Goal: Information Seeking & Learning: Check status

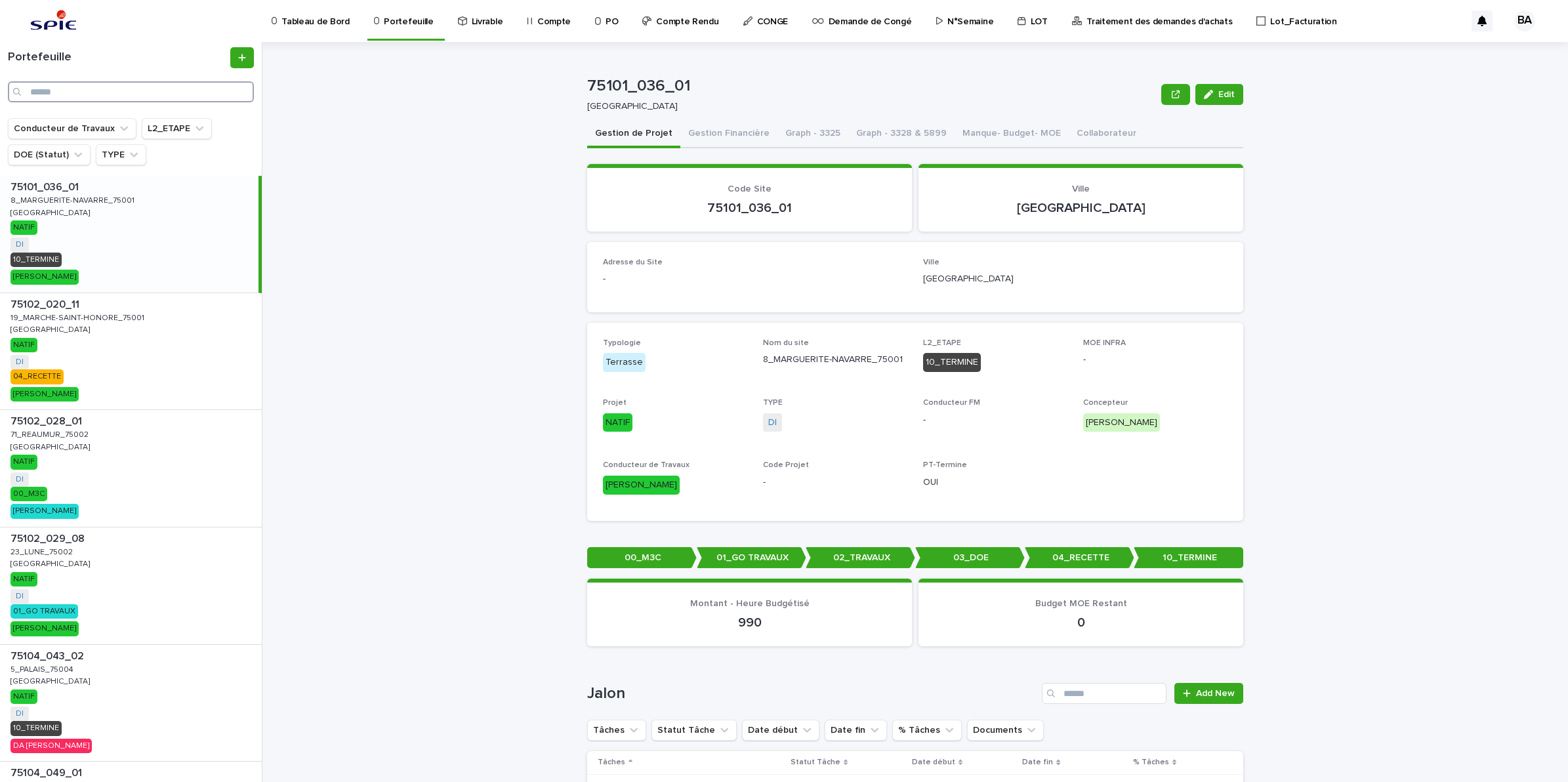
click at [145, 95] on input "Search" at bounding box center [131, 92] width 246 height 21
paste input "**********"
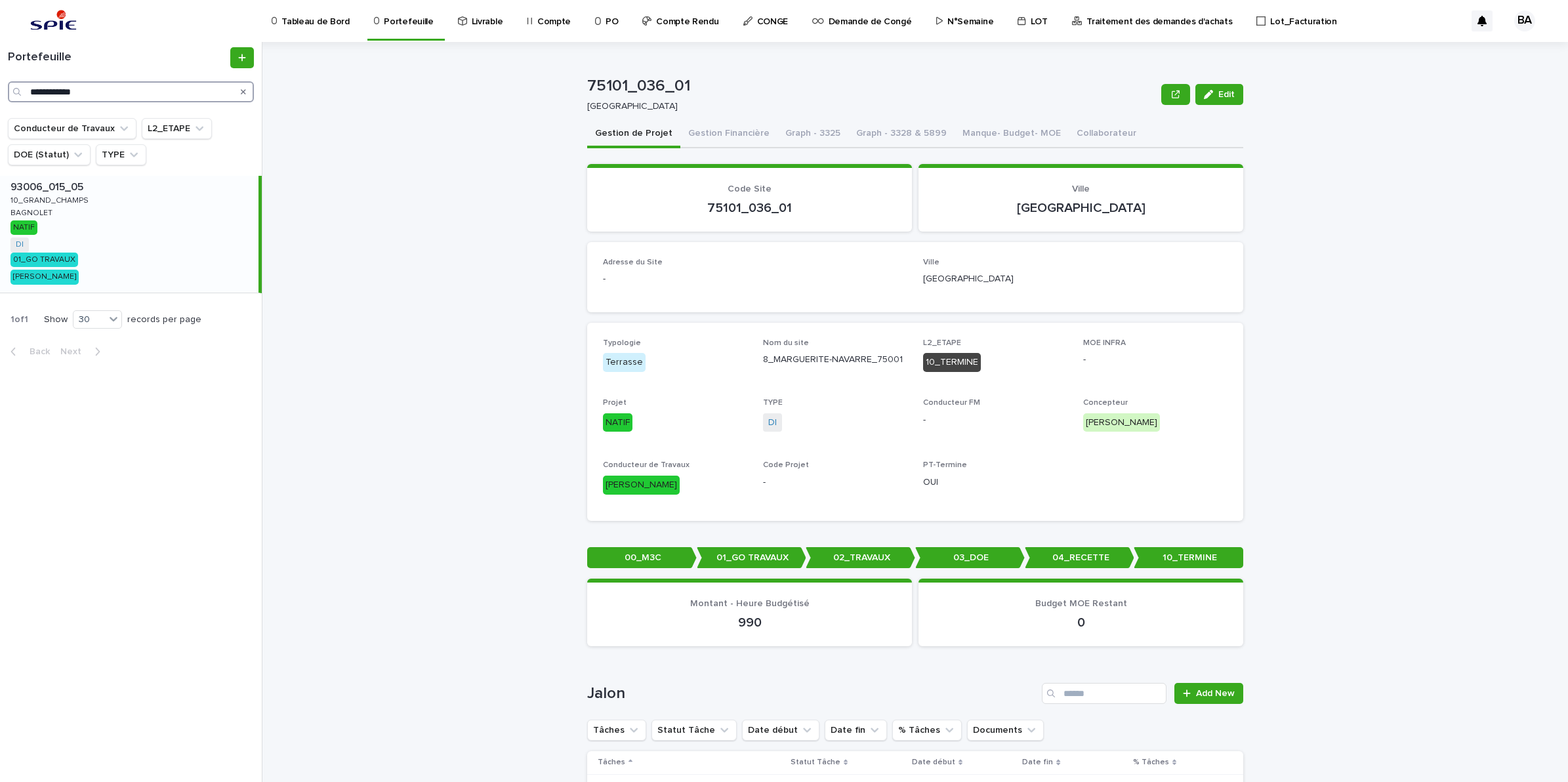
type input "**********"
click at [79, 238] on div "93006_015_05 93006_015_05 10_GRAND_CHAMPS 10_GRAND_CHAMPS BAGNOLET BAGNOLET NAT…" at bounding box center [129, 234] width 258 height 117
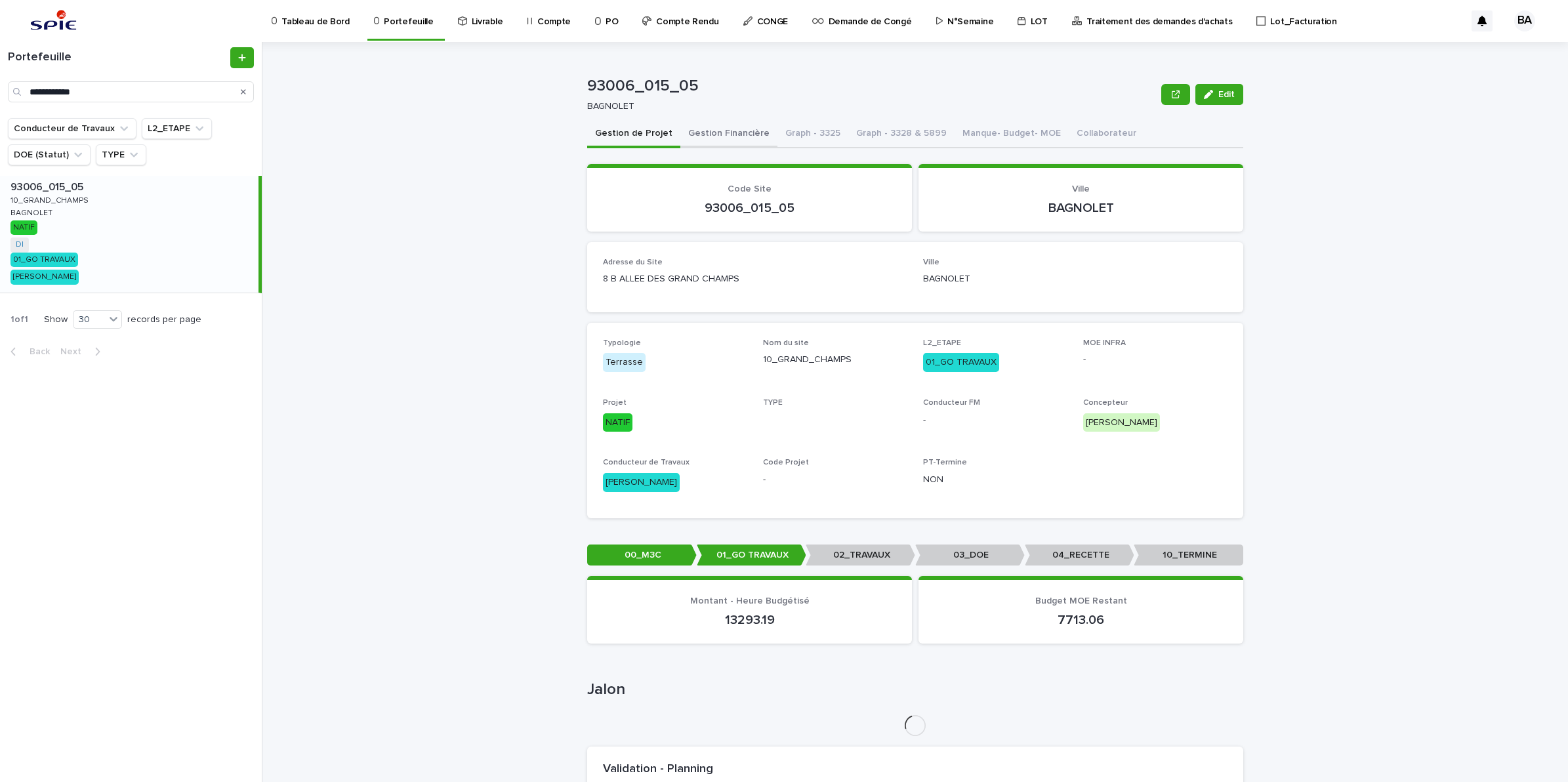
click at [745, 139] on button "Gestion Financière" at bounding box center [728, 135] width 97 height 28
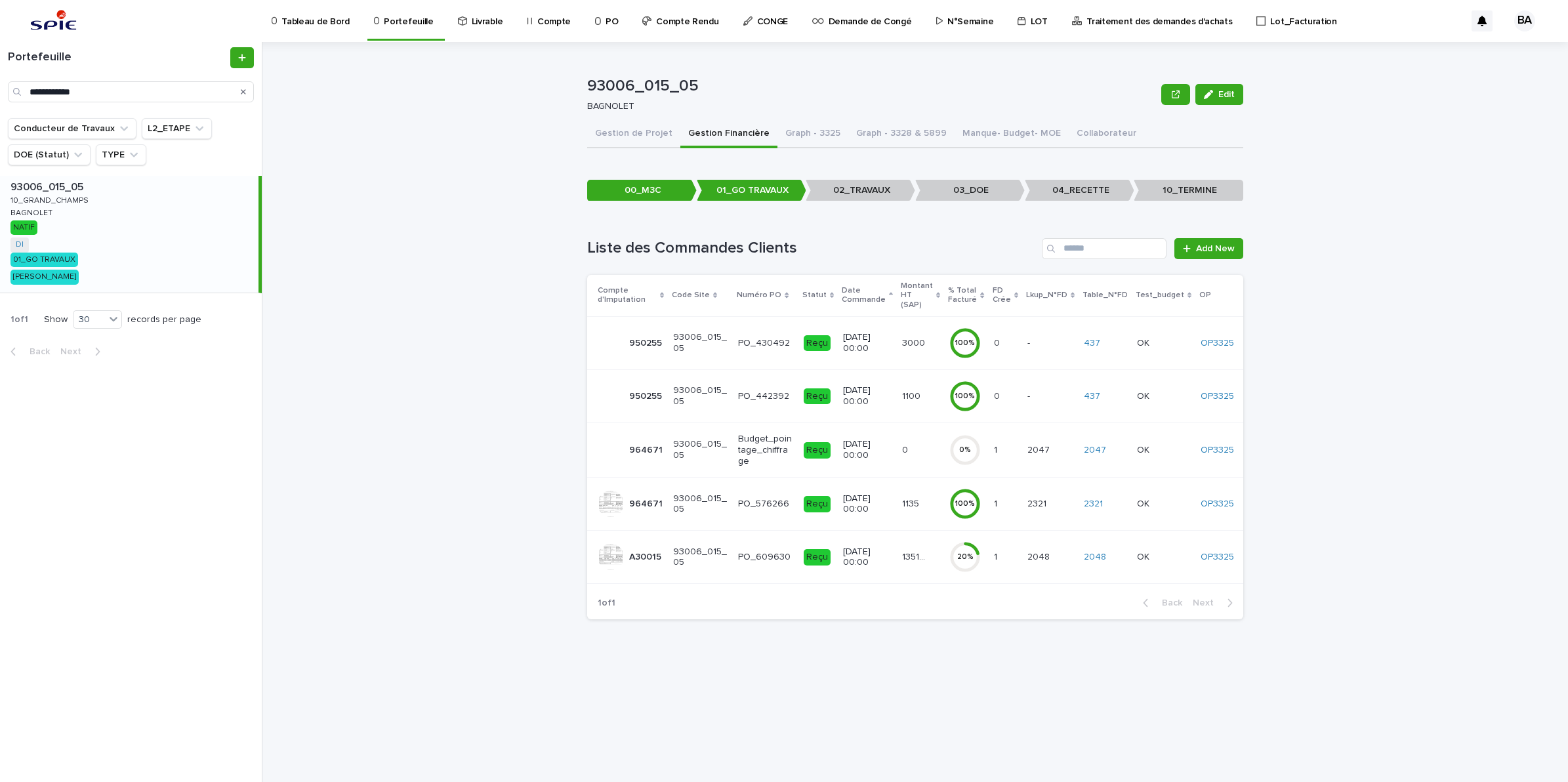
click at [918, 555] on div "135136.93 135136.93" at bounding box center [920, 557] width 37 height 22
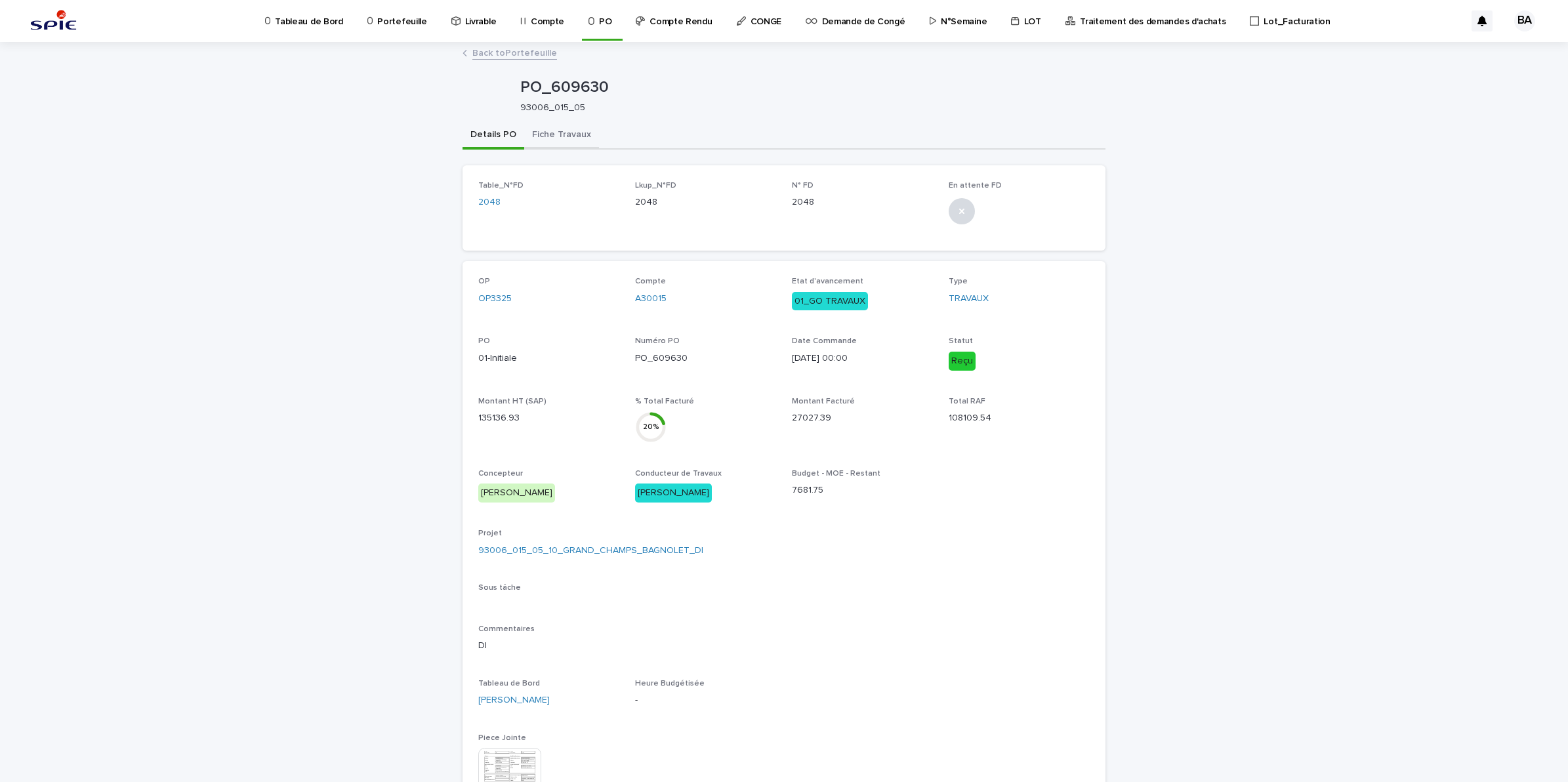
click at [577, 137] on button "Fiche Travaux" at bounding box center [561, 136] width 75 height 28
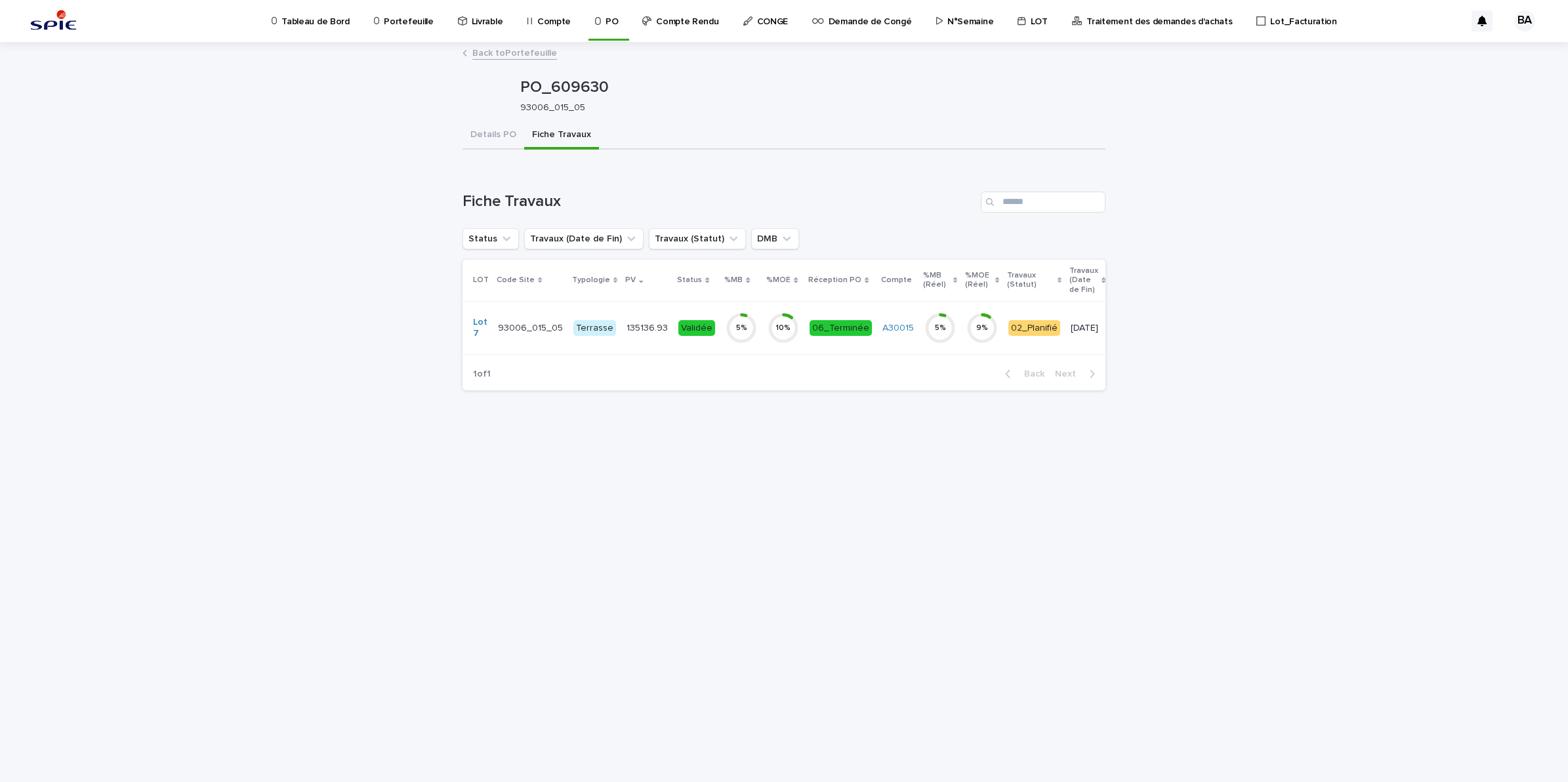
click at [740, 349] on div "5 %" at bounding box center [741, 328] width 32 height 42
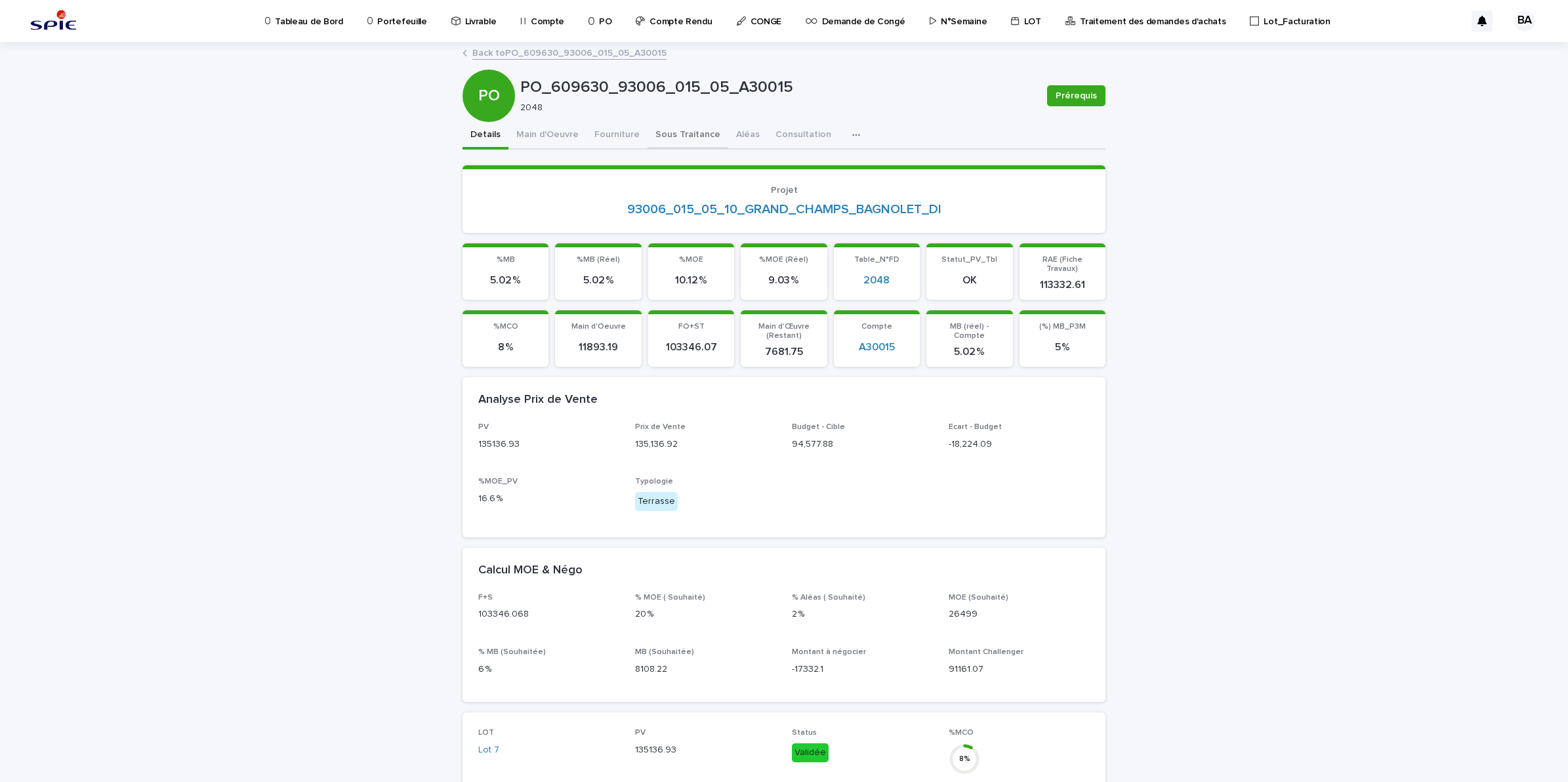
click at [658, 139] on button "Sous Traitance" at bounding box center [688, 136] width 81 height 28
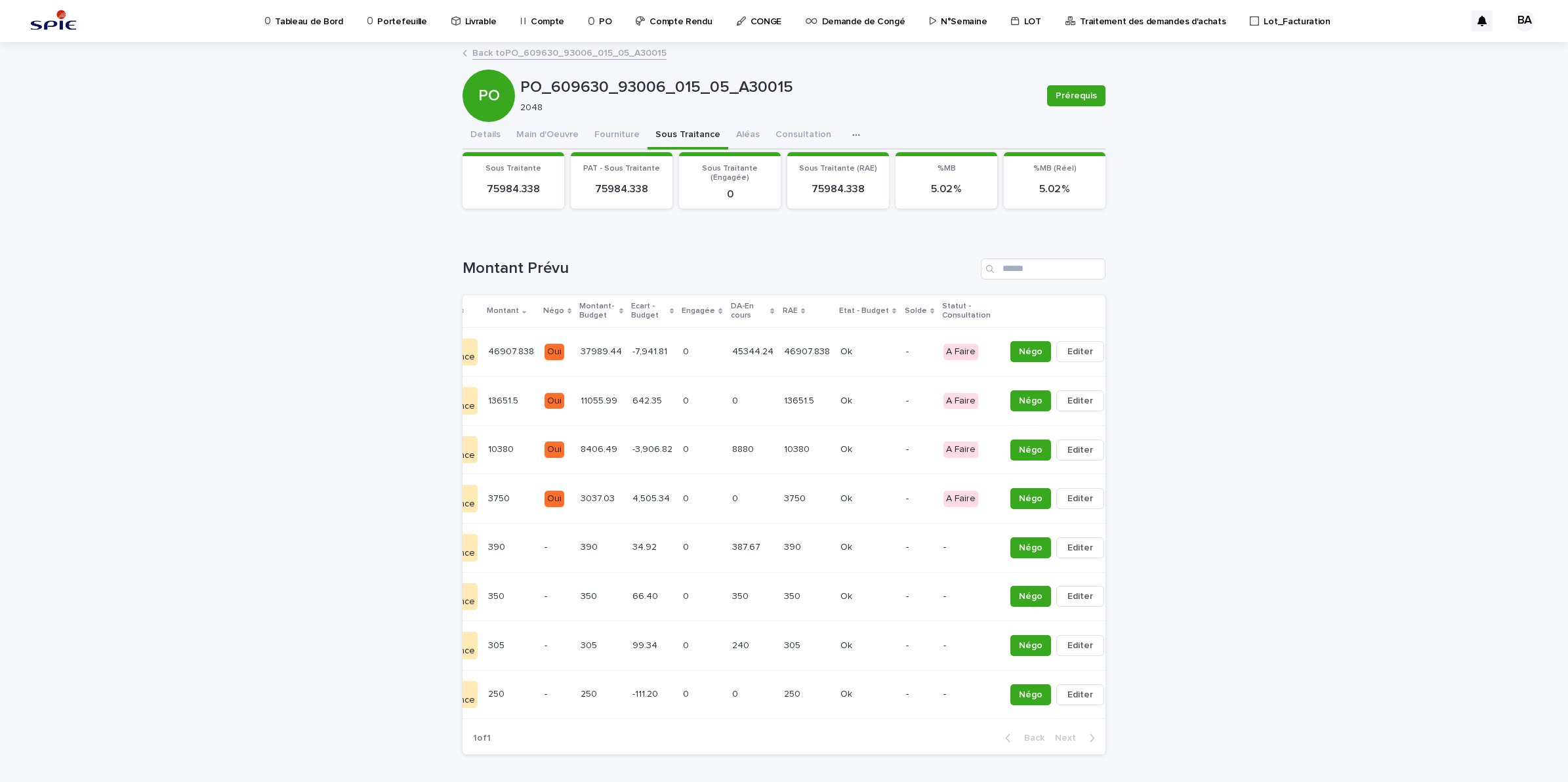
scroll to position [0, 172]
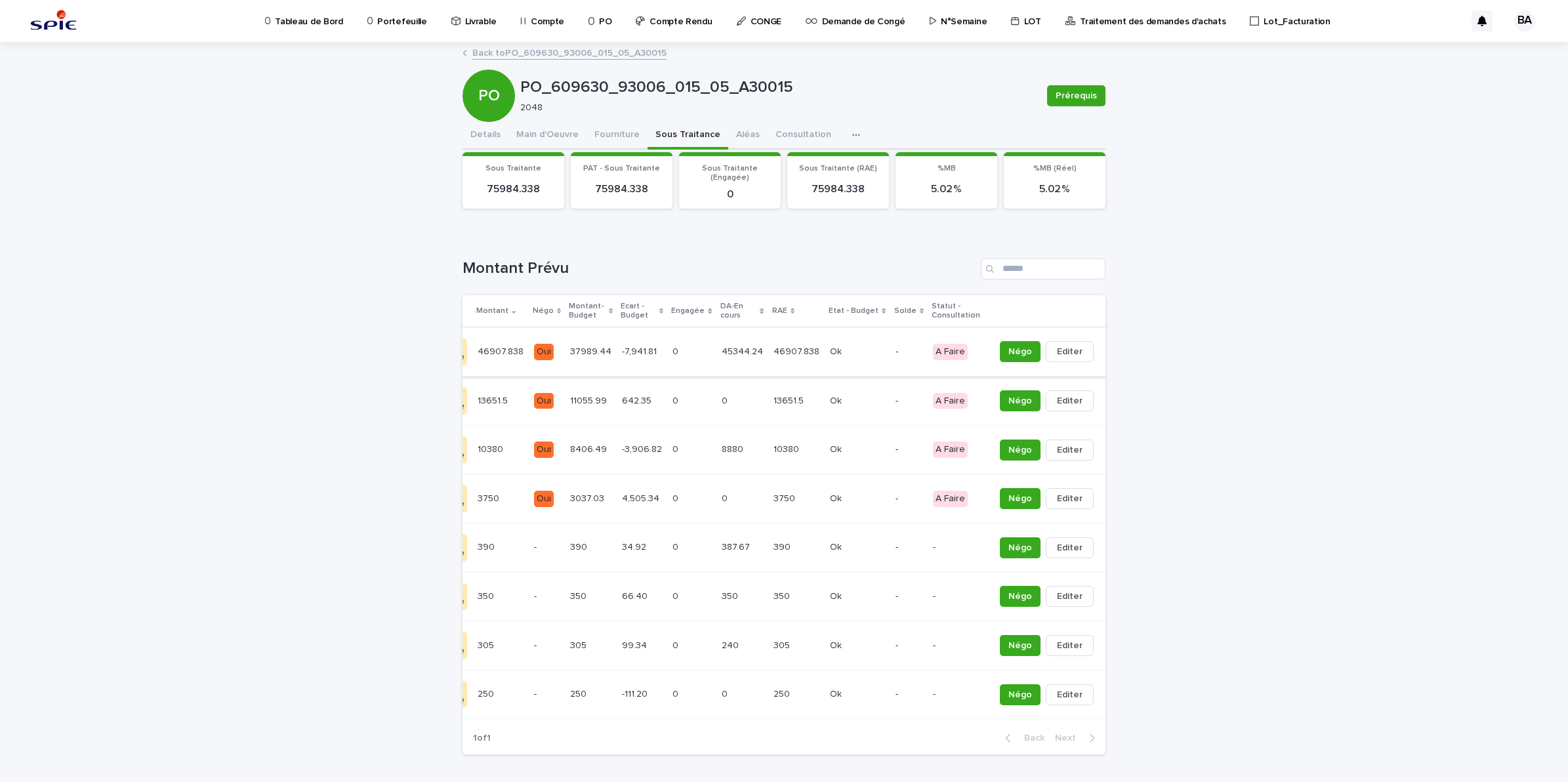
click at [1099, 351] on button "button" at bounding box center [1108, 352] width 18 height 9
click at [1025, 375] on button "Solder" at bounding box center [1035, 378] width 86 height 21
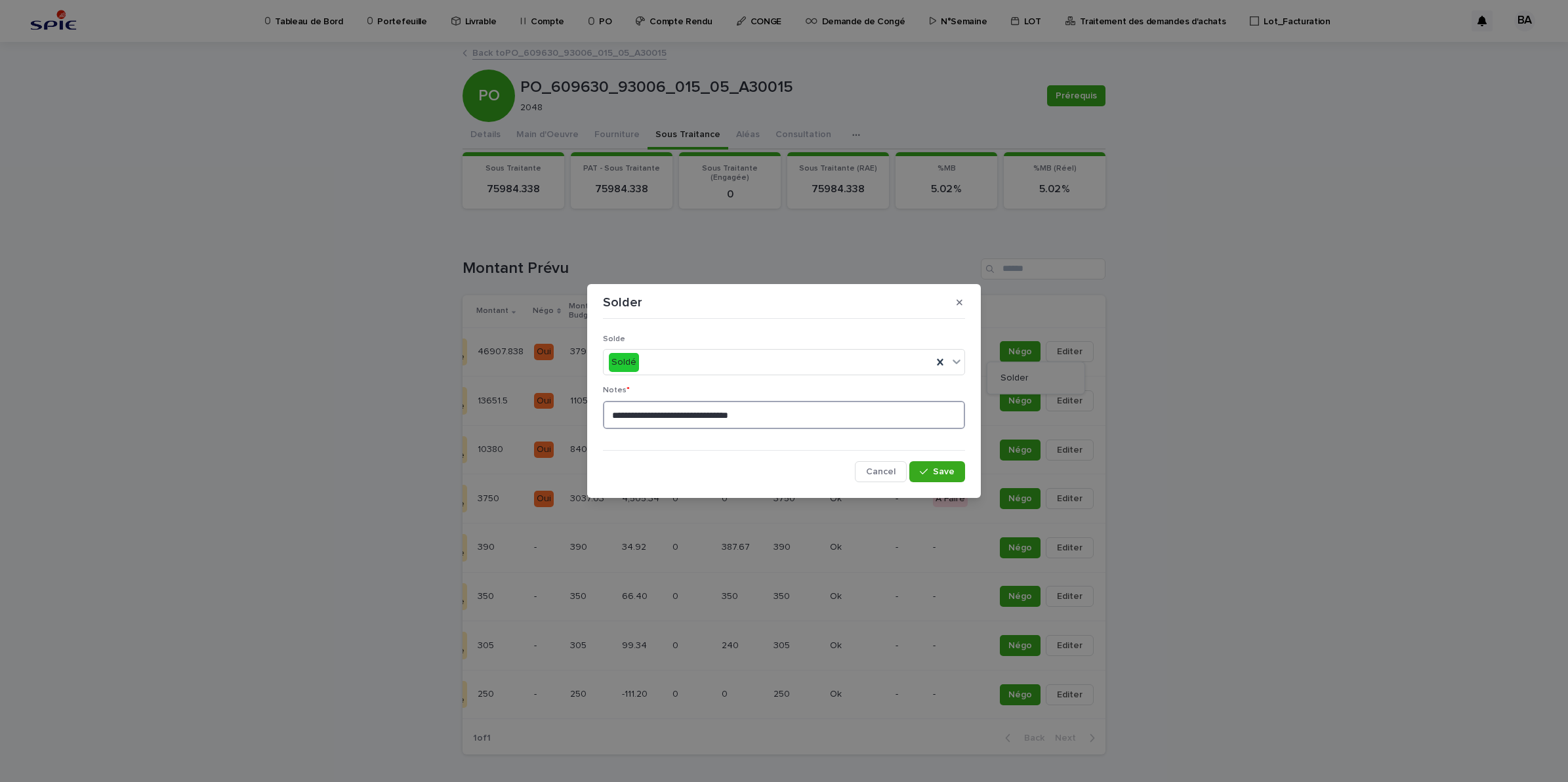
drag, startPoint x: 766, startPoint y: 415, endPoint x: 605, endPoint y: 414, distance: 161.0
click at [605, 414] on textarea "**********" at bounding box center [784, 415] width 362 height 28
type textarea "*******"
click at [951, 474] on span "Save" at bounding box center [943, 472] width 22 height 9
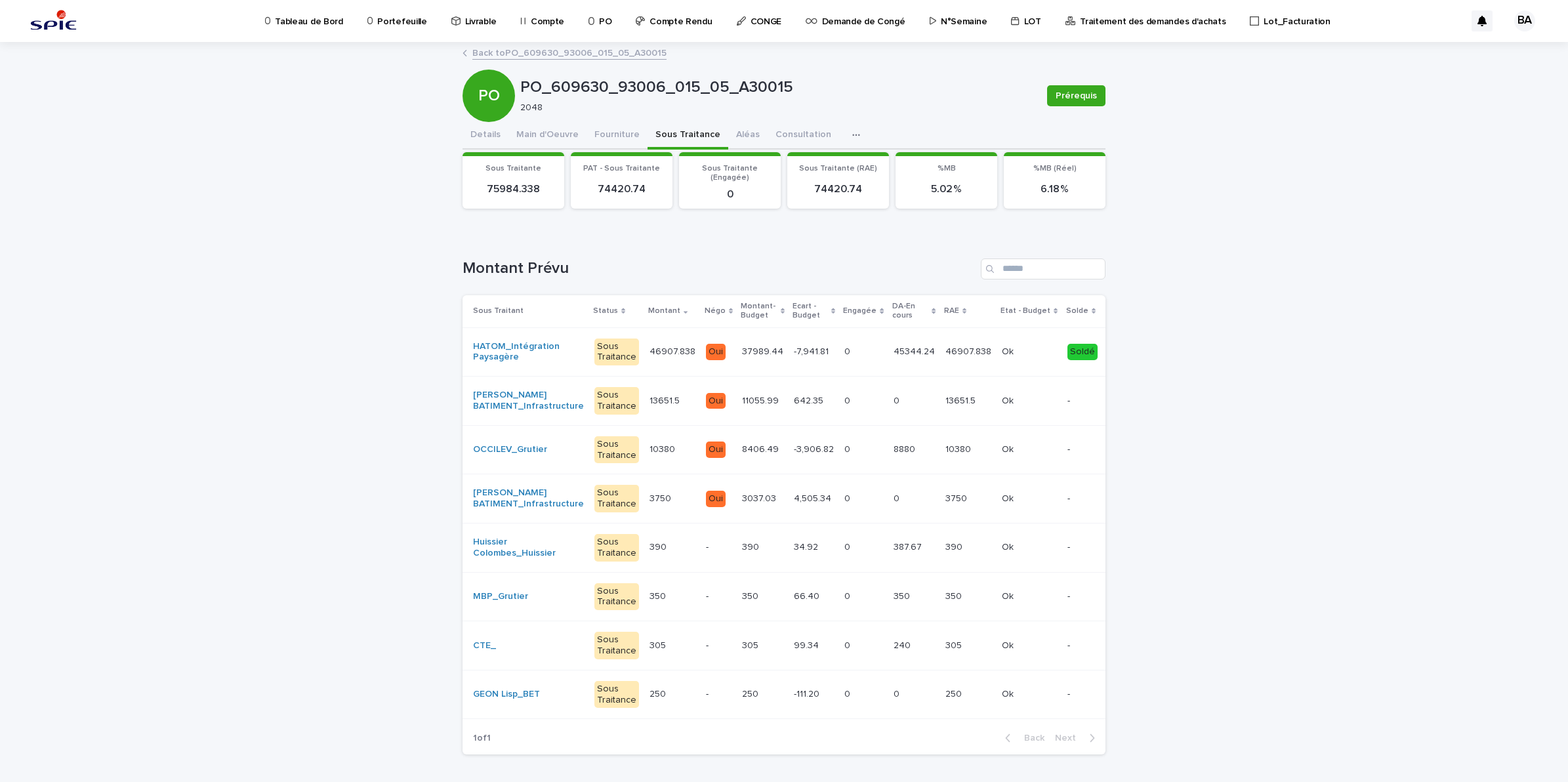
scroll to position [0, 176]
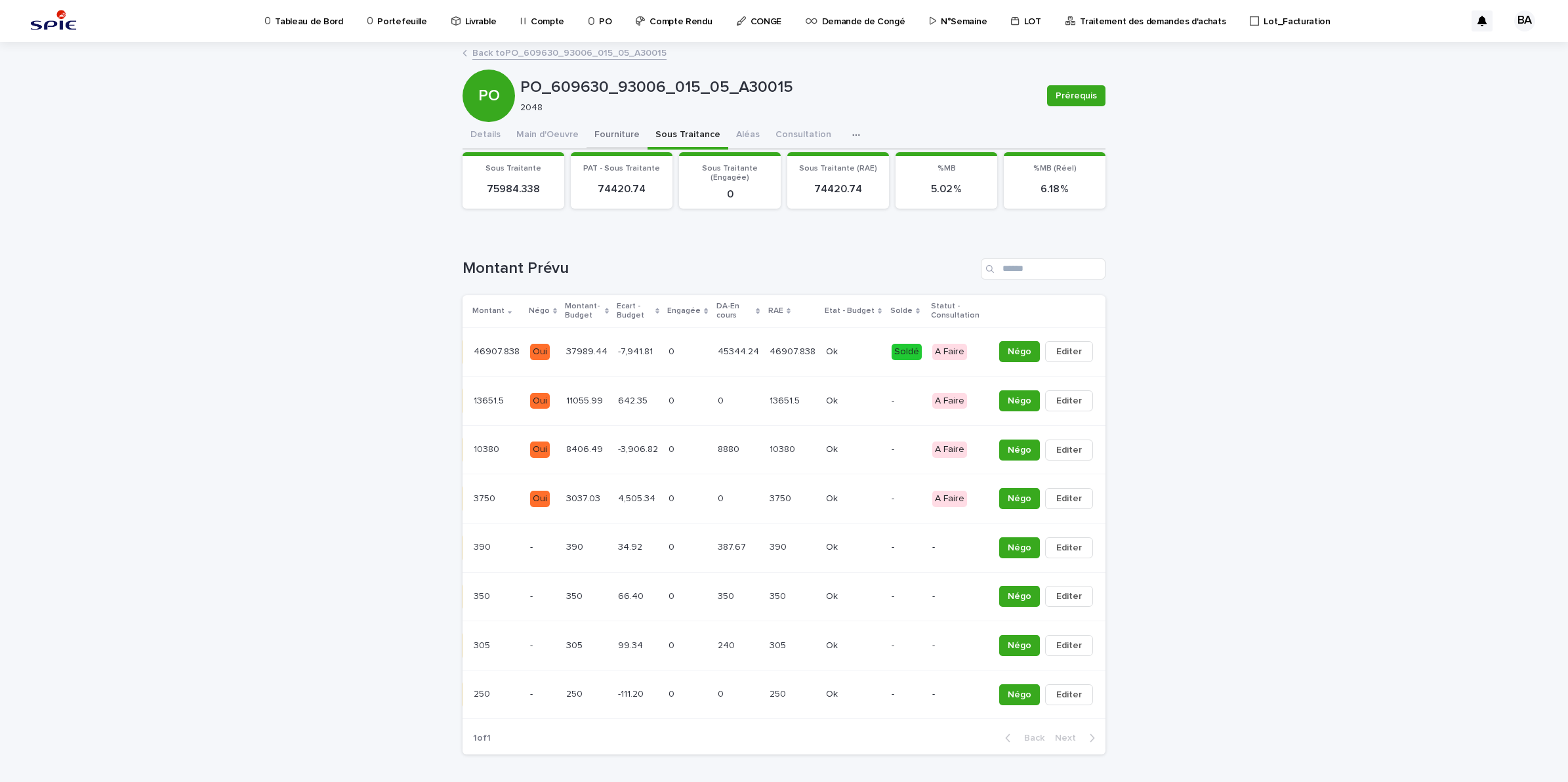
click at [613, 128] on button "Fourniture" at bounding box center [617, 136] width 61 height 28
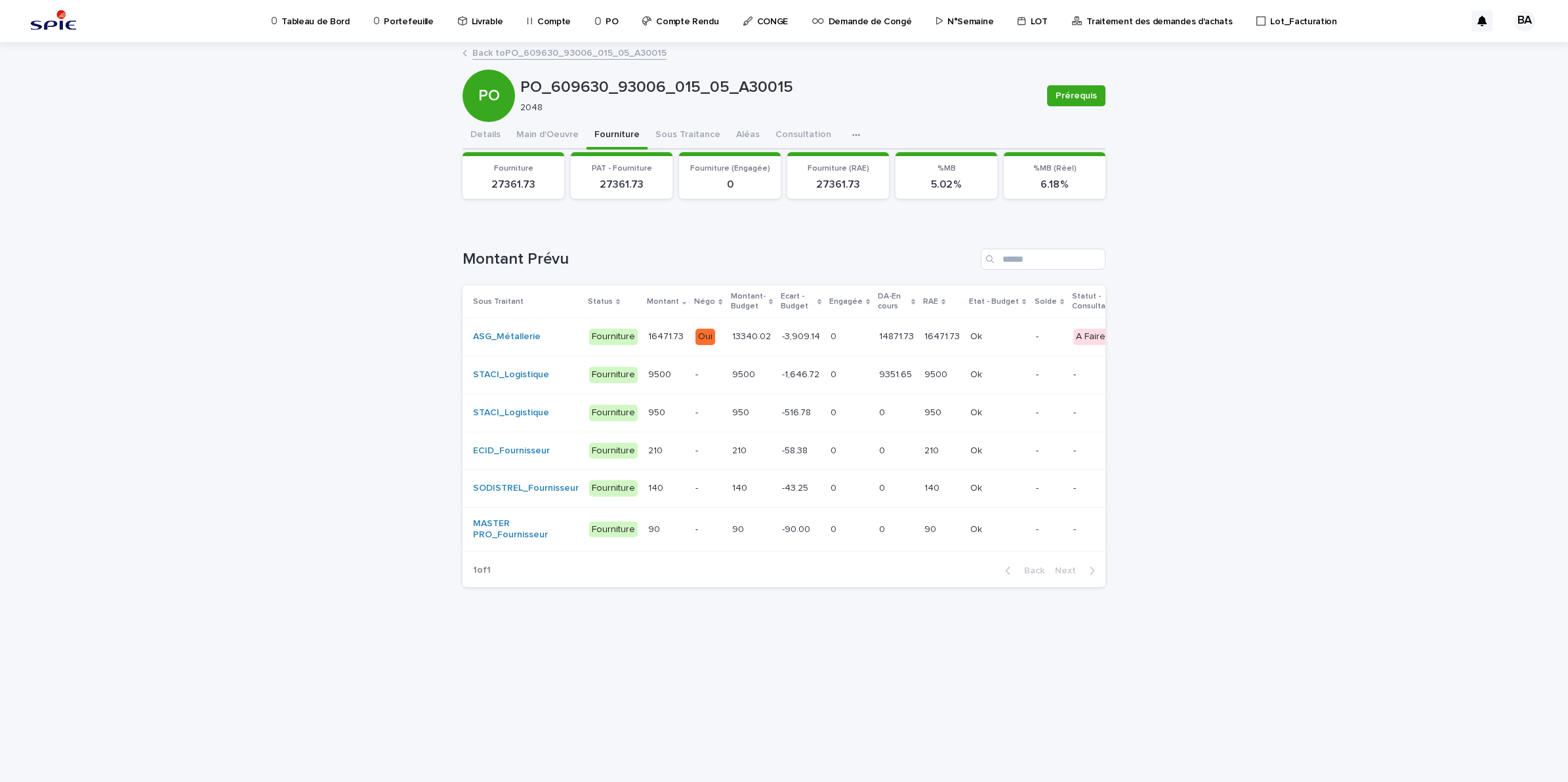
scroll to position [0, 143]
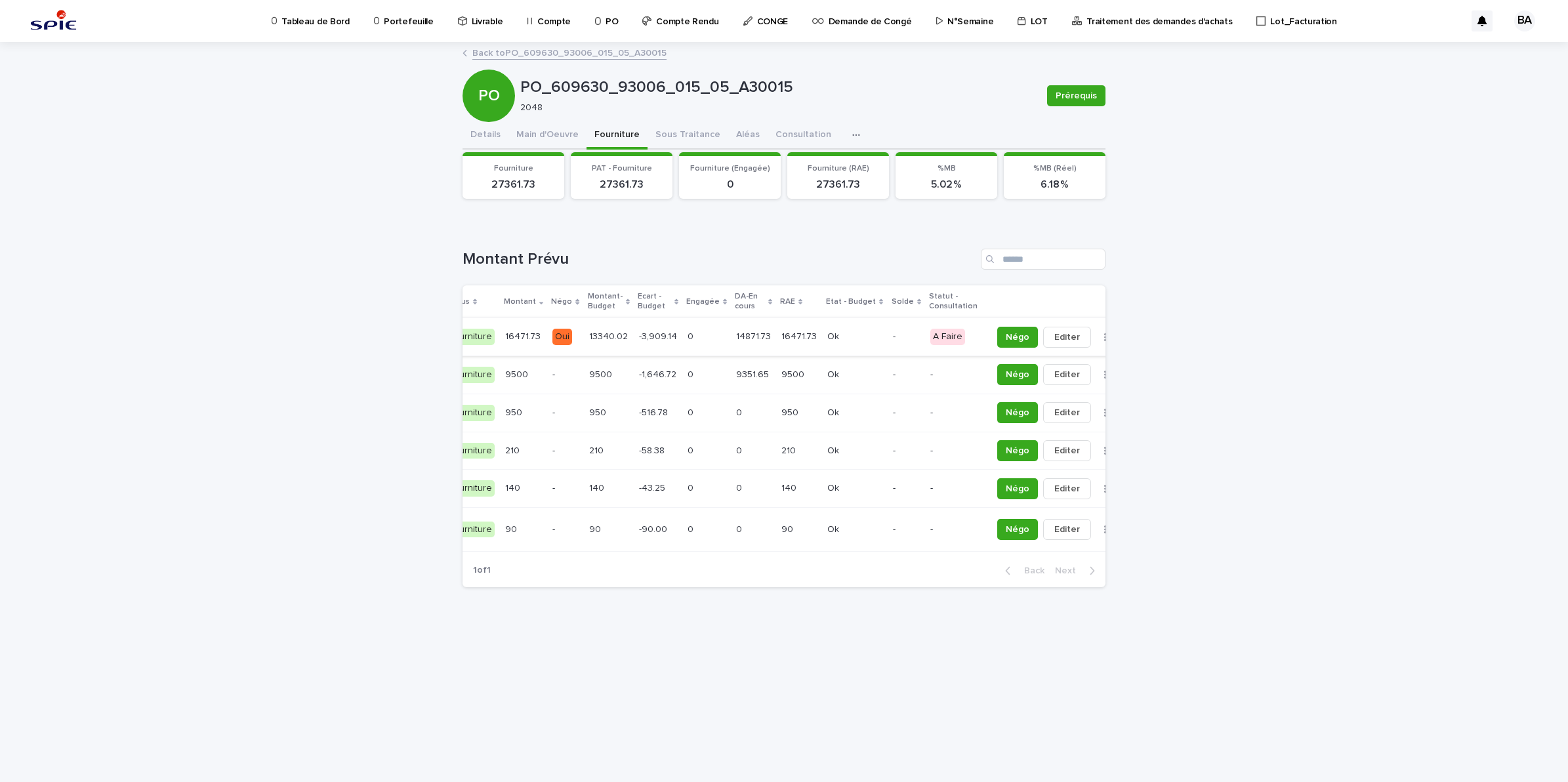
click at [1096, 334] on button "button" at bounding box center [1105, 338] width 18 height 9
click at [1035, 363] on button "Solder" at bounding box center [1035, 364] width 86 height 21
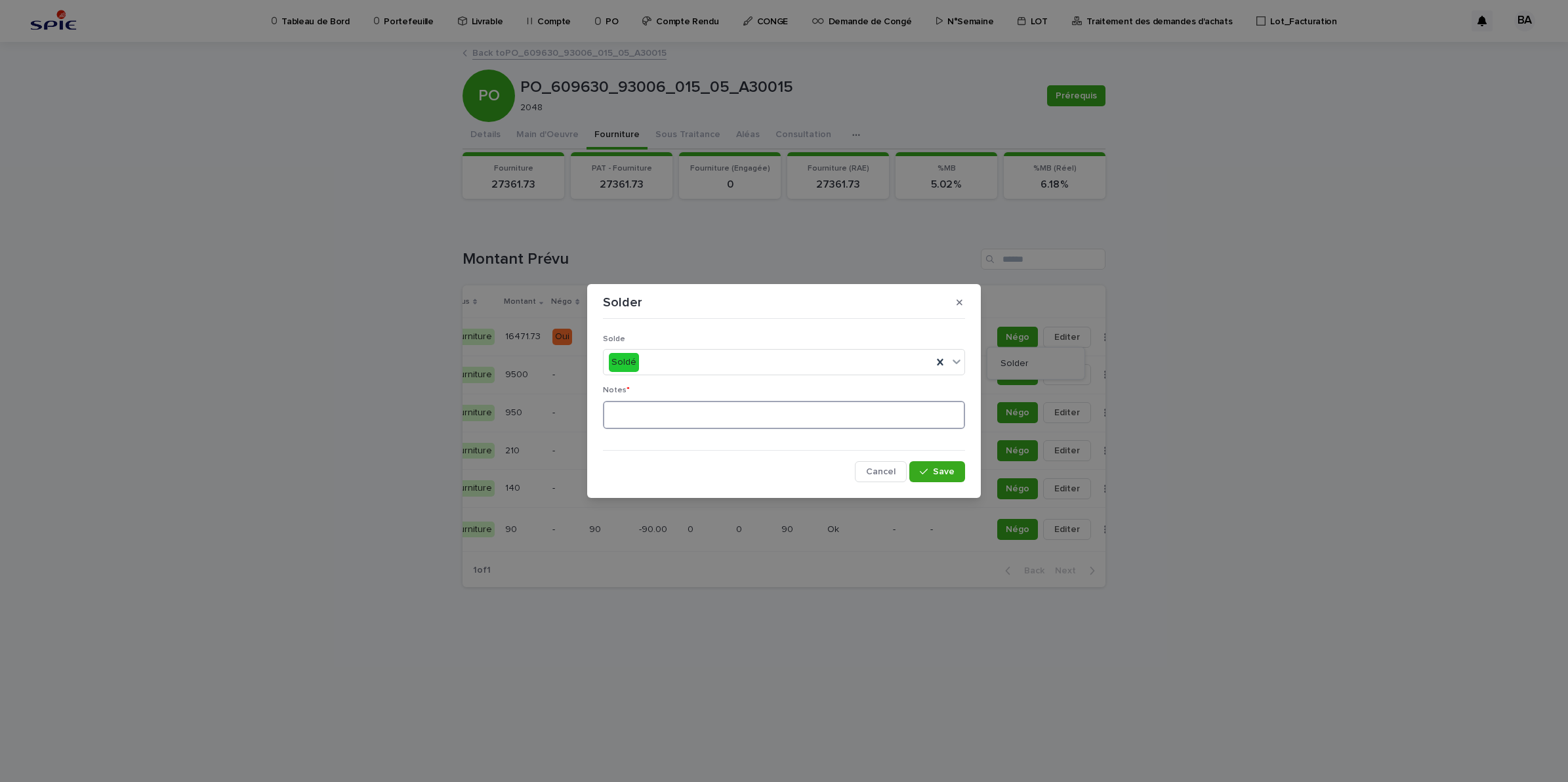
click at [765, 417] on textarea at bounding box center [784, 415] width 362 height 29
type textarea "**********"
click at [943, 476] on span "Save" at bounding box center [943, 472] width 22 height 9
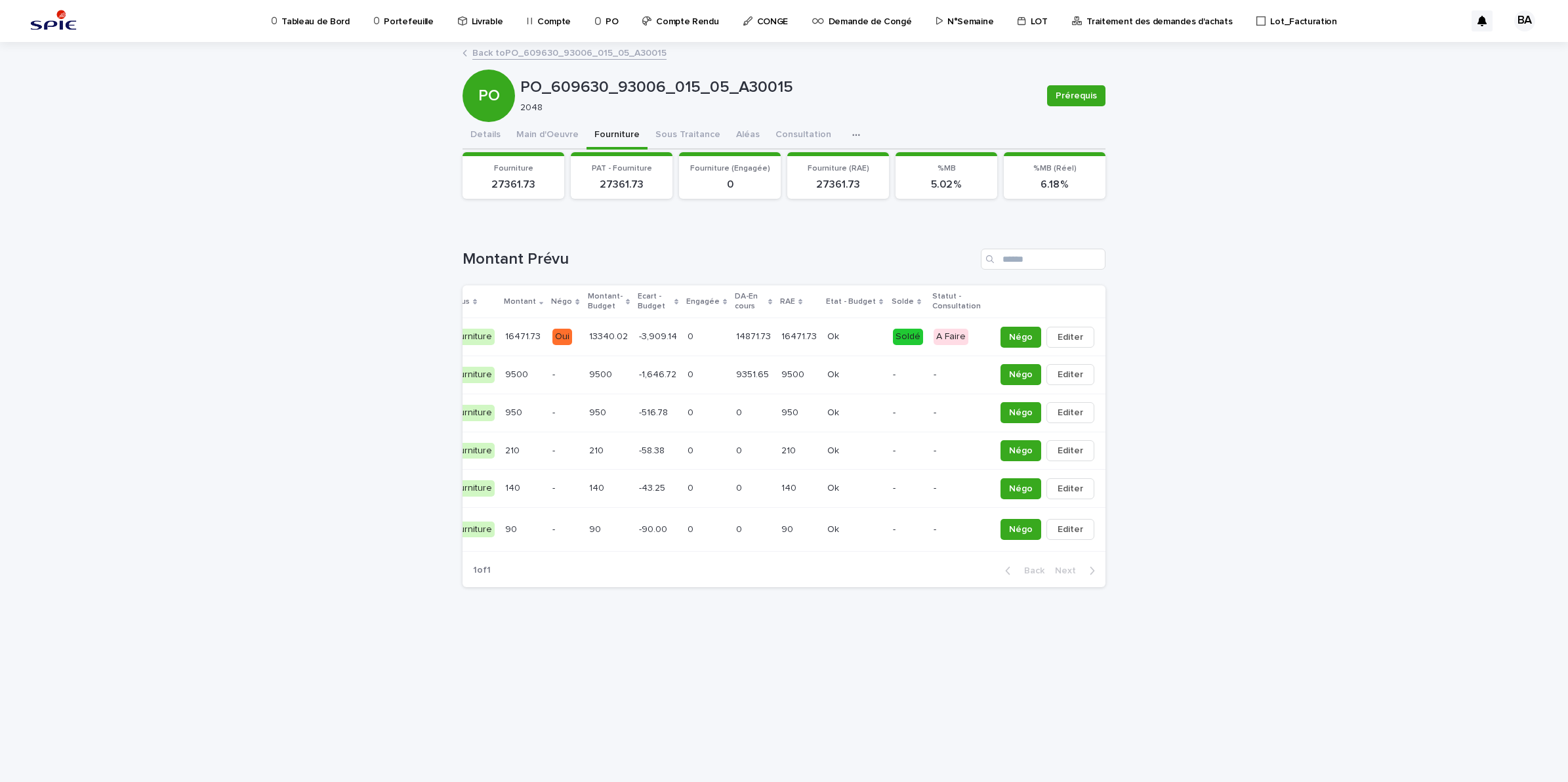
click at [489, 50] on link "Back to PO_609630_93006_015_05_A30015" at bounding box center [569, 52] width 194 height 15
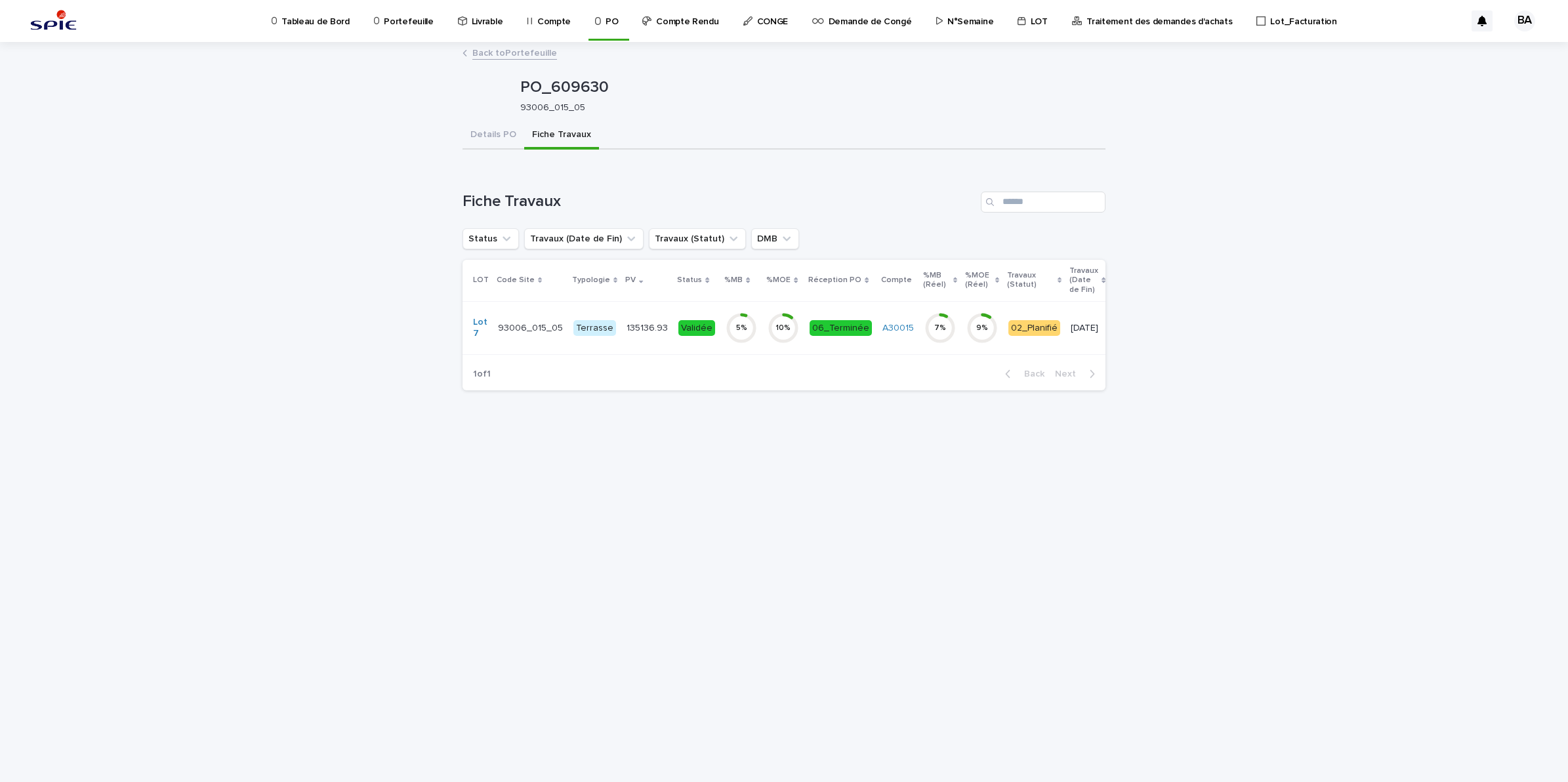
click at [739, 347] on div "5 %" at bounding box center [741, 328] width 32 height 42
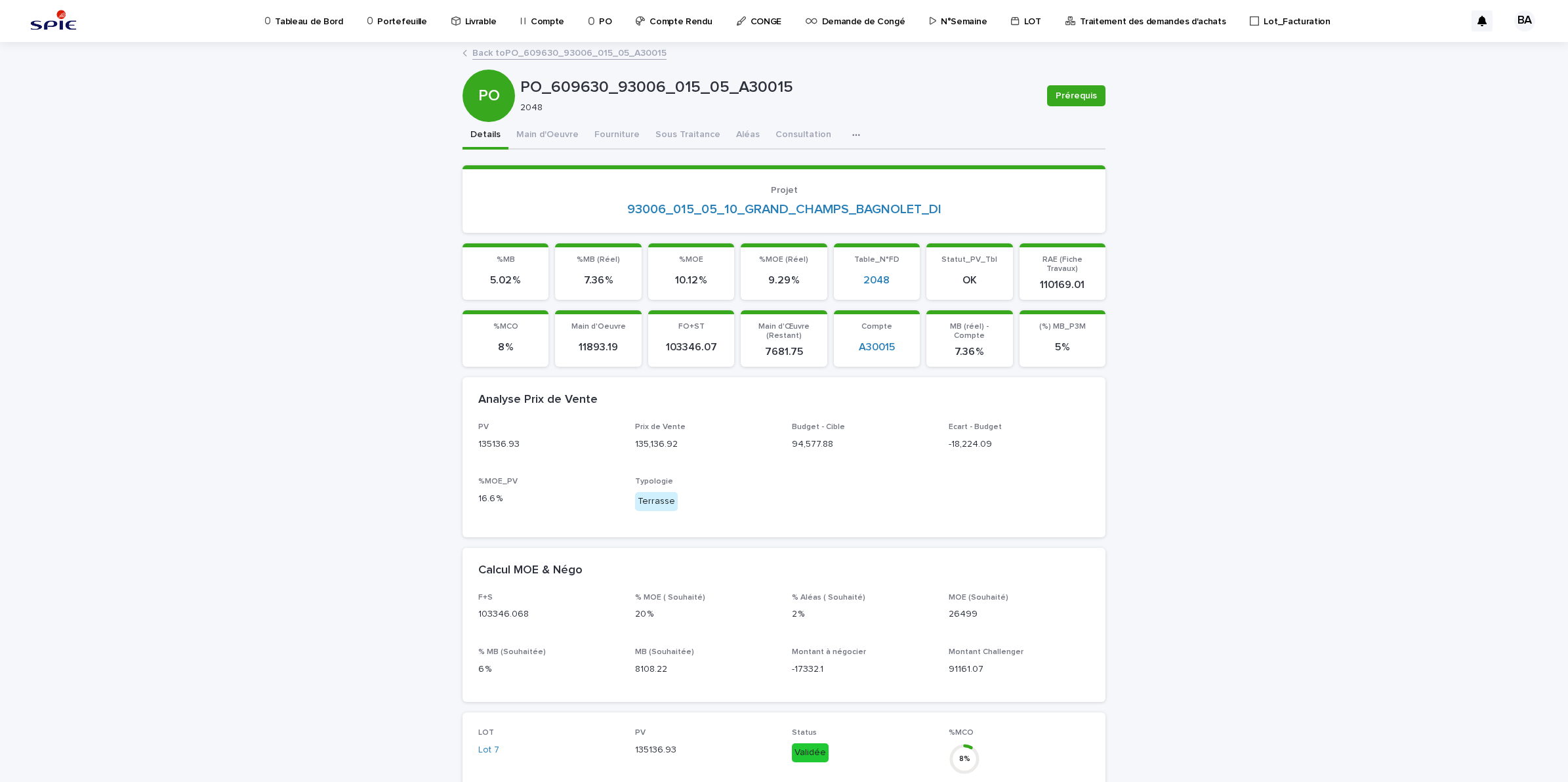
click at [485, 52] on link "Back to PO_609630_93006_015_05_A30015" at bounding box center [569, 52] width 194 height 15
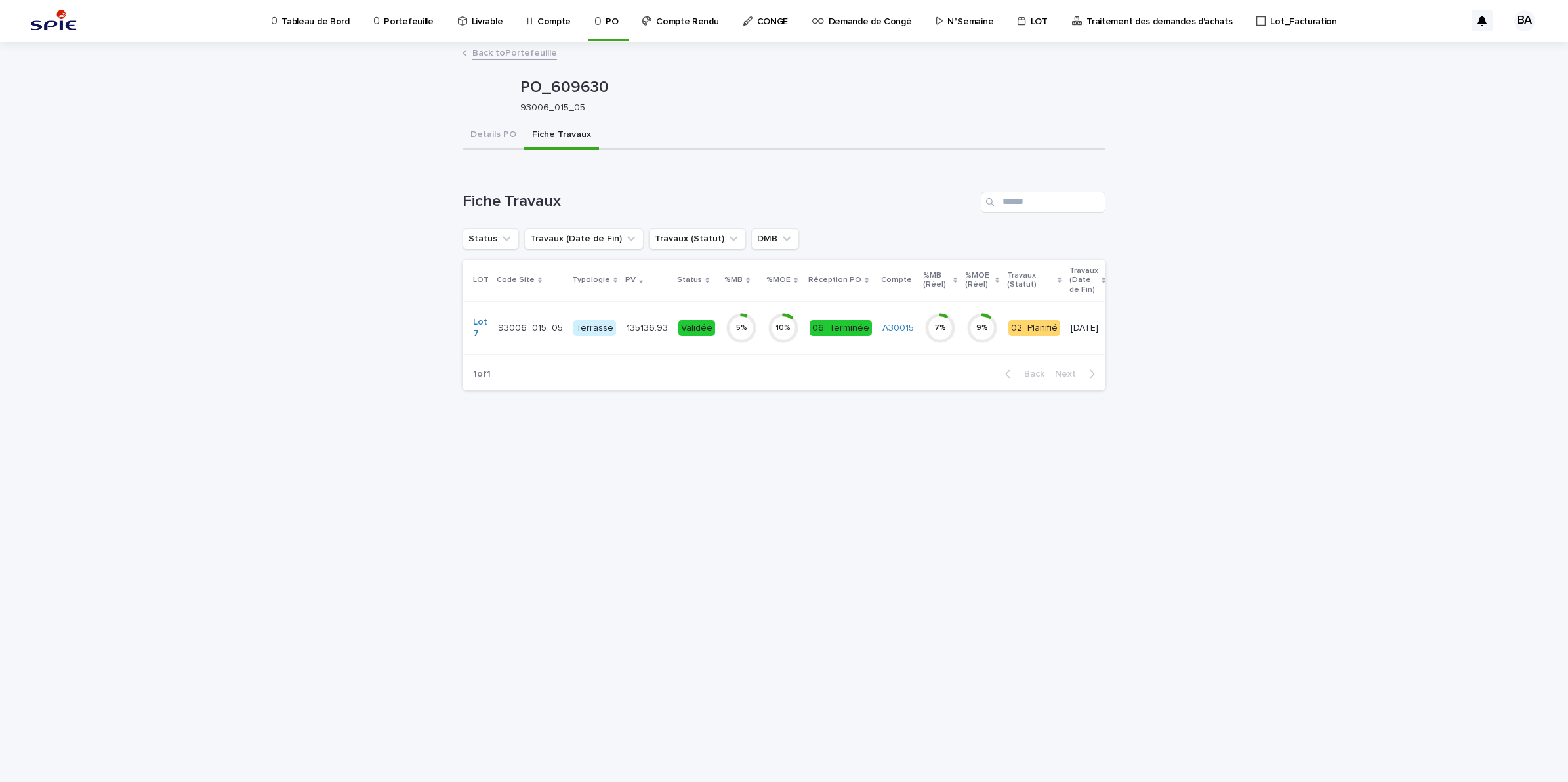
click at [417, 22] on p "Portefeuille" at bounding box center [408, 14] width 50 height 28
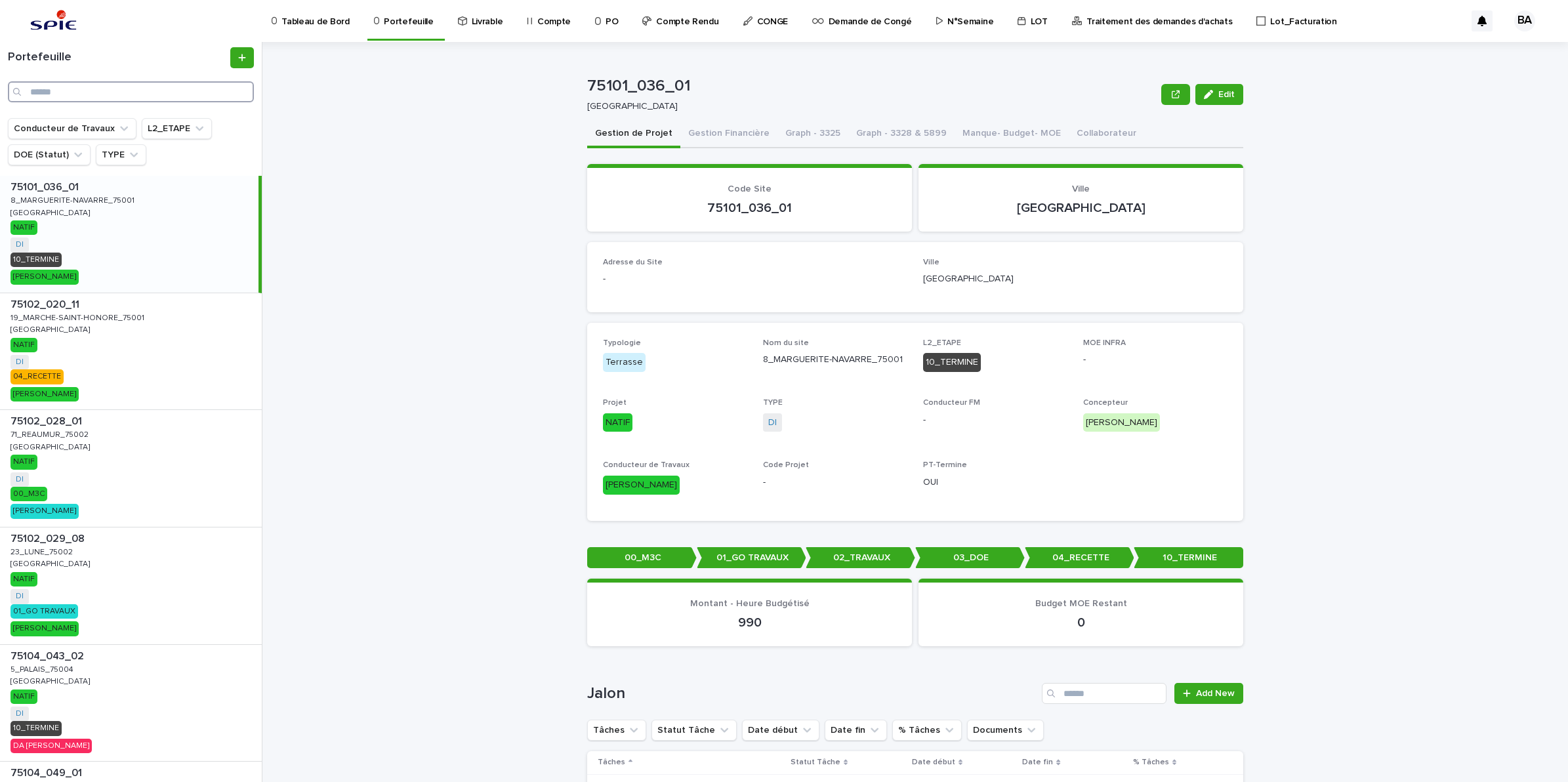
click at [156, 89] on input "Search" at bounding box center [131, 92] width 246 height 21
paste input "**********"
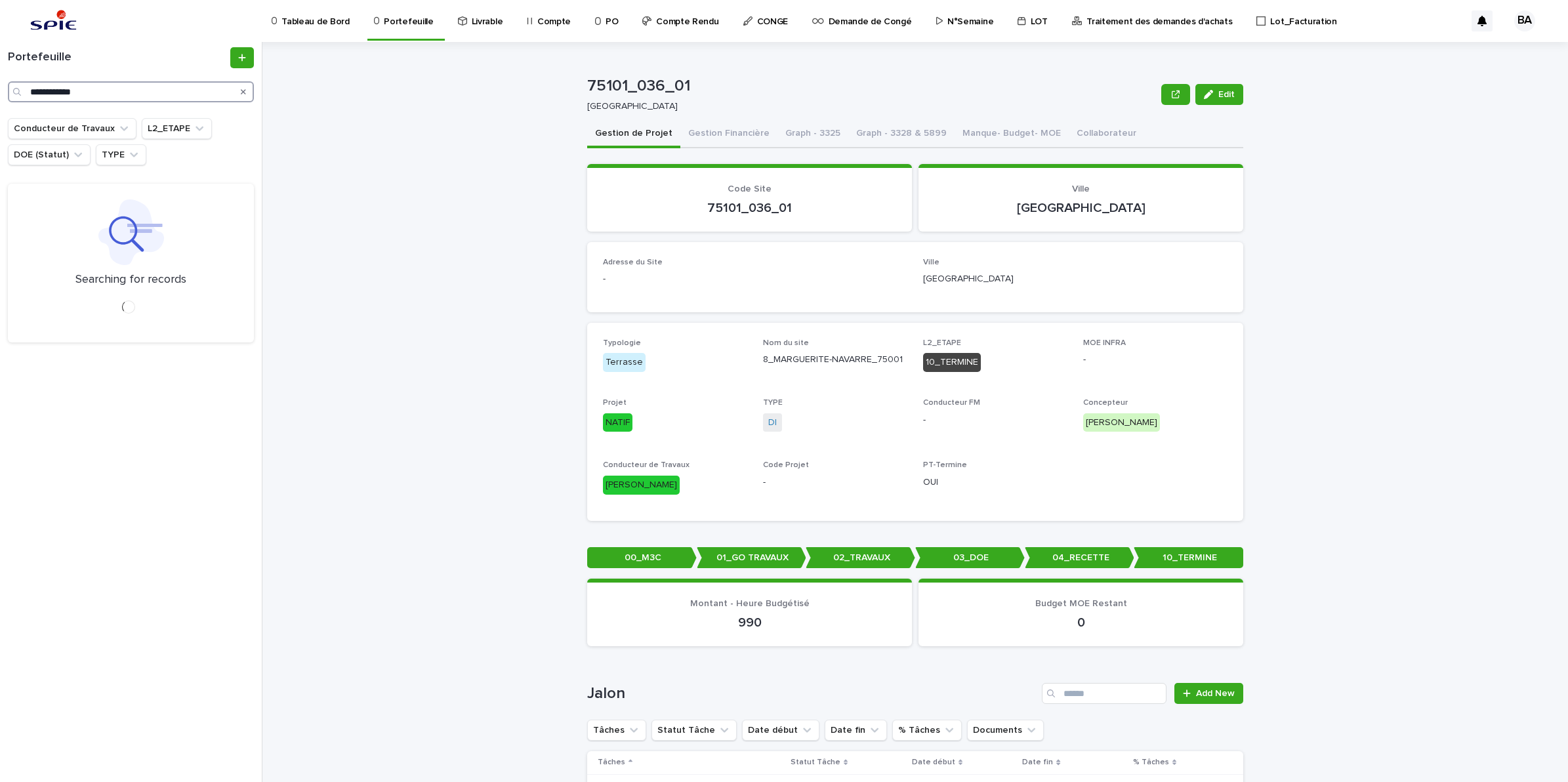
type input "**********"
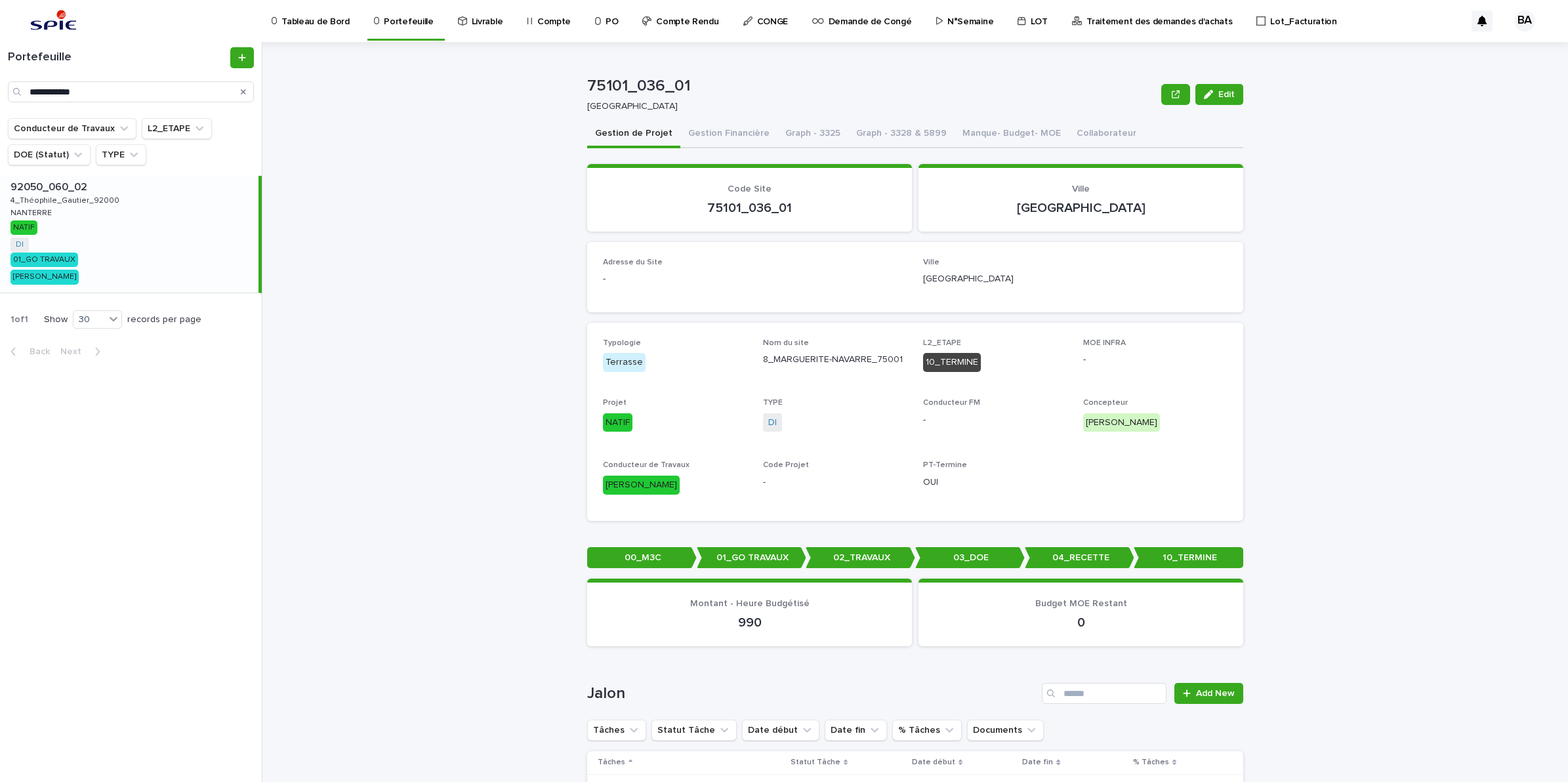
click at [119, 245] on div "92050_060_02 92050_060_02 4_Théophile_Gautier_92000 4_Théophile_Gautier_92000 N…" at bounding box center [129, 234] width 258 height 117
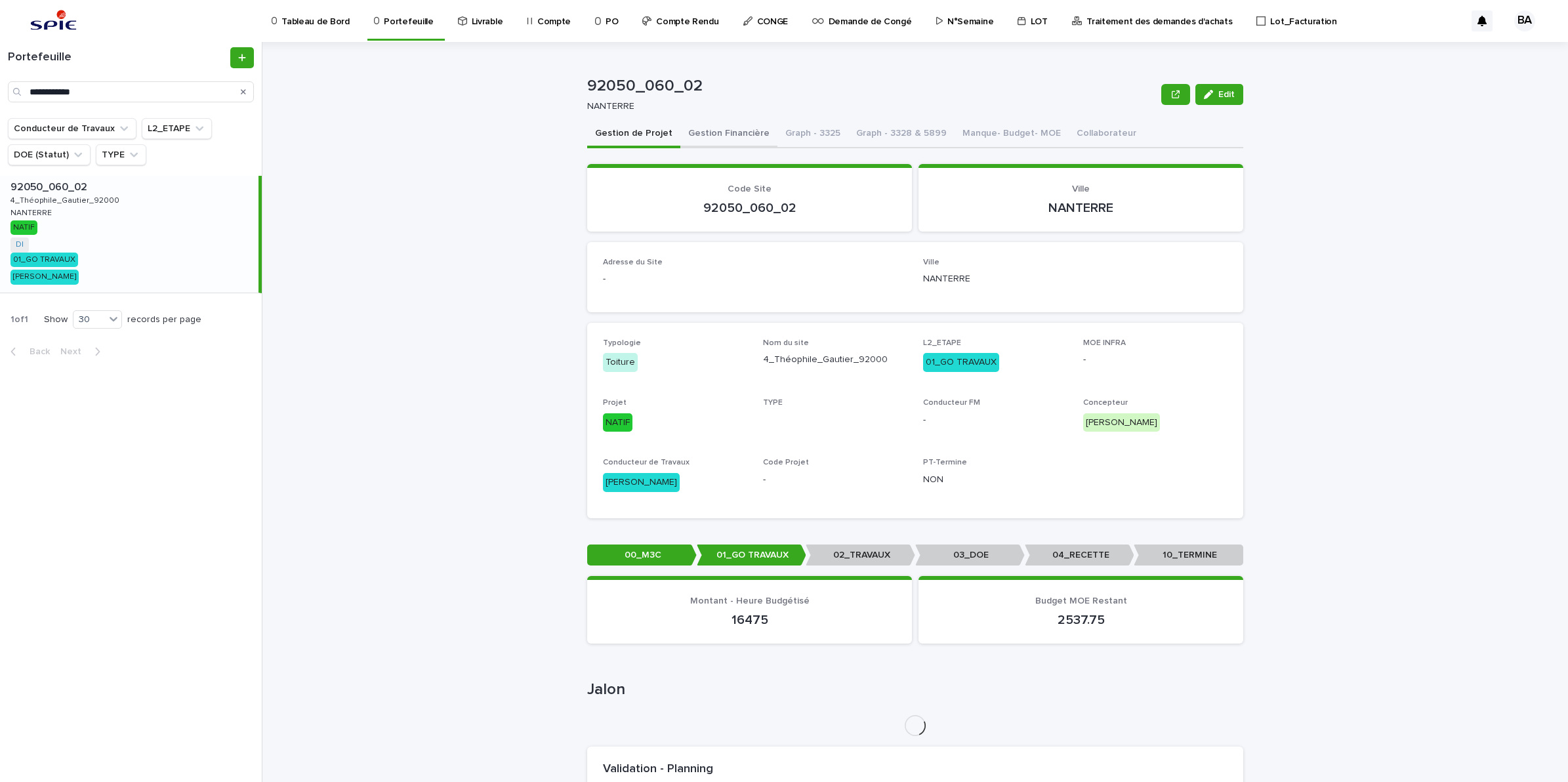
click at [709, 131] on button "Gestion Financière" at bounding box center [728, 135] width 97 height 28
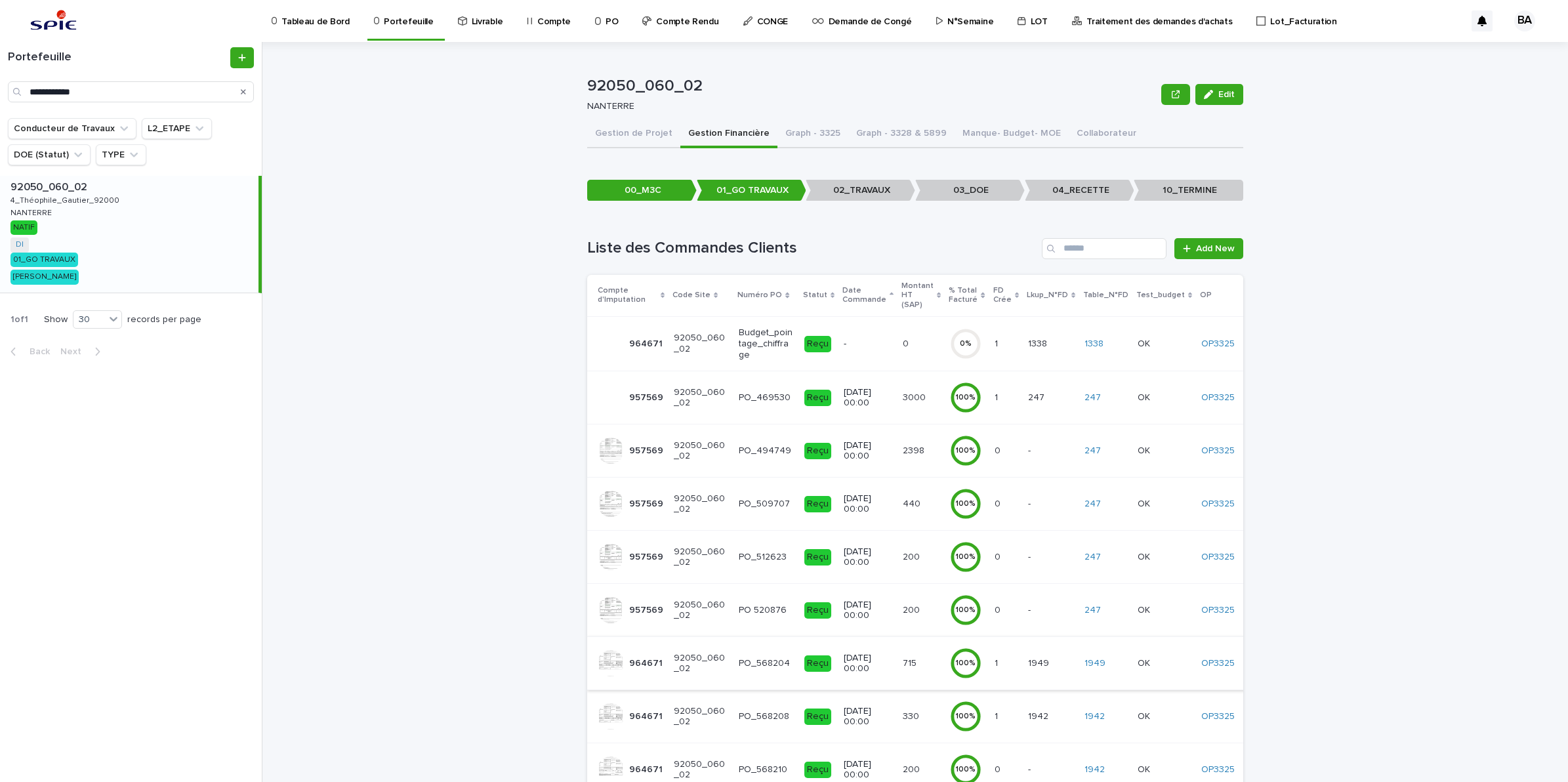
scroll to position [124, 0]
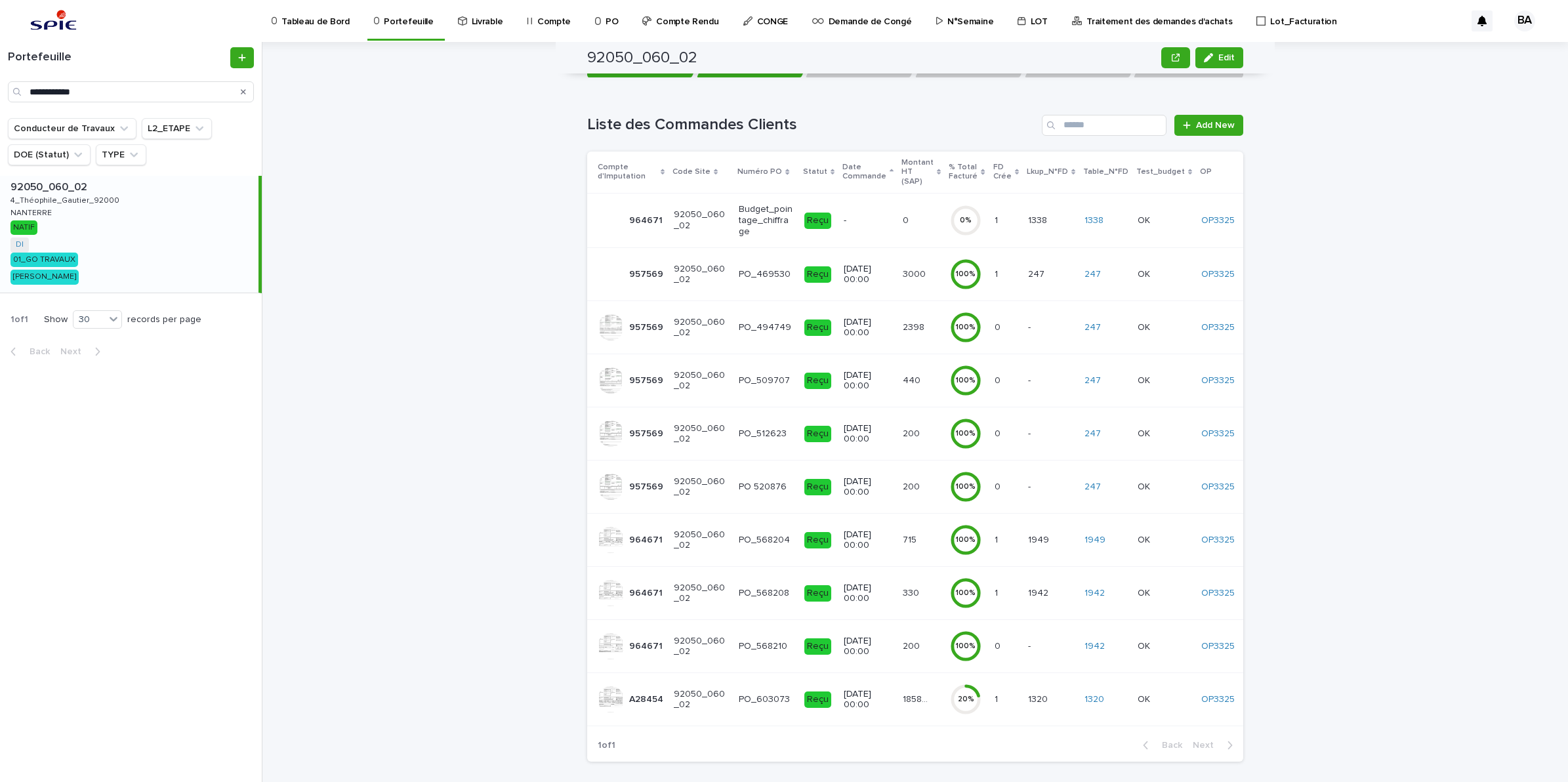
click at [930, 703] on td "185882.35 185882.35" at bounding box center [921, 699] width 48 height 53
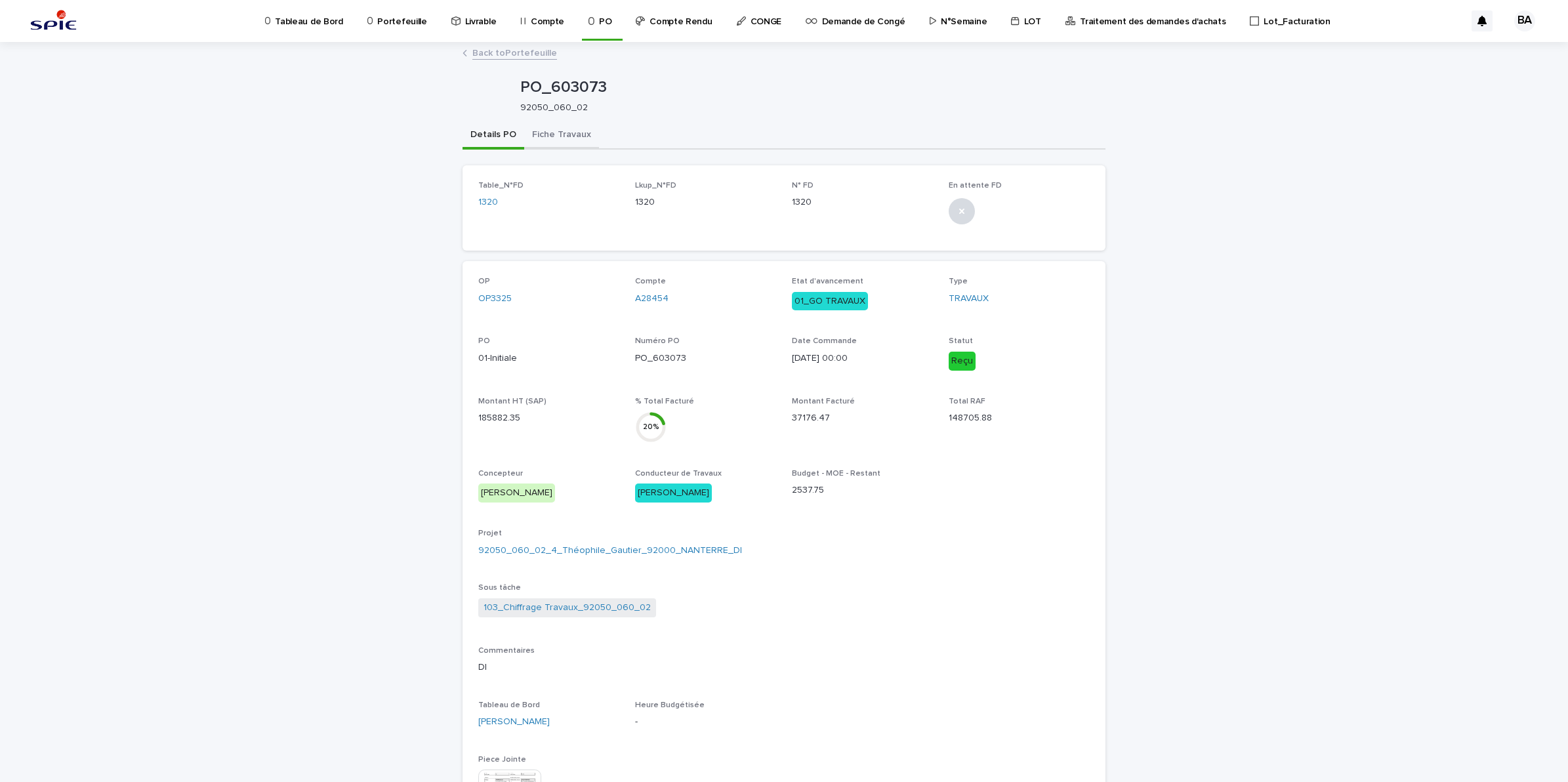
click at [565, 133] on button "Fiche Travaux" at bounding box center [561, 136] width 75 height 28
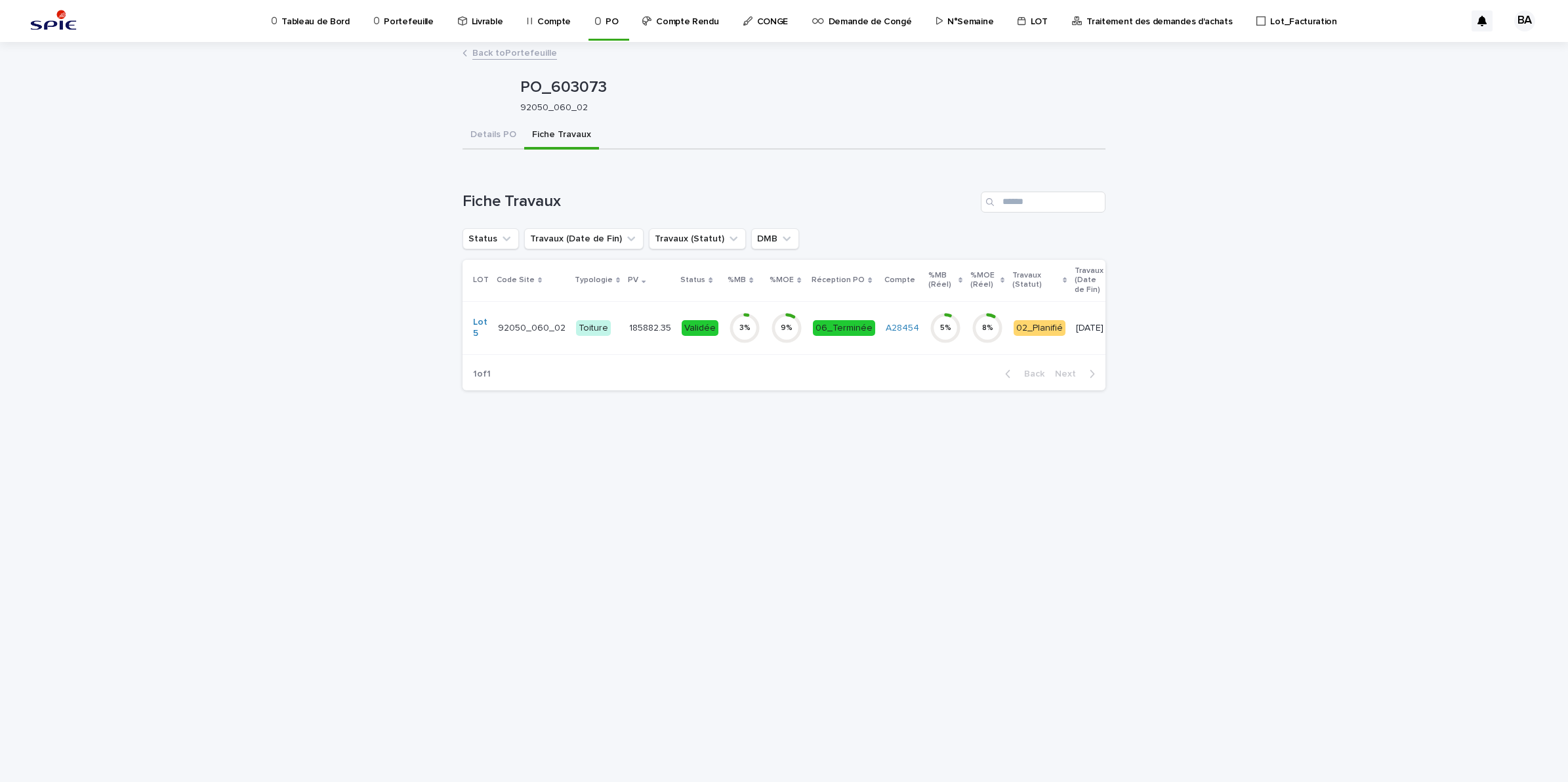
click at [841, 345] on td "06_Terminée" at bounding box center [844, 328] width 73 height 53
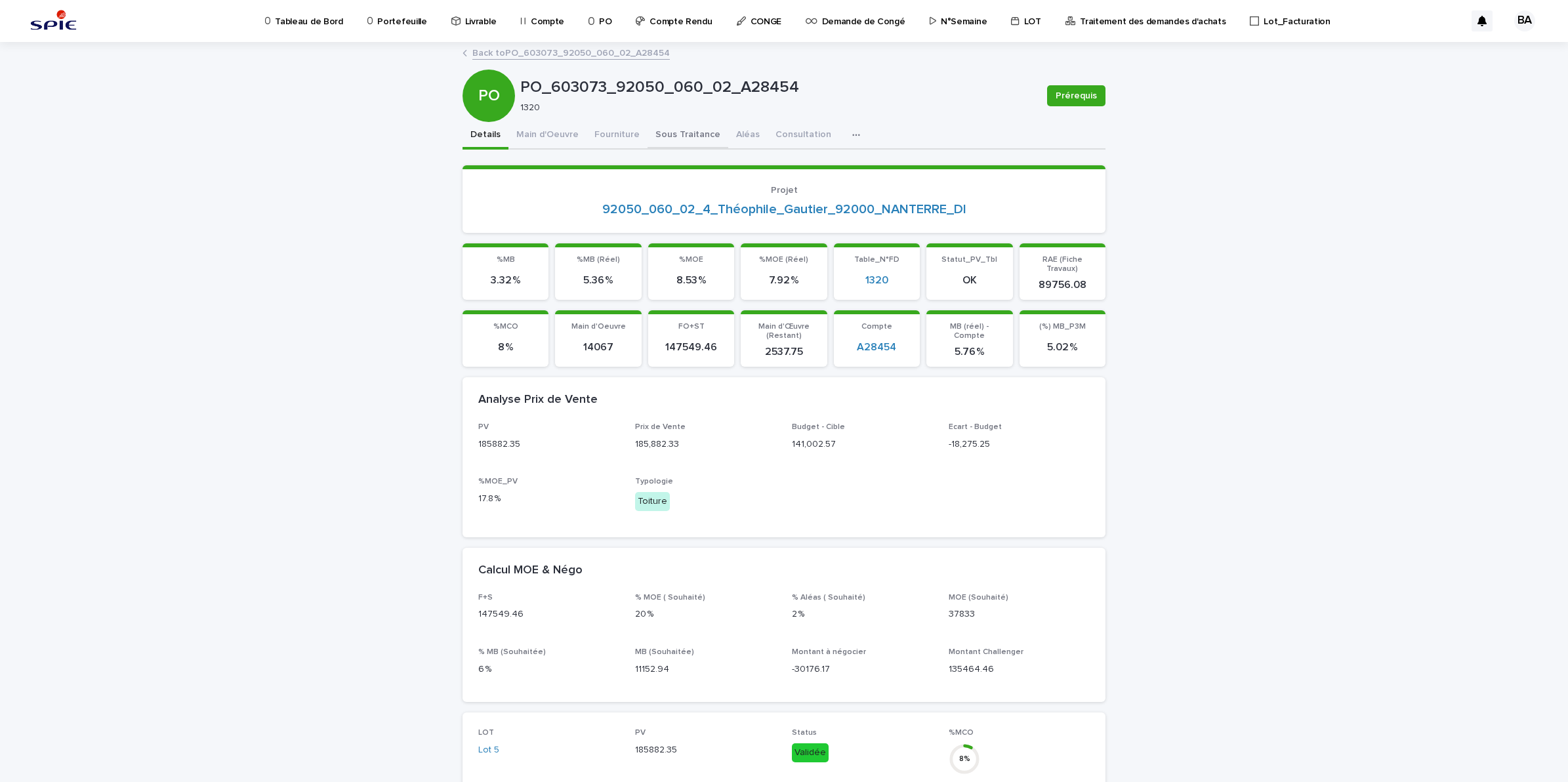
click at [693, 145] on button "Sous Traitance" at bounding box center [688, 136] width 81 height 28
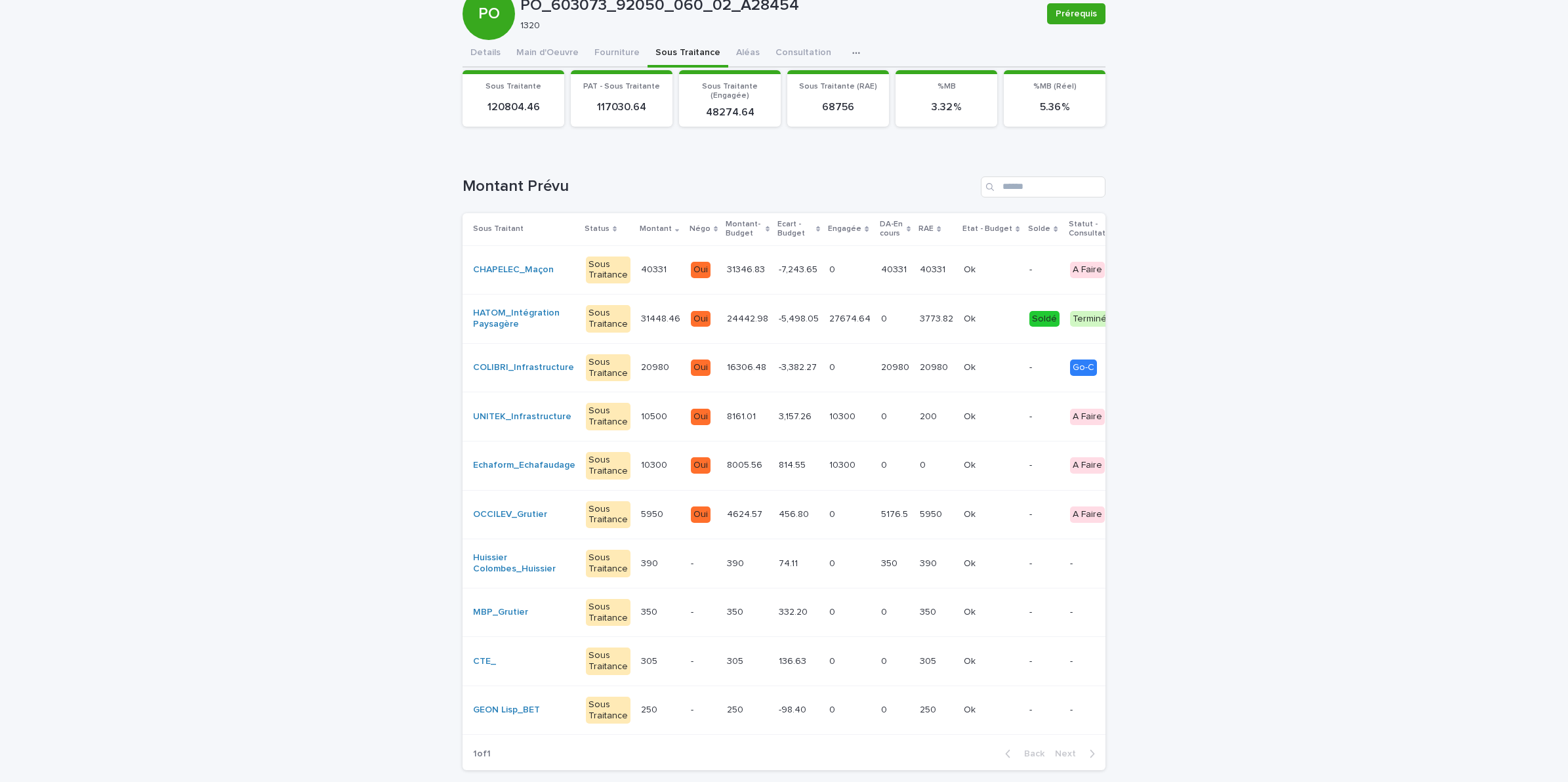
scroll to position [0, 152]
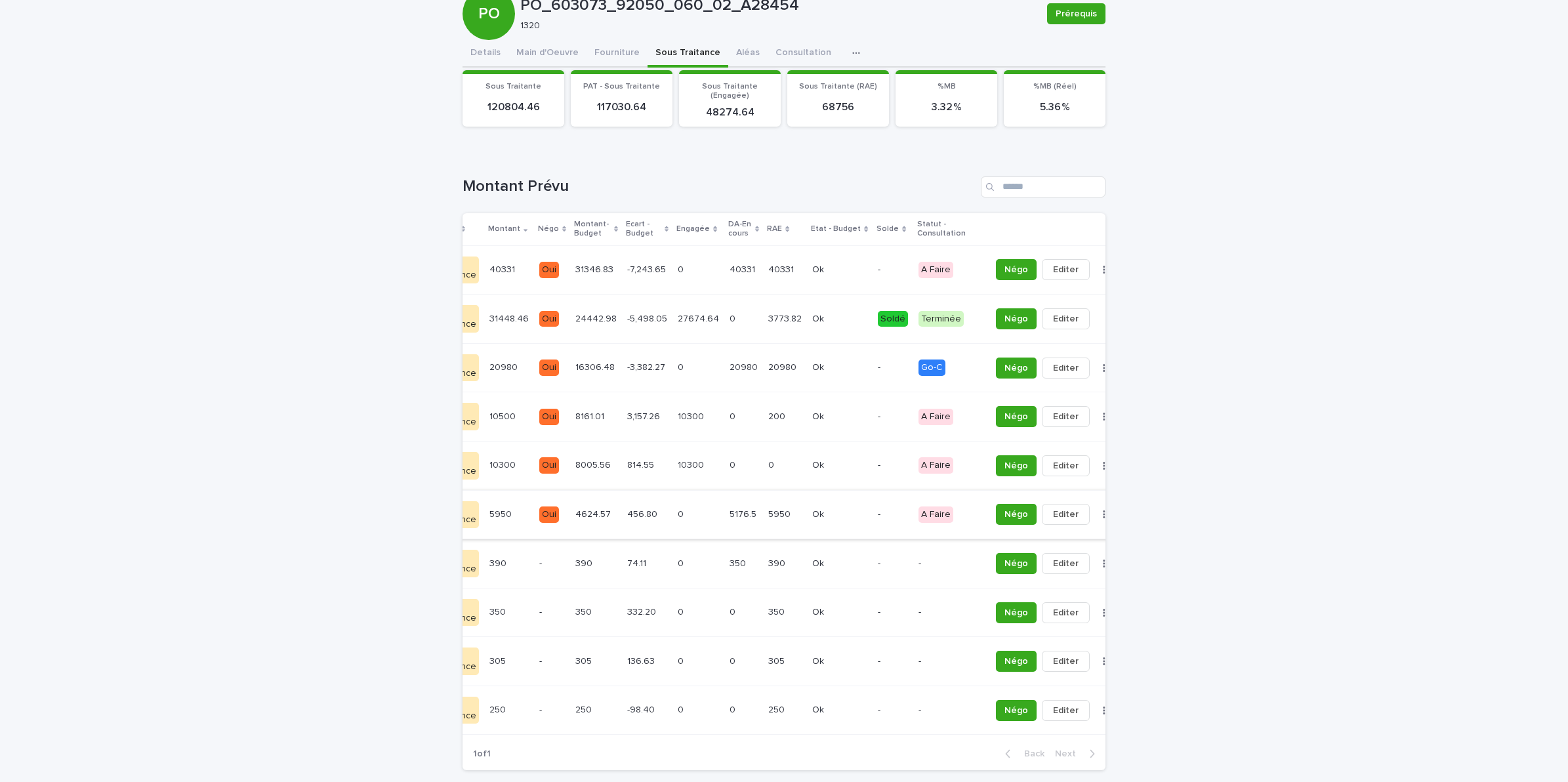
click at [1103, 516] on icon "button" at bounding box center [1103, 515] width 2 height 8
click at [1002, 540] on span "Solder" at bounding box center [1014, 542] width 28 height 13
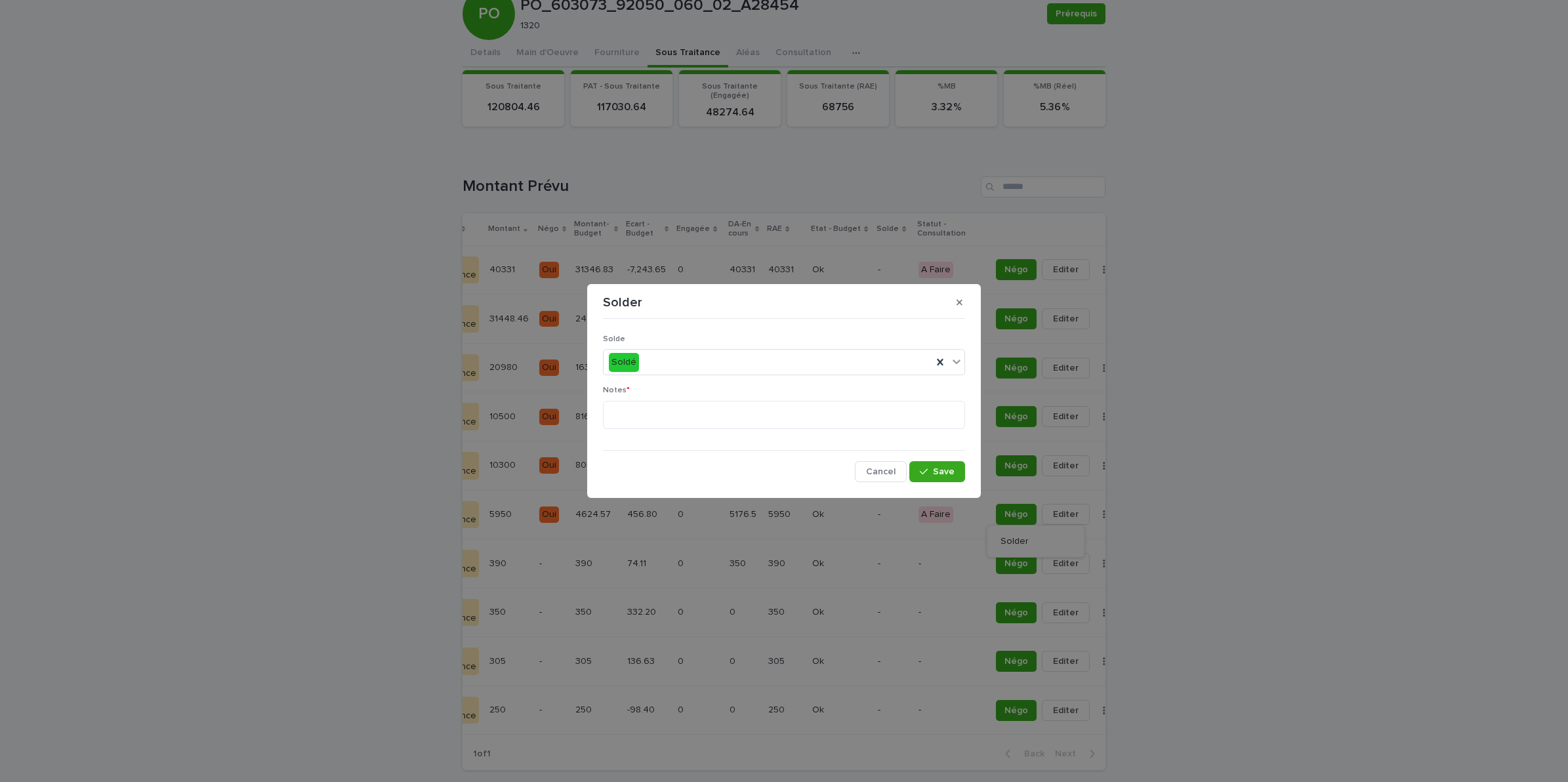
click at [720, 395] on p "Notes *" at bounding box center [784, 390] width 362 height 9
click at [717, 411] on textarea at bounding box center [784, 415] width 362 height 29
type textarea "*******"
click at [939, 473] on span "Save" at bounding box center [943, 472] width 22 height 9
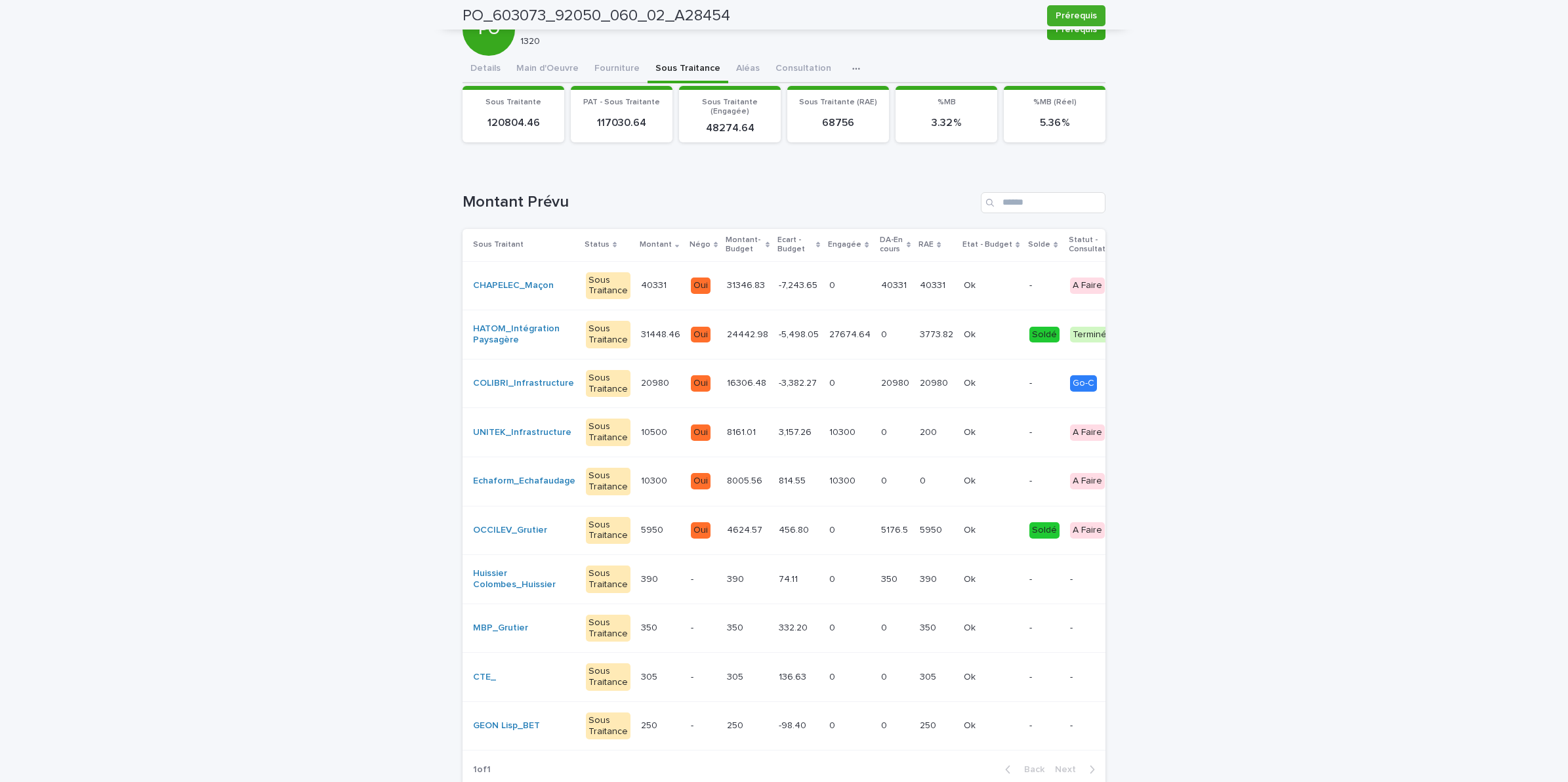
scroll to position [0, 0]
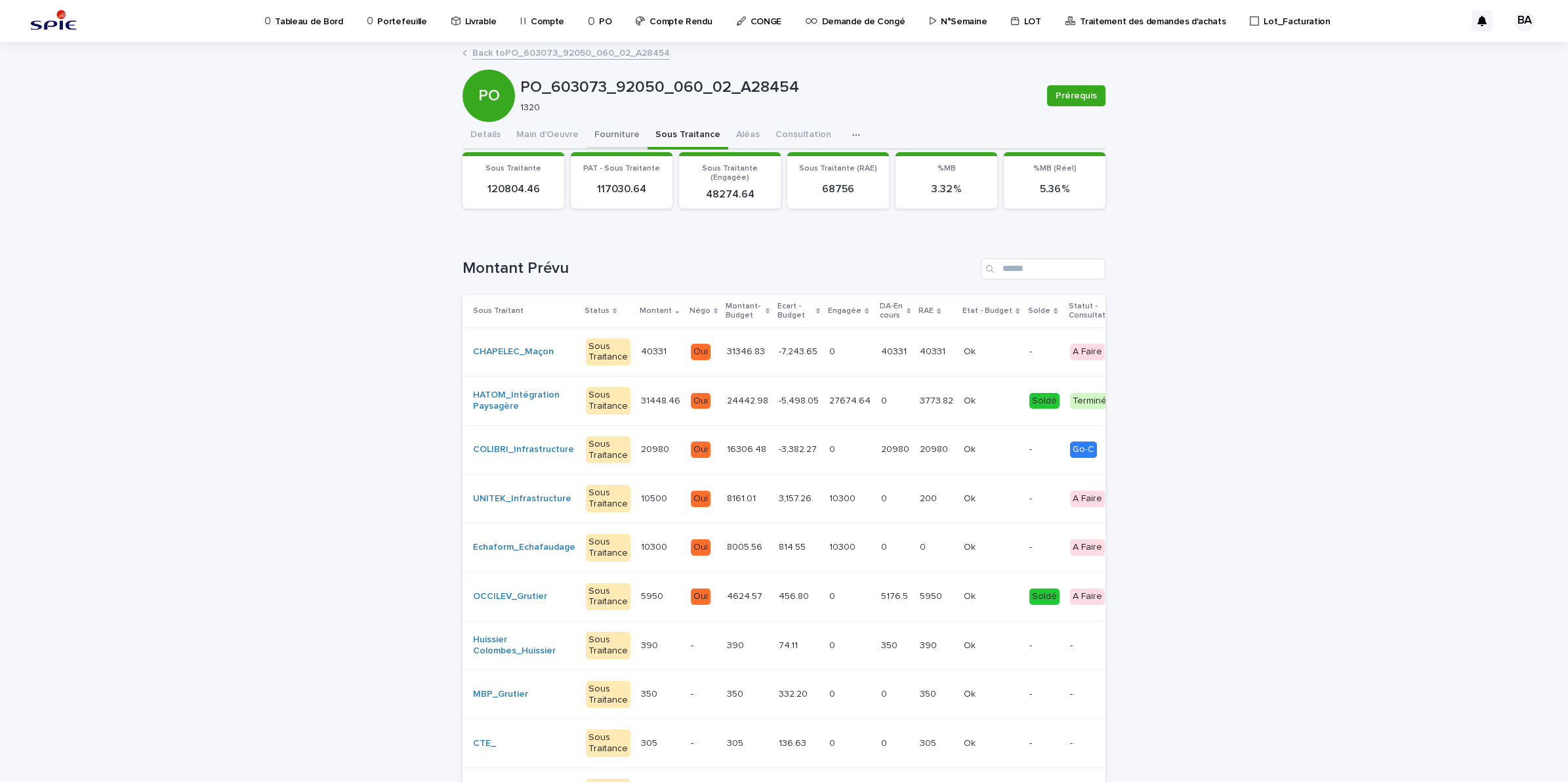
click at [620, 129] on button "Fourniture" at bounding box center [617, 136] width 61 height 28
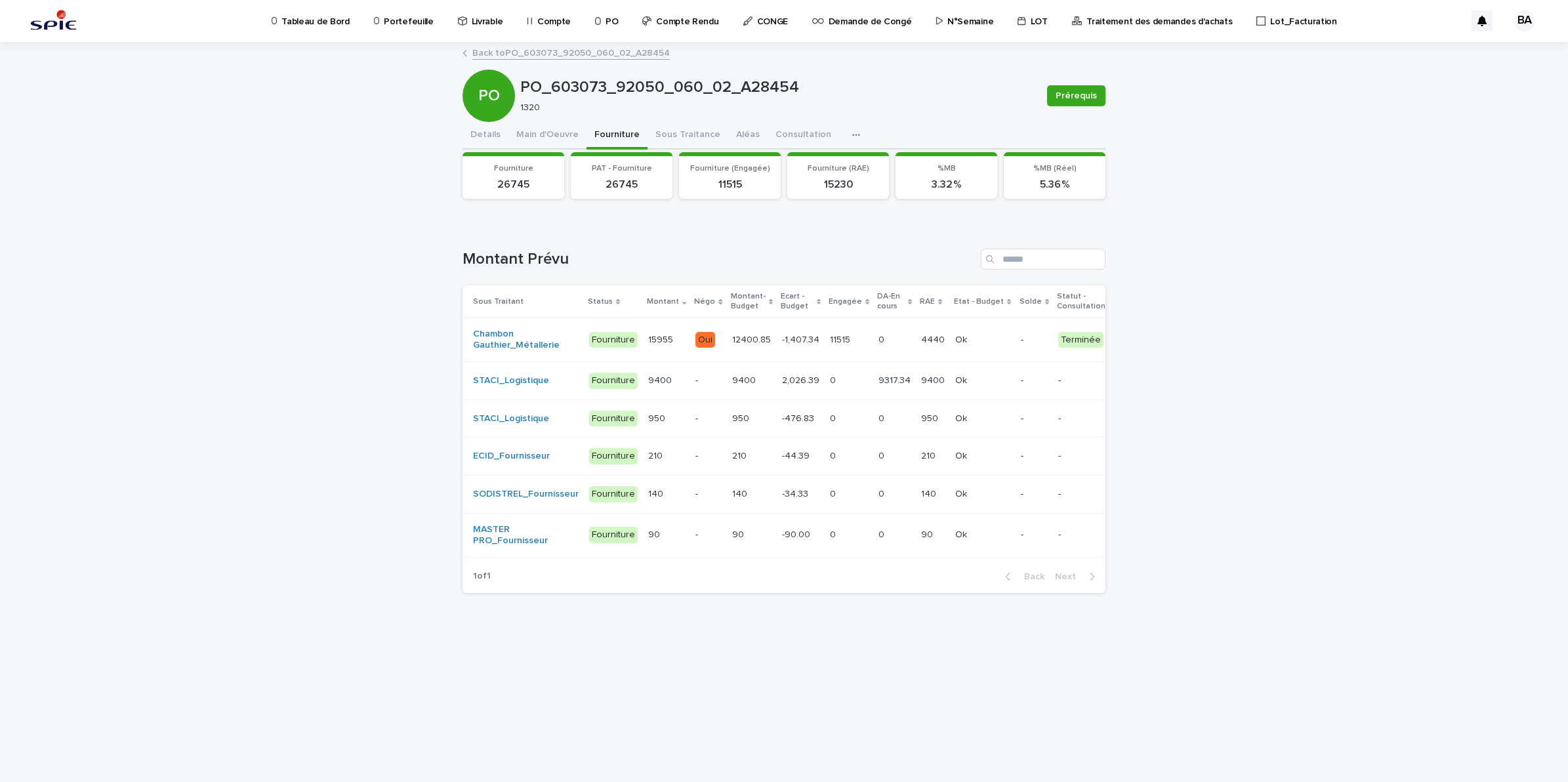
scroll to position [0, 140]
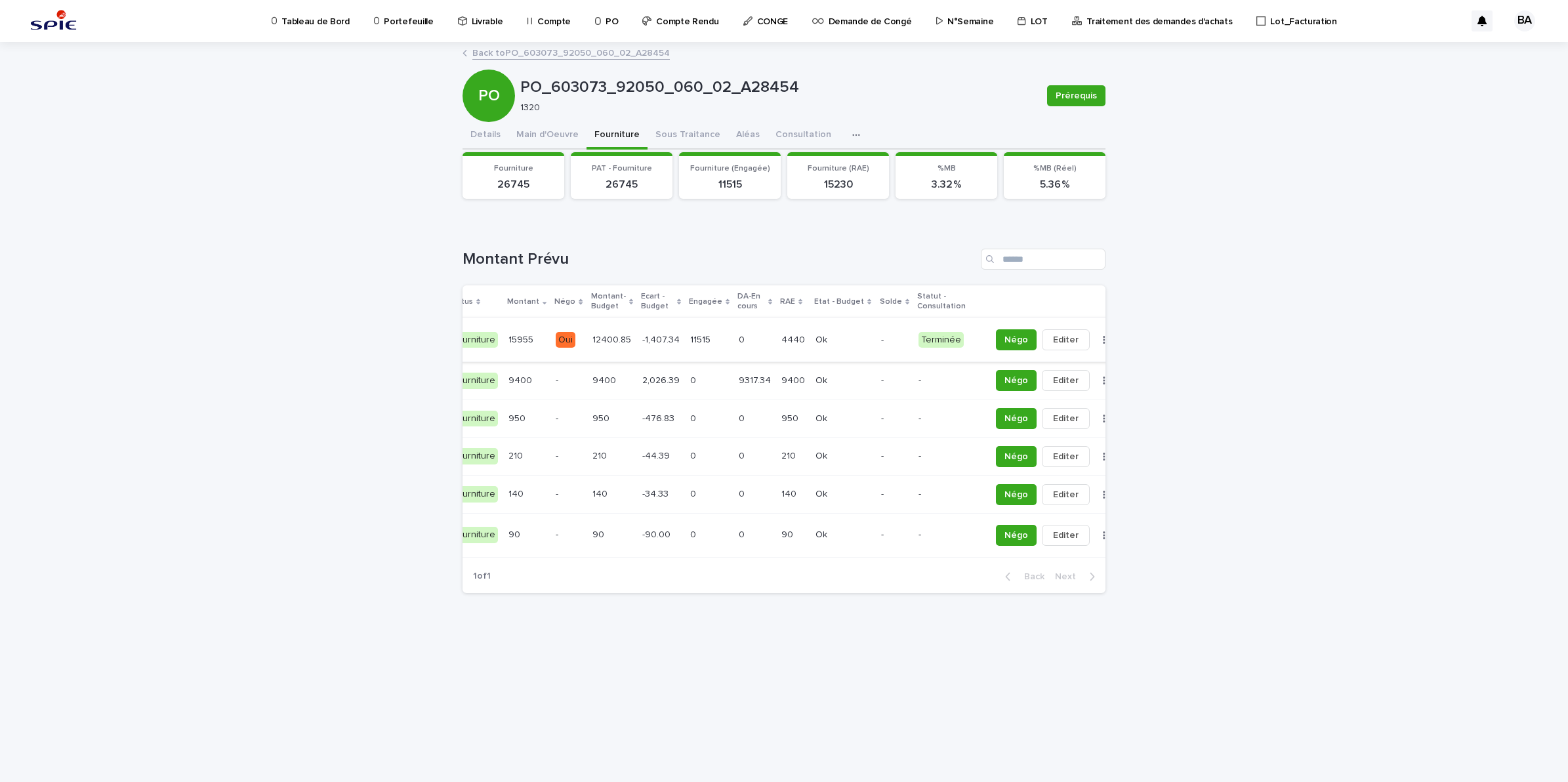
click at [1103, 339] on icon "button" at bounding box center [1104, 340] width 3 height 9
click at [1048, 365] on button "Solder" at bounding box center [1035, 367] width 86 height 21
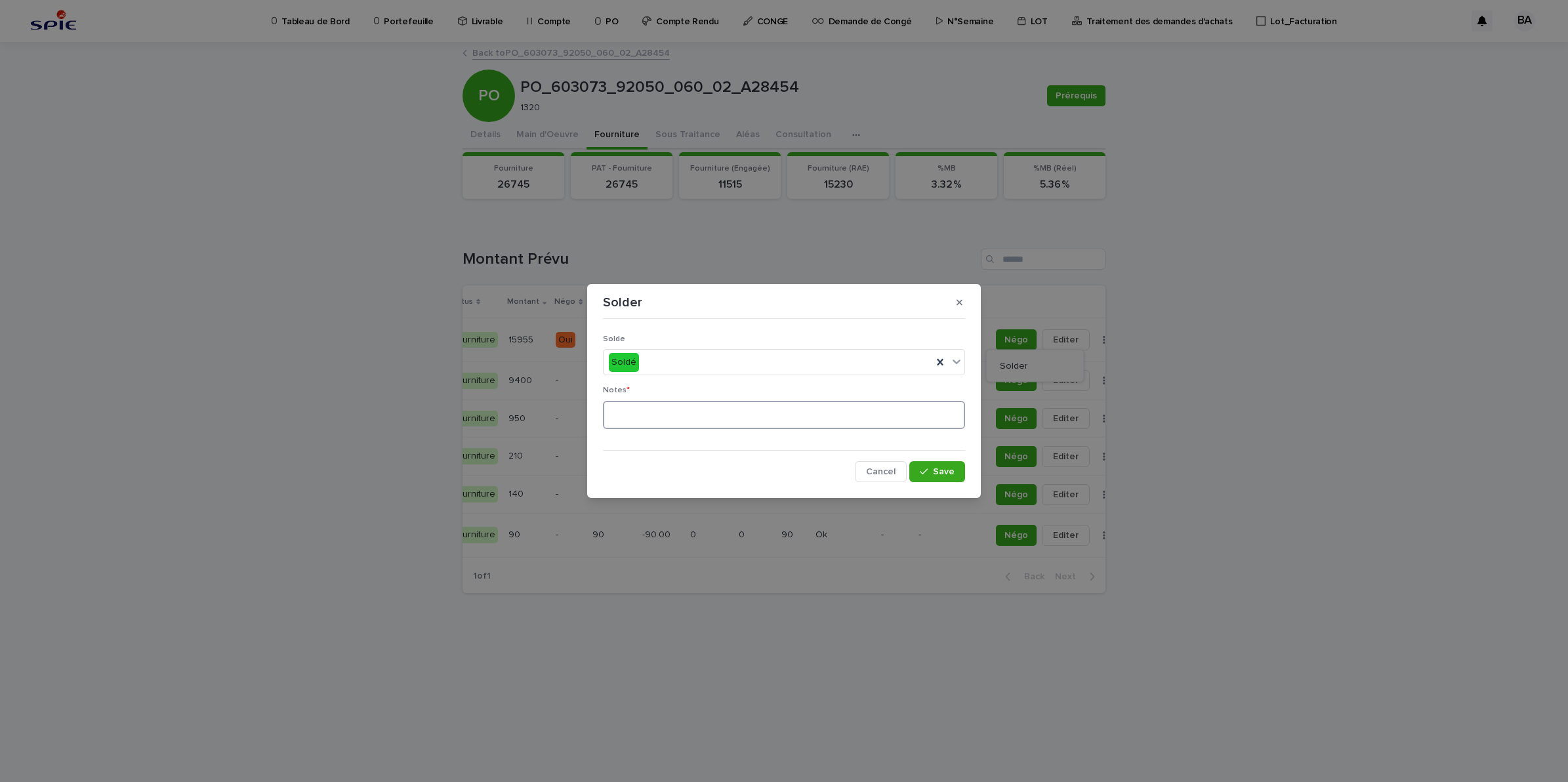
click at [809, 410] on textarea at bounding box center [784, 415] width 362 height 29
type textarea "**"
click at [953, 477] on button "Save" at bounding box center [937, 472] width 55 height 21
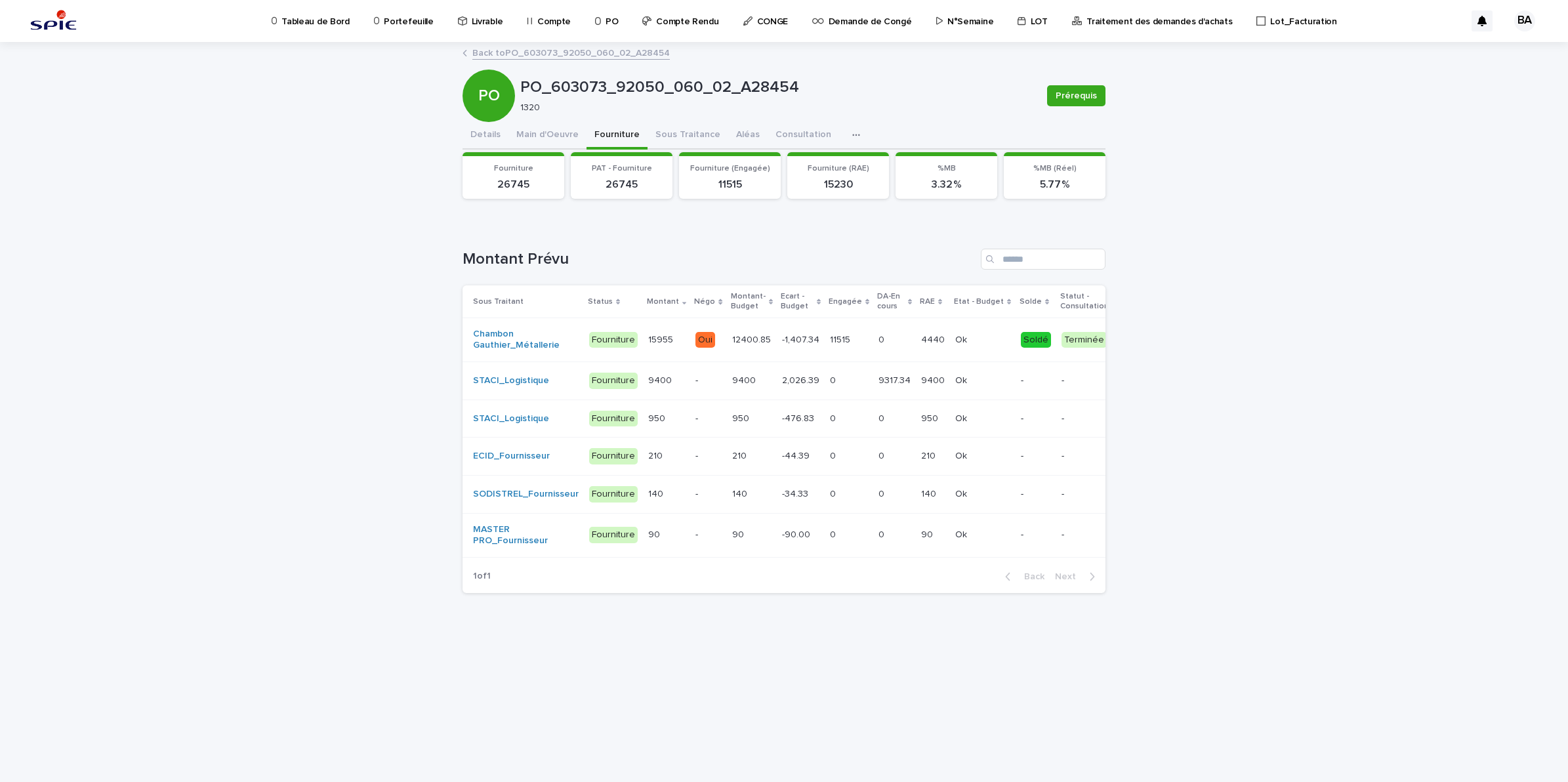
scroll to position [0, 143]
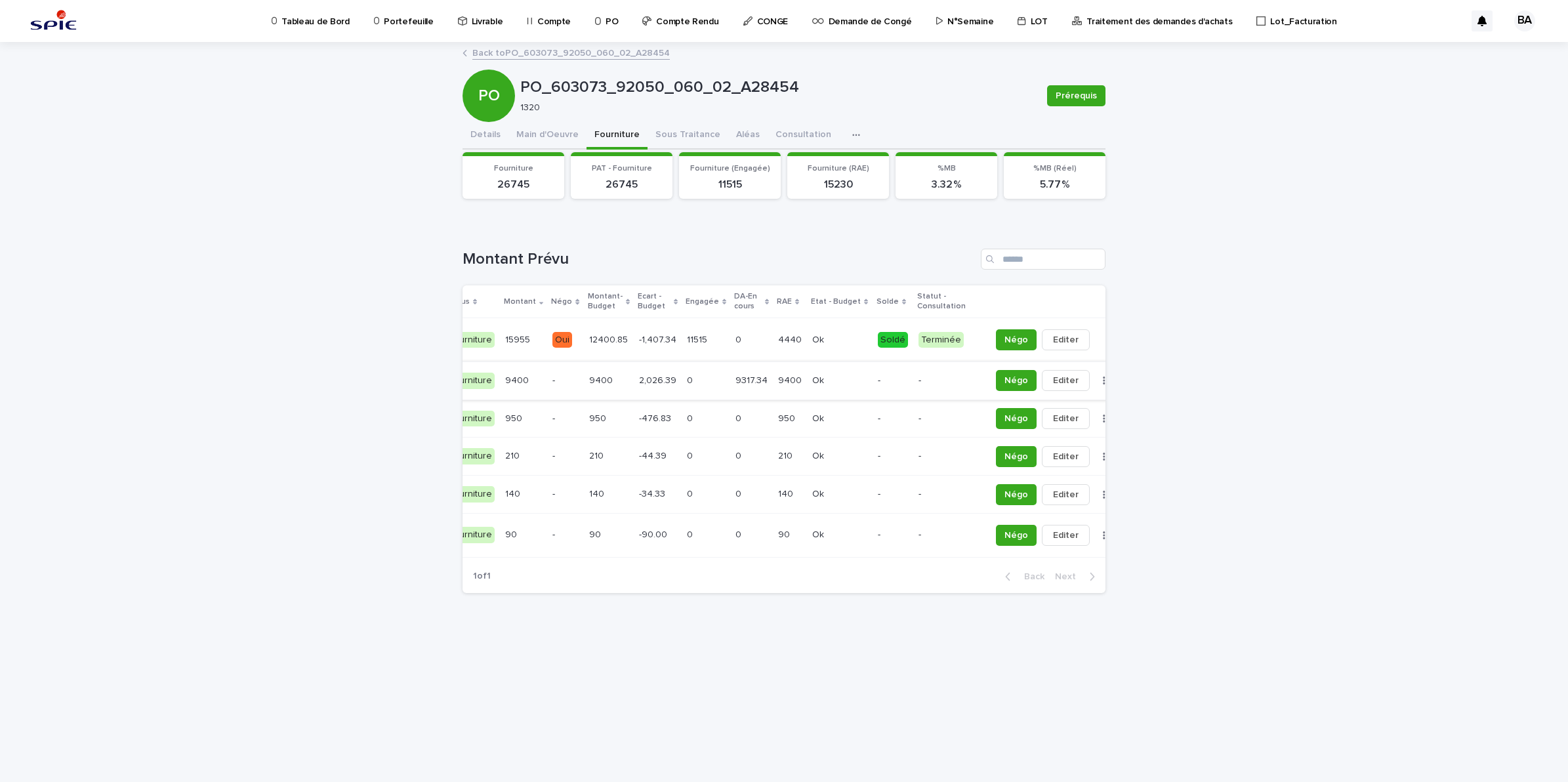
click at [1095, 379] on button "button" at bounding box center [1104, 380] width 18 height 9
click at [1035, 402] on button "Solder" at bounding box center [1035, 407] width 86 height 21
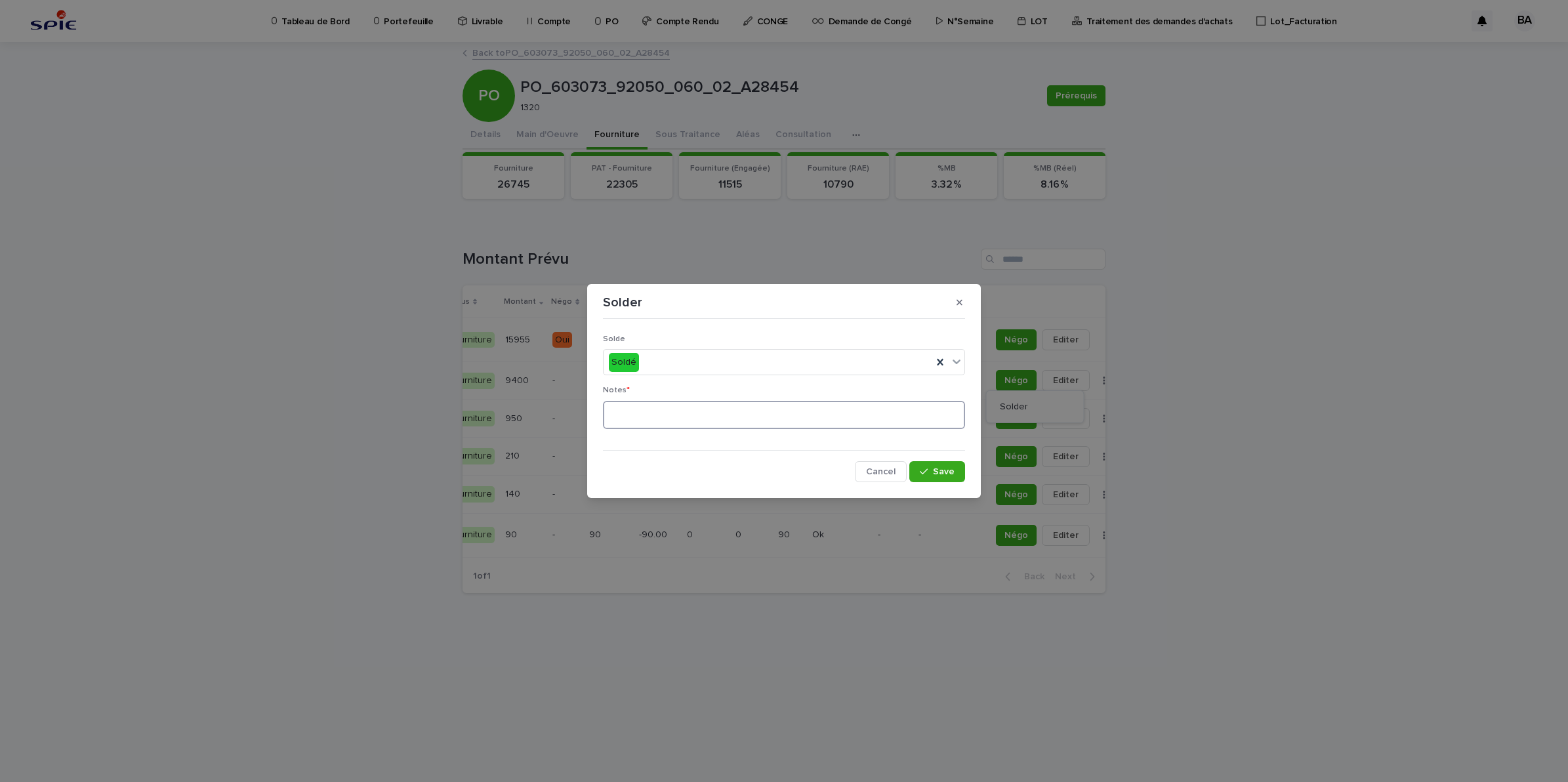
click at [769, 415] on textarea at bounding box center [784, 415] width 362 height 29
type textarea "**"
click at [951, 466] on button "Save" at bounding box center [937, 472] width 55 height 21
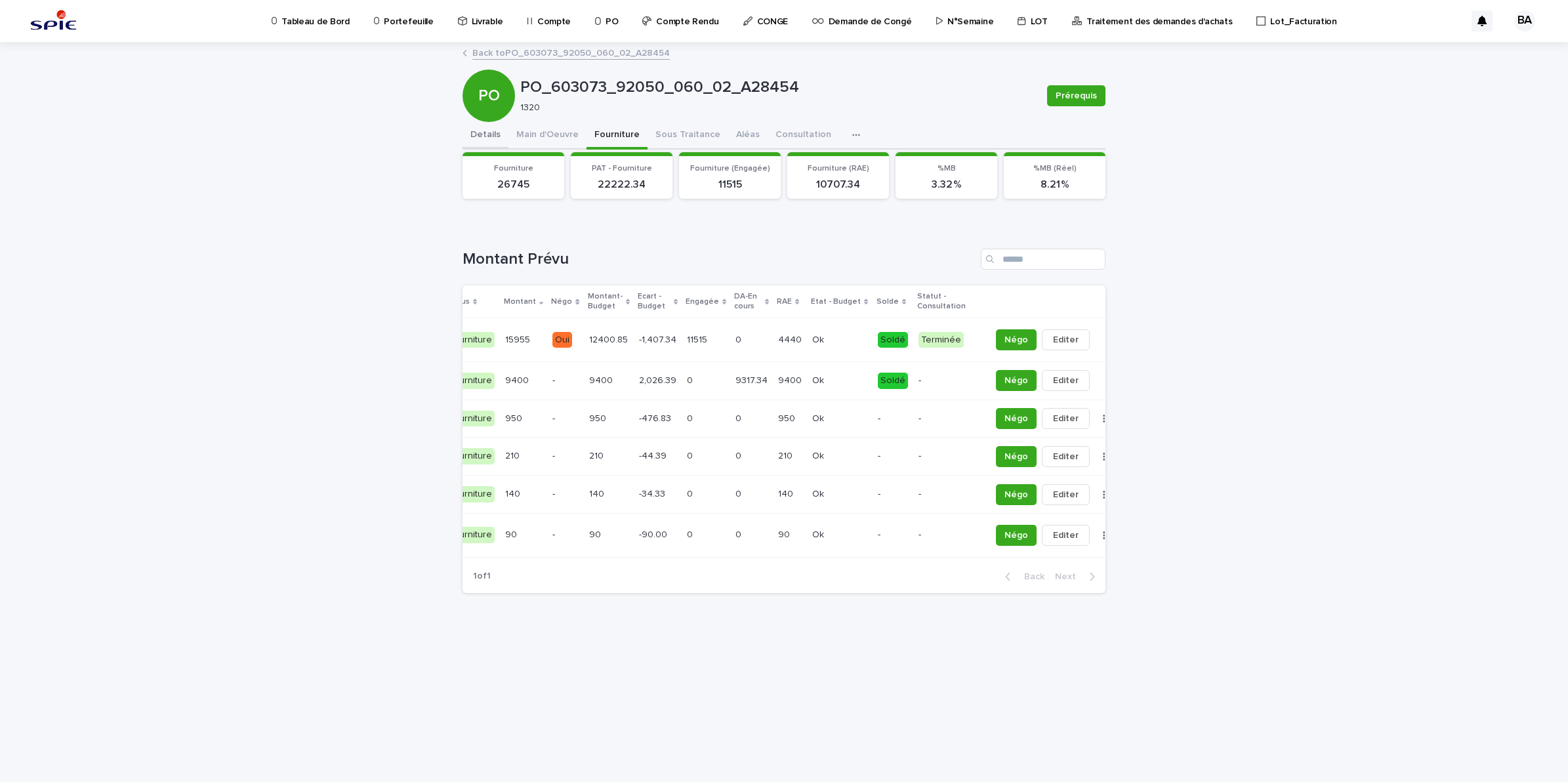
click at [487, 133] on button "Details" at bounding box center [485, 136] width 46 height 28
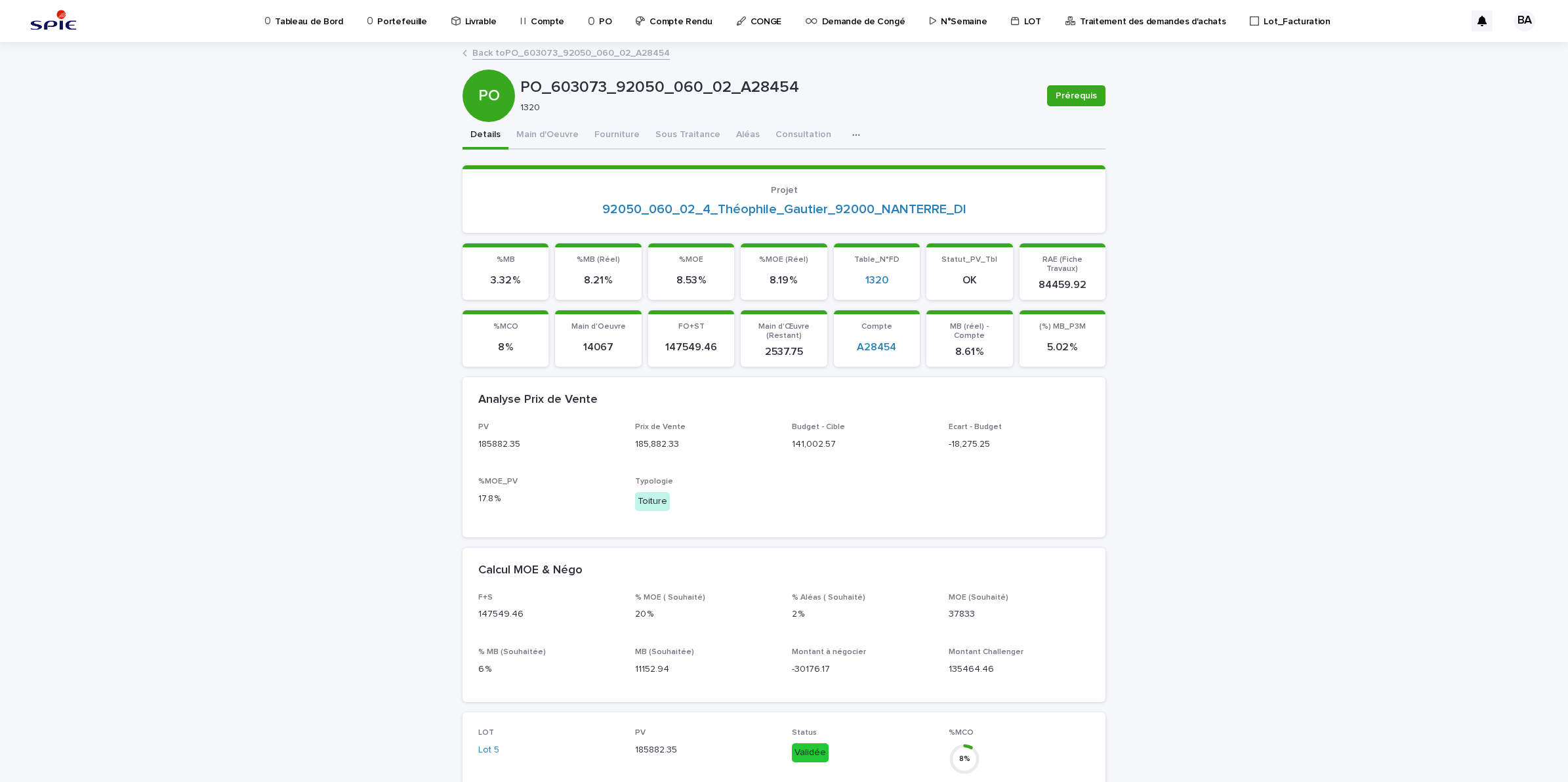
click at [490, 47] on link "Back to PO_603073_92050_060_02_A28454" at bounding box center [570, 52] width 197 height 15
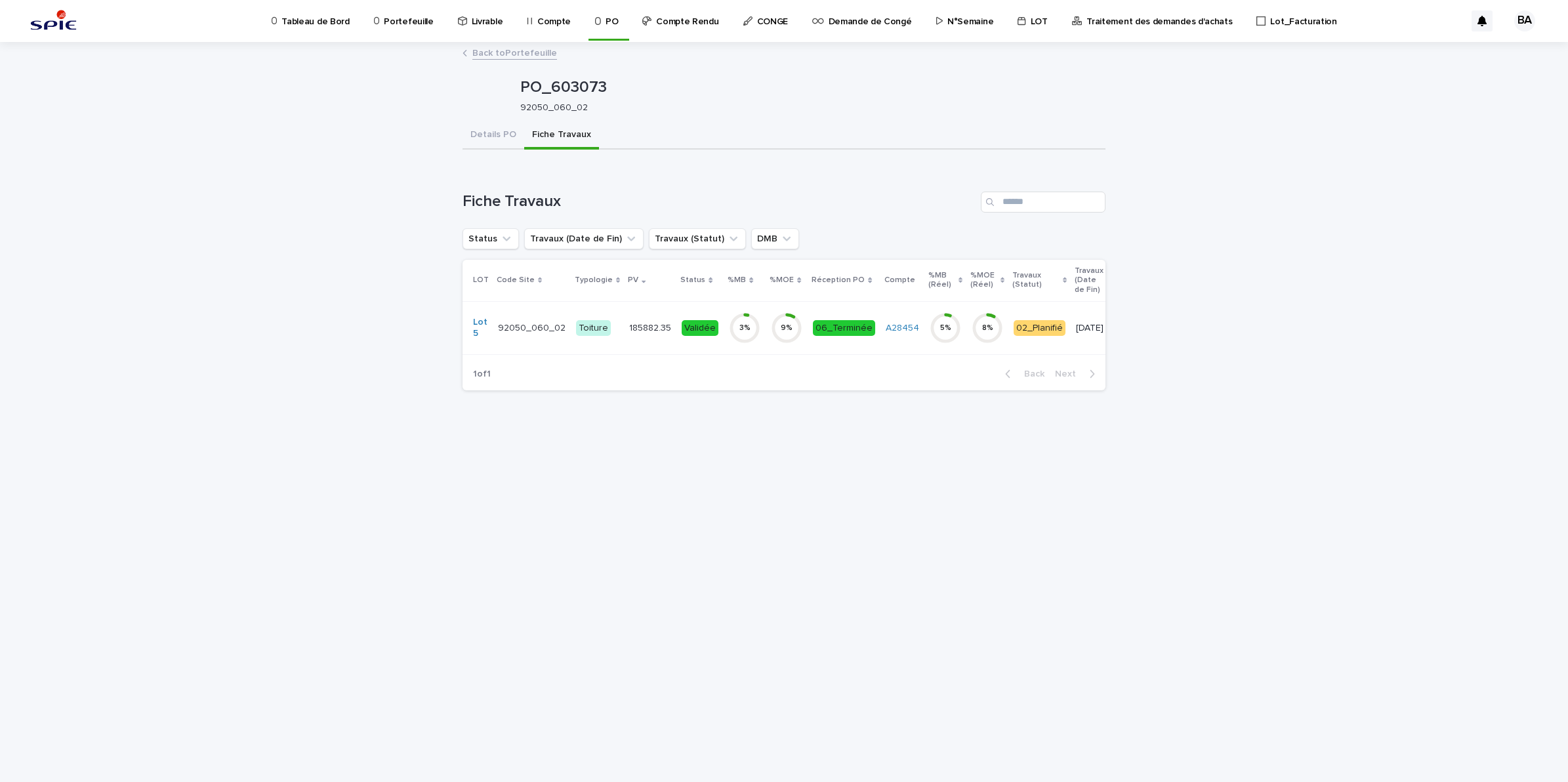
click at [491, 50] on link "Back to Portefeuille" at bounding box center [514, 52] width 85 height 15
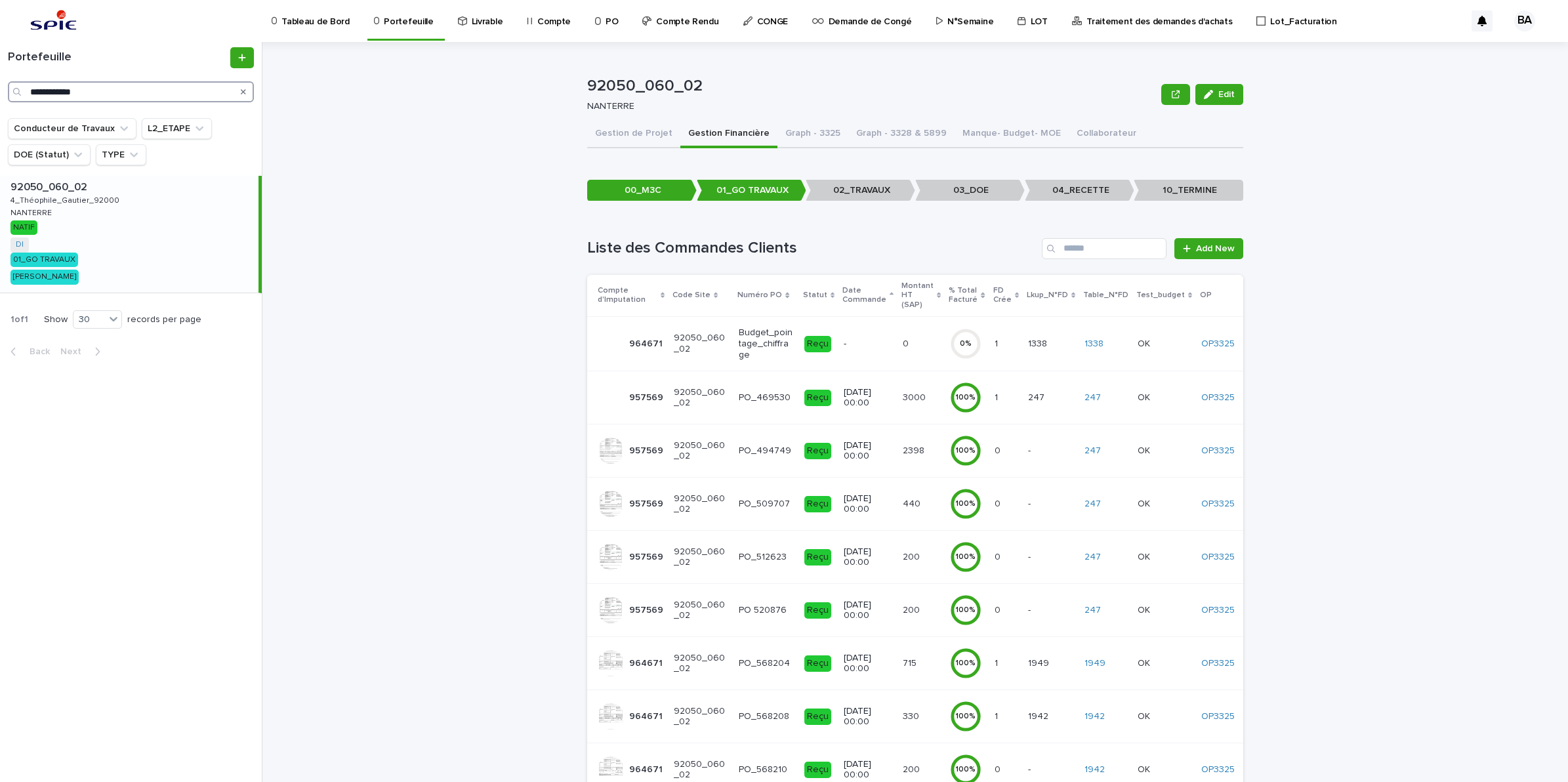
drag, startPoint x: 119, startPoint y: 82, endPoint x: 24, endPoint y: 76, distance: 95.2
click at [24, 76] on div "**********" at bounding box center [131, 75] width 261 height 55
paste input "Search"
type input "**********"
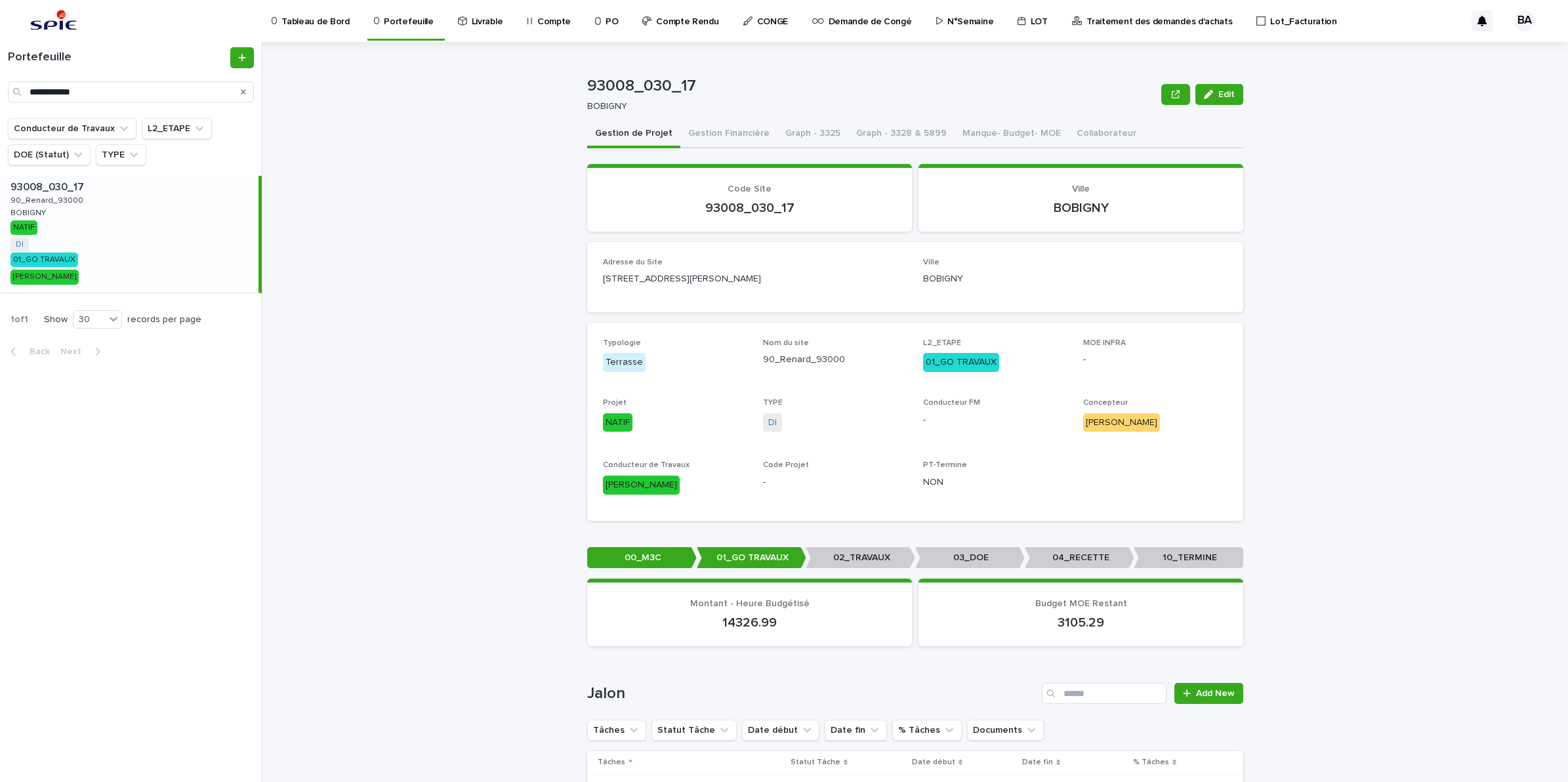
click at [102, 252] on div "93008_030_17 93008_030_17 90_Renard_93000 90_Renard_93000 BOBIGNY BOBIGNY NATIF…" at bounding box center [129, 234] width 258 height 117
click at [742, 140] on button "Gestion Financière" at bounding box center [728, 135] width 97 height 28
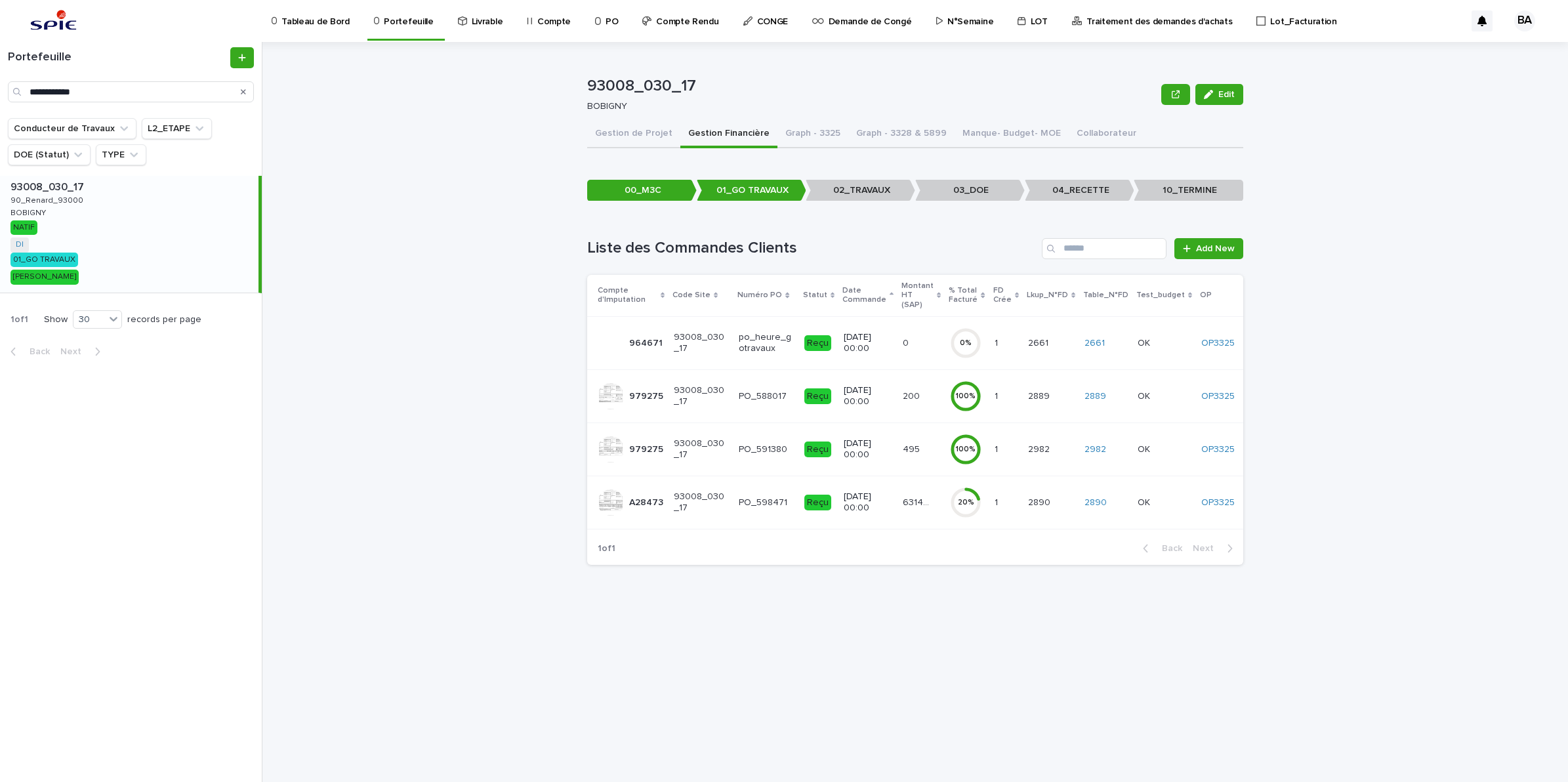
click at [932, 509] on td "63147.4 63147.4" at bounding box center [921, 502] width 48 height 53
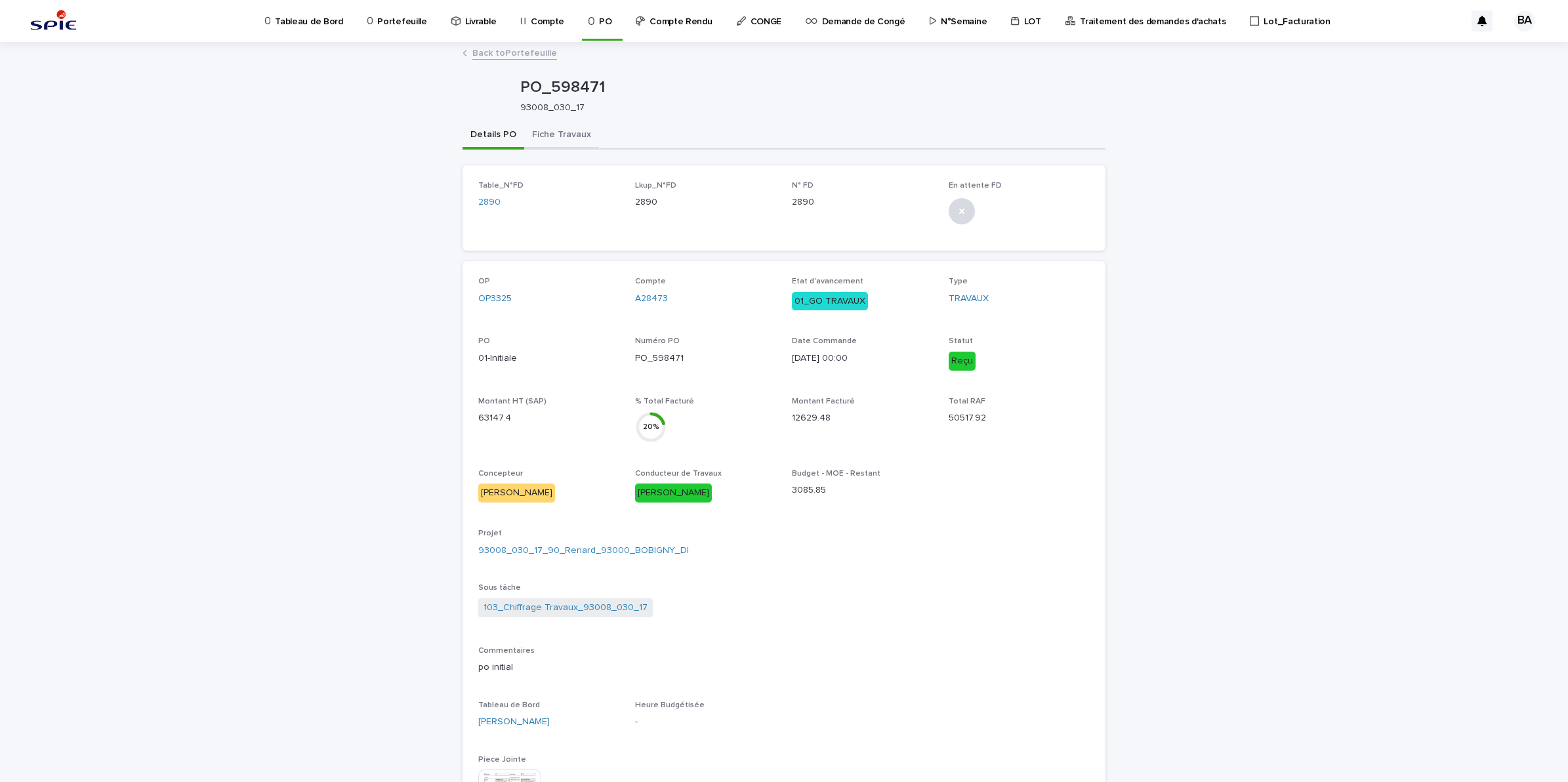
click at [561, 132] on button "Fiche Travaux" at bounding box center [561, 136] width 75 height 28
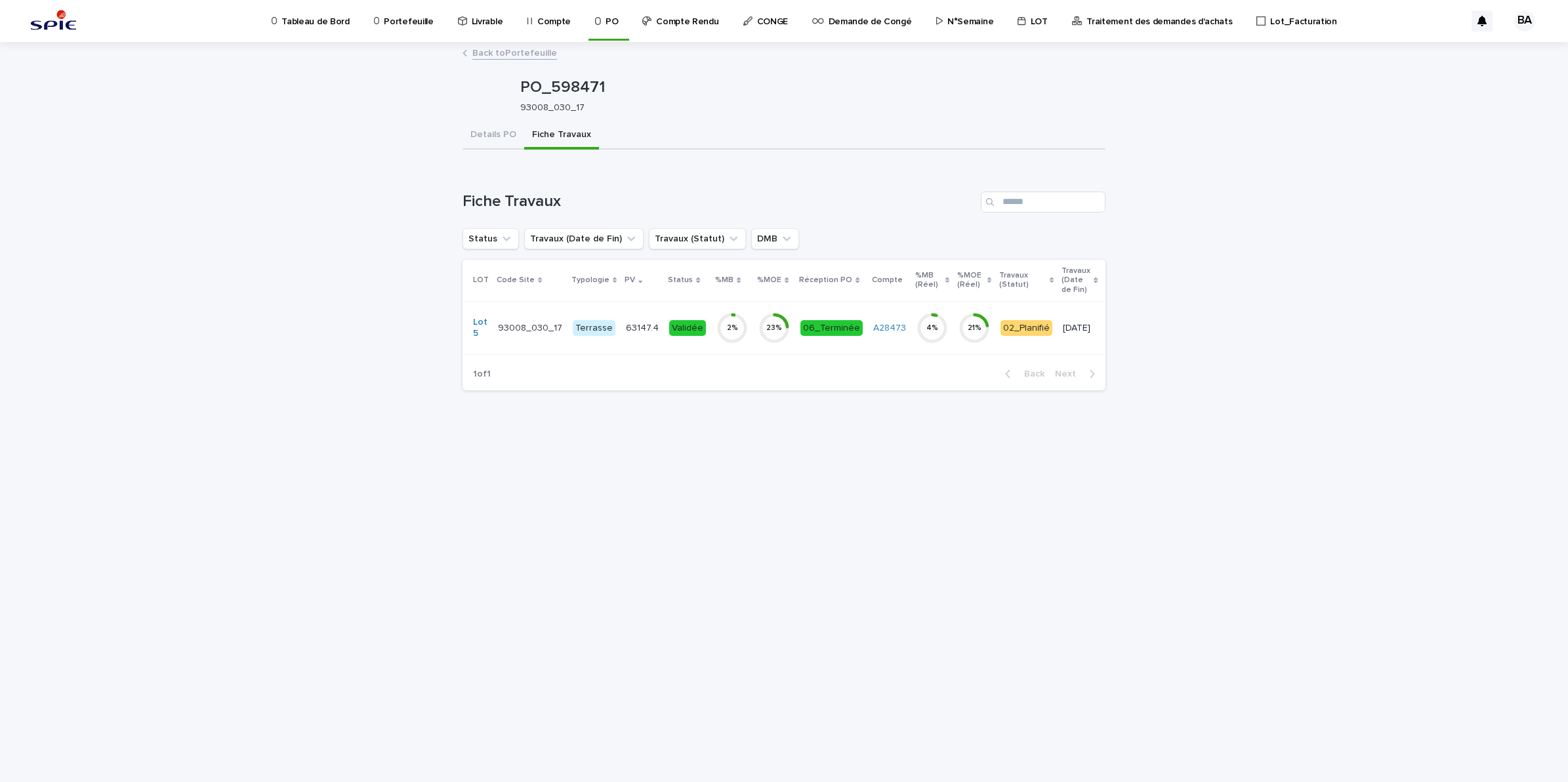
click at [801, 341] on div "06_Terminée" at bounding box center [831, 328] width 62 height 27
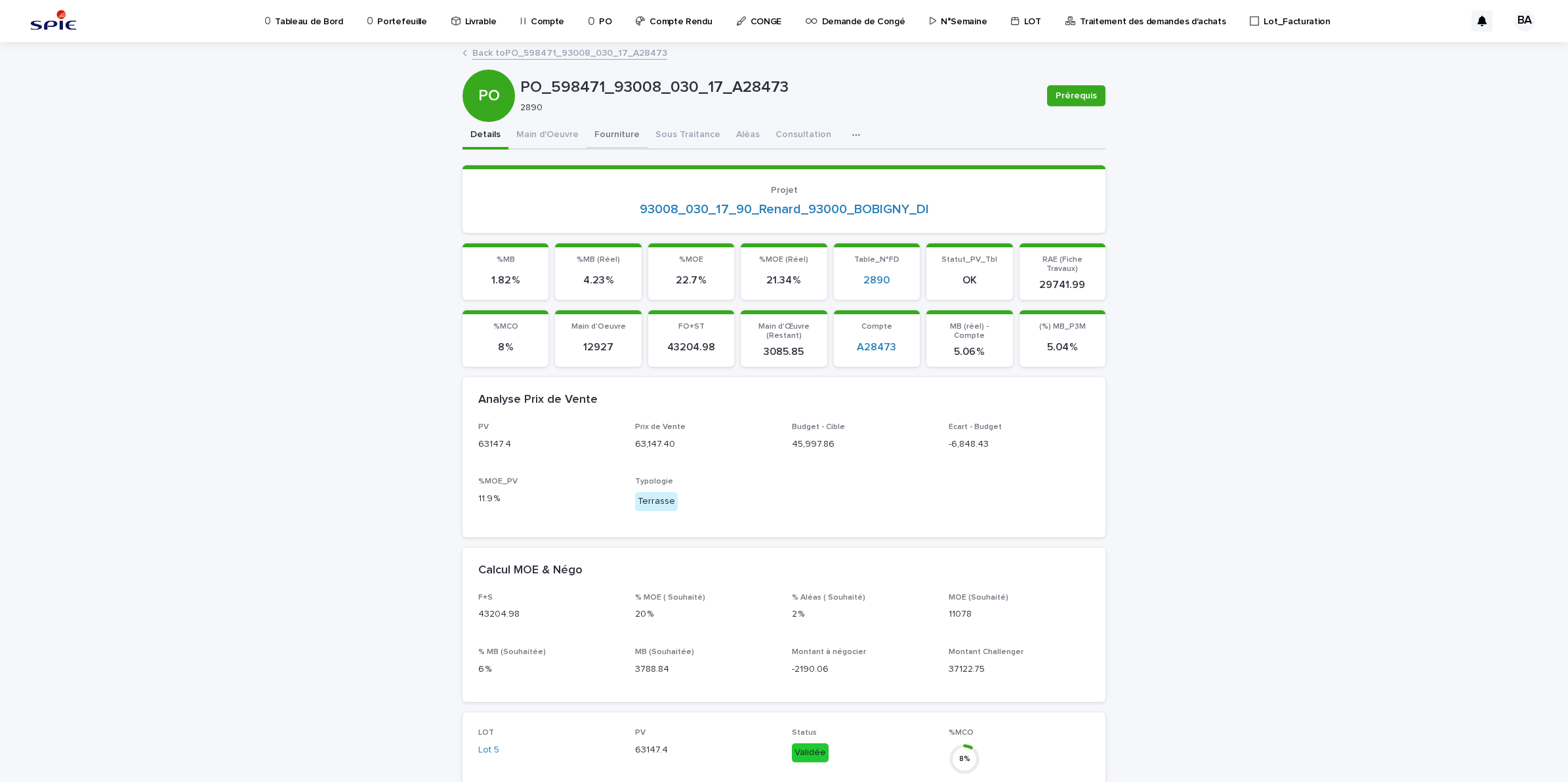
click at [623, 133] on button "Fourniture" at bounding box center [617, 136] width 61 height 28
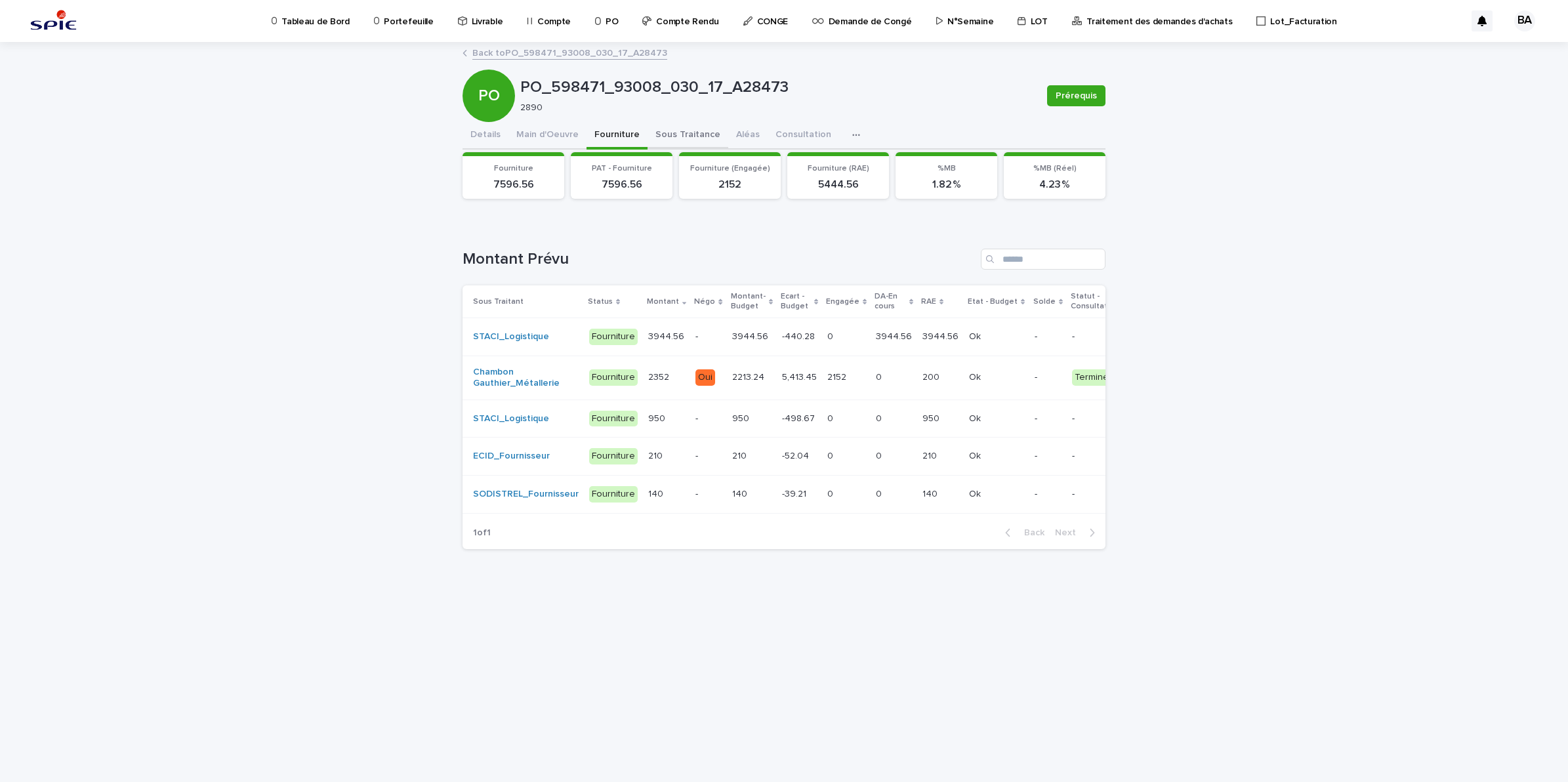
click at [683, 137] on button "Sous Traitance" at bounding box center [688, 136] width 81 height 28
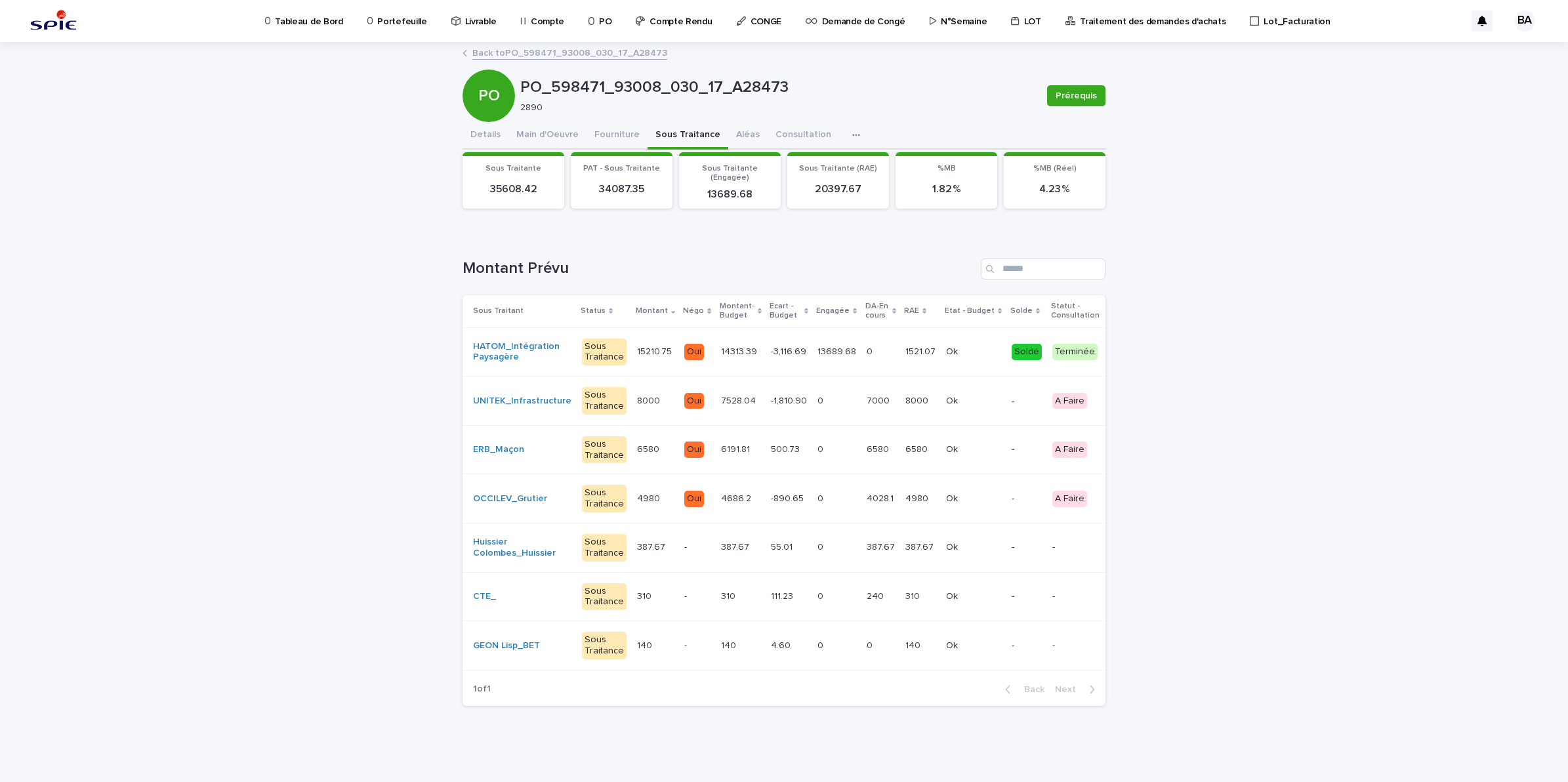
scroll to position [0, 131]
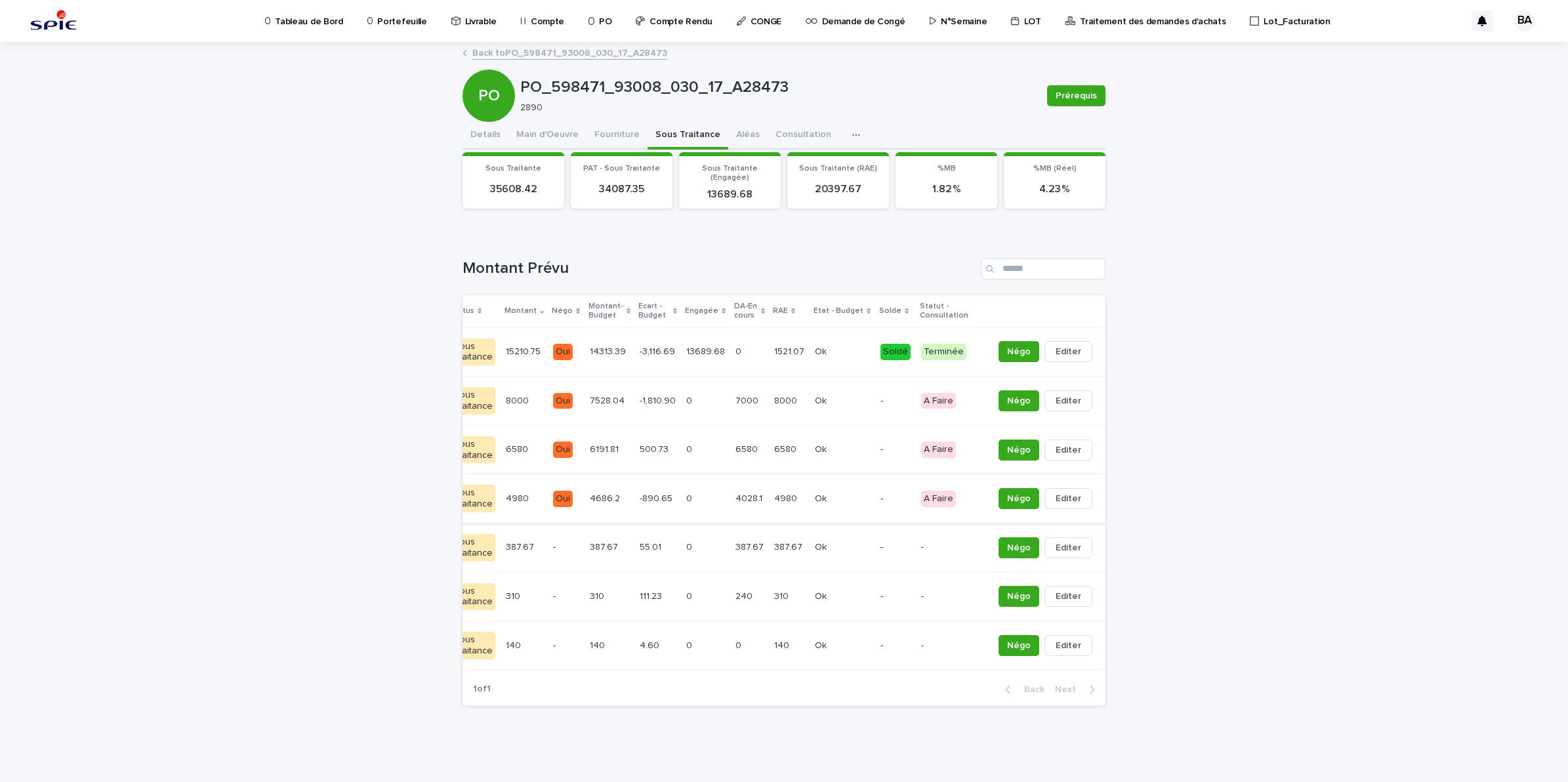
click at [1097, 503] on button "button" at bounding box center [1107, 499] width 18 height 9
click at [1004, 536] on span "Solder" at bounding box center [1014, 535] width 28 height 13
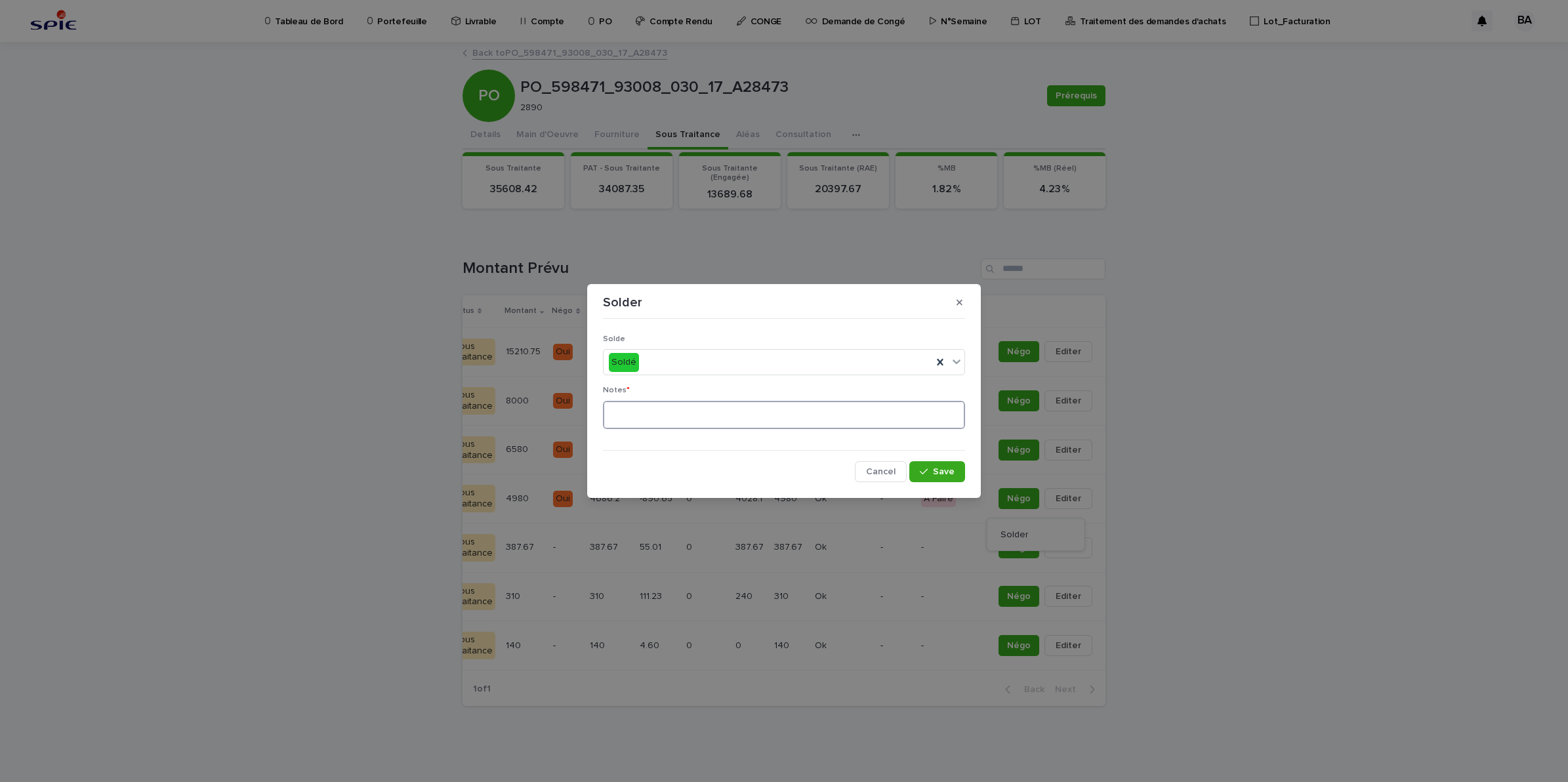
click at [801, 415] on textarea at bounding box center [784, 415] width 362 height 29
type textarea "**"
click at [939, 476] on span "Save" at bounding box center [943, 472] width 22 height 9
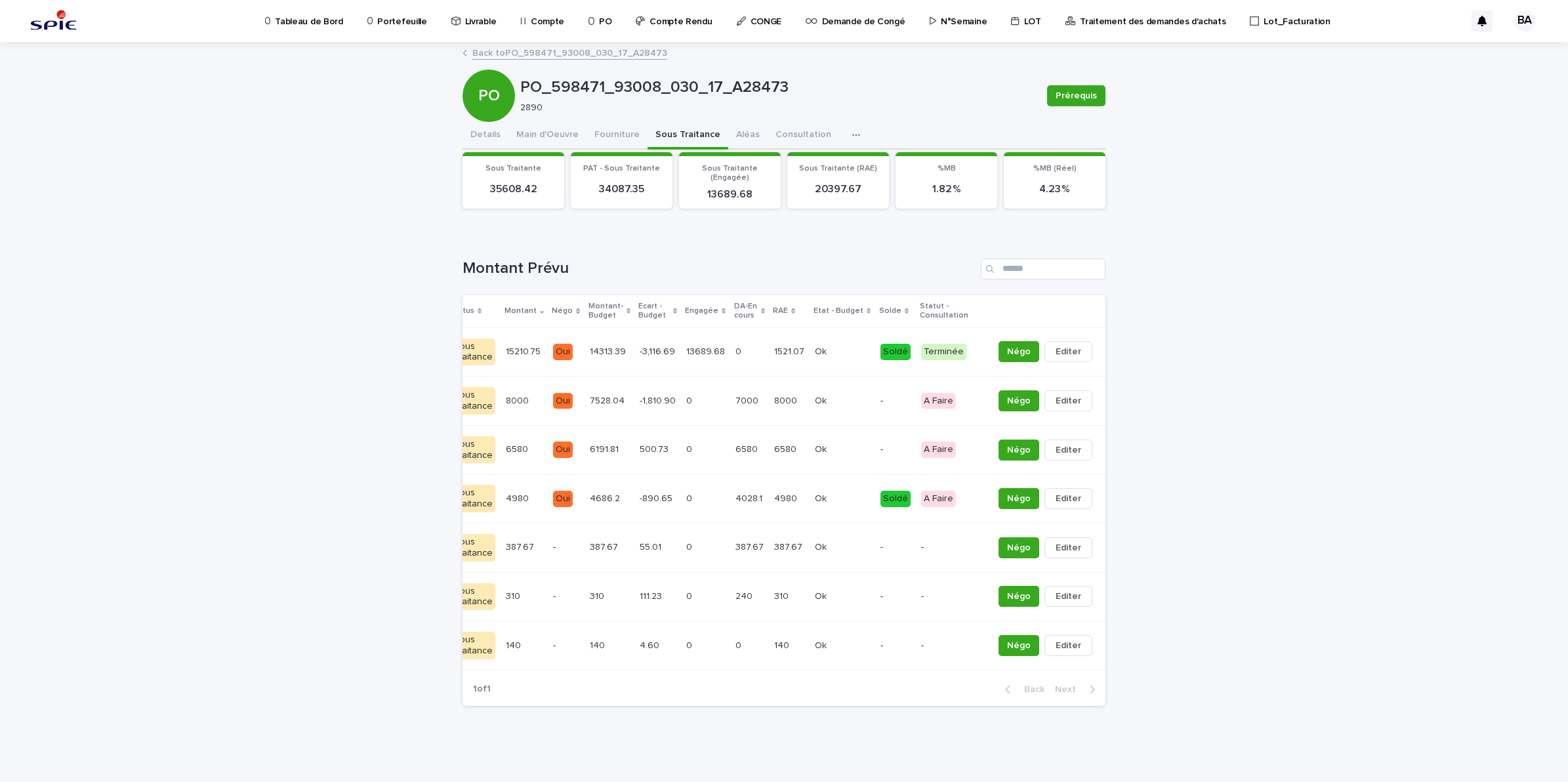
click at [735, 412] on div "7000 7000" at bounding box center [749, 401] width 28 height 22
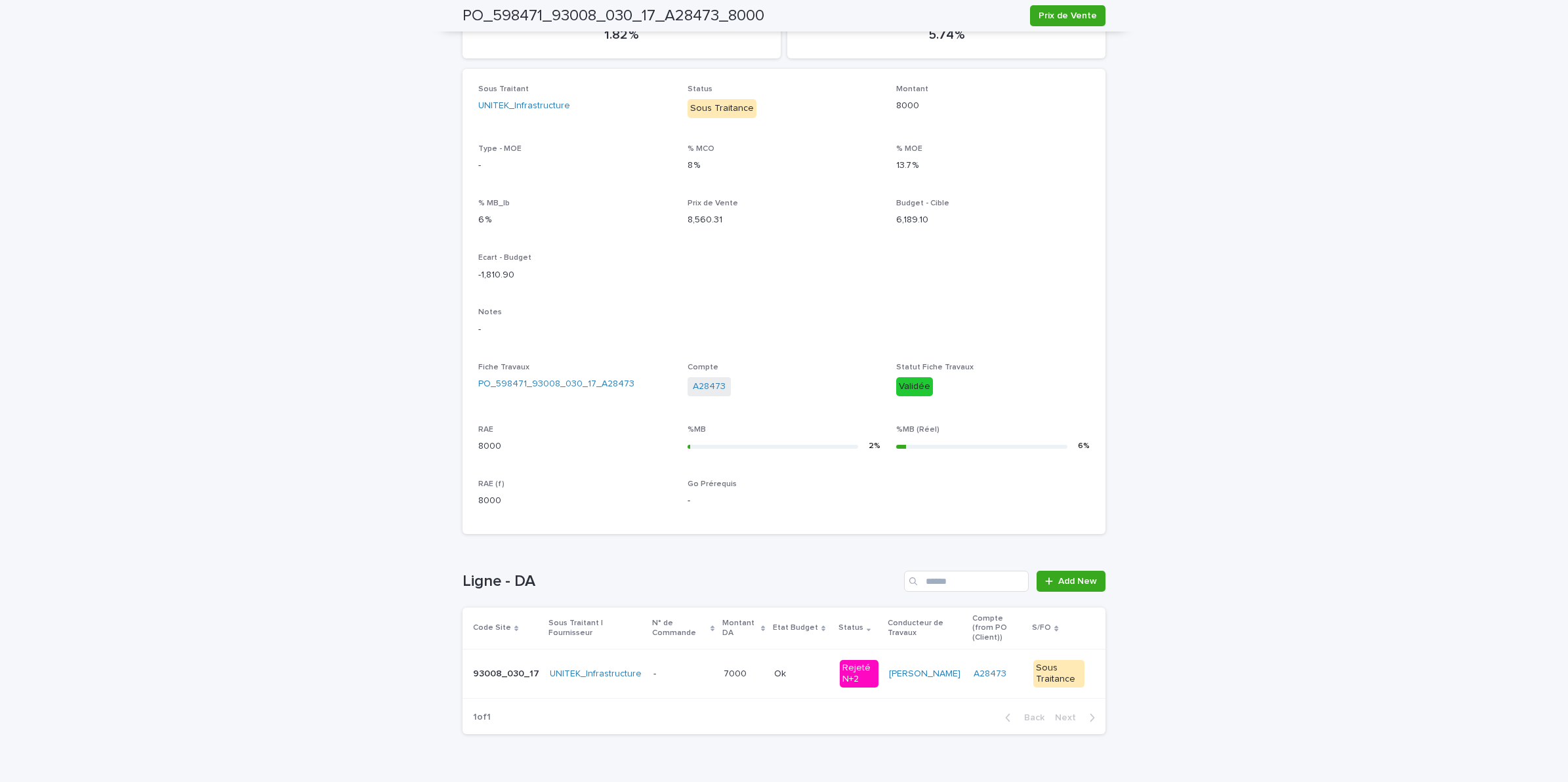
scroll to position [192, 0]
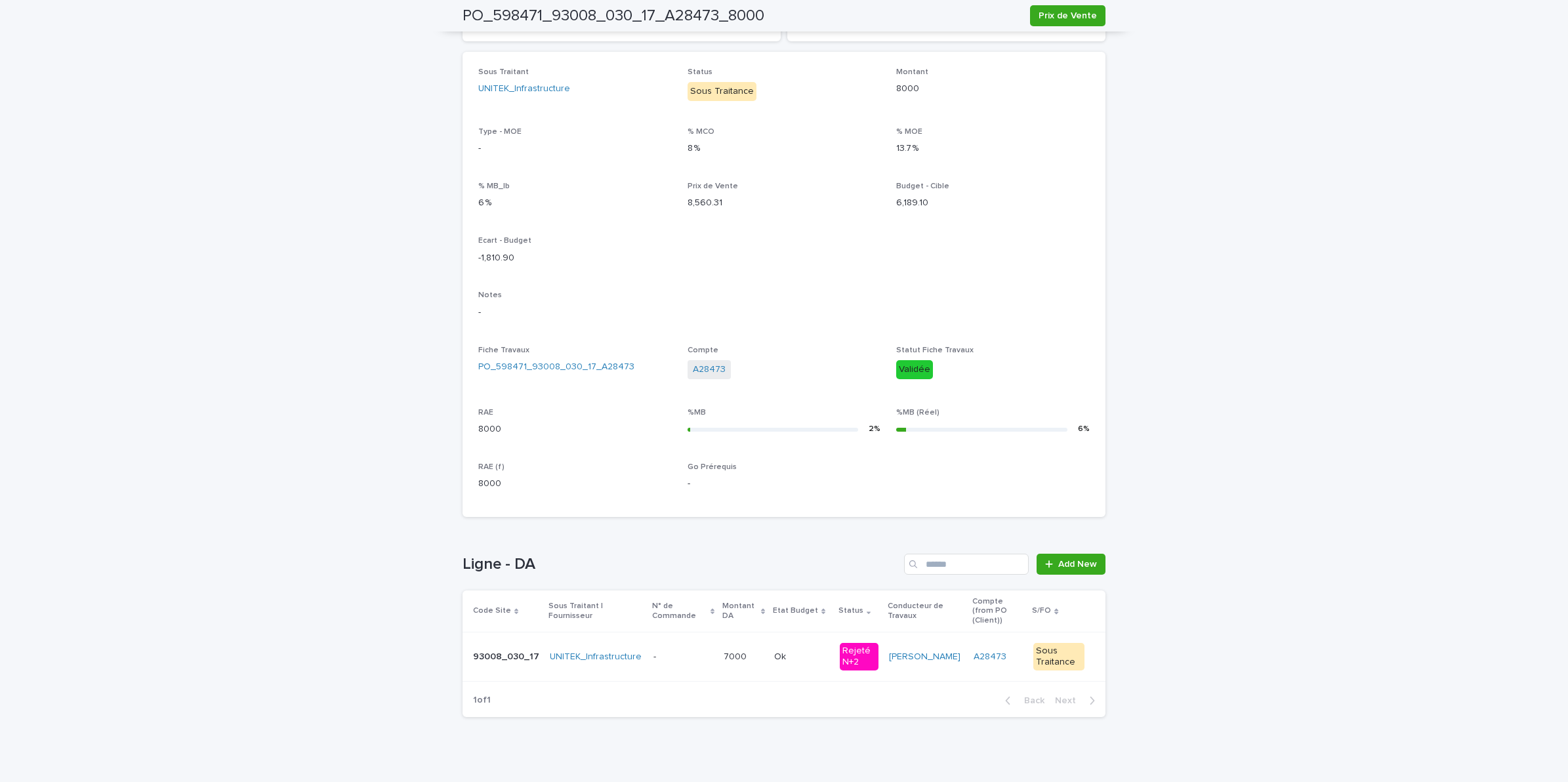
click at [726, 655] on div "7000 7000" at bounding box center [743, 657] width 40 height 22
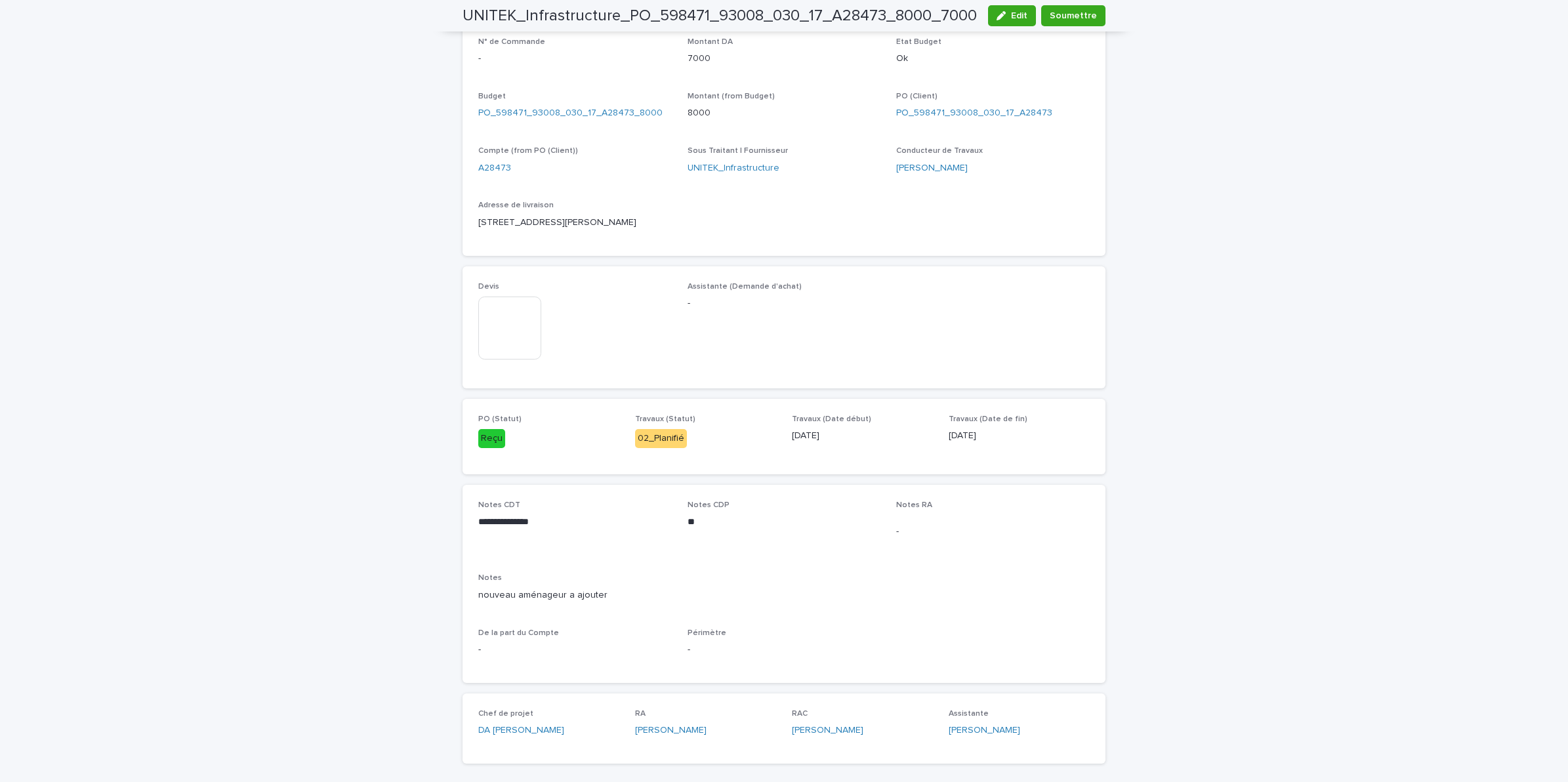
scroll to position [438, 0]
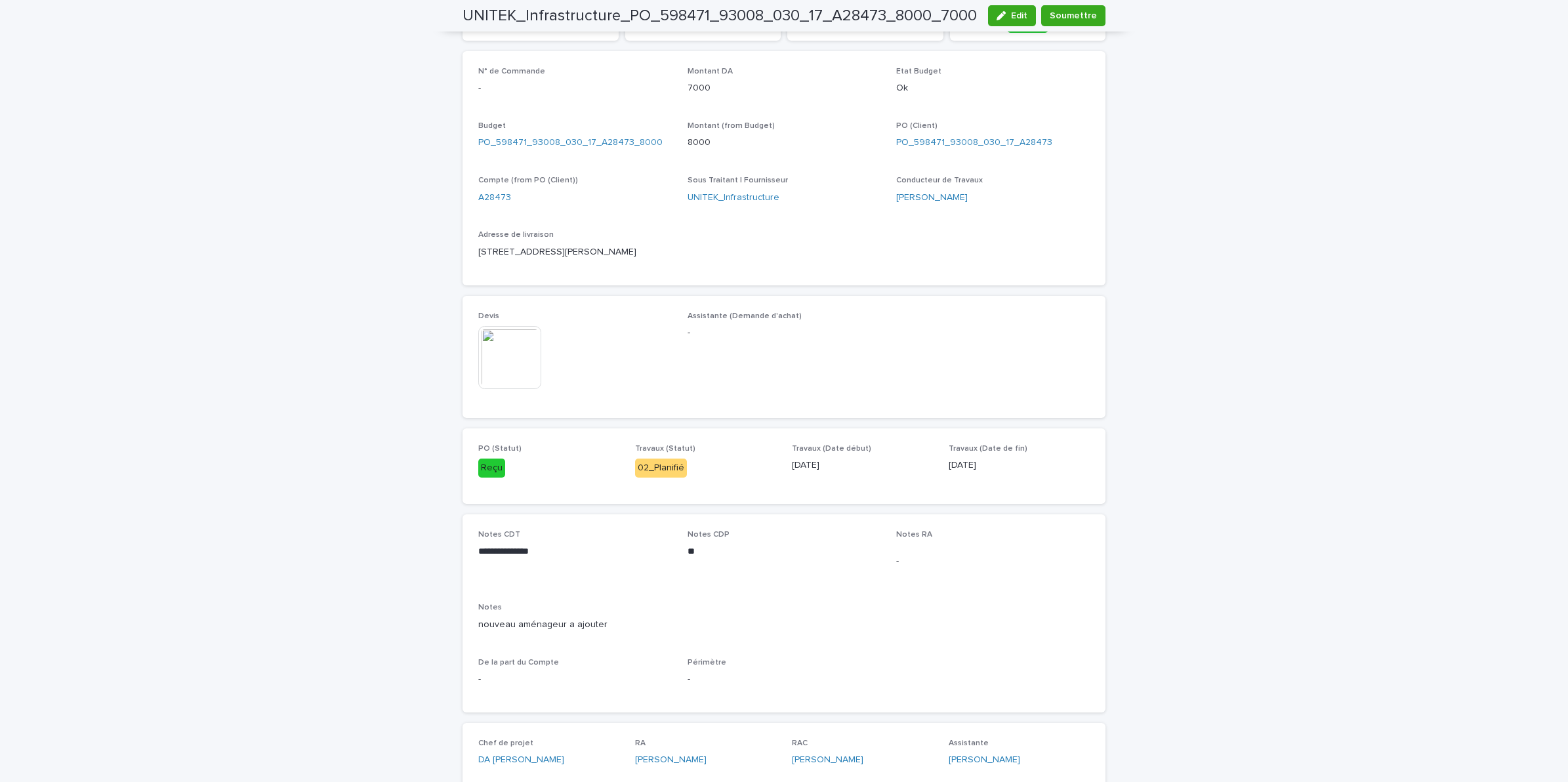
click at [514, 341] on img at bounding box center [509, 357] width 63 height 63
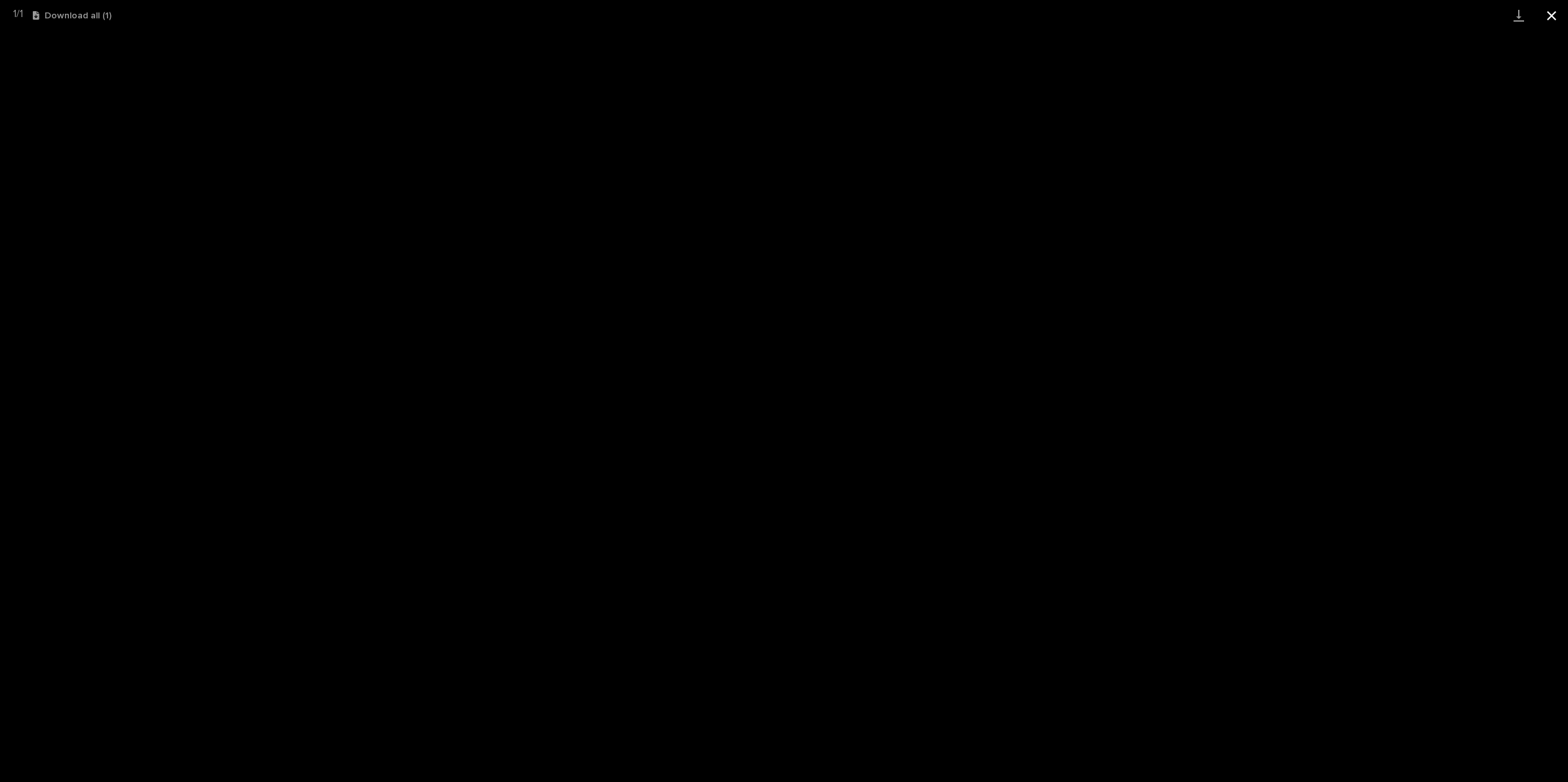
click at [1547, 18] on button "Close gallery" at bounding box center [1551, 15] width 33 height 31
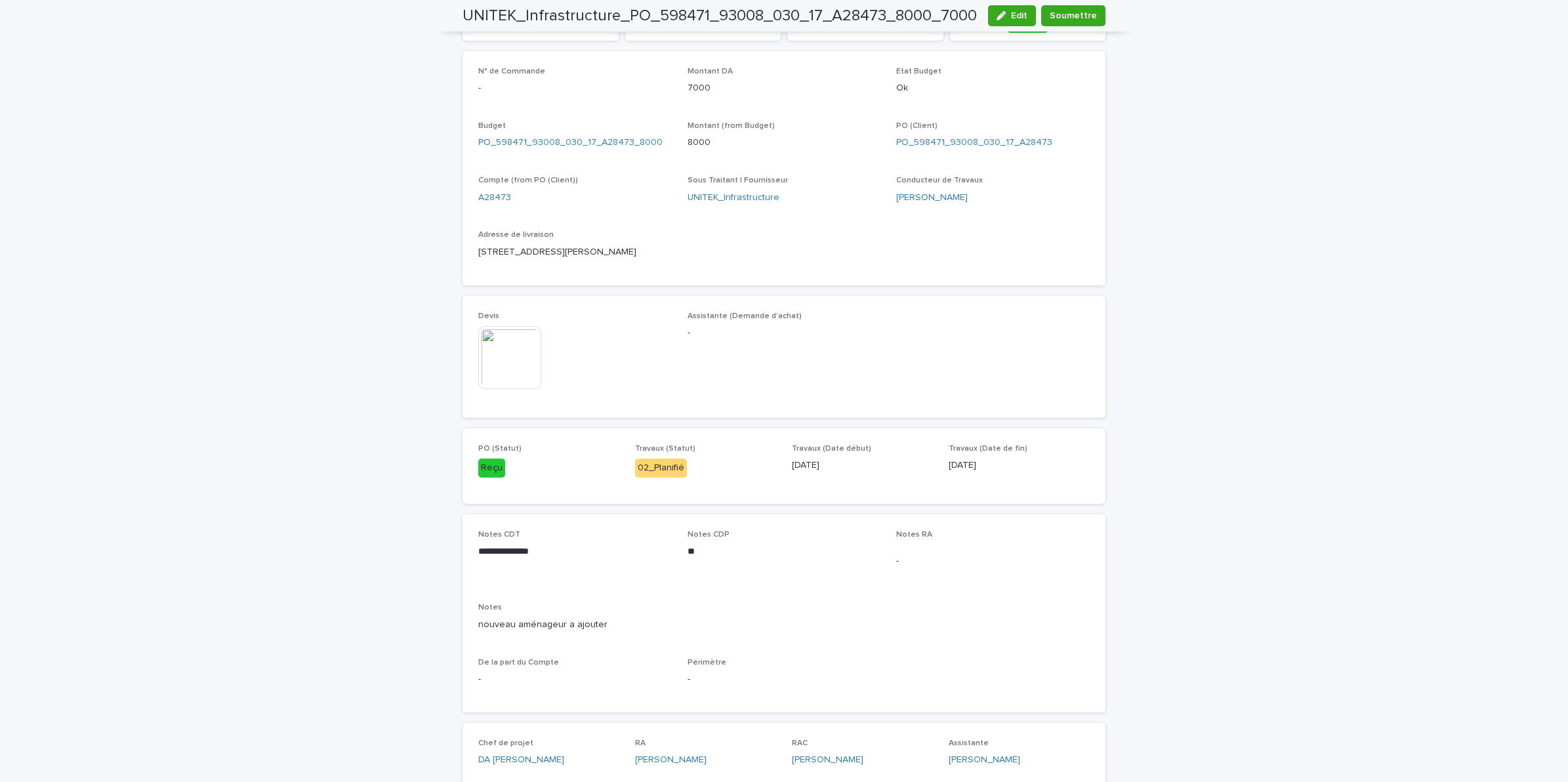
scroll to position [0, 0]
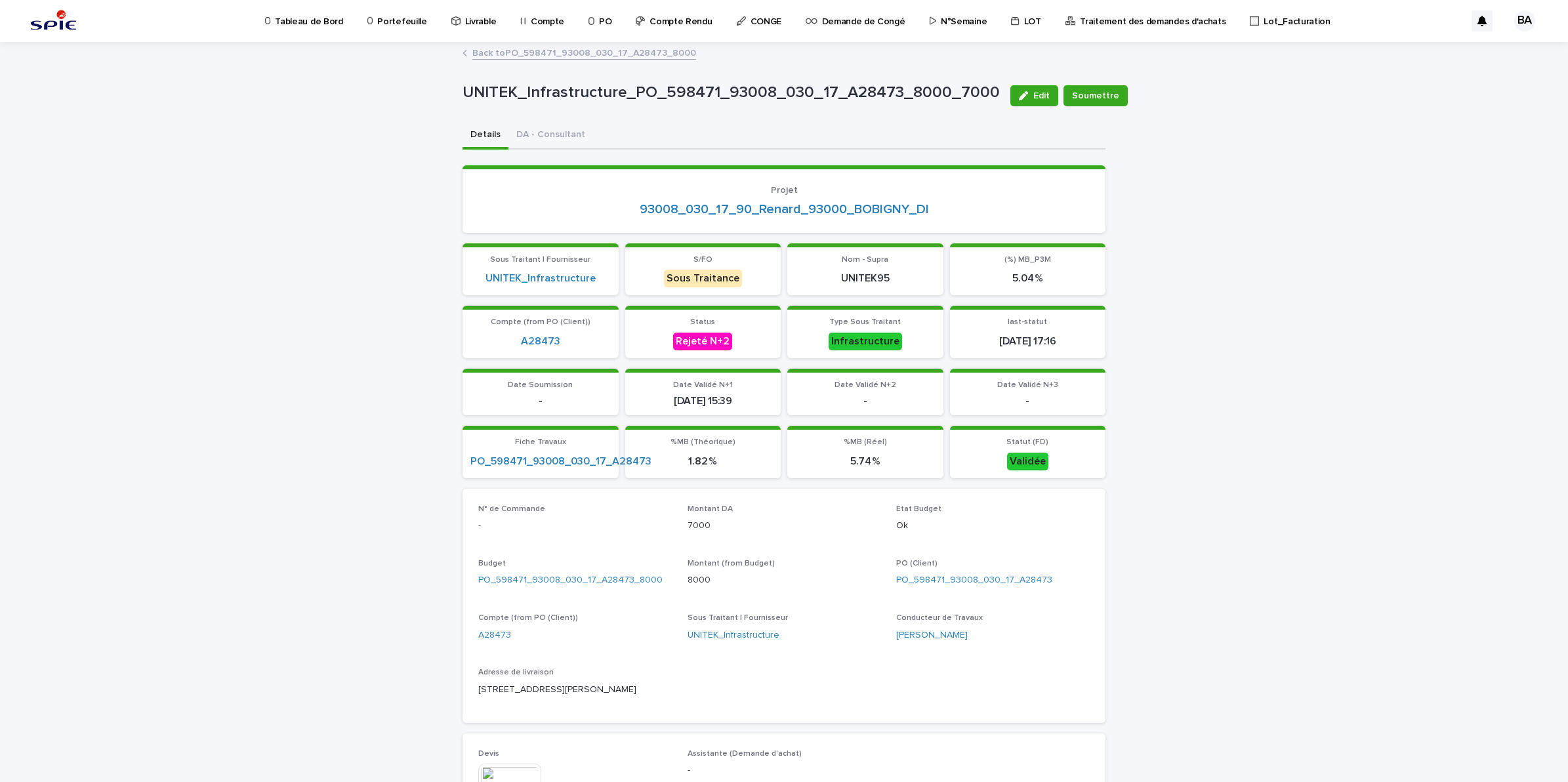
click at [555, 45] on link "Back to PO_598471_93008_030_17_A28473_8000" at bounding box center [584, 52] width 224 height 15
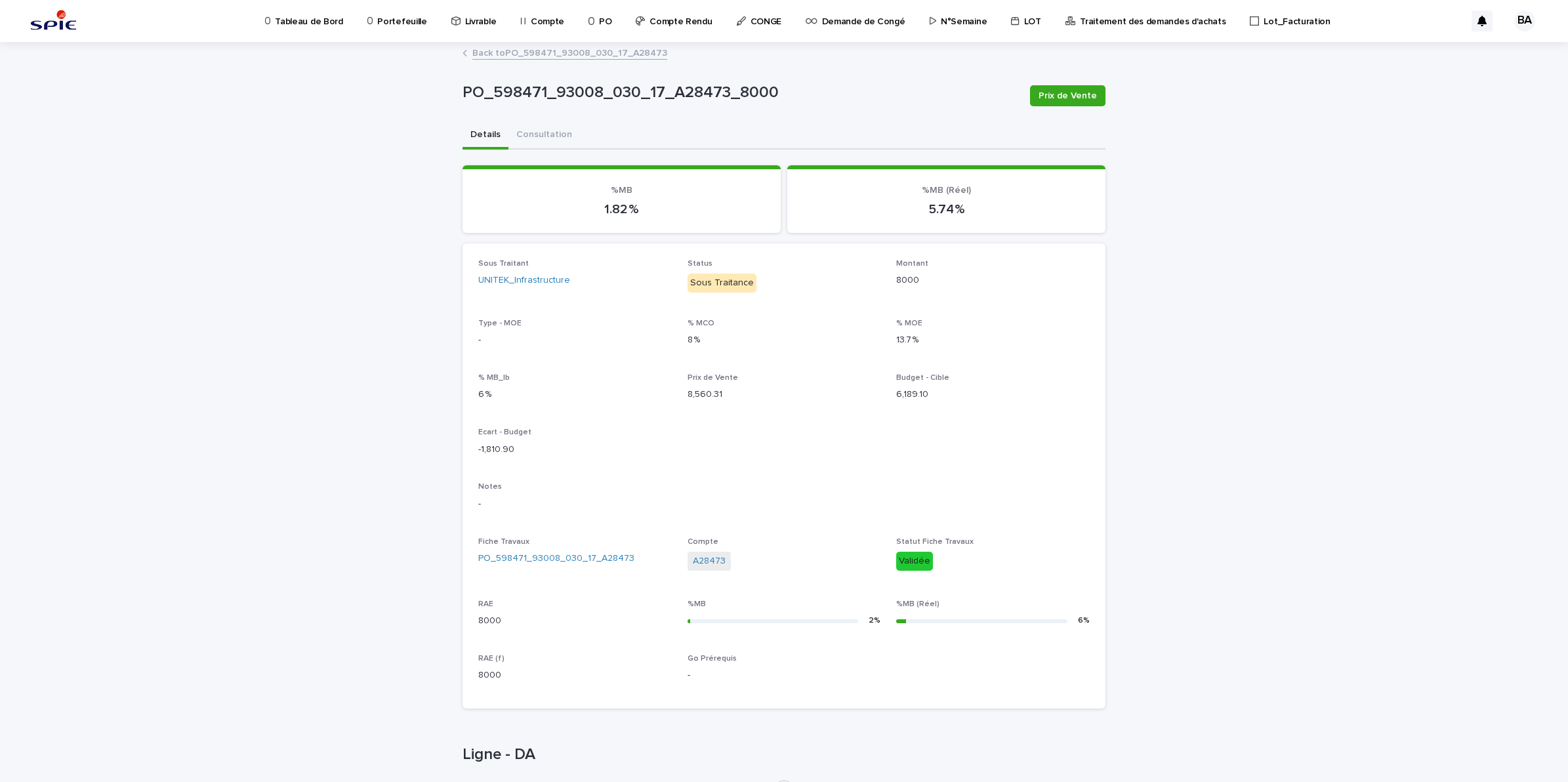
click at [550, 53] on link "Back to PO_598471_93008_030_17_A28473" at bounding box center [569, 52] width 195 height 15
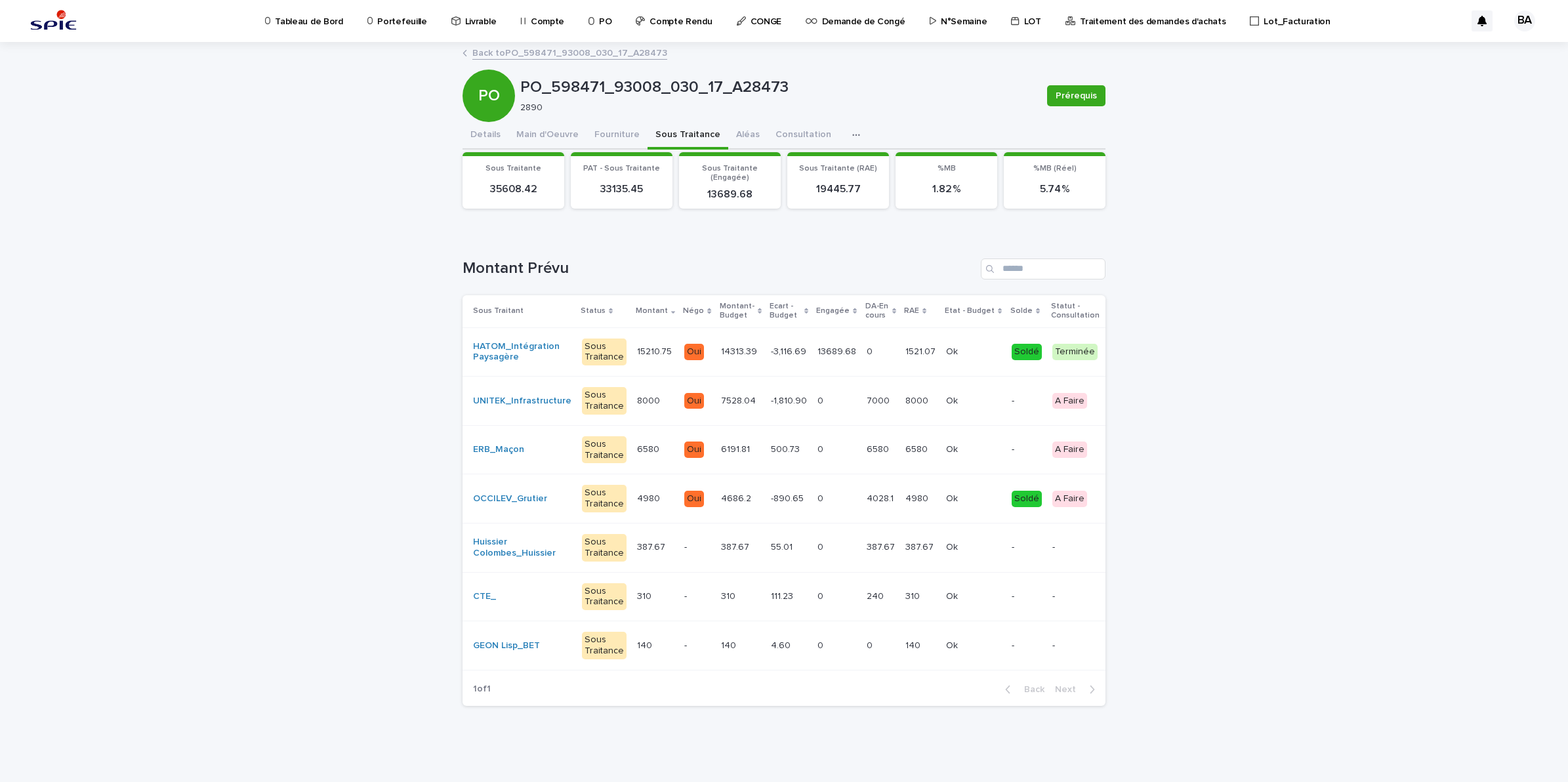
click at [577, 57] on link "Back to PO_598471_93008_030_17_A28473" at bounding box center [569, 52] width 195 height 15
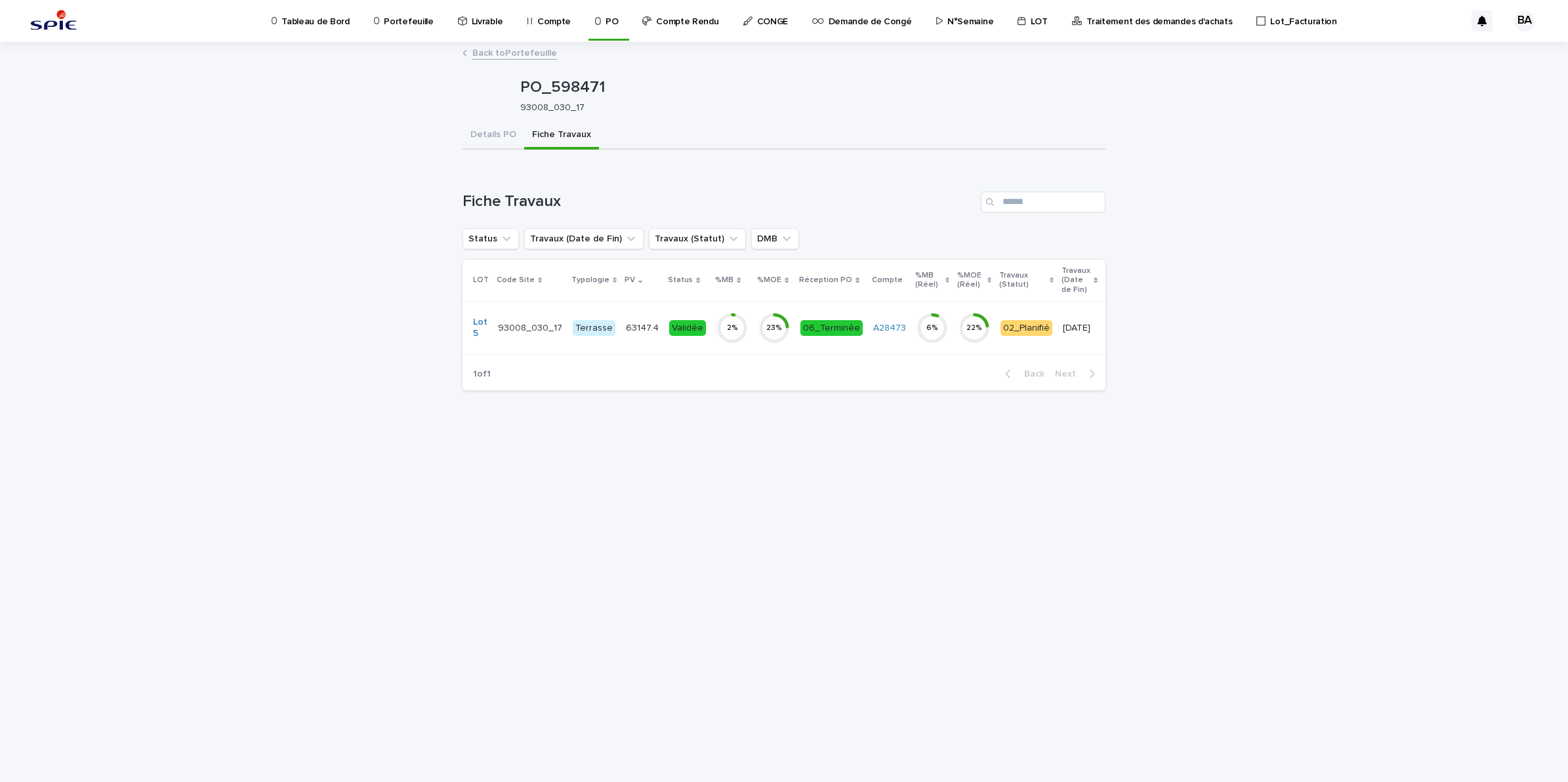
click at [400, 23] on p "Portefeuille" at bounding box center [408, 14] width 50 height 28
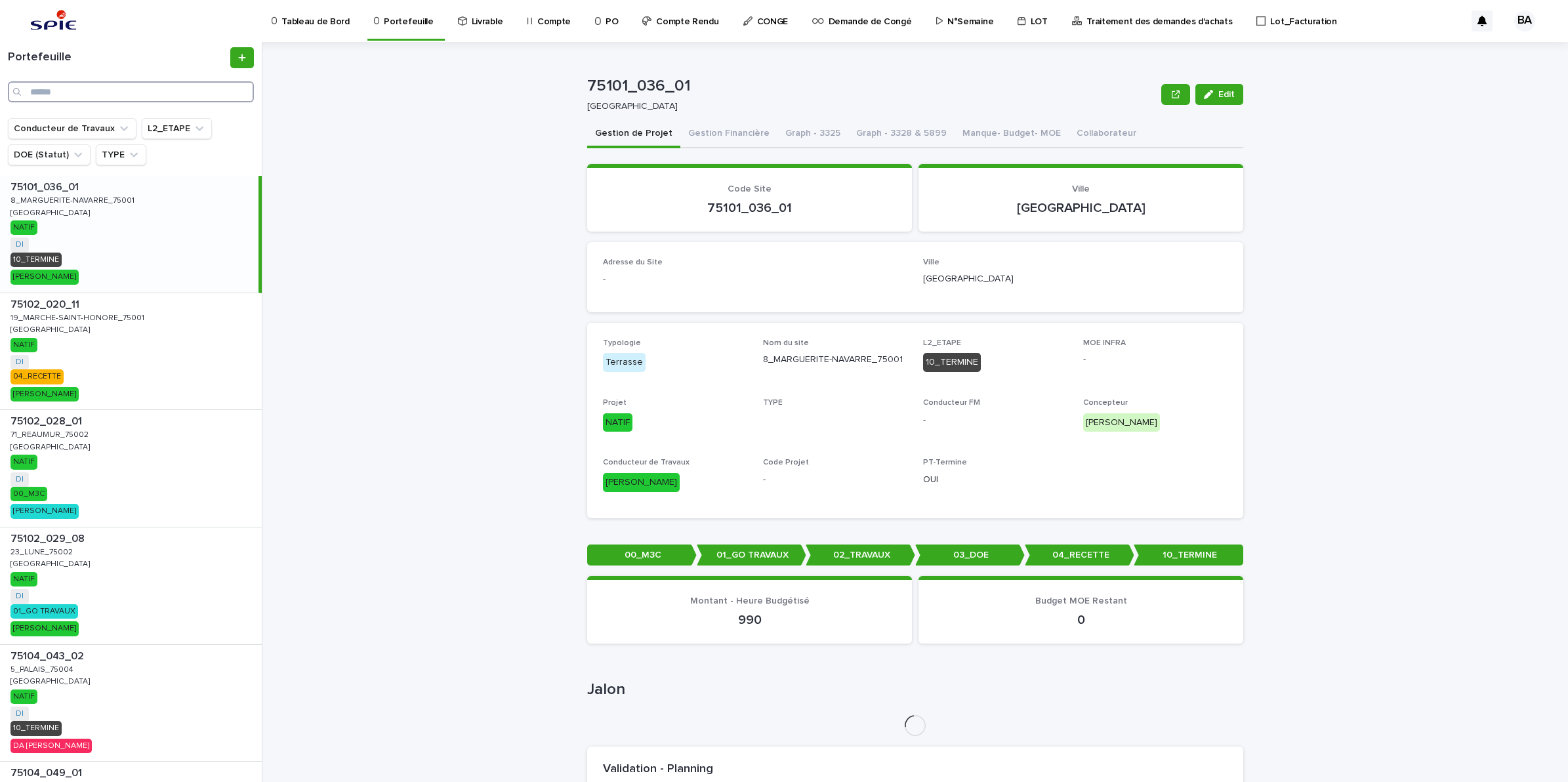
click at [132, 90] on input "Search" at bounding box center [131, 92] width 246 height 21
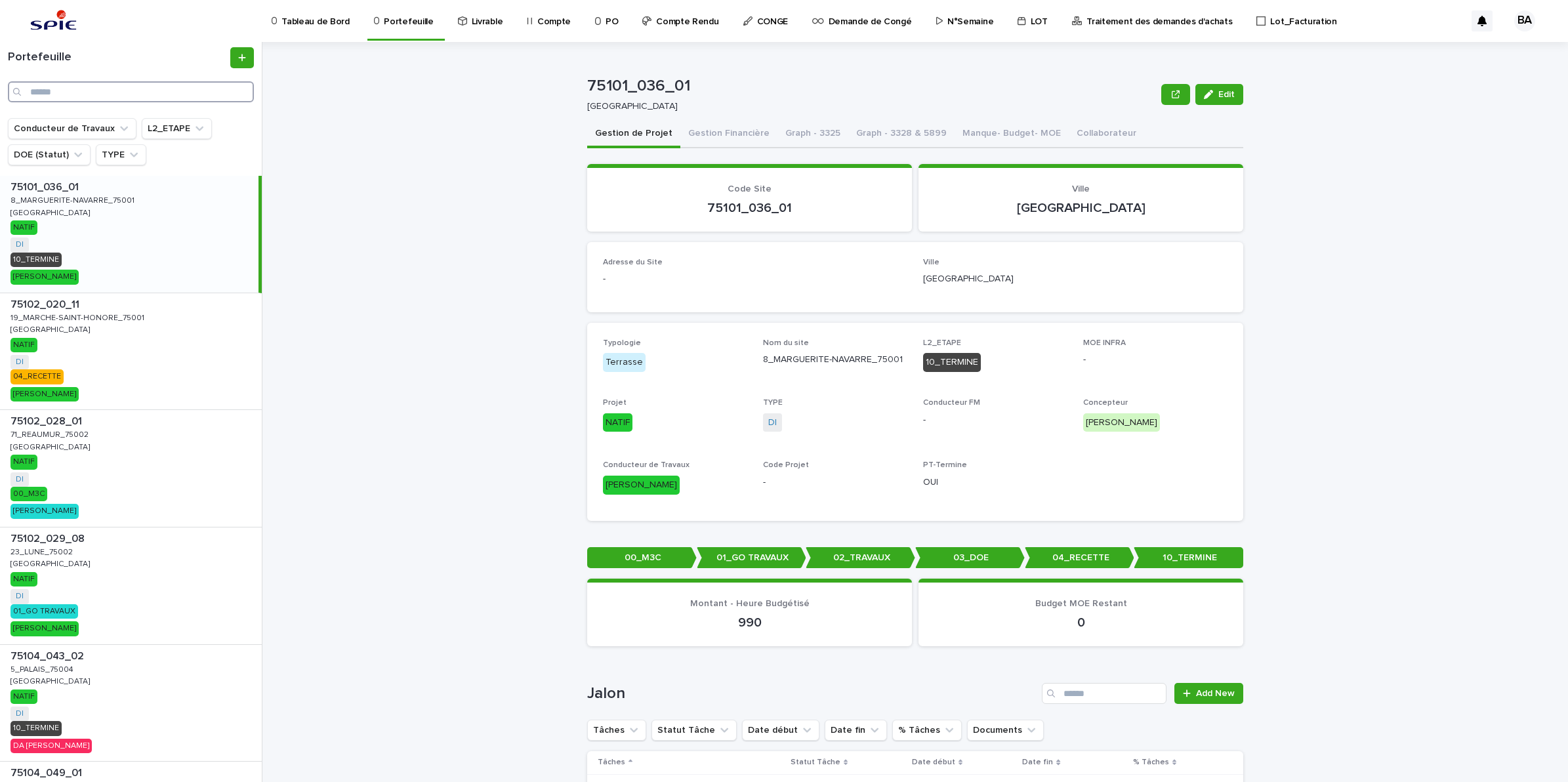
paste input "**********"
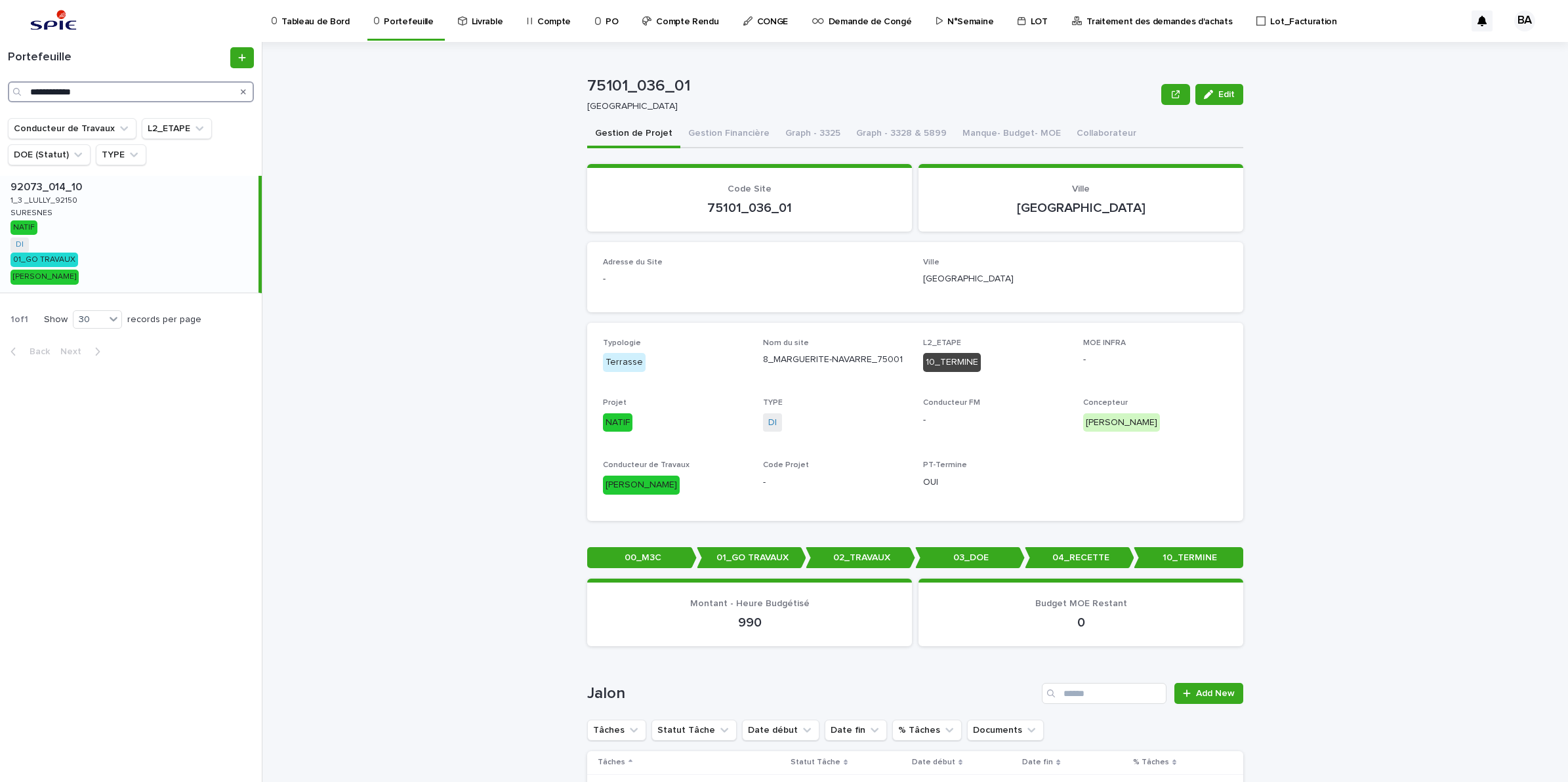
type input "**********"
click at [110, 229] on div "92073_014_10 92073_014_10 1_3 _LULLY_92150 1_3 _LULLY_92150 SURESNES SURESNES N…" at bounding box center [129, 234] width 258 height 117
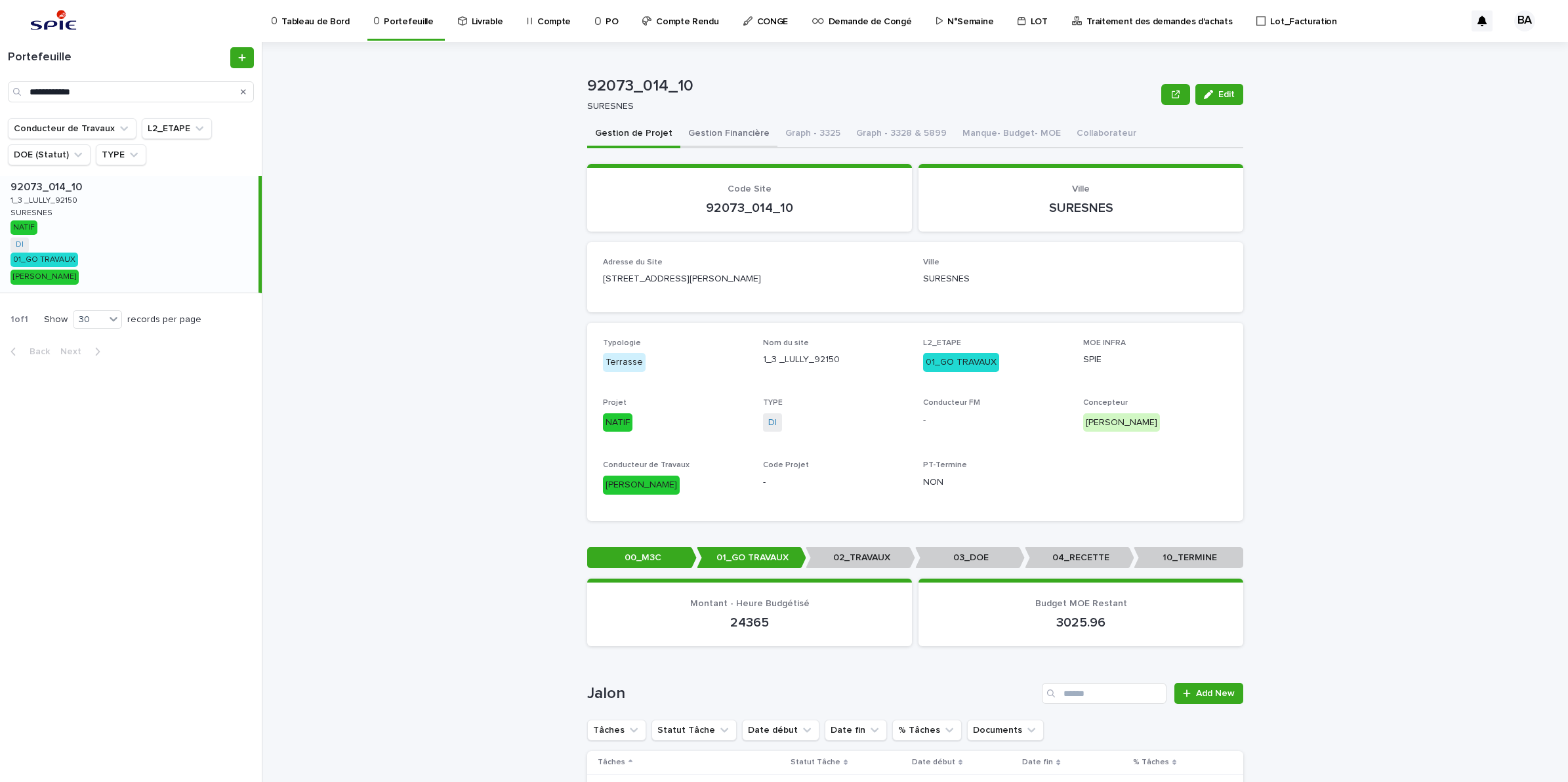
click at [710, 128] on button "Gestion Financière" at bounding box center [728, 135] width 97 height 28
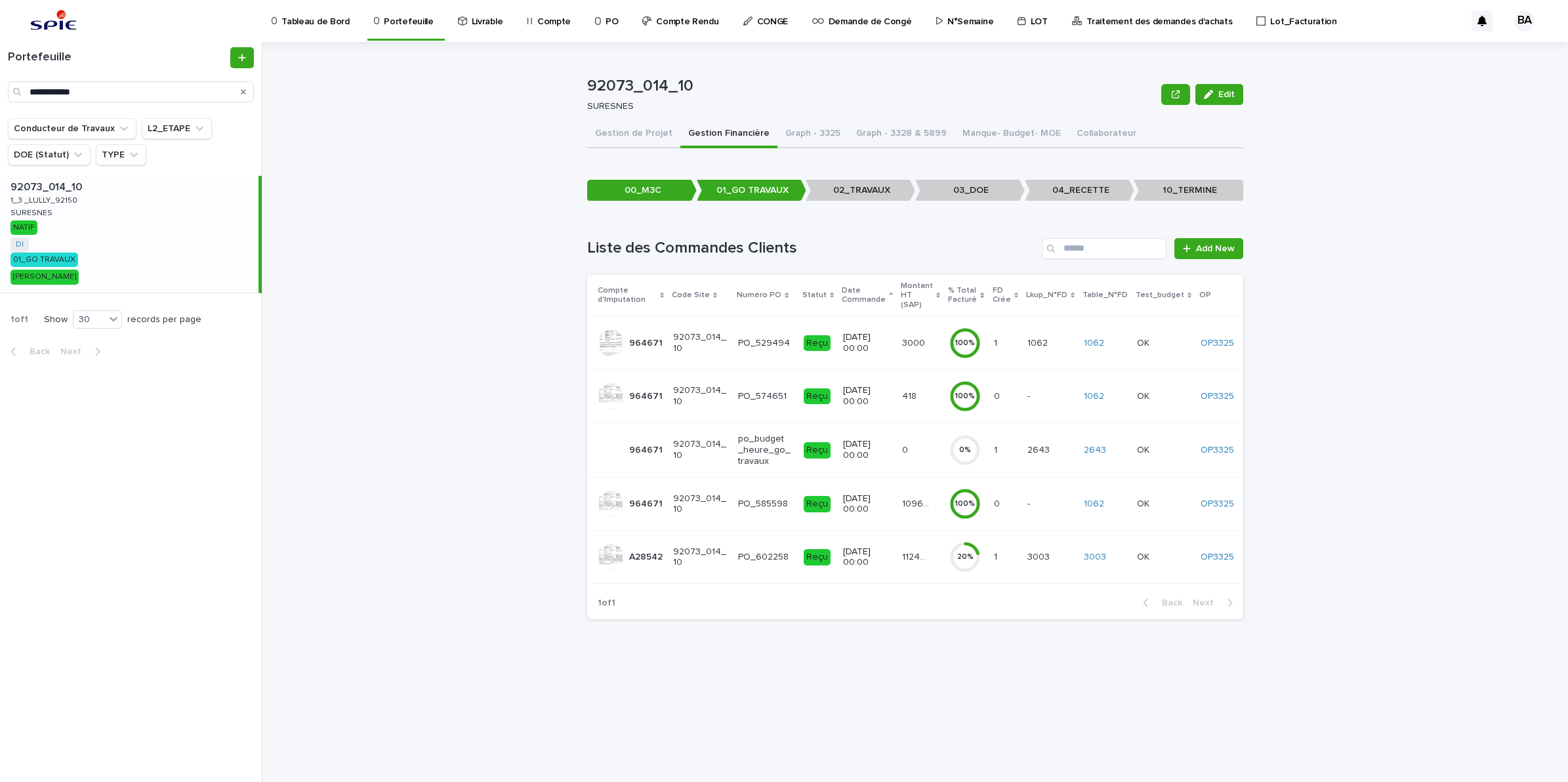
click at [920, 562] on td "112476.09 112476.09" at bounding box center [920, 557] width 48 height 53
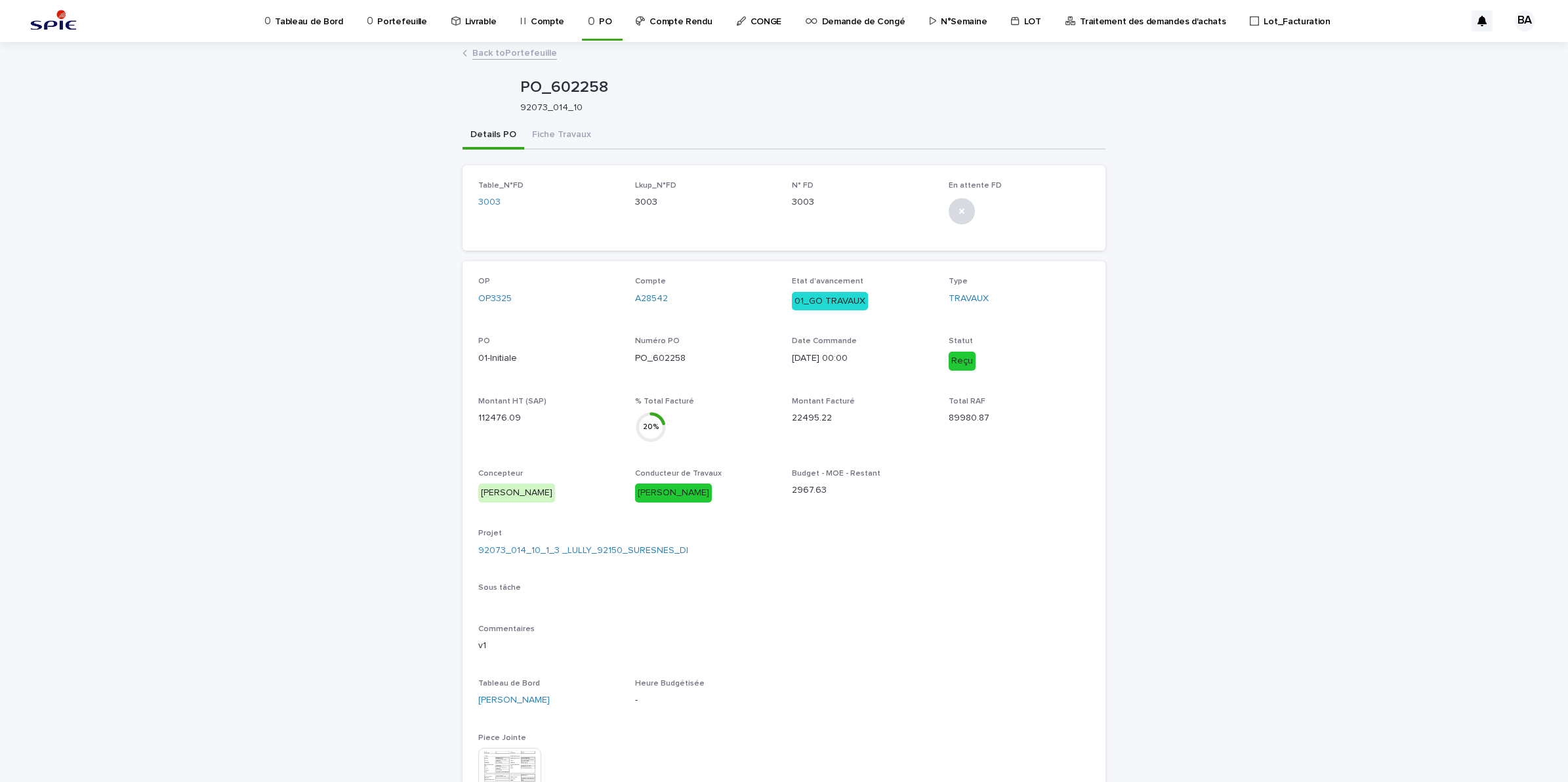
click at [568, 119] on div "PO_602258 92073_014_10" at bounding box center [784, 95] width 643 height 52
click at [579, 135] on button "Fiche Travaux" at bounding box center [561, 136] width 75 height 28
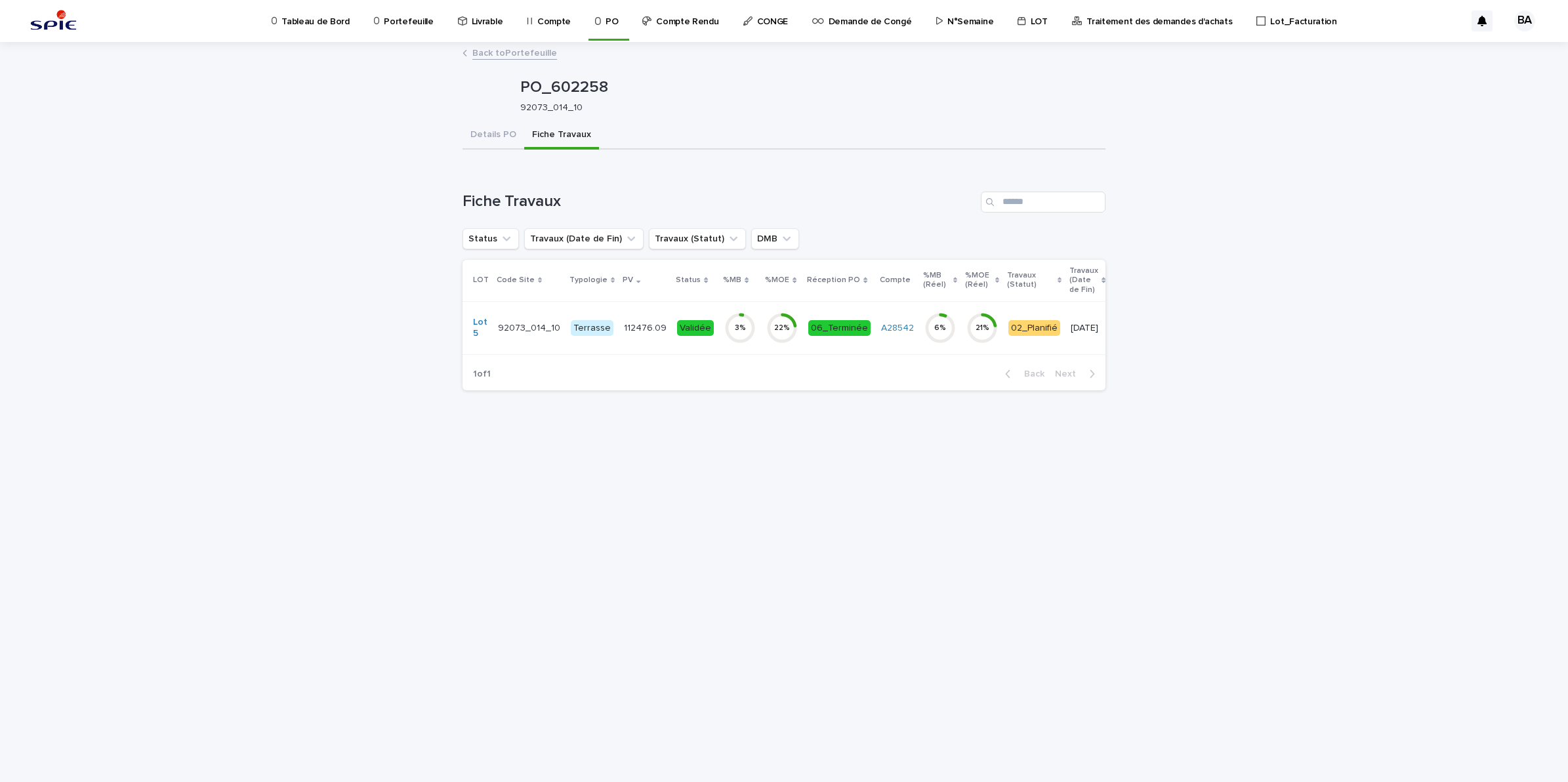
click at [803, 343] on td "06_Terminée" at bounding box center [839, 328] width 73 height 53
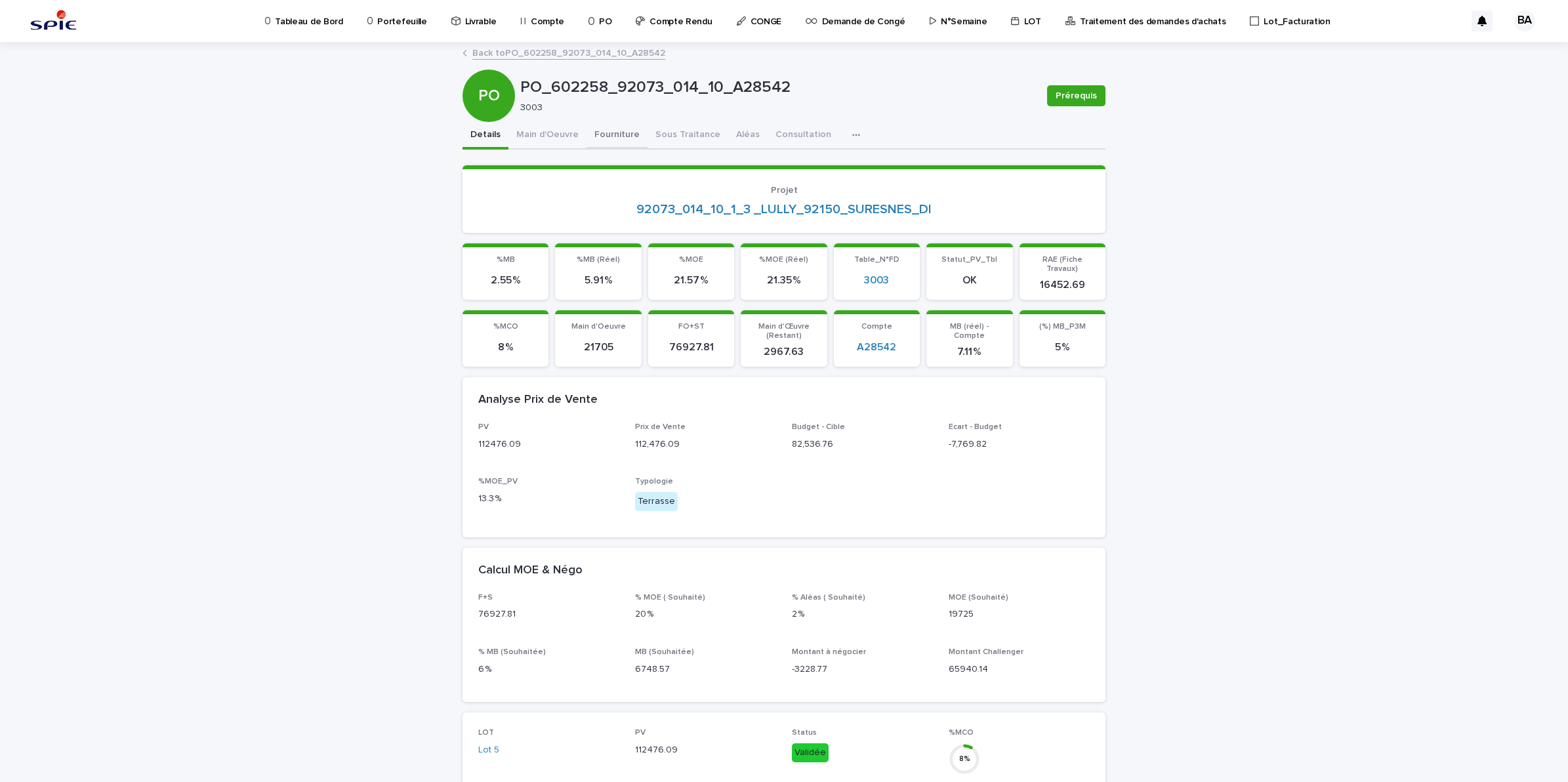
click at [608, 135] on button "Fourniture" at bounding box center [617, 136] width 61 height 28
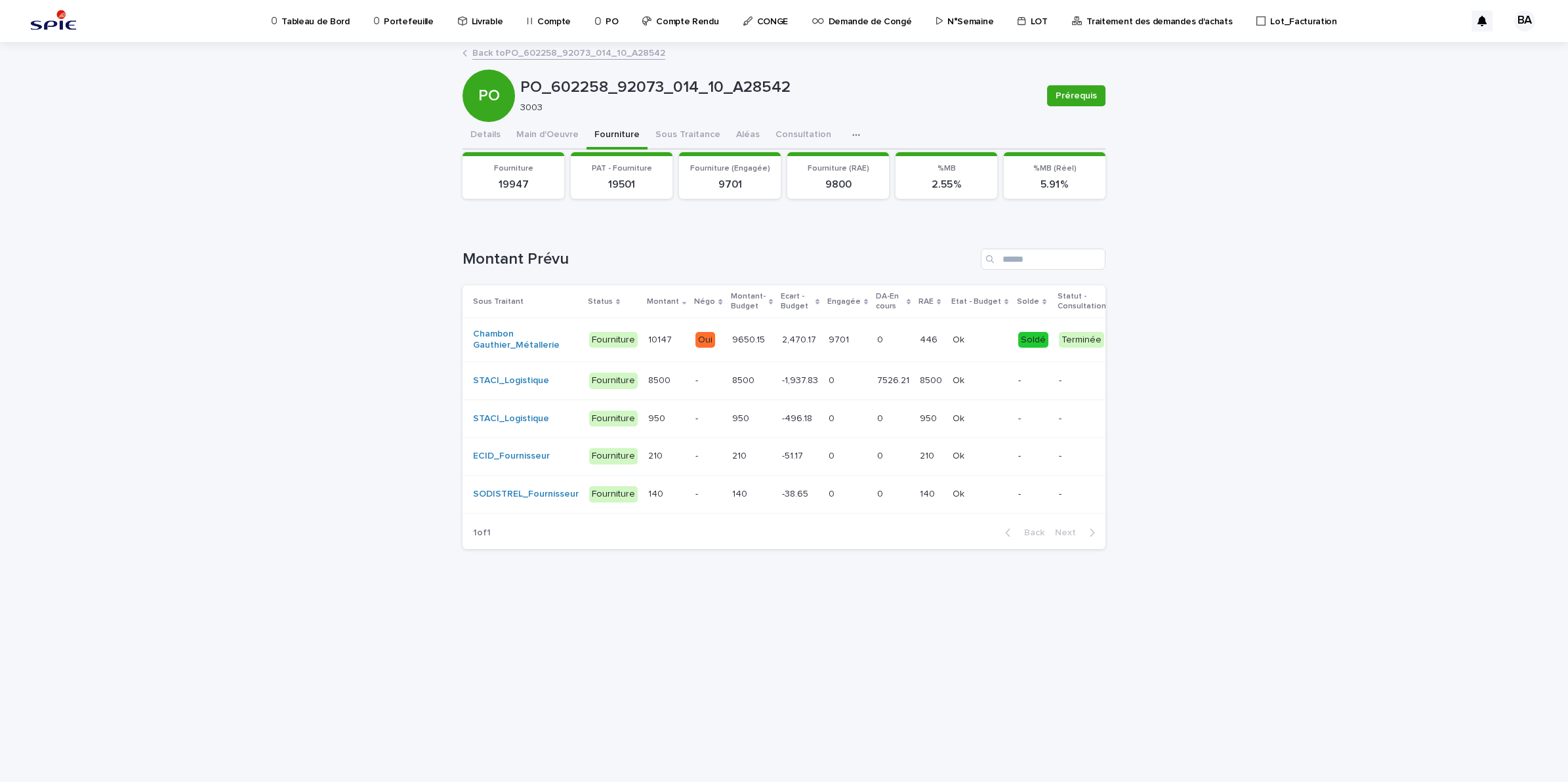
scroll to position [0, 118]
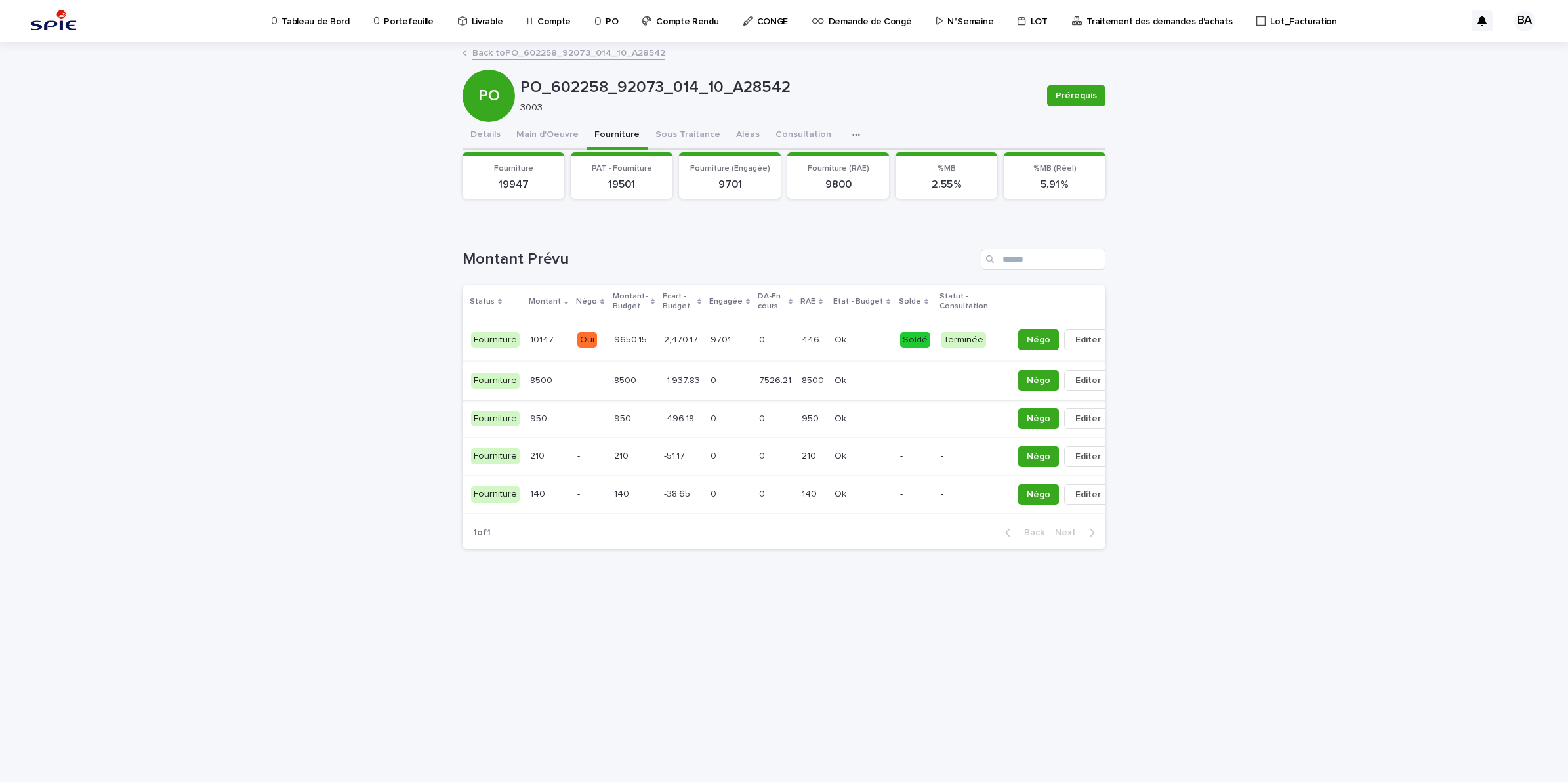
click at [1117, 384] on button "button" at bounding box center [1126, 380] width 18 height 9
click at [1045, 405] on span "Solder" at bounding box center [1039, 407] width 28 height 13
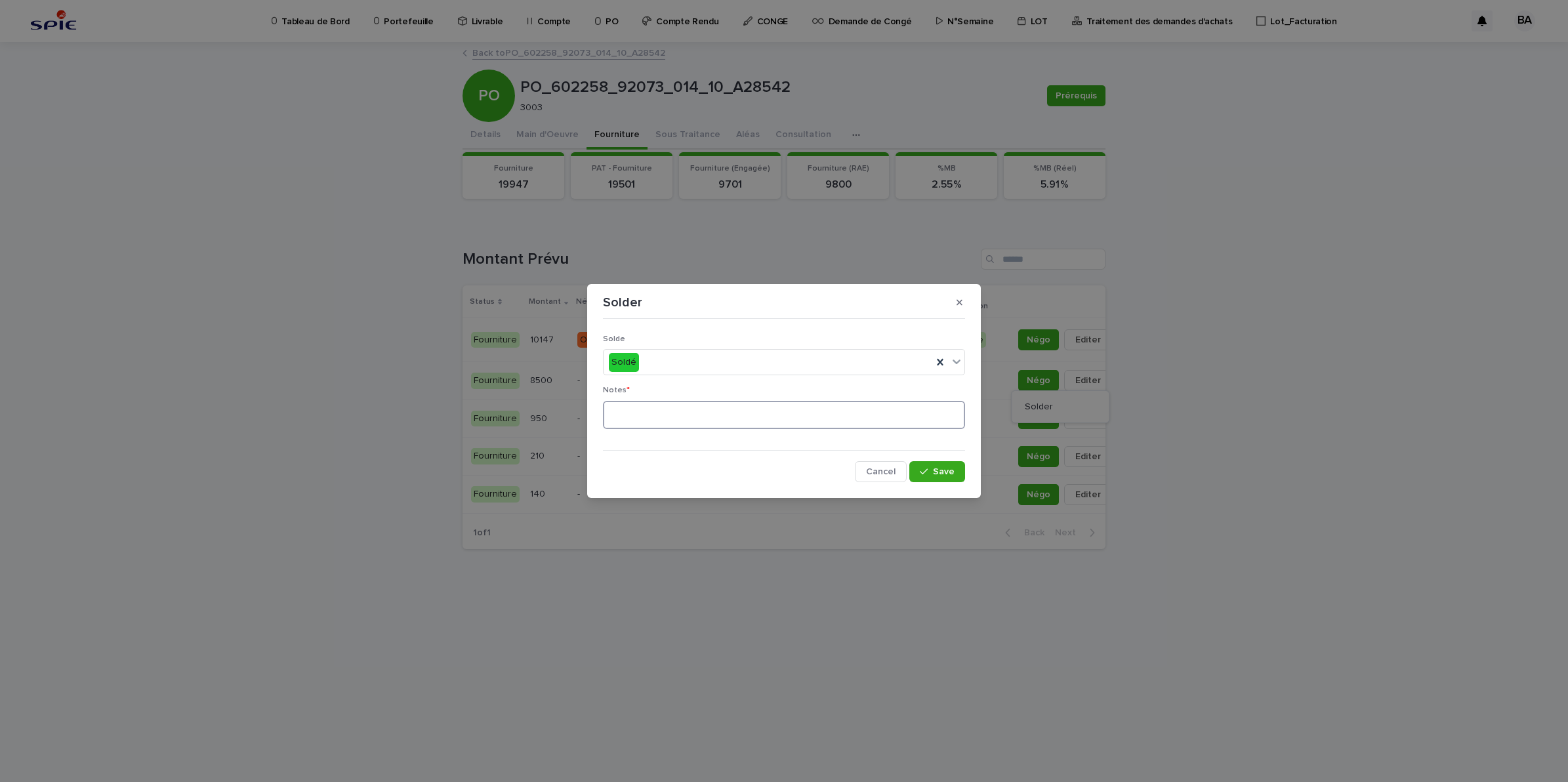
click at [743, 411] on textarea at bounding box center [784, 415] width 362 height 29
type textarea "**"
click at [922, 467] on icon "button" at bounding box center [924, 472] width 8 height 9
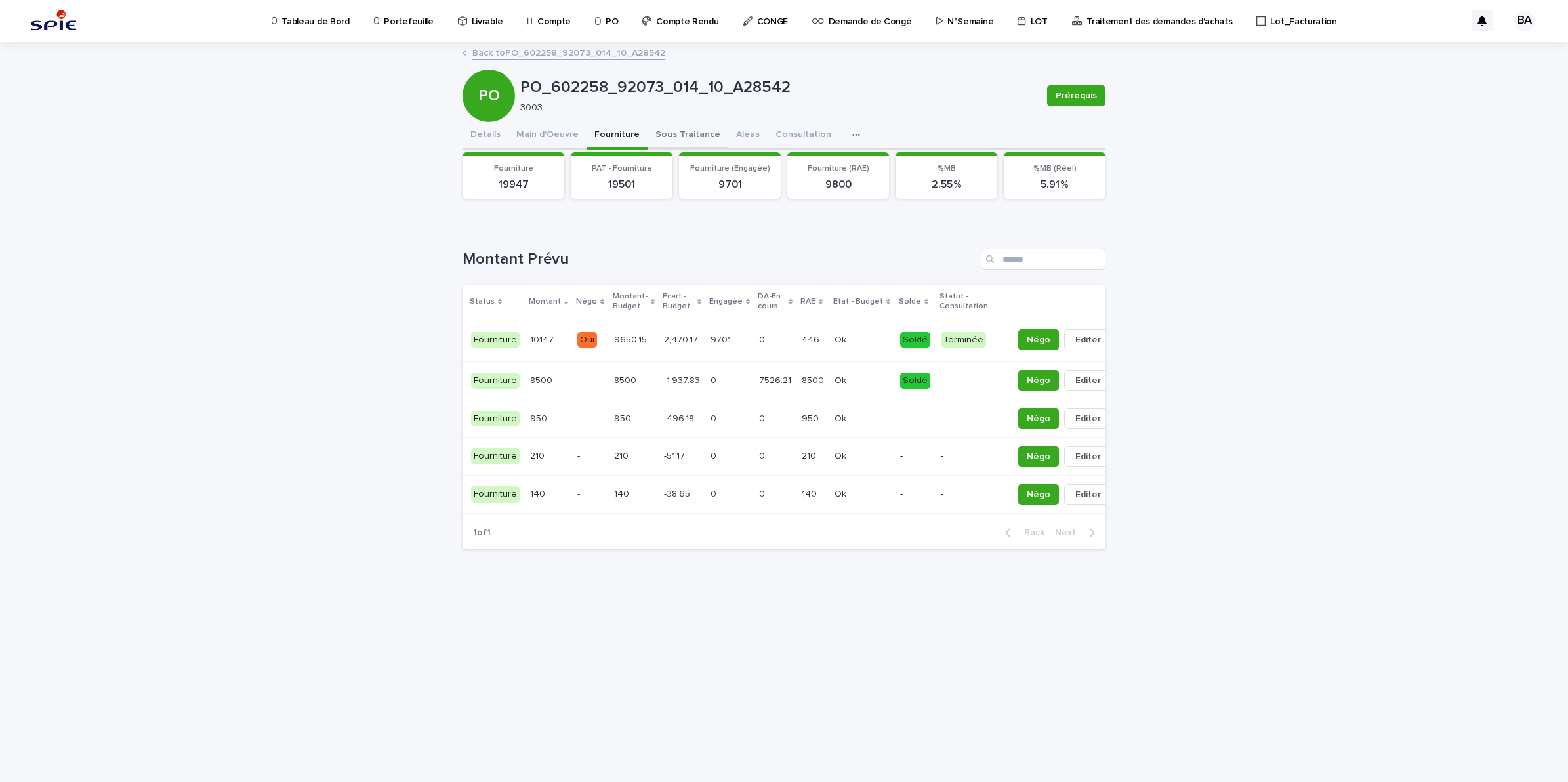
click at [677, 137] on button "Sous Traitance" at bounding box center [688, 136] width 81 height 28
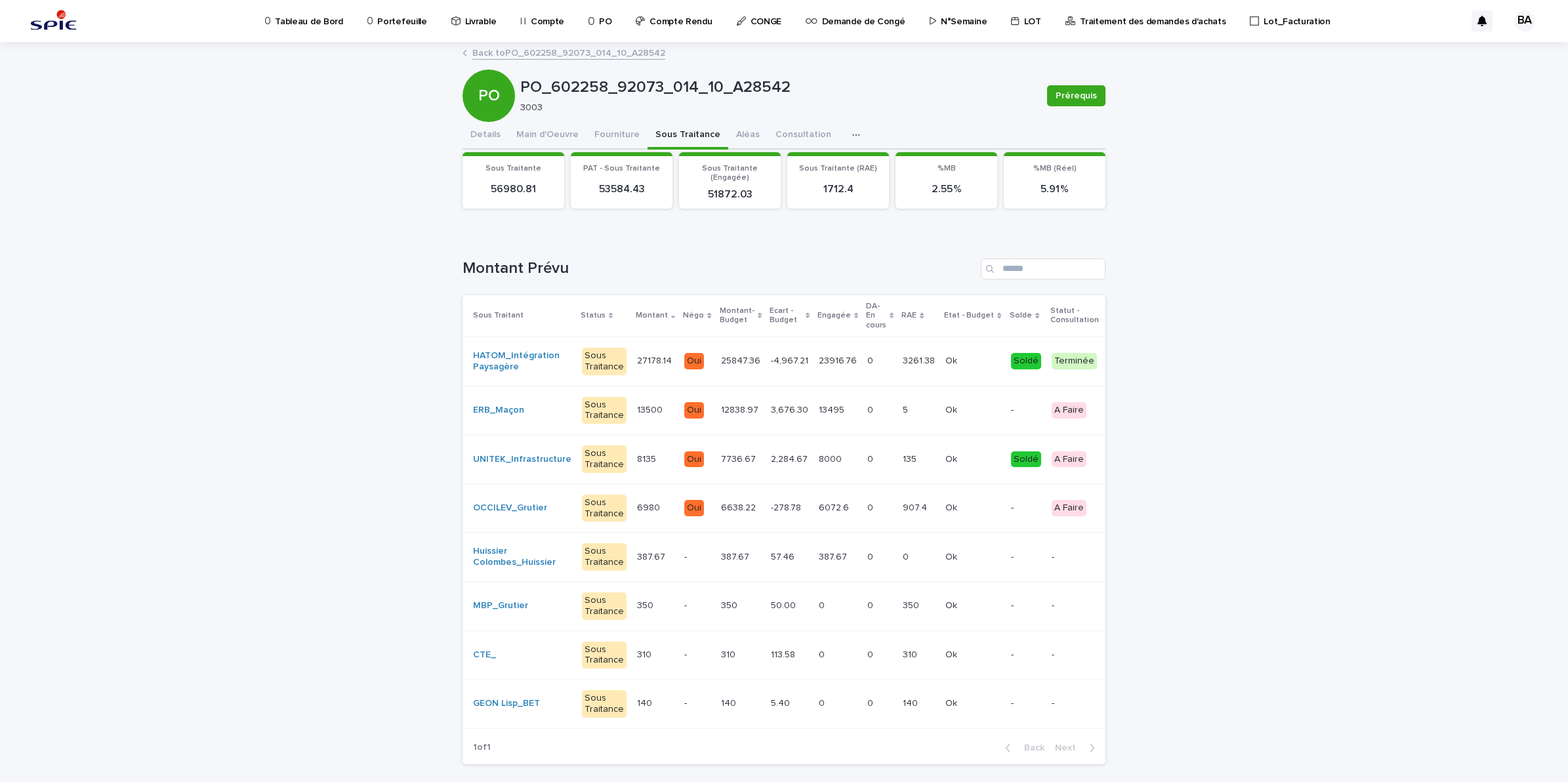
click at [1012, 759] on div "1 of 1 Back Next" at bounding box center [784, 748] width 643 height 33
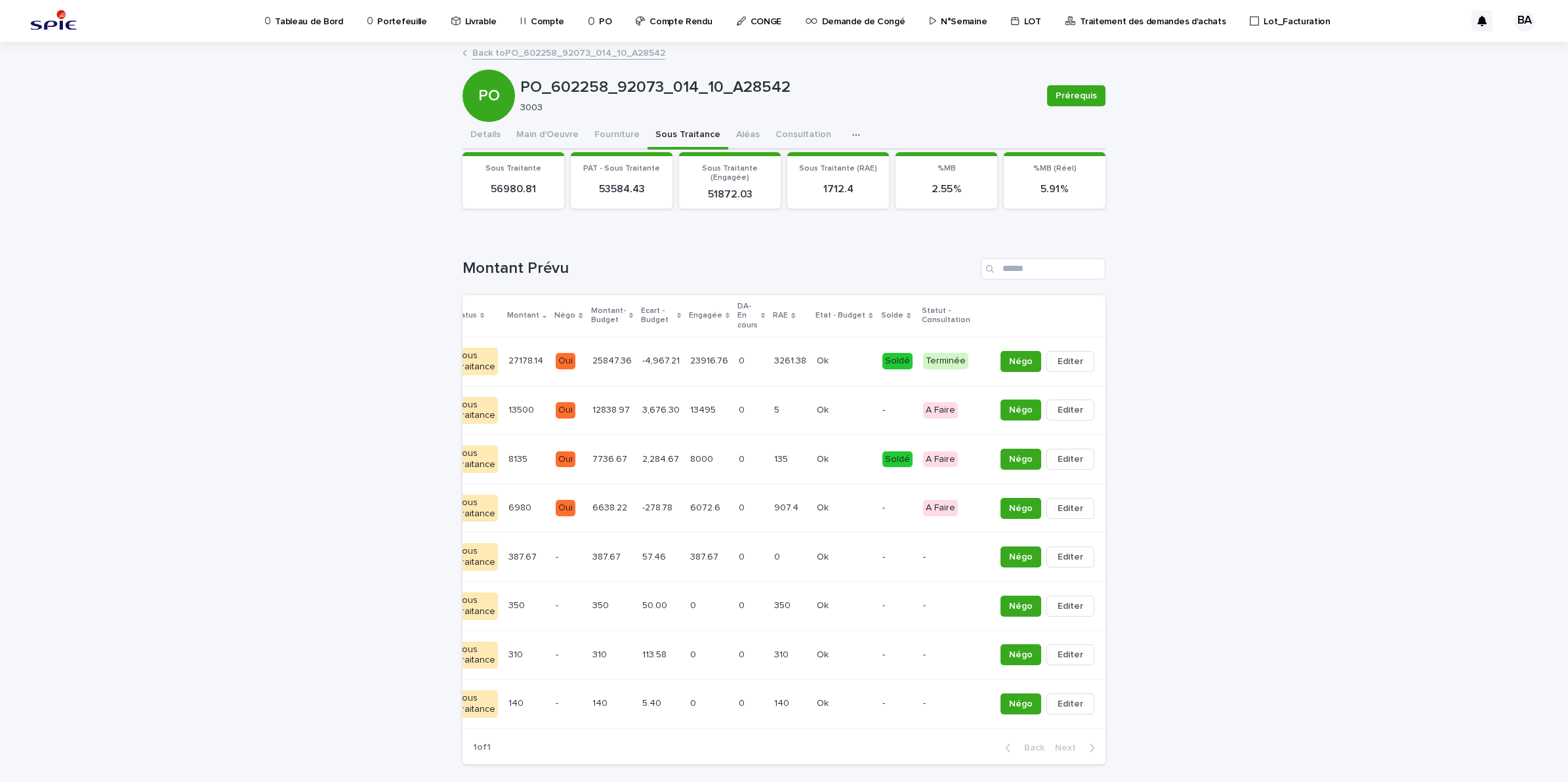
scroll to position [0, 133]
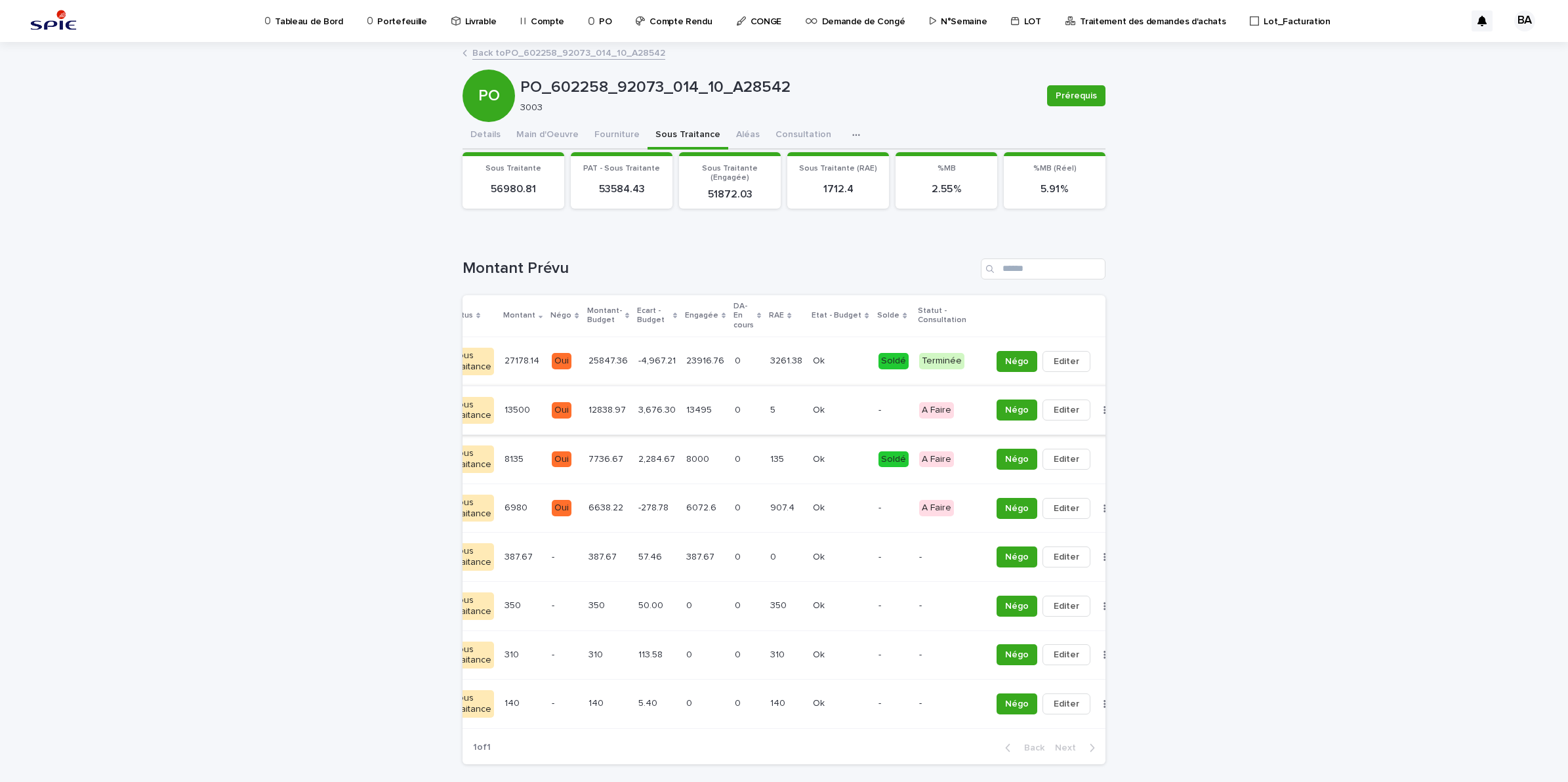
click at [1095, 406] on button "button" at bounding box center [1105, 410] width 18 height 9
click at [1020, 435] on span "Solder" at bounding box center [1014, 437] width 28 height 13
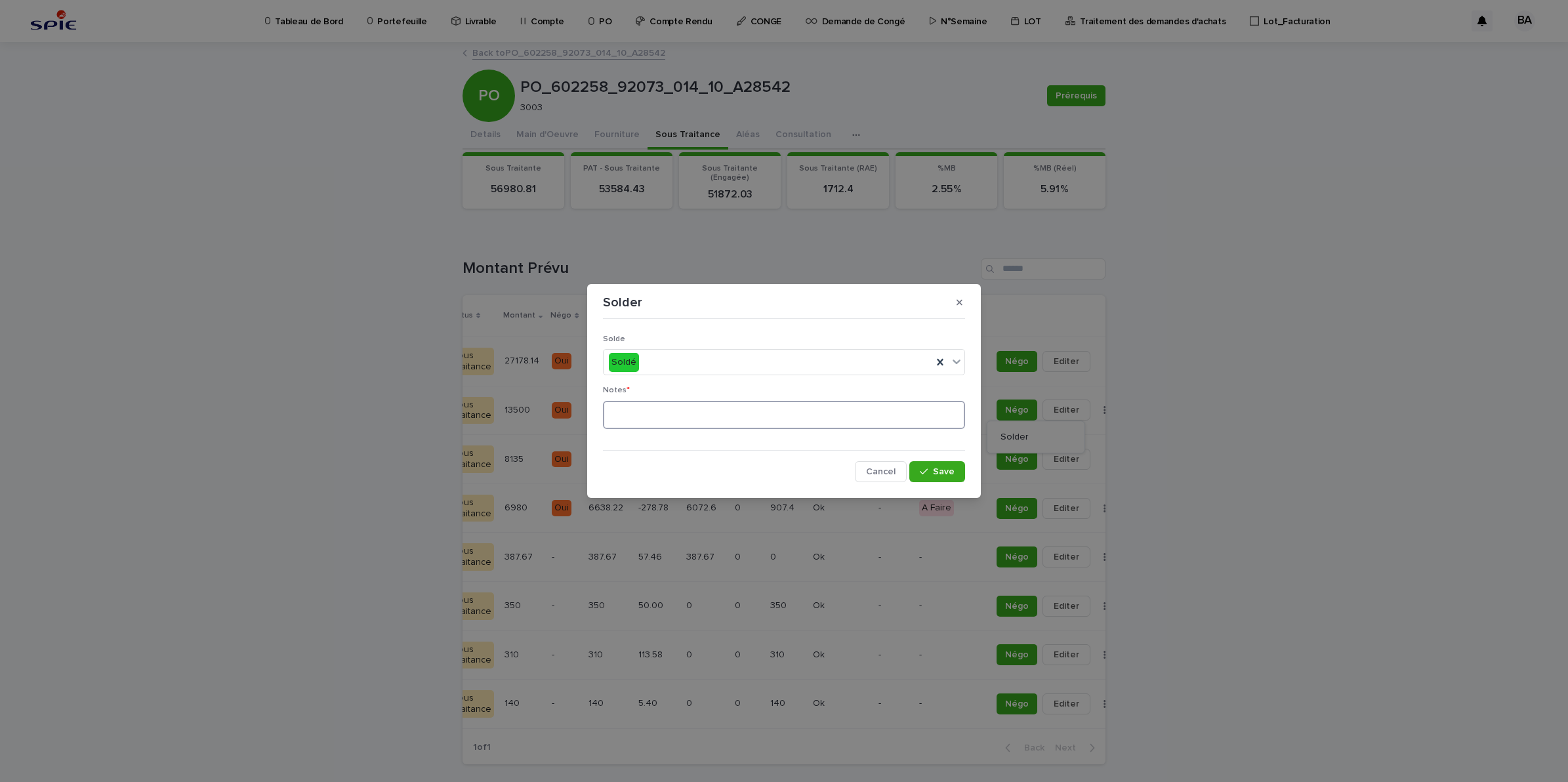
click at [782, 418] on textarea at bounding box center [784, 415] width 362 height 29
type textarea "**"
click at [946, 479] on button "Save" at bounding box center [937, 472] width 55 height 21
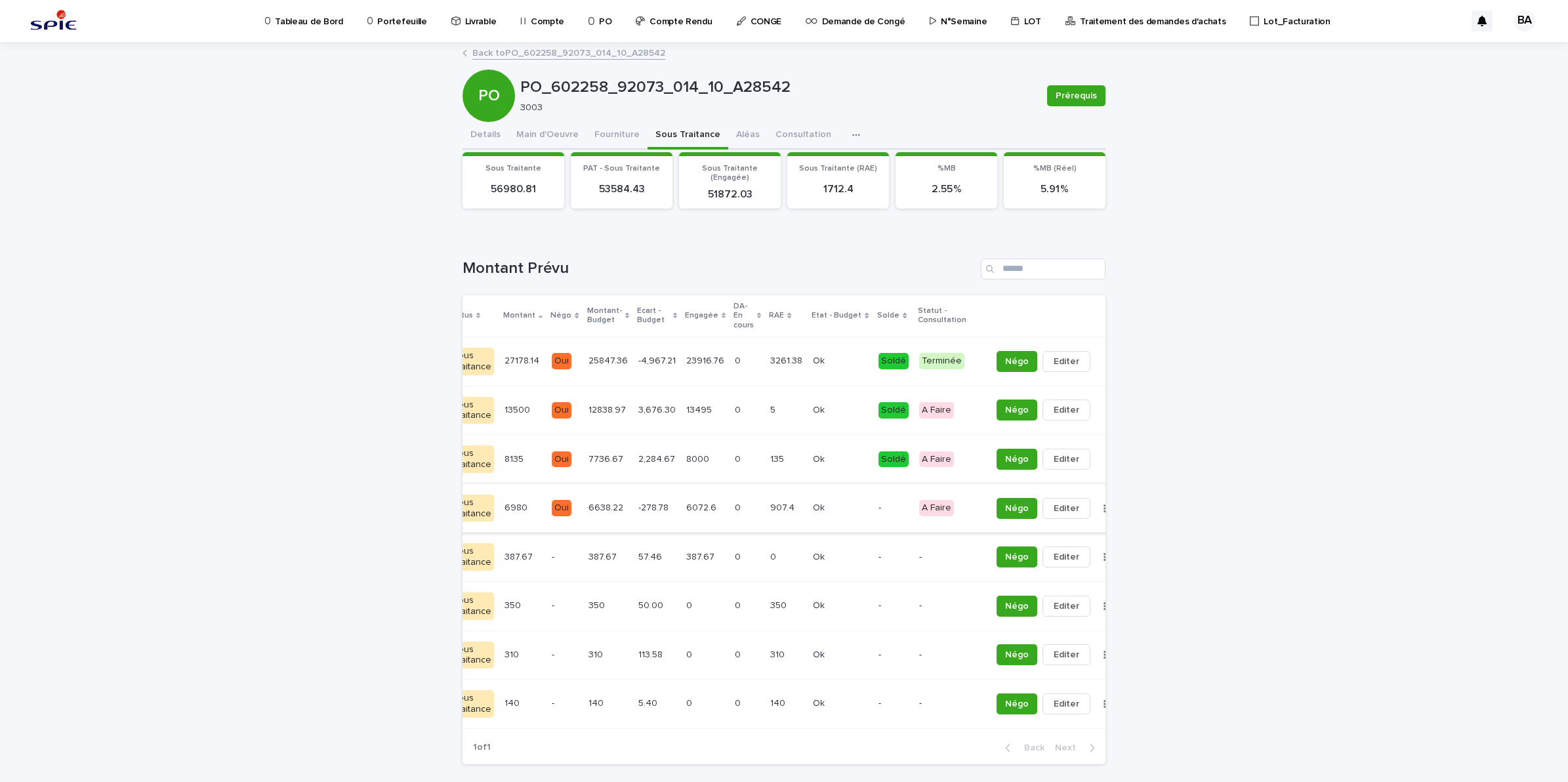
click at [1095, 506] on button "button" at bounding box center [1105, 509] width 18 height 9
click at [1012, 532] on span "Solder" at bounding box center [1014, 535] width 28 height 13
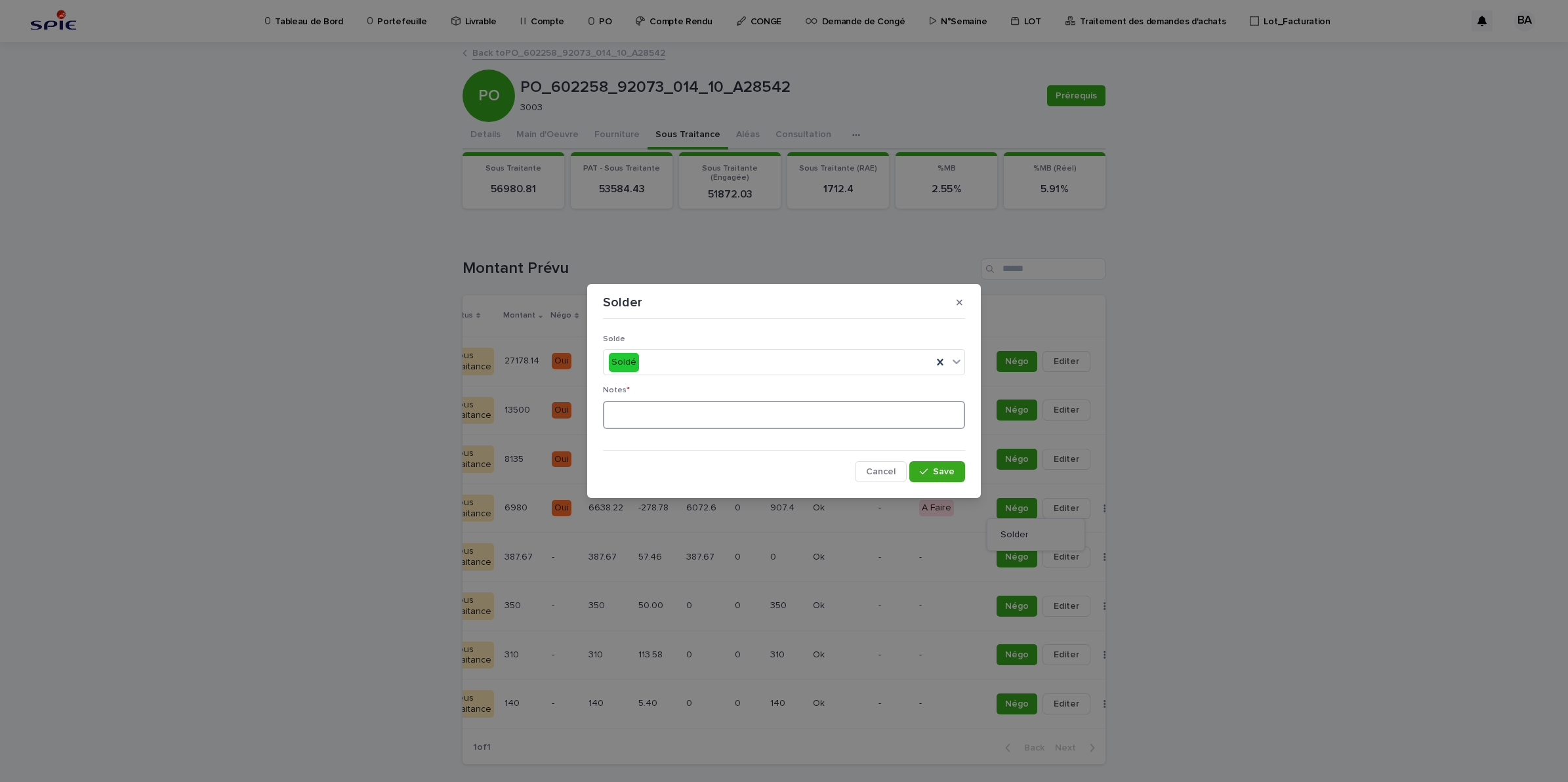
click at [718, 421] on textarea at bounding box center [784, 415] width 362 height 29
type textarea "**"
click at [950, 473] on span "Save" at bounding box center [943, 472] width 22 height 9
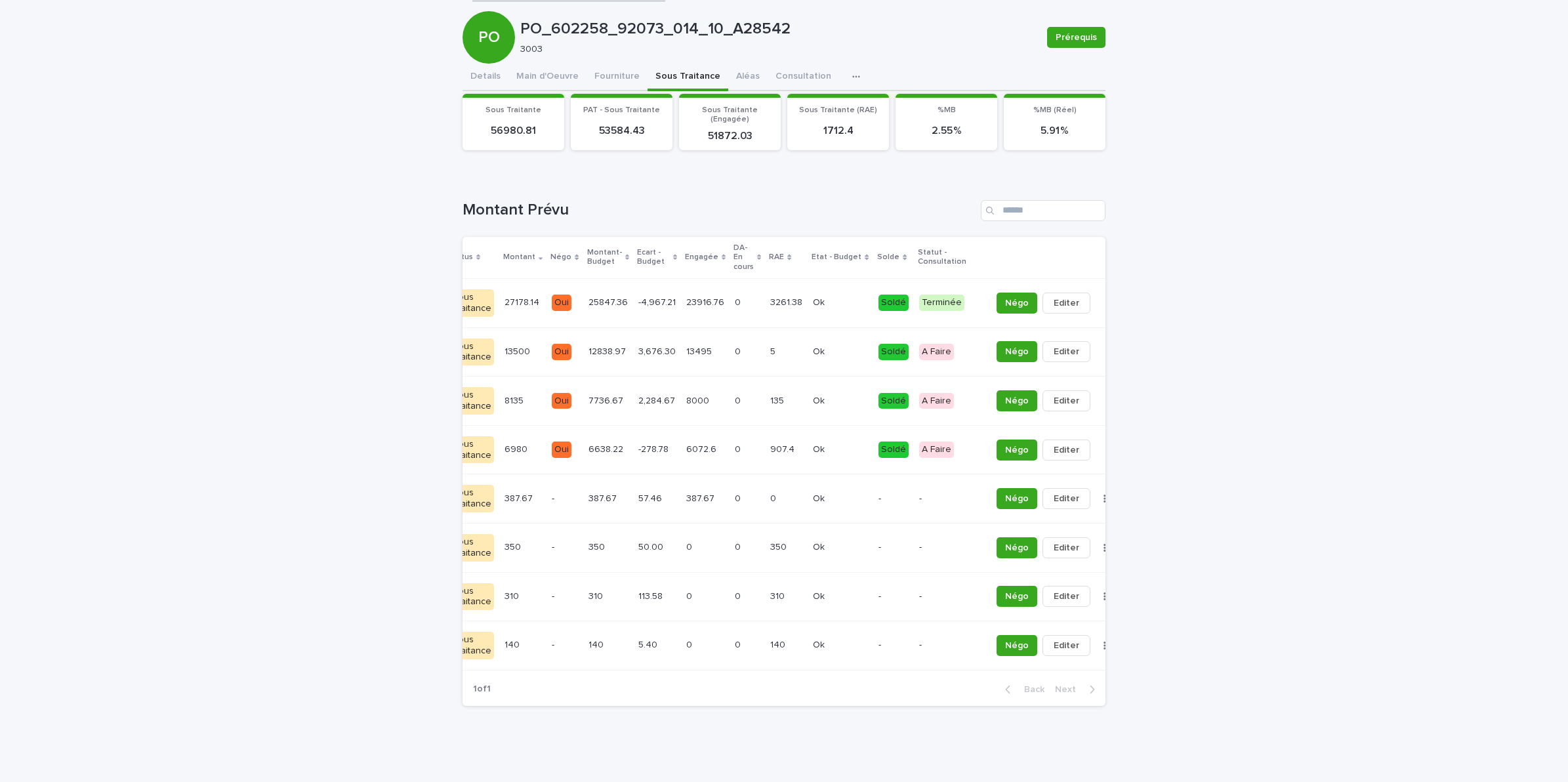
scroll to position [0, 0]
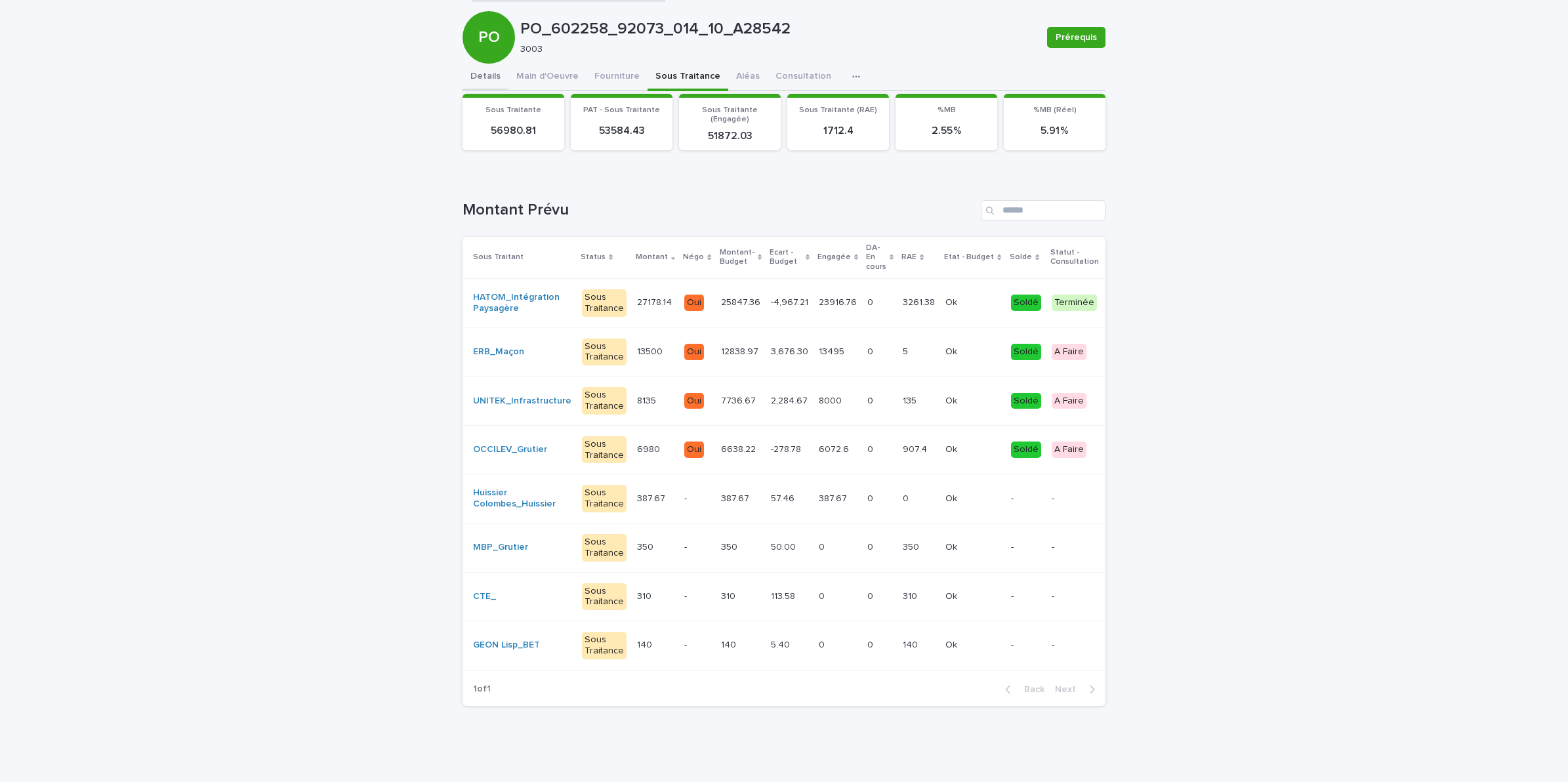
click at [484, 63] on div "Details Main d'Oeuvre Fourniture Sous Traitance Aléas Consultation Discussion C…" at bounding box center [784, 390] width 643 height 653
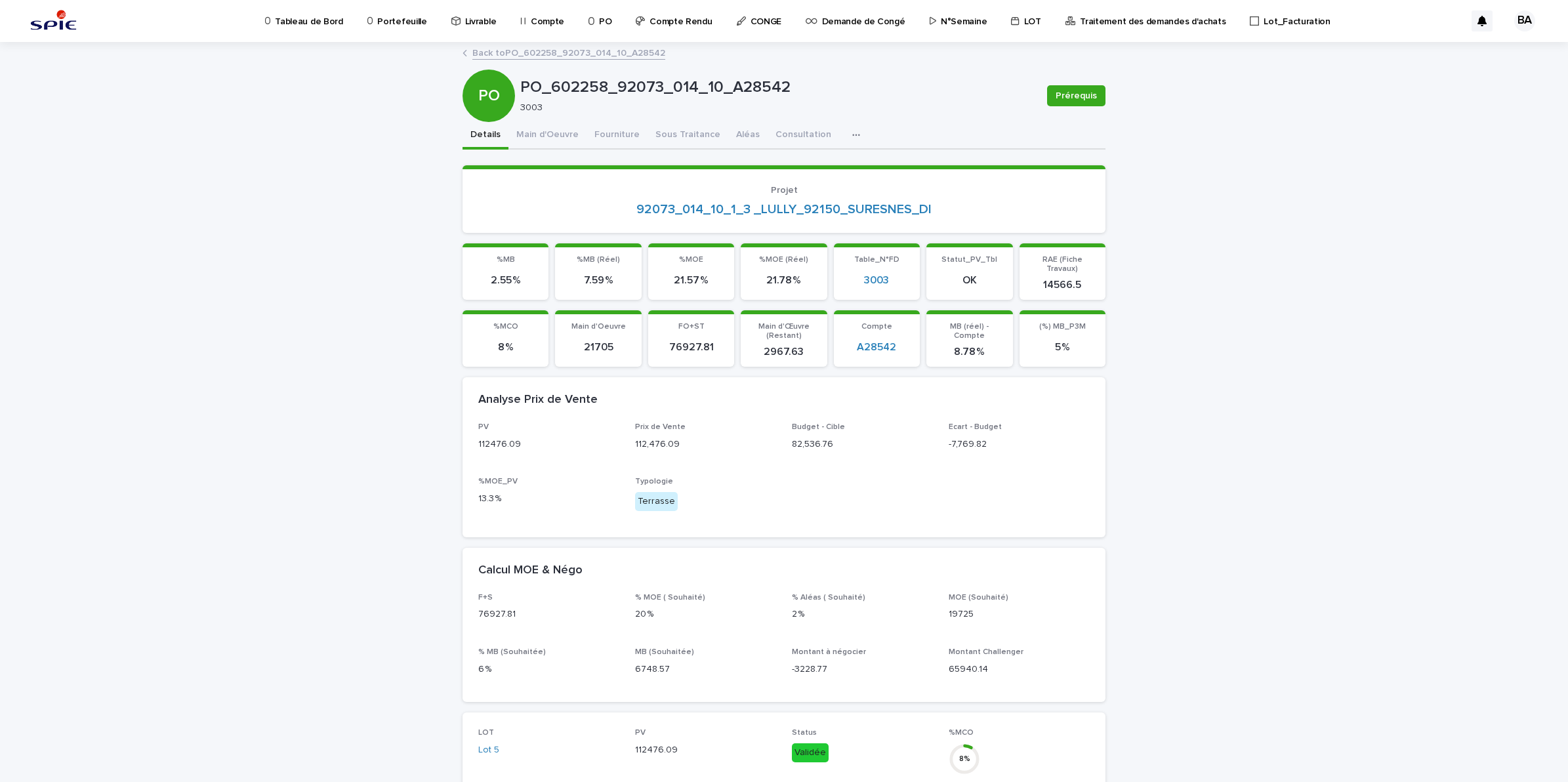
click at [392, 18] on p "Portefeuille" at bounding box center [401, 14] width 50 height 28
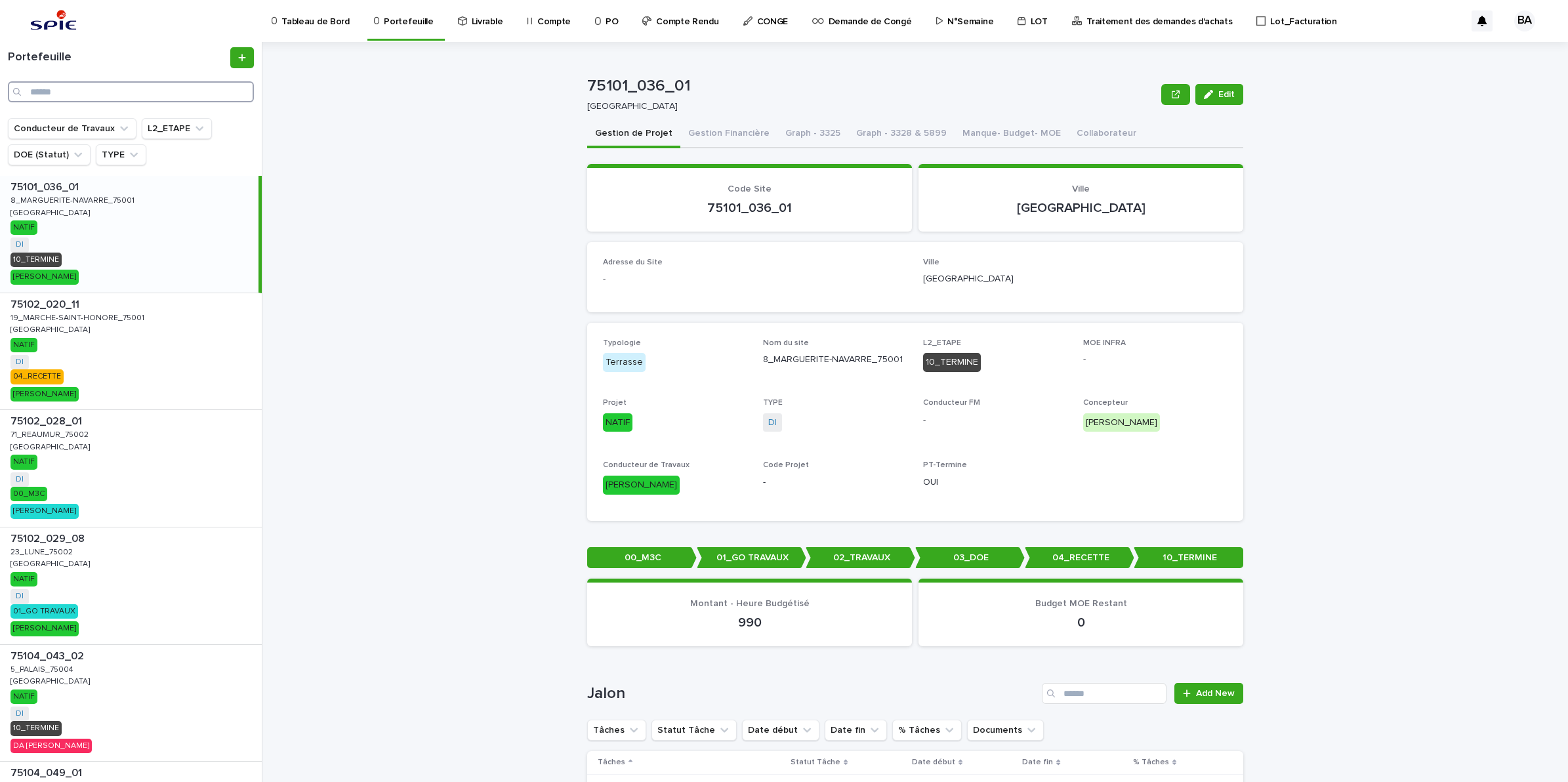
drag, startPoint x: 119, startPoint y: 89, endPoint x: 129, endPoint y: 97, distance: 12.8
click at [119, 89] on input "Search" at bounding box center [131, 92] width 246 height 21
paste input "**********"
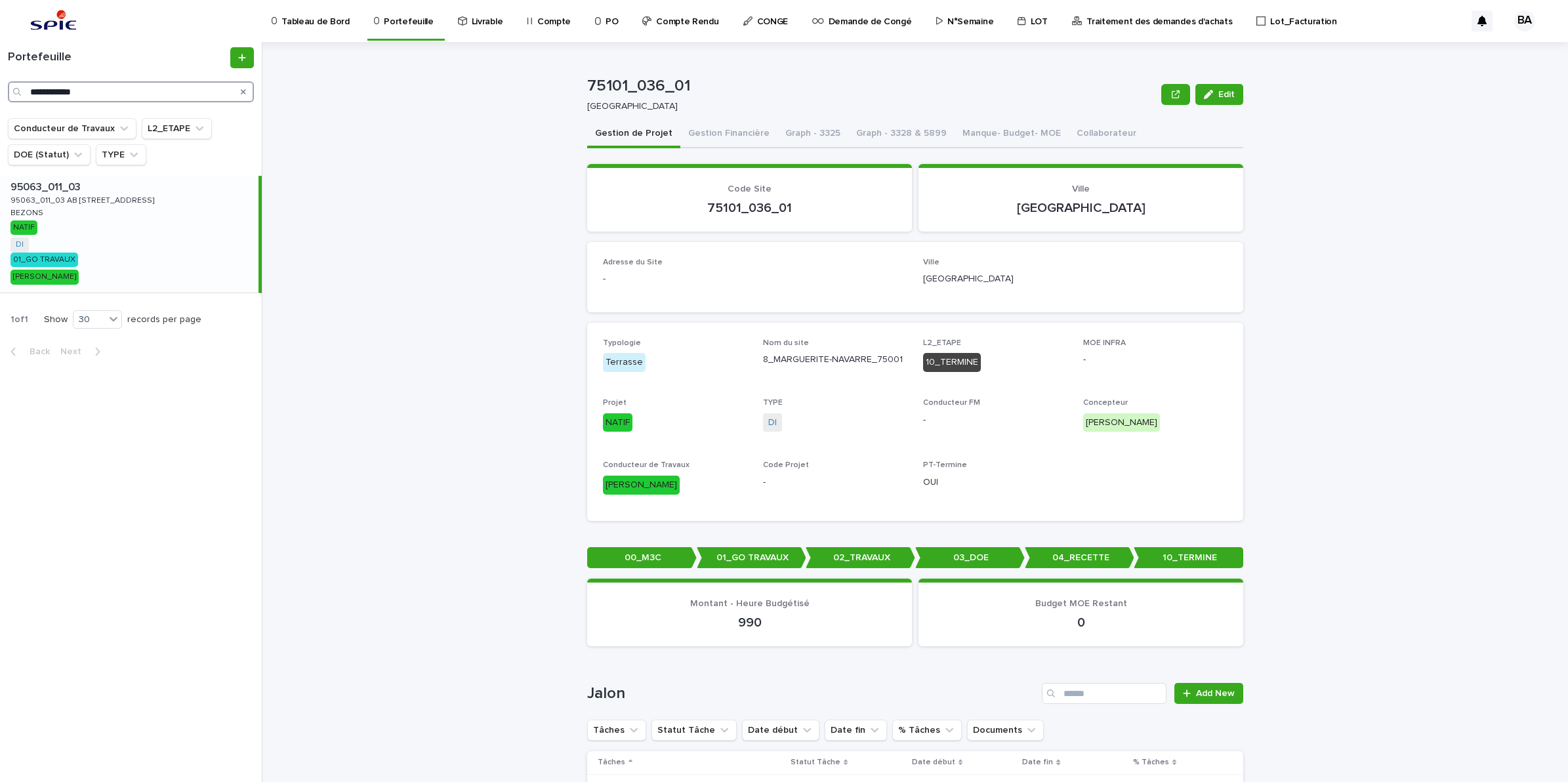
type input "**********"
click at [75, 233] on div "95063_011_03 95063_011_03 95063_011_03 AB [GEOGRAPHIC_DATA][STREET_ADDRESS] AB …" at bounding box center [129, 234] width 258 height 117
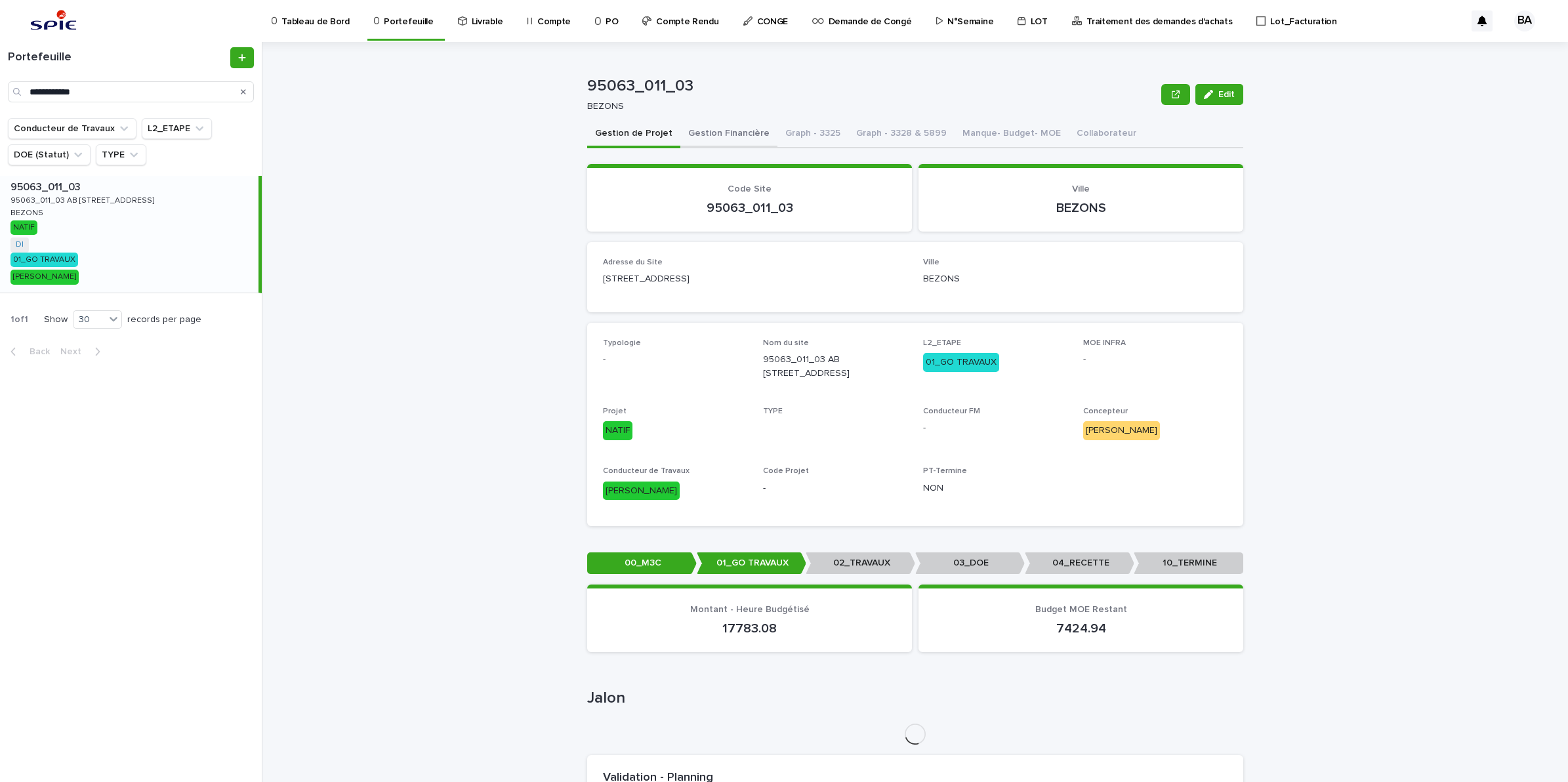
click at [743, 133] on button "Gestion Financière" at bounding box center [728, 135] width 97 height 28
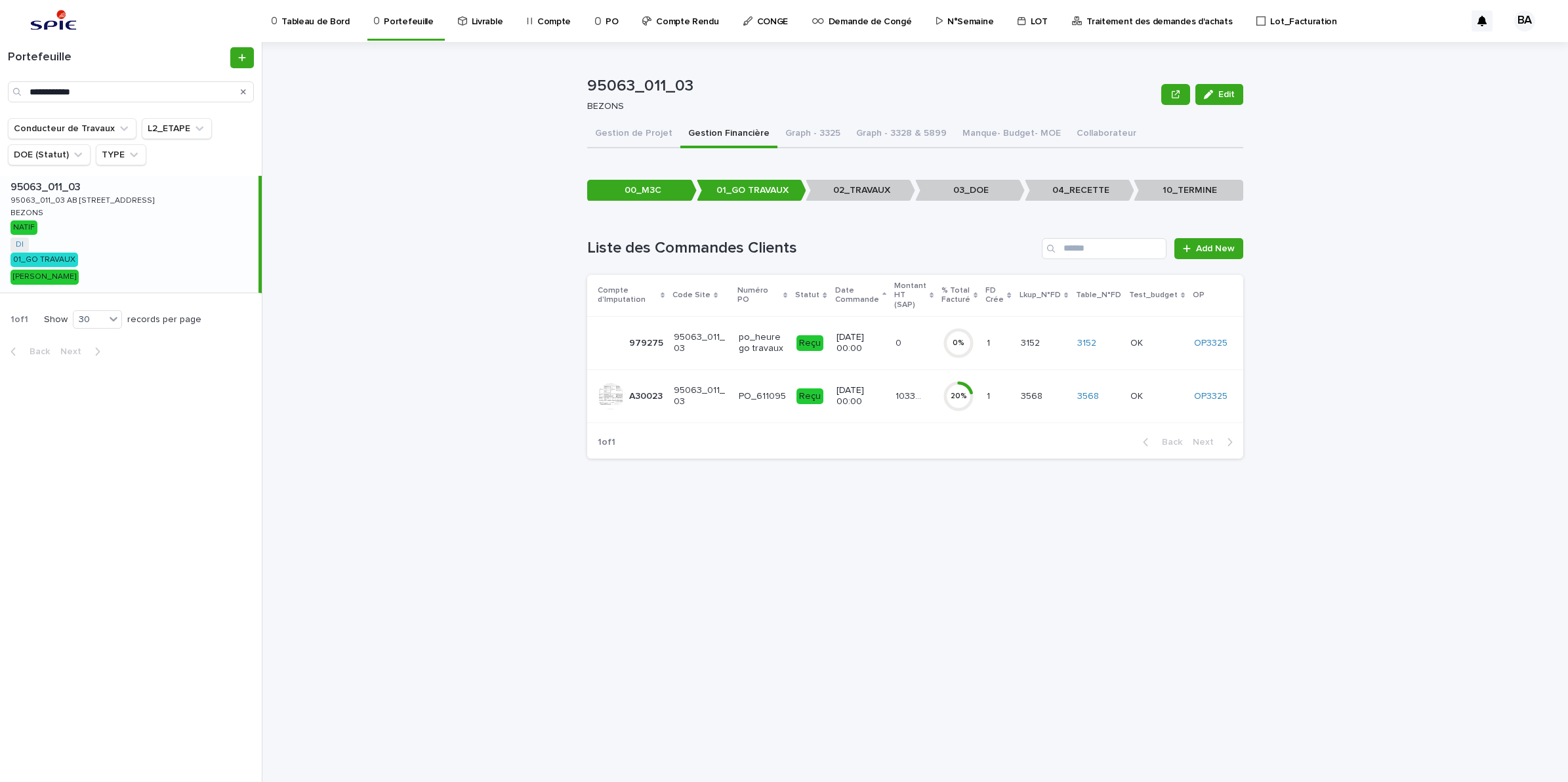
click at [902, 402] on td "103362.66 103362.66" at bounding box center [914, 396] width 48 height 53
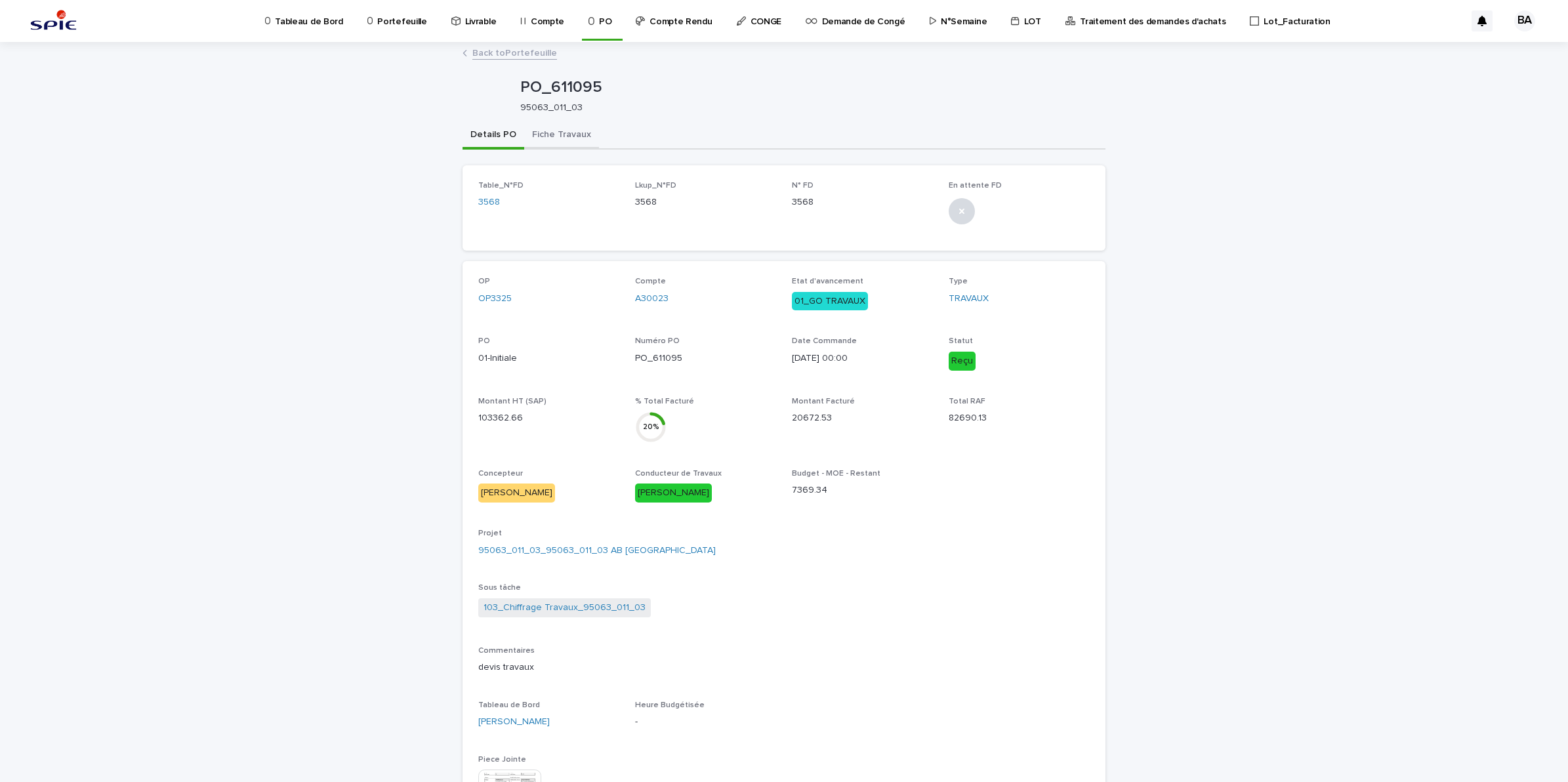
click at [559, 136] on button "Fiche Travaux" at bounding box center [561, 136] width 75 height 28
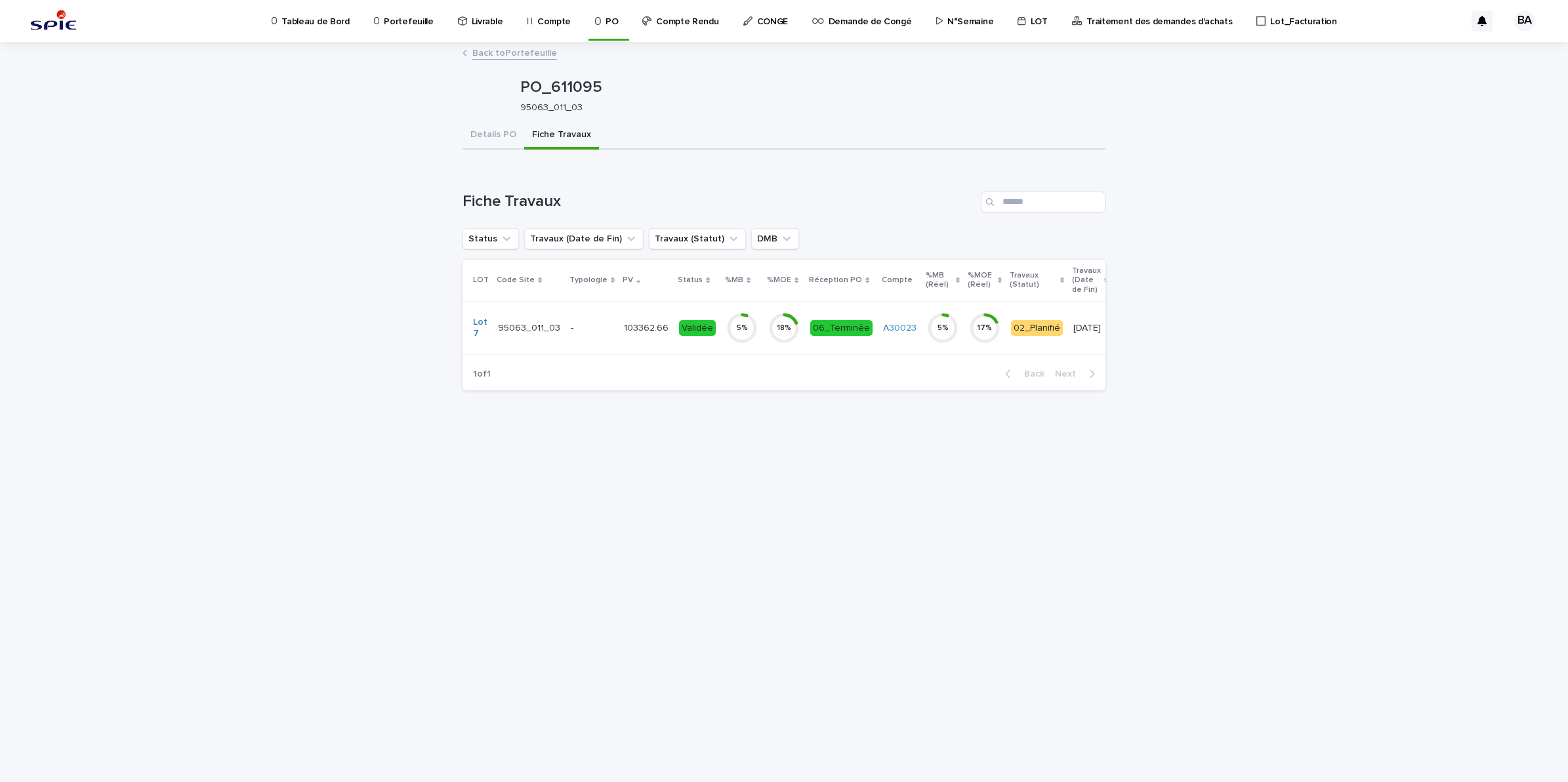
click at [811, 345] on td "06_Terminée" at bounding box center [841, 328] width 73 height 53
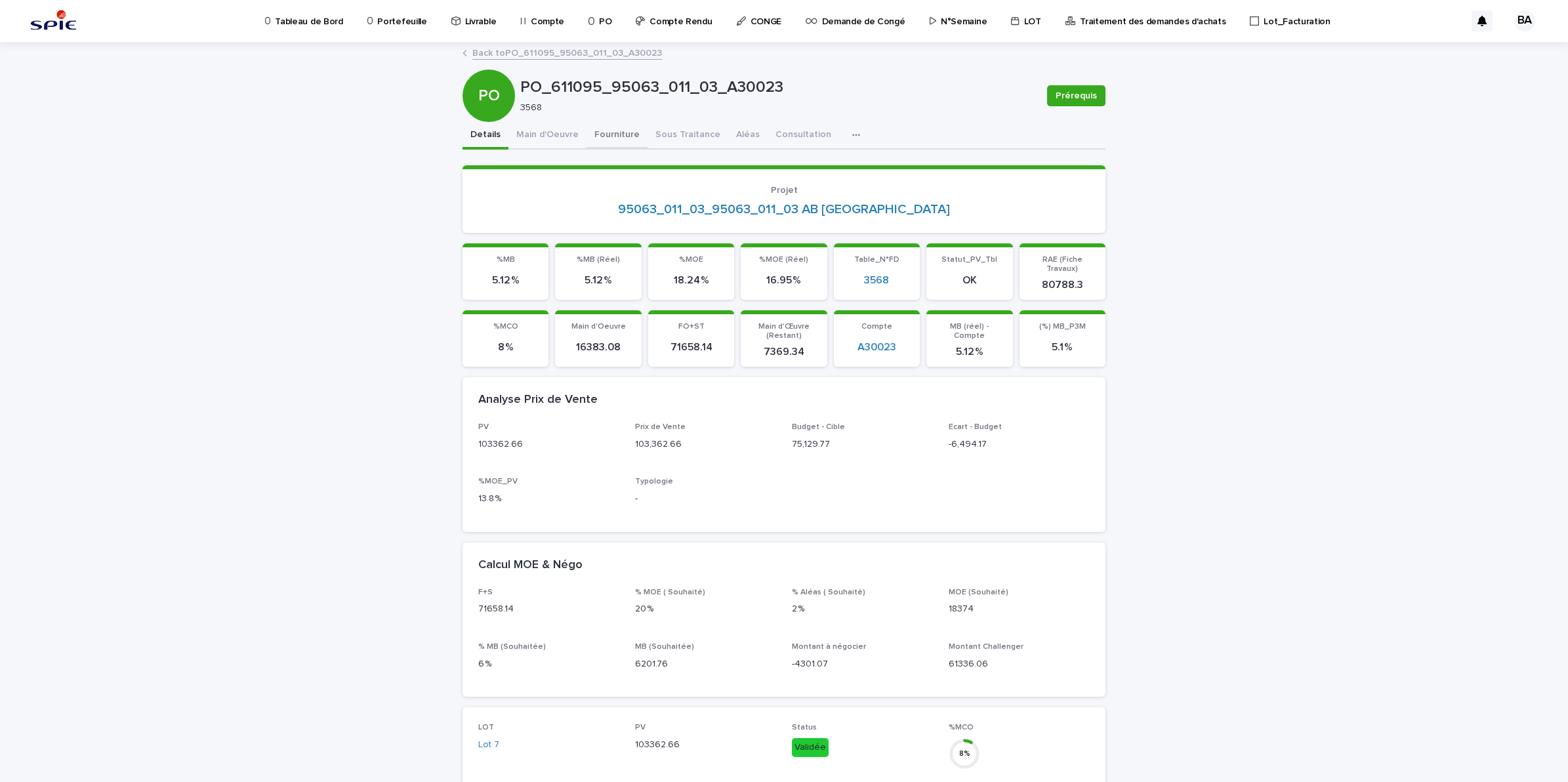
click at [624, 132] on button "Fourniture" at bounding box center [617, 136] width 61 height 28
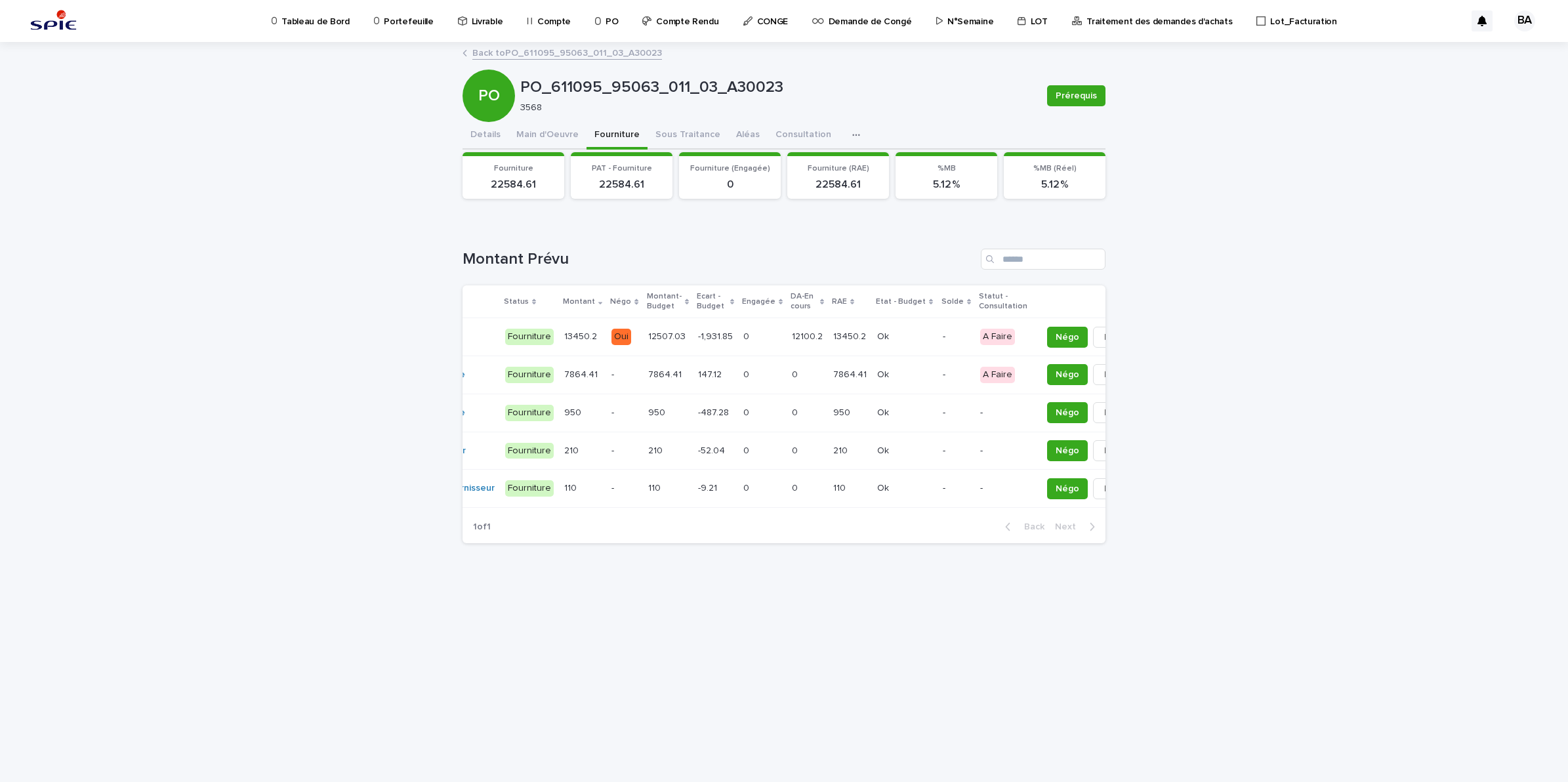
scroll to position [0, 139]
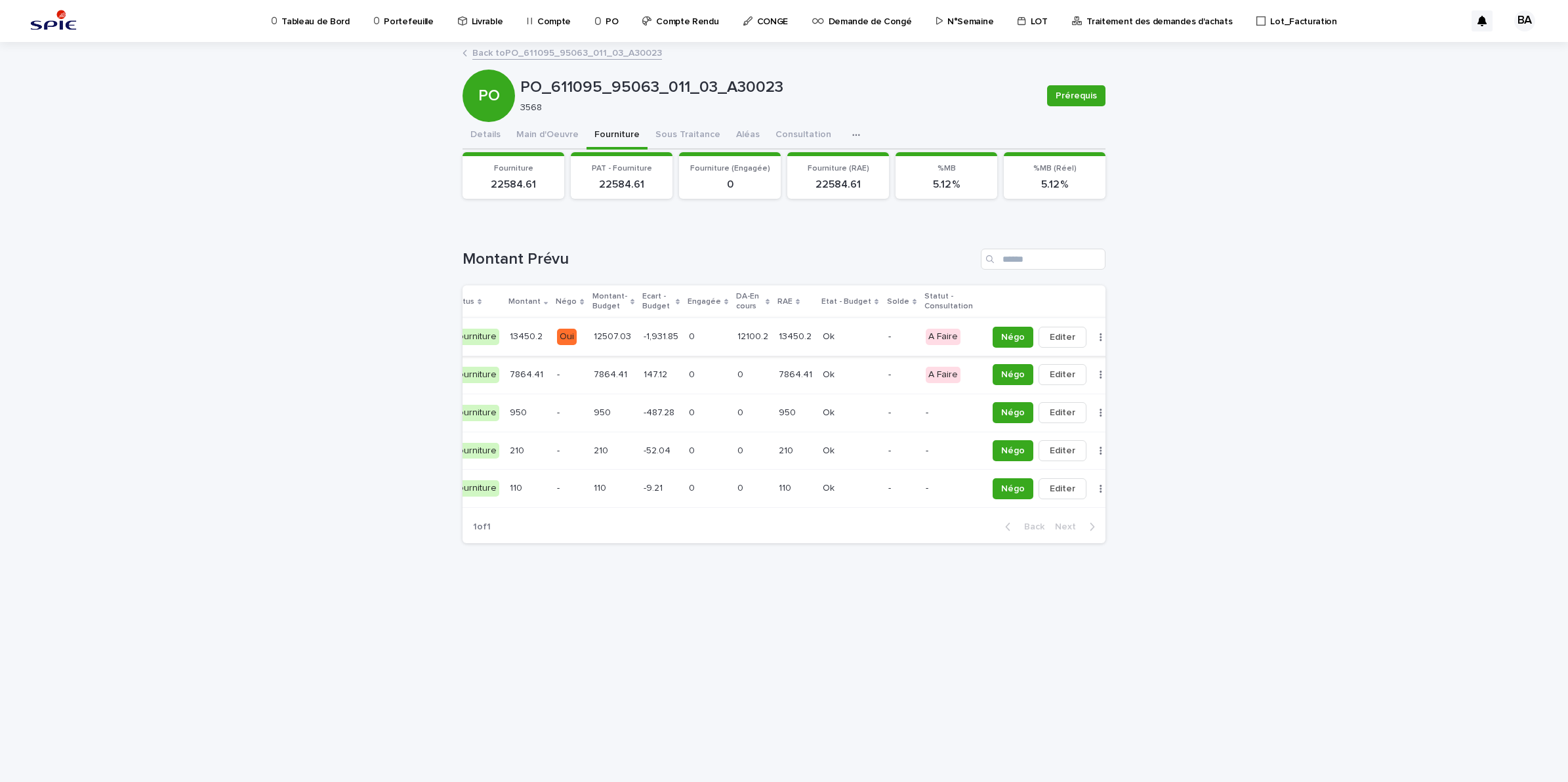
click at [1091, 337] on button "button" at bounding box center [1101, 338] width 18 height 9
click at [1047, 362] on button "Solder" at bounding box center [1035, 364] width 86 height 21
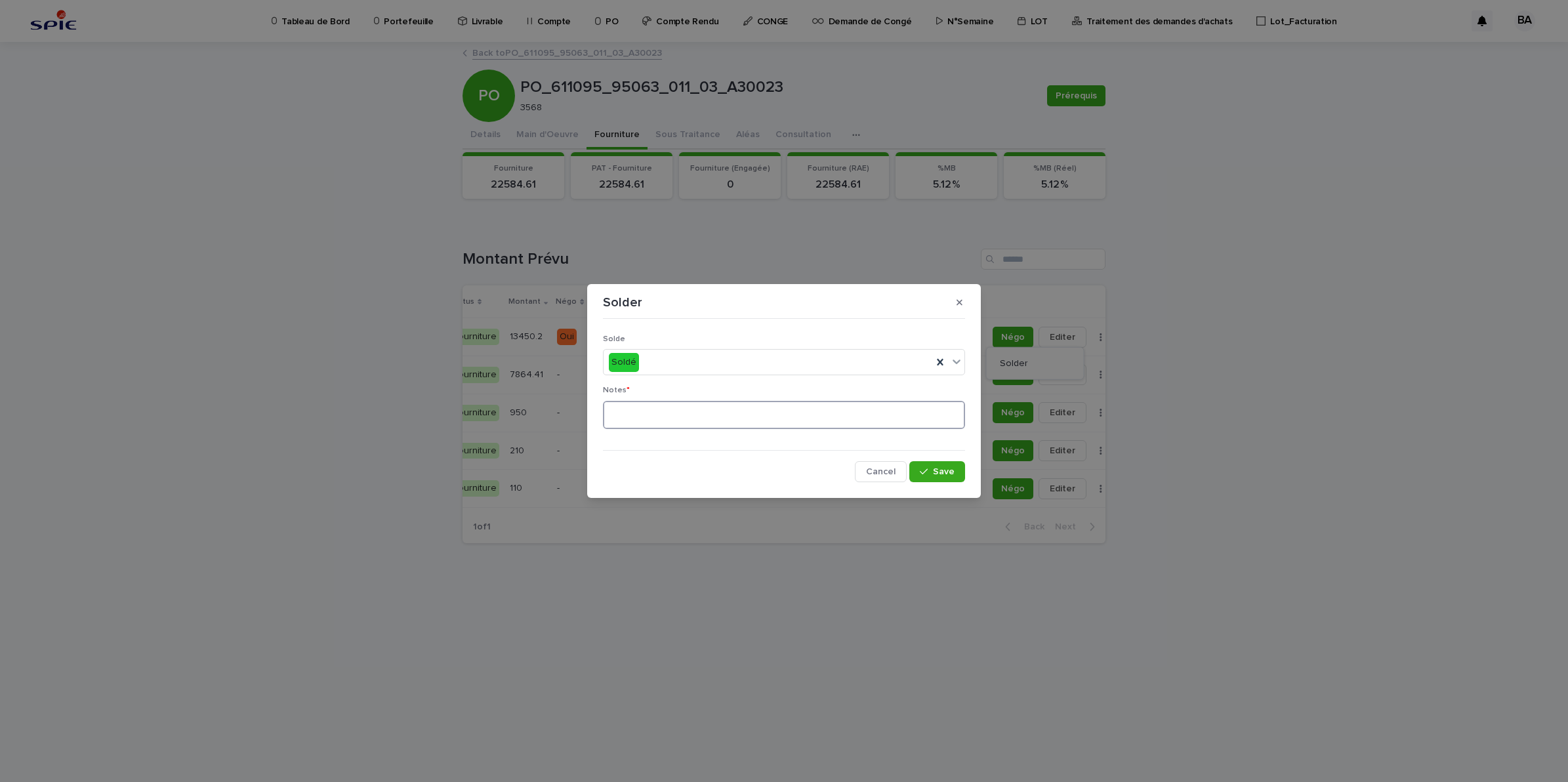
click at [722, 411] on textarea at bounding box center [784, 415] width 362 height 29
type textarea "**"
click at [939, 472] on span "Save" at bounding box center [943, 472] width 22 height 9
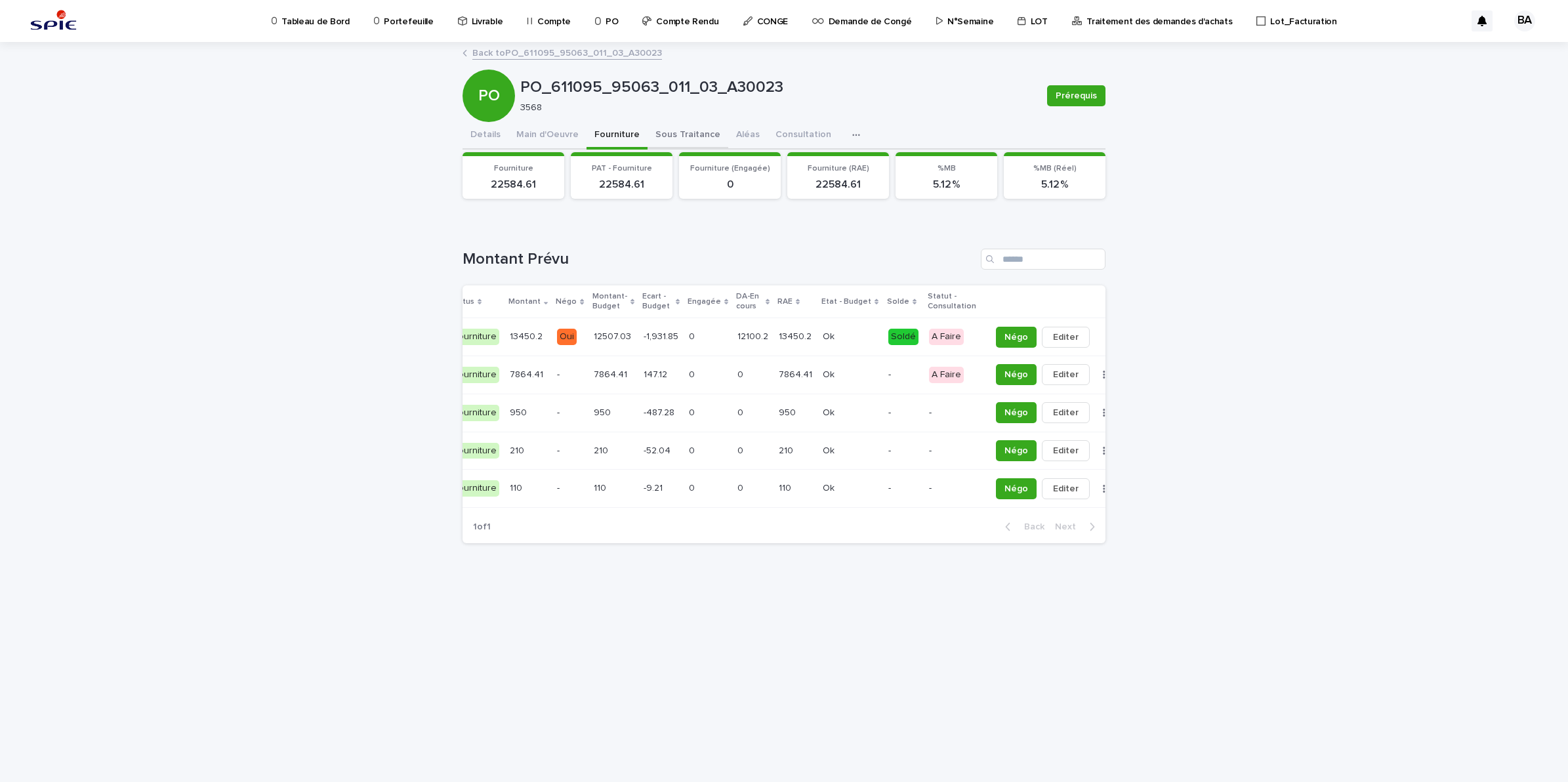
click at [683, 137] on button "Sous Traitance" at bounding box center [688, 136] width 81 height 28
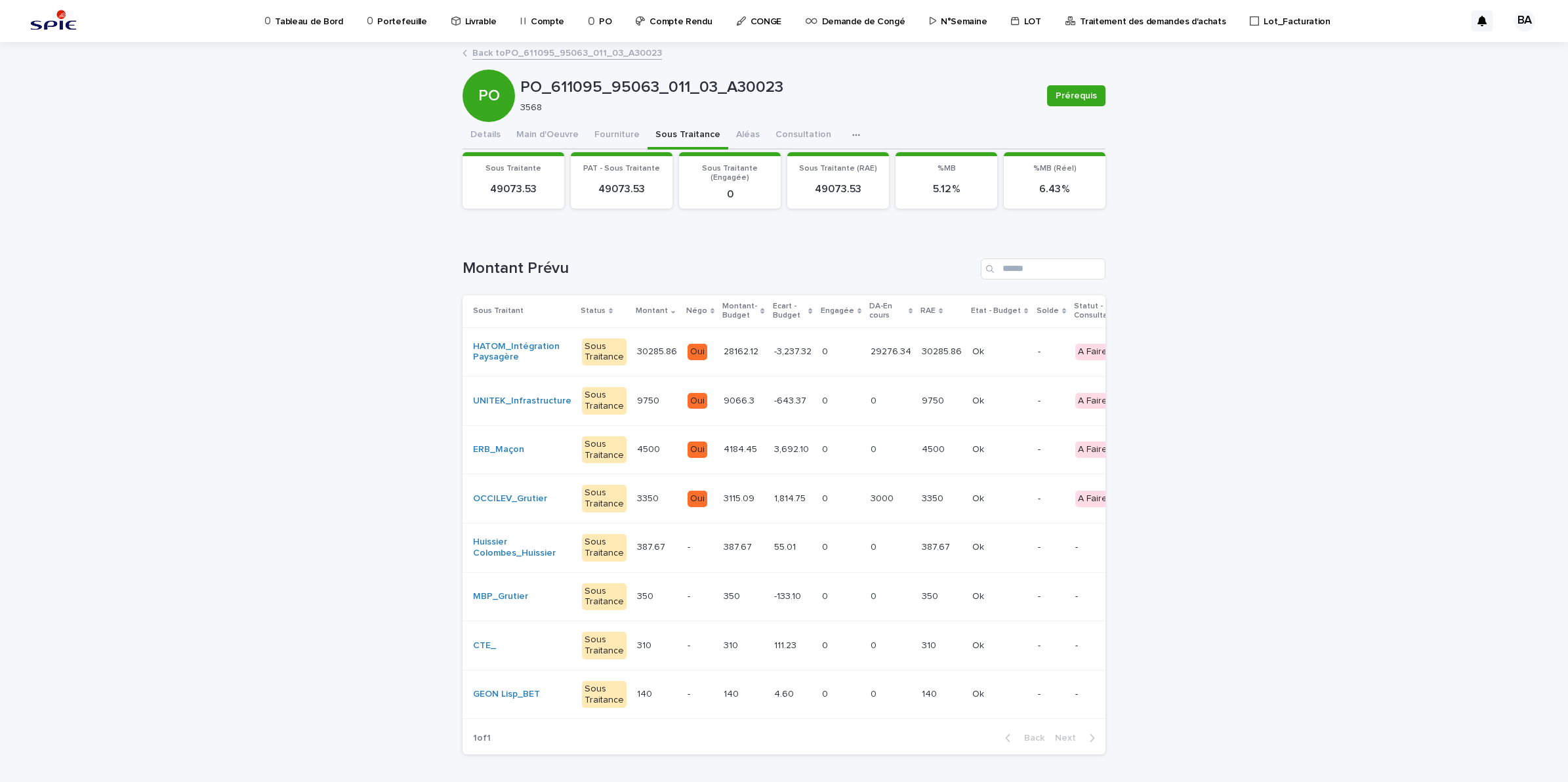
scroll to position [0, 149]
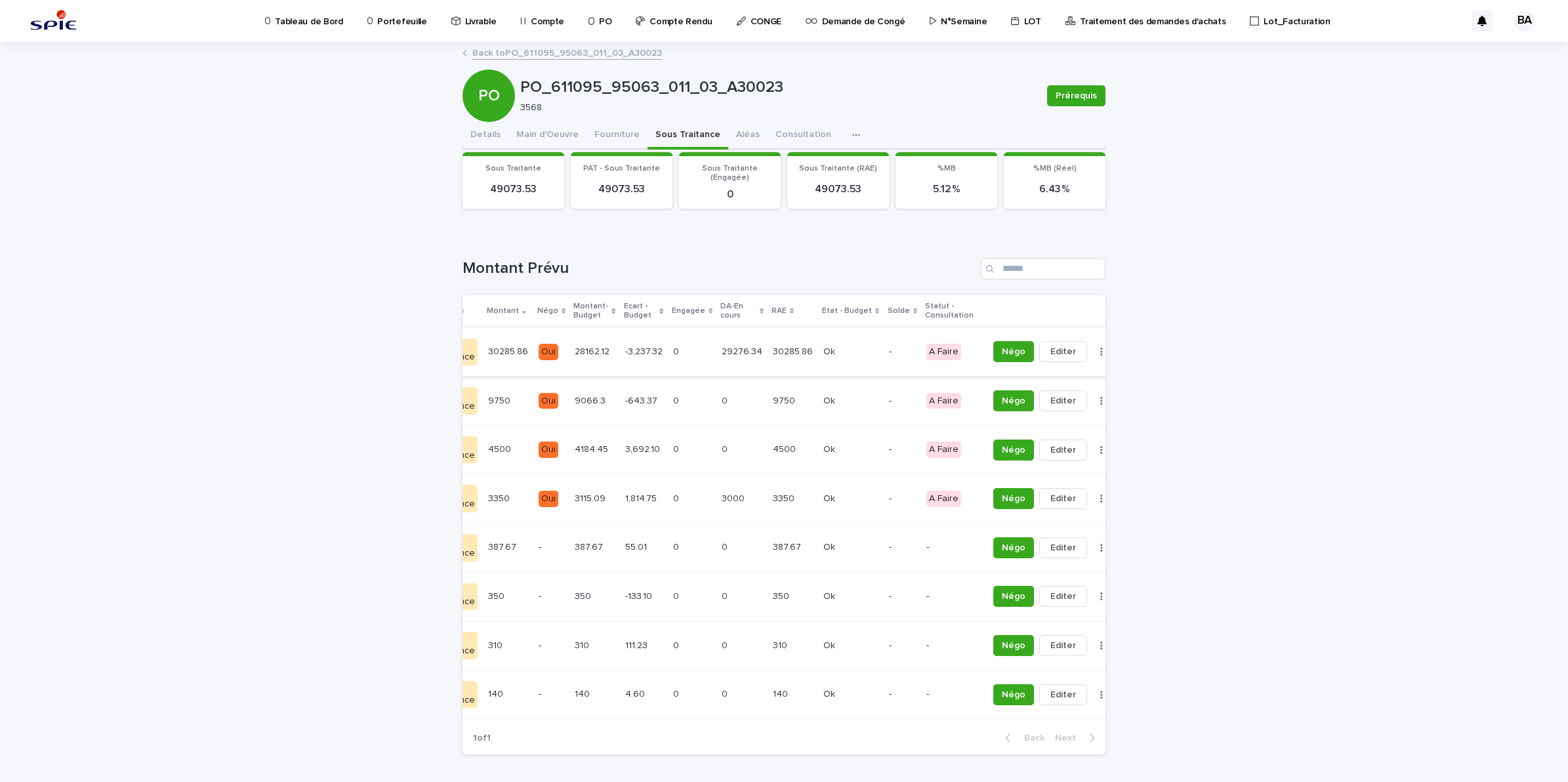
click at [1092, 352] on button "button" at bounding box center [1101, 352] width 18 height 9
click at [1022, 371] on button "Solder" at bounding box center [1035, 378] width 86 height 21
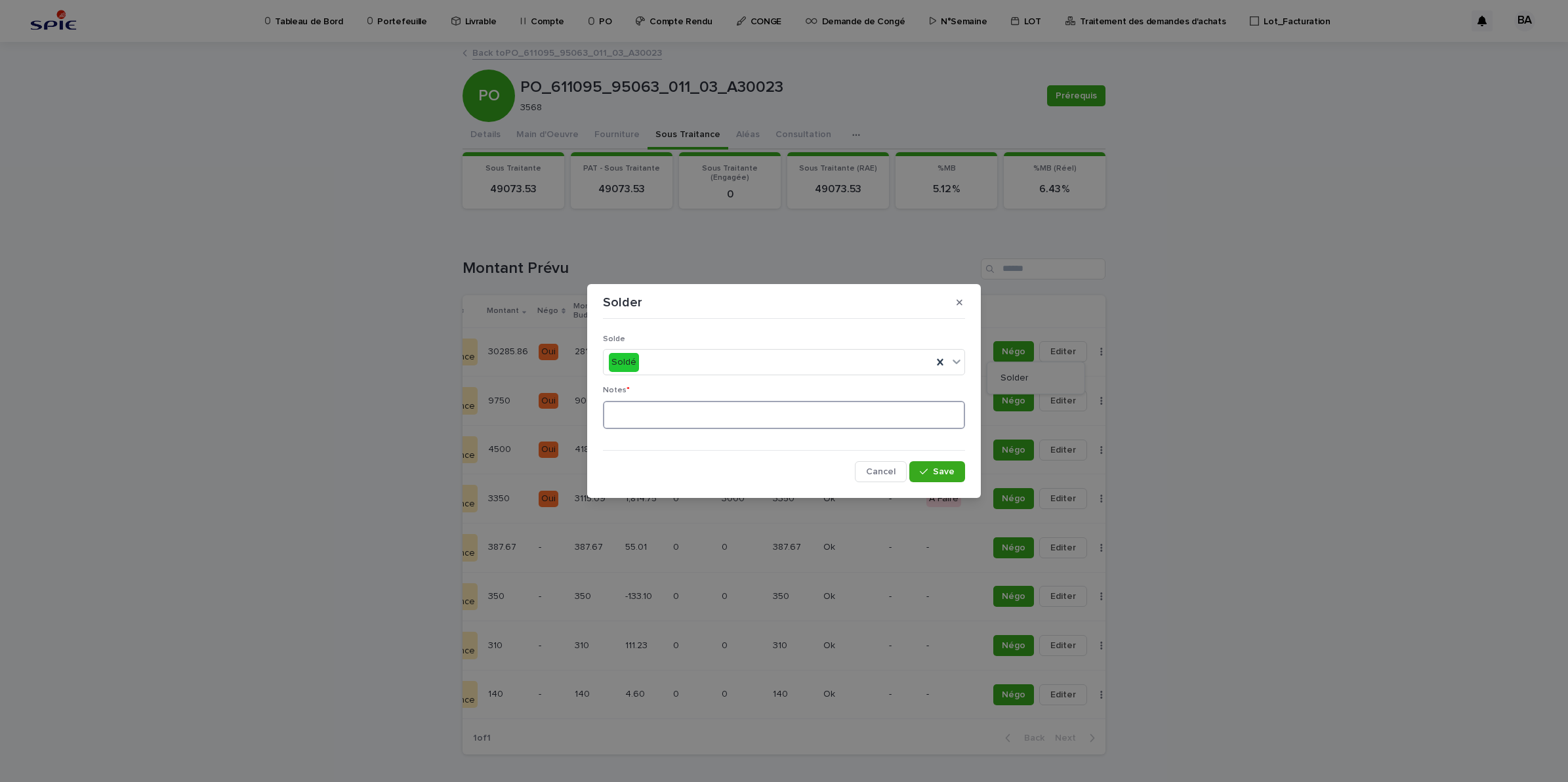
click at [768, 405] on textarea at bounding box center [784, 415] width 362 height 29
type textarea "**"
click at [936, 474] on span "Save" at bounding box center [943, 472] width 22 height 9
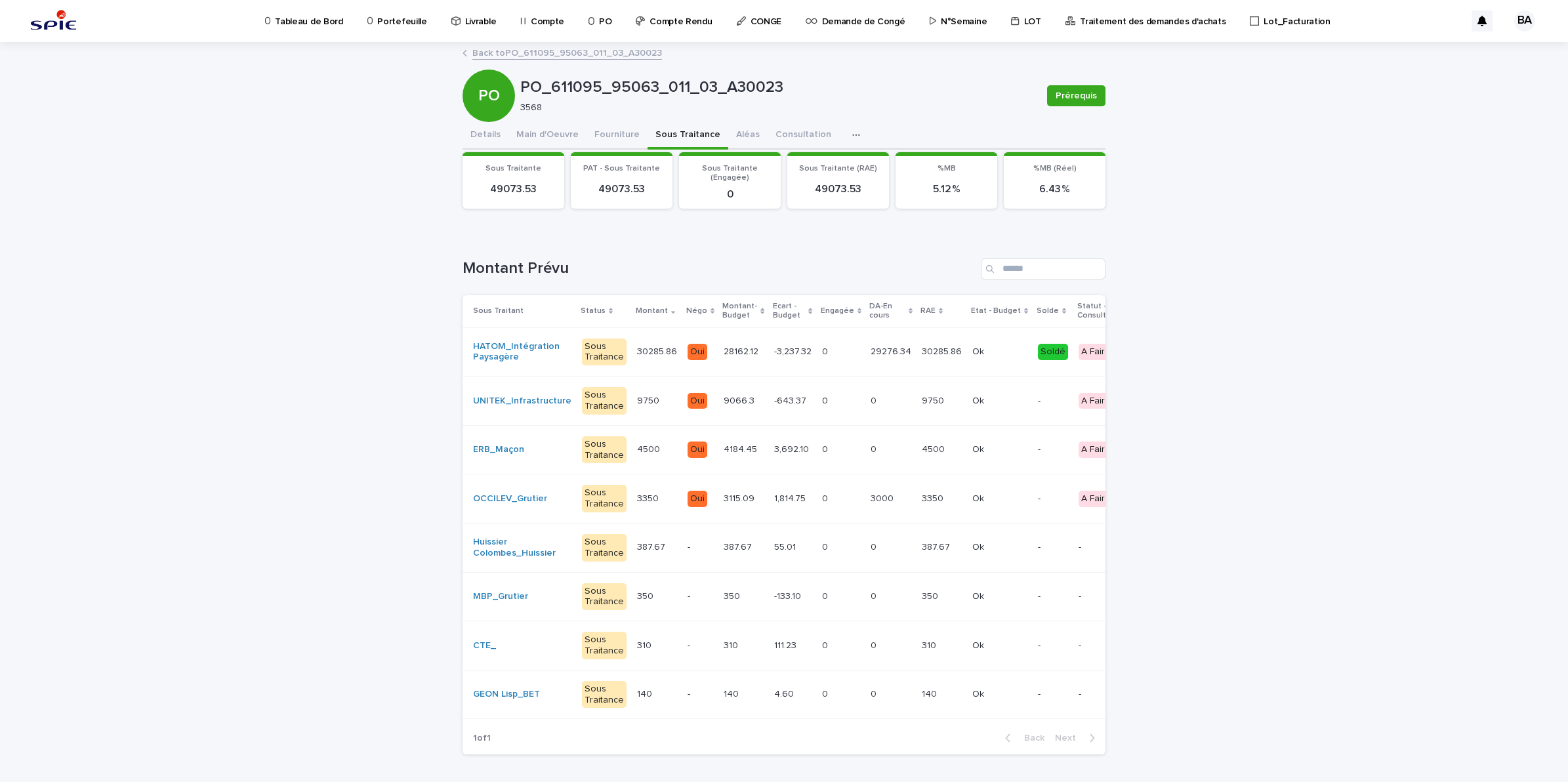
scroll to position [0, 153]
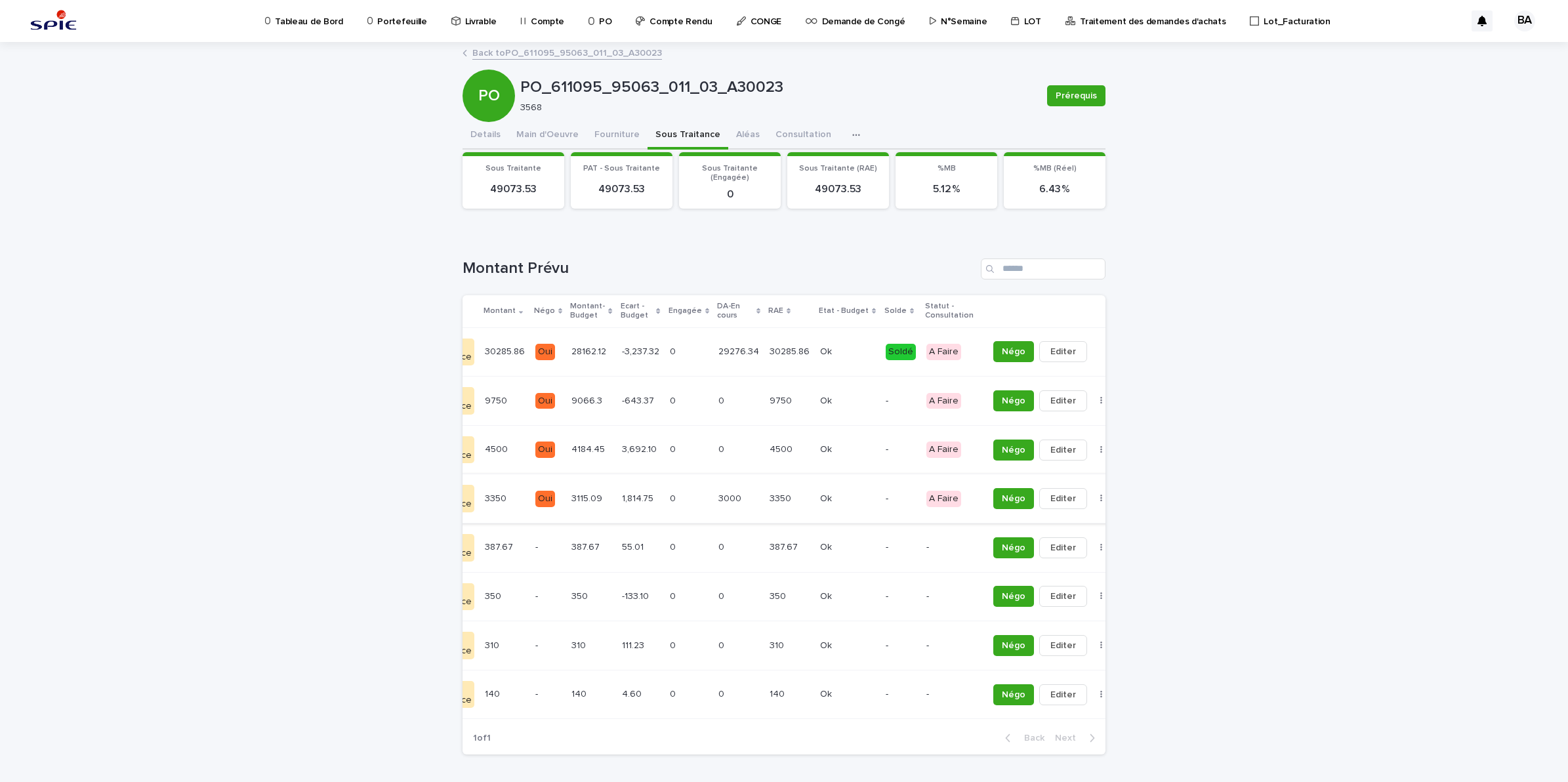
click at [1100, 494] on icon "button" at bounding box center [1101, 499] width 3 height 9
click at [1019, 522] on span "Solder" at bounding box center [1014, 526] width 28 height 13
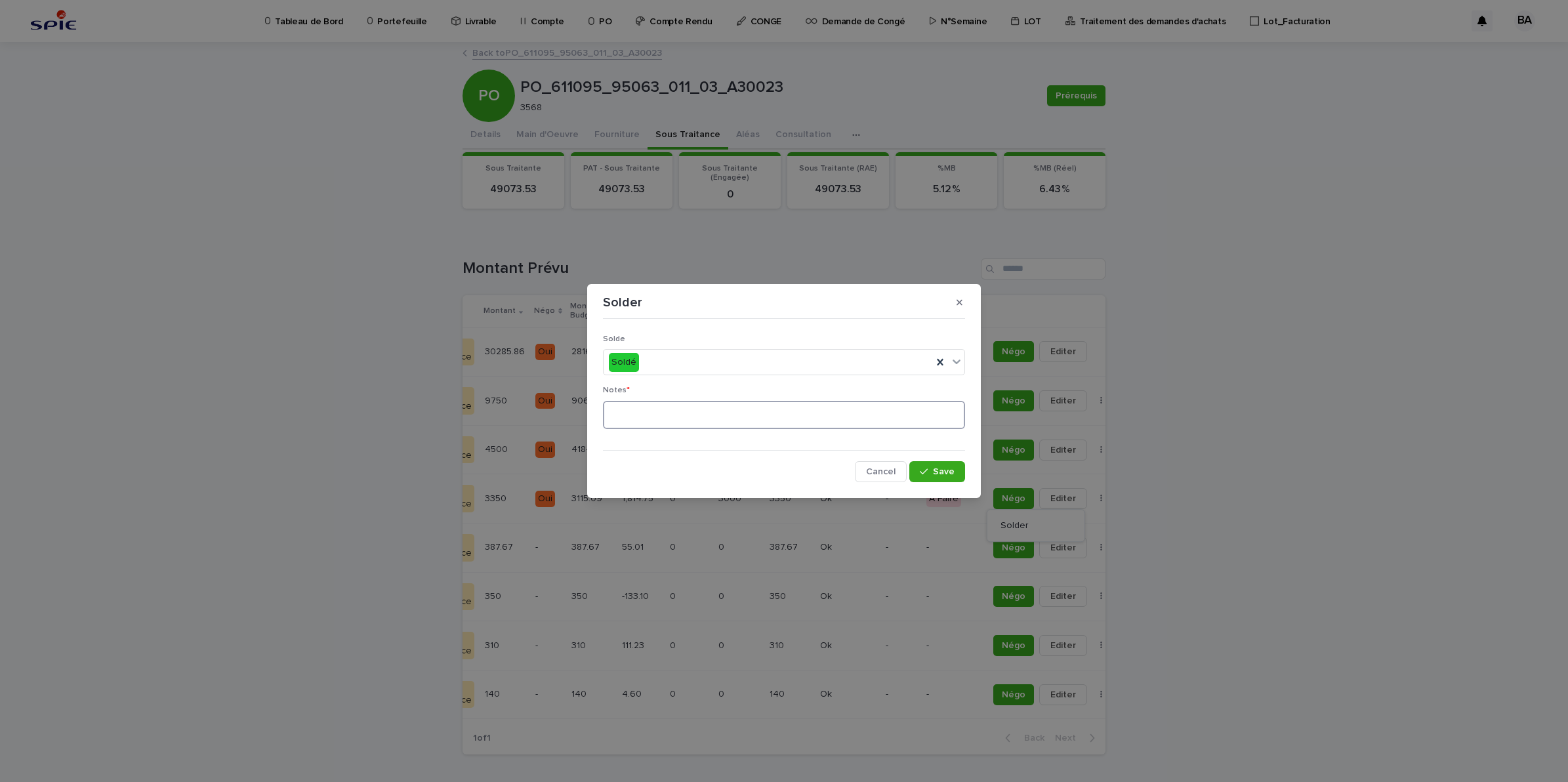
click at [821, 415] on textarea at bounding box center [784, 415] width 362 height 29
type textarea "**"
click at [938, 473] on span "Save" at bounding box center [943, 472] width 22 height 9
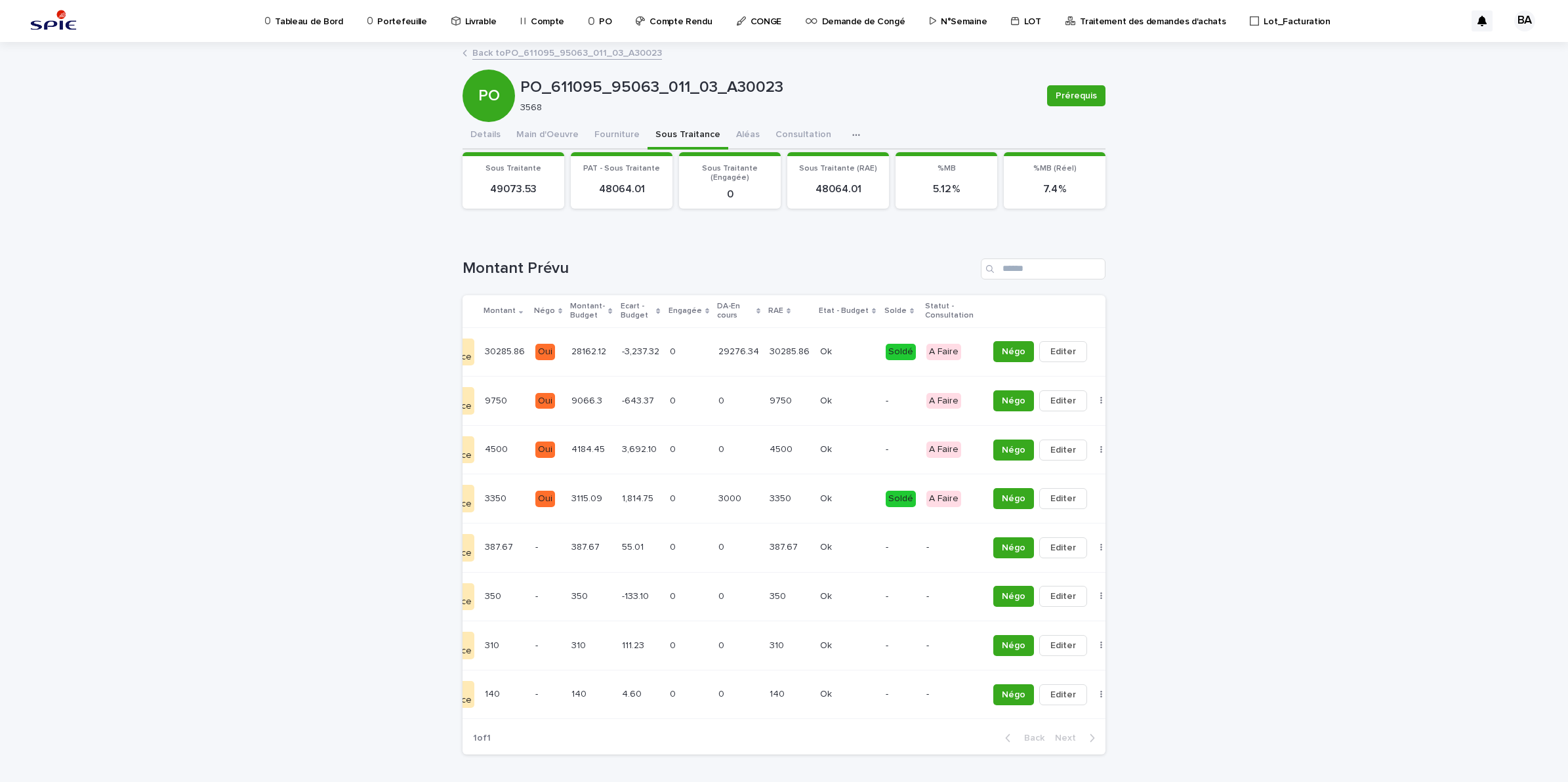
click at [482, 48] on link "Back to PO_611095_95063_011_03_A30023" at bounding box center [566, 52] width 189 height 15
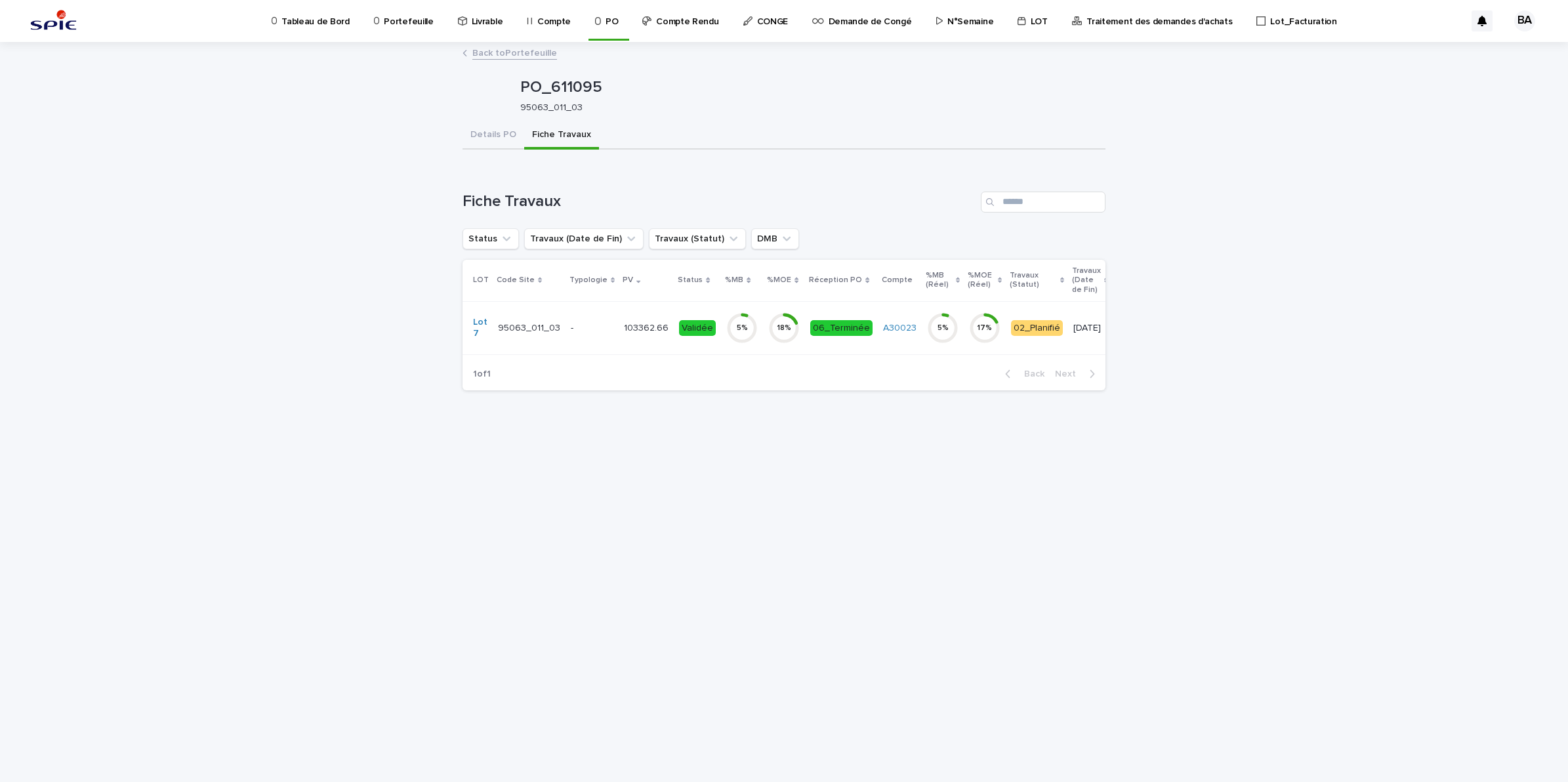
click at [487, 54] on link "Back to Portefeuille" at bounding box center [514, 52] width 85 height 15
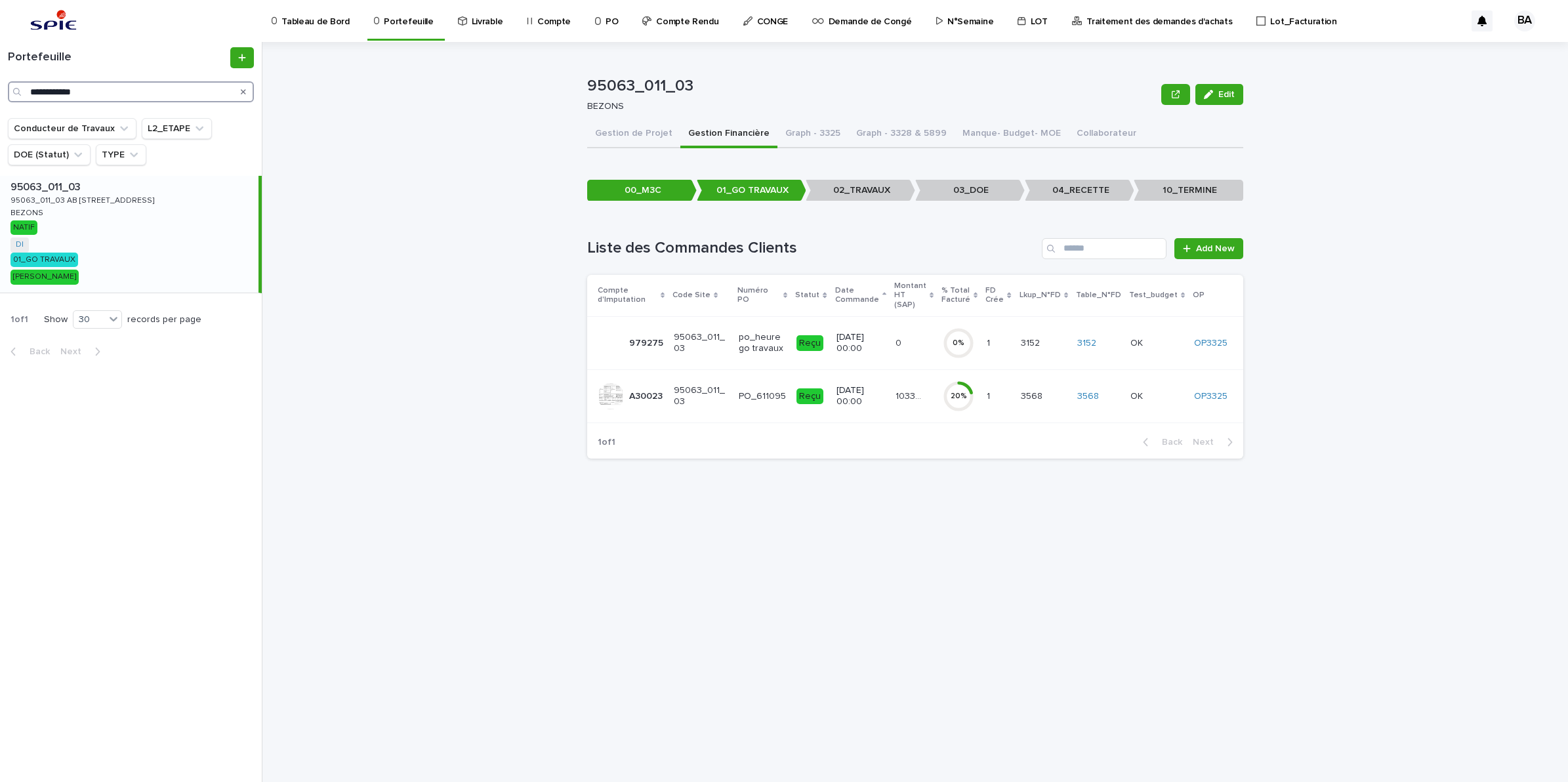
drag, startPoint x: 113, startPoint y: 90, endPoint x: 5, endPoint y: 83, distance: 108.2
click at [5, 83] on div "**********" at bounding box center [131, 75] width 261 height 55
paste input "Search"
type input "**********"
click at [75, 236] on div "91377_029_08 91377_029_08 29_RUE_DE_LA_DIVISION_LECLERC_BAT_A 29_RUE_DE_LA_DIVI…" at bounding box center [129, 234] width 258 height 117
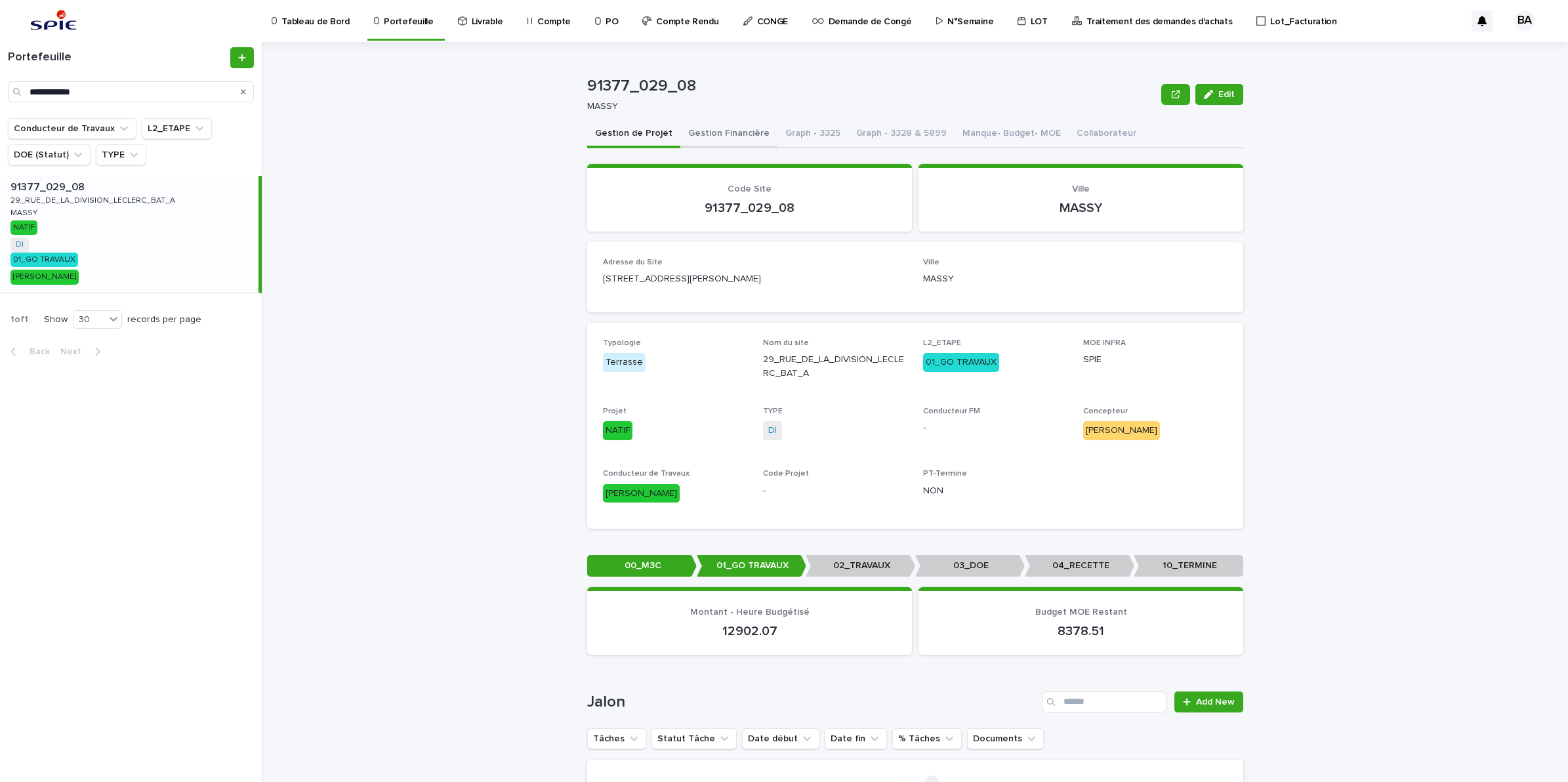
click at [700, 129] on button "Gestion Financière" at bounding box center [728, 135] width 97 height 28
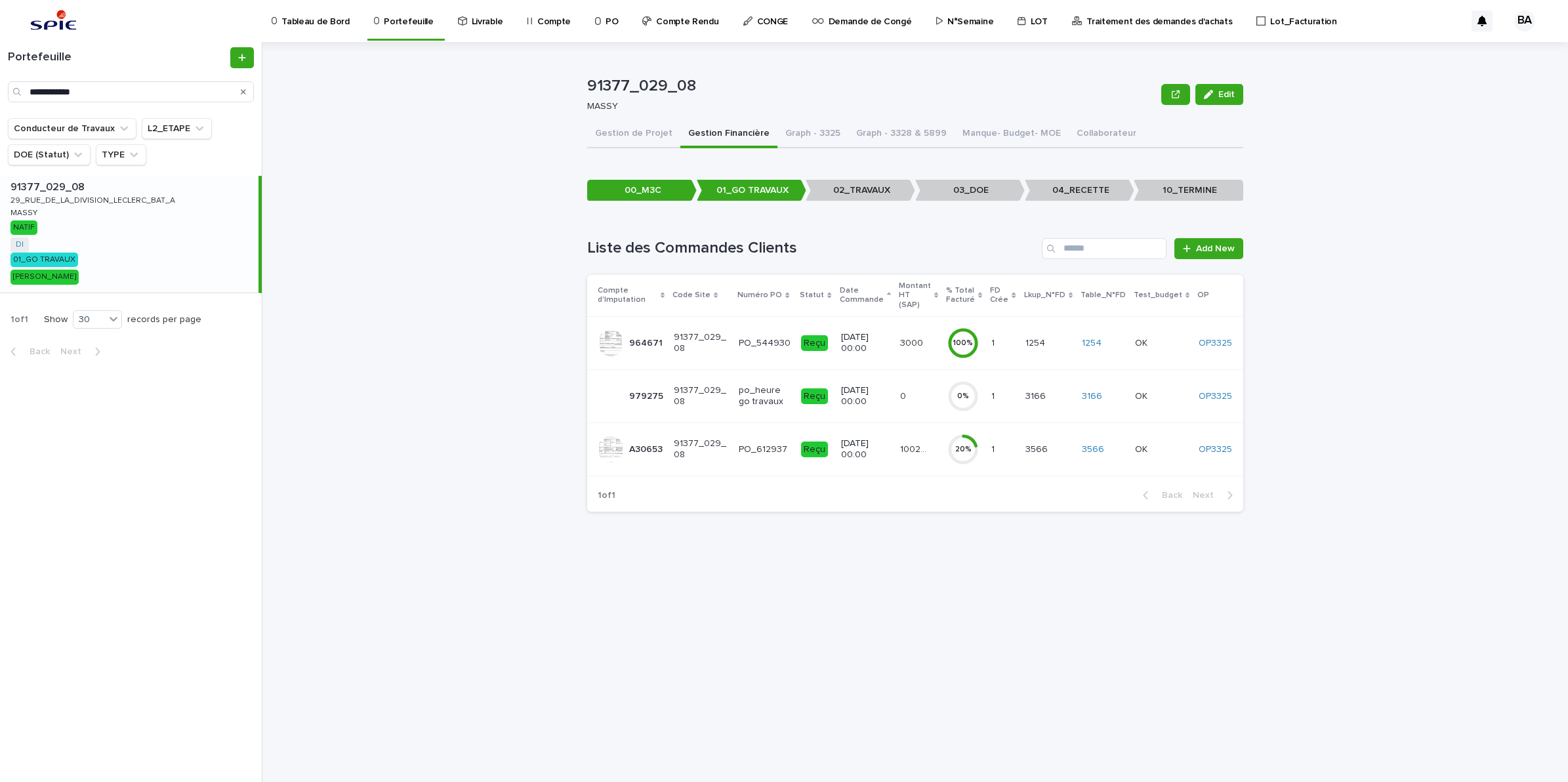
click at [926, 462] on td "100291.84 100291.84" at bounding box center [918, 449] width 48 height 53
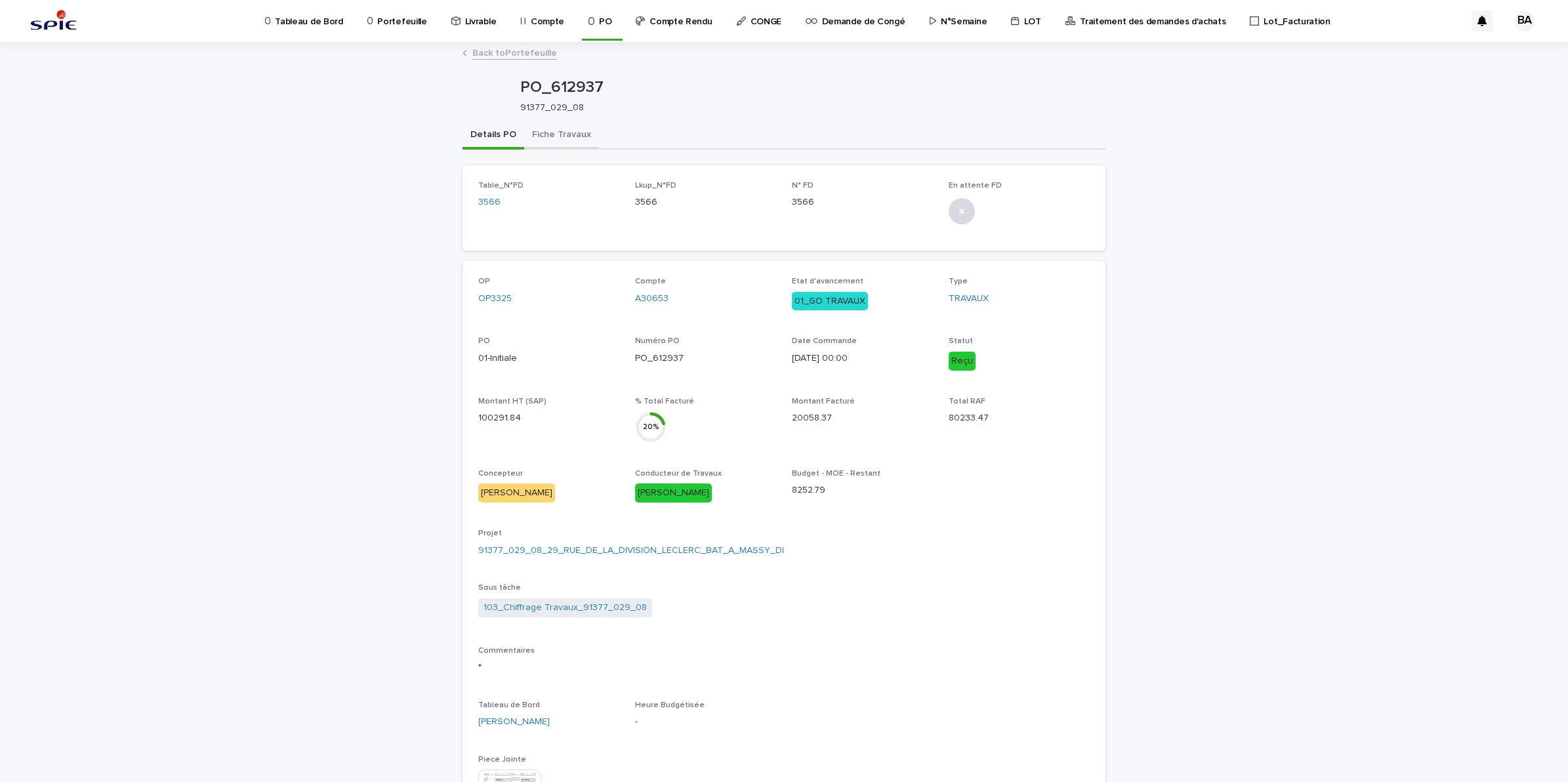
click at [561, 140] on button "Fiche Travaux" at bounding box center [561, 136] width 75 height 28
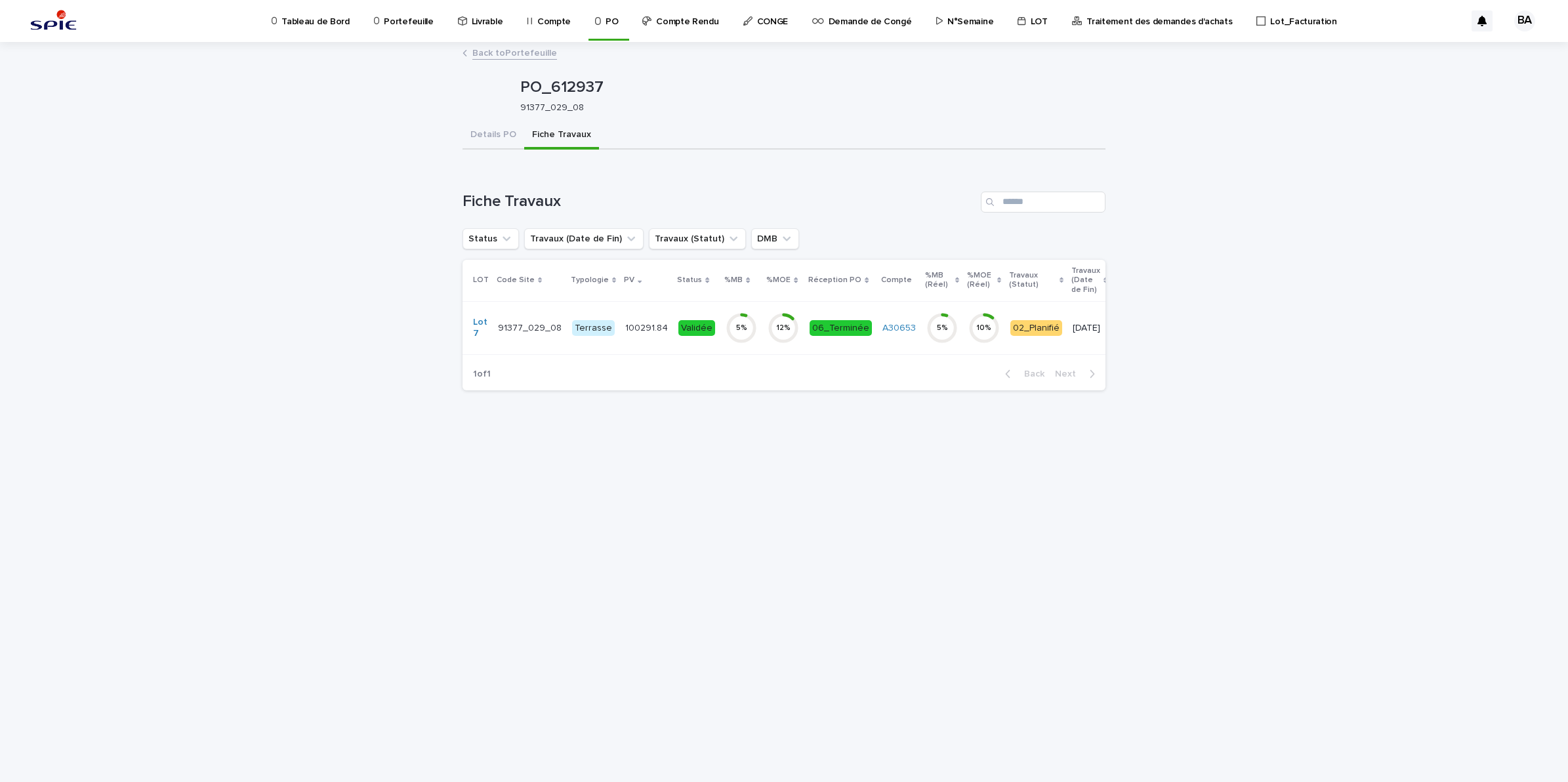
click at [648, 349] on td "100291.84 100291.84" at bounding box center [646, 328] width 53 height 53
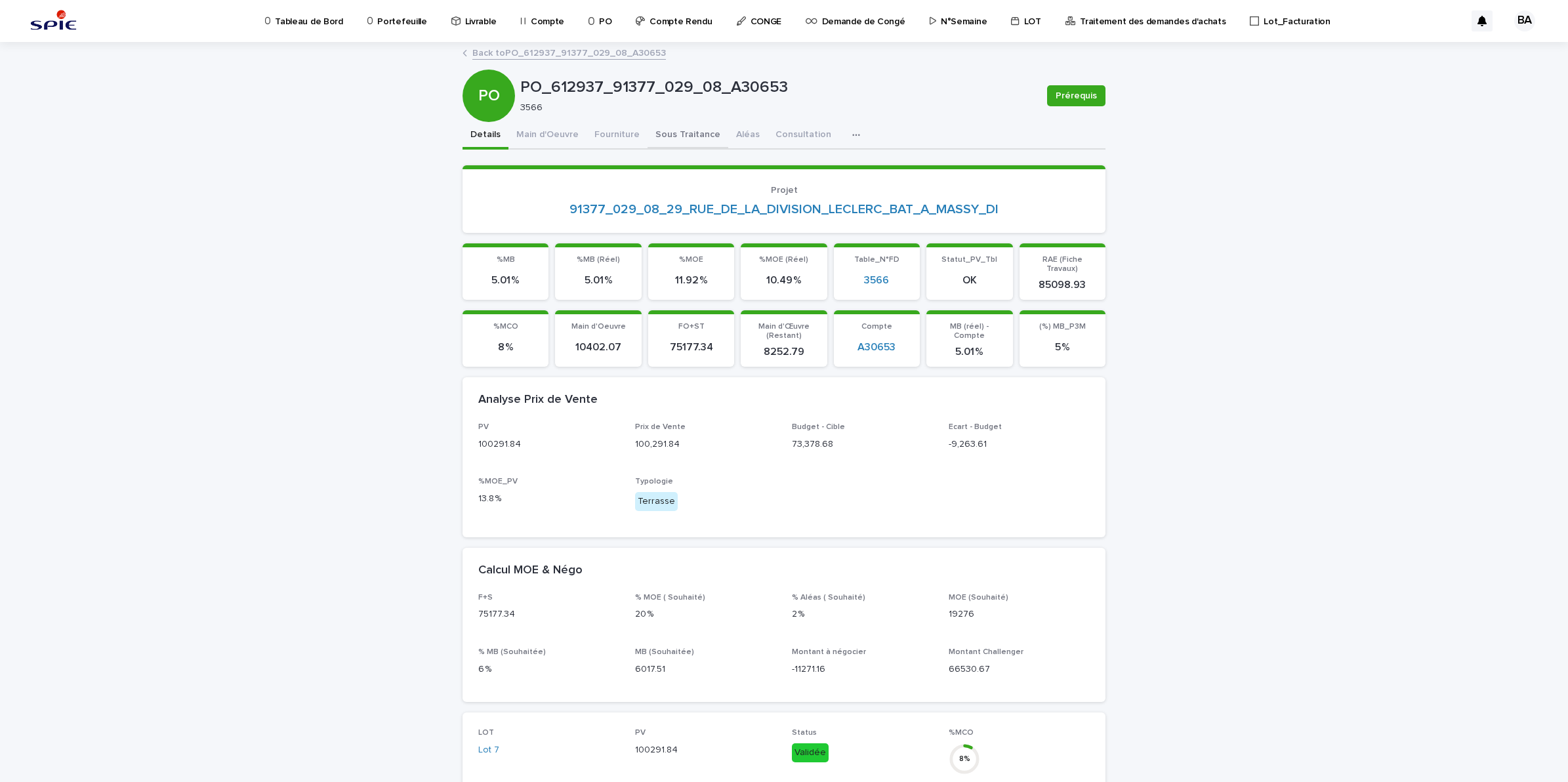
drag, startPoint x: 622, startPoint y: 135, endPoint x: 641, endPoint y: 145, distance: 21.5
click at [622, 135] on button "Fourniture" at bounding box center [617, 136] width 61 height 28
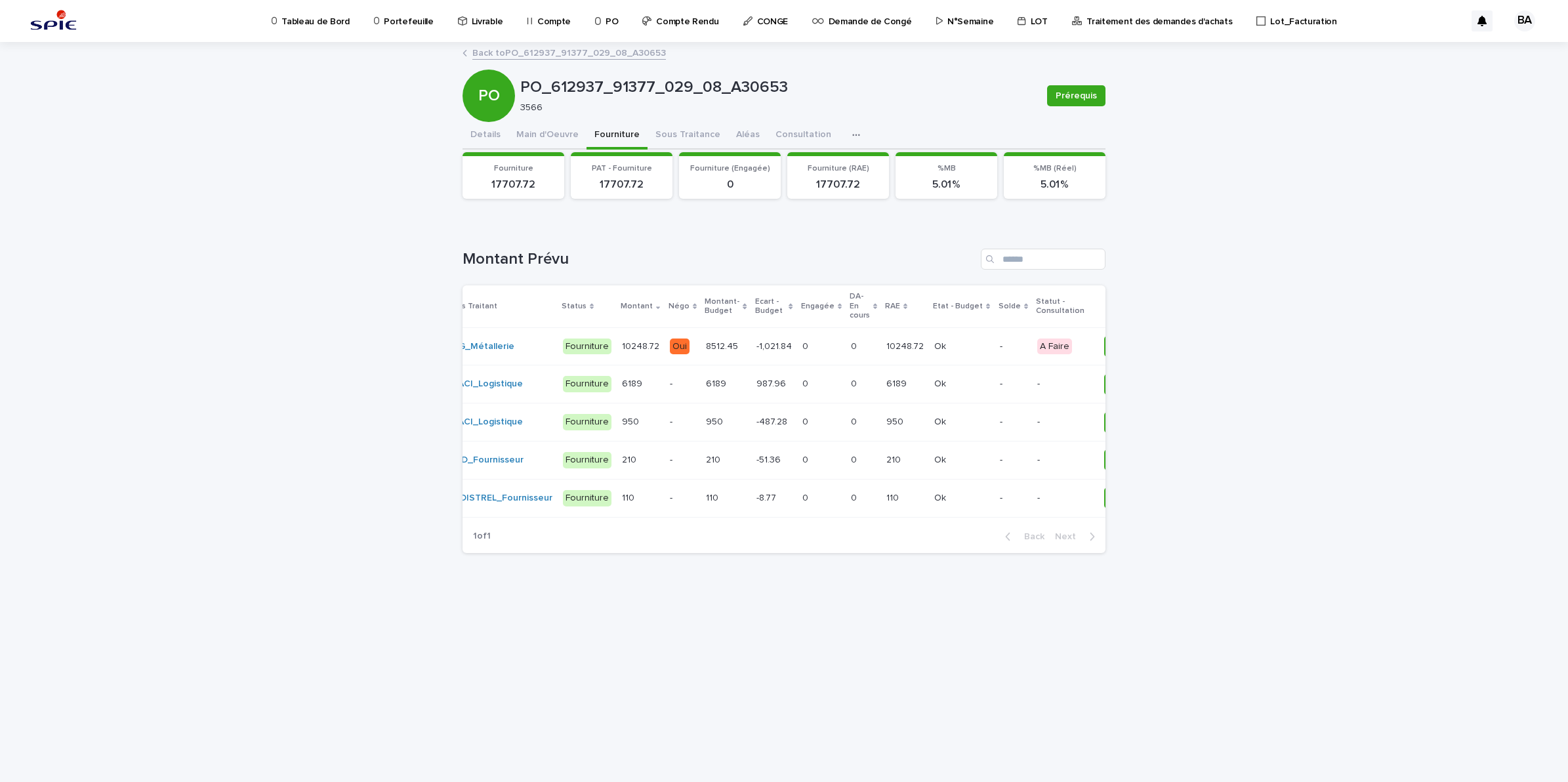
scroll to position [0, 8]
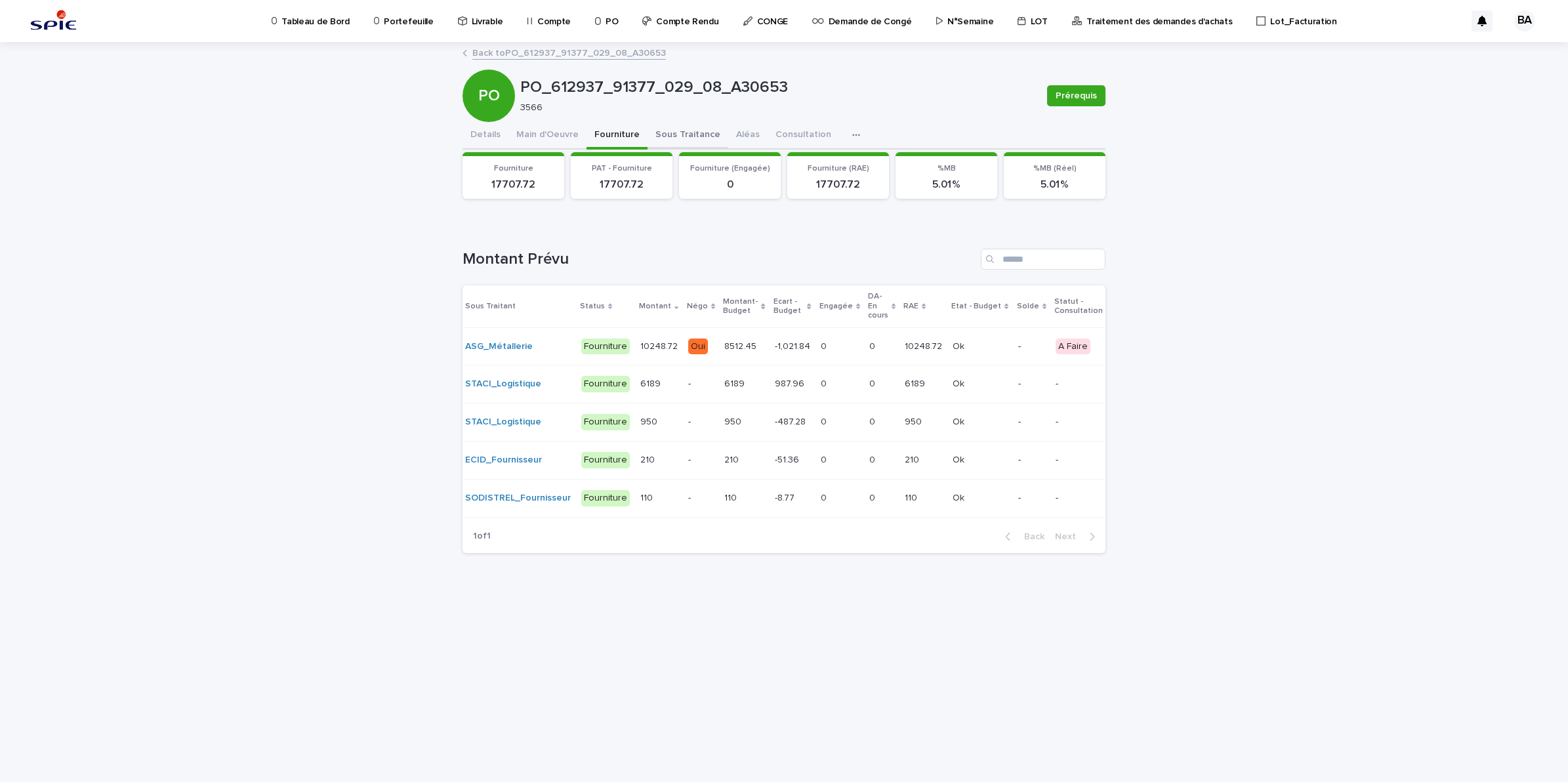
click at [690, 128] on button "Sous Traitance" at bounding box center [688, 136] width 81 height 28
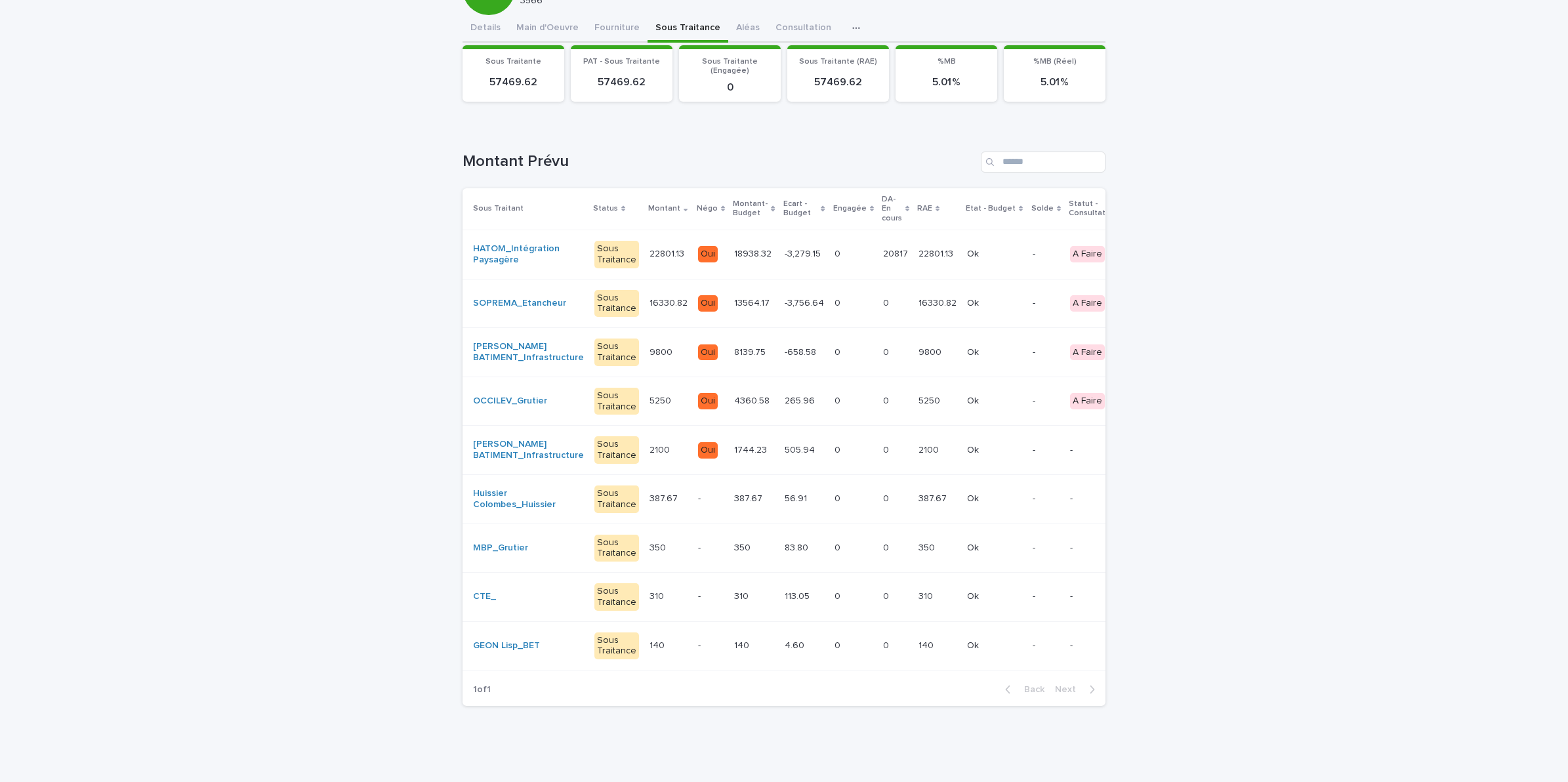
scroll to position [0, 142]
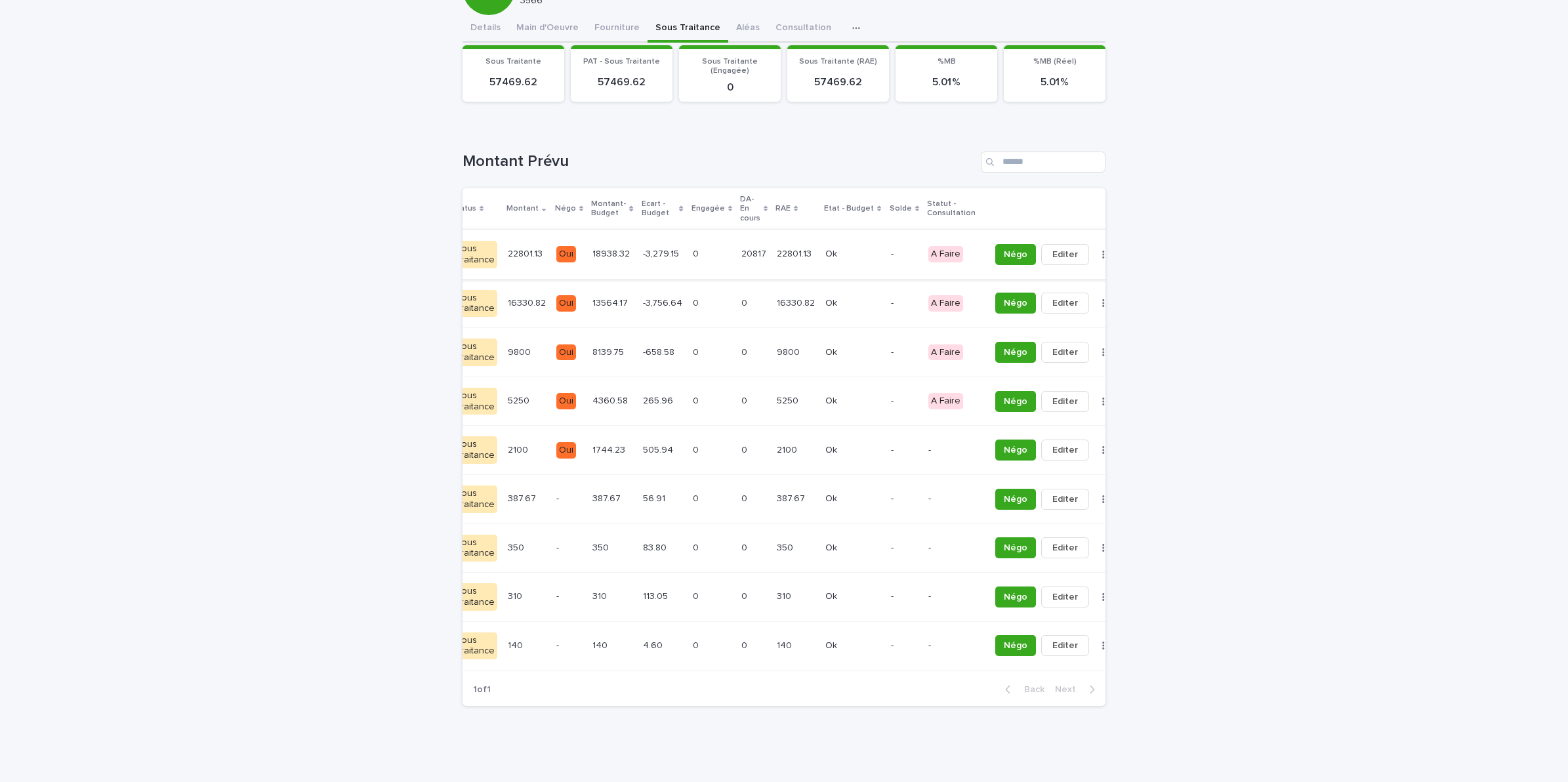
click at [1094, 250] on button "button" at bounding box center [1103, 255] width 18 height 9
click at [1030, 270] on button "Solder" at bounding box center [1035, 281] width 86 height 21
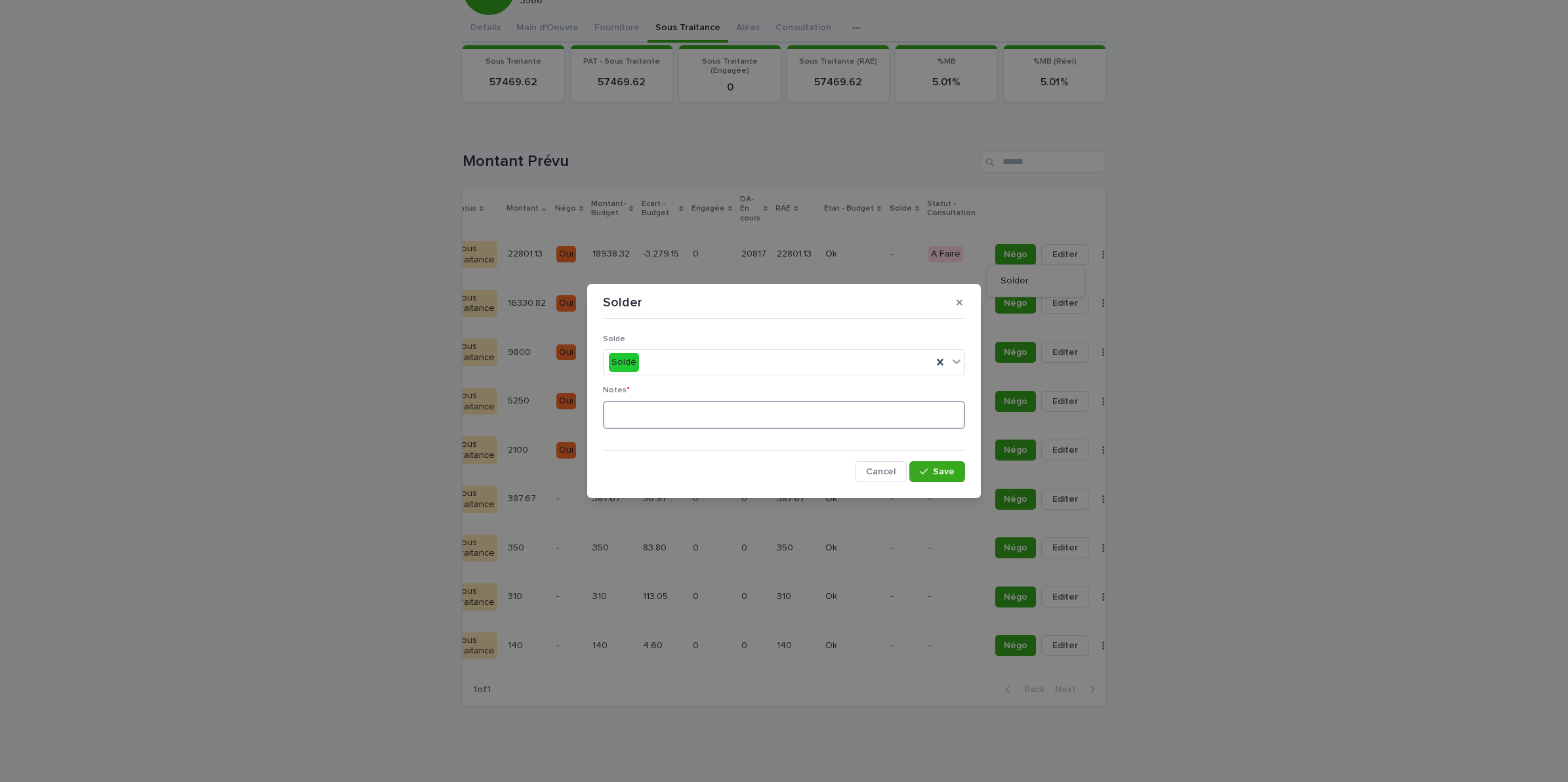
click at [782, 422] on textarea at bounding box center [784, 415] width 362 height 29
type textarea "**"
click at [955, 470] on button "Save" at bounding box center [937, 472] width 55 height 21
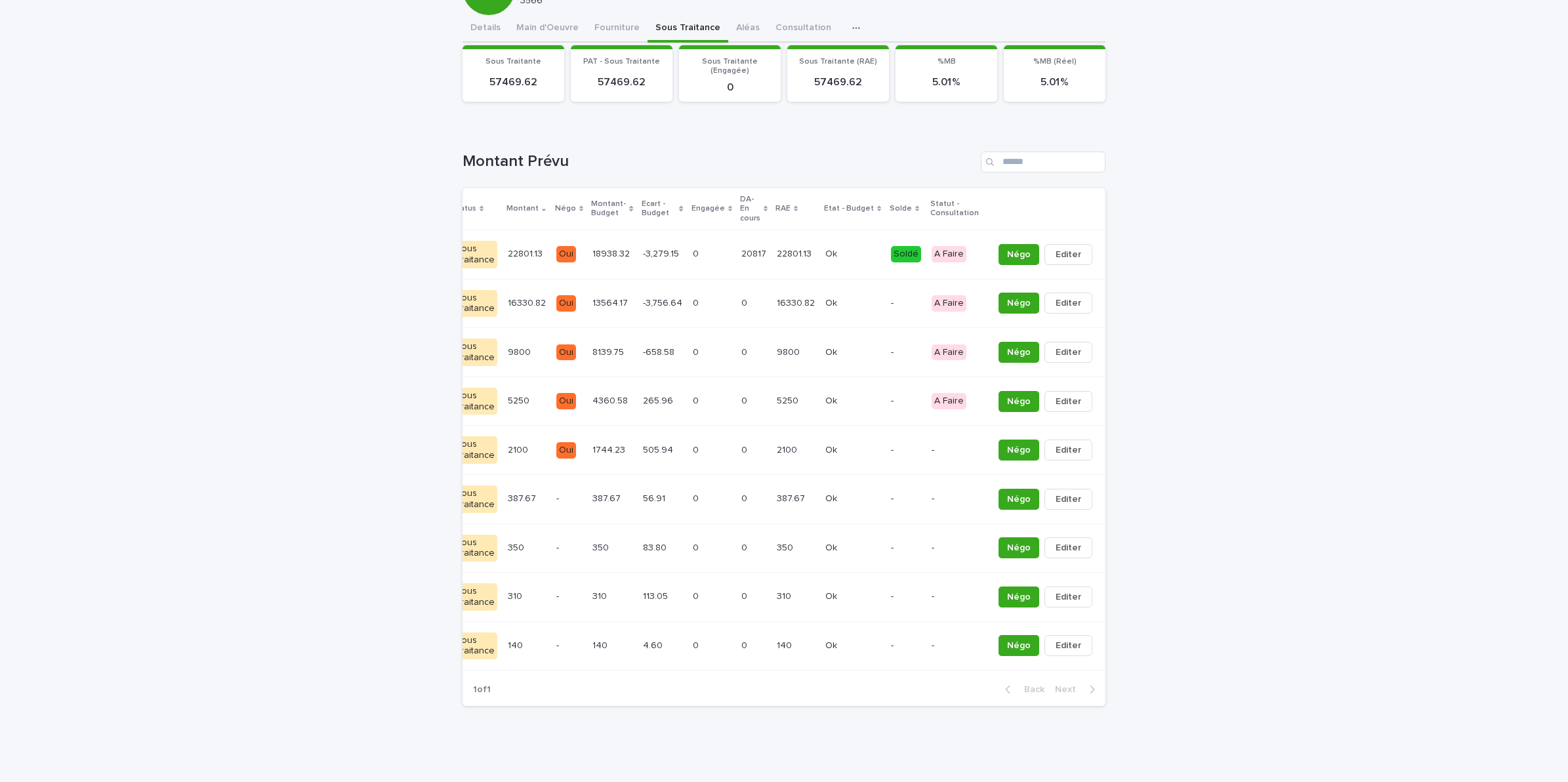
scroll to position [0, 0]
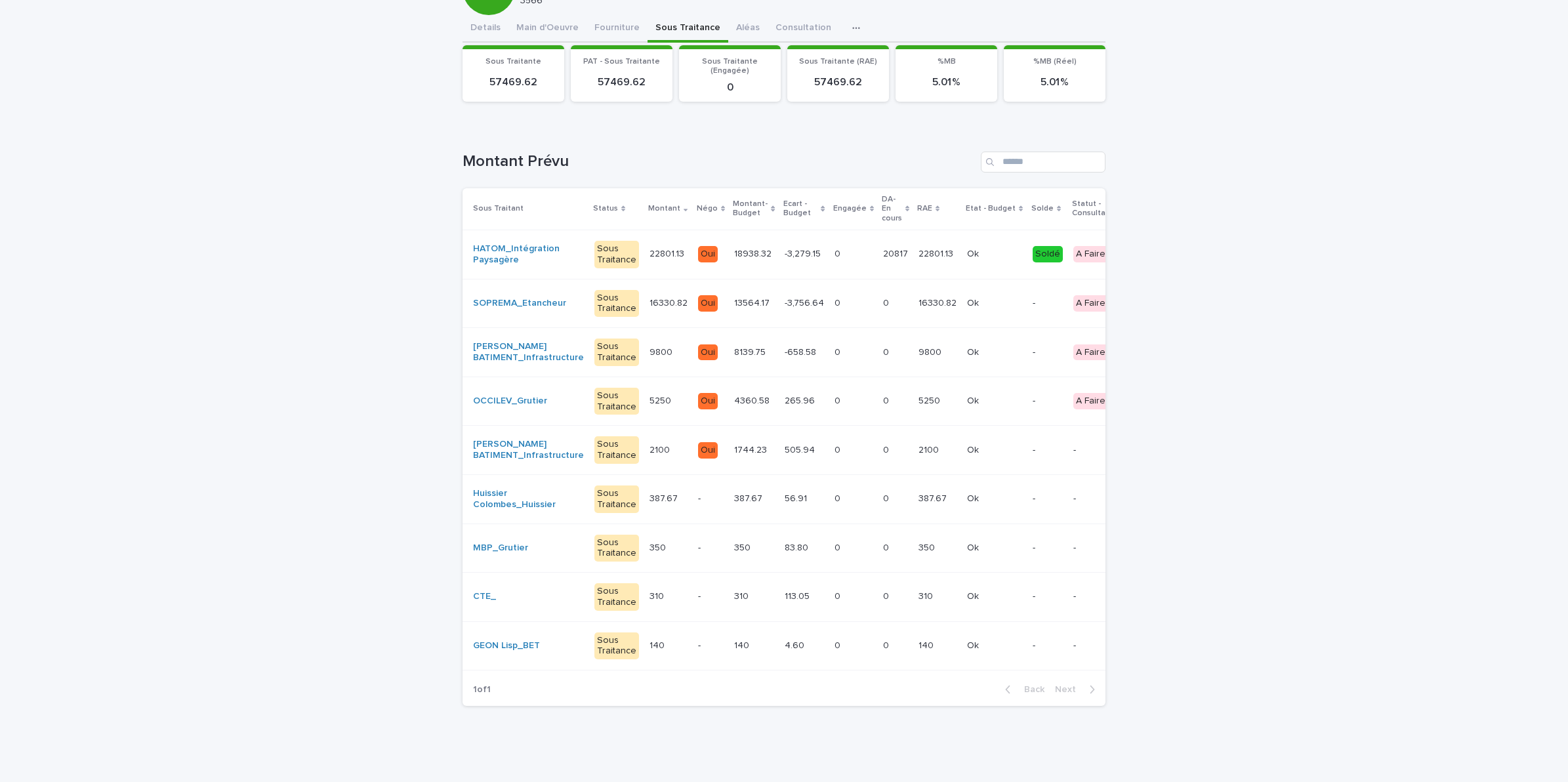
click at [877, 253] on td "20817 20817" at bounding box center [895, 254] width 36 height 50
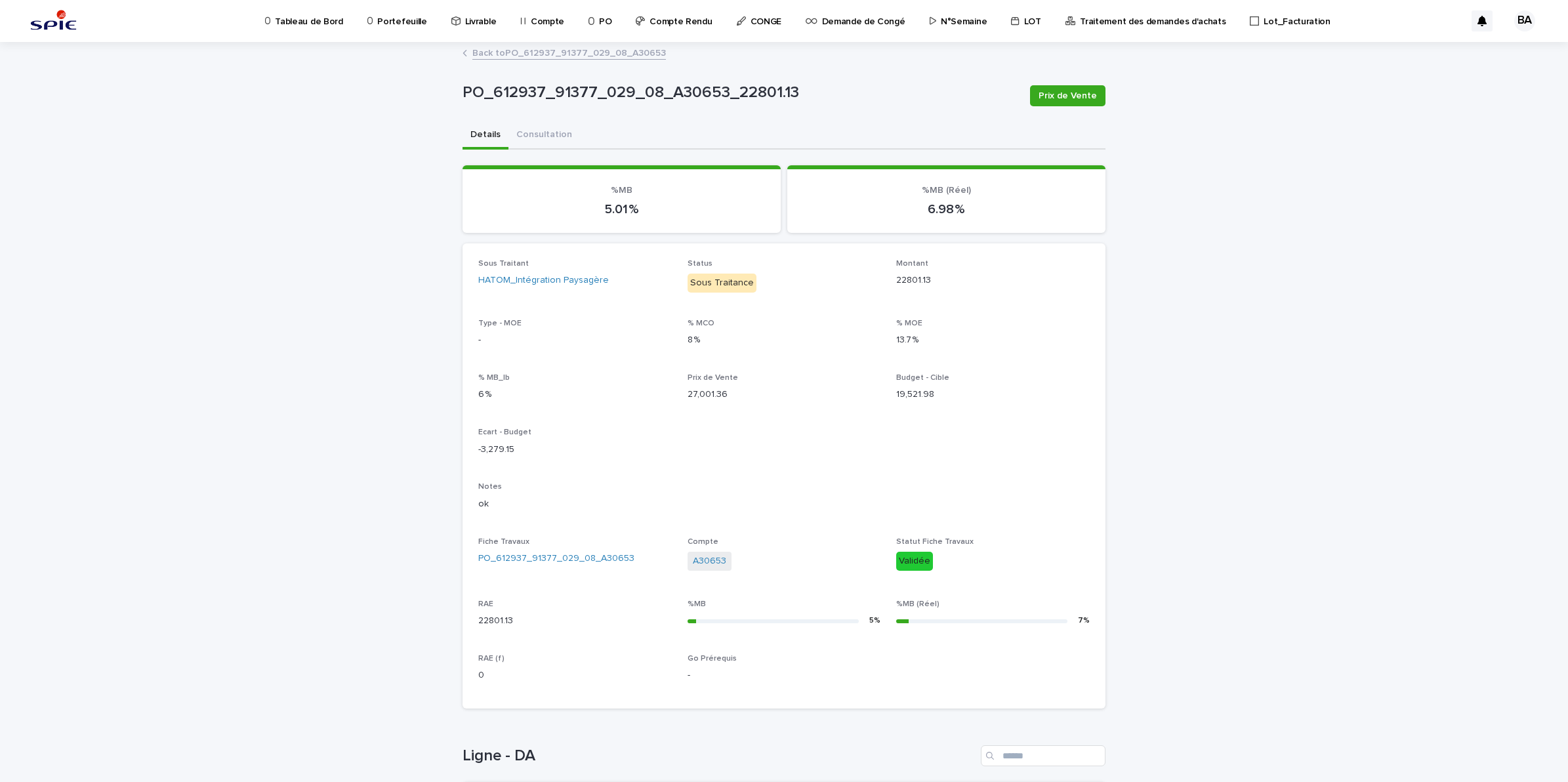
click at [506, 52] on link "Back to PO_612937_91377_029_08_A30653" at bounding box center [568, 52] width 193 height 15
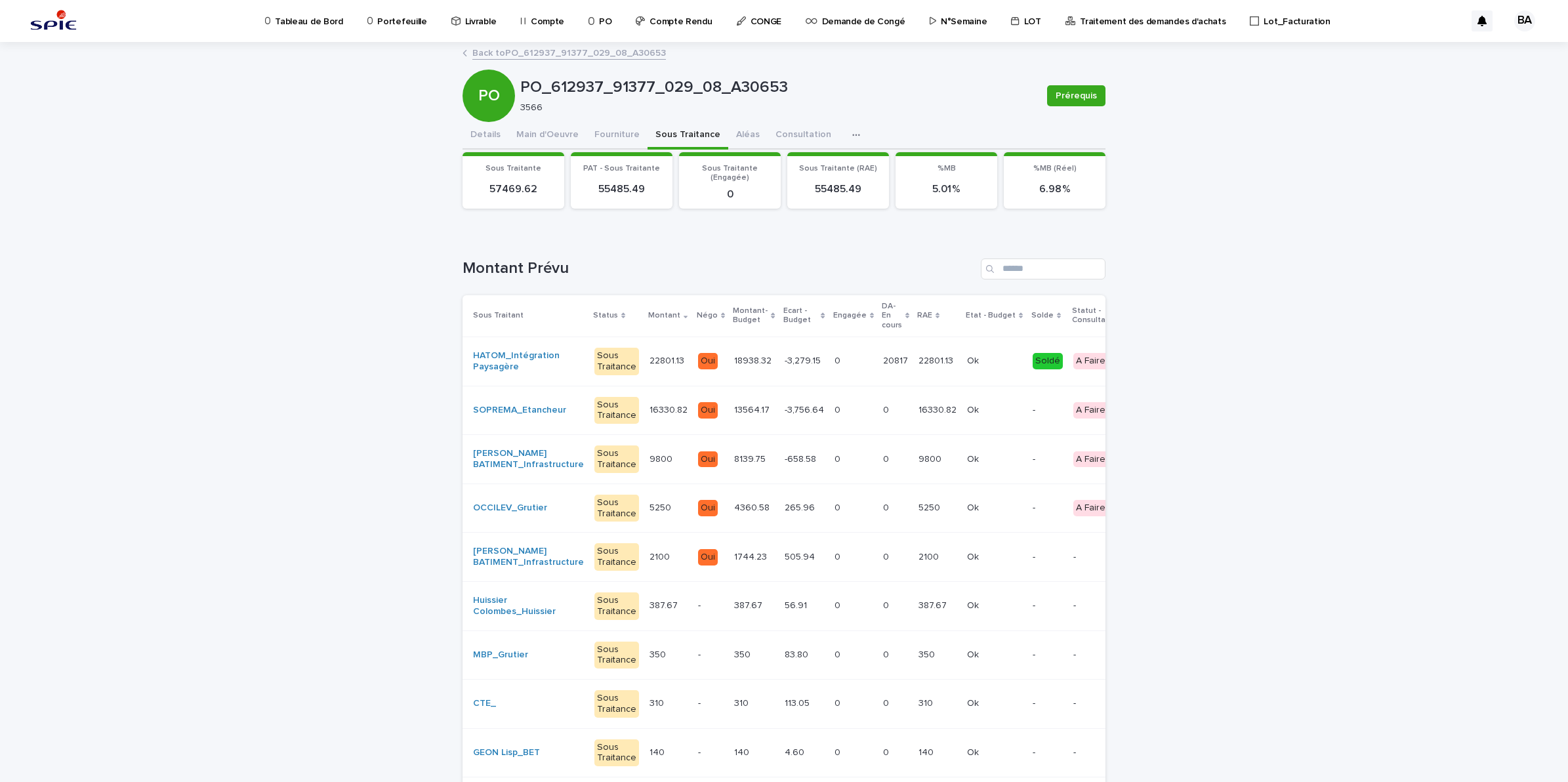
click at [877, 365] on td "20817 20817" at bounding box center [895, 361] width 36 height 50
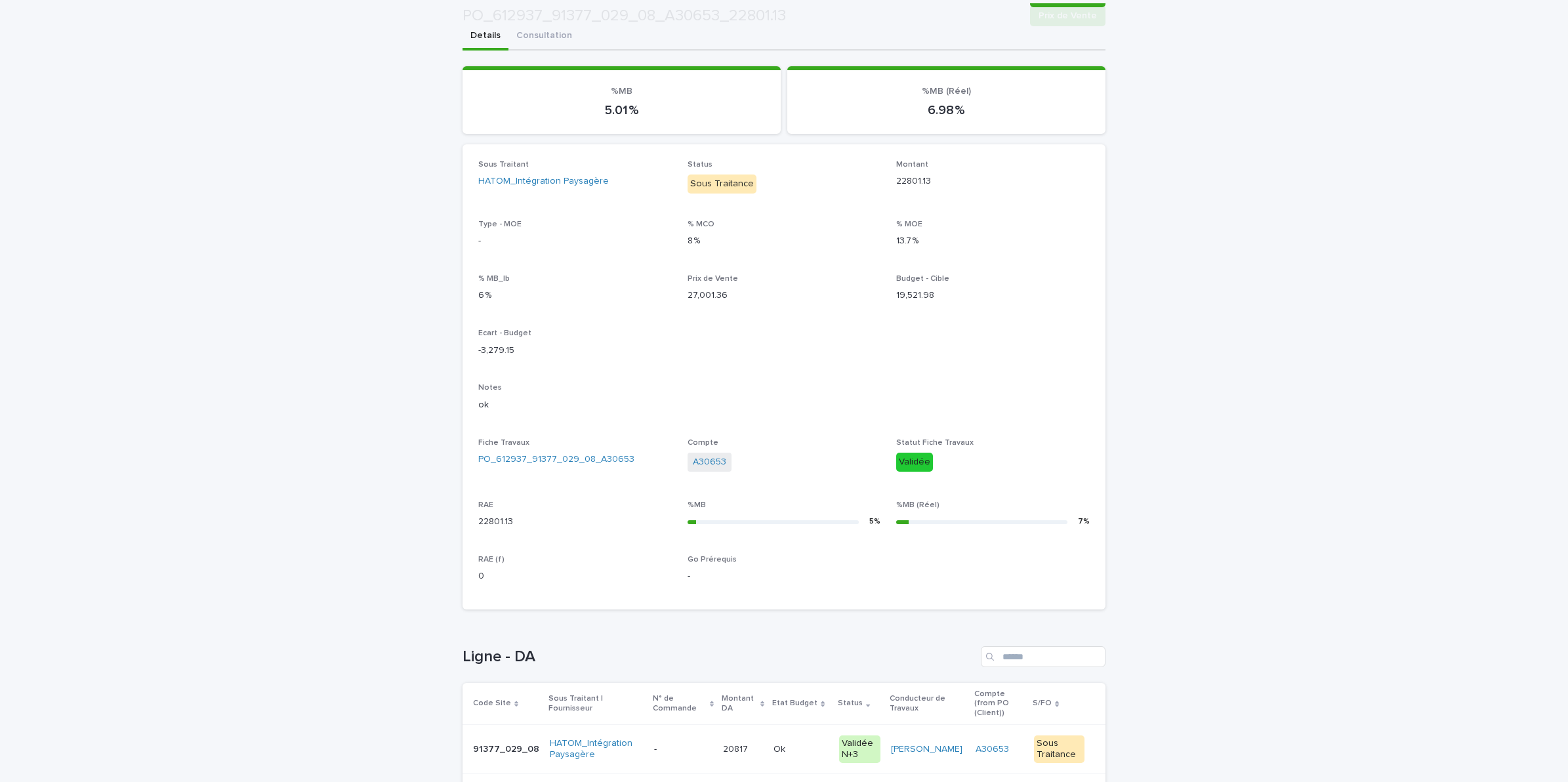
scroll to position [192, 0]
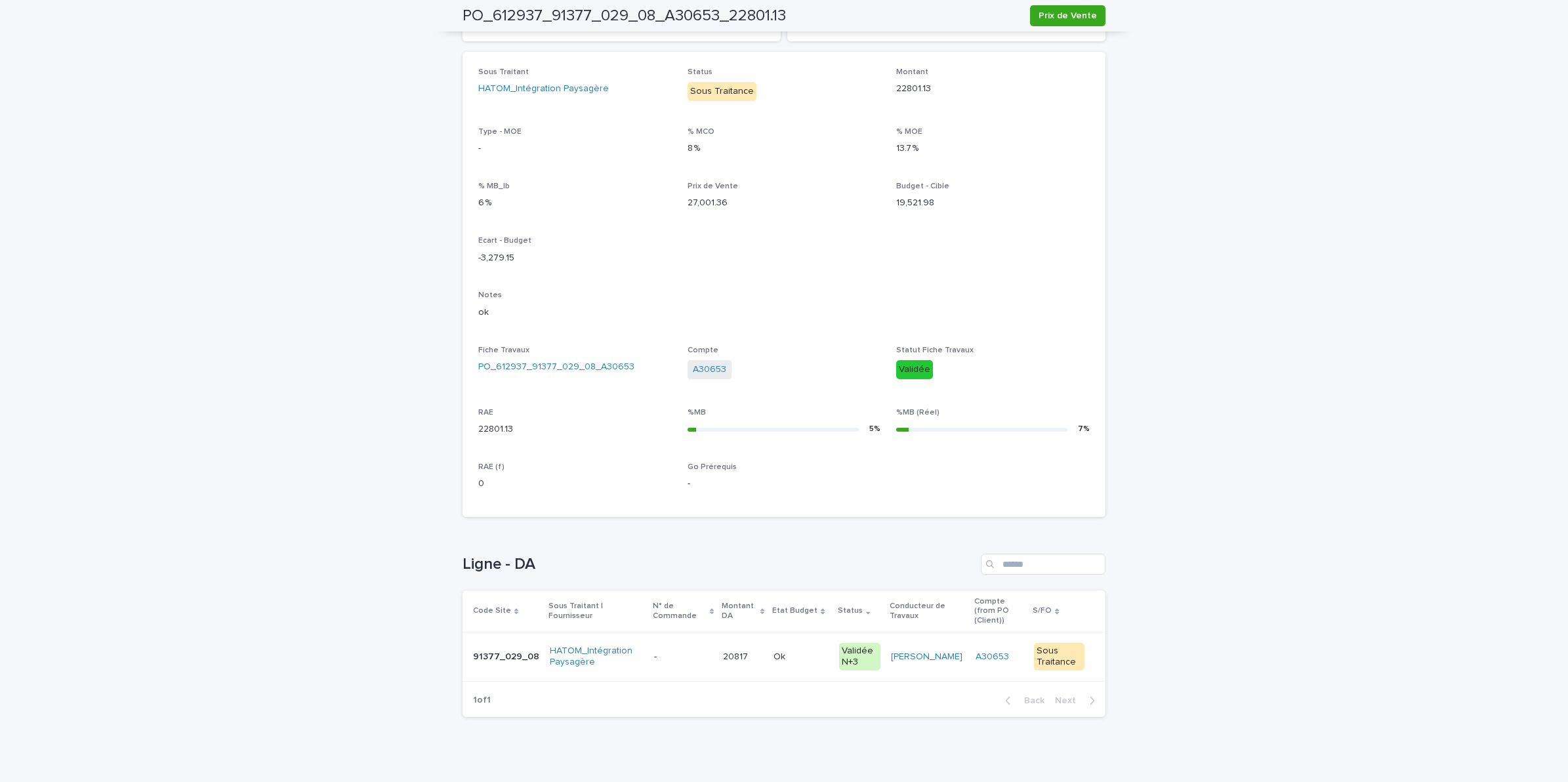
click at [971, 666] on td "A30653" at bounding box center [1000, 657] width 58 height 50
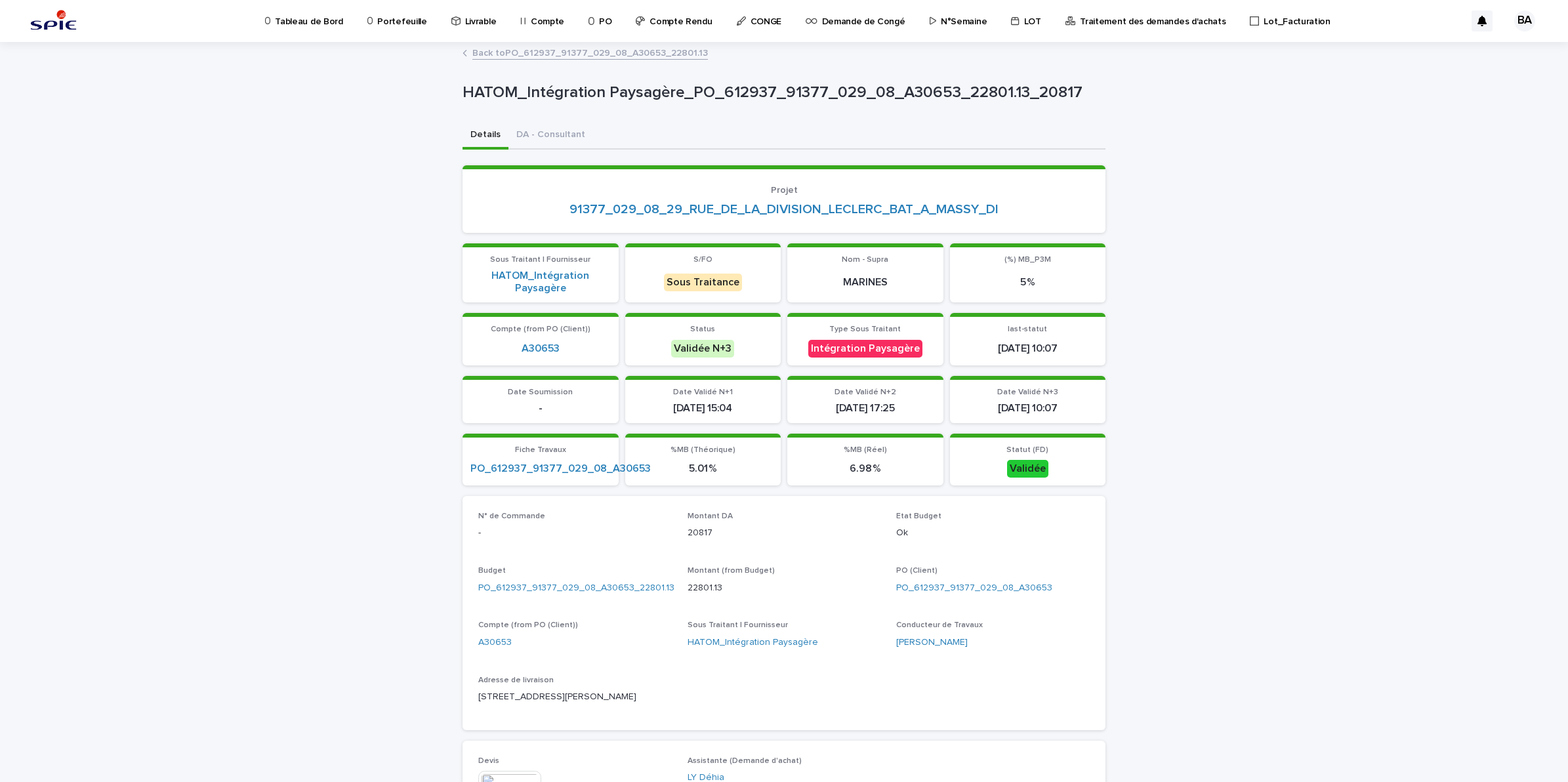
click at [514, 50] on link "Back to PO_612937_91377_029_08_A30653_22801.13" at bounding box center [590, 52] width 236 height 15
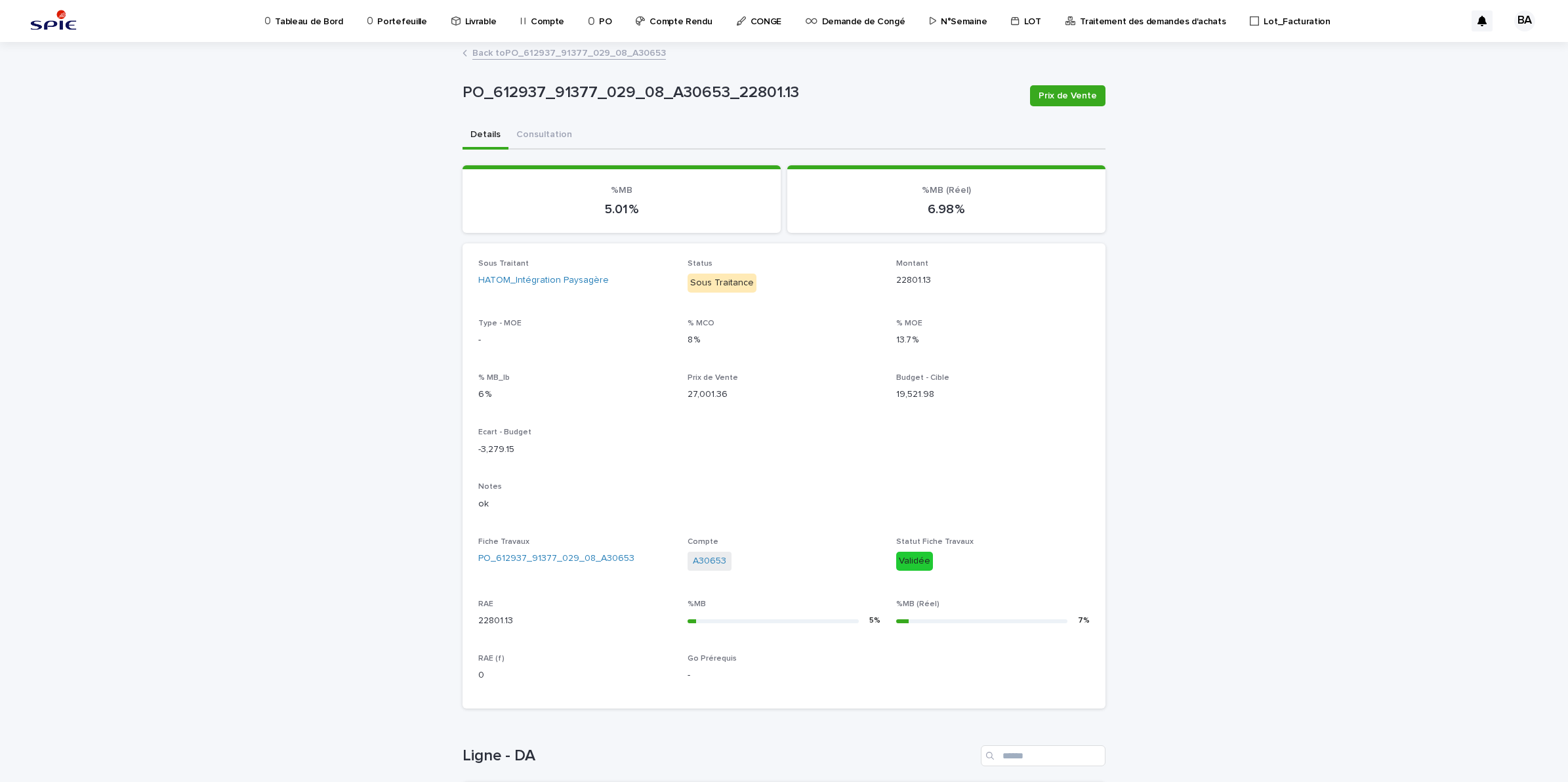
click at [482, 51] on link "Back to PO_612937_91377_029_08_A30653" at bounding box center [568, 52] width 193 height 15
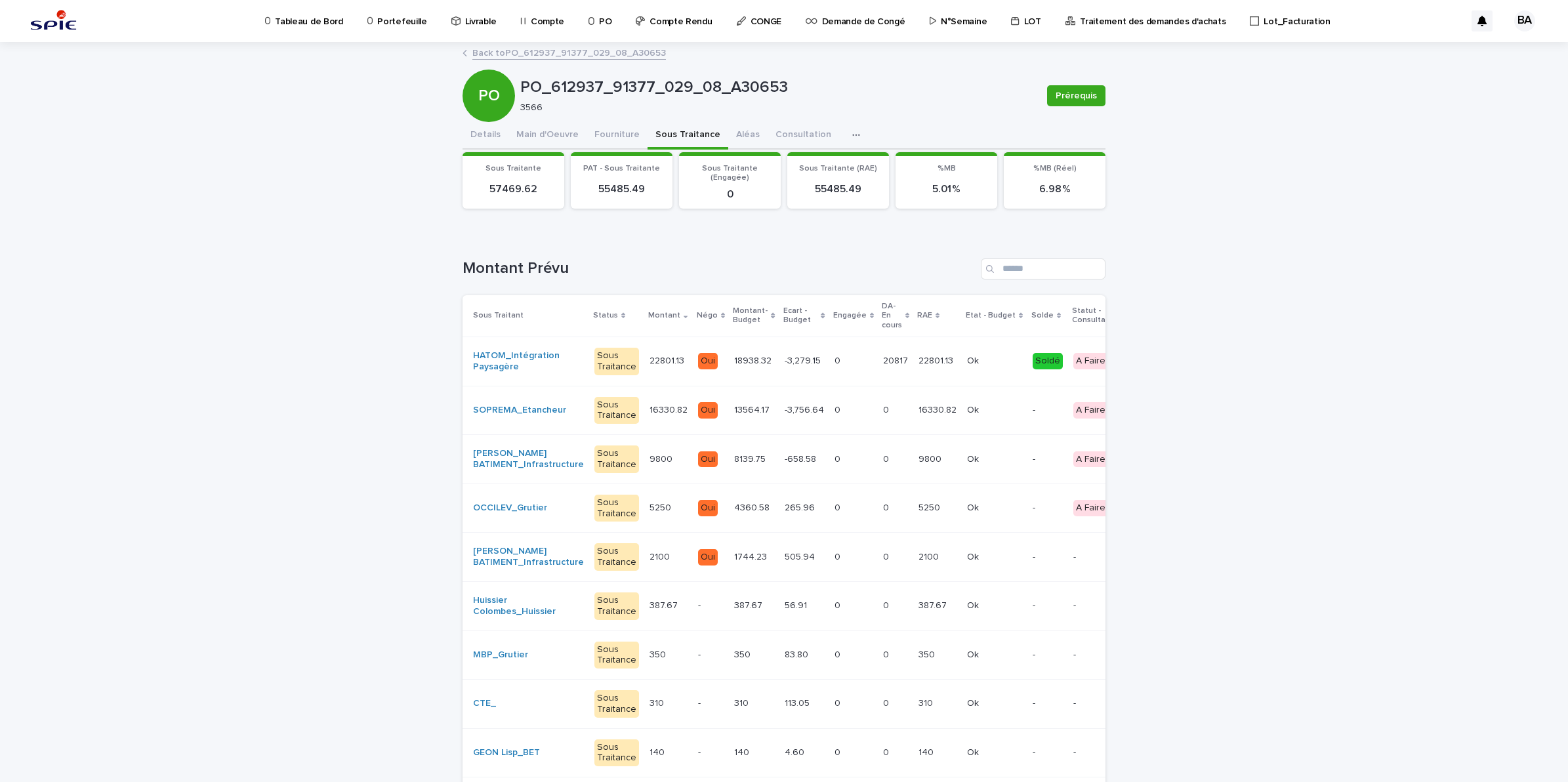
click at [380, 20] on p "Portefeuille" at bounding box center [401, 14] width 50 height 28
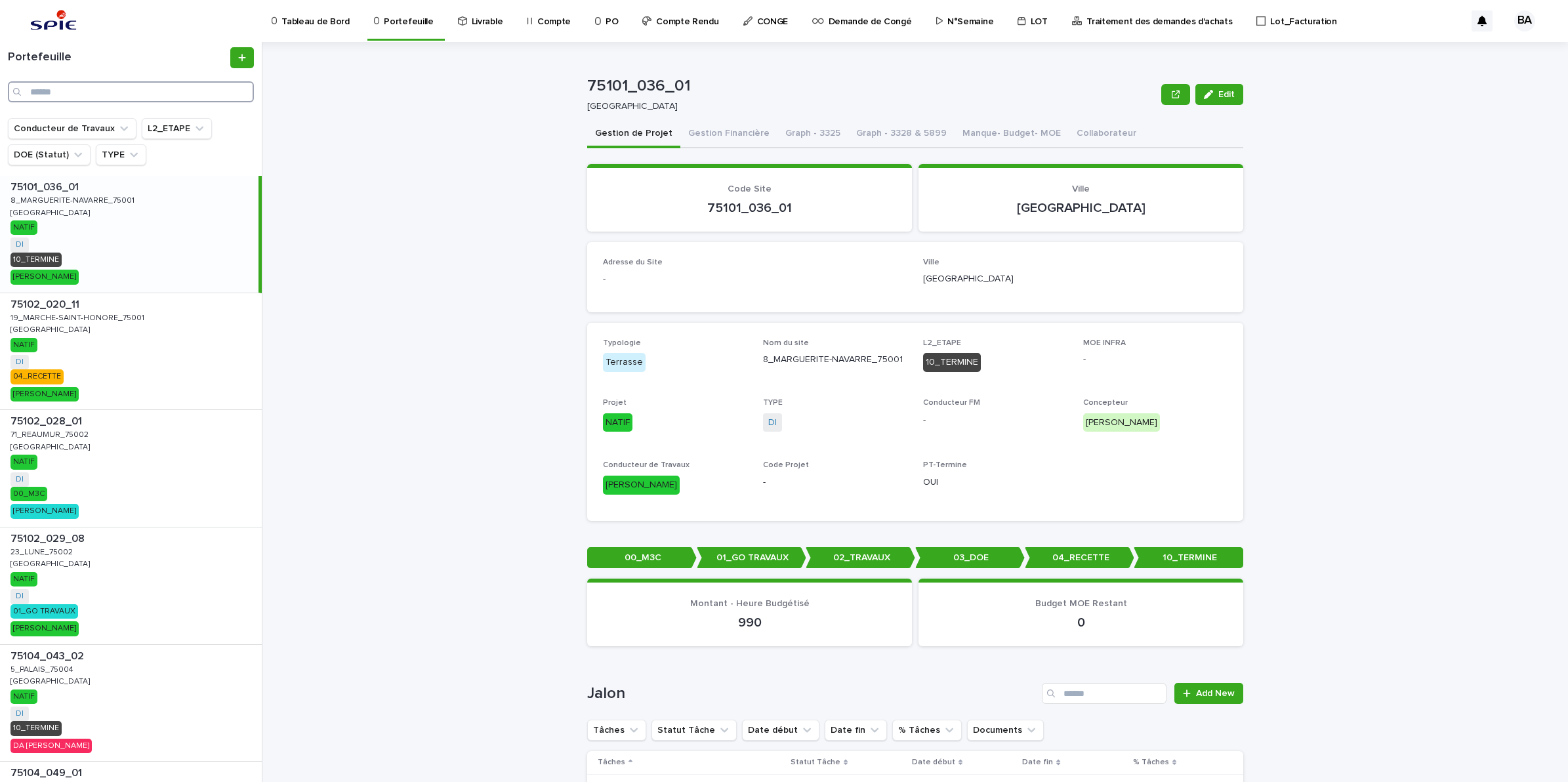
click at [100, 95] on input "Search" at bounding box center [131, 92] width 246 height 21
paste input "**********"
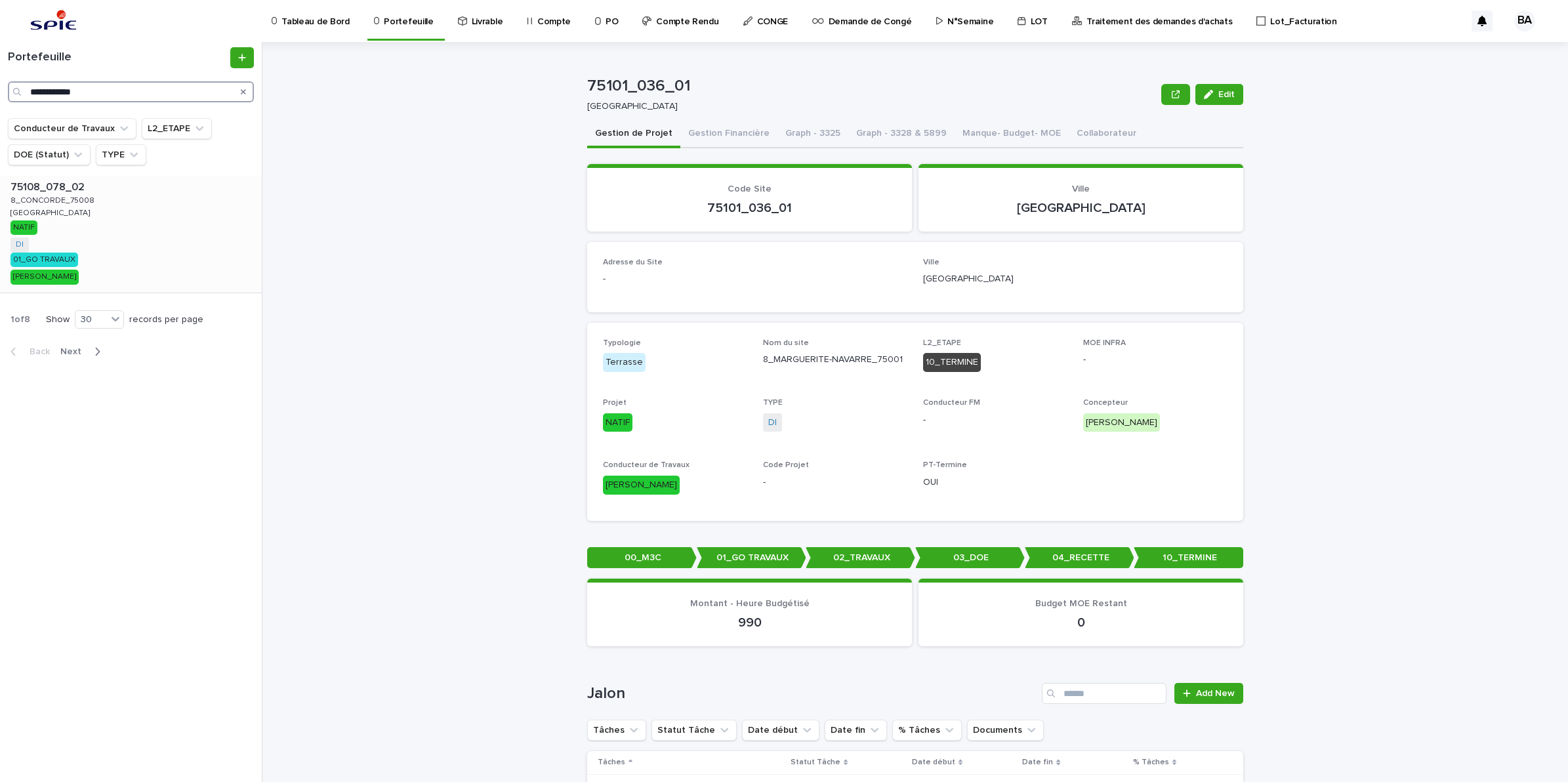
type input "**********"
click at [98, 217] on div "75108_078_02 75108_078_02 8_CONCORDE_75008 8_CONCORDE_75008 [GEOGRAPHIC_DATA] N…" at bounding box center [131, 234] width 261 height 117
click at [718, 138] on button "Gestion Financière" at bounding box center [728, 135] width 97 height 28
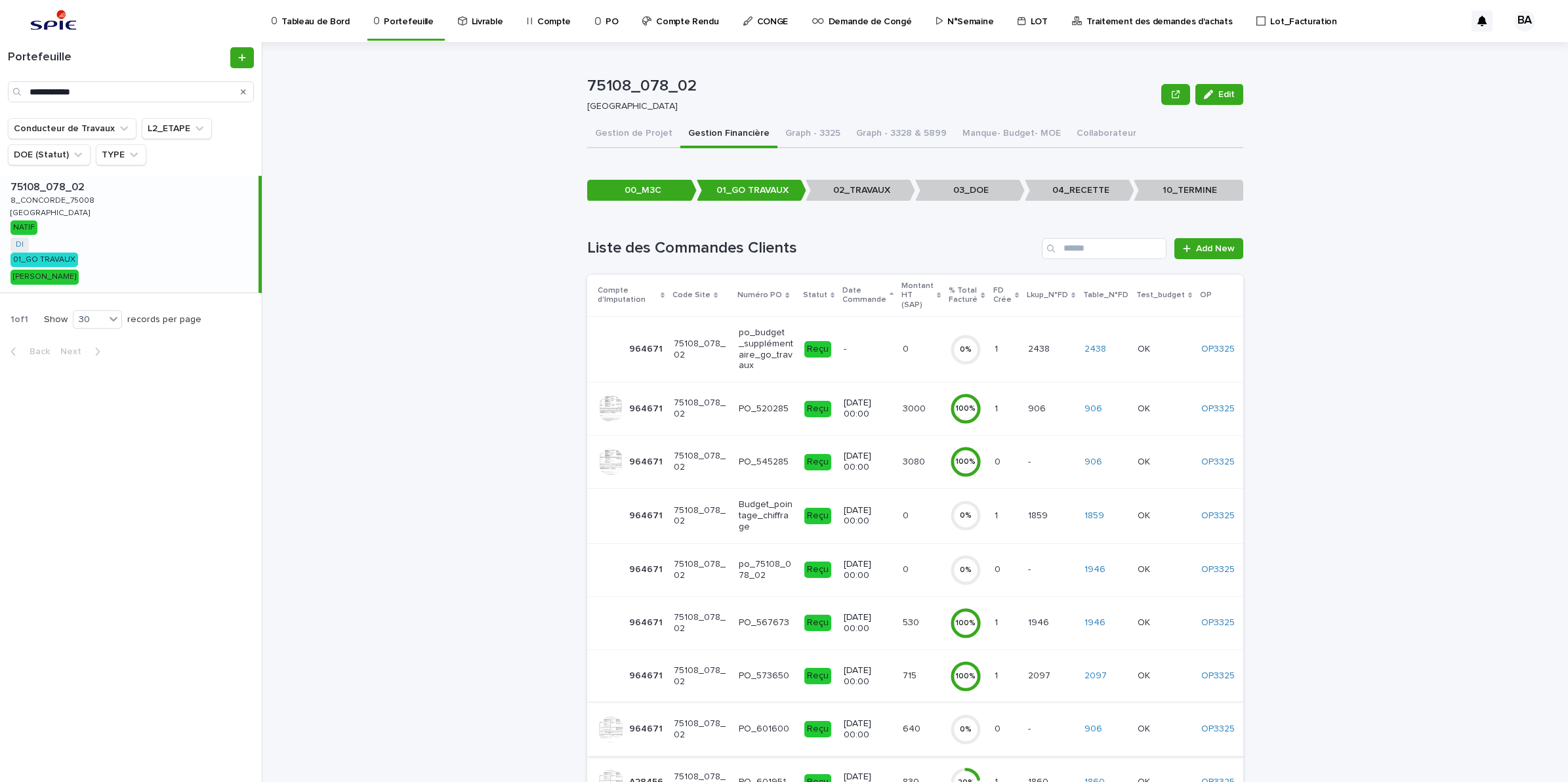
scroll to position [83, 0]
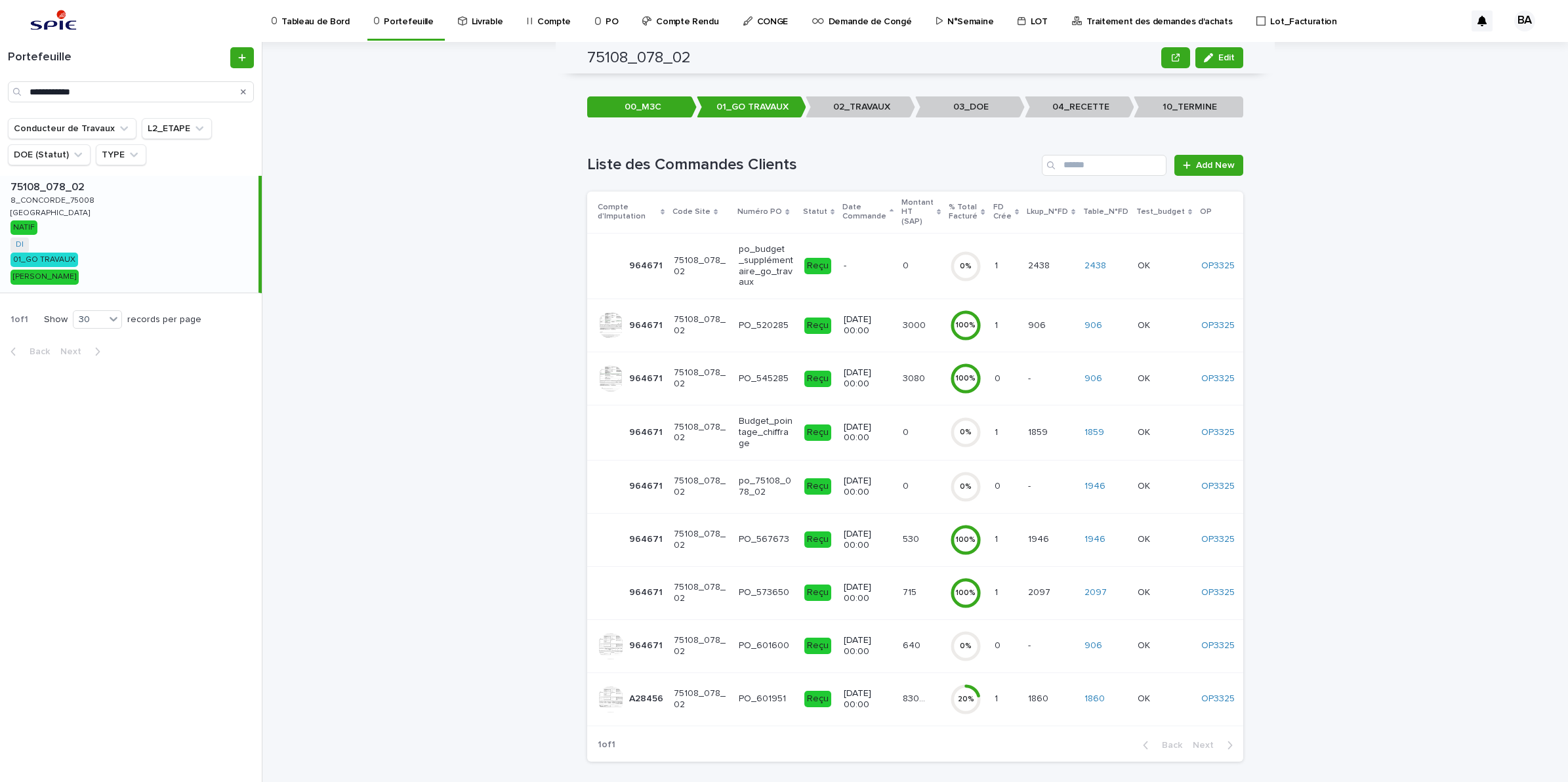
click at [917, 707] on td "83049.44 83049.44" at bounding box center [921, 699] width 48 height 53
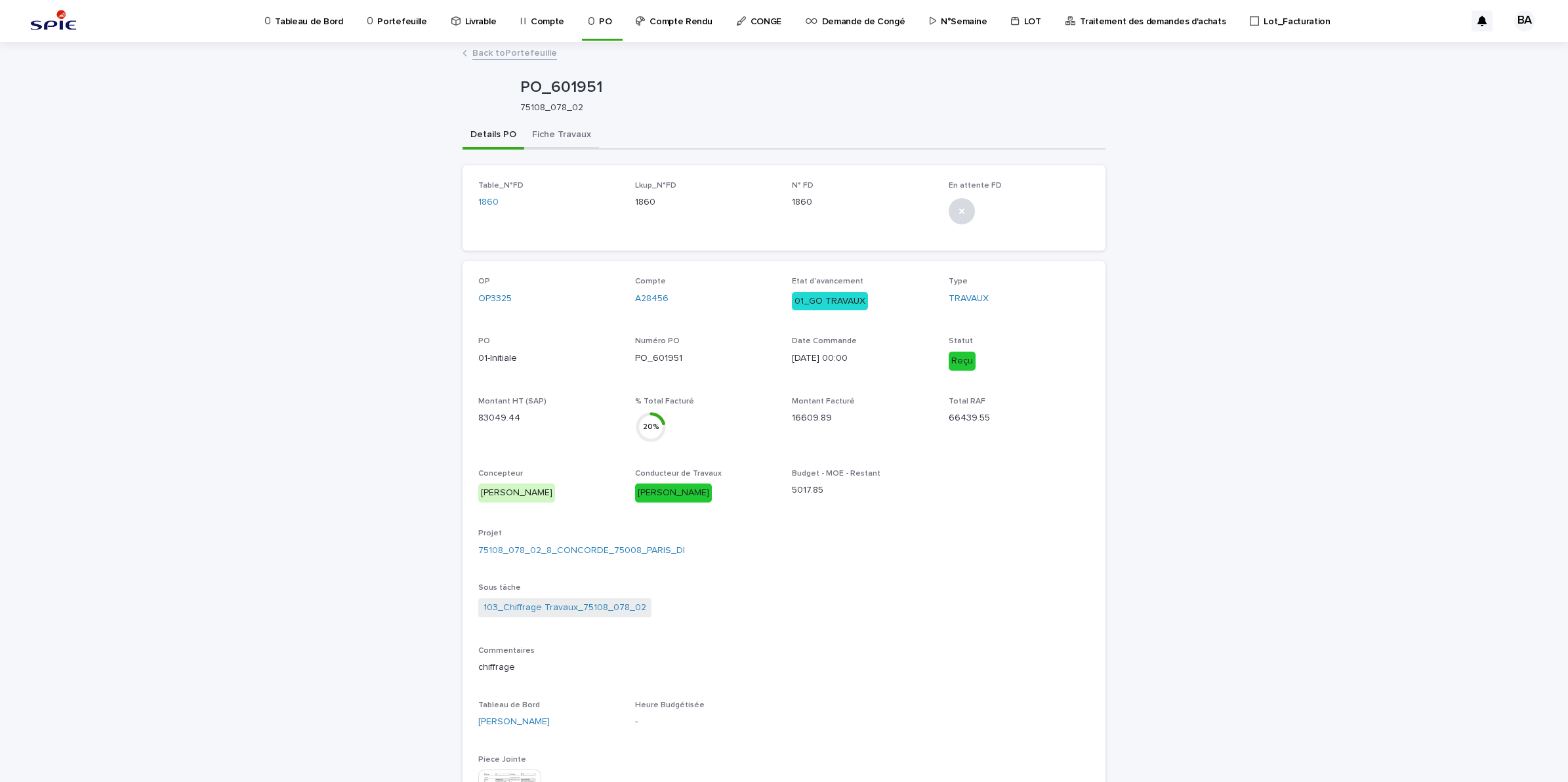
click at [574, 143] on button "Fiche Travaux" at bounding box center [561, 136] width 75 height 28
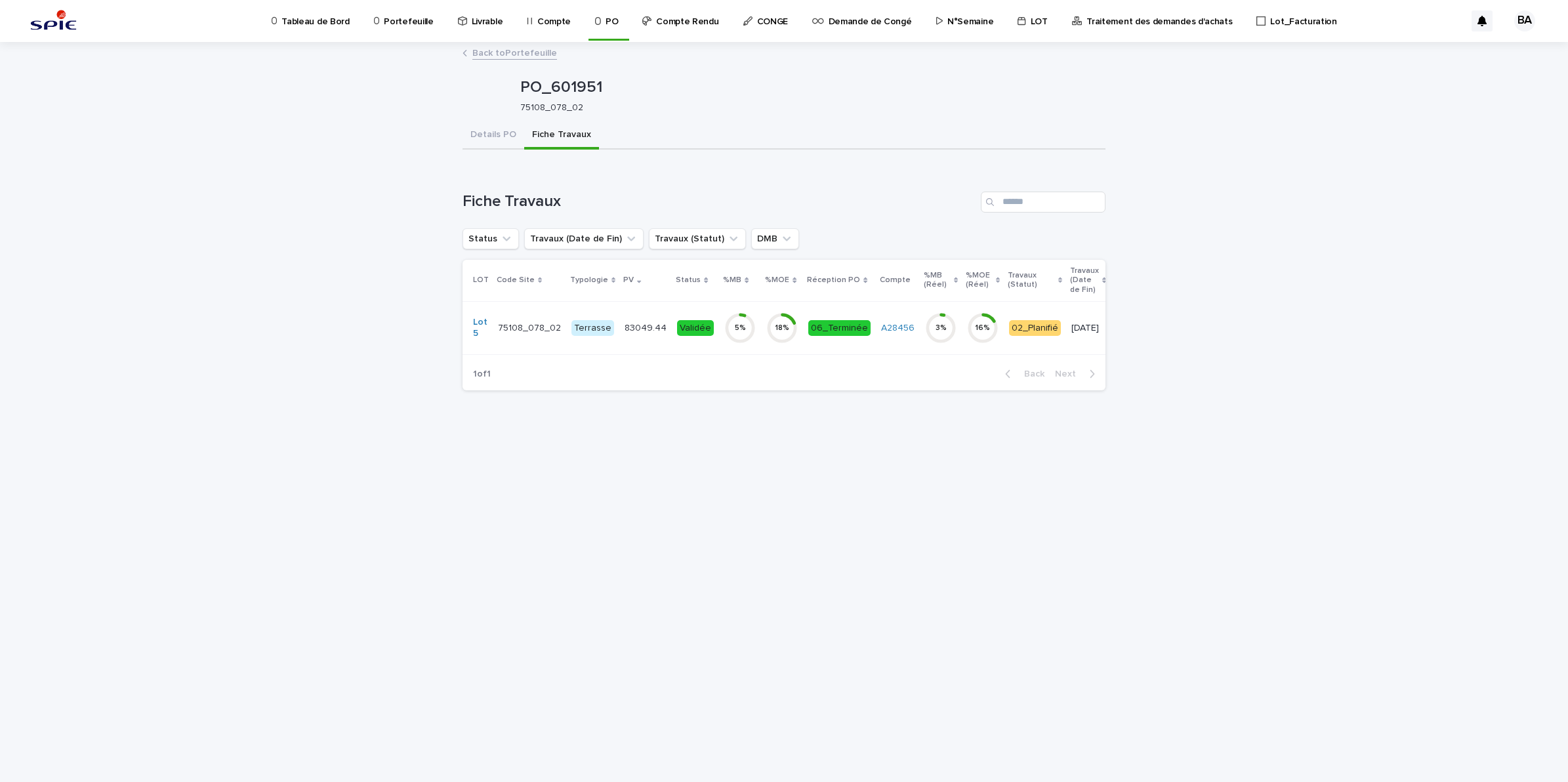
click at [902, 340] on td "A28456" at bounding box center [897, 328] width 44 height 53
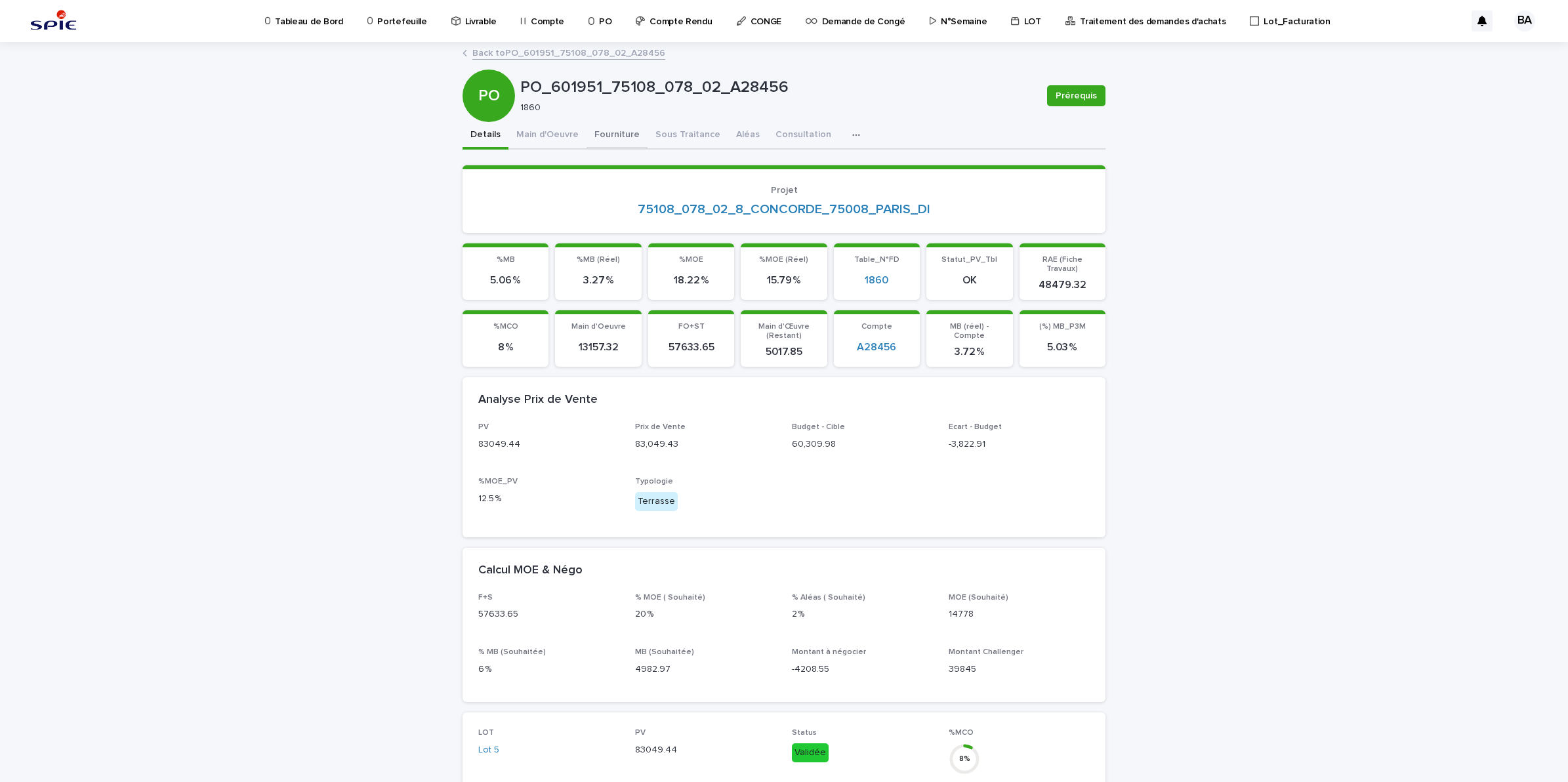
click at [589, 137] on button "Fourniture" at bounding box center [617, 136] width 61 height 28
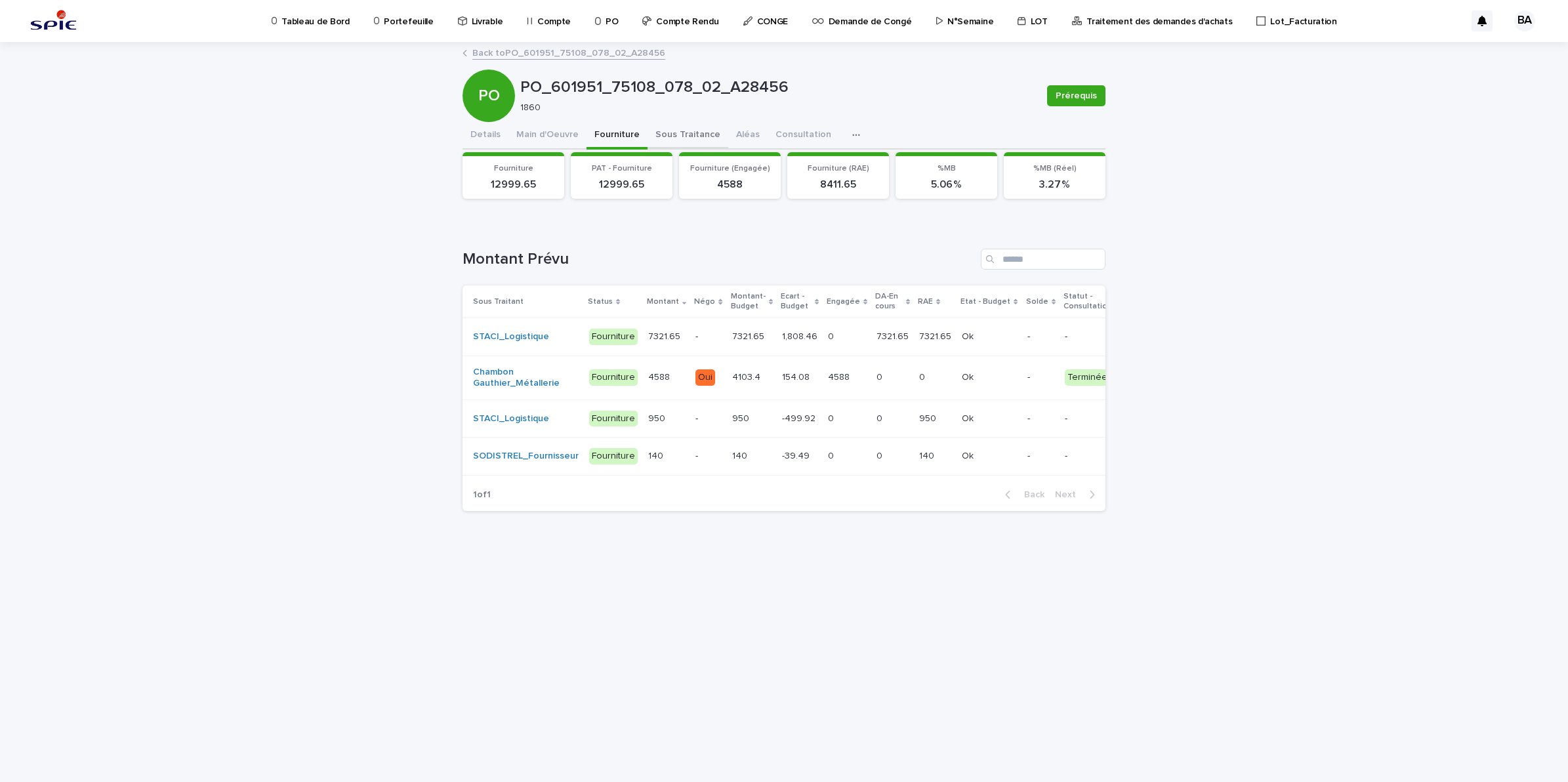
click at [692, 132] on button "Sous Traitance" at bounding box center [688, 136] width 81 height 28
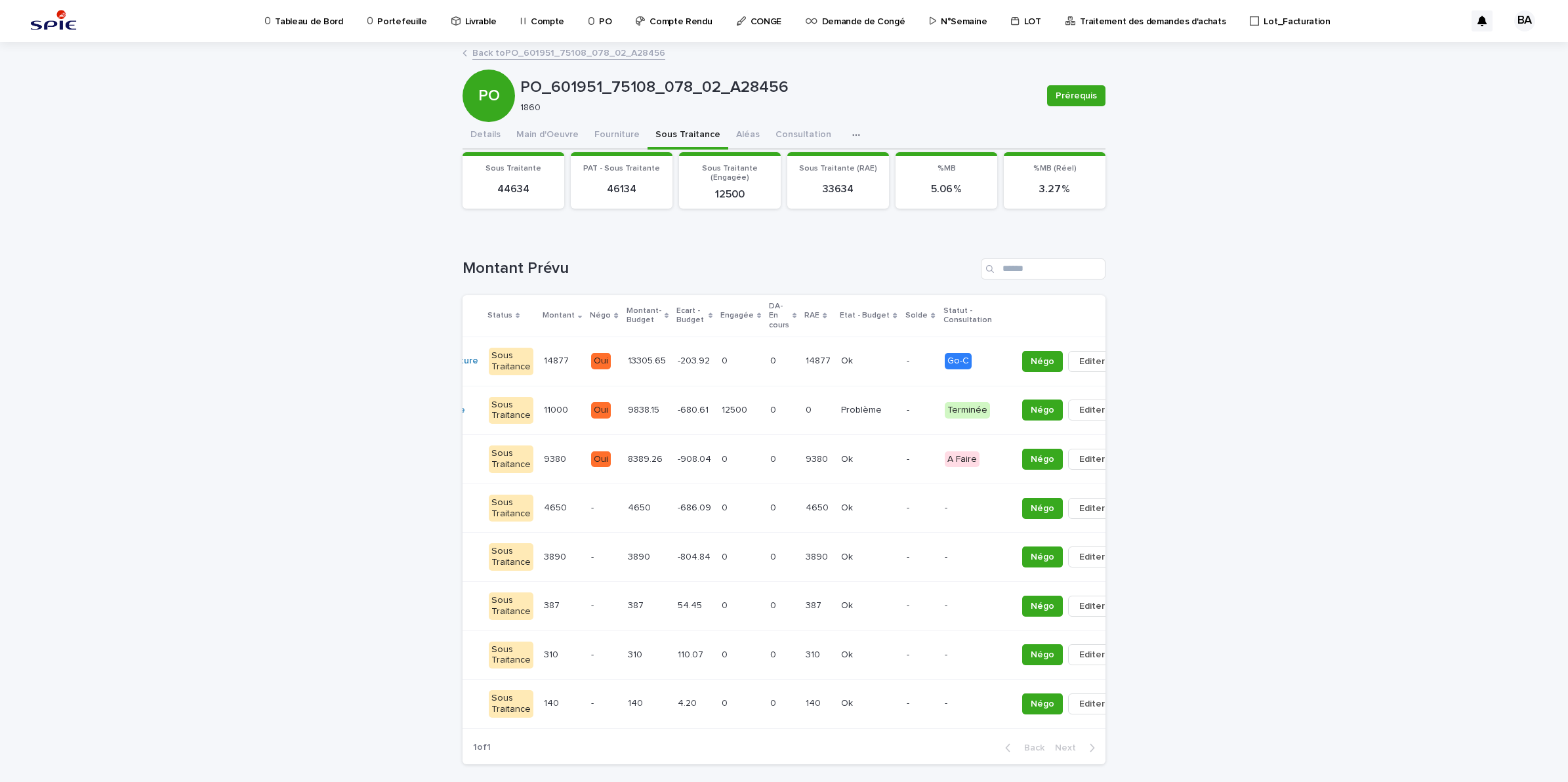
scroll to position [0, 32]
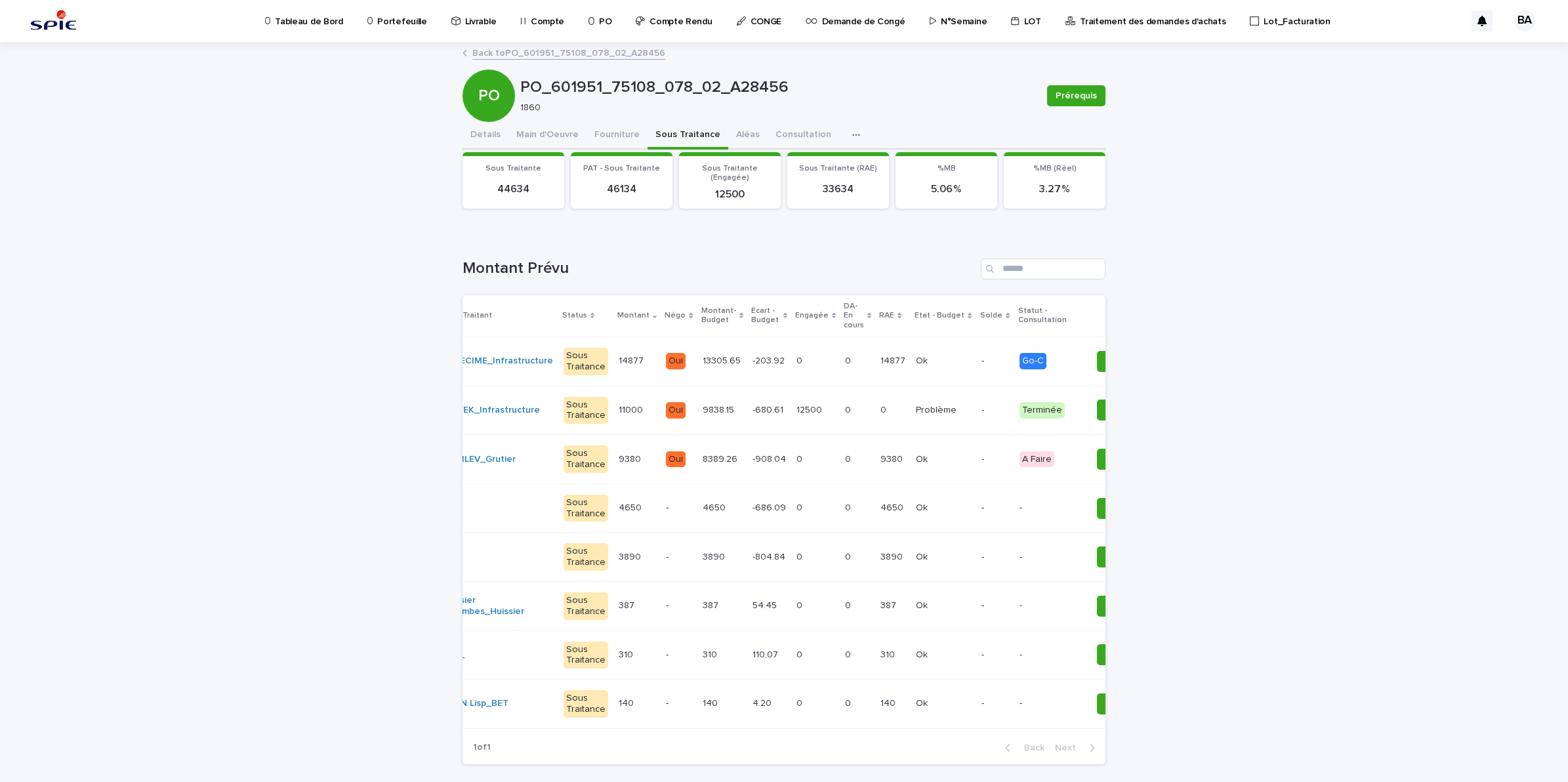
click at [390, 22] on p "Portefeuille" at bounding box center [401, 14] width 50 height 28
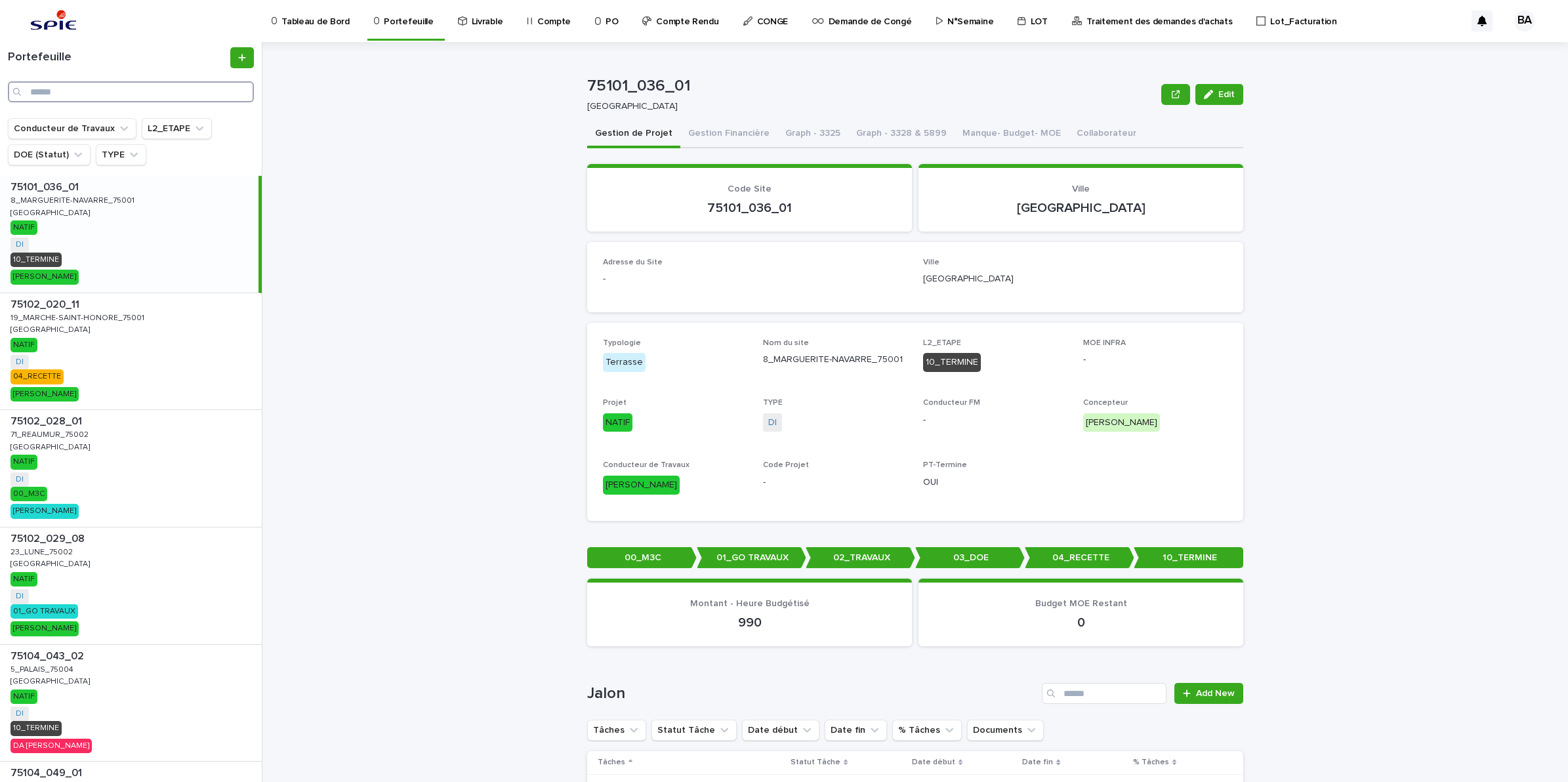
click at [122, 90] on input "Search" at bounding box center [131, 92] width 246 height 21
paste input "**********"
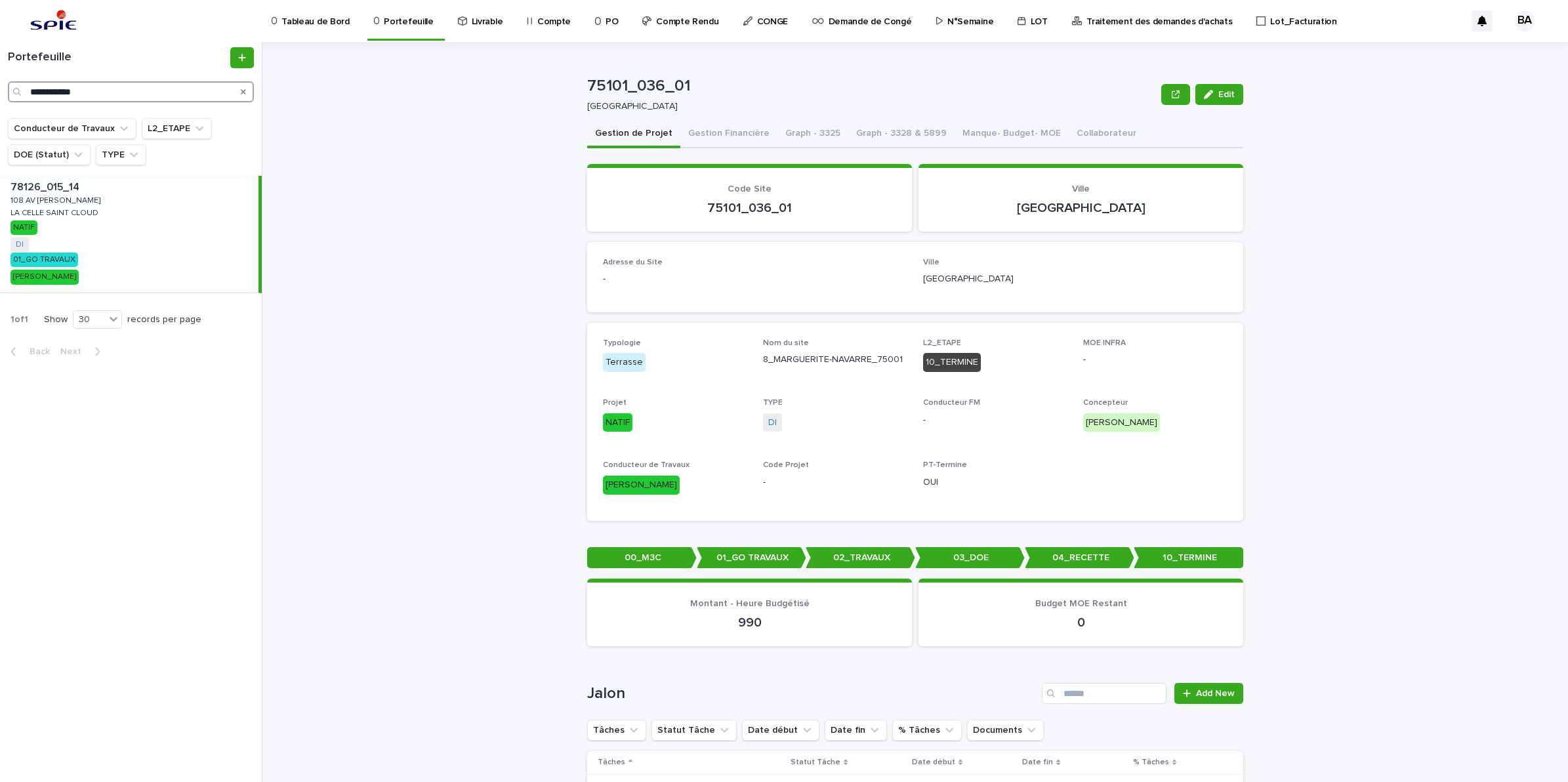
type input "**********"
click at [79, 228] on div "78126_015_14 78126_015_14 108 AV [PERSON_NAME] 108 AV [PERSON_NAME] [GEOGRAPHIC…" at bounding box center [129, 234] width 258 height 117
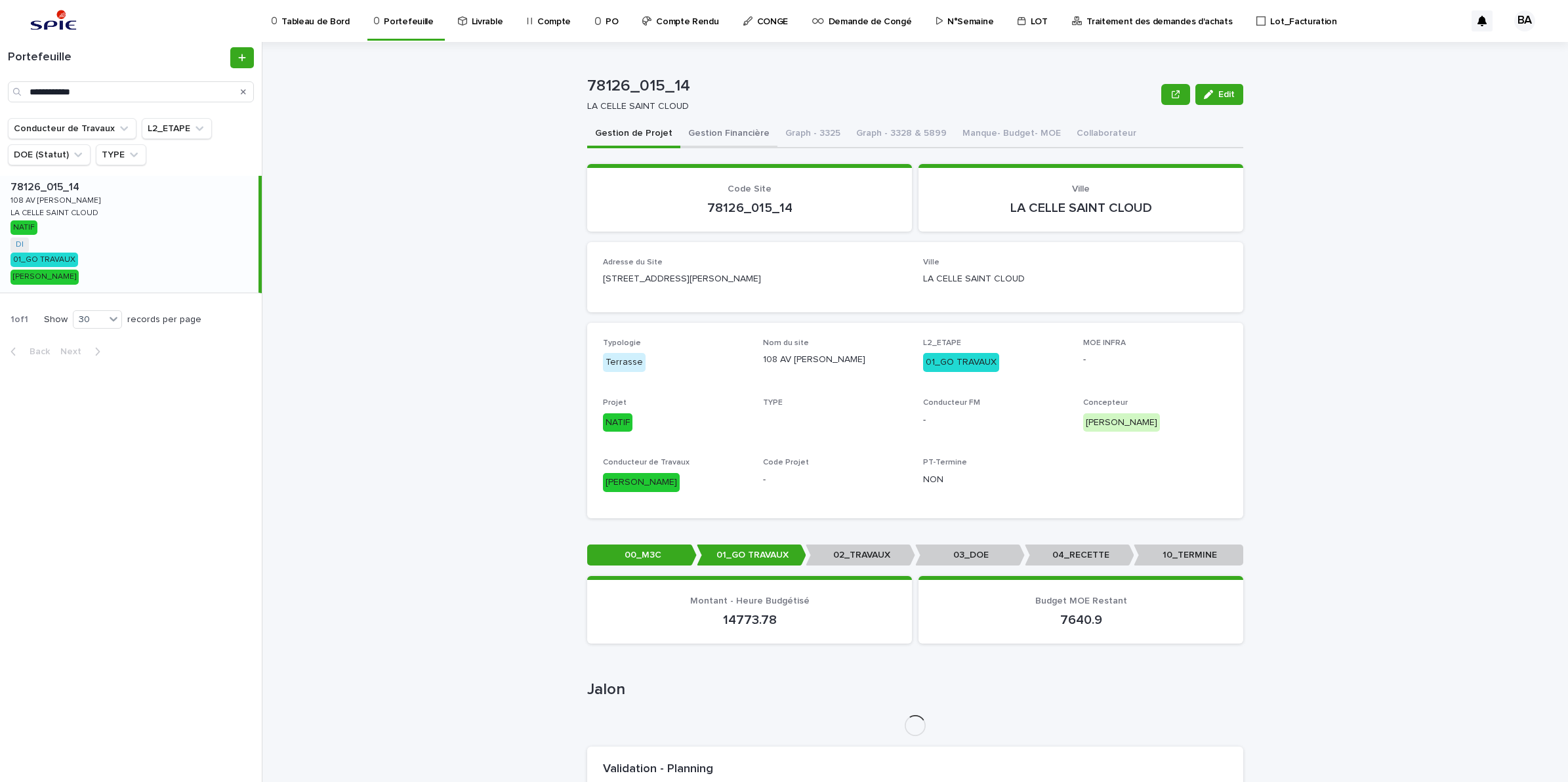
click at [699, 139] on button "Gestion Financière" at bounding box center [728, 135] width 97 height 28
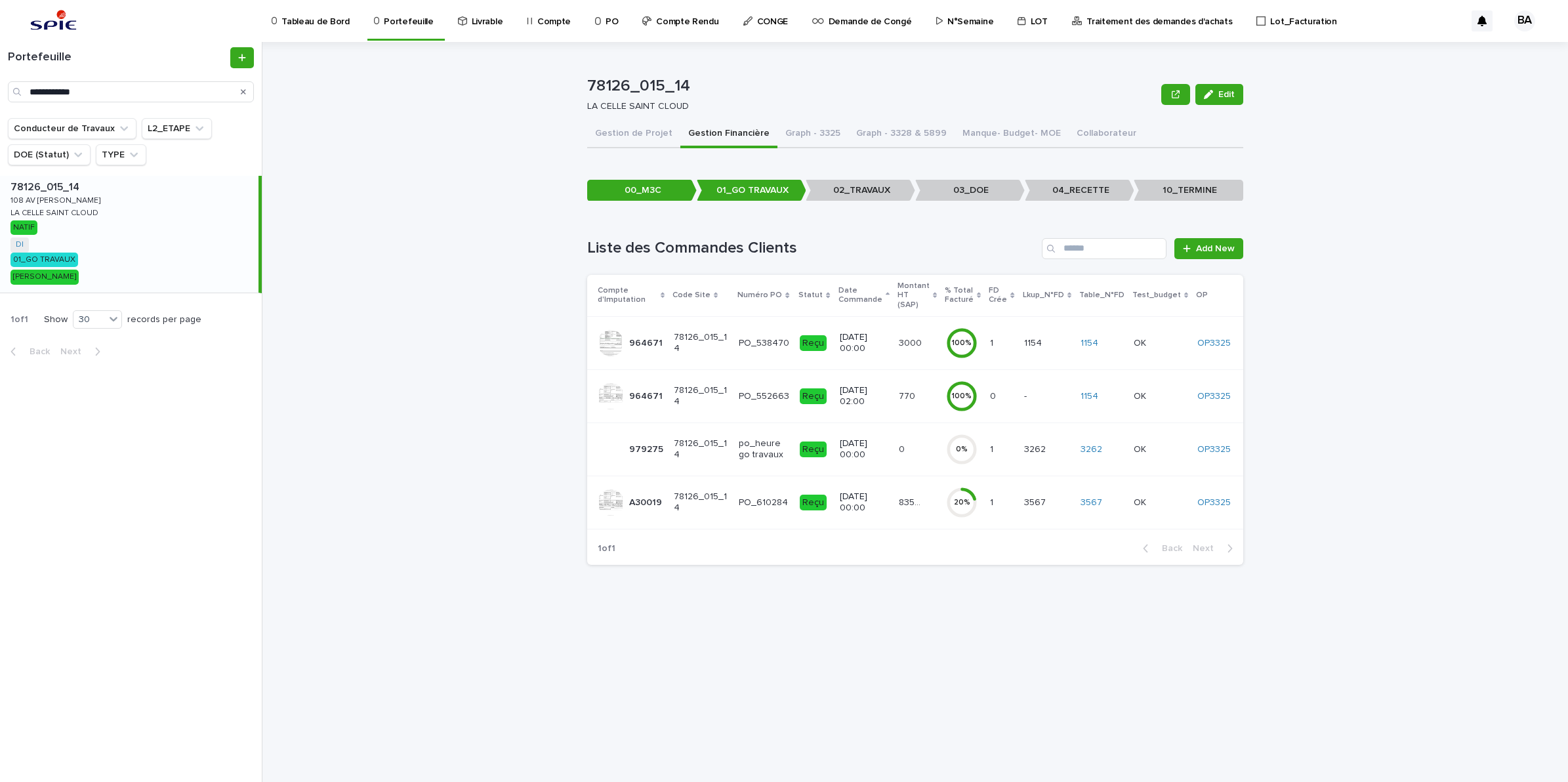
click at [919, 511] on td "83544.05 83544.05" at bounding box center [917, 502] width 48 height 53
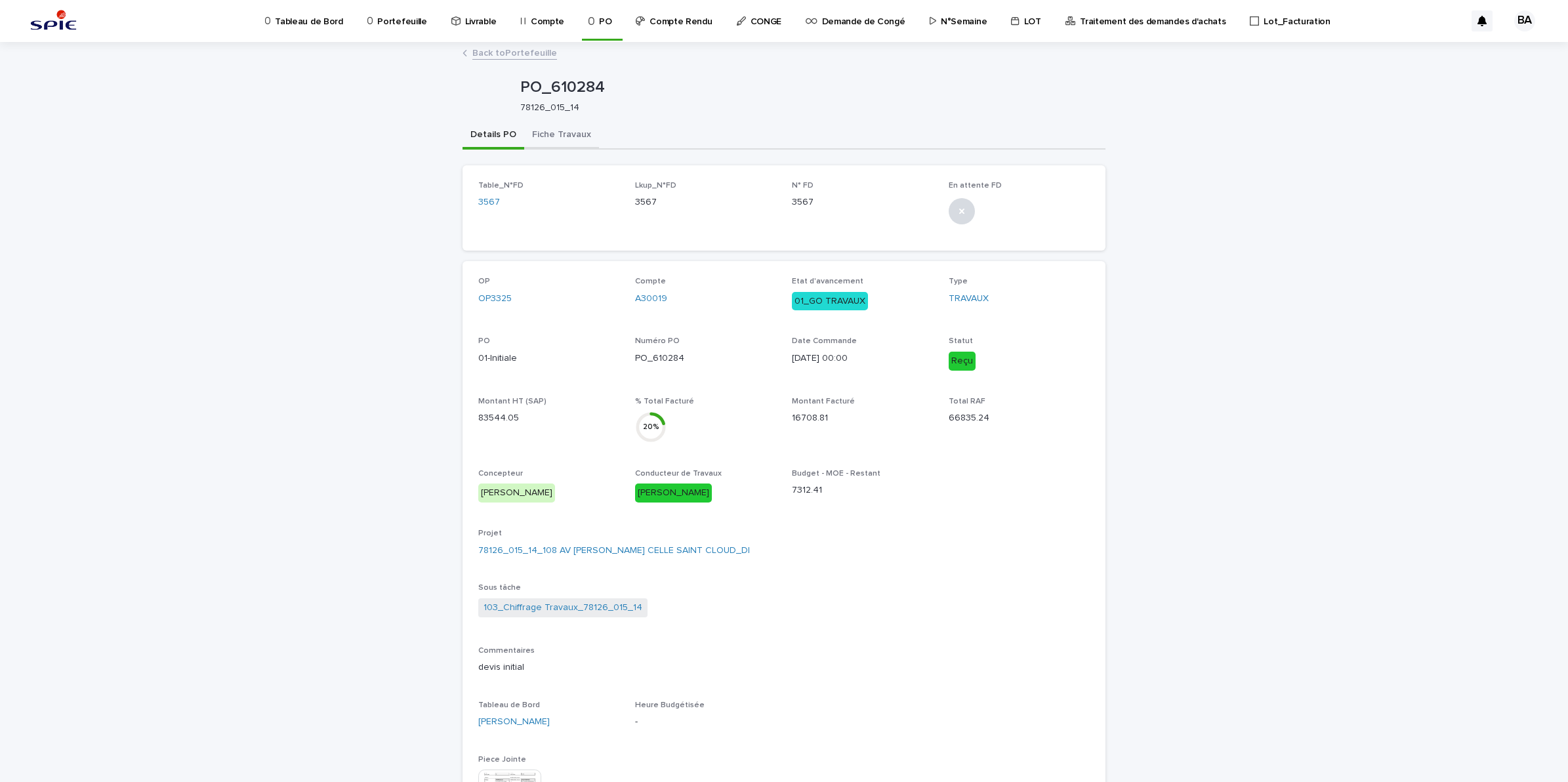
click at [578, 141] on button "Fiche Travaux" at bounding box center [561, 136] width 75 height 28
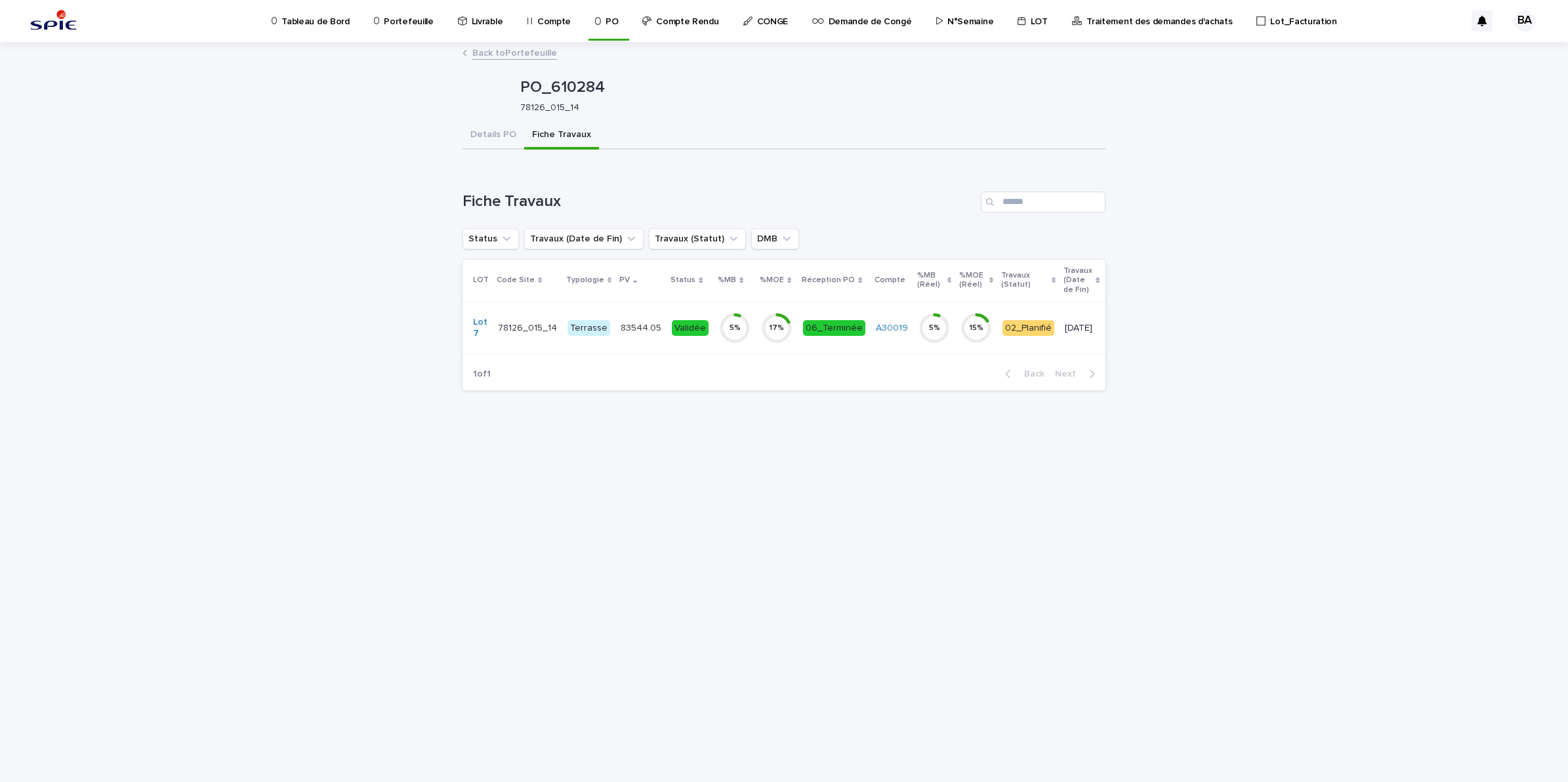
click at [895, 345] on td "A30019" at bounding box center [891, 328] width 43 height 53
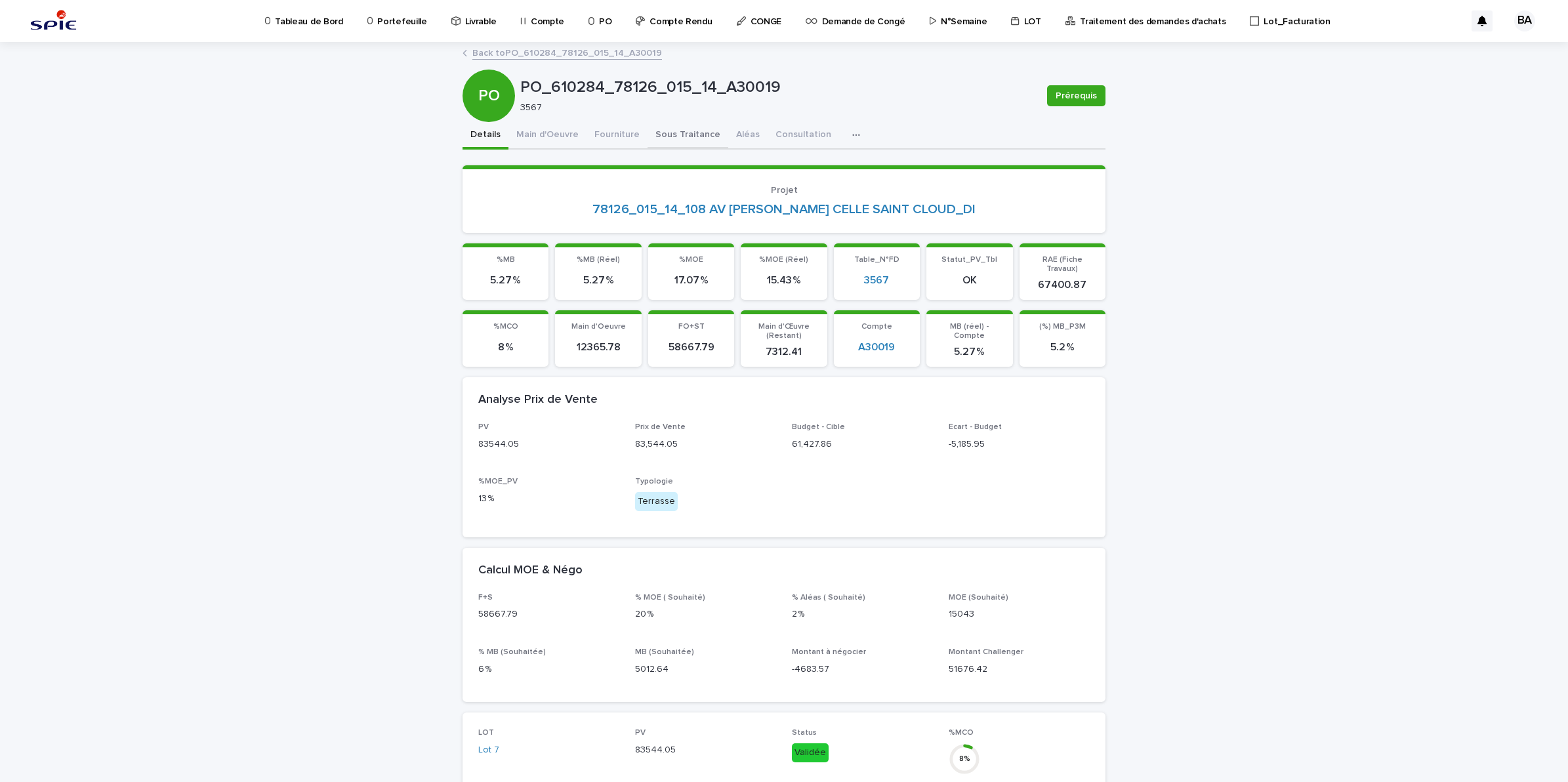
click at [672, 139] on button "Sous Traitance" at bounding box center [688, 136] width 81 height 28
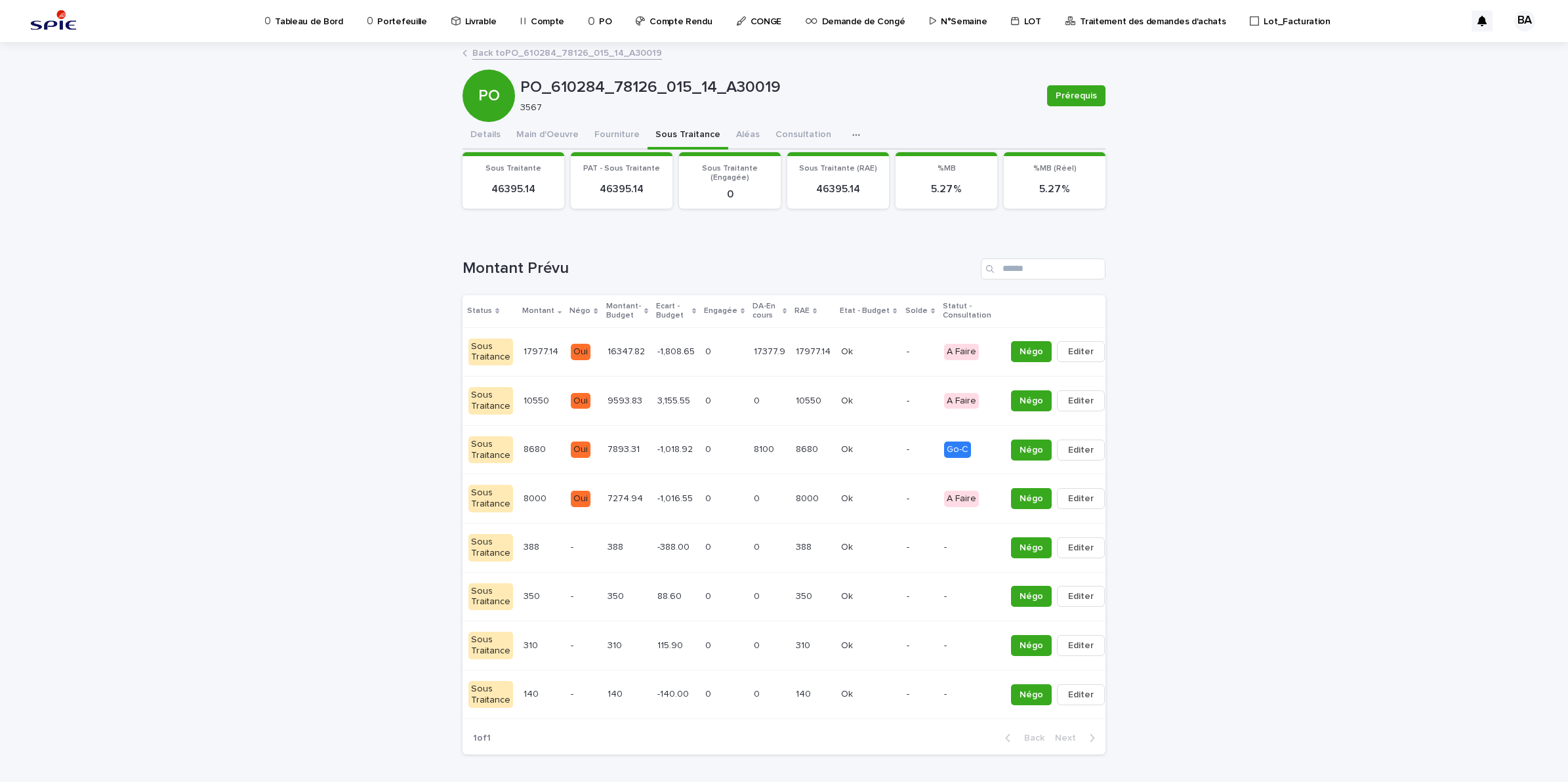
scroll to position [0, 138]
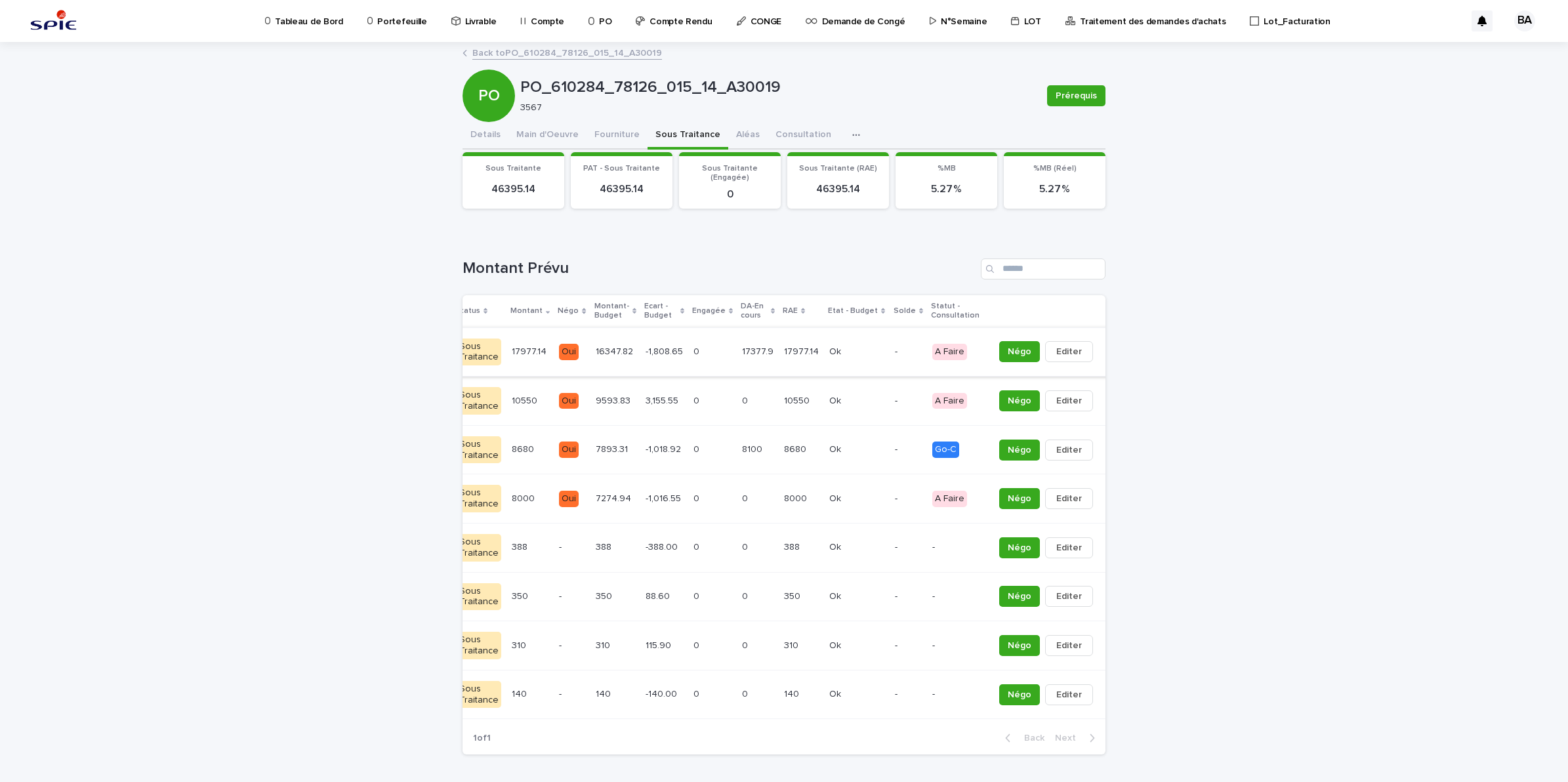
click at [1098, 350] on button "button" at bounding box center [1107, 352] width 18 height 9
click at [1037, 377] on button "Solder" at bounding box center [1035, 378] width 86 height 21
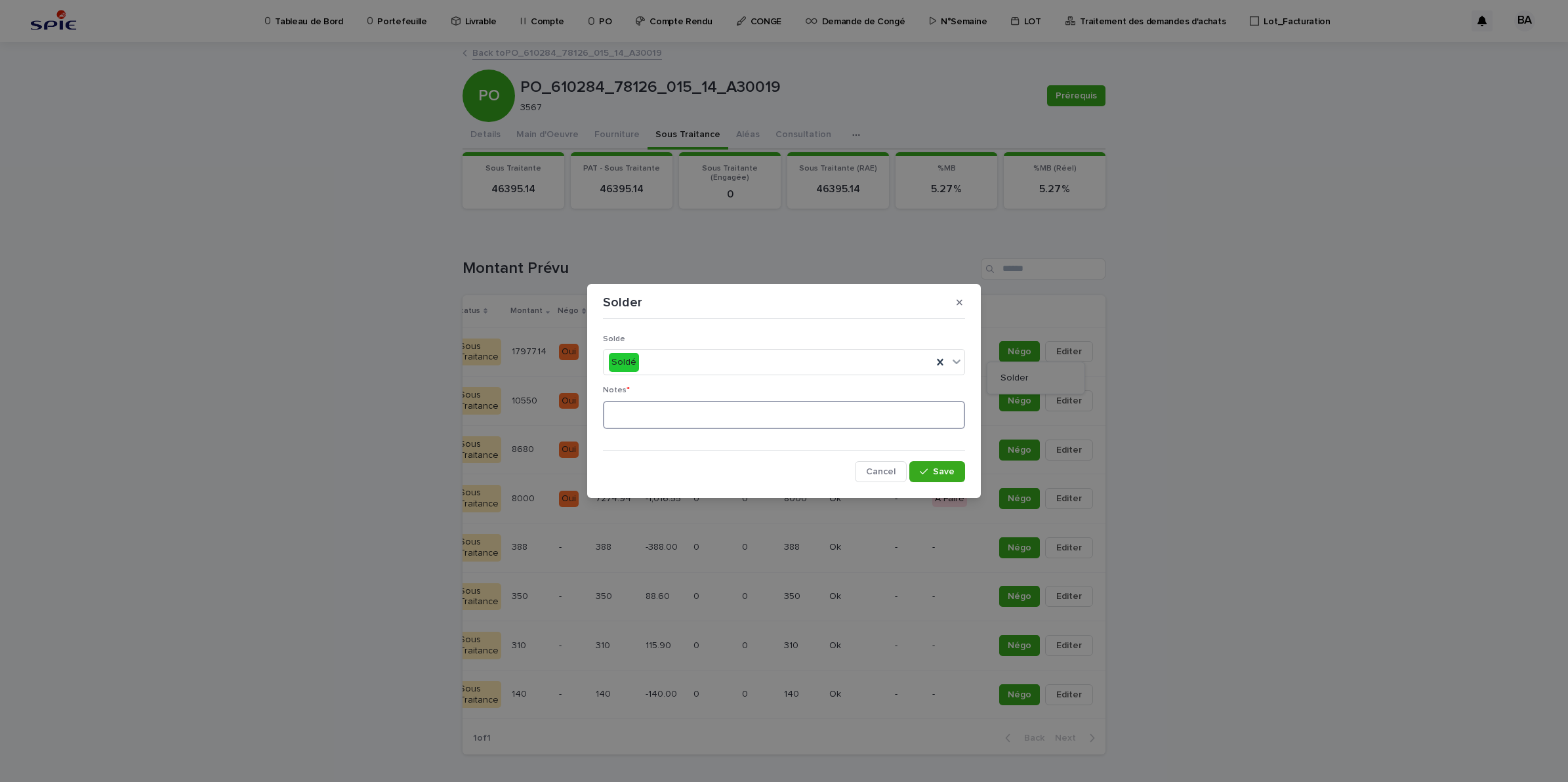
click at [802, 410] on textarea at bounding box center [784, 415] width 362 height 29
type textarea "**"
click at [936, 471] on span "Save" at bounding box center [943, 472] width 22 height 9
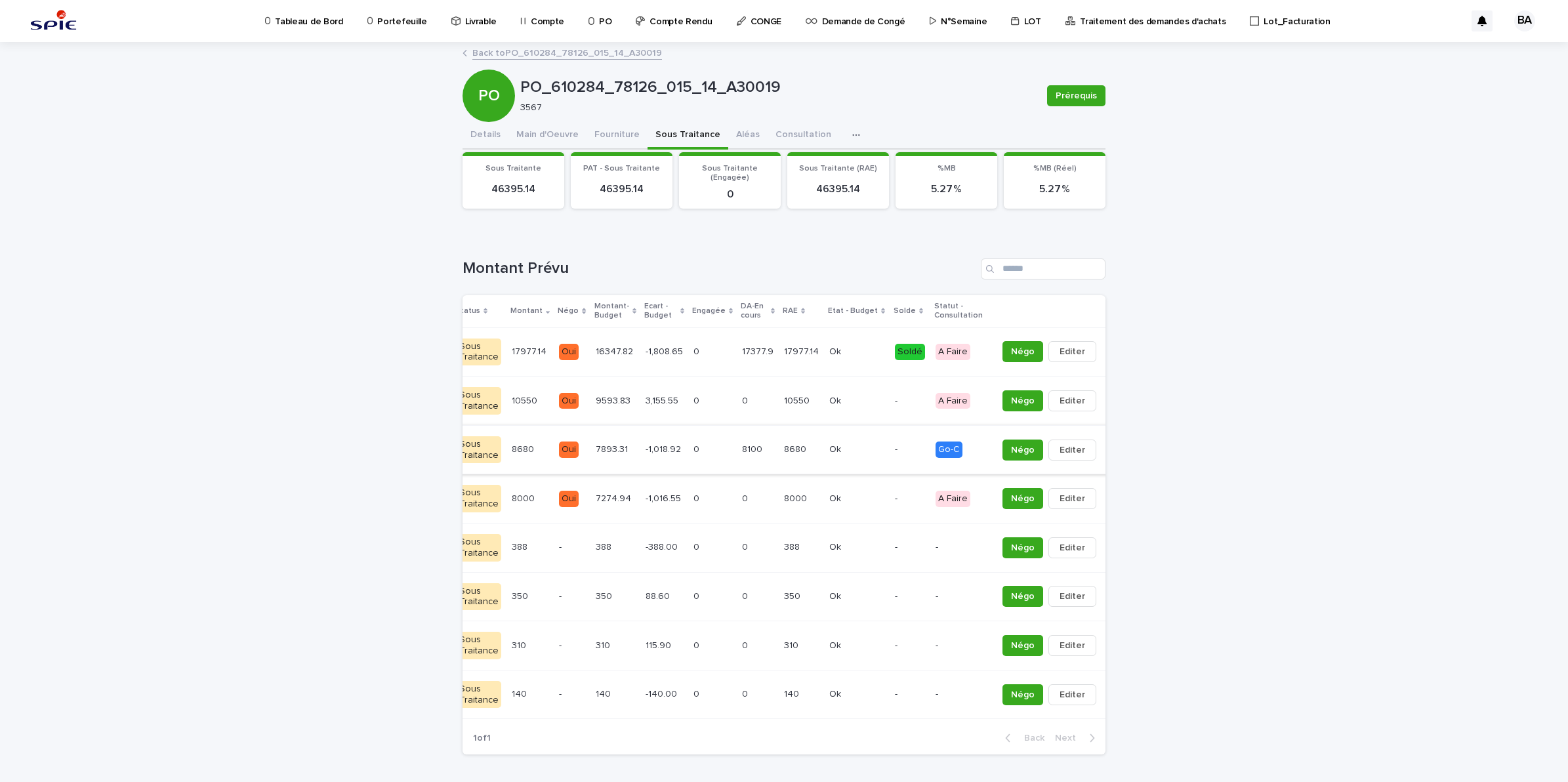
click at [1101, 450] on button "button" at bounding box center [1110, 450] width 18 height 9
click at [1004, 476] on span "Solder" at bounding box center [1017, 476] width 28 height 13
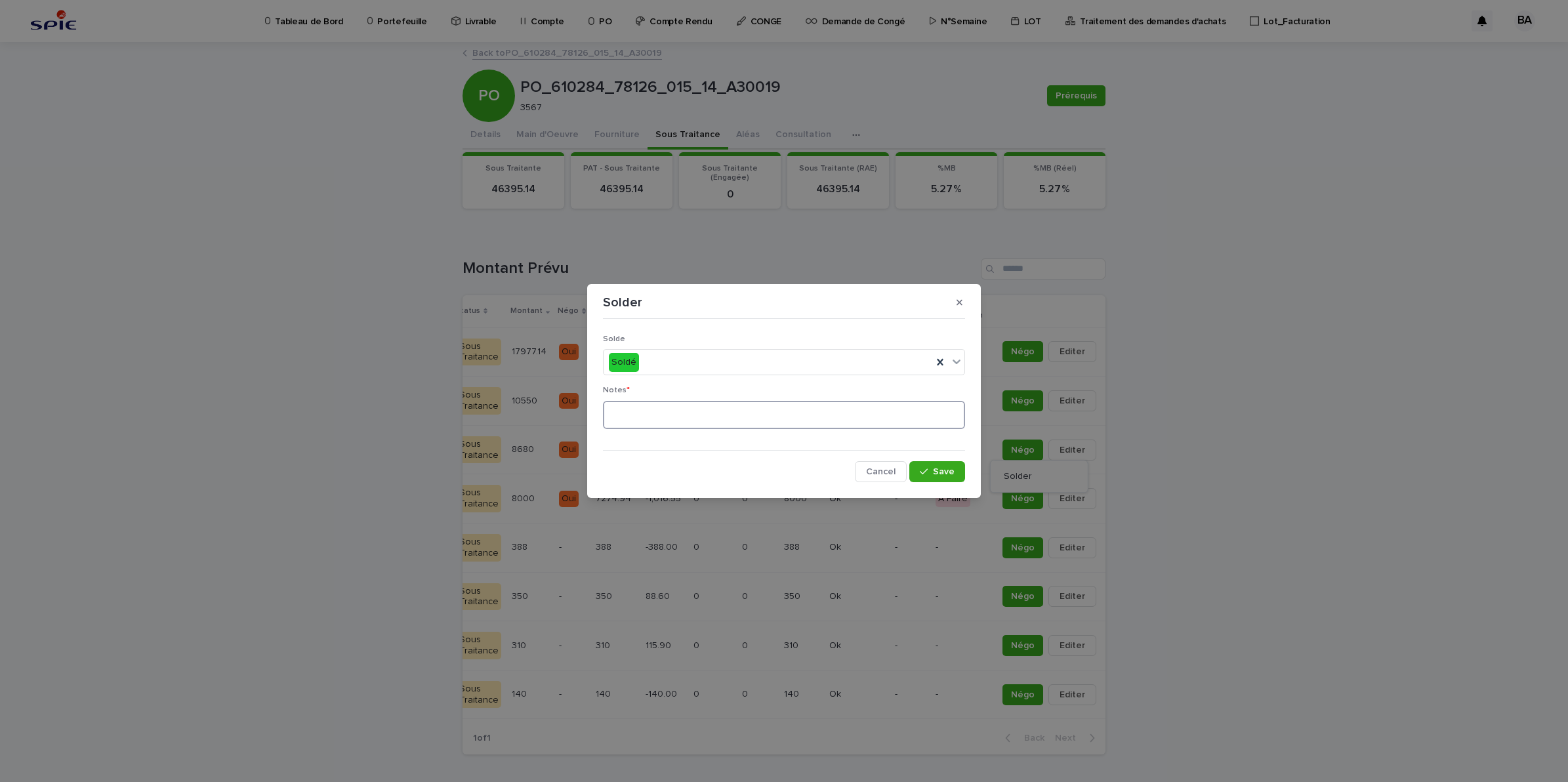
click at [710, 421] on textarea at bounding box center [784, 415] width 362 height 29
type textarea "**"
click at [927, 474] on icon "button" at bounding box center [924, 472] width 8 height 9
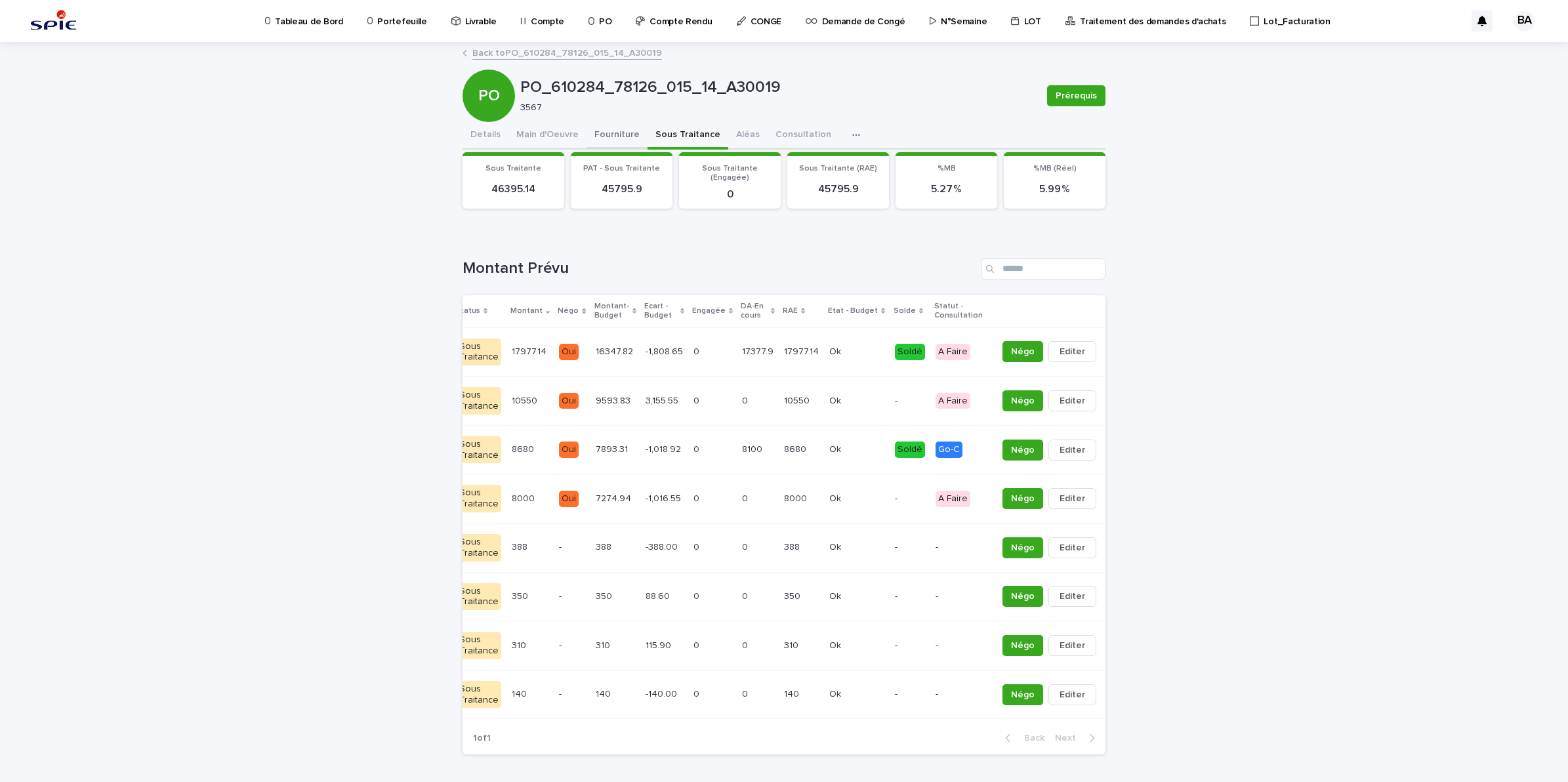
click at [603, 132] on button "Fourniture" at bounding box center [617, 136] width 61 height 28
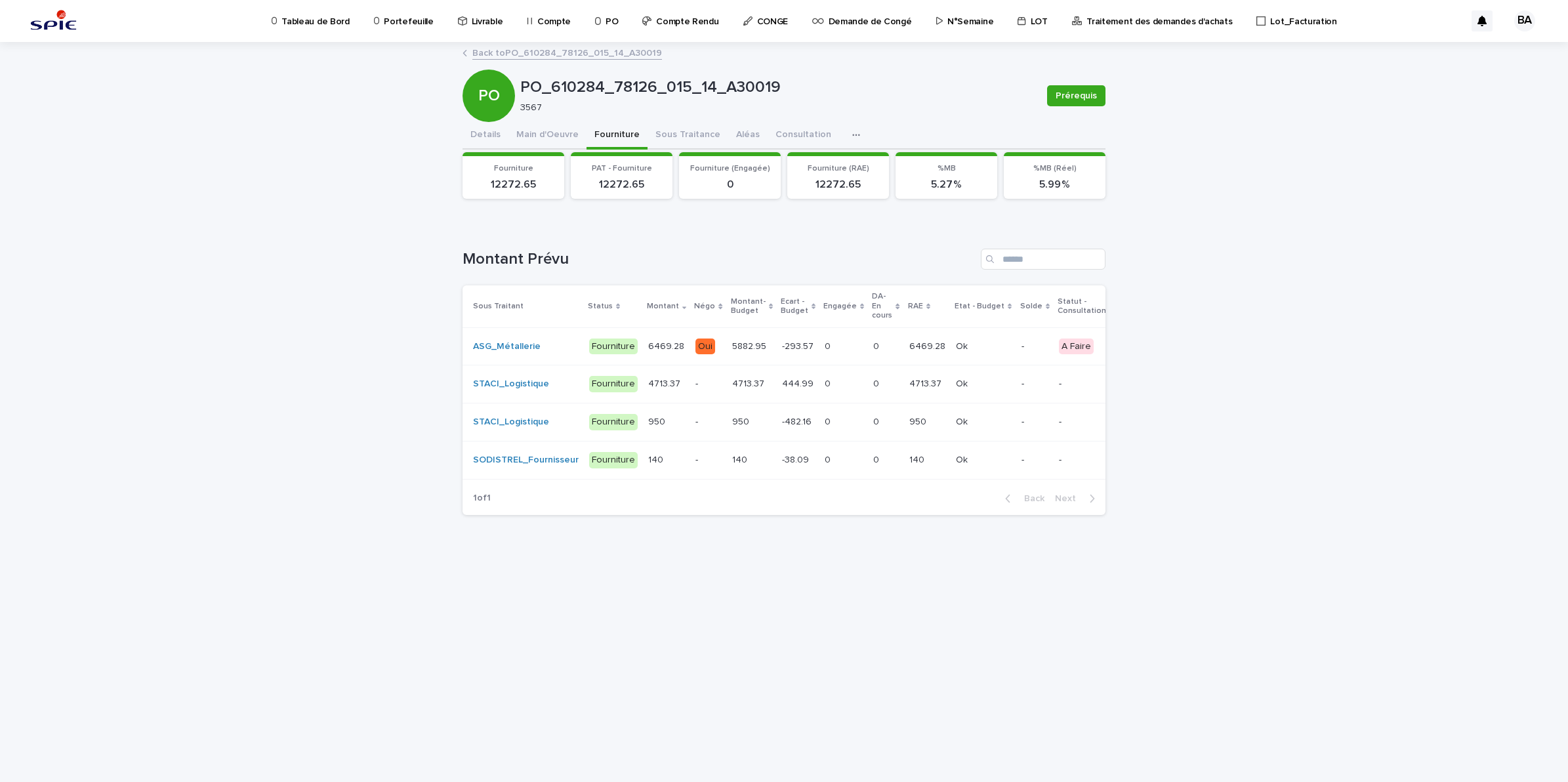
click at [403, 20] on p "Portefeuille" at bounding box center [408, 14] width 50 height 28
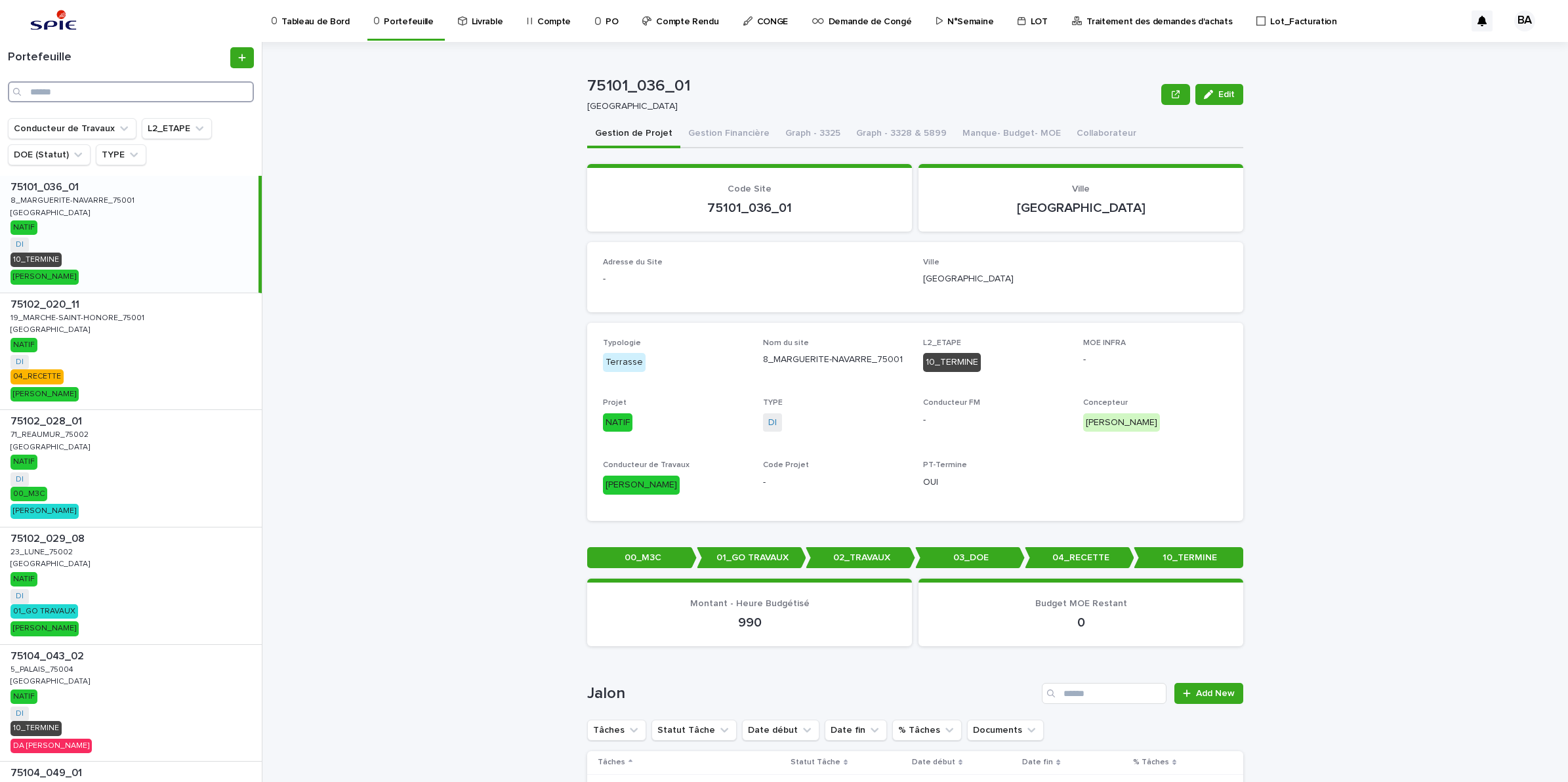
click at [114, 89] on input "Search" at bounding box center [131, 92] width 246 height 21
paste input "**********"
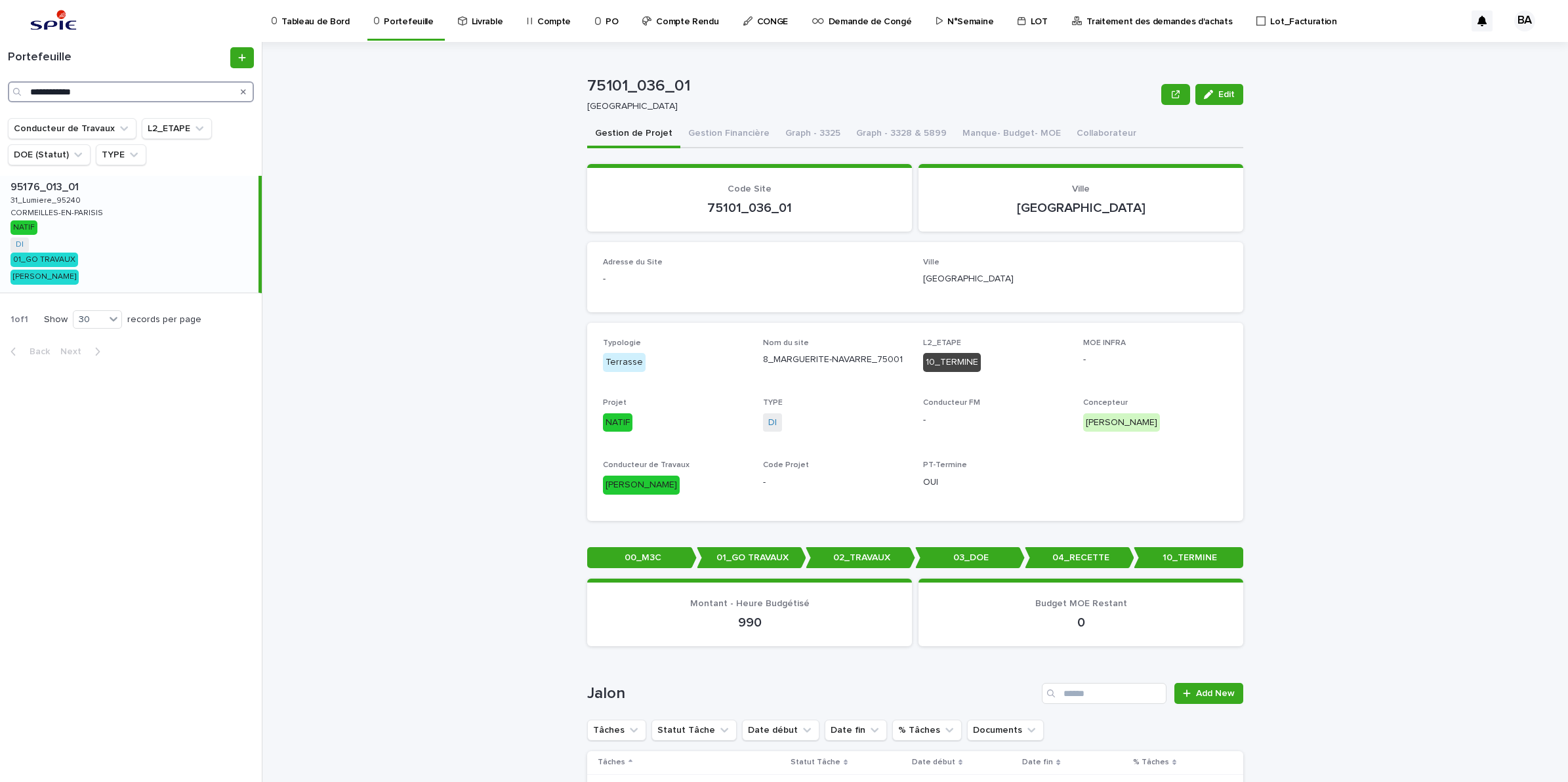
type input "**********"
click at [102, 225] on div "95176_013_01 95176_013_01 31_Lumiere_95240 31_Lumiere_95240 CORMEILLES-EN-PARIS…" at bounding box center [129, 234] width 258 height 117
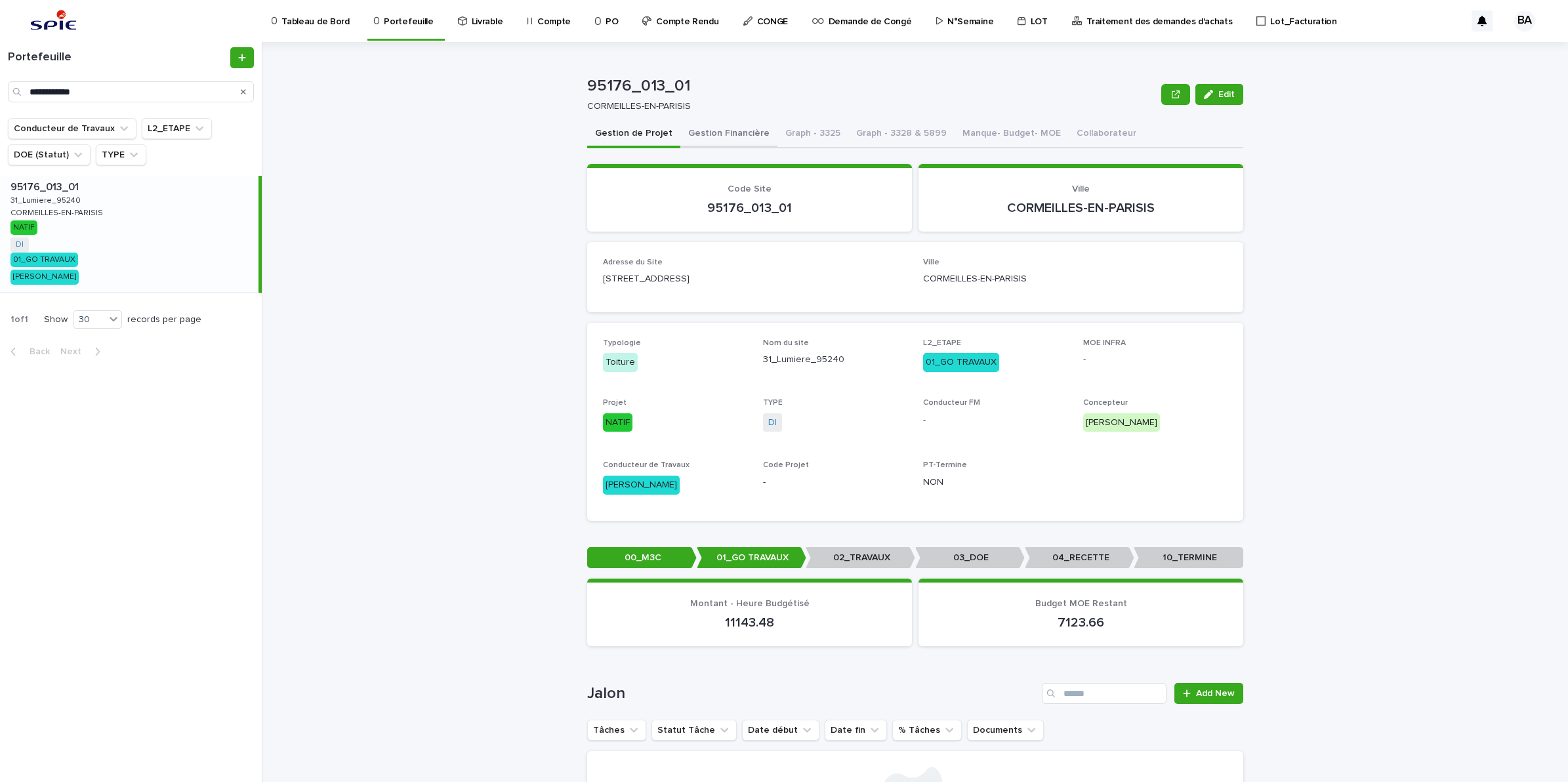
click at [724, 138] on button "Gestion Financière" at bounding box center [728, 135] width 97 height 28
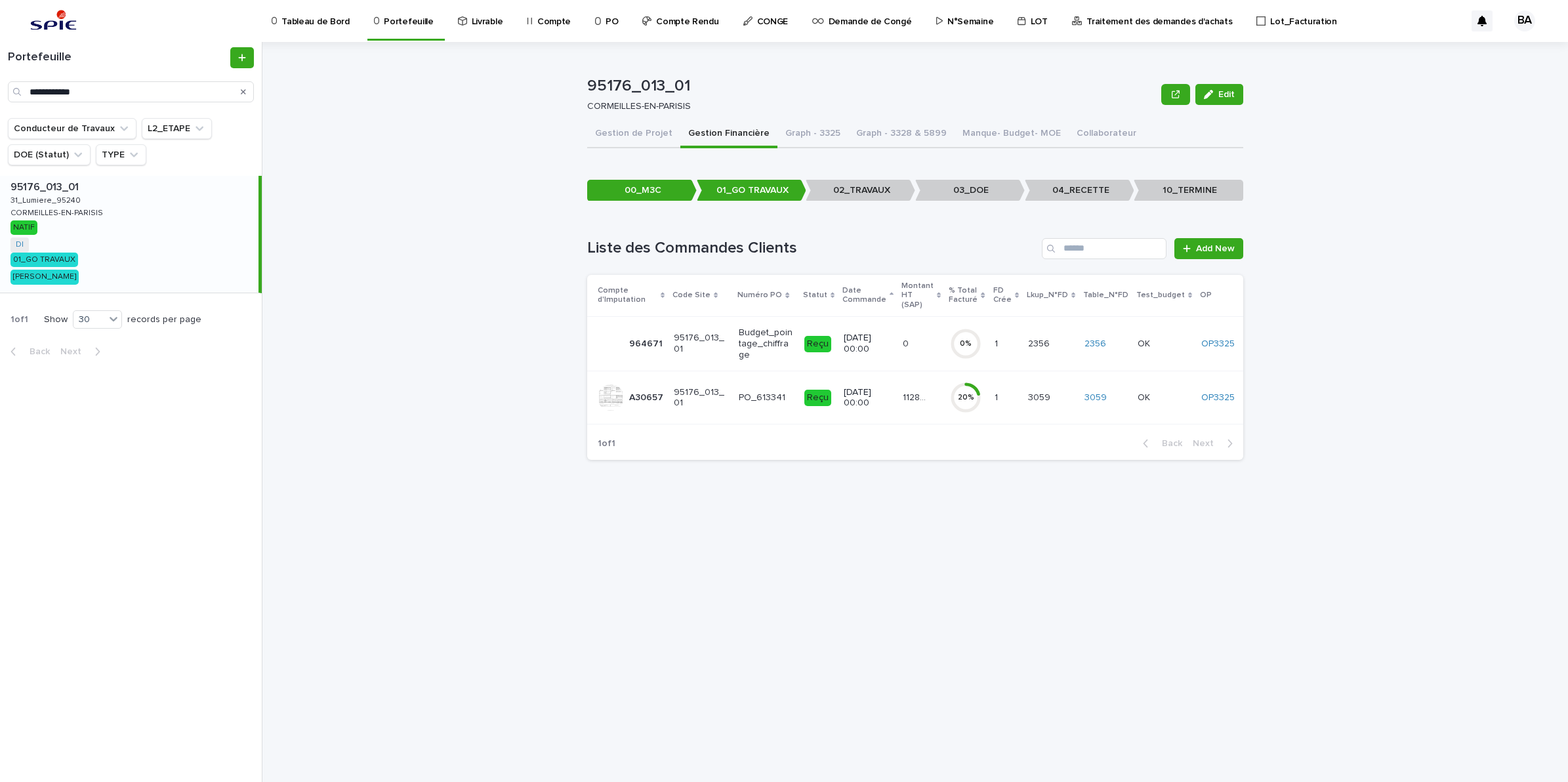
click at [912, 405] on td "112821.18 112821.18" at bounding box center [921, 398] width 48 height 53
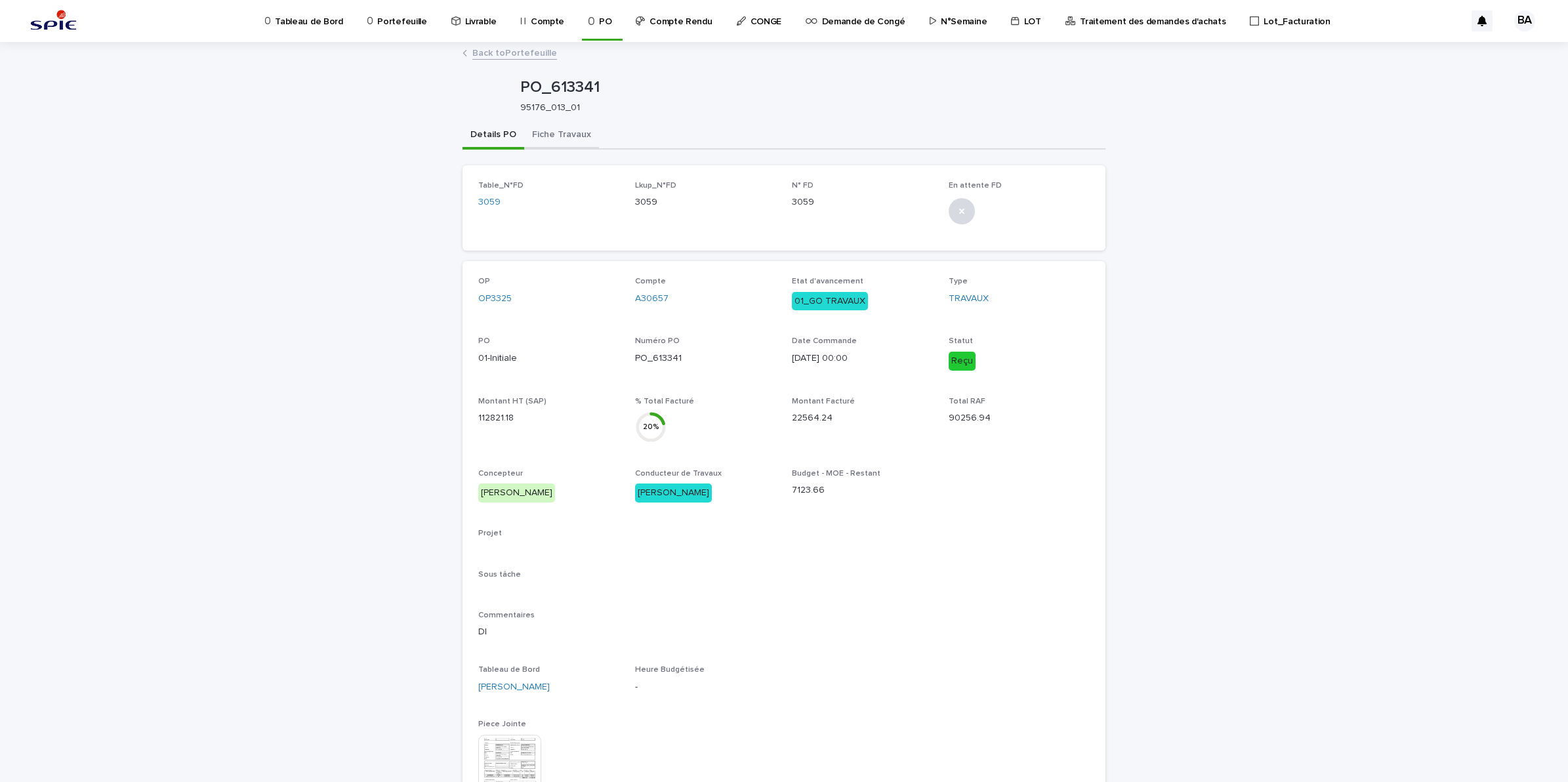
click at [570, 142] on button "Fiche Travaux" at bounding box center [561, 136] width 75 height 28
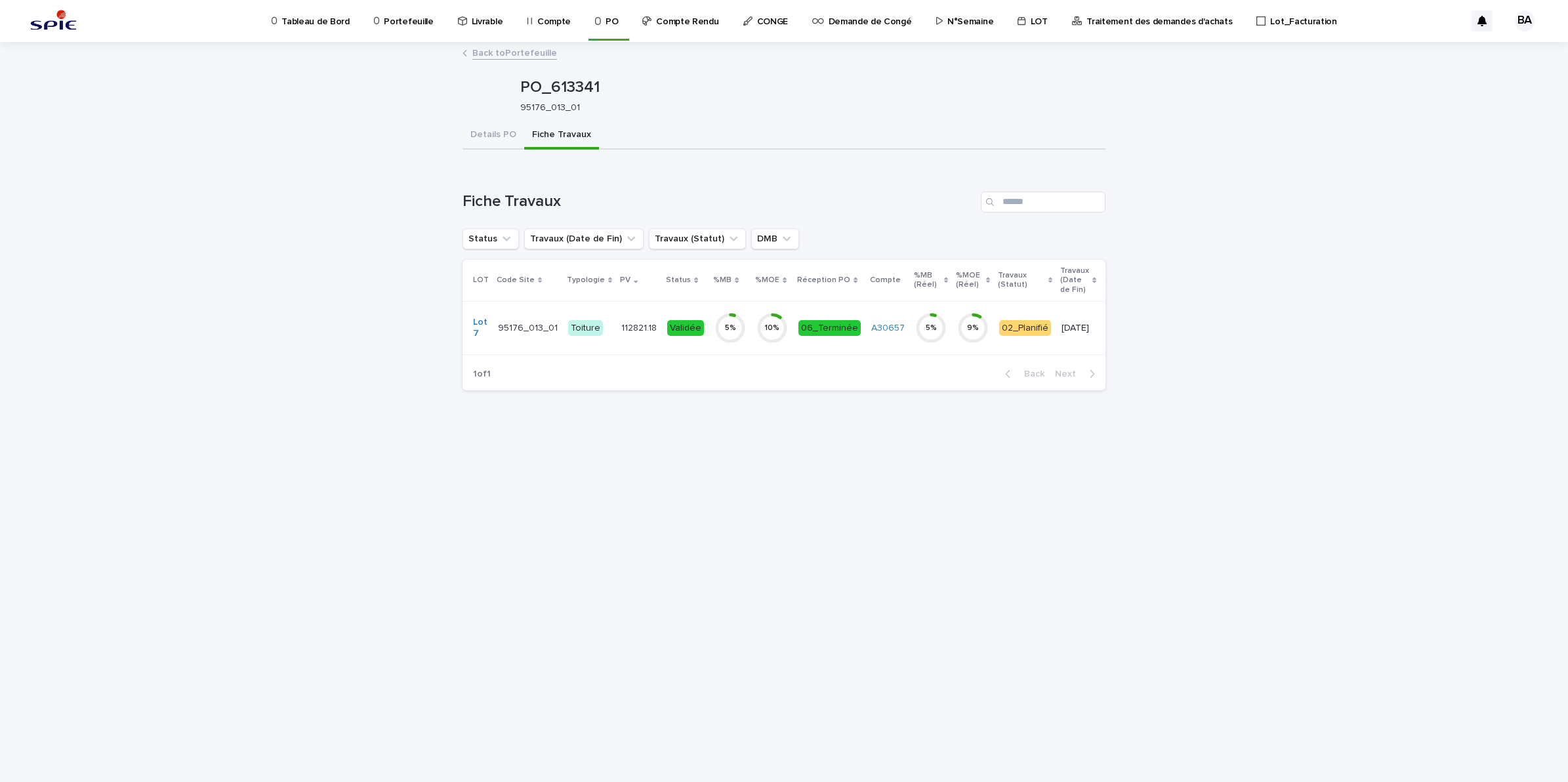
click at [879, 353] on td "A30657" at bounding box center [888, 328] width 44 height 53
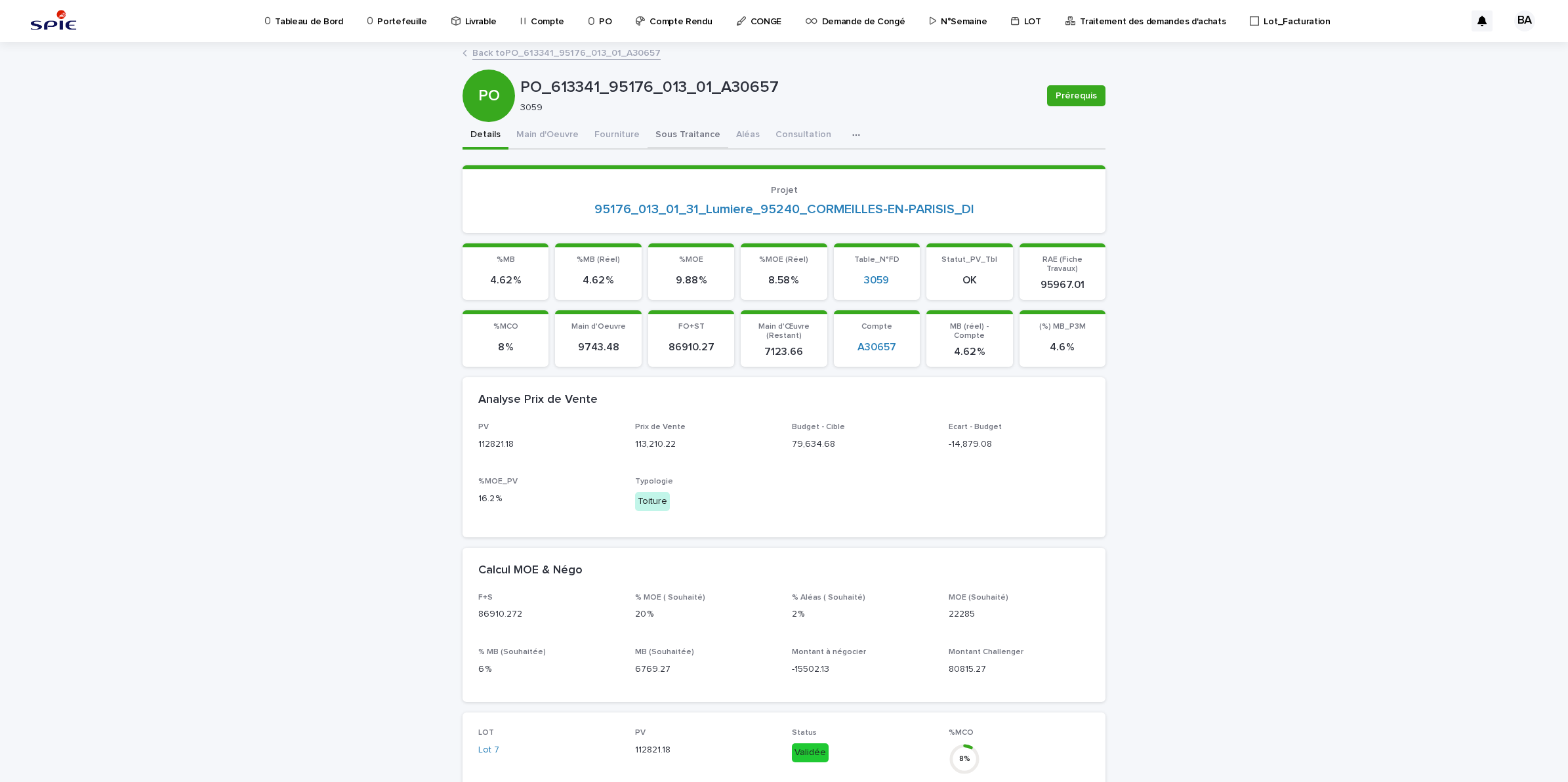
drag, startPoint x: 673, startPoint y: 142, endPoint x: 700, endPoint y: 149, distance: 27.9
click at [673, 142] on button "Sous Traitance" at bounding box center [688, 136] width 81 height 28
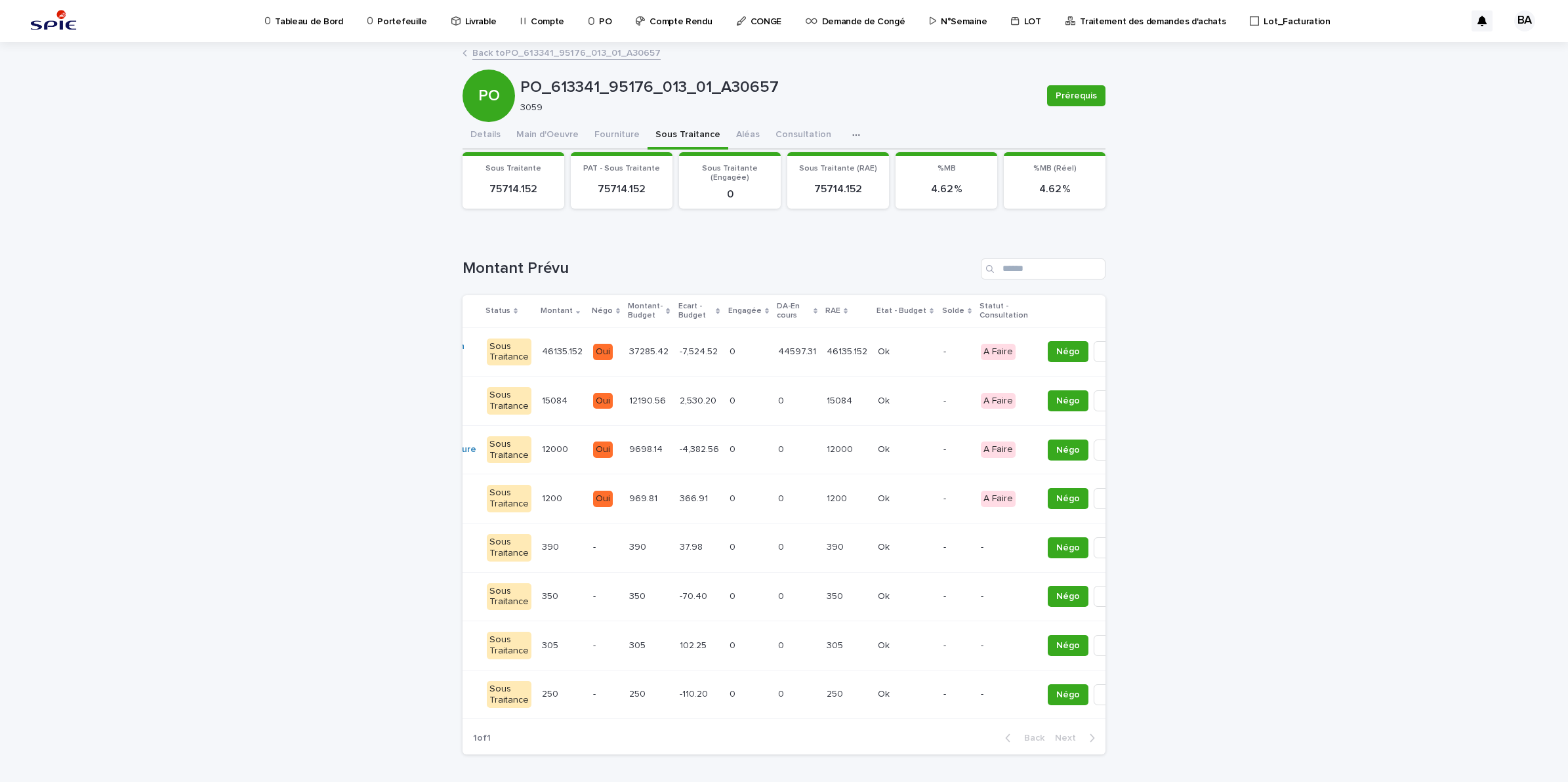
scroll to position [0, 149]
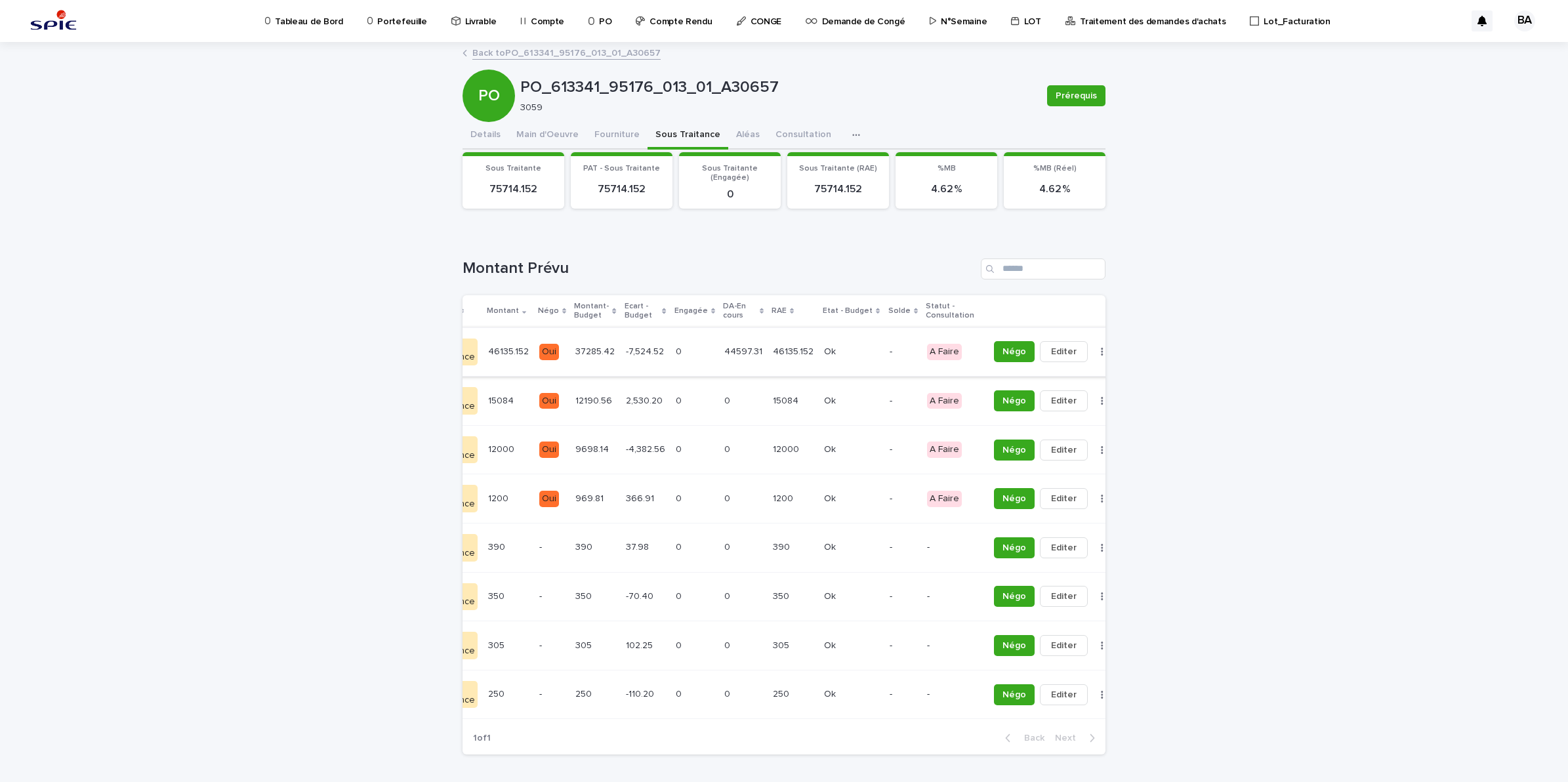
click at [1093, 349] on button "button" at bounding box center [1102, 352] width 18 height 9
click at [1044, 382] on button "Solder" at bounding box center [1035, 378] width 86 height 21
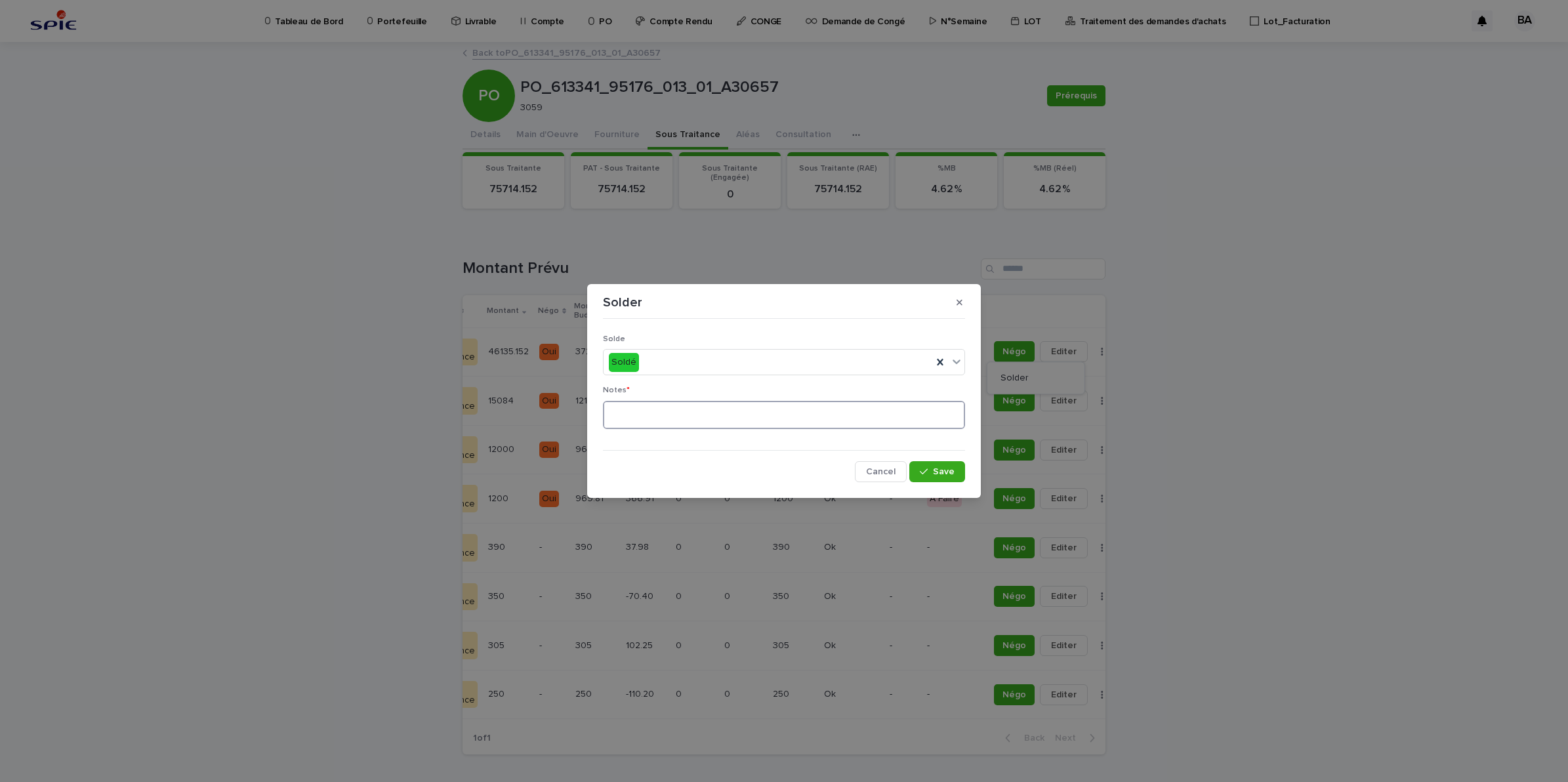
click at [726, 411] on textarea at bounding box center [784, 415] width 362 height 29
type textarea "**"
click at [949, 476] on span "Save" at bounding box center [943, 472] width 22 height 9
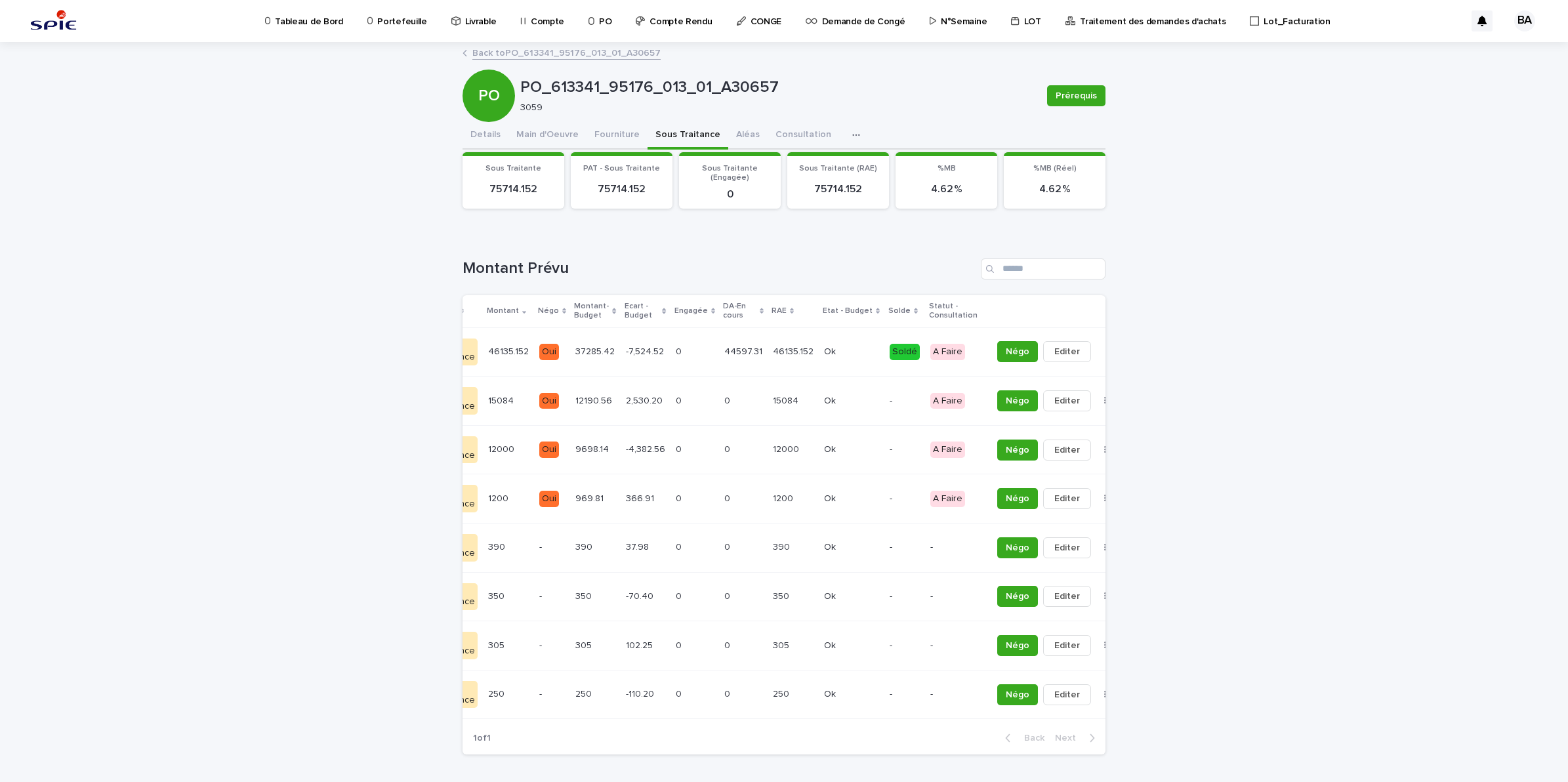
scroll to position [0, 0]
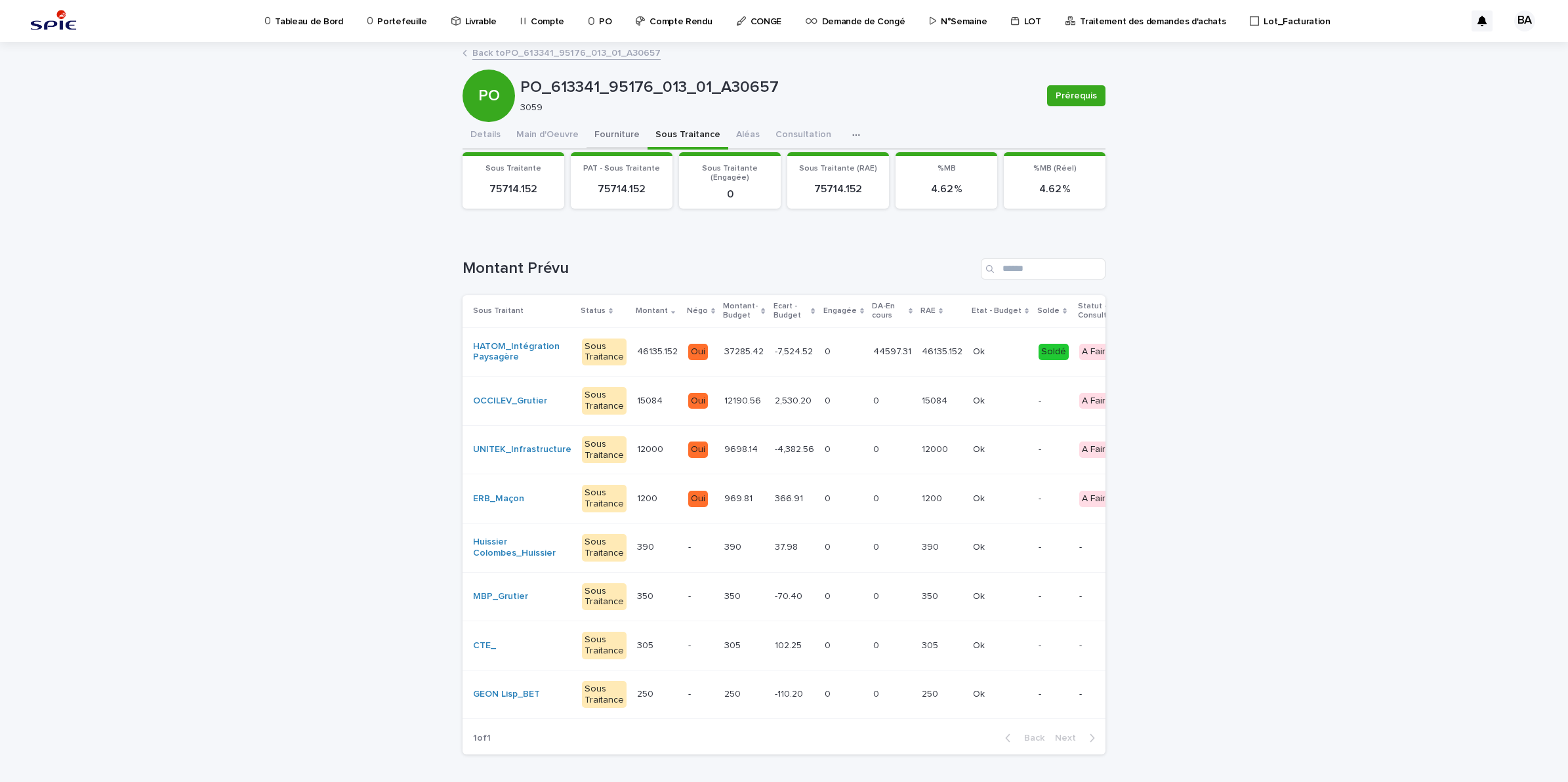
click at [611, 133] on button "Fourniture" at bounding box center [617, 136] width 61 height 28
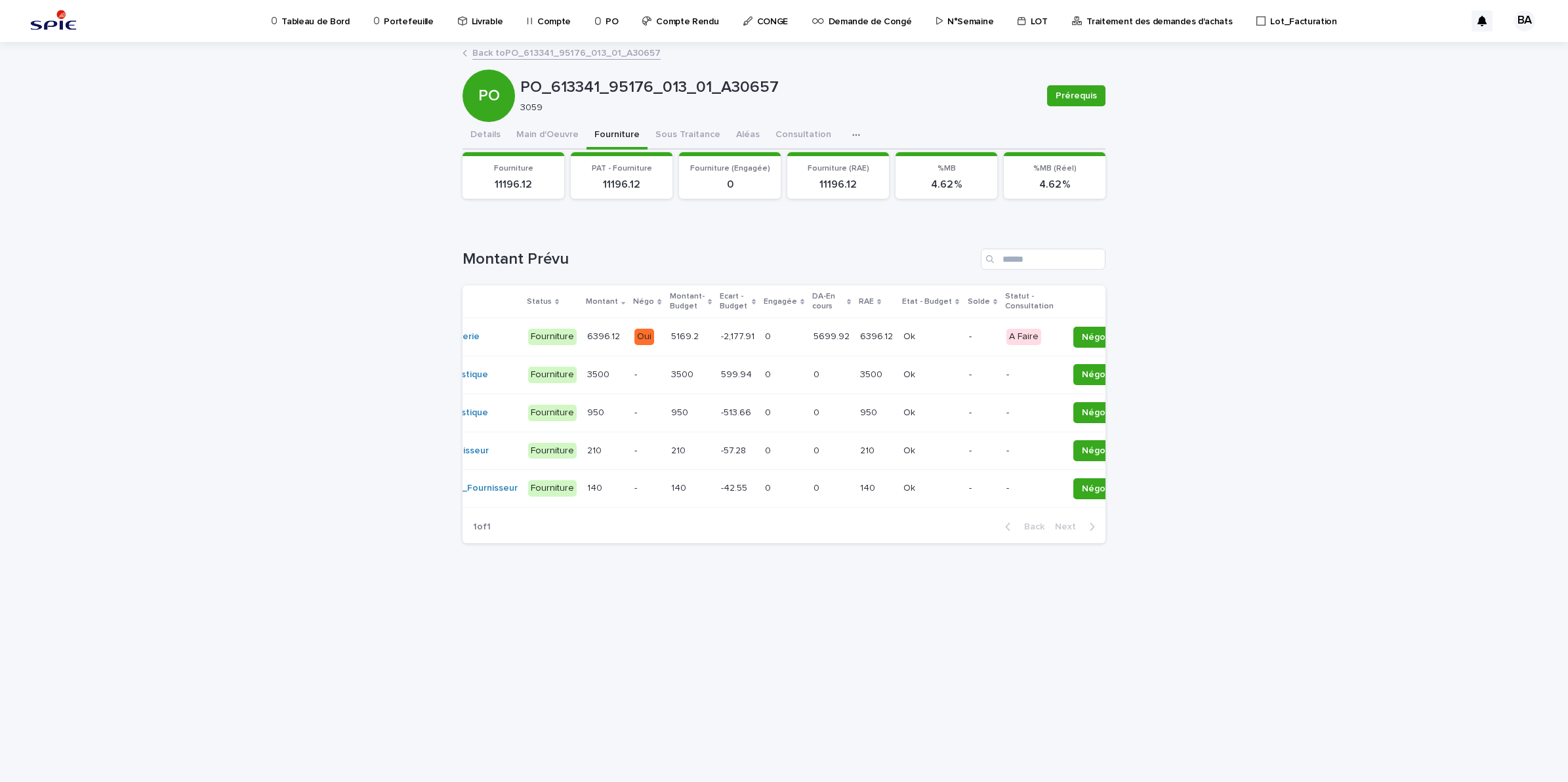
scroll to position [0, 139]
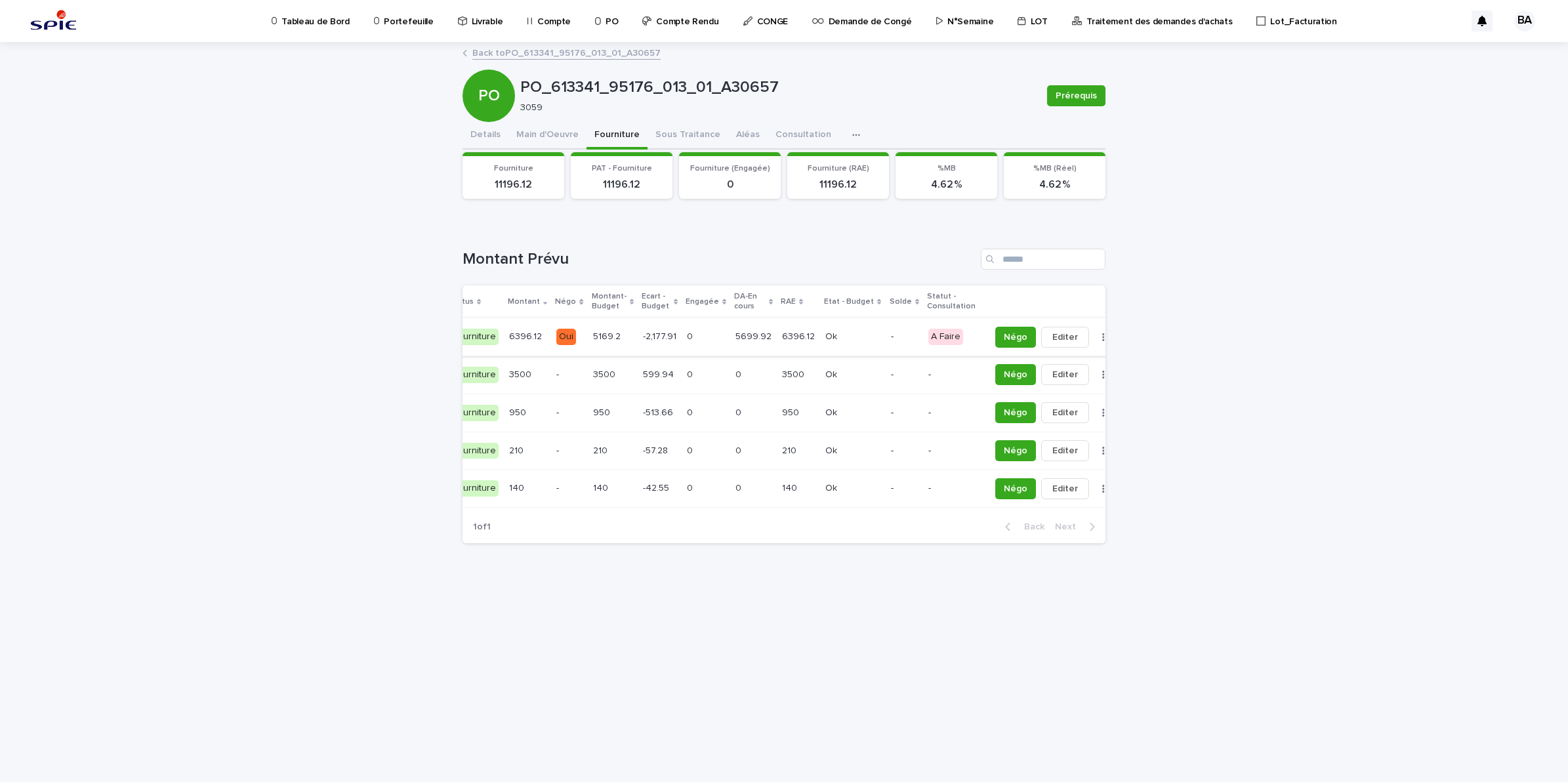
click at [1094, 336] on button "button" at bounding box center [1103, 338] width 18 height 9
click at [1042, 361] on button "Solder" at bounding box center [1035, 364] width 86 height 21
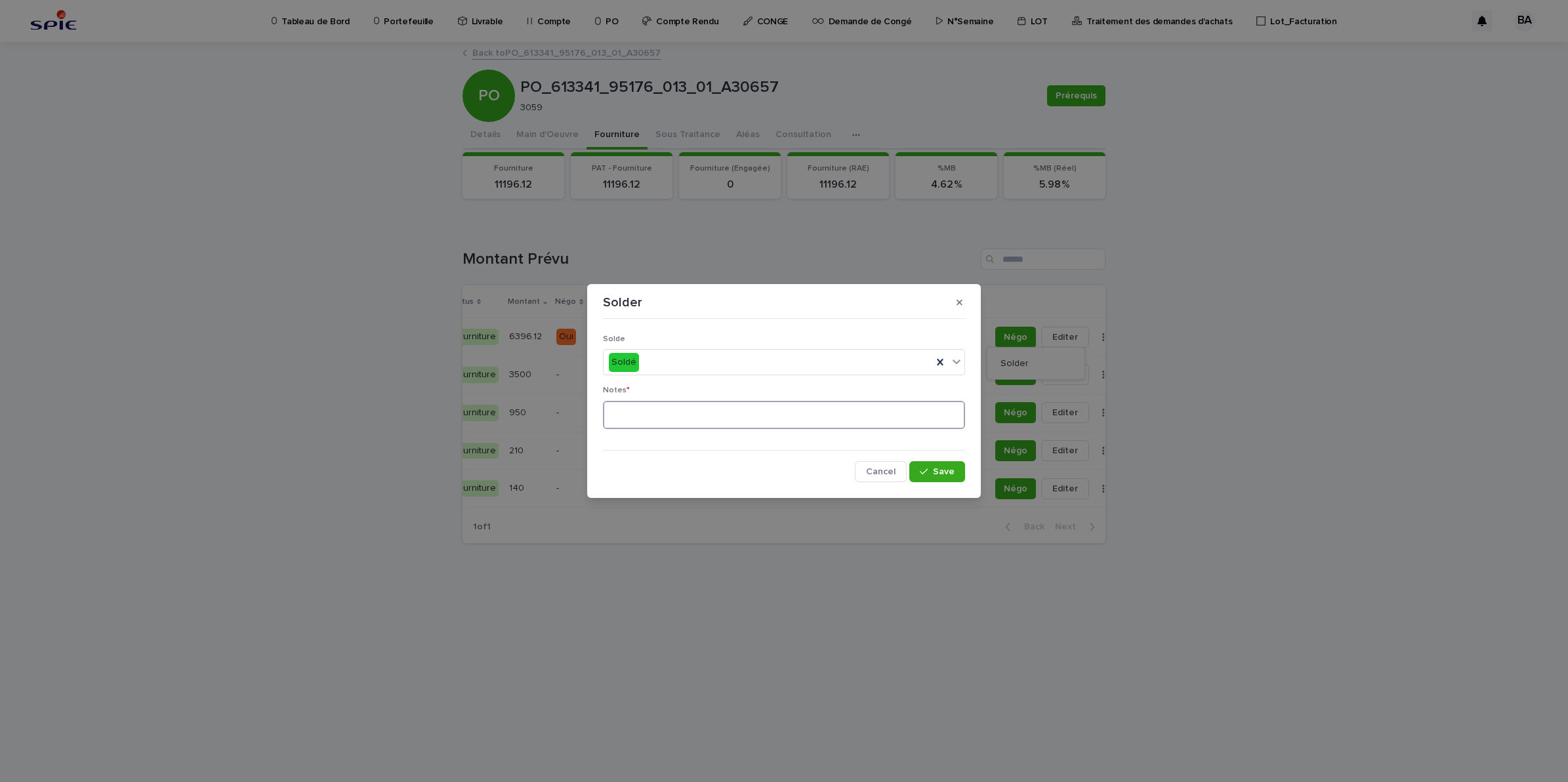
click at [809, 411] on textarea at bounding box center [784, 415] width 362 height 29
type textarea "**"
click at [941, 473] on span "Save" at bounding box center [943, 472] width 22 height 9
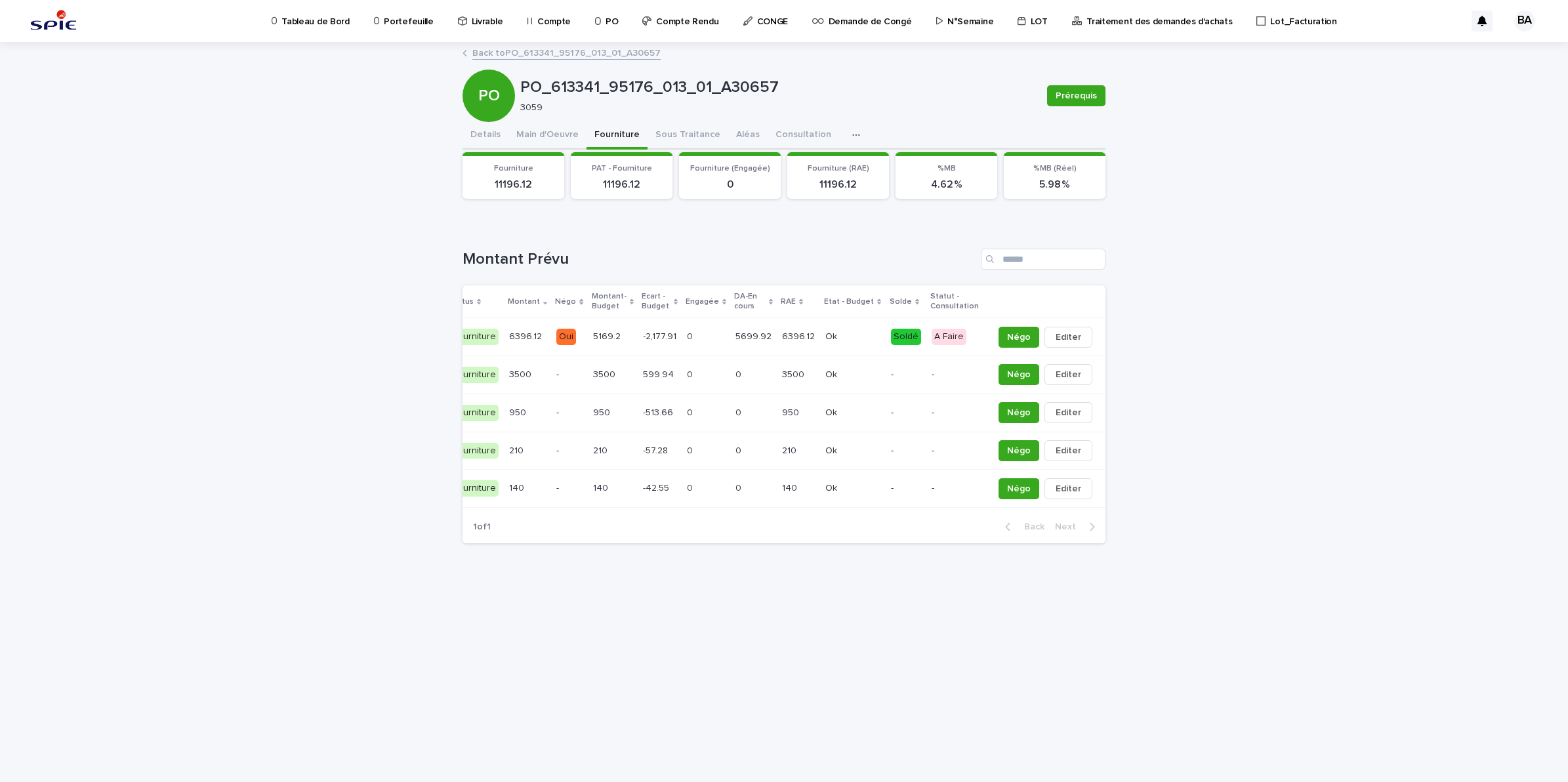
click at [559, 55] on link "Back to PO_613341_95176_013_01_A30657" at bounding box center [566, 52] width 188 height 15
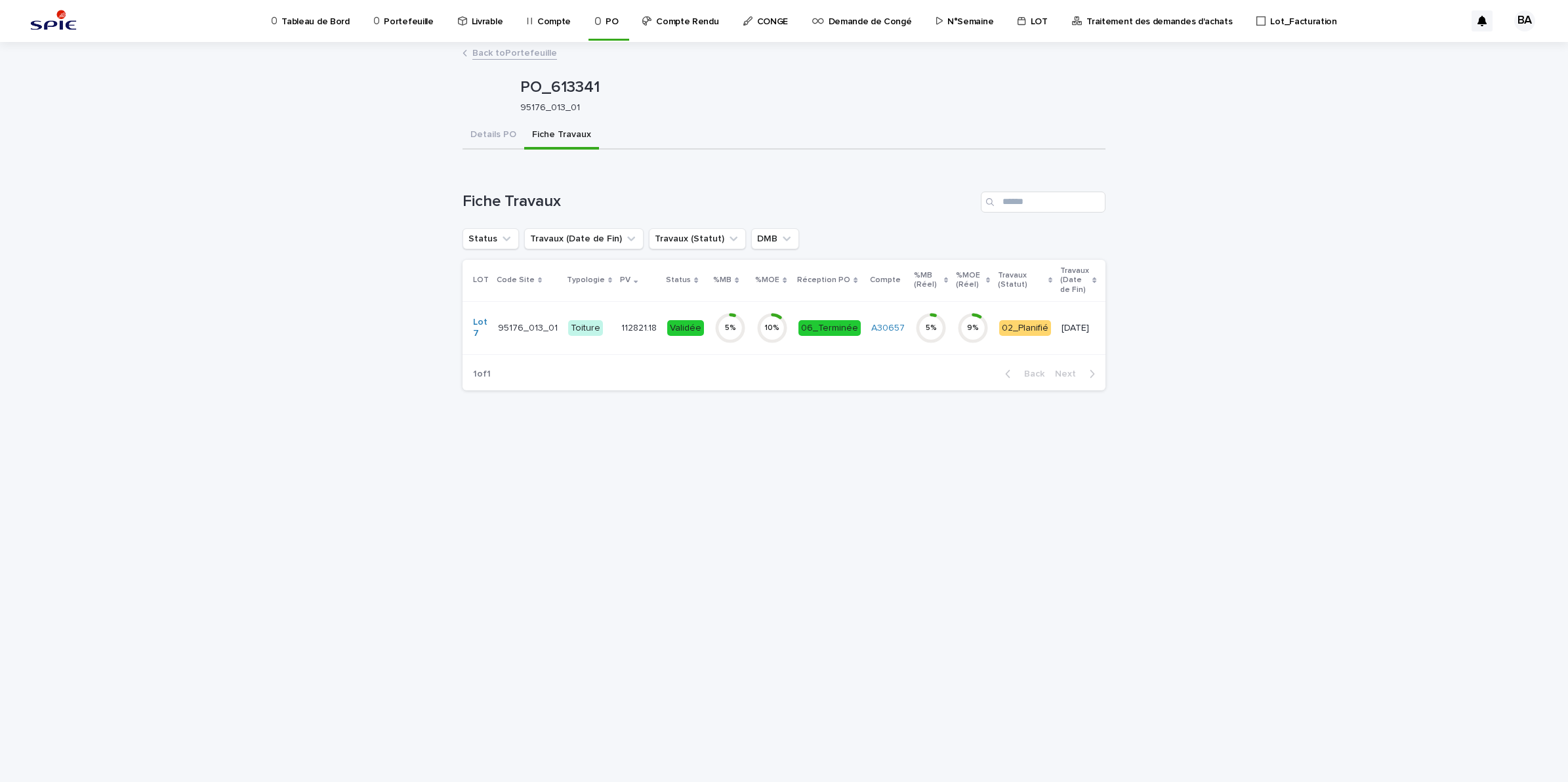
click at [526, 56] on link "Back to Portefeuille" at bounding box center [514, 52] width 85 height 15
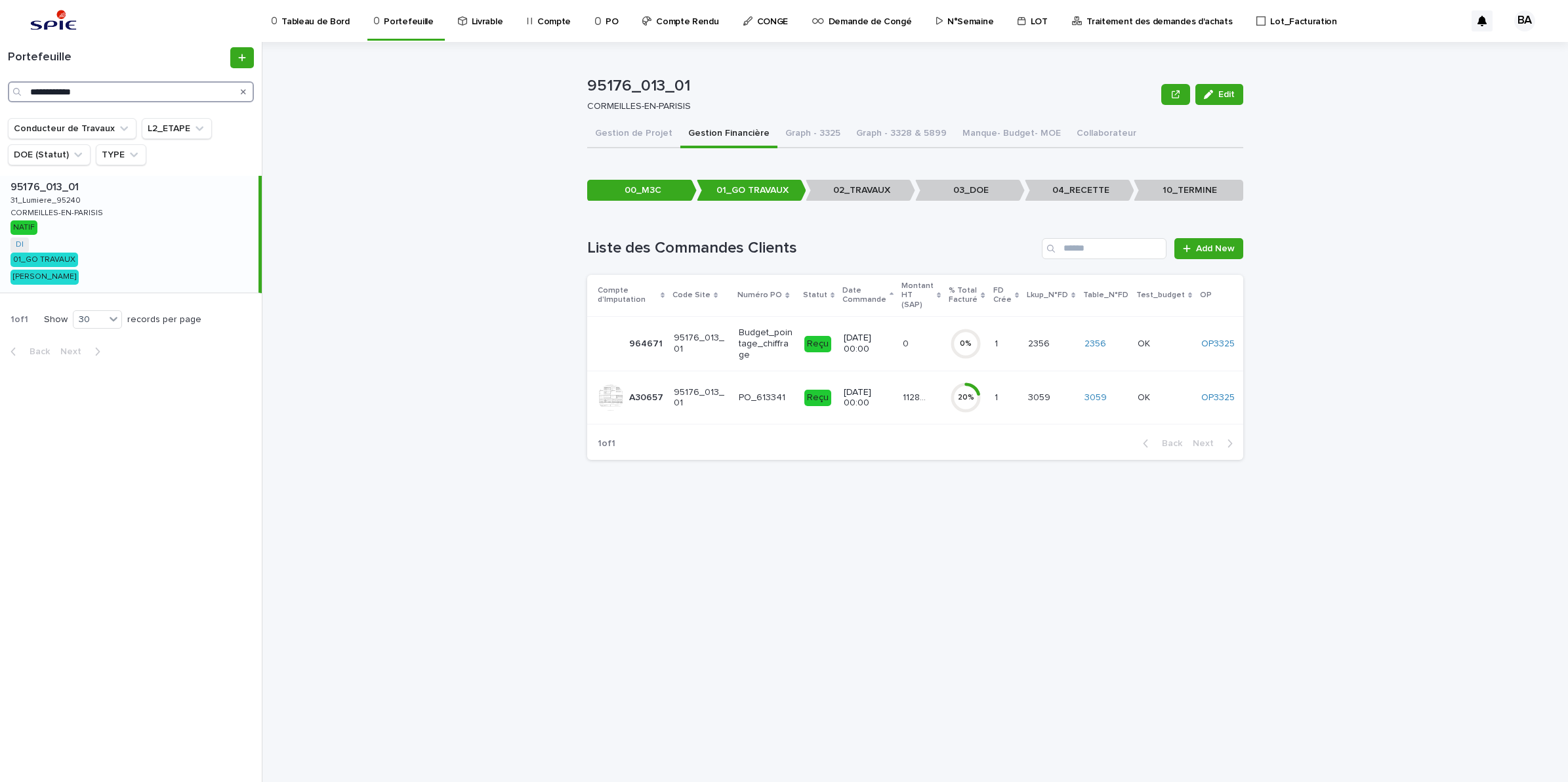
drag, startPoint x: 110, startPoint y: 98, endPoint x: -3, endPoint y: 87, distance: 113.5
click at [0, 87] on html "**********" at bounding box center [784, 391] width 1568 height 782
paste input "Search"
type input "**********"
click at [83, 231] on div "78646_038_05 78646_038_05 2_antoine_coypel_78000 2_antoine_coypel_78000 [GEOGRA…" at bounding box center [129, 234] width 258 height 117
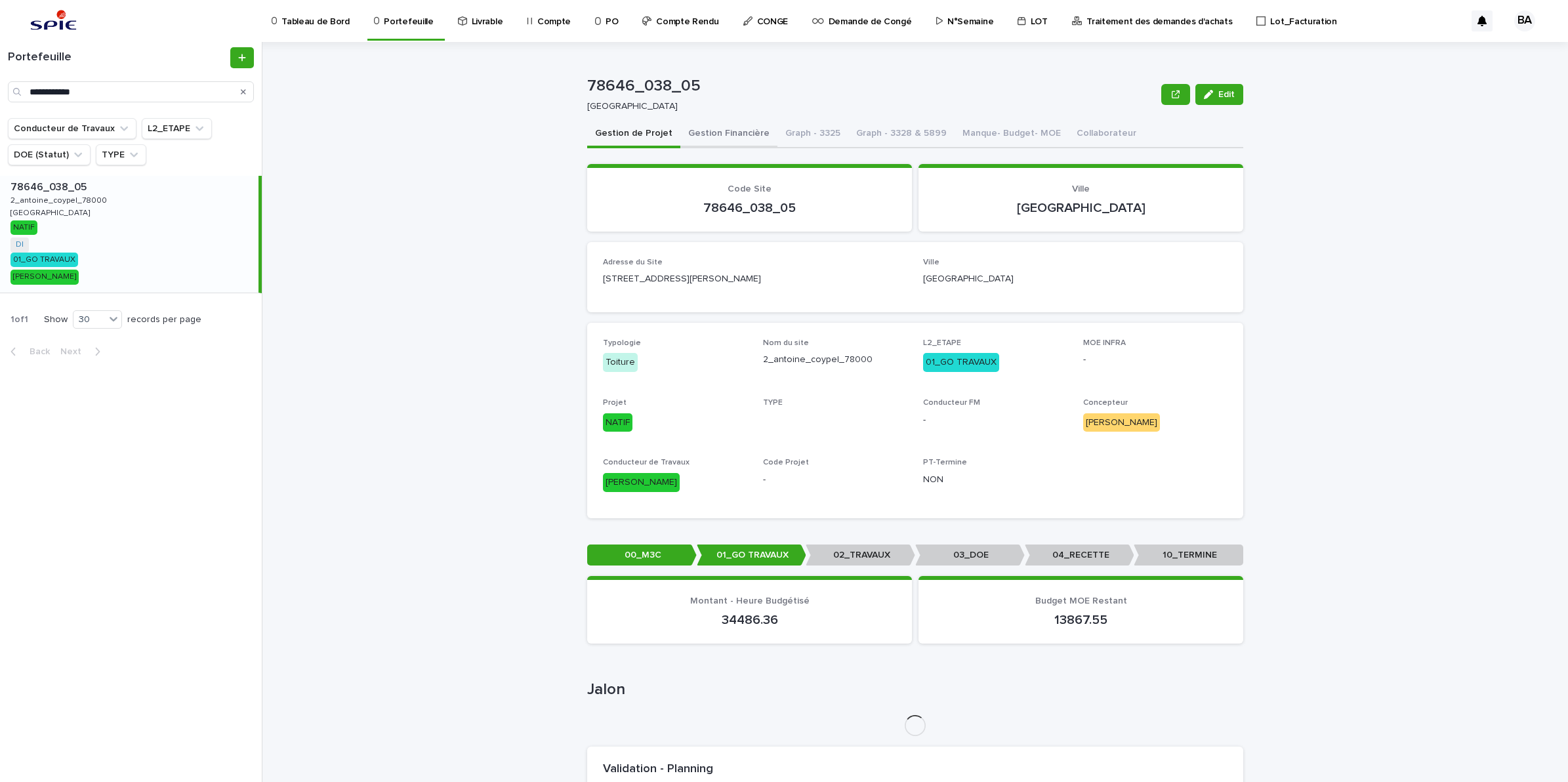
click at [741, 142] on button "Gestion Financière" at bounding box center [728, 135] width 97 height 28
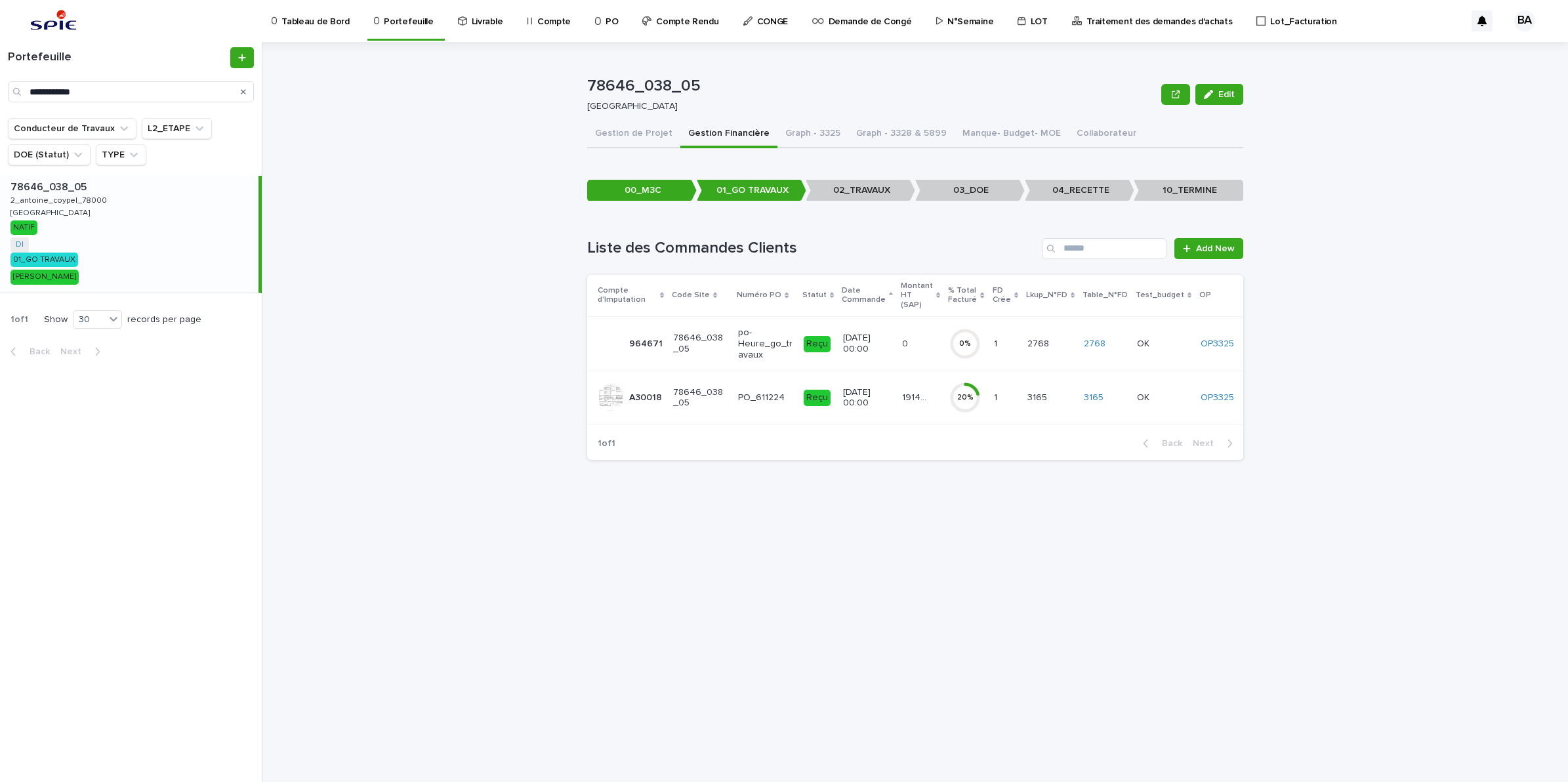
click at [926, 404] on td "191418.9 191418.9" at bounding box center [920, 398] width 48 height 53
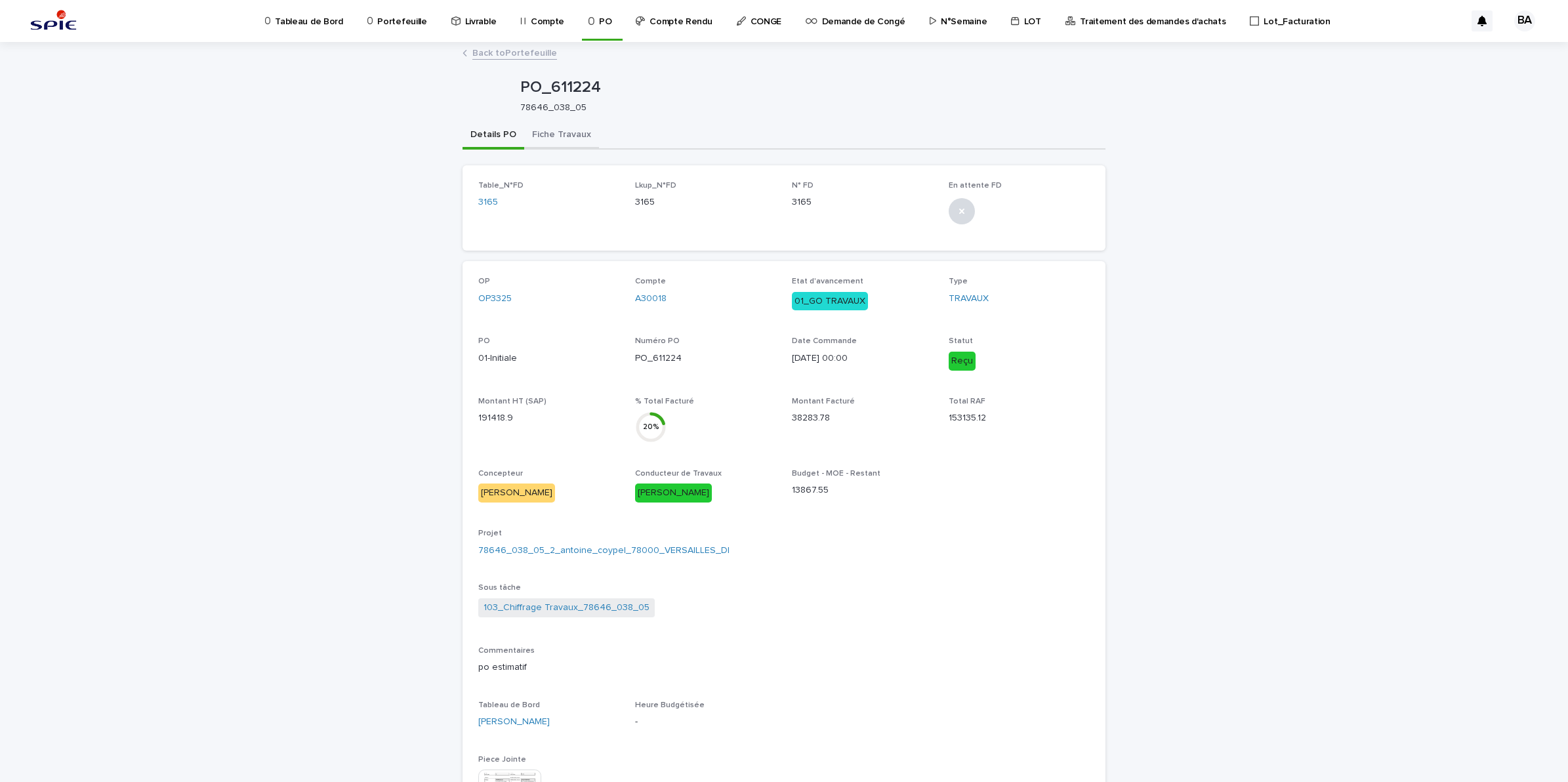
click at [567, 141] on button "Fiche Travaux" at bounding box center [561, 136] width 75 height 28
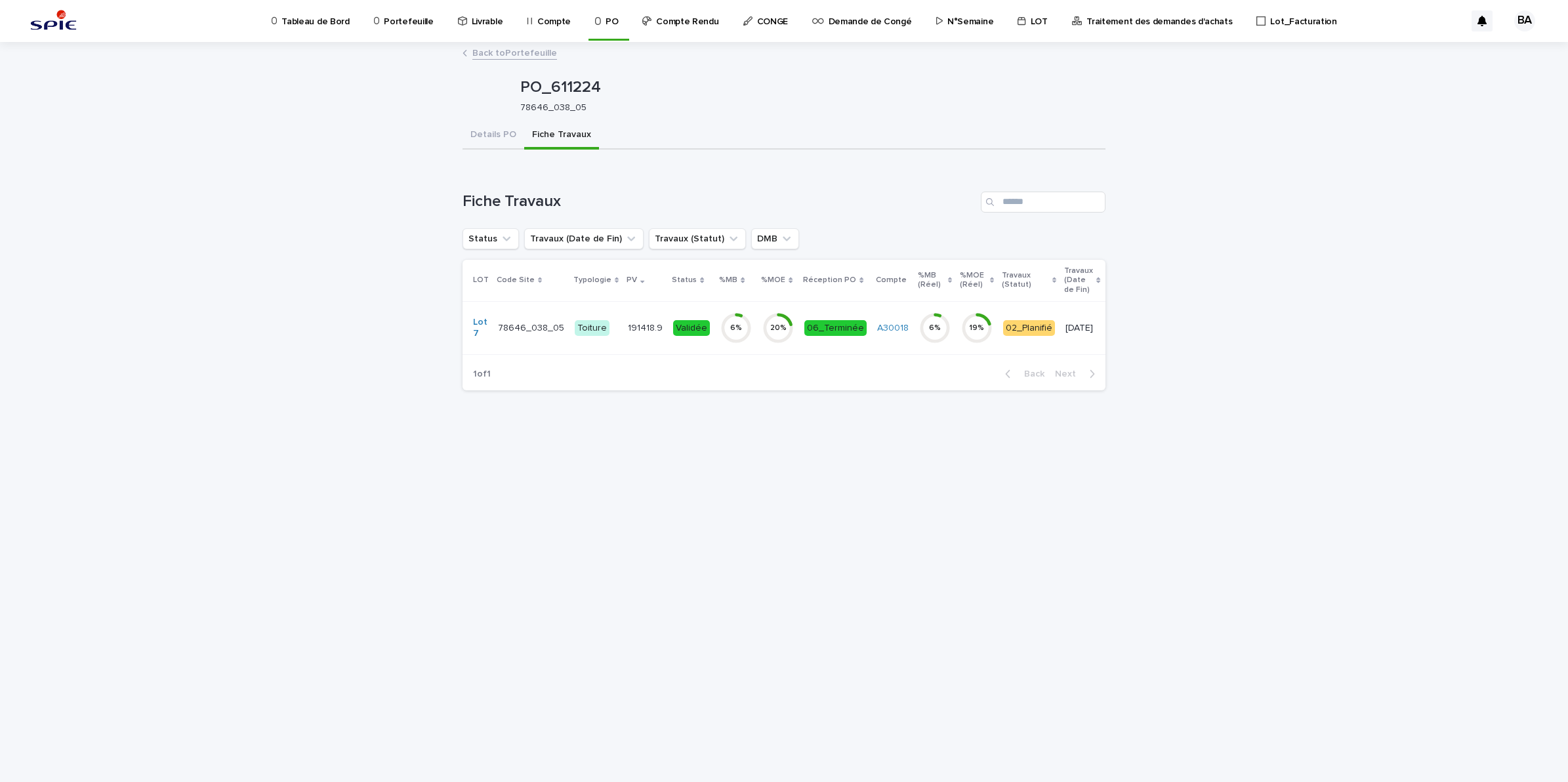
click at [804, 341] on div "06_Terminée" at bounding box center [835, 328] width 62 height 27
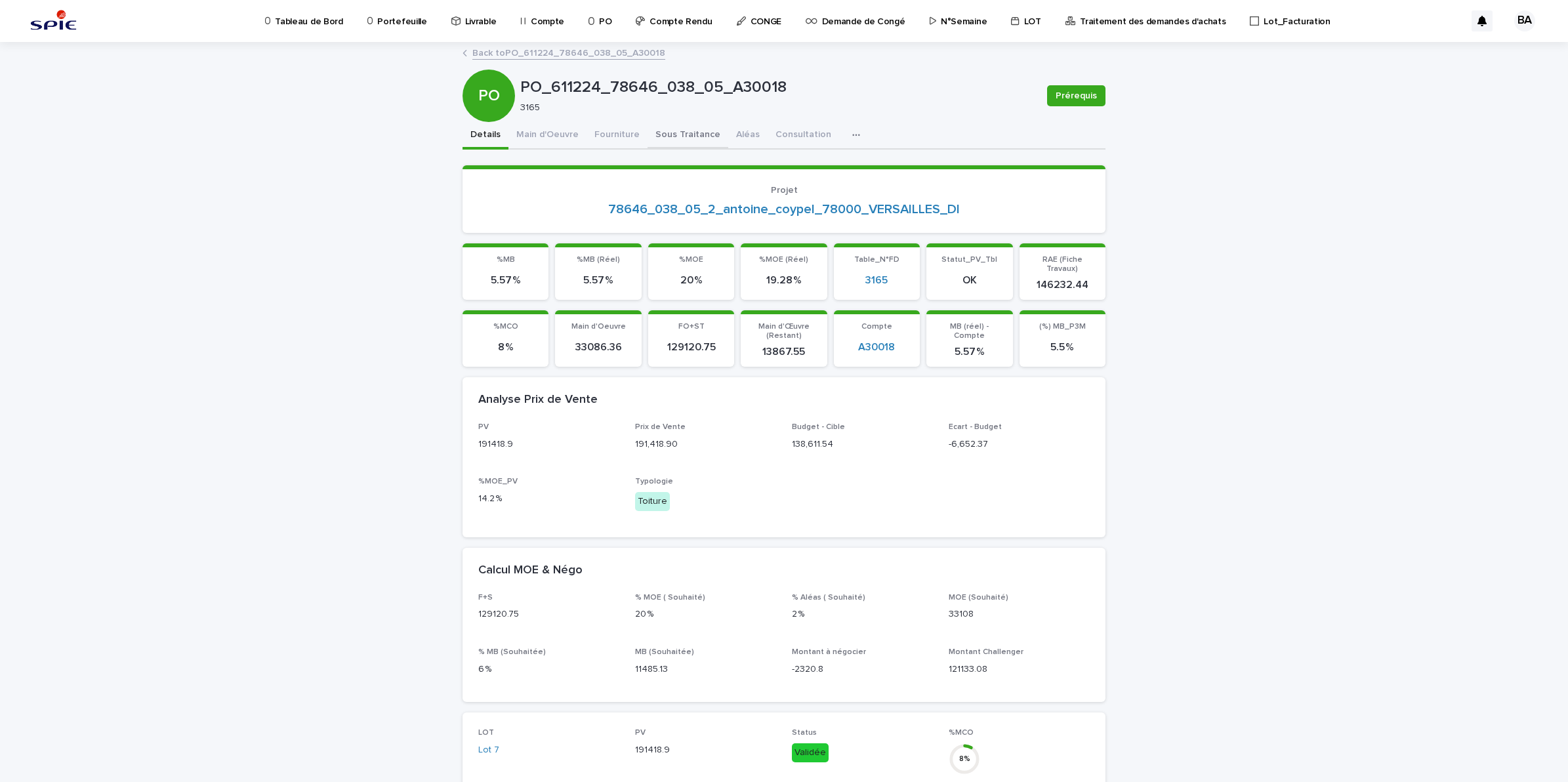
click at [660, 143] on button "Sous Traitance" at bounding box center [688, 136] width 81 height 28
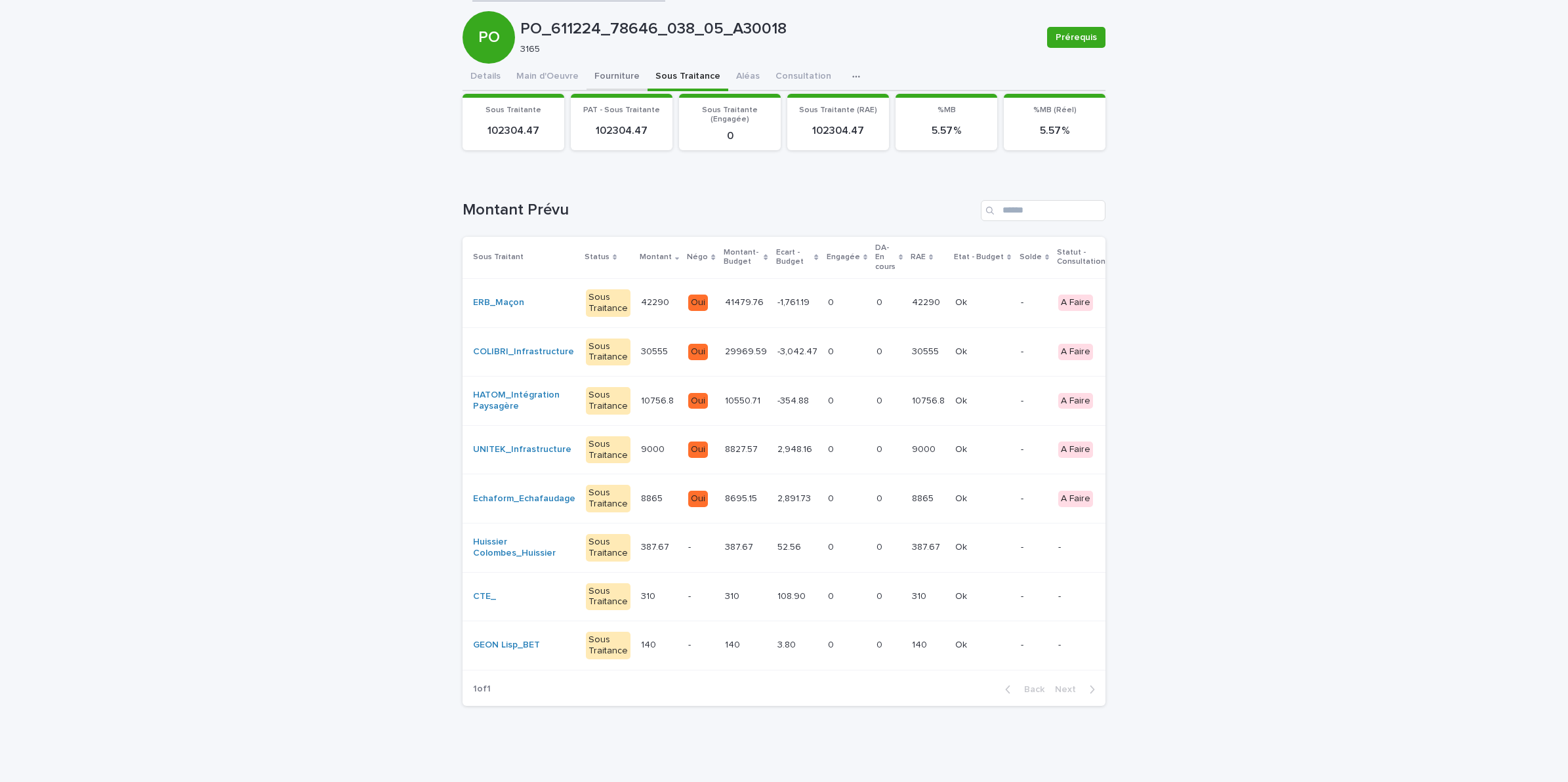
click at [617, 66] on div "PO_611224_78646_038_05_A30018 Prérequis PO PO_611224_78646_038_05_A30018 3165 P…" at bounding box center [784, 351] width 643 height 732
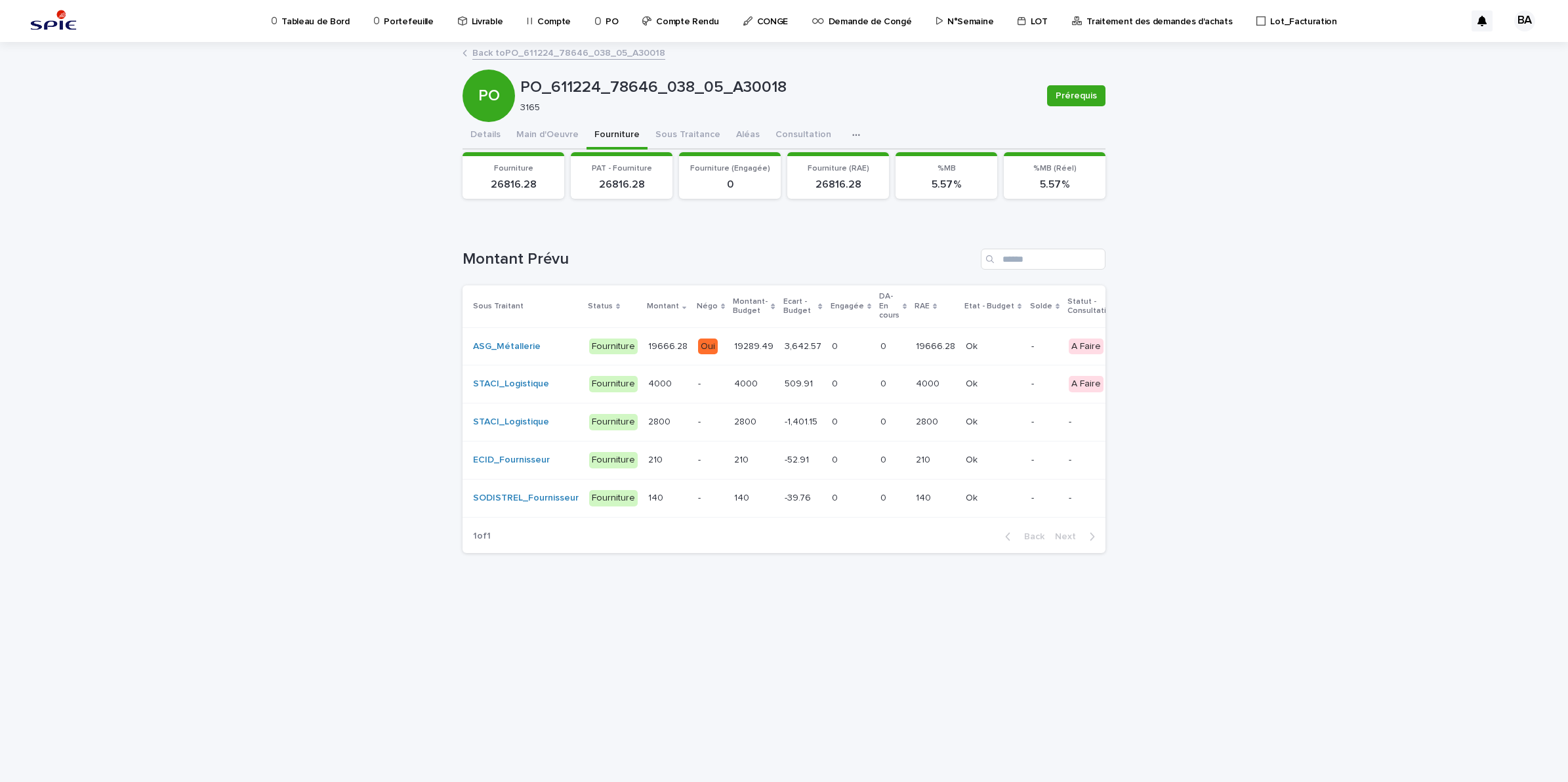
click at [512, 51] on link "Back to PO_611224_78646_038_05_A30018" at bounding box center [568, 52] width 193 height 15
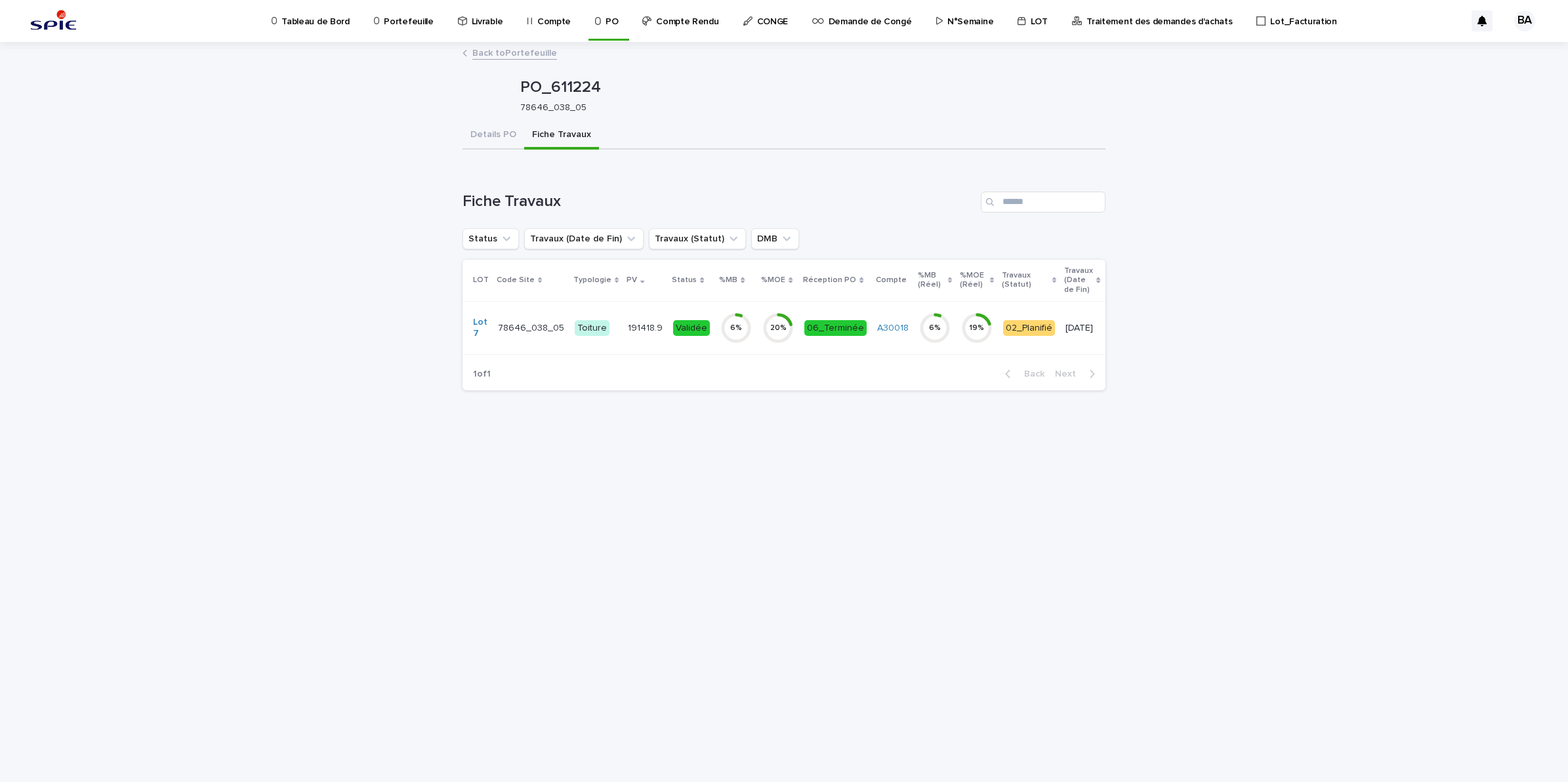
click at [414, 17] on p "Portefeuille" at bounding box center [408, 14] width 50 height 28
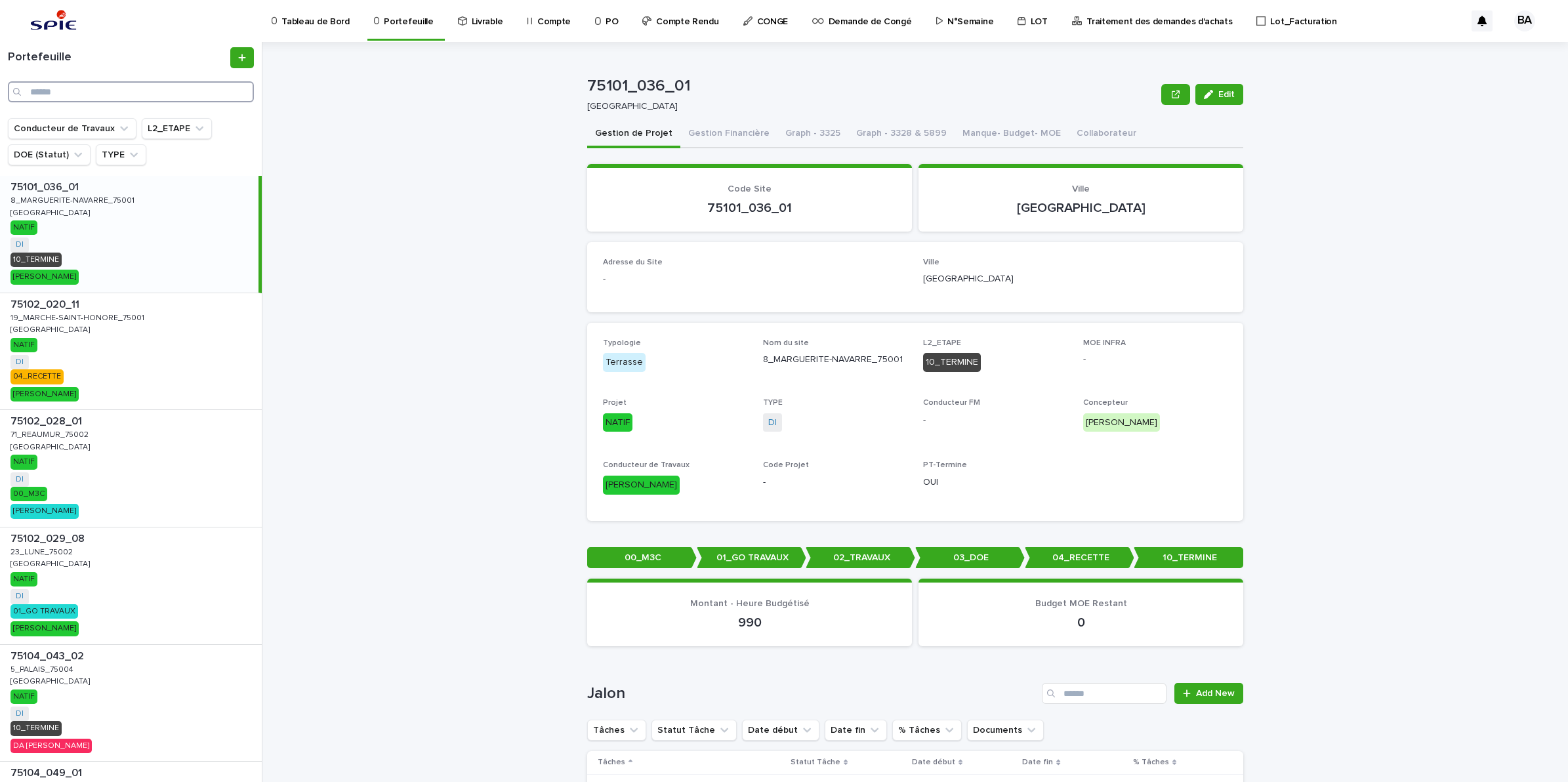
click at [119, 90] on input "Search" at bounding box center [131, 92] width 246 height 21
paste input "**********"
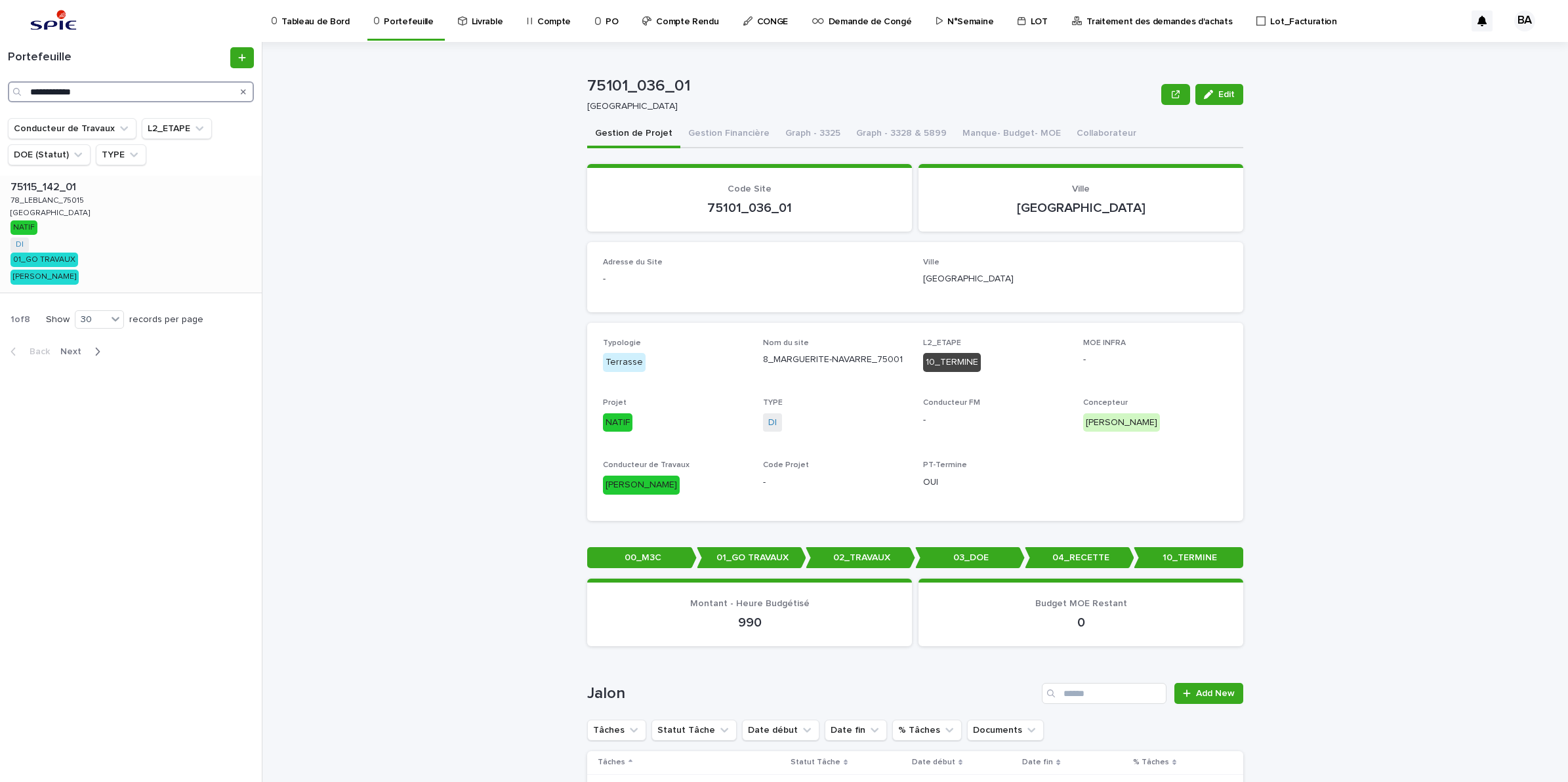
type input "**********"
click at [86, 232] on div "75115_142_01 75115_142_01 78_LEBLANC_75015 78_LEBLANC_75015 PARIS PARIS NATIF D…" at bounding box center [131, 234] width 261 height 117
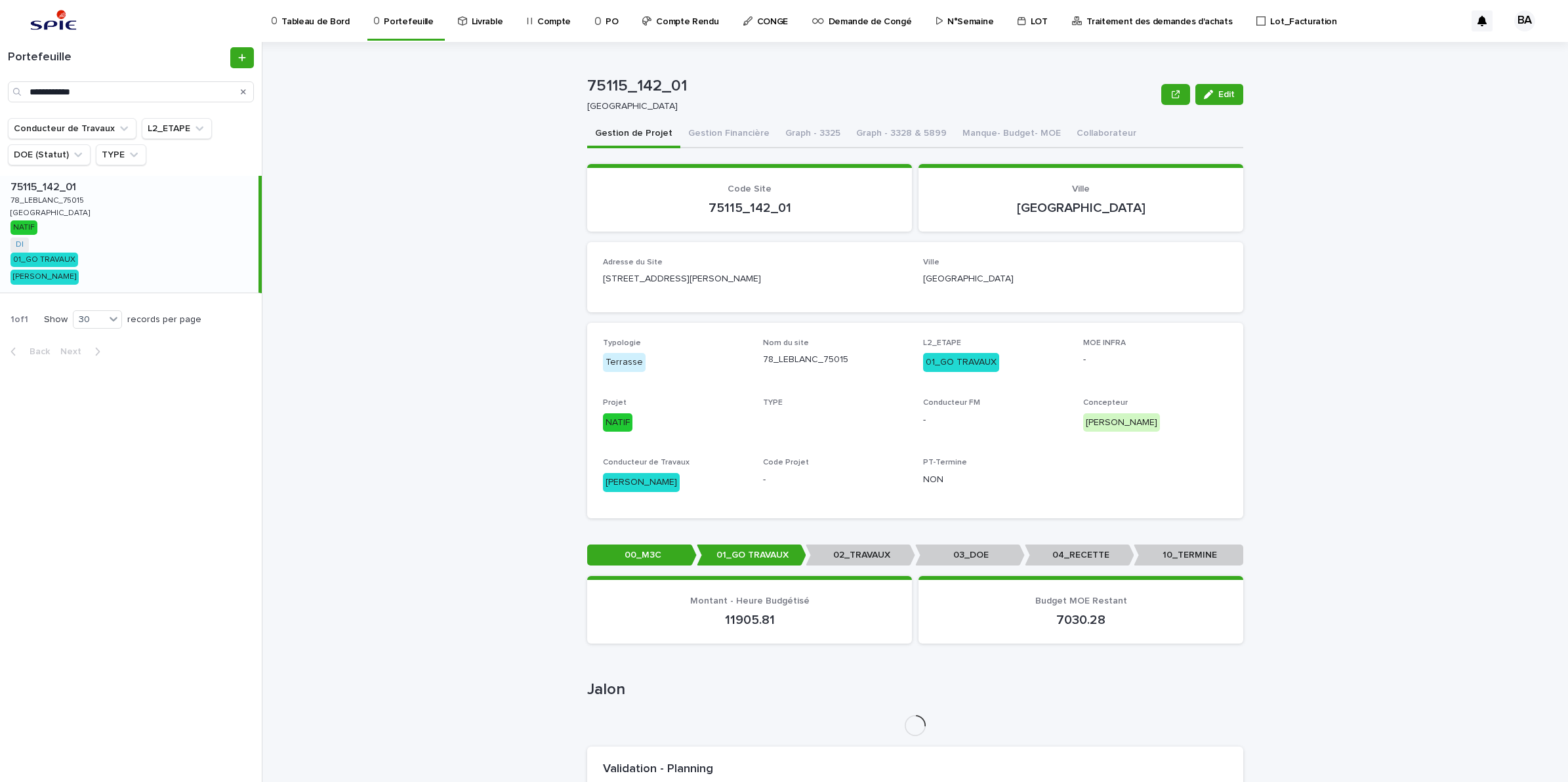
click at [710, 136] on button "Gestion Financière" at bounding box center [728, 135] width 97 height 28
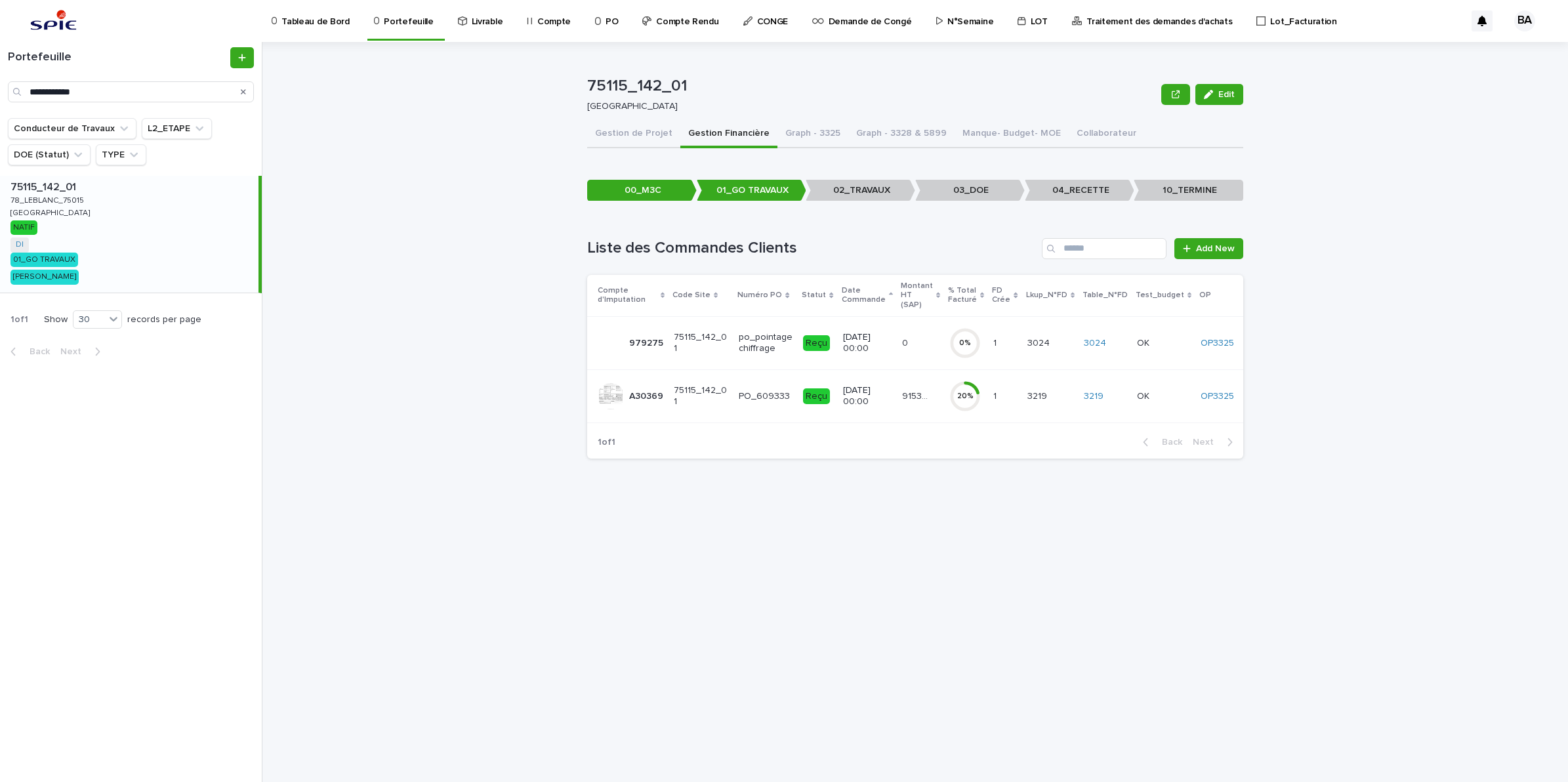
click at [916, 402] on td "91533.53 91533.53" at bounding box center [920, 396] width 48 height 53
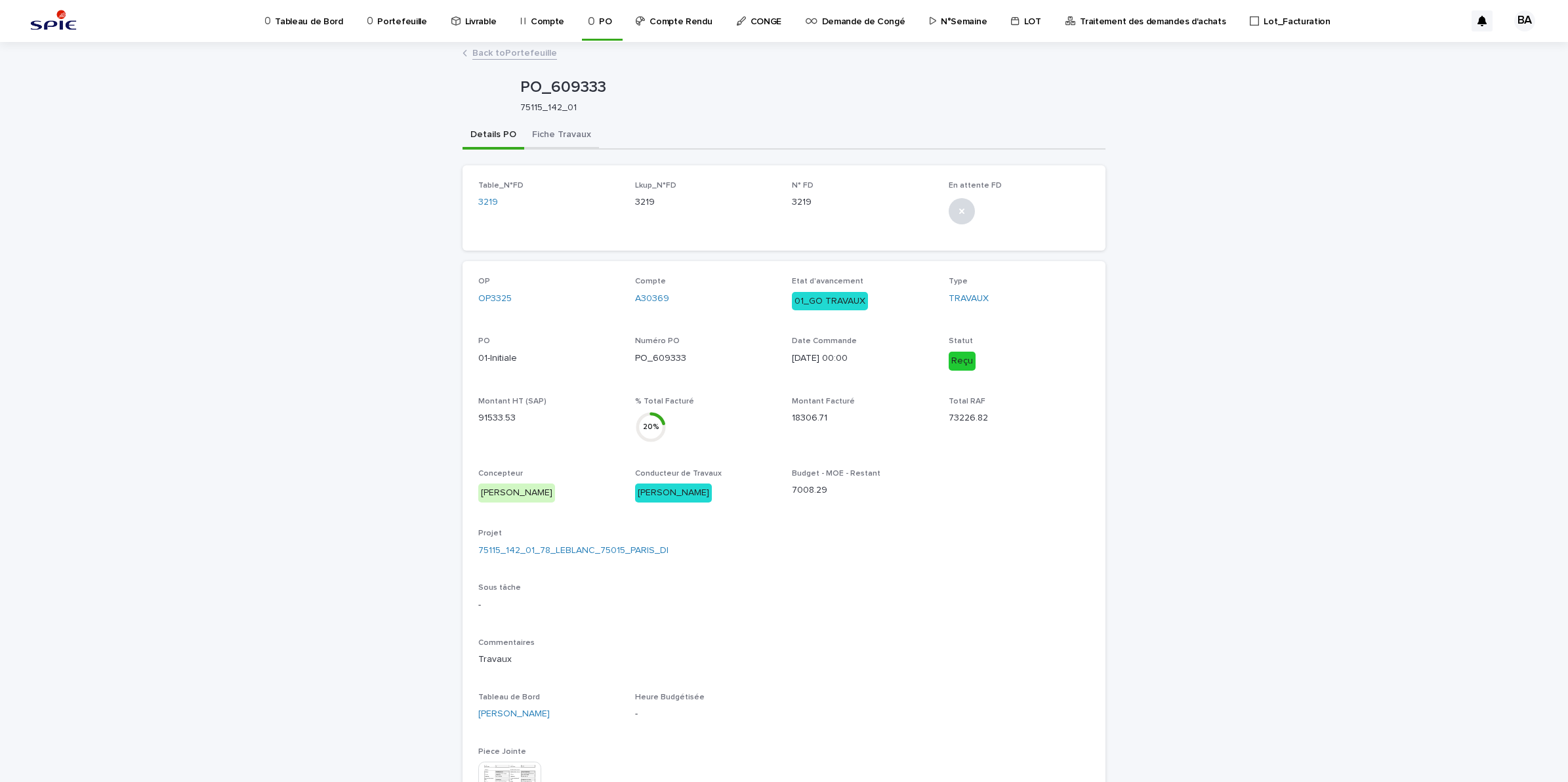
click at [581, 135] on button "Fiche Travaux" at bounding box center [561, 136] width 75 height 28
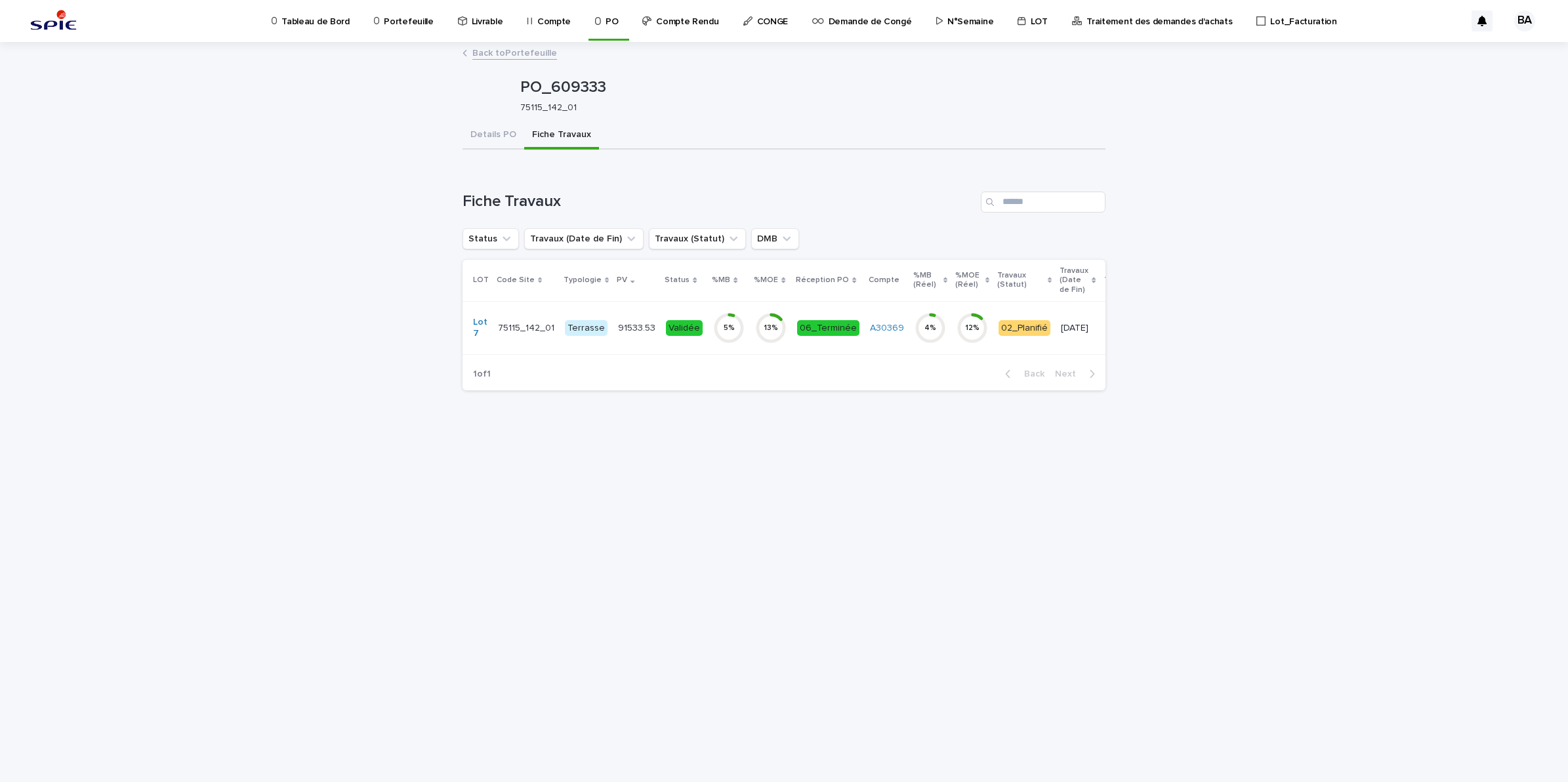
click at [825, 352] on td "06_Terminée" at bounding box center [828, 328] width 73 height 53
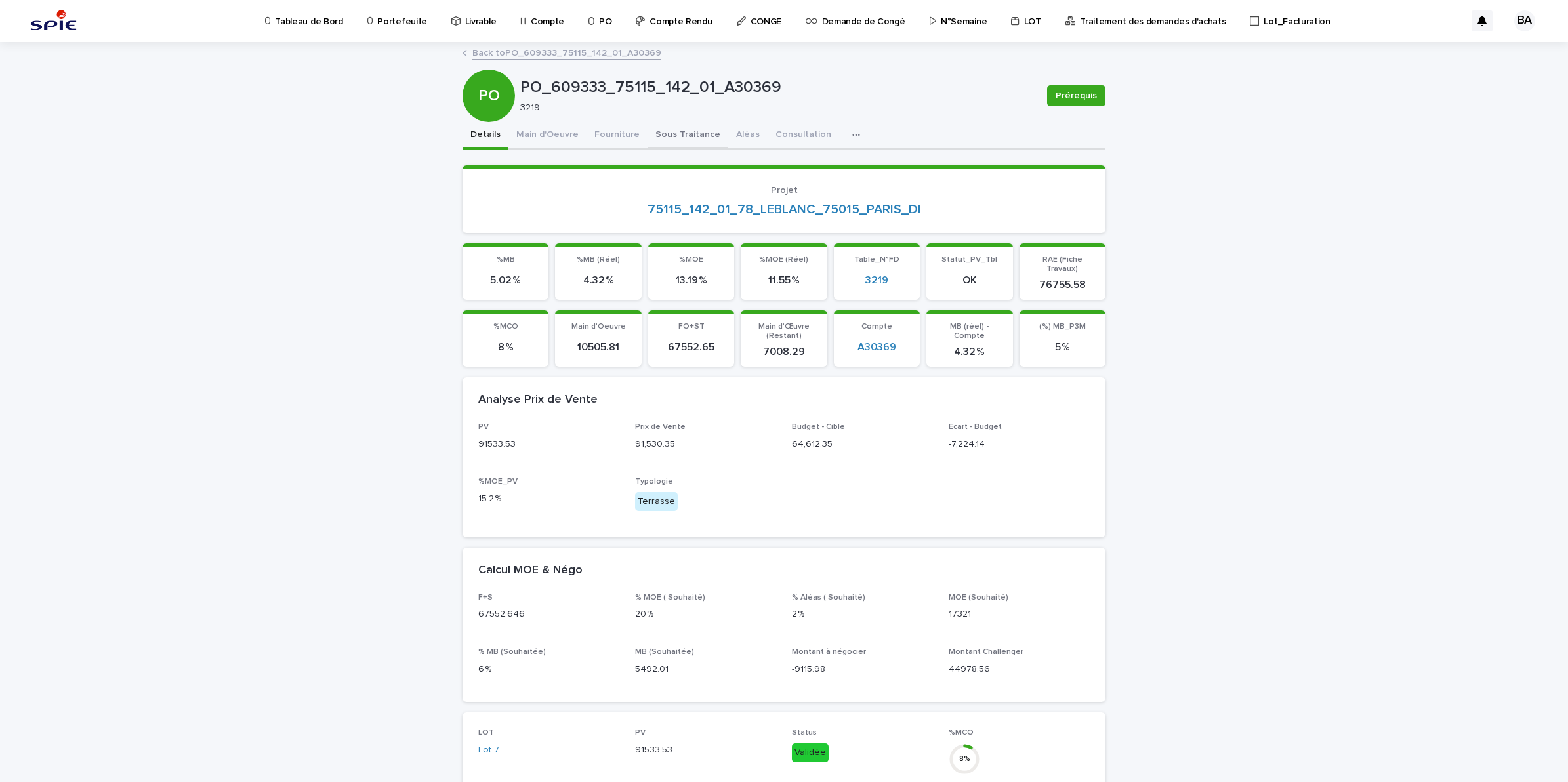
click at [664, 135] on button "Sous Traitance" at bounding box center [688, 136] width 81 height 28
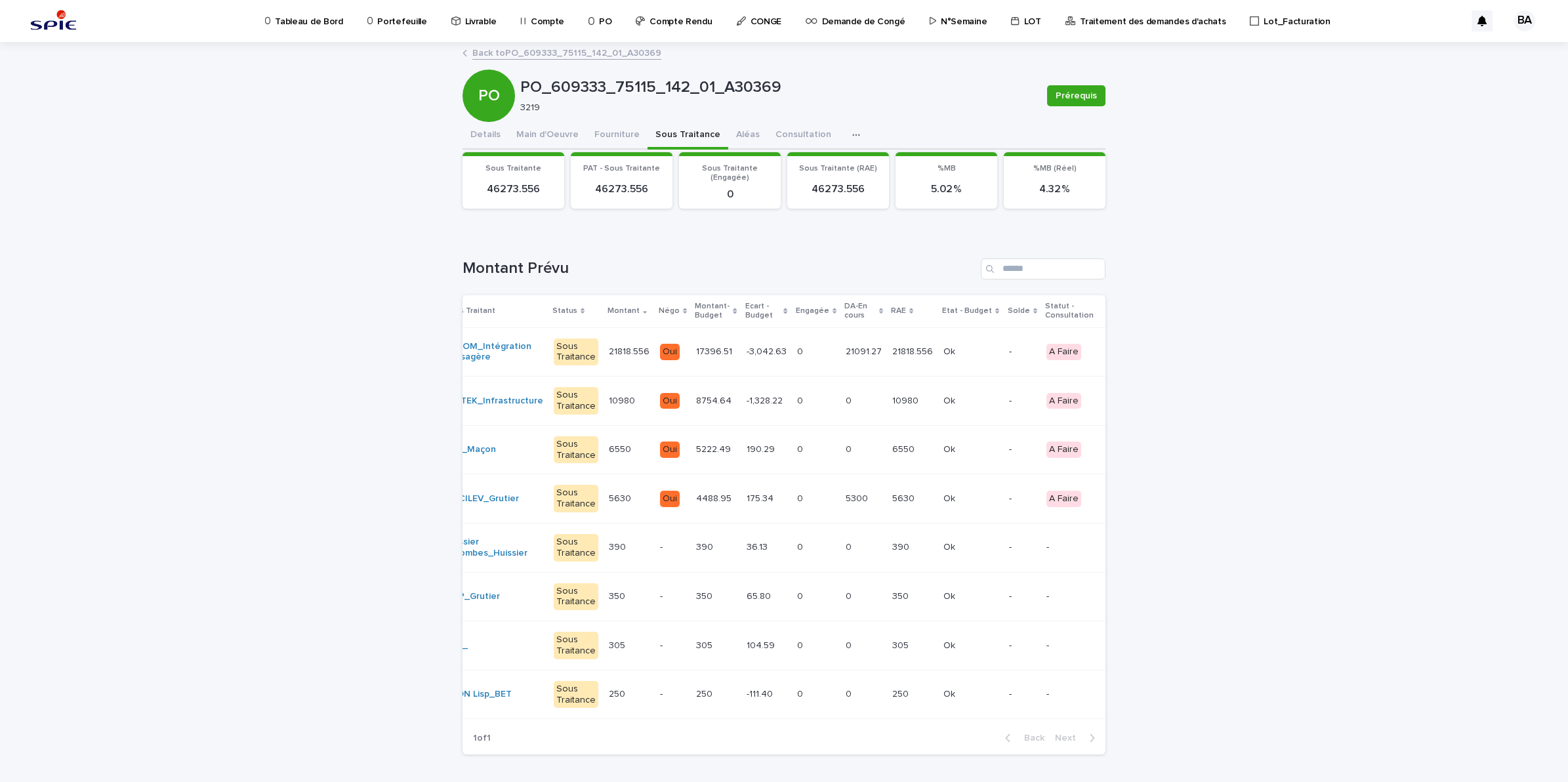
scroll to position [0, 149]
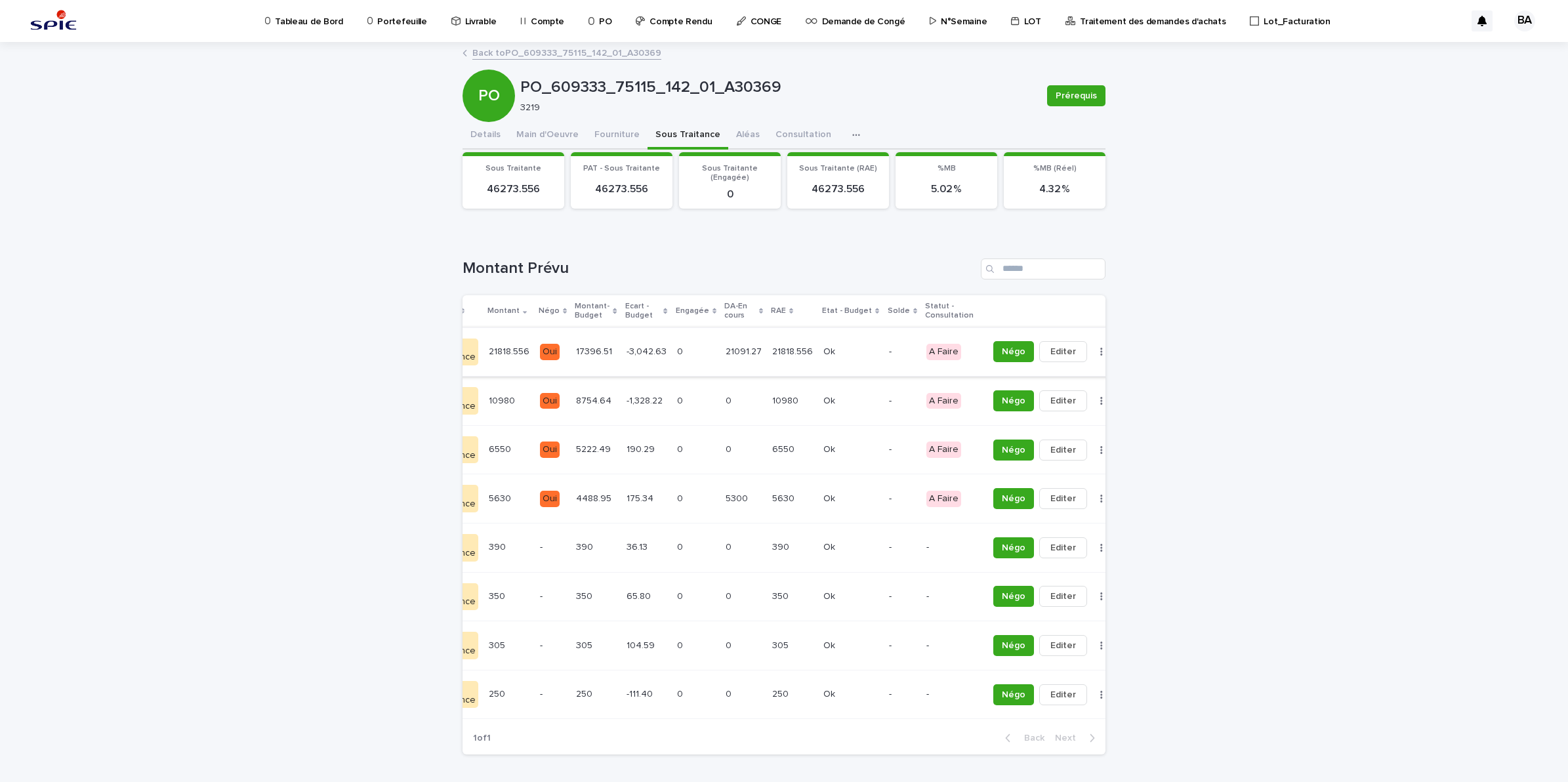
click at [1092, 355] on button "button" at bounding box center [1101, 352] width 18 height 9
click at [1035, 374] on button "Solder" at bounding box center [1035, 378] width 86 height 21
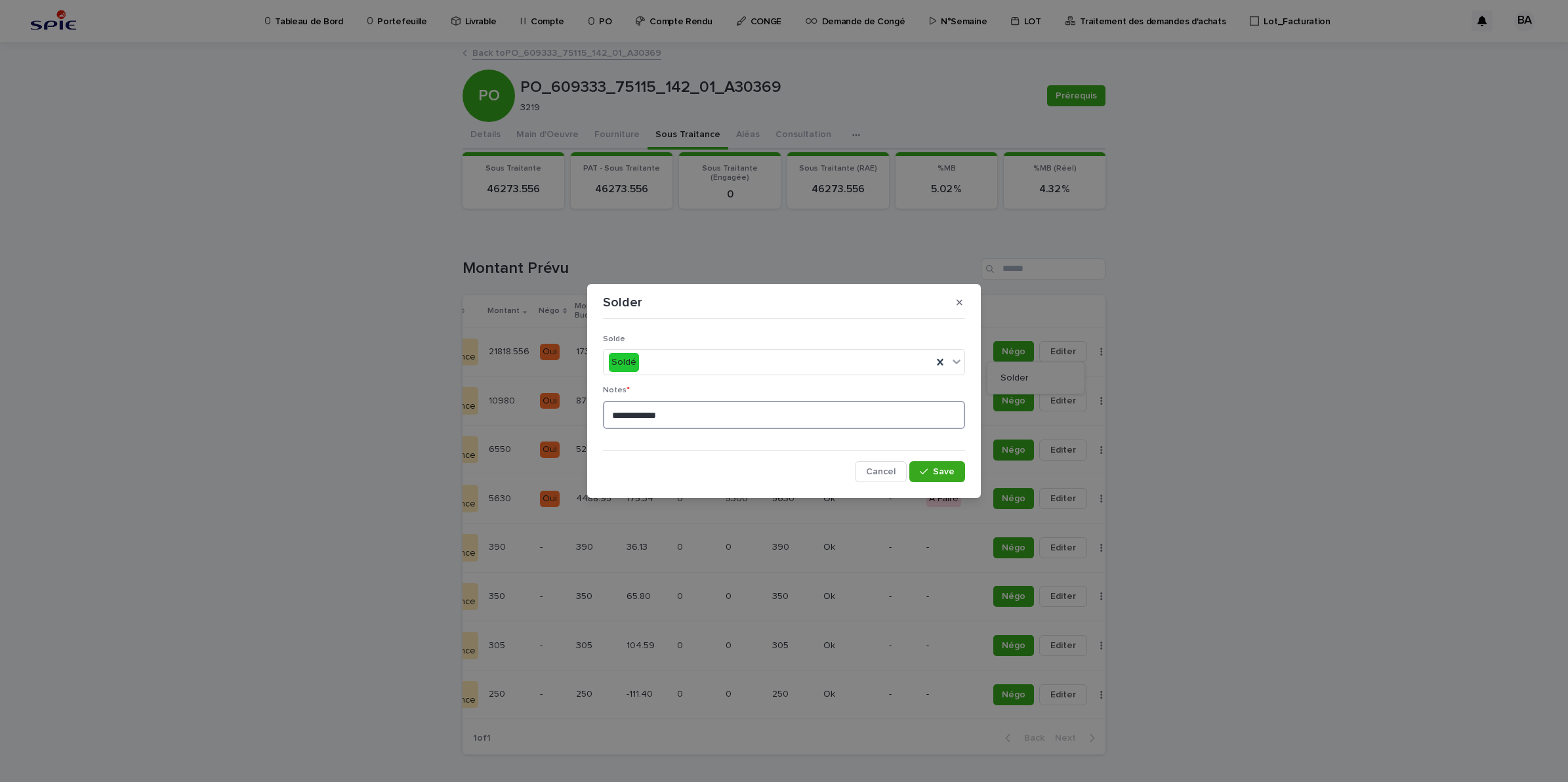
drag, startPoint x: 693, startPoint y: 415, endPoint x: 557, endPoint y: 399, distance: 136.9
click at [557, 399] on div "**********" at bounding box center [784, 391] width 1568 height 782
type textarea "**"
click at [945, 470] on span "Save" at bounding box center [943, 472] width 22 height 9
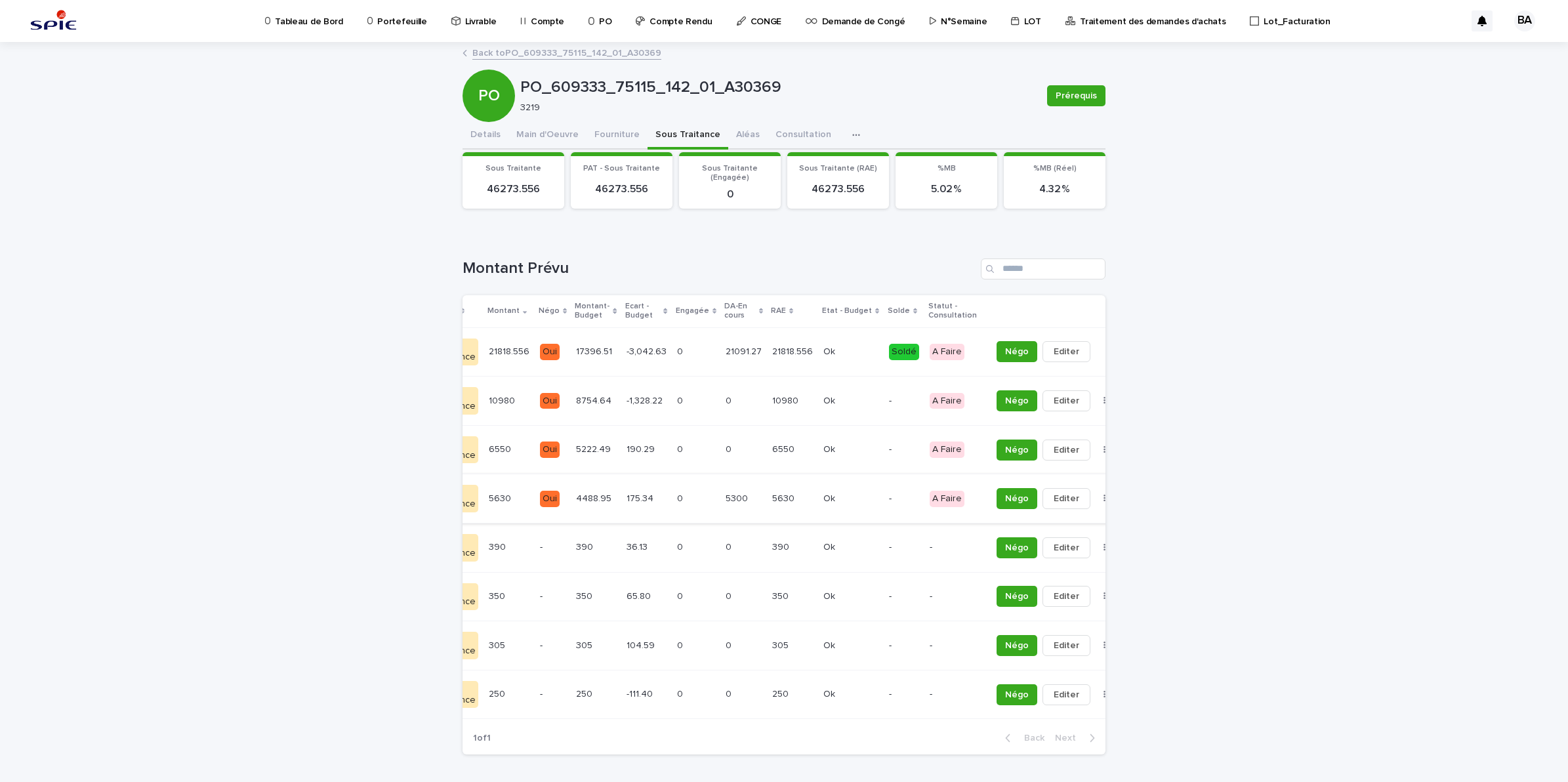
click at [1095, 499] on button "button" at bounding box center [1105, 499] width 18 height 9
click at [1056, 519] on button "Solder" at bounding box center [1039, 526] width 86 height 21
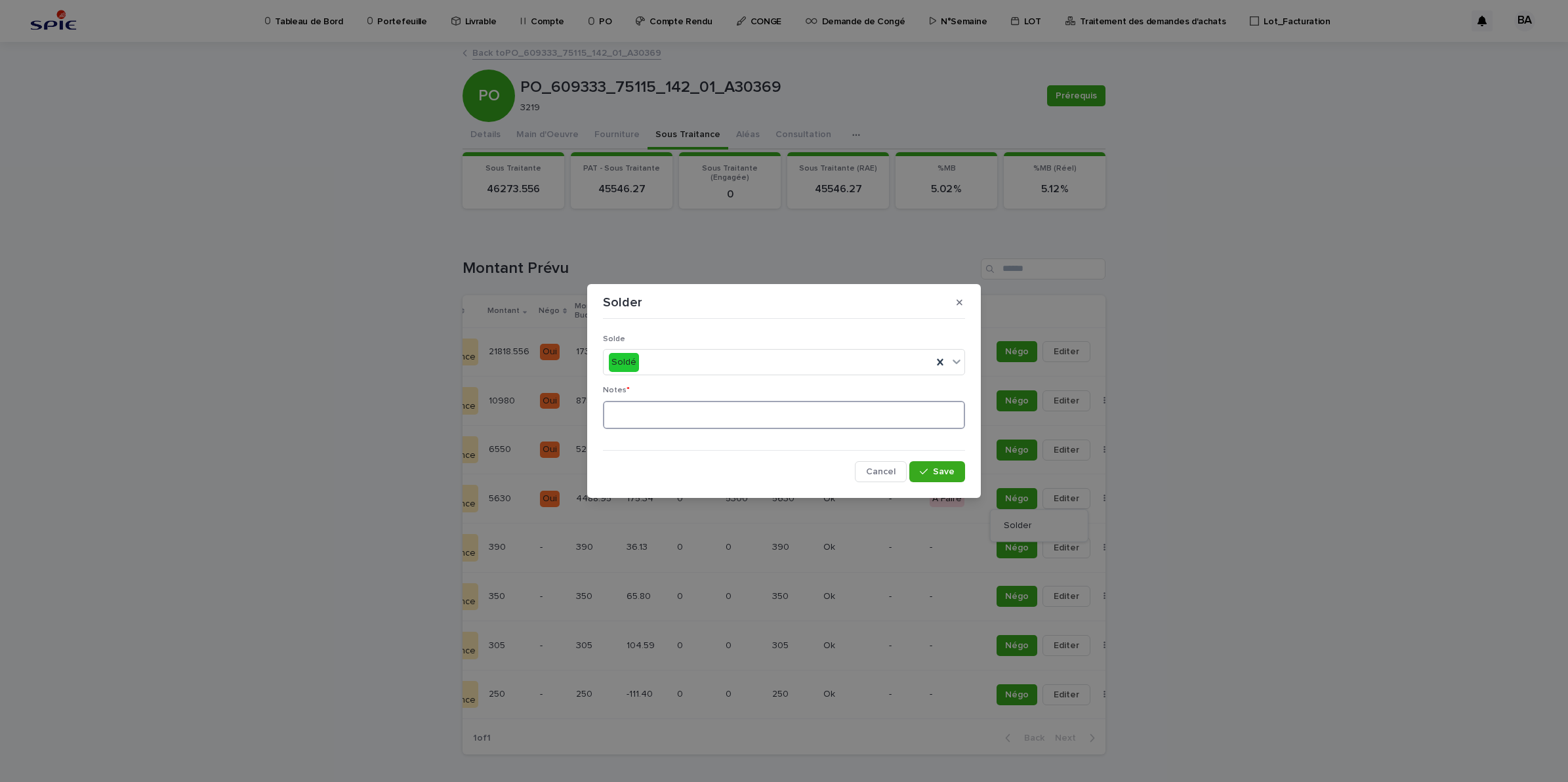
click at [720, 413] on textarea at bounding box center [784, 415] width 362 height 29
type textarea "**"
click at [937, 473] on span "Save" at bounding box center [943, 472] width 22 height 9
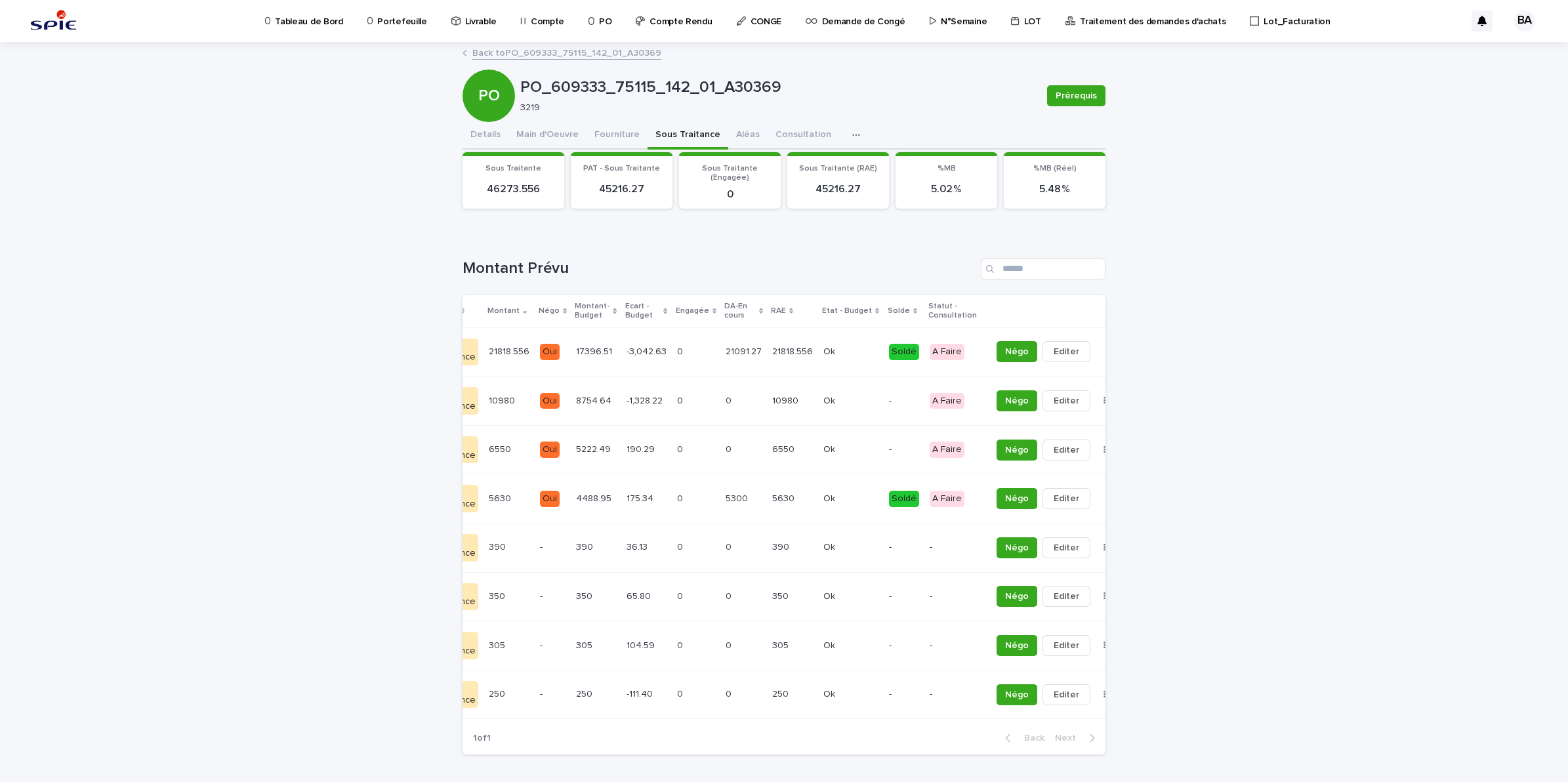
click at [414, 22] on p "Portefeuille" at bounding box center [401, 14] width 50 height 28
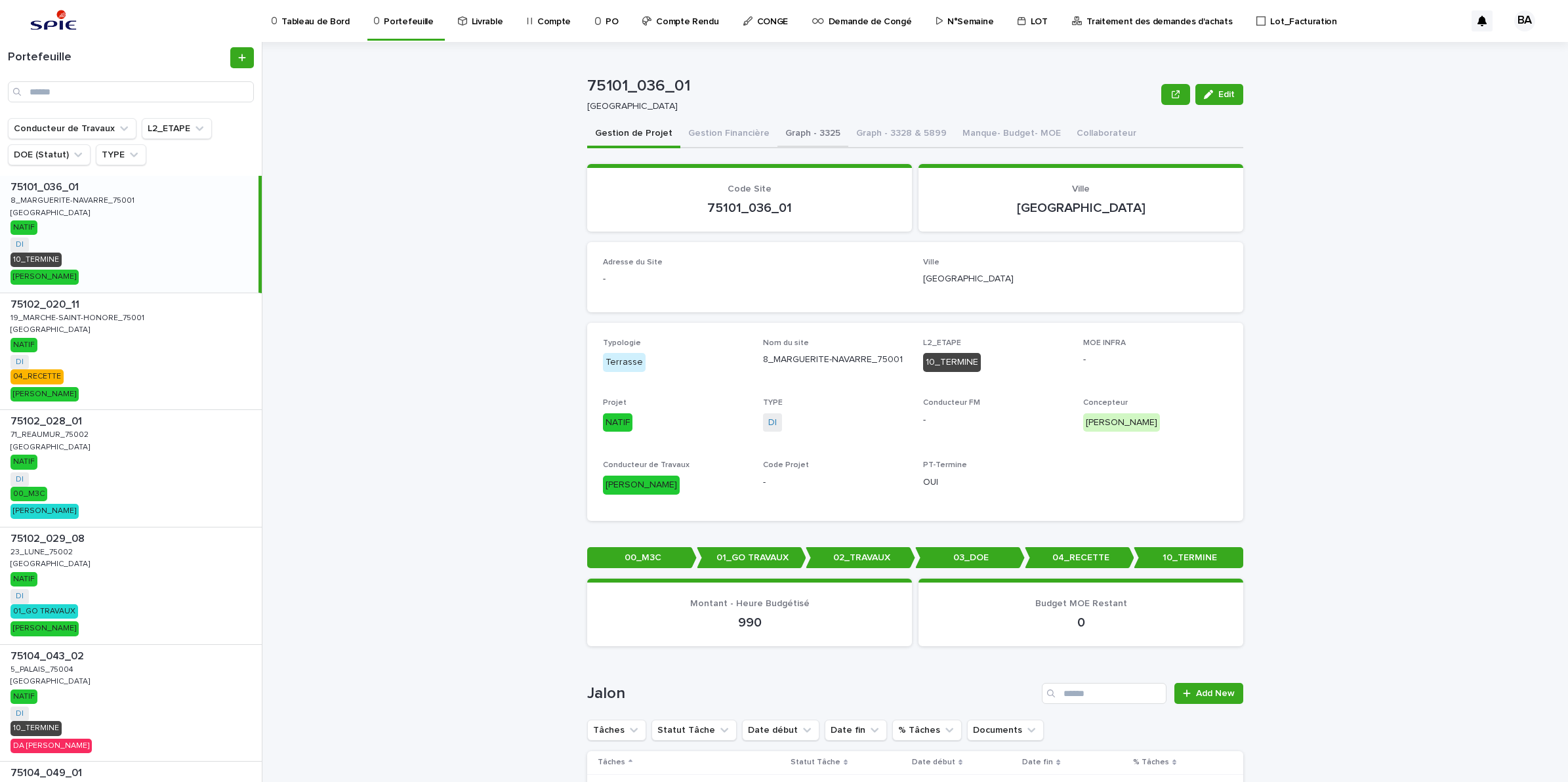
click at [780, 135] on button "Graph - 3325" at bounding box center [812, 135] width 71 height 28
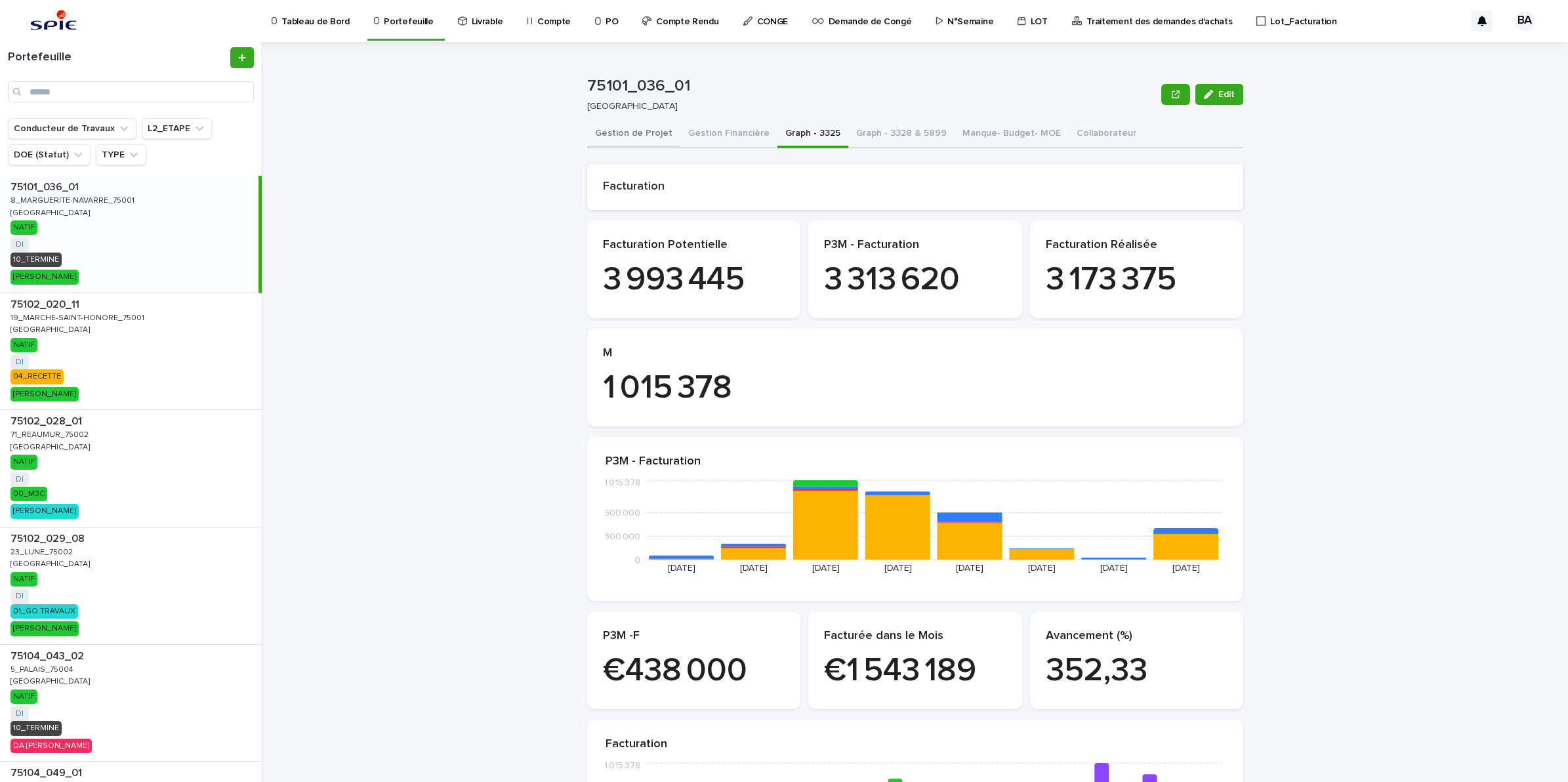
click at [652, 131] on button "Gestion de Projet" at bounding box center [633, 135] width 93 height 28
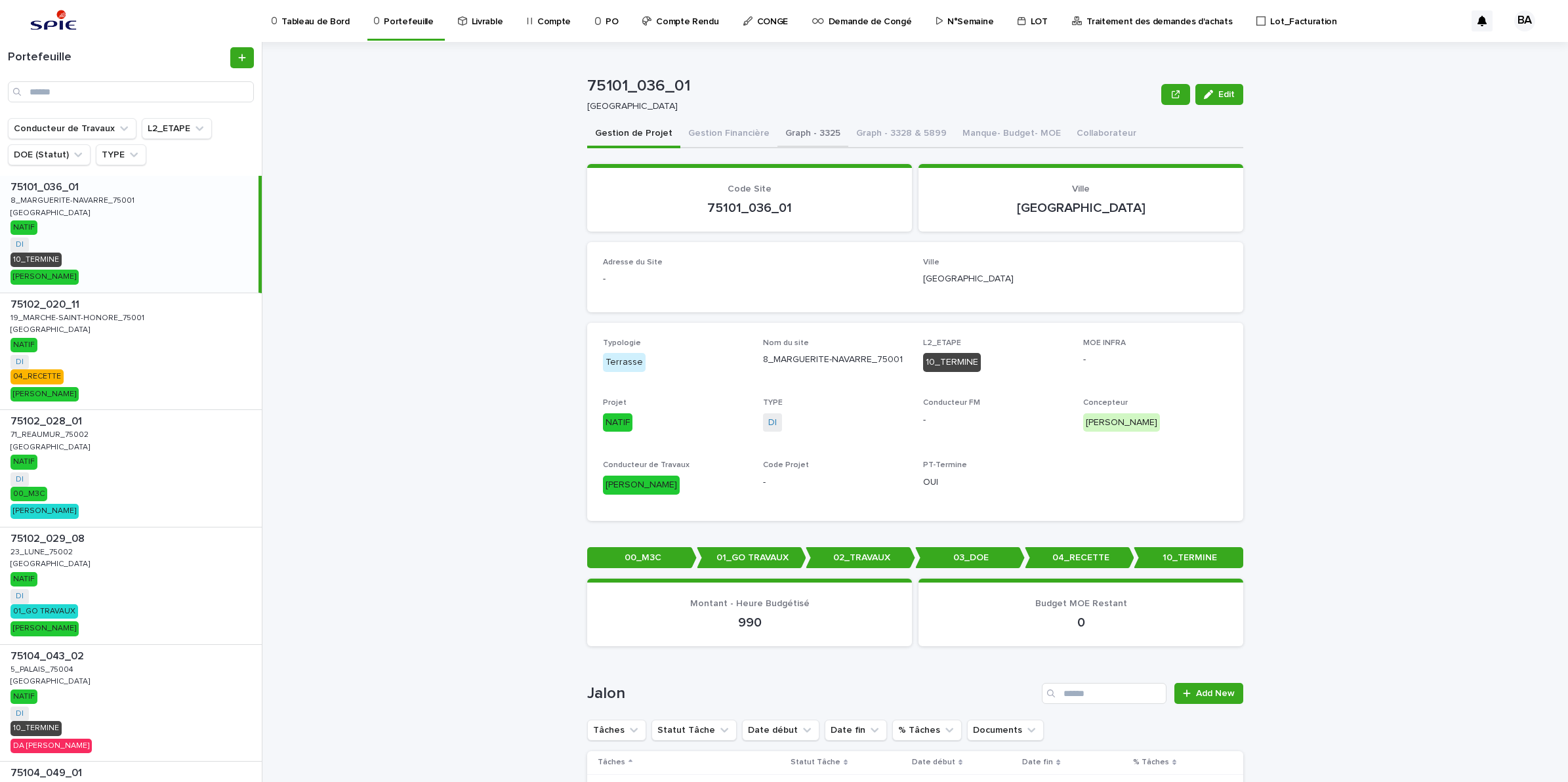
click at [807, 128] on button "Graph - 3325" at bounding box center [812, 135] width 71 height 28
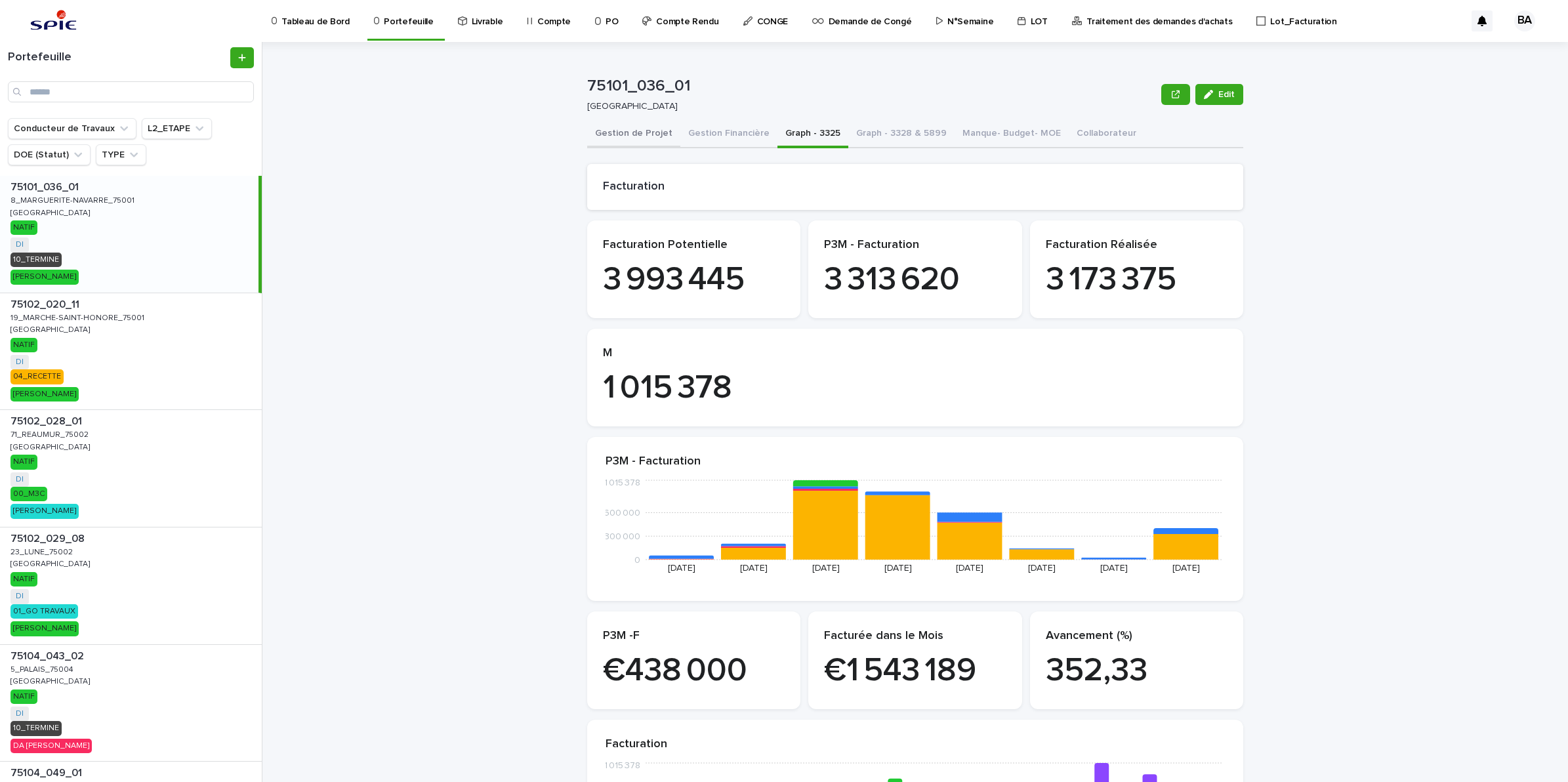
click at [653, 136] on button "Gestion de Projet" at bounding box center [633, 135] width 93 height 28
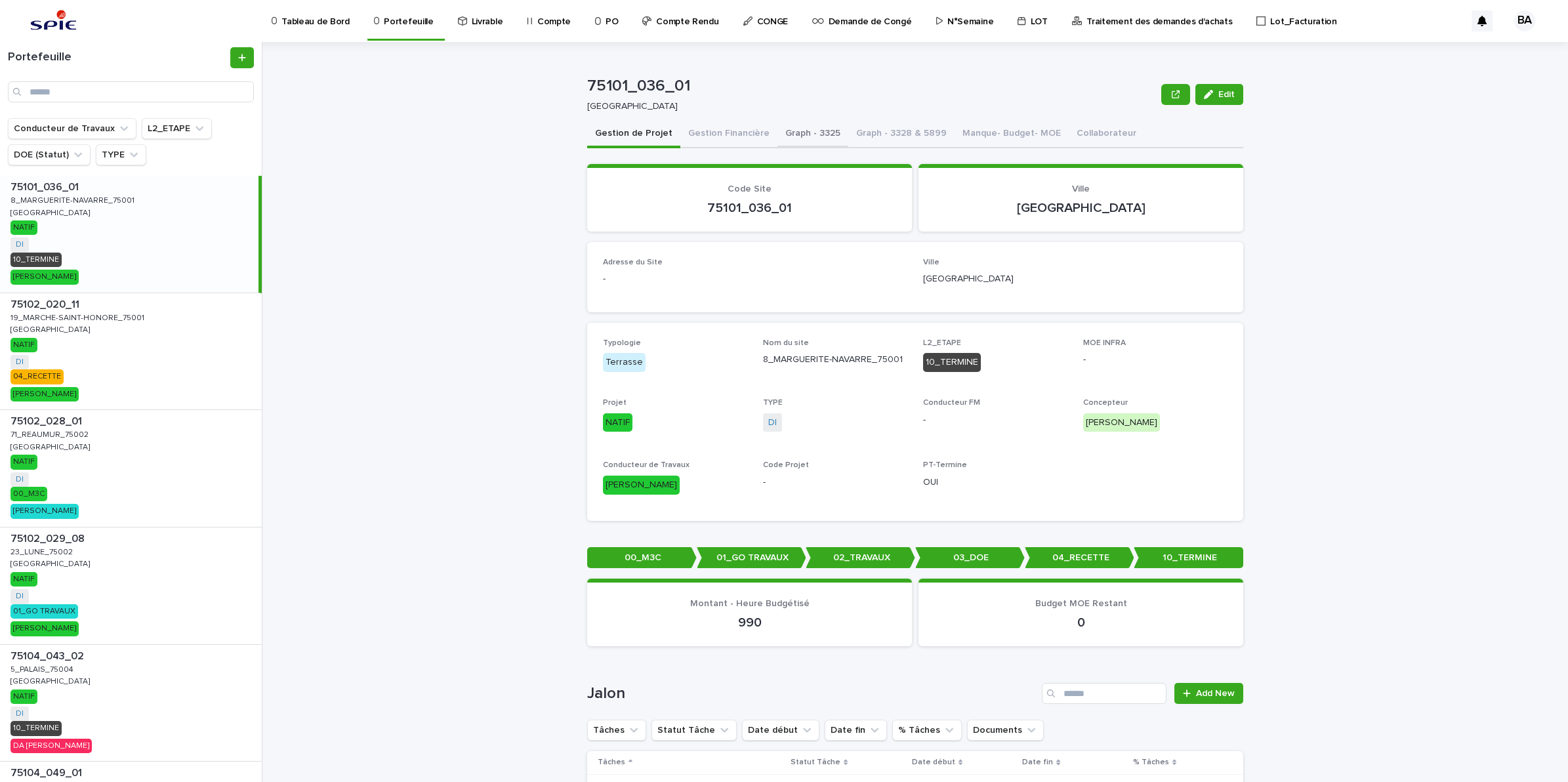
click at [788, 133] on button "Graph - 3325" at bounding box center [812, 135] width 71 height 28
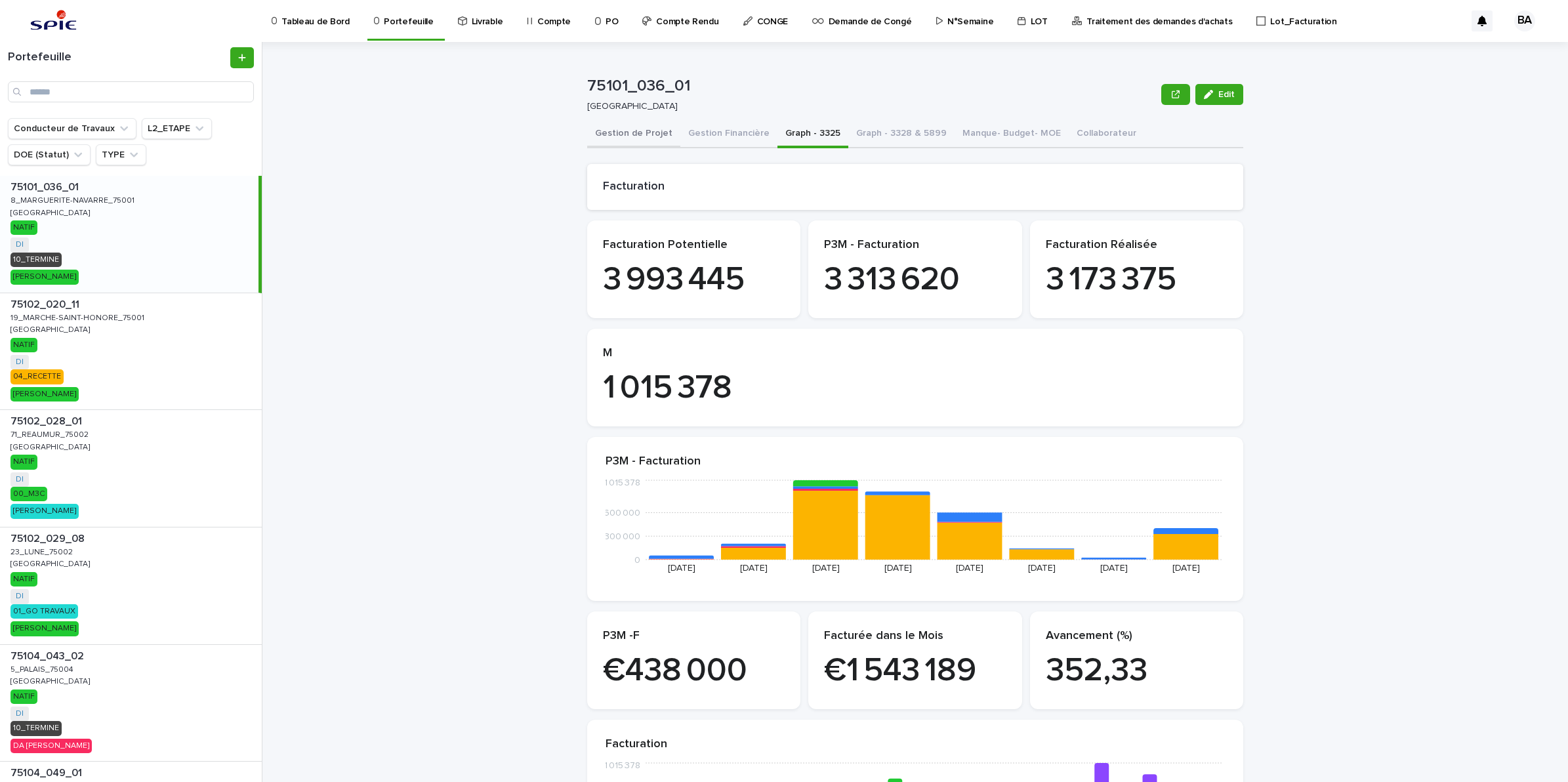
click at [622, 143] on button "Gestion de Projet" at bounding box center [633, 135] width 93 height 28
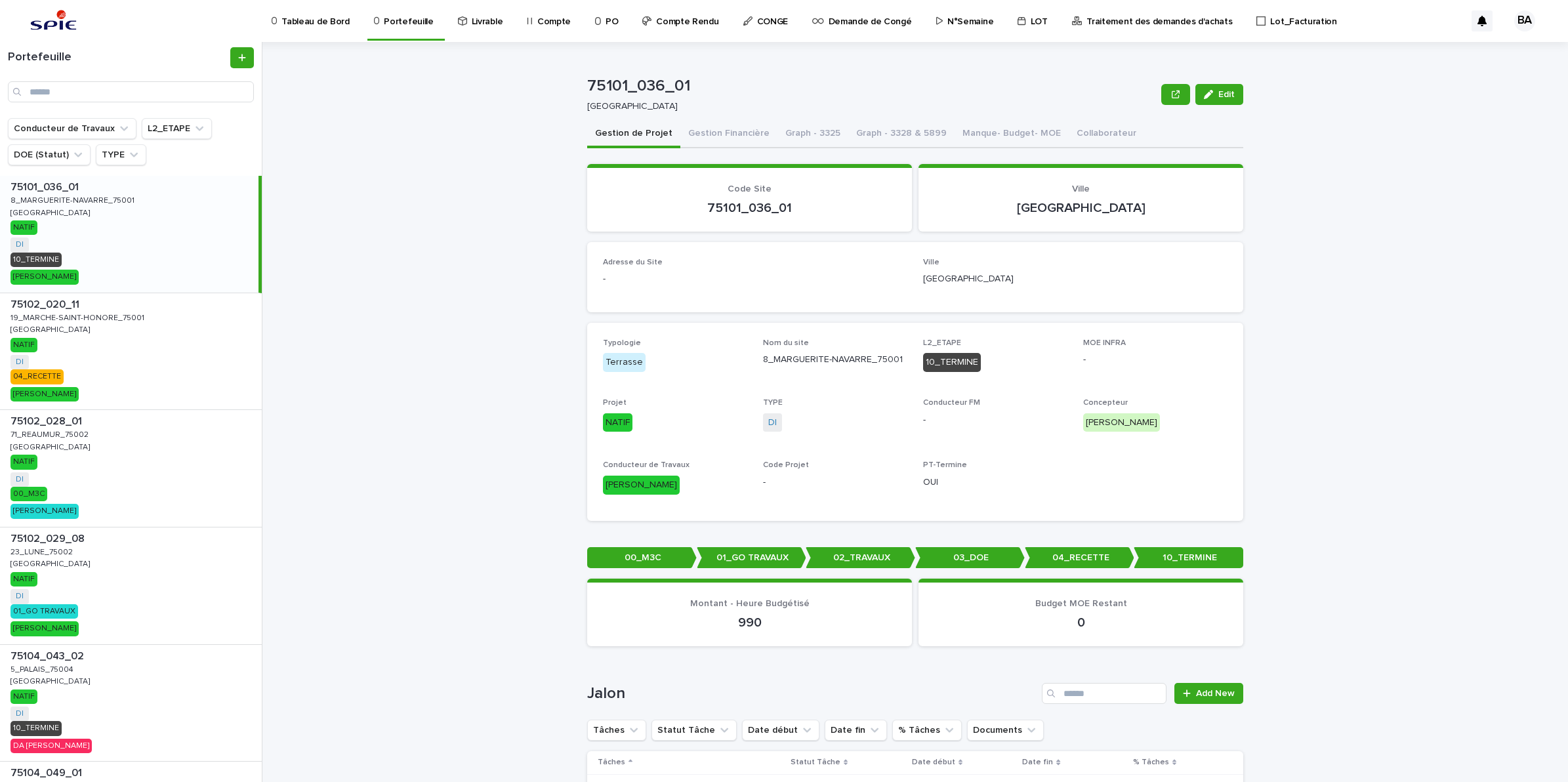
click at [1031, 18] on p "LOT" at bounding box center [1039, 14] width 17 height 28
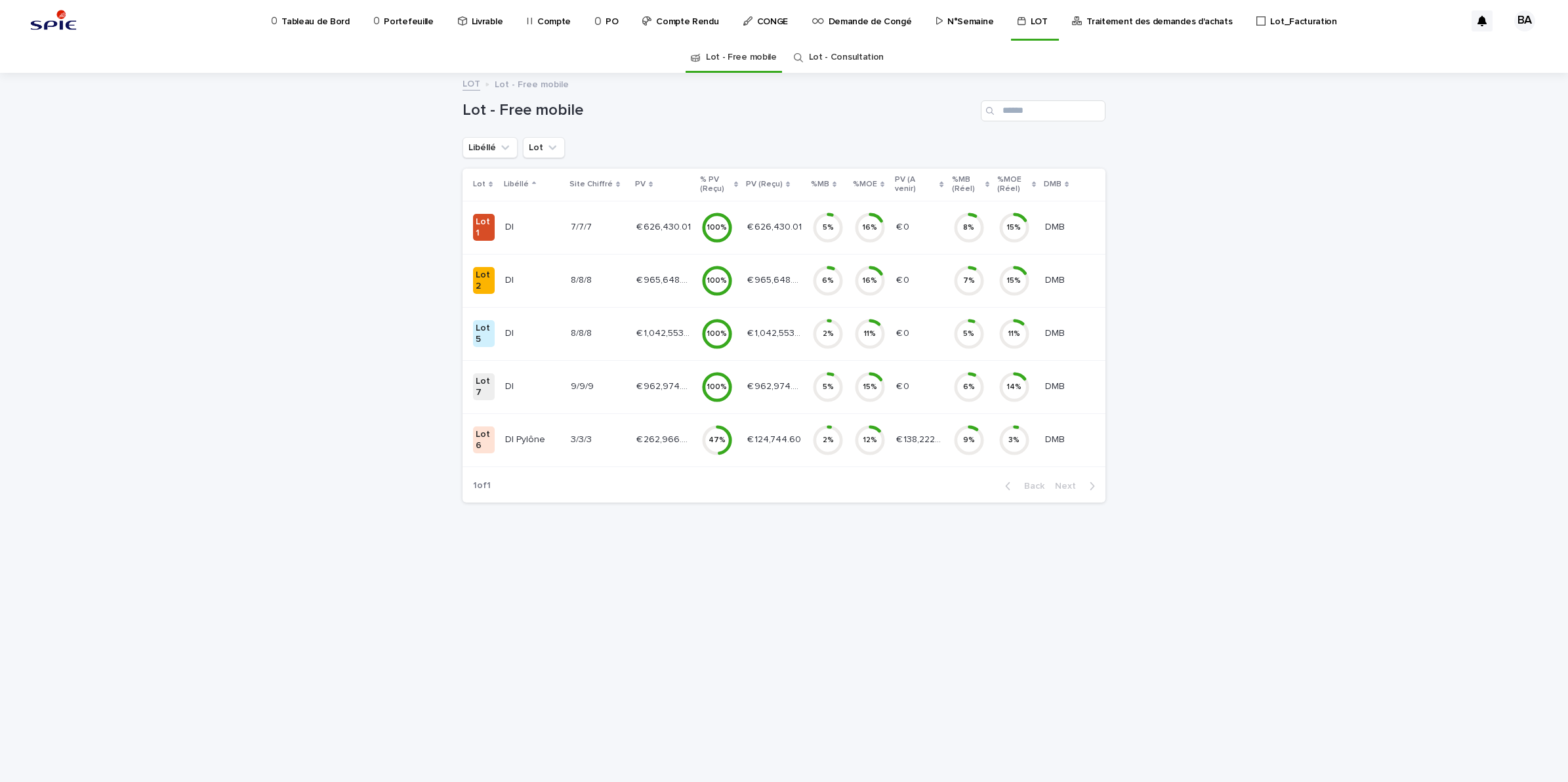
click at [1270, 17] on p "Lot_Facturation" at bounding box center [1303, 14] width 66 height 28
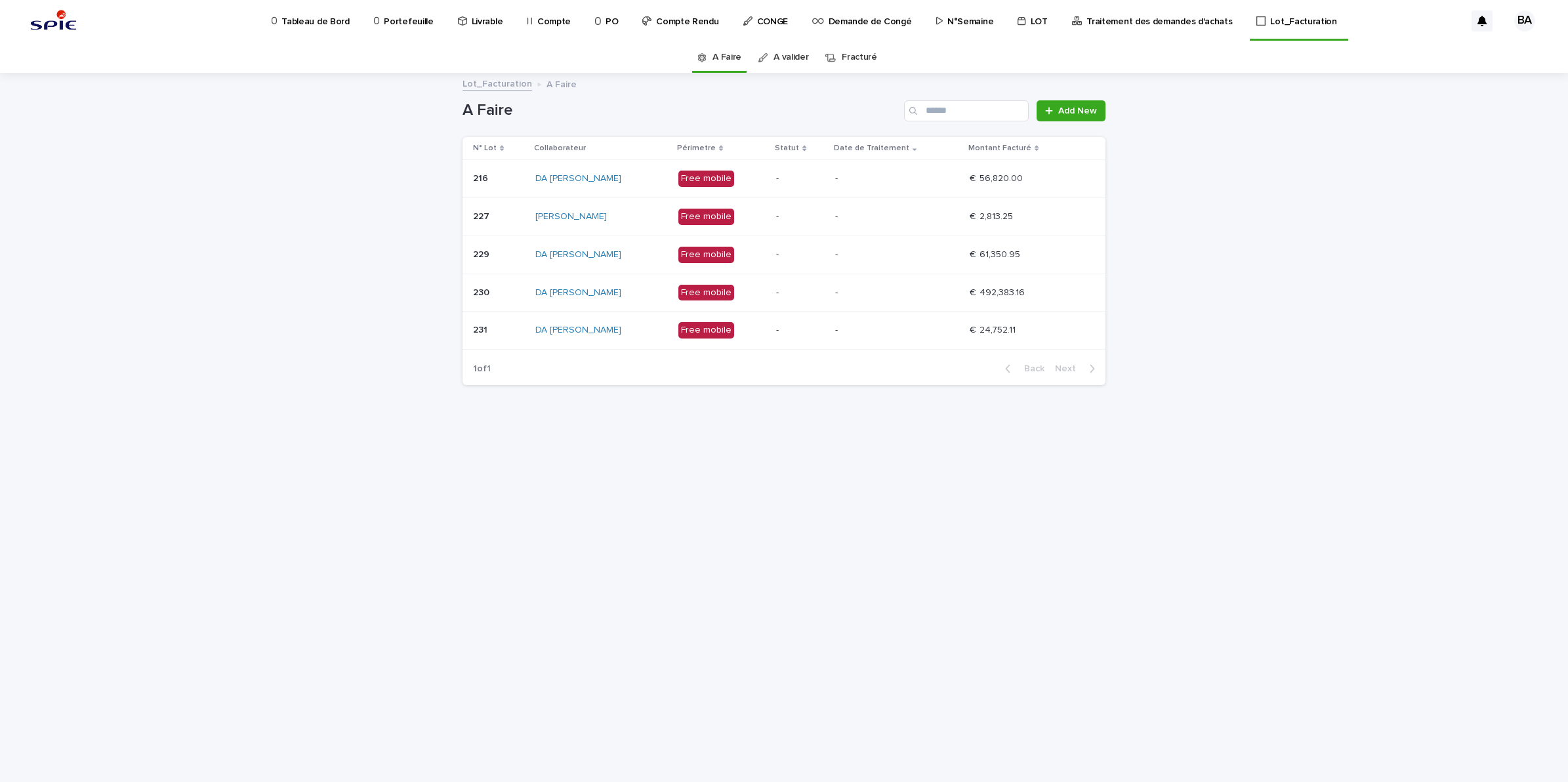
click at [958, 292] on p "-" at bounding box center [897, 293] width 124 height 11
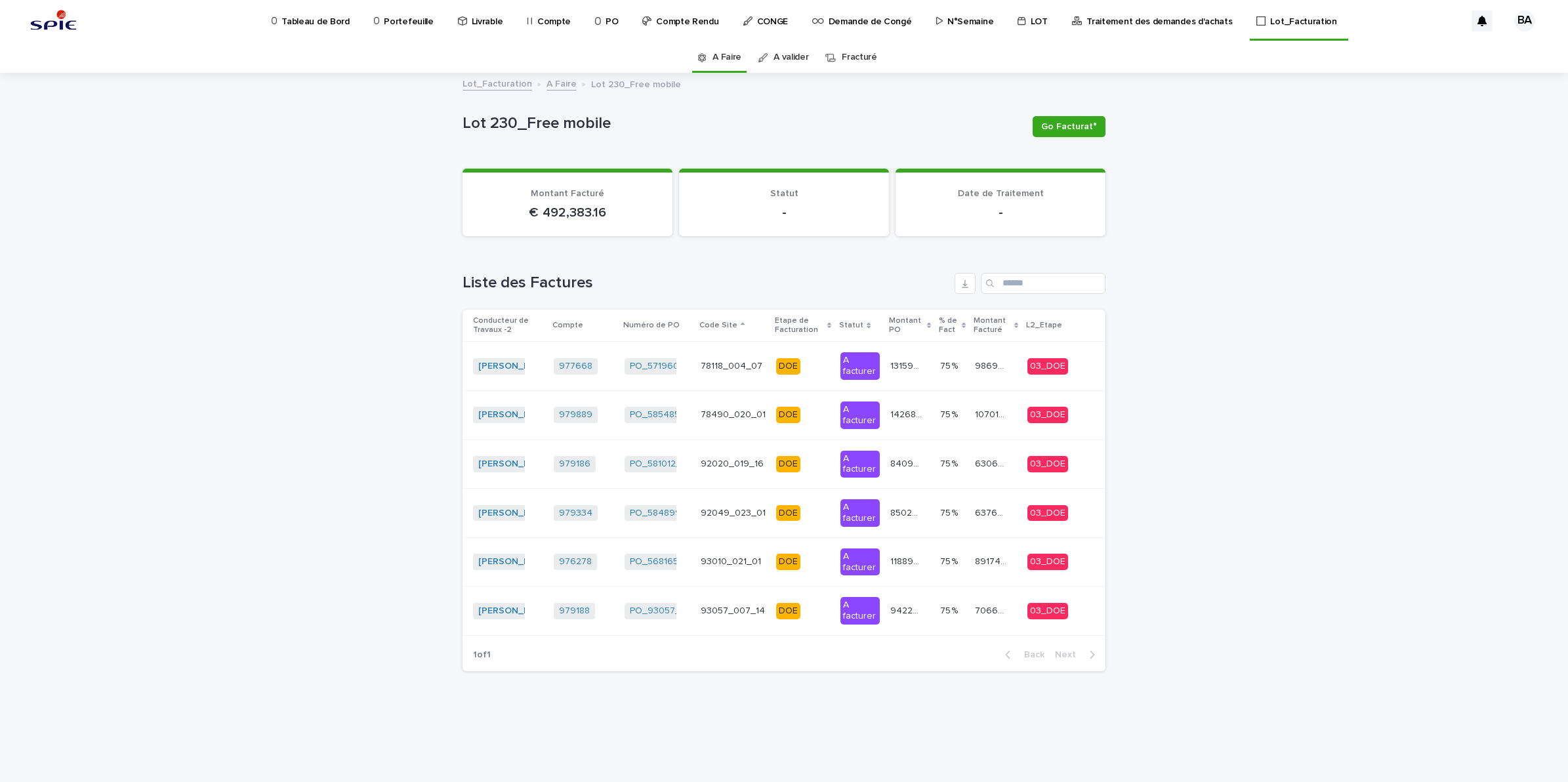
click at [397, 23] on p "Portefeuille" at bounding box center [408, 14] width 50 height 28
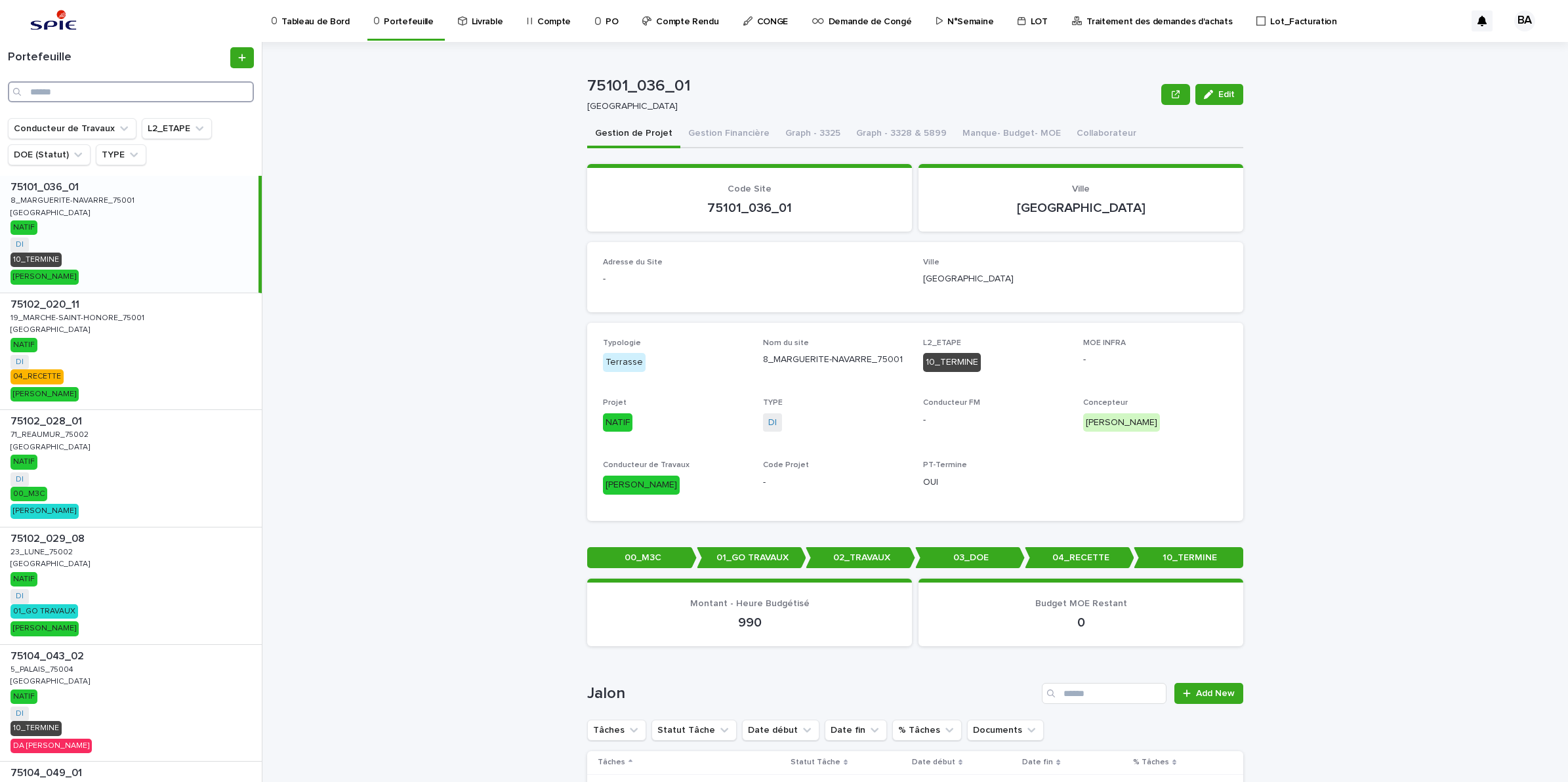
click at [100, 89] on input "Search" at bounding box center [131, 92] width 246 height 21
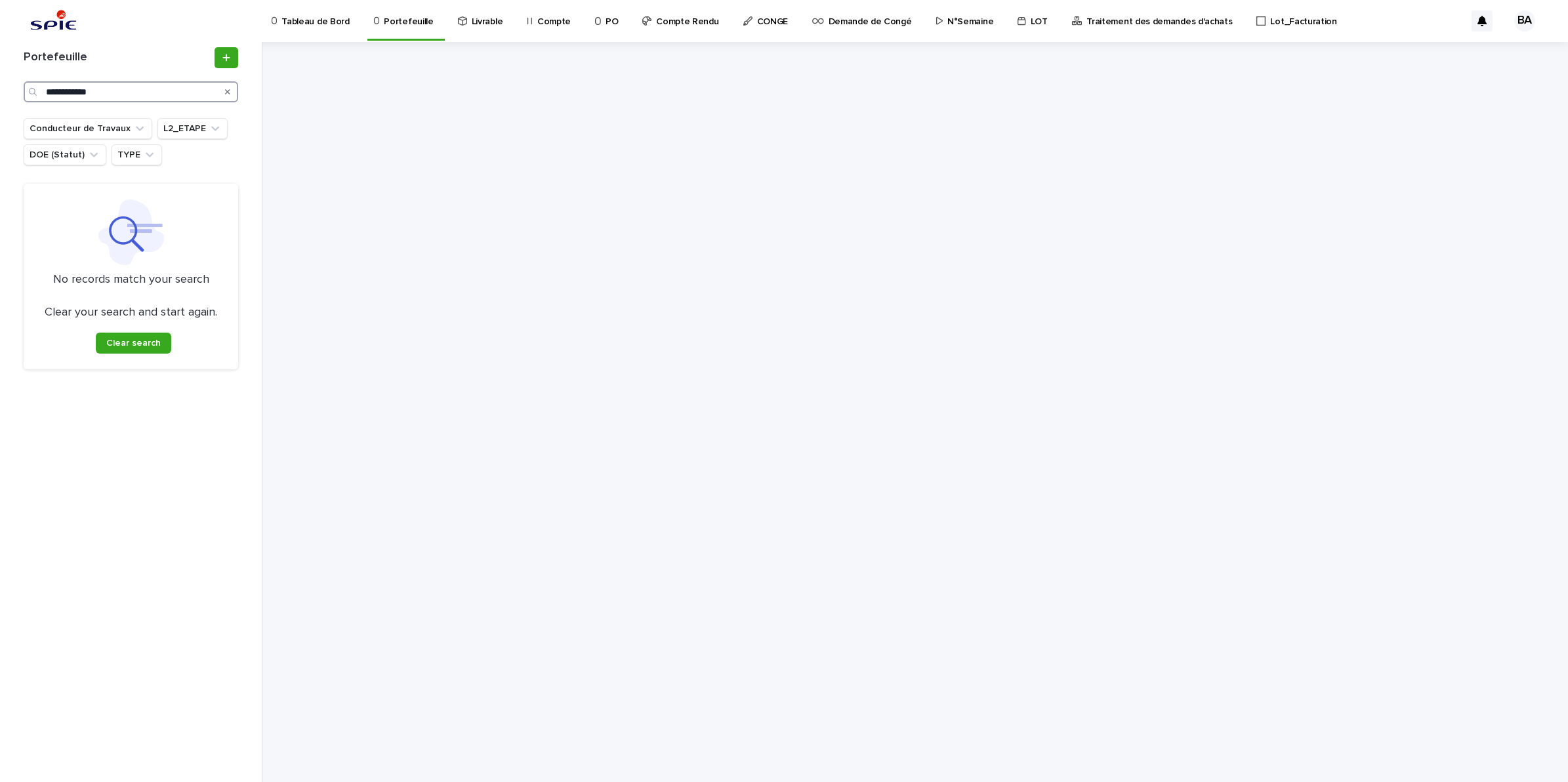
drag, startPoint x: 118, startPoint y: 86, endPoint x: 74, endPoint y: 84, distance: 44.0
click at [74, 84] on input "**********" at bounding box center [131, 92] width 215 height 21
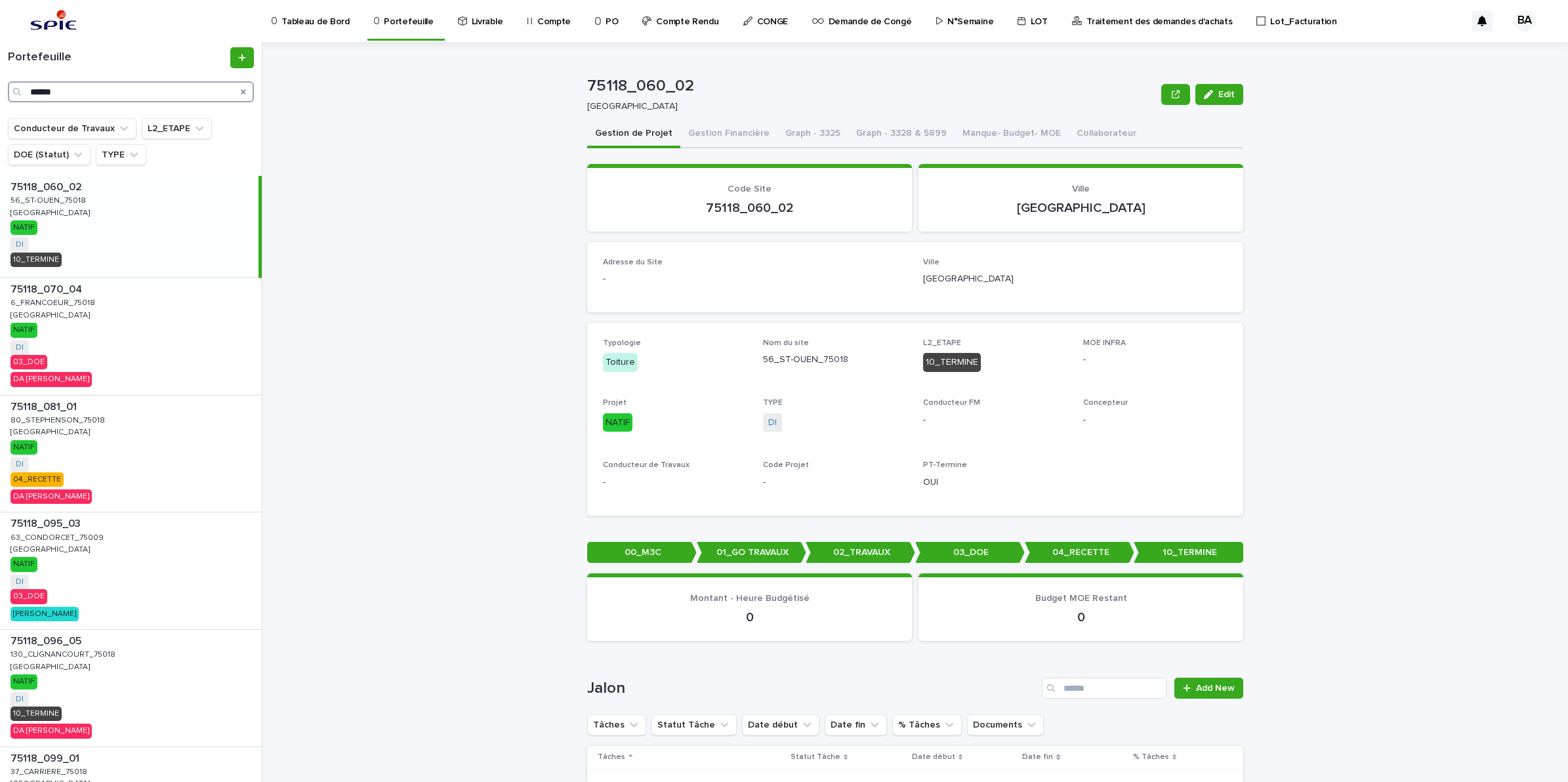
drag, startPoint x: 77, startPoint y: 89, endPoint x: 1, endPoint y: 80, distance: 76.5
click at [1, 80] on div "Portefeuille ******" at bounding box center [131, 75] width 261 height 55
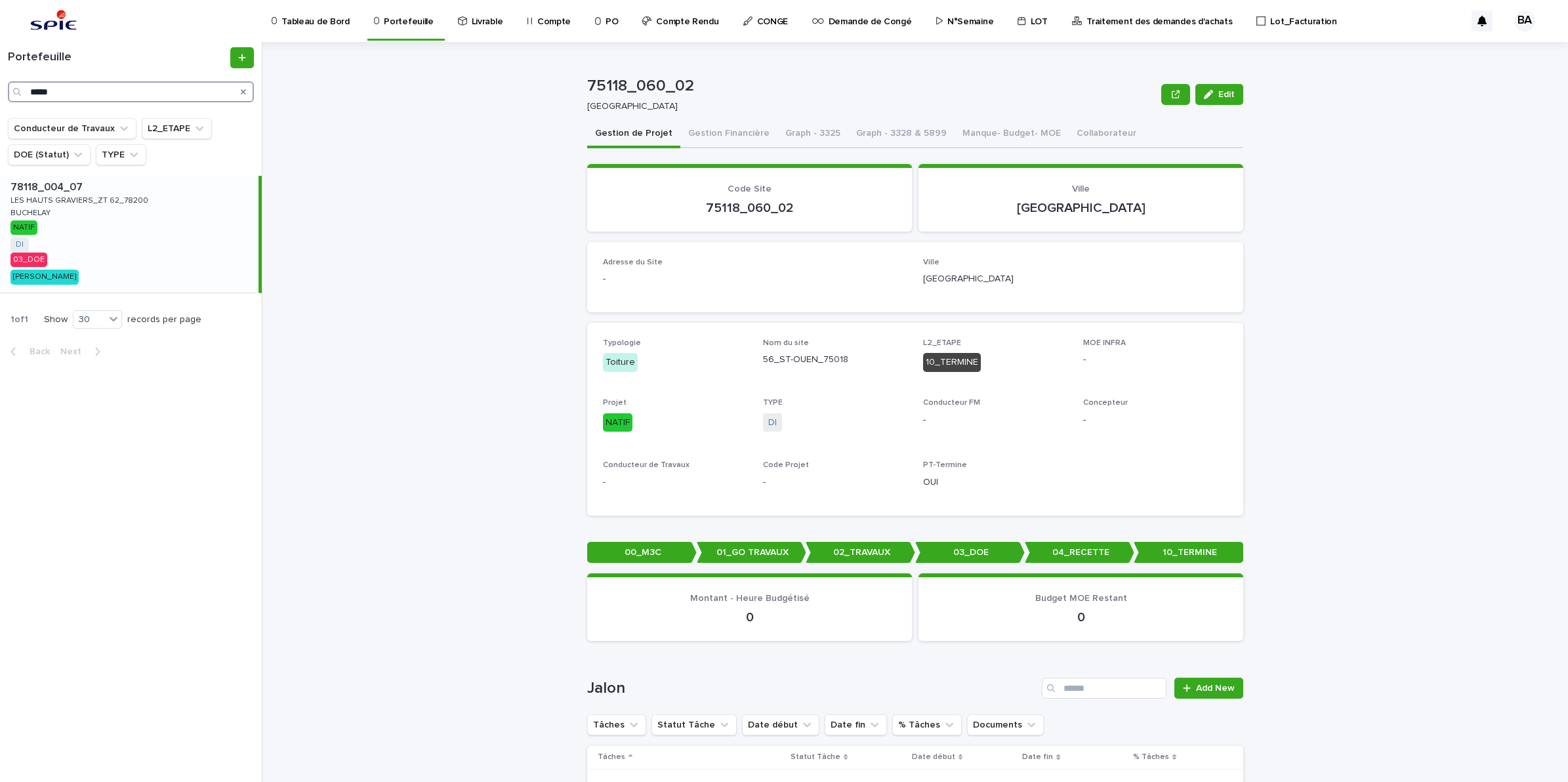
type input "*****"
click at [72, 238] on div "78118_004_07 78118_004_07 LES HAUTS GRAVIERS_ZT 62_78200 LES HAUTS GRAVIERS_ZT …" at bounding box center [129, 234] width 258 height 117
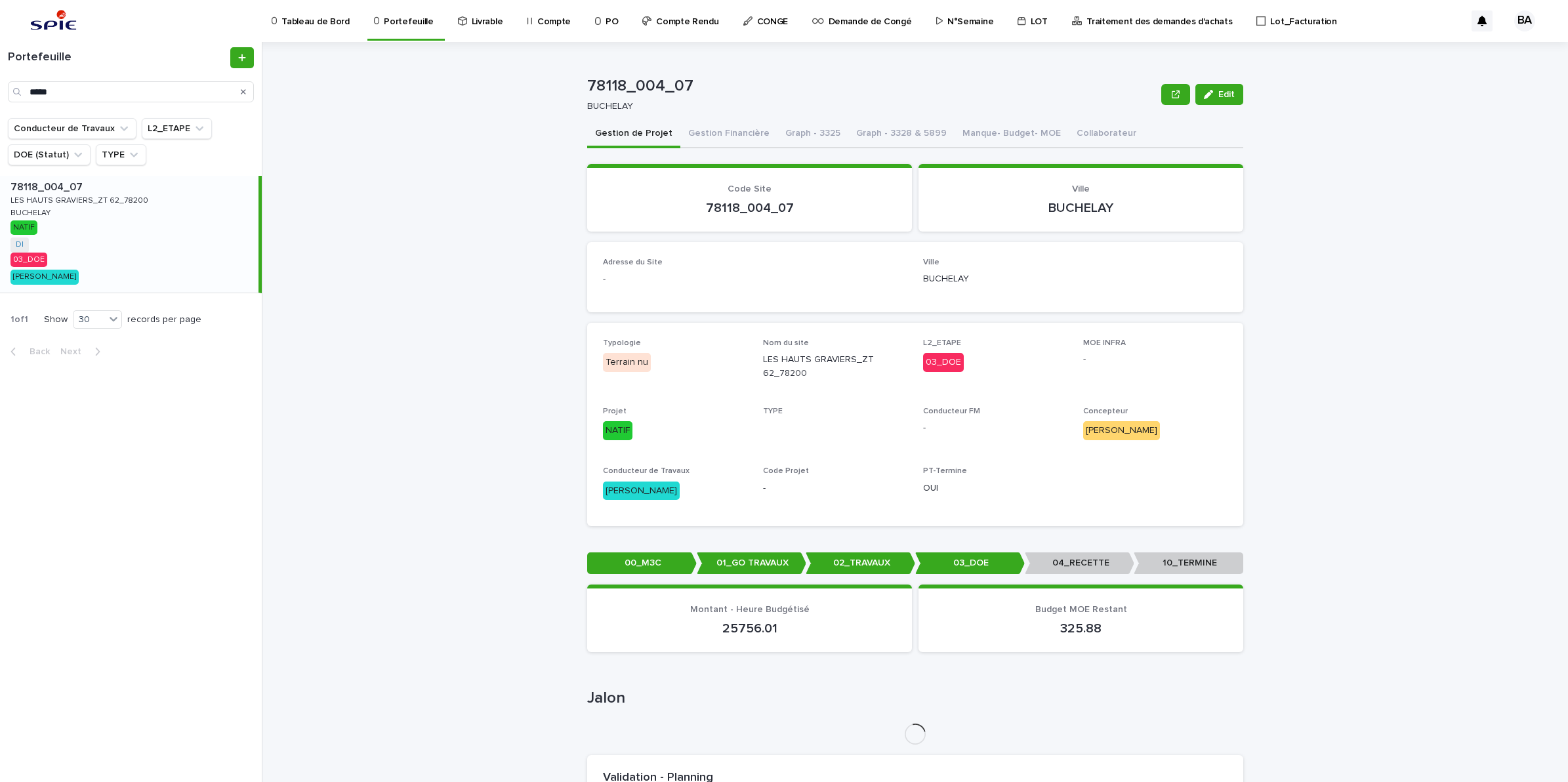
drag, startPoint x: 681, startPoint y: 184, endPoint x: 726, endPoint y: 136, distance: 65.8
click at [726, 139] on button "Gestion Financière" at bounding box center [728, 135] width 97 height 28
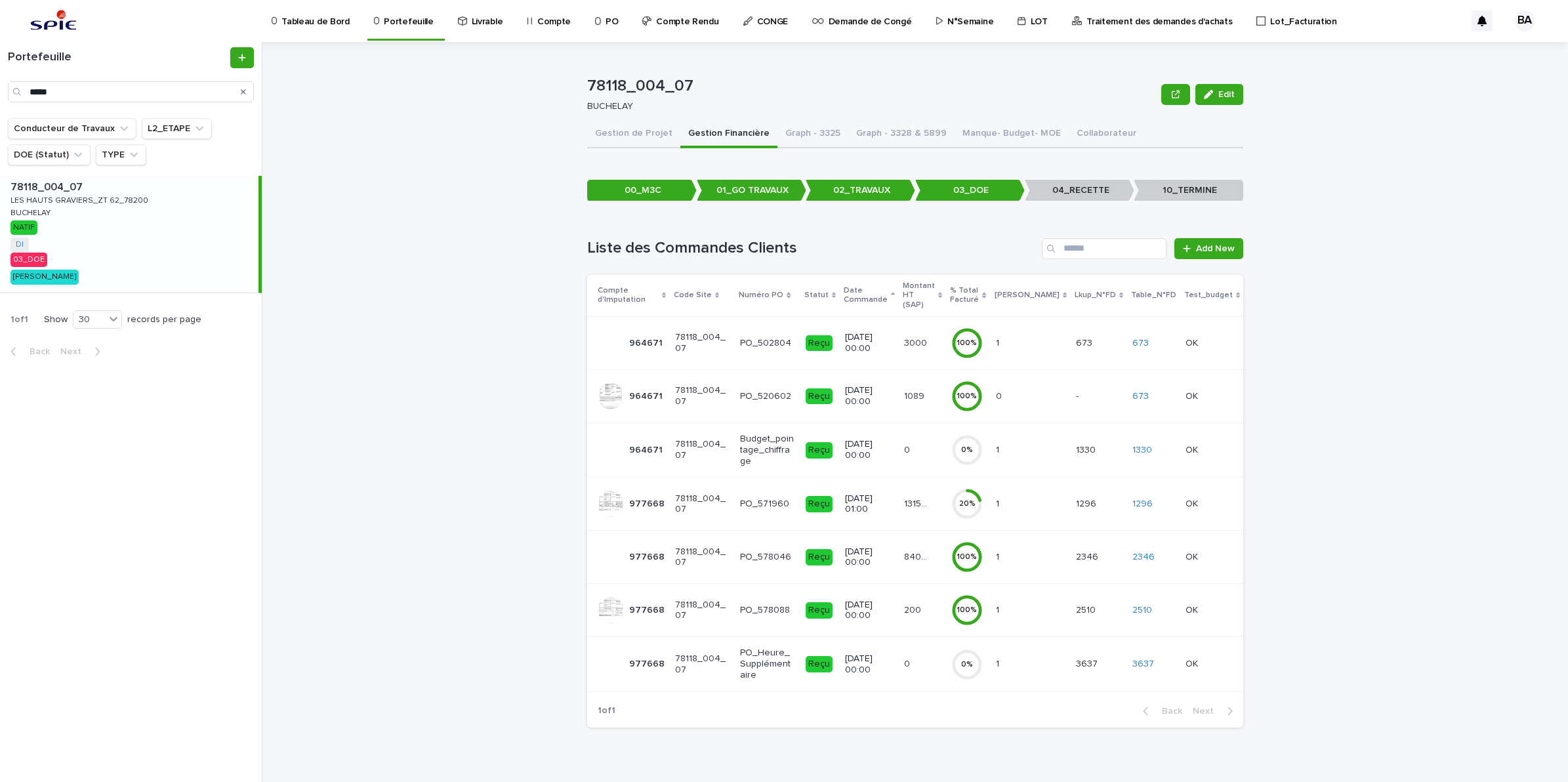
click at [937, 505] on td "131590.57 131590.57" at bounding box center [922, 504] width 48 height 53
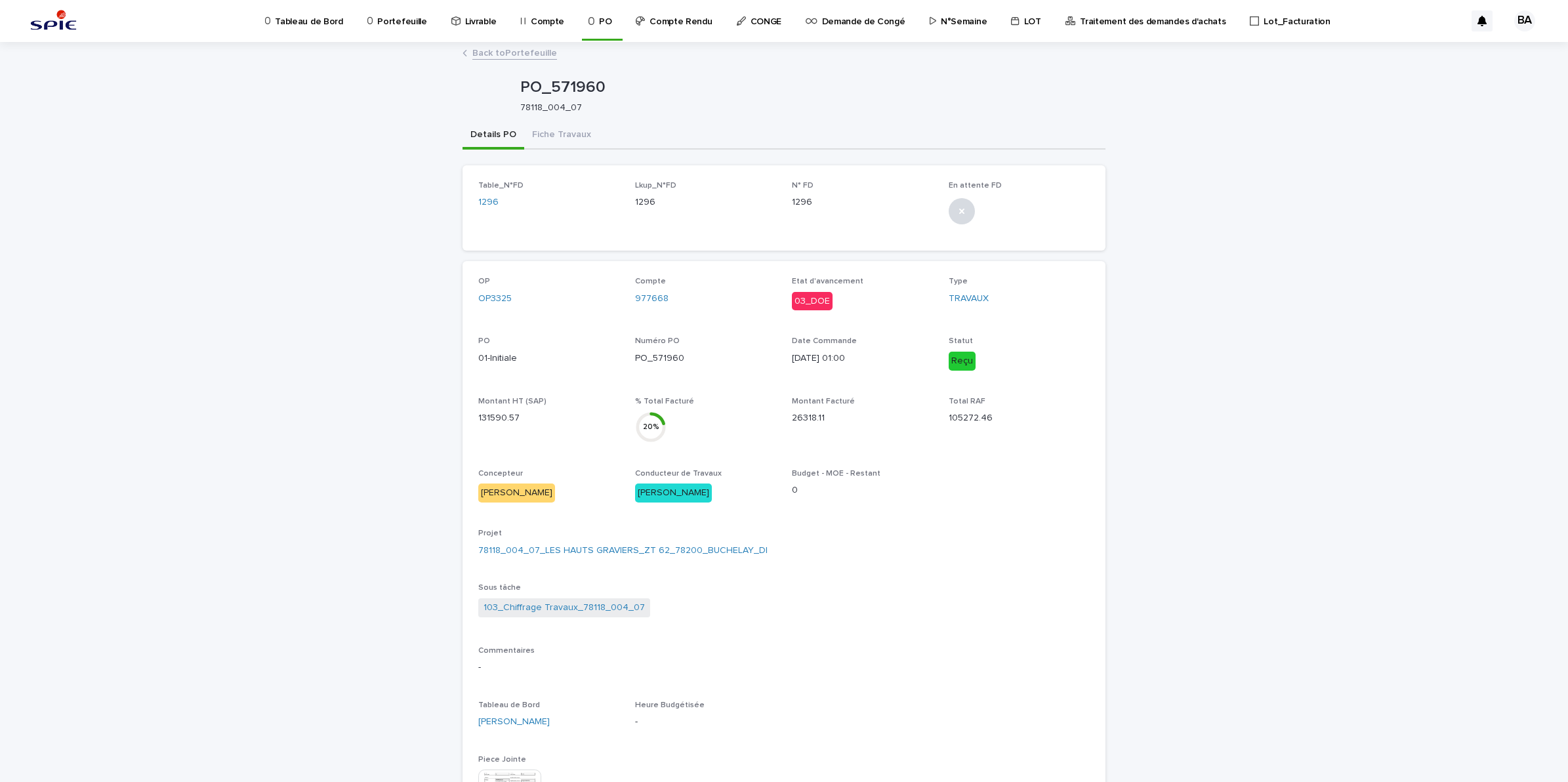
click at [398, 17] on p "Portefeuille" at bounding box center [401, 14] width 50 height 28
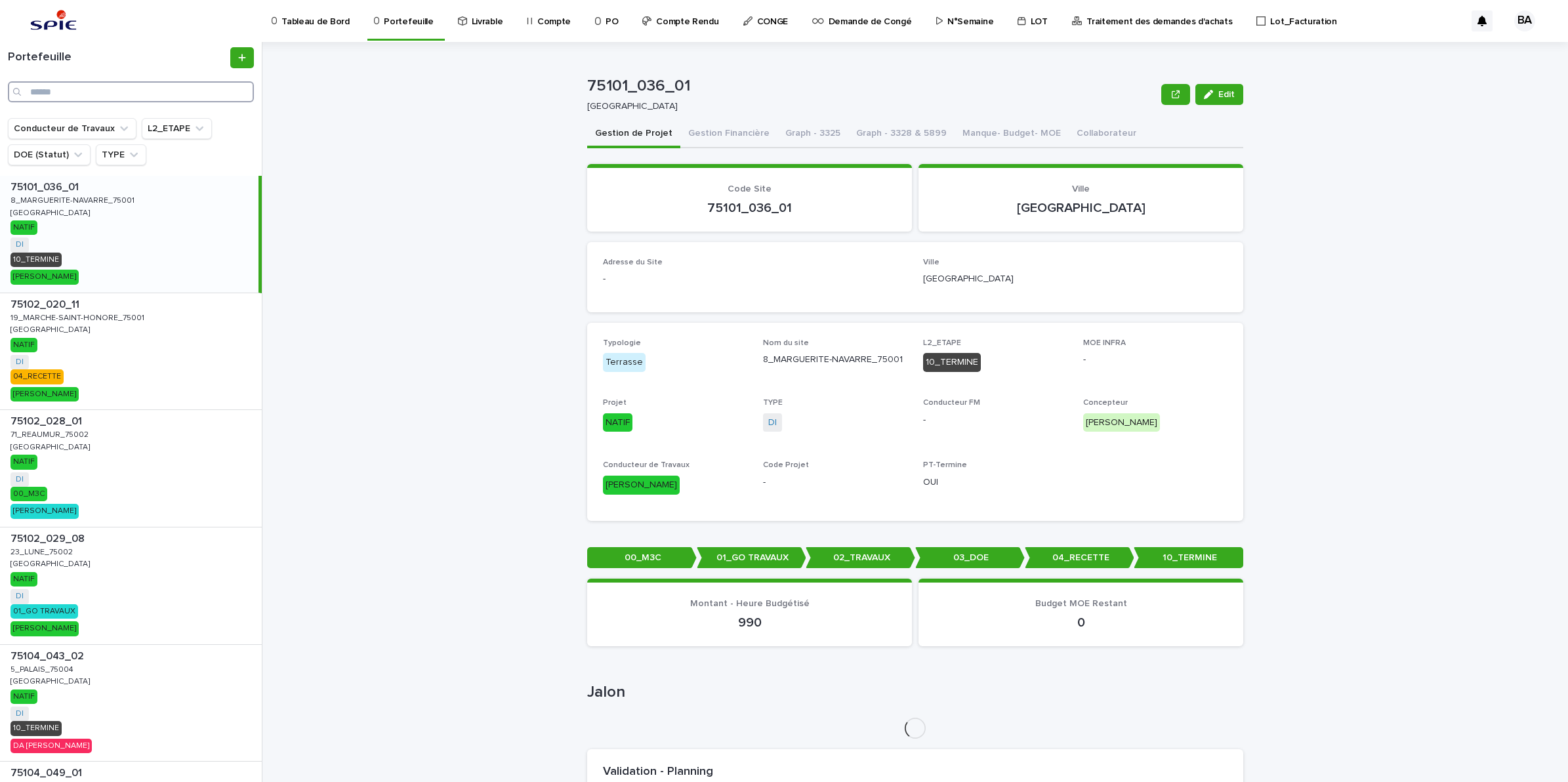
click at [153, 96] on input "Search" at bounding box center [131, 92] width 246 height 21
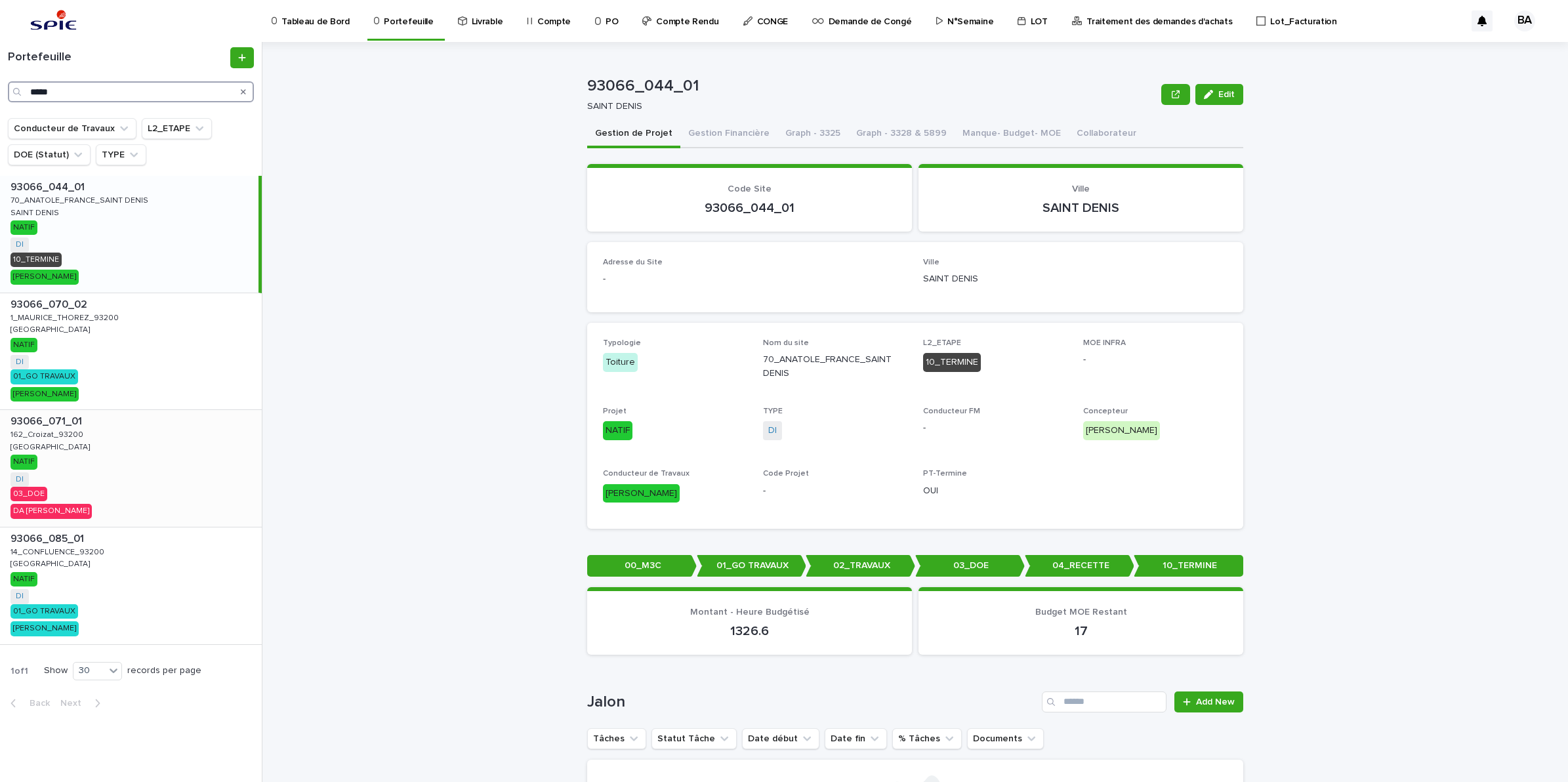
type input "*****"
click at [92, 466] on div "93066_071_01 93066_071_01 162_Croizat_93200 162_Croizat_93200 SAINT-DENIS SAINT…" at bounding box center [131, 468] width 261 height 117
click at [735, 133] on button "Gestion Financière" at bounding box center [728, 135] width 97 height 28
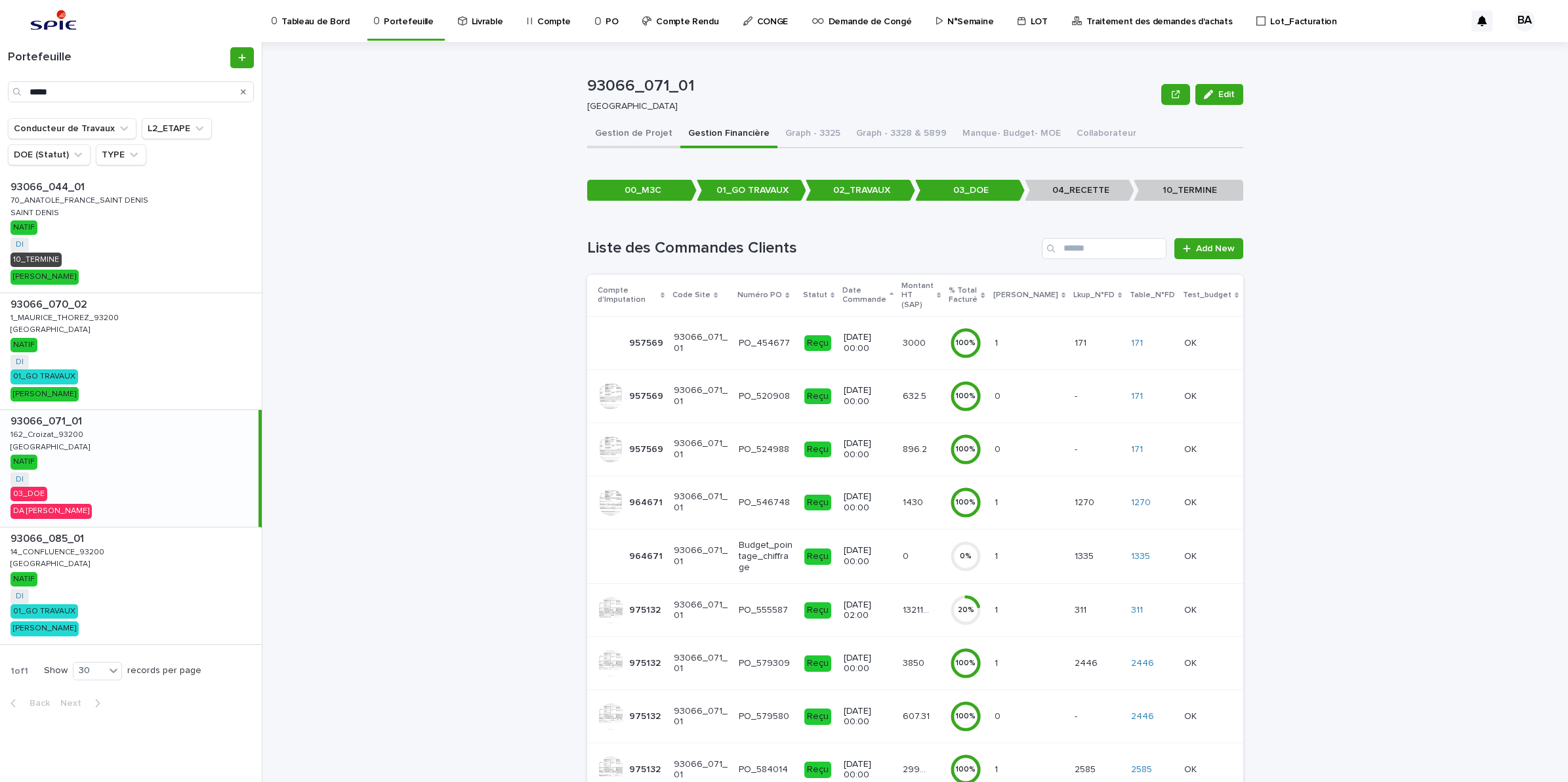
click at [614, 135] on button "Gestion de Projet" at bounding box center [633, 135] width 93 height 28
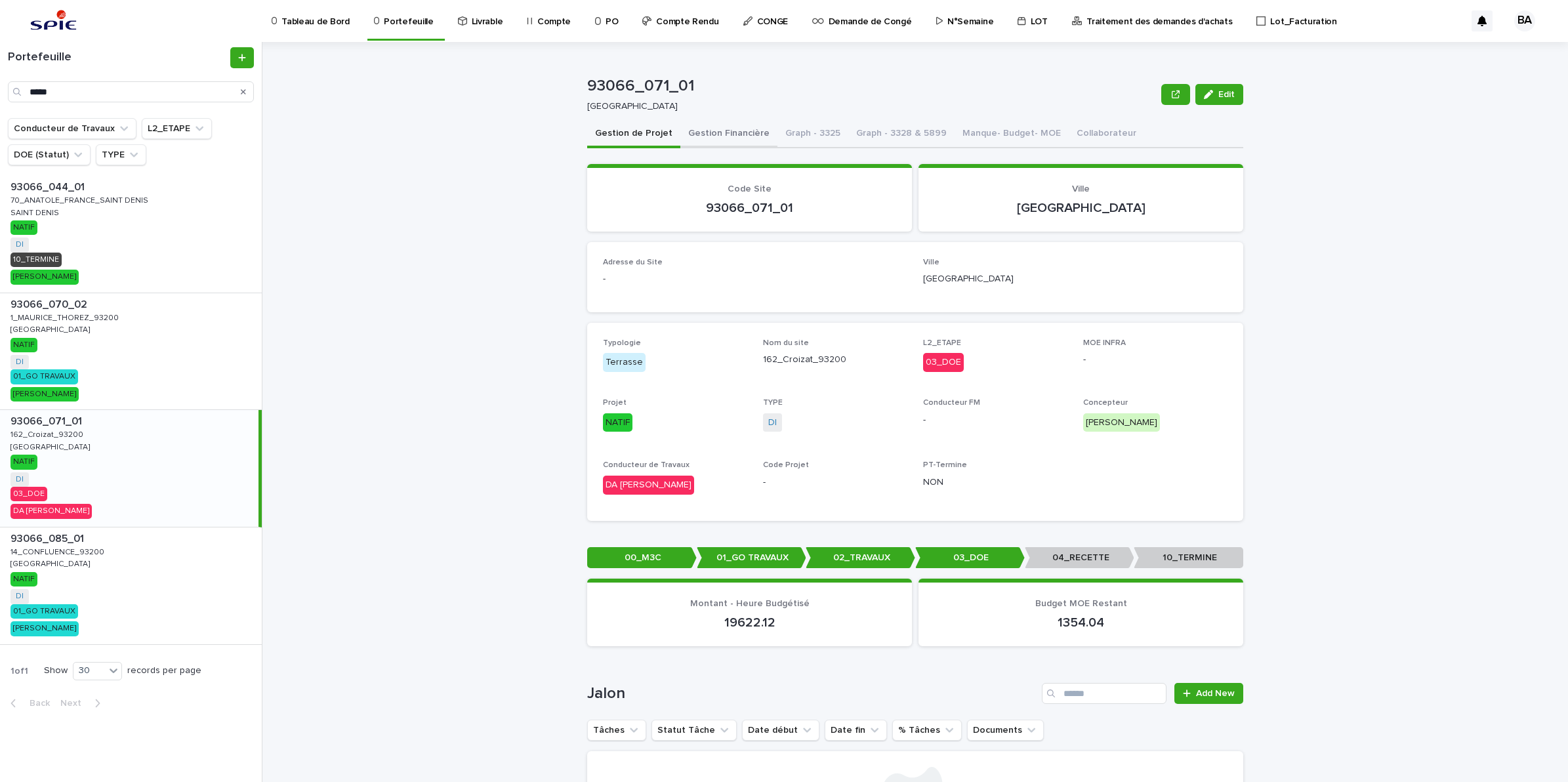
click at [720, 130] on button "Gestion Financière" at bounding box center [728, 135] width 97 height 28
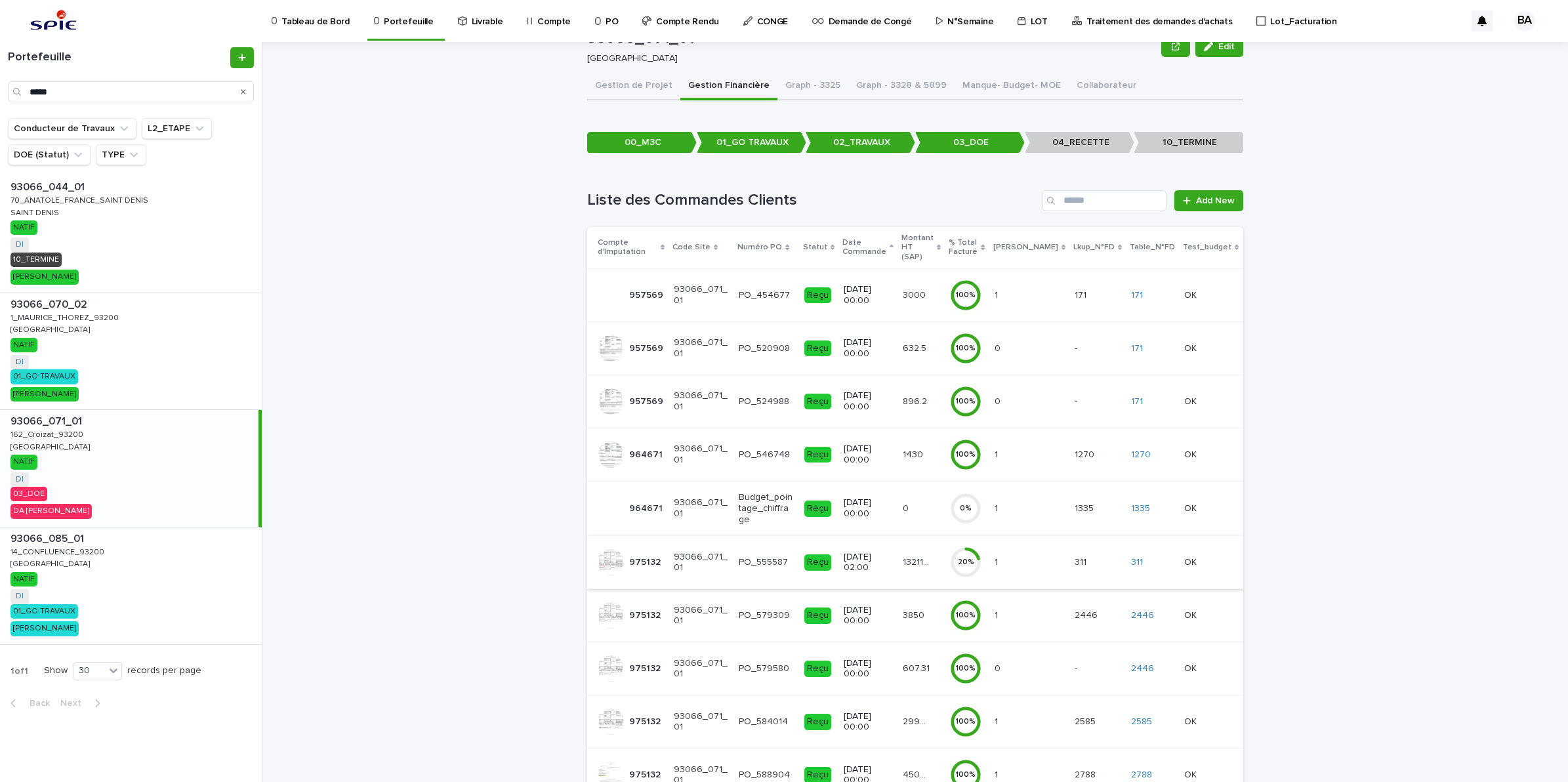
scroll to position [124, 0]
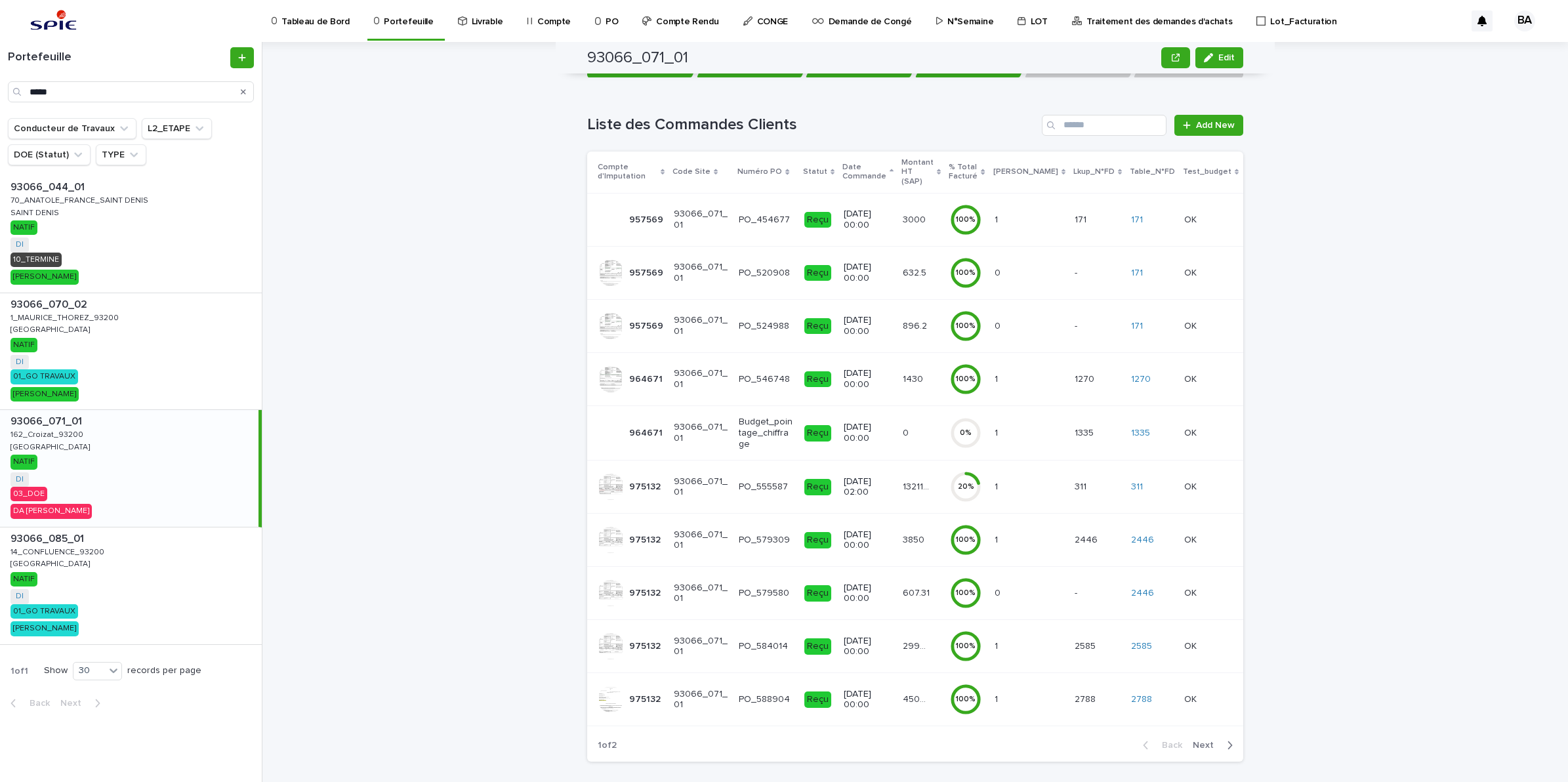
click at [928, 483] on div "132119.97 132119.97" at bounding box center [921, 487] width 37 height 22
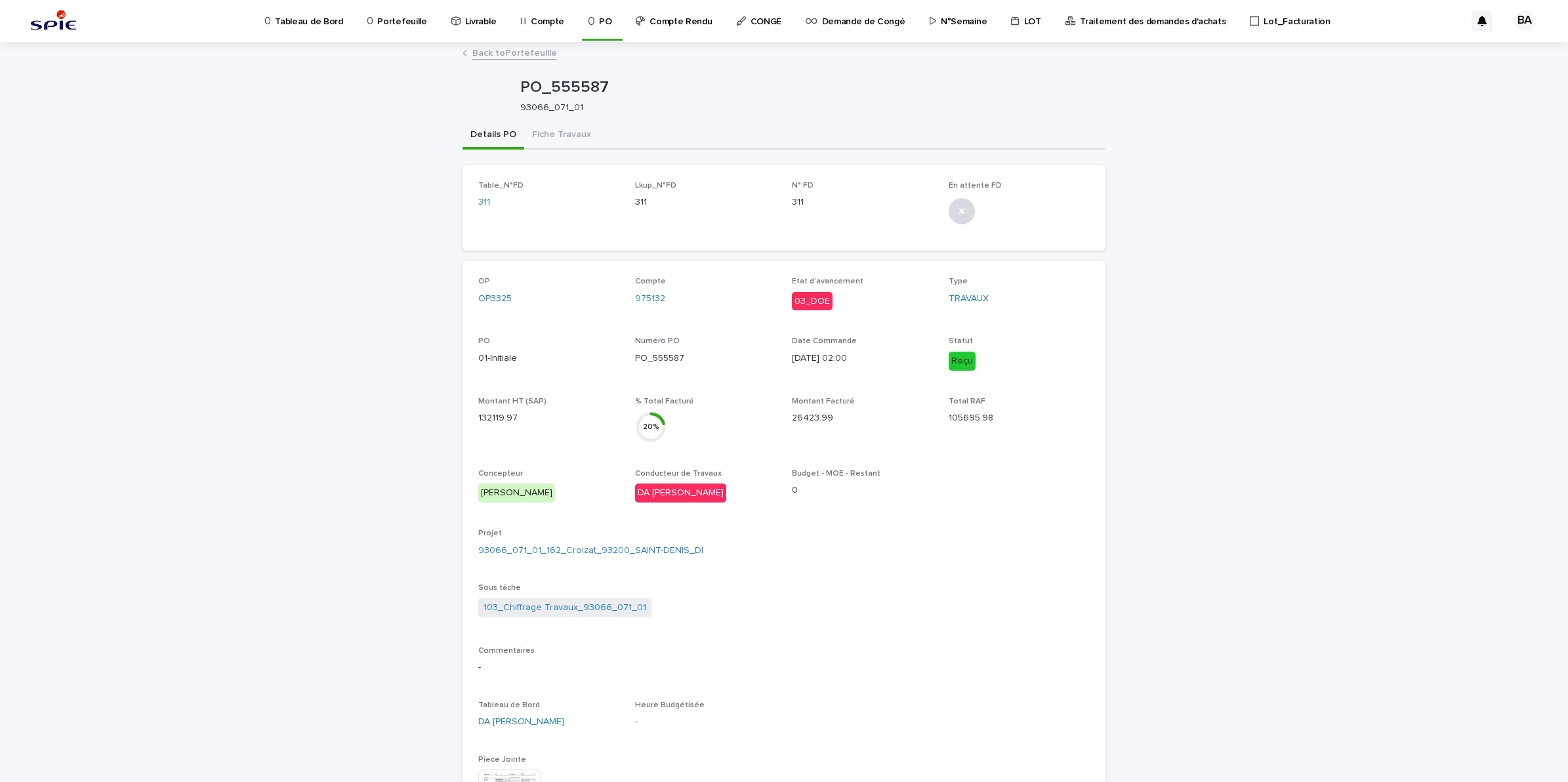
click at [402, 13] on p "Portefeuille" at bounding box center [401, 14] width 50 height 28
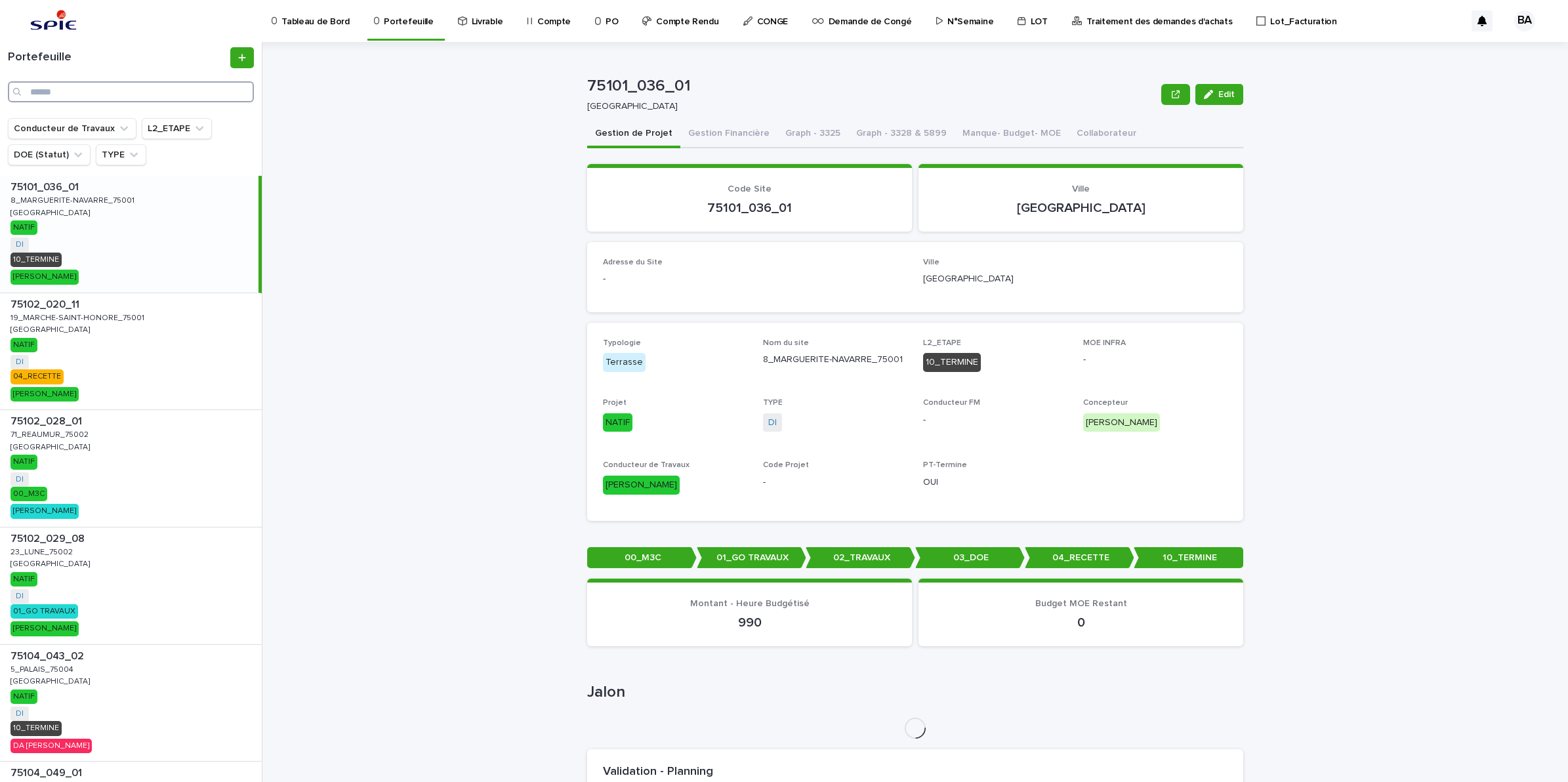
click at [166, 90] on input "Search" at bounding box center [131, 92] width 246 height 21
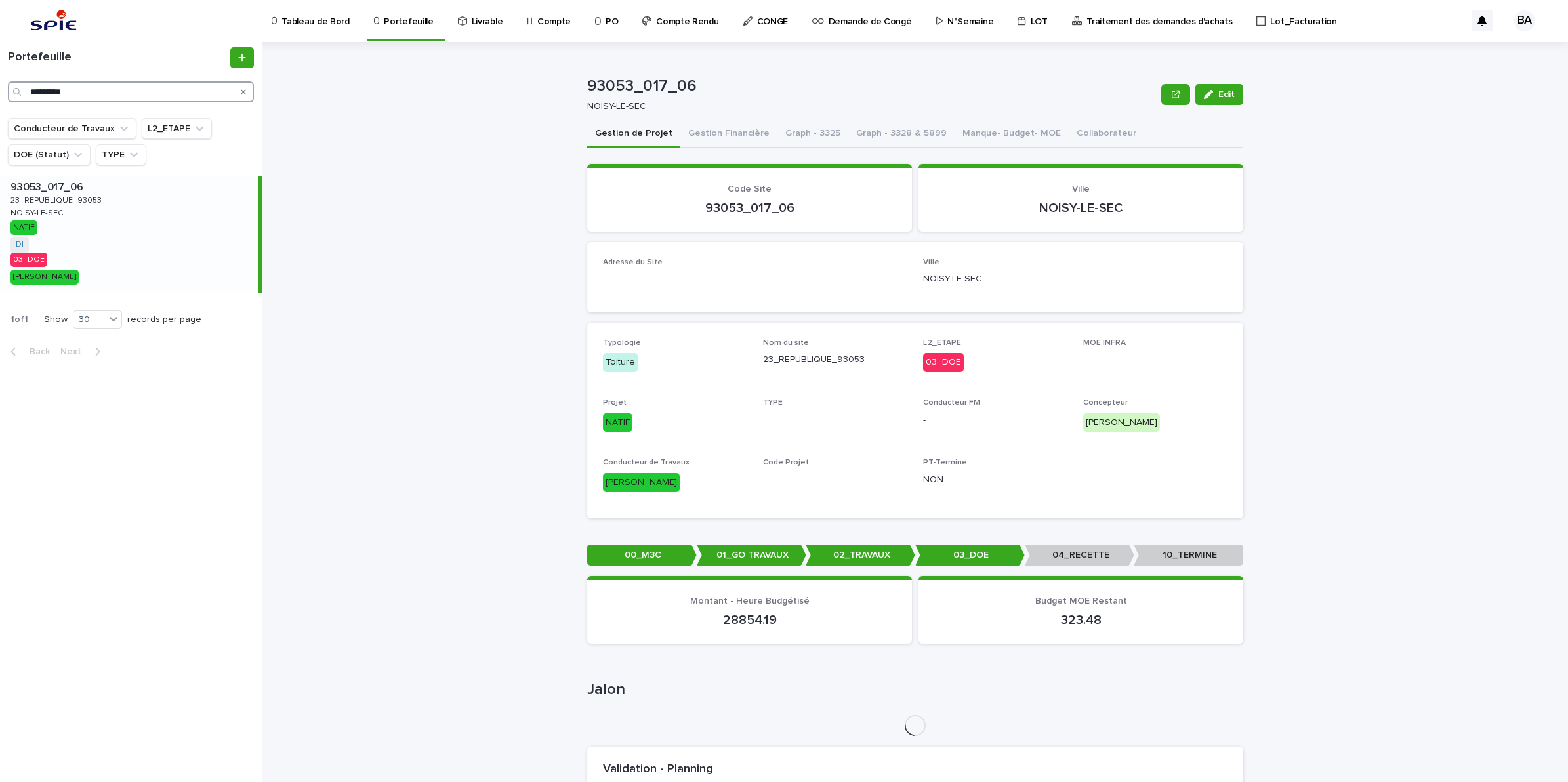
type input "*********"
click at [92, 238] on div "93053_017_06 93053_017_06 23_REPUBLIQUE_93053 23_REPUBLIQUE_93053 NOISY-LE-SEC …" at bounding box center [129, 234] width 258 height 117
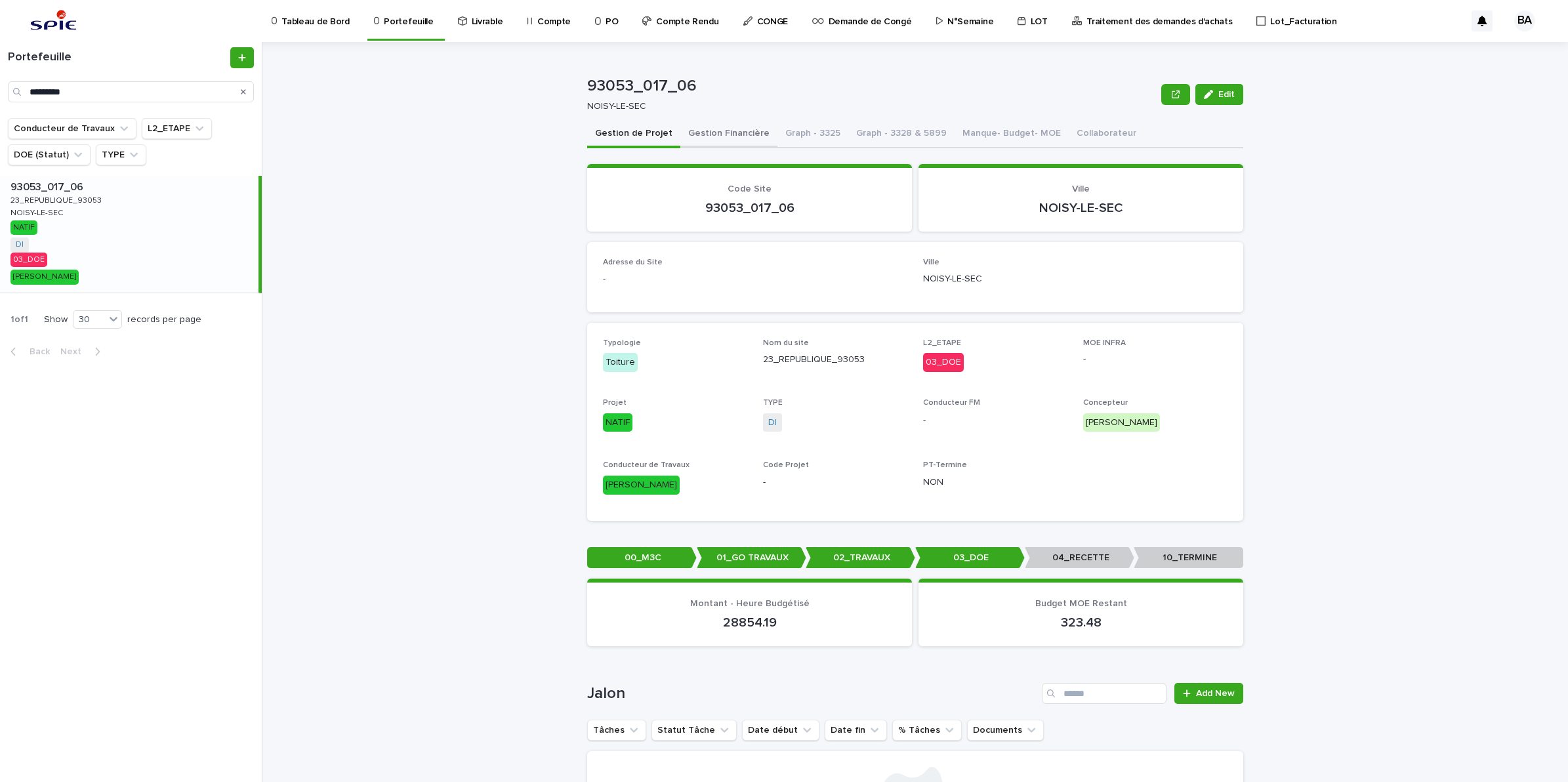
click at [715, 133] on button "Gestion Financière" at bounding box center [728, 135] width 97 height 28
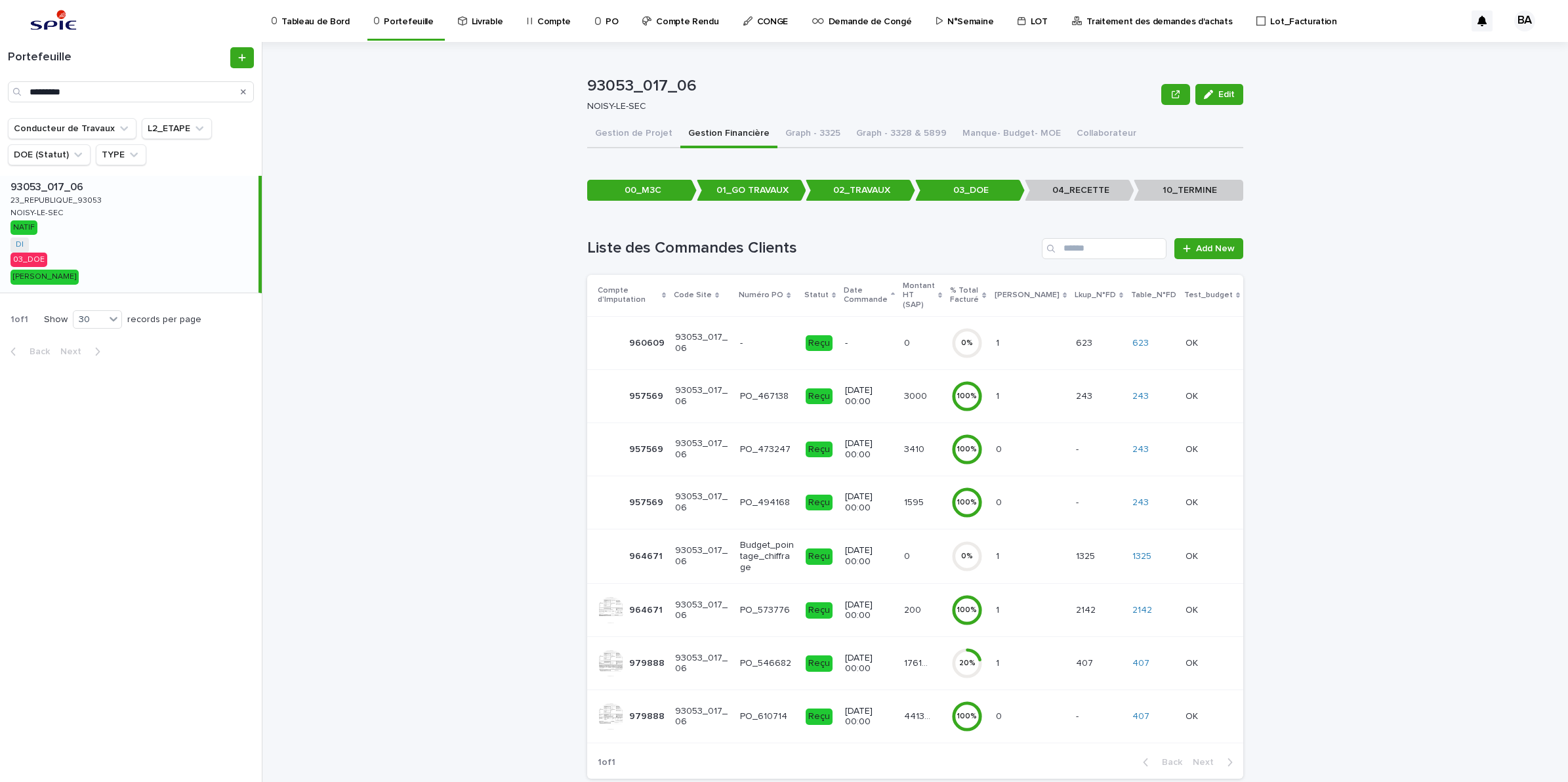
click at [926, 653] on div "176136.94 176136.94" at bounding box center [922, 664] width 37 height 22
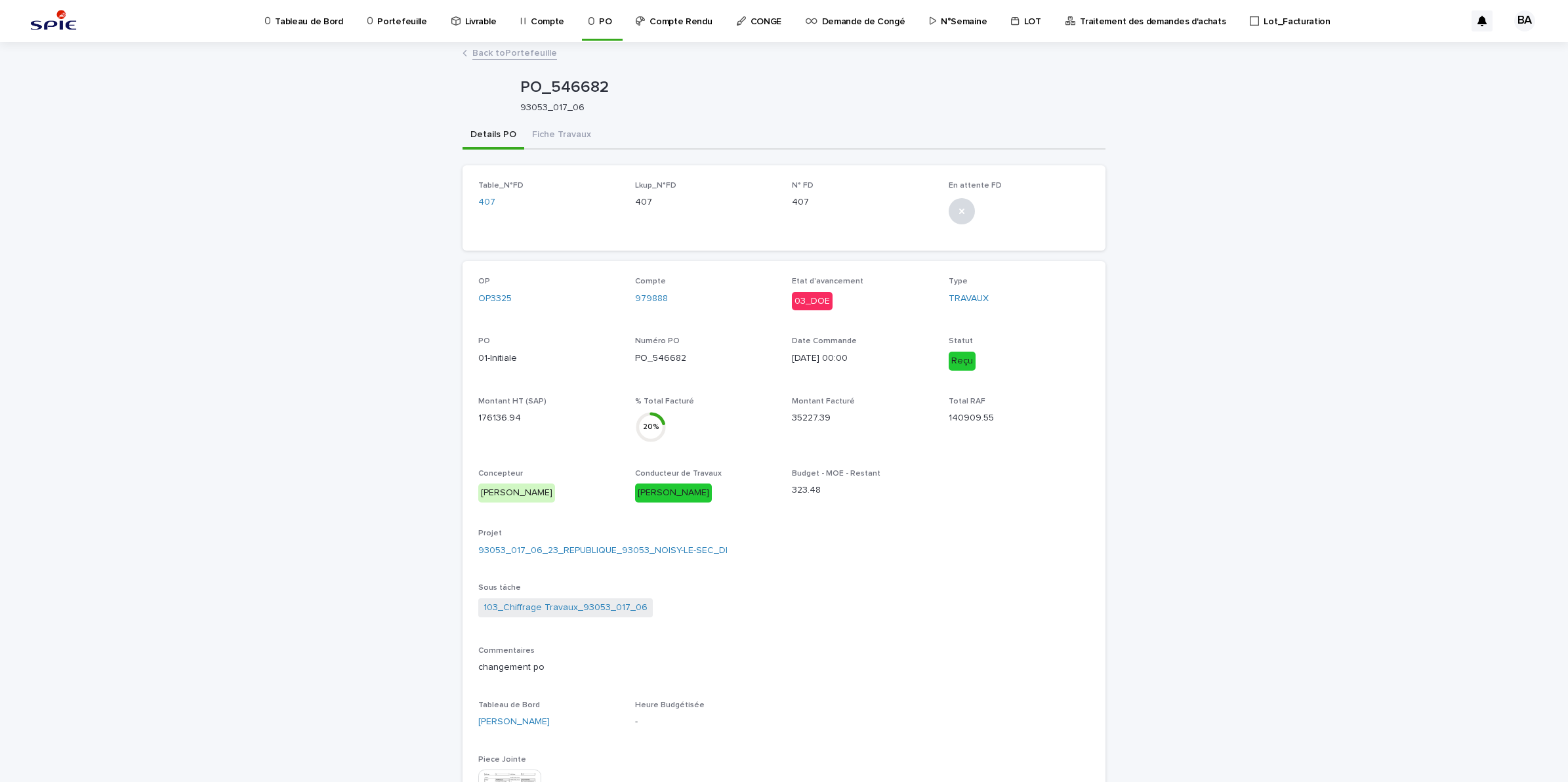
click at [418, 25] on div "Portefeuille" at bounding box center [399, 14] width 67 height 28
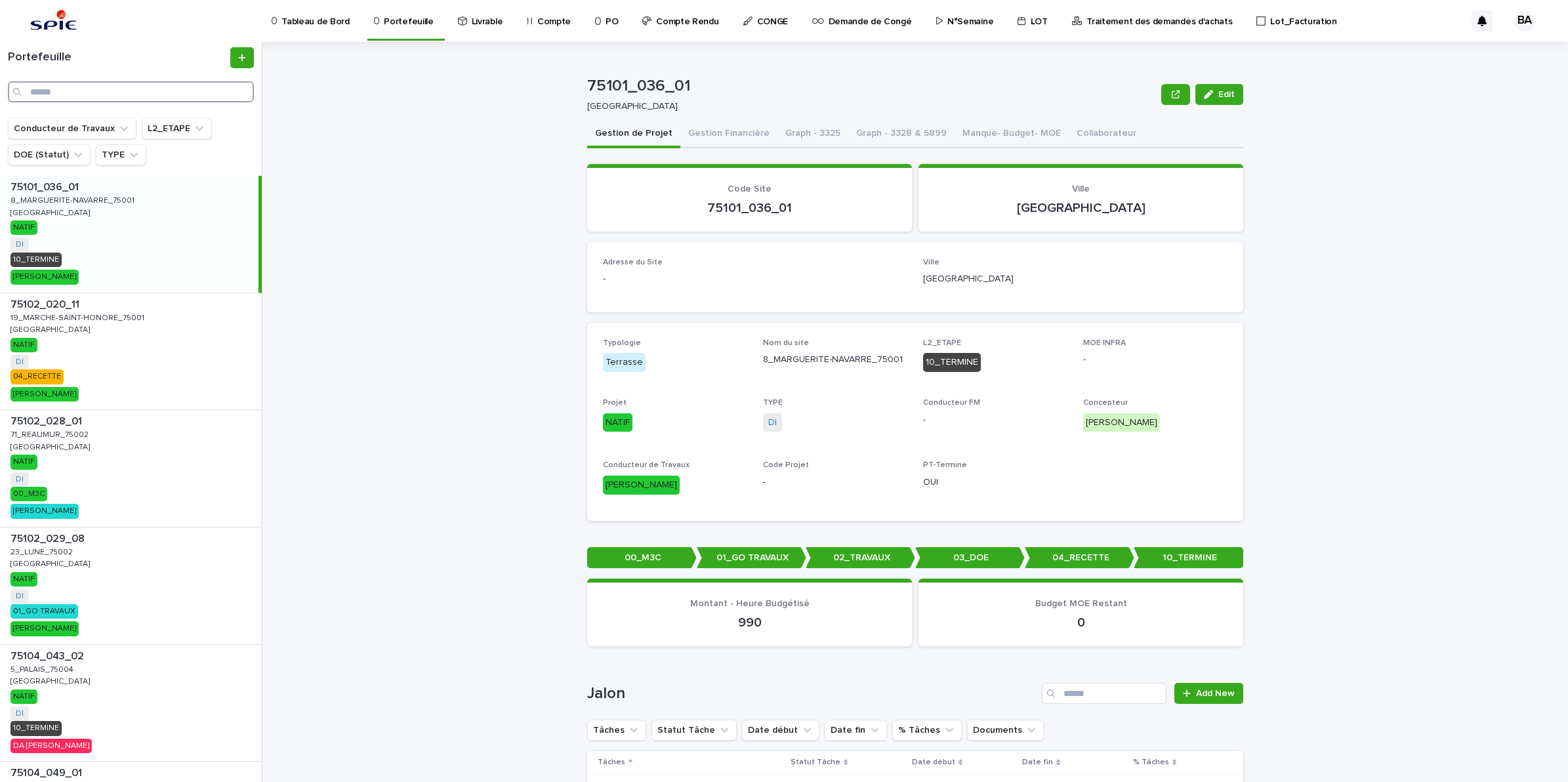
click at [122, 94] on input "Search" at bounding box center [131, 92] width 246 height 21
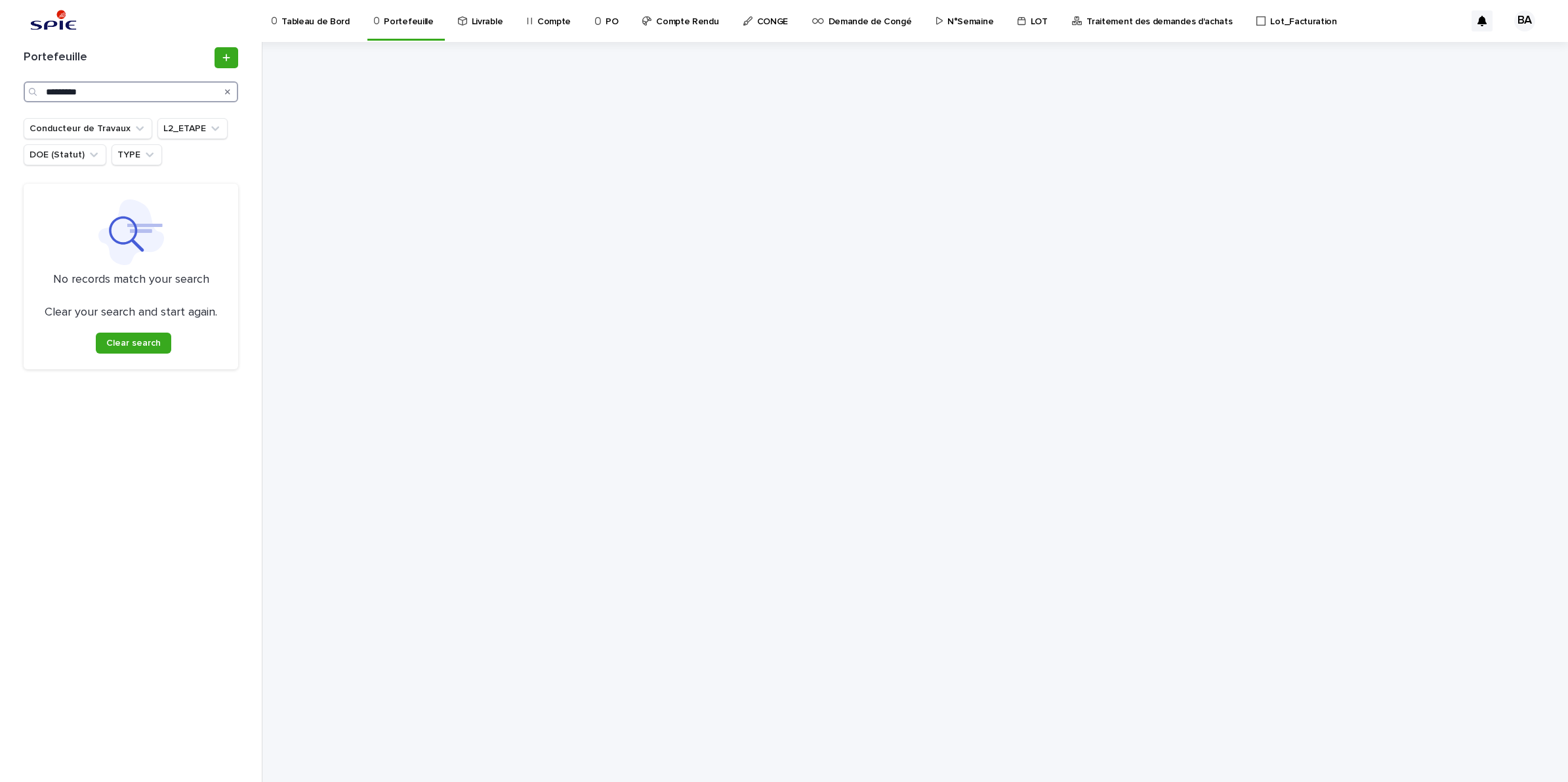
click at [71, 90] on input "*********" at bounding box center [131, 92] width 215 height 21
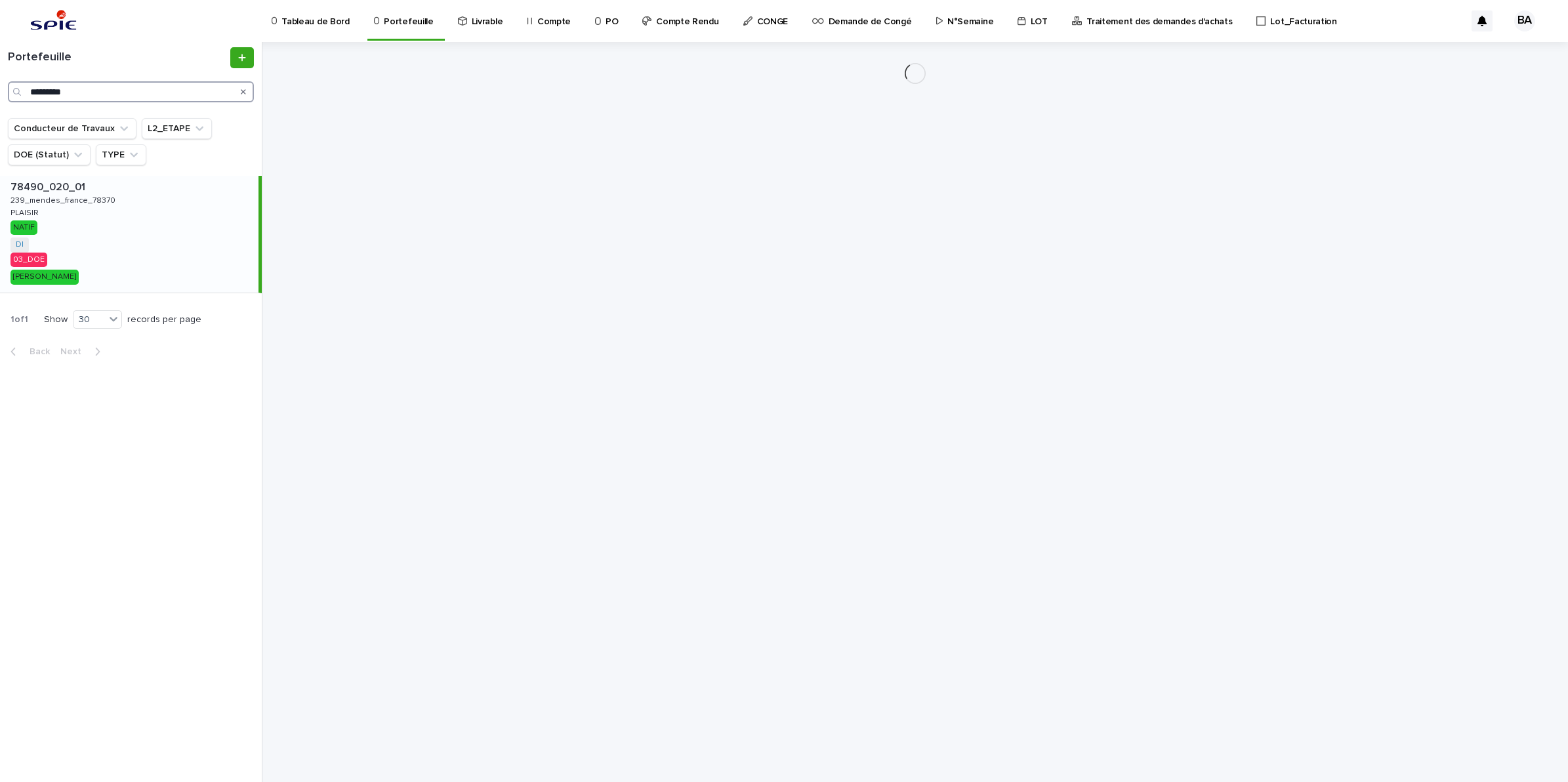
type input "*********"
drag, startPoint x: 92, startPoint y: 228, endPoint x: 84, endPoint y: 231, distance: 8.5
click at [92, 228] on div "78490_020_01 78490_020_01 239_mendes_france_78370 239_mendes_france_78370 PLAIS…" at bounding box center [129, 234] width 258 height 117
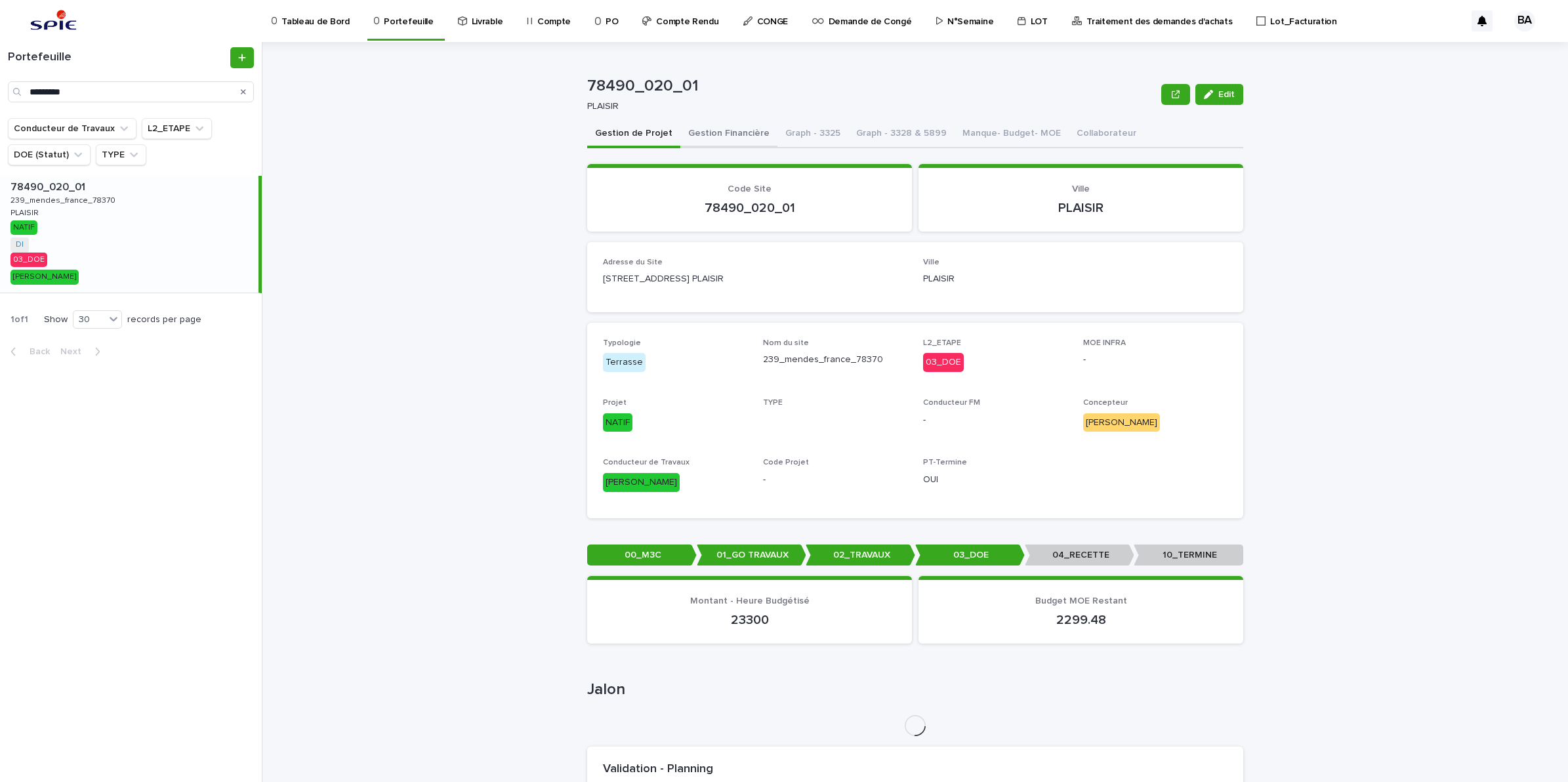
click at [695, 129] on button "Gestion Financière" at bounding box center [728, 135] width 97 height 28
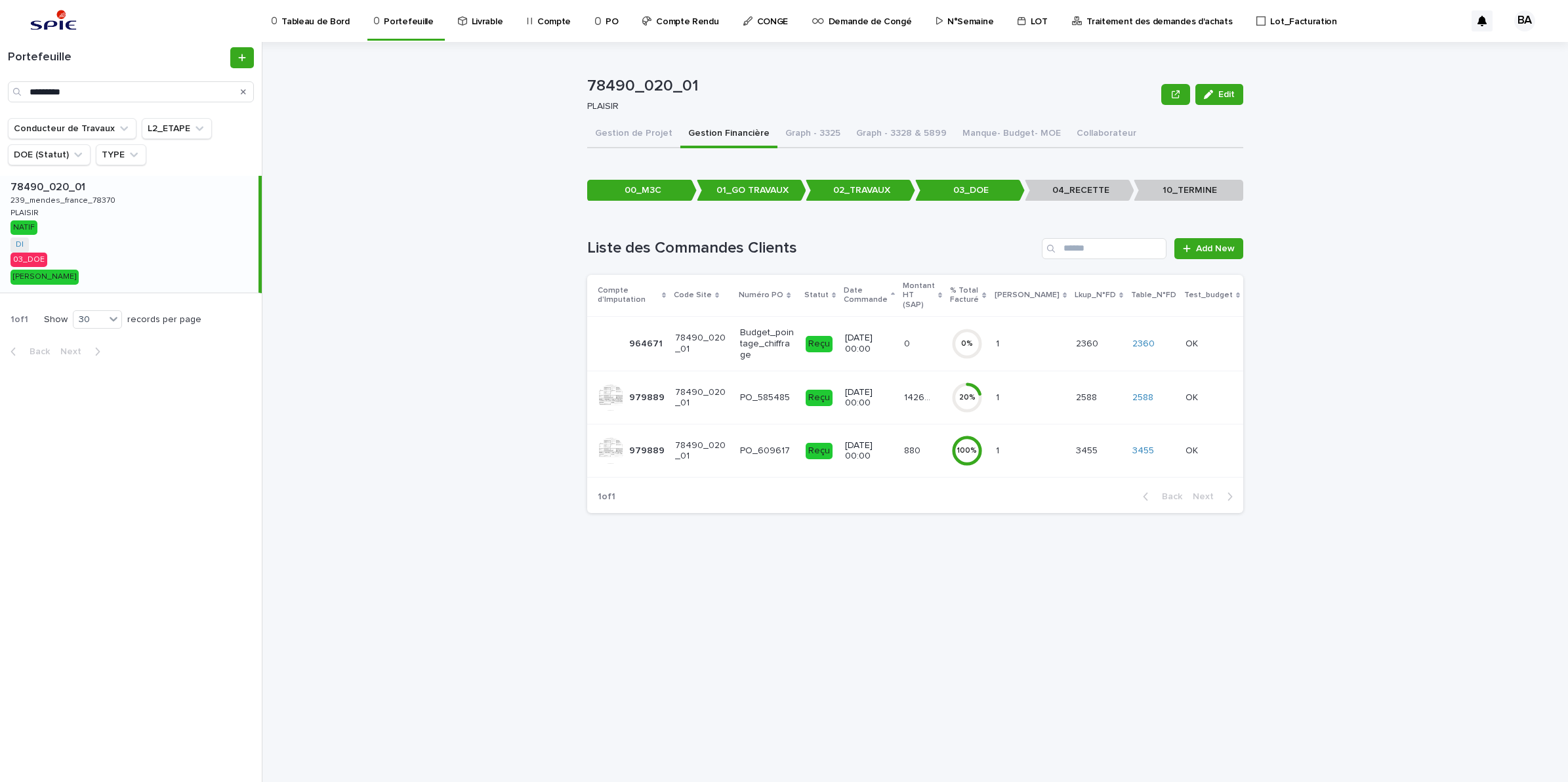
click at [946, 392] on td "20 %" at bounding box center [968, 398] width 44 height 53
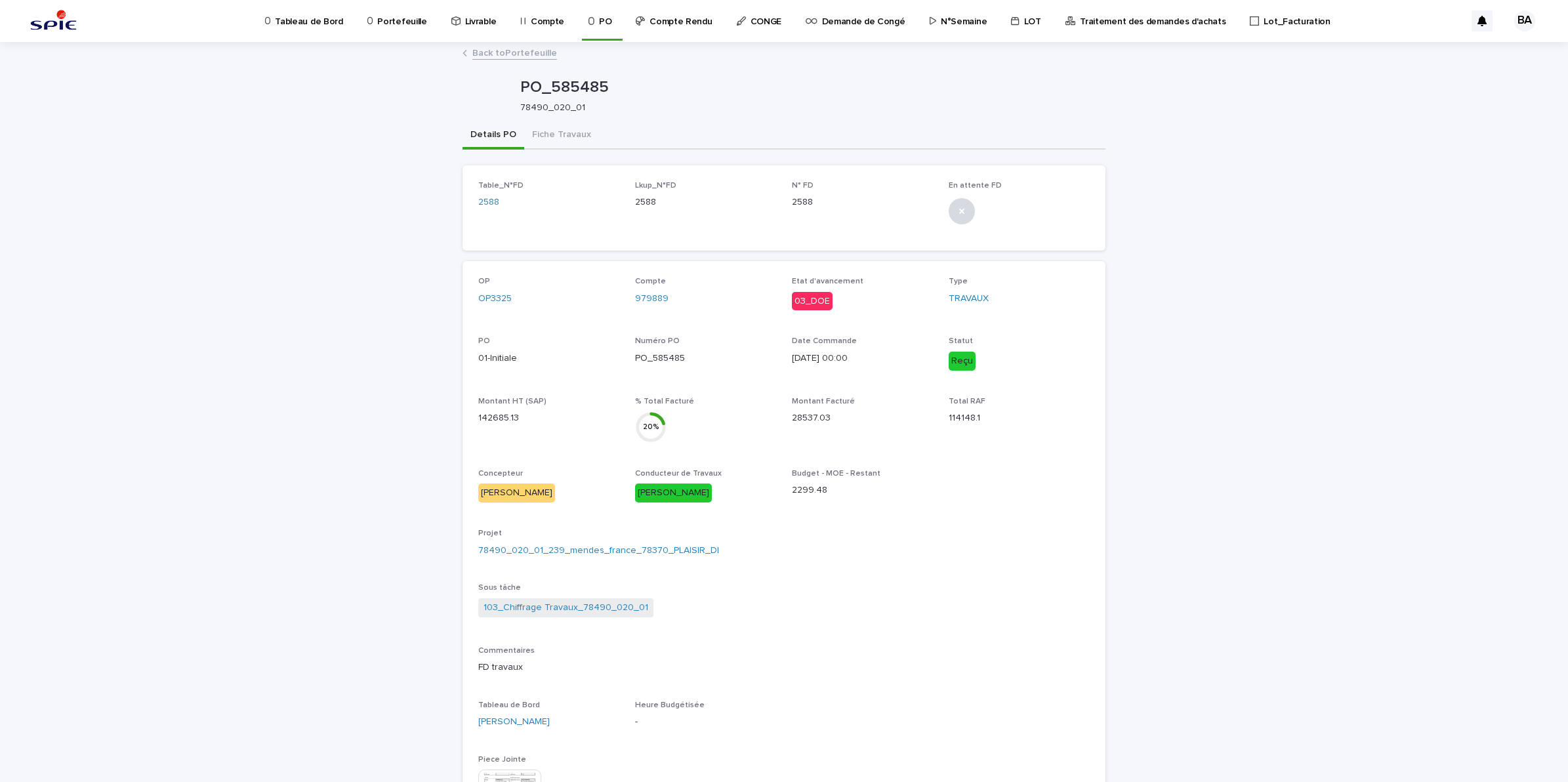
click at [397, 24] on p "Portefeuille" at bounding box center [401, 14] width 50 height 28
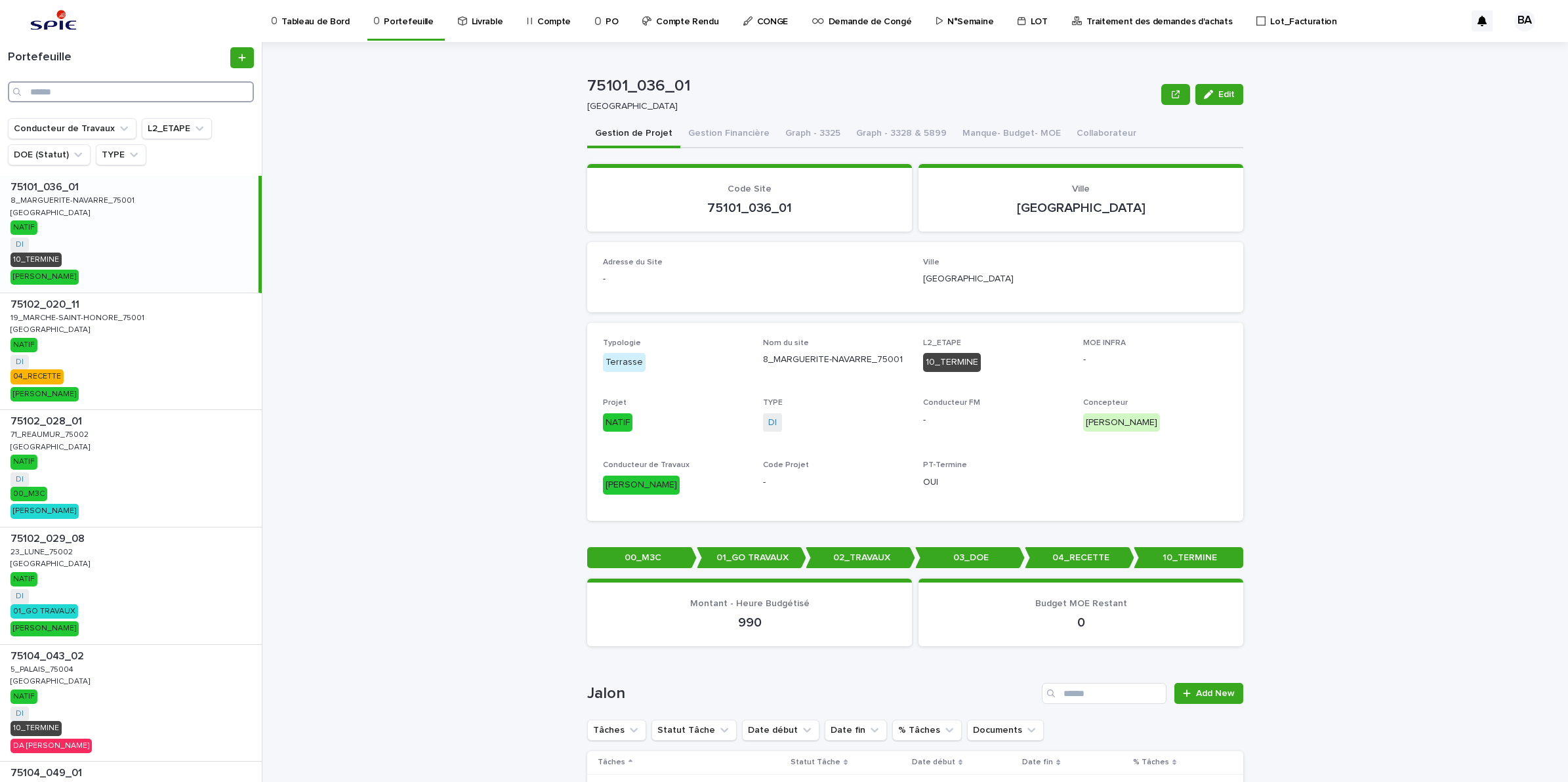
click at [94, 100] on input "Search" at bounding box center [131, 92] width 246 height 21
click at [552, 27] on p "Compte" at bounding box center [554, 14] width 34 height 28
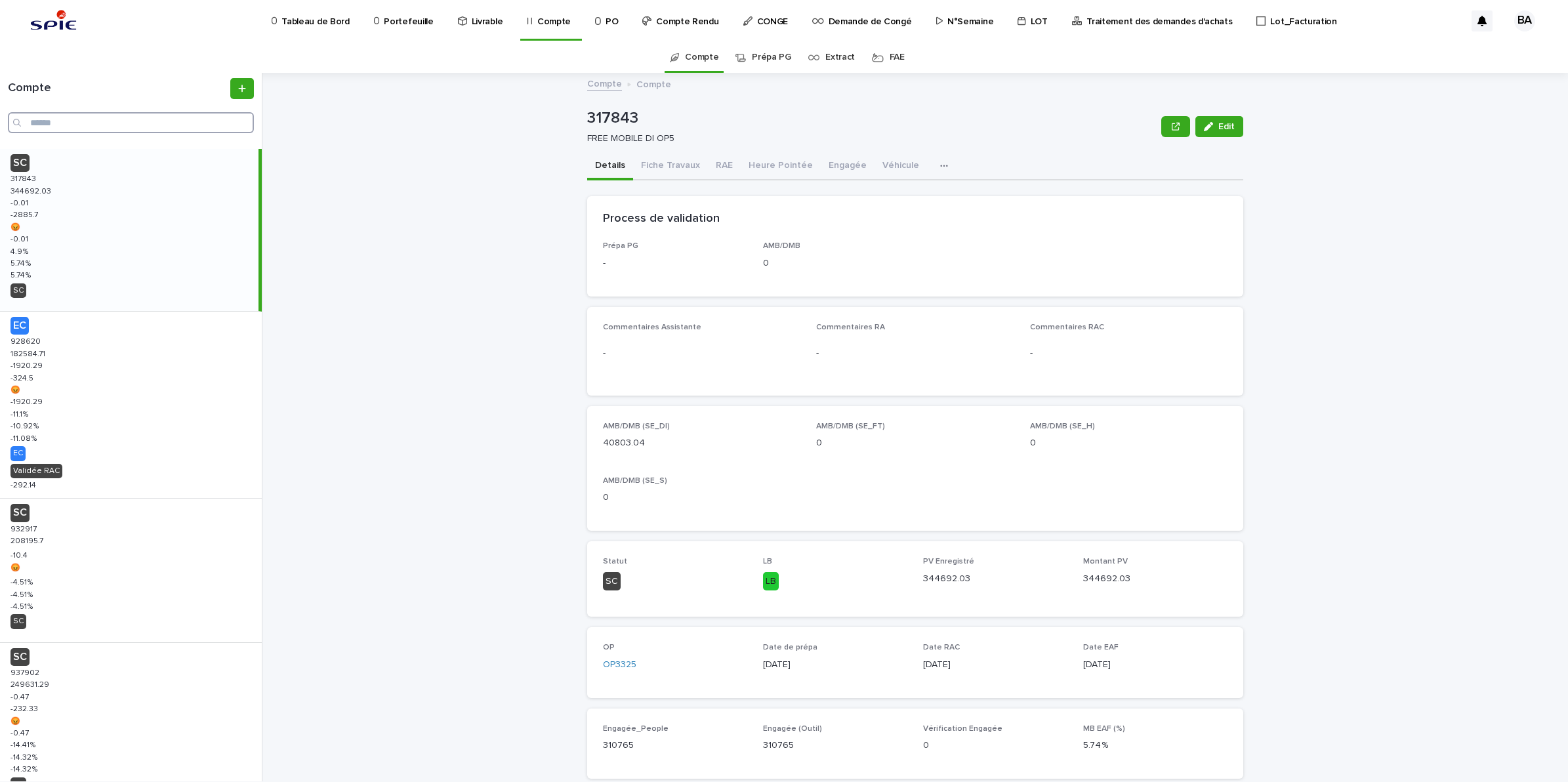
click at [119, 125] on input "Search" at bounding box center [131, 123] width 246 height 21
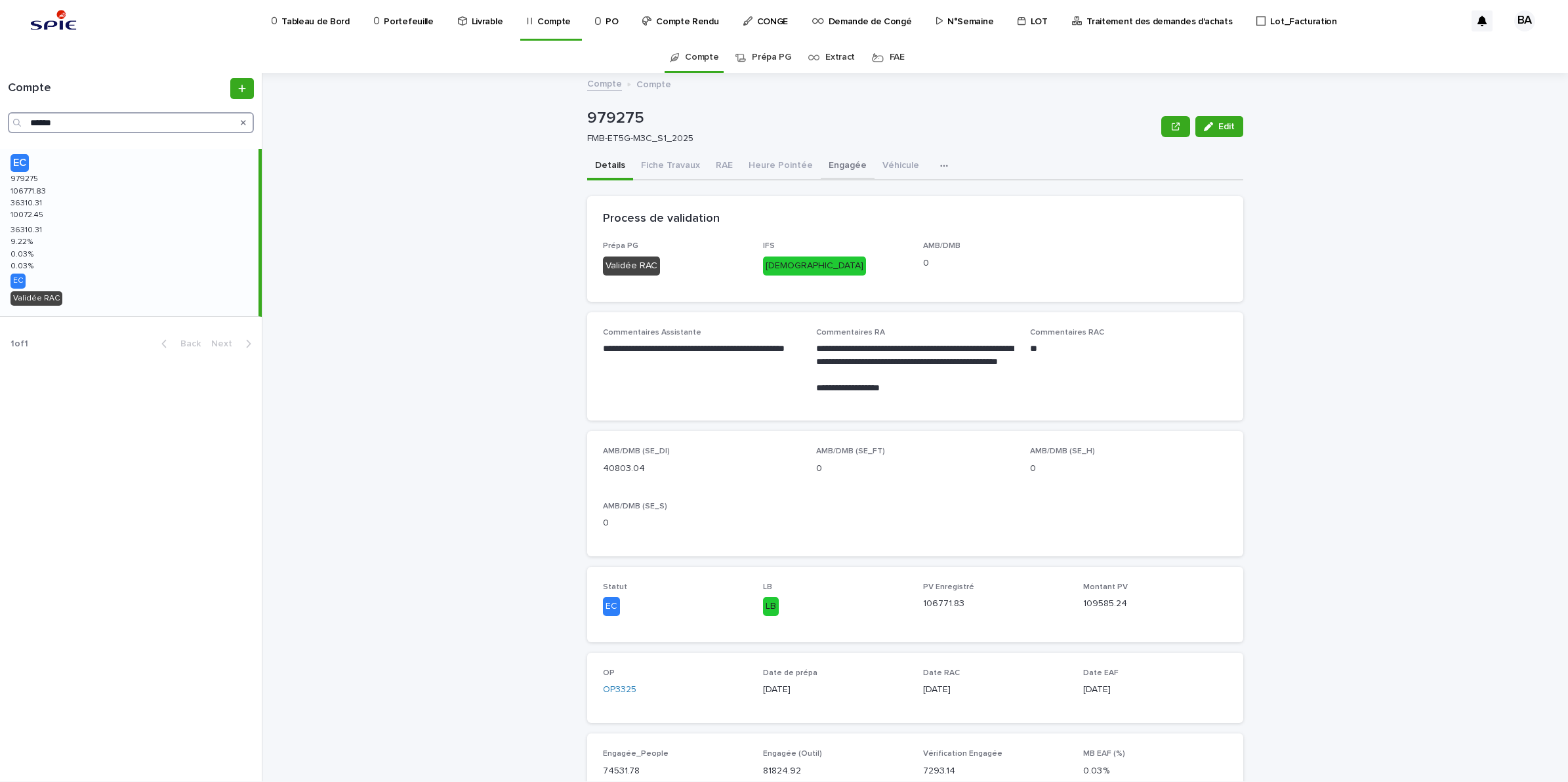
type input "******"
click at [832, 167] on button "Engagée" at bounding box center [847, 167] width 53 height 28
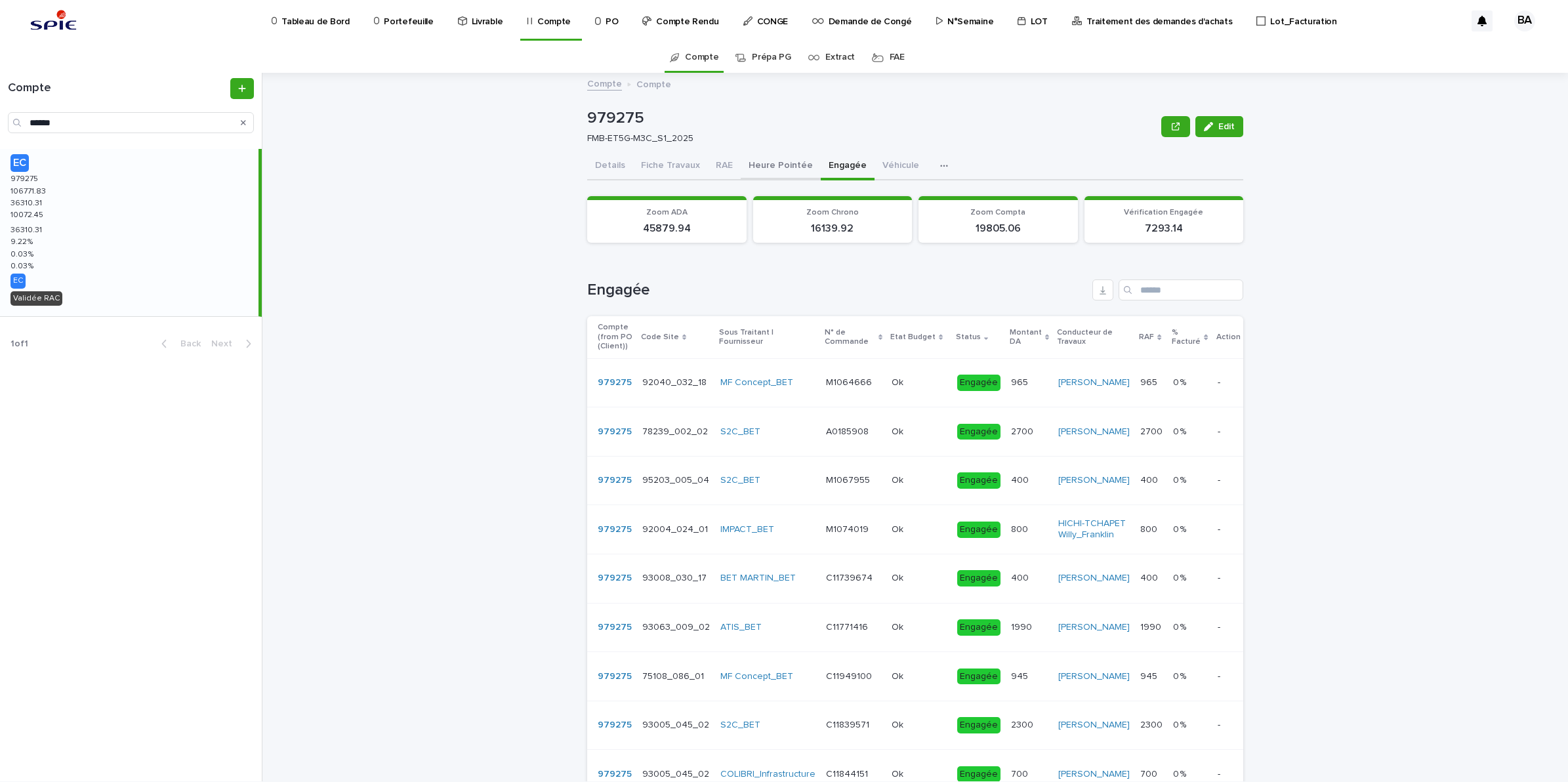
click at [765, 165] on button "Heure Pointée" at bounding box center [780, 167] width 80 height 28
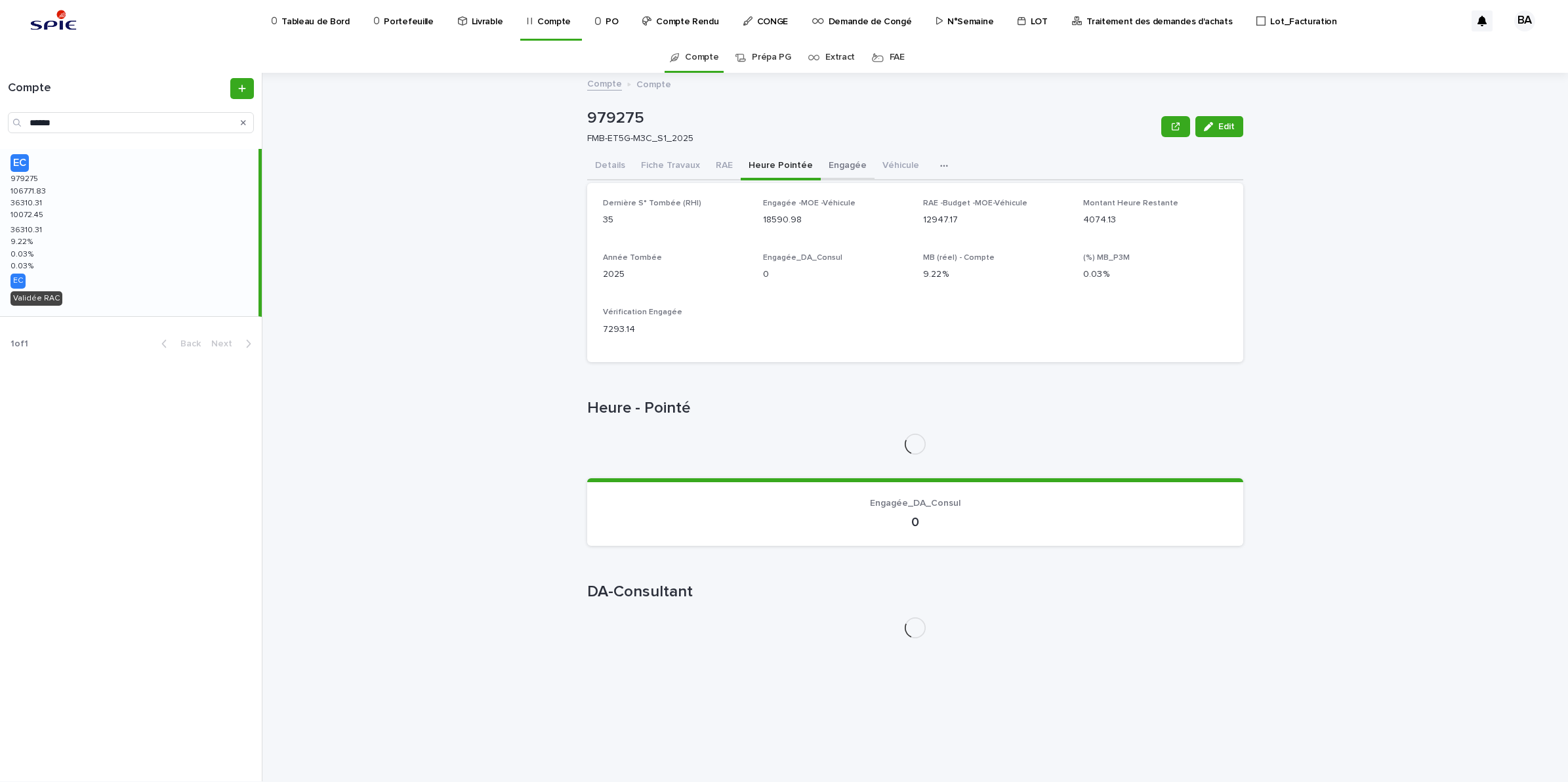
click at [829, 165] on button "Engagée" at bounding box center [847, 167] width 53 height 28
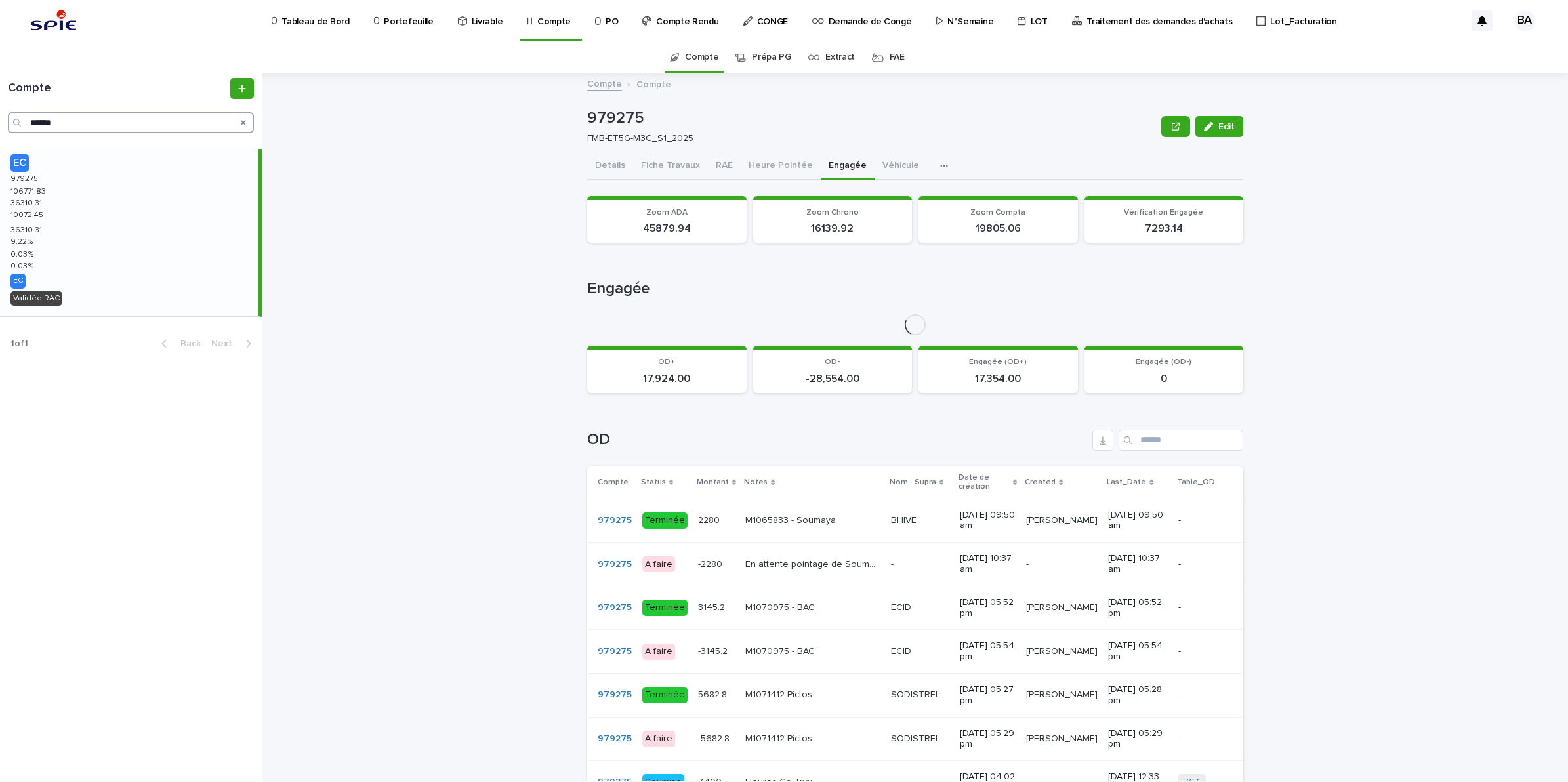
drag, startPoint x: 83, startPoint y: 114, endPoint x: 9, endPoint y: 120, distance: 74.2
click at [10, 120] on div "******" at bounding box center [131, 123] width 246 height 21
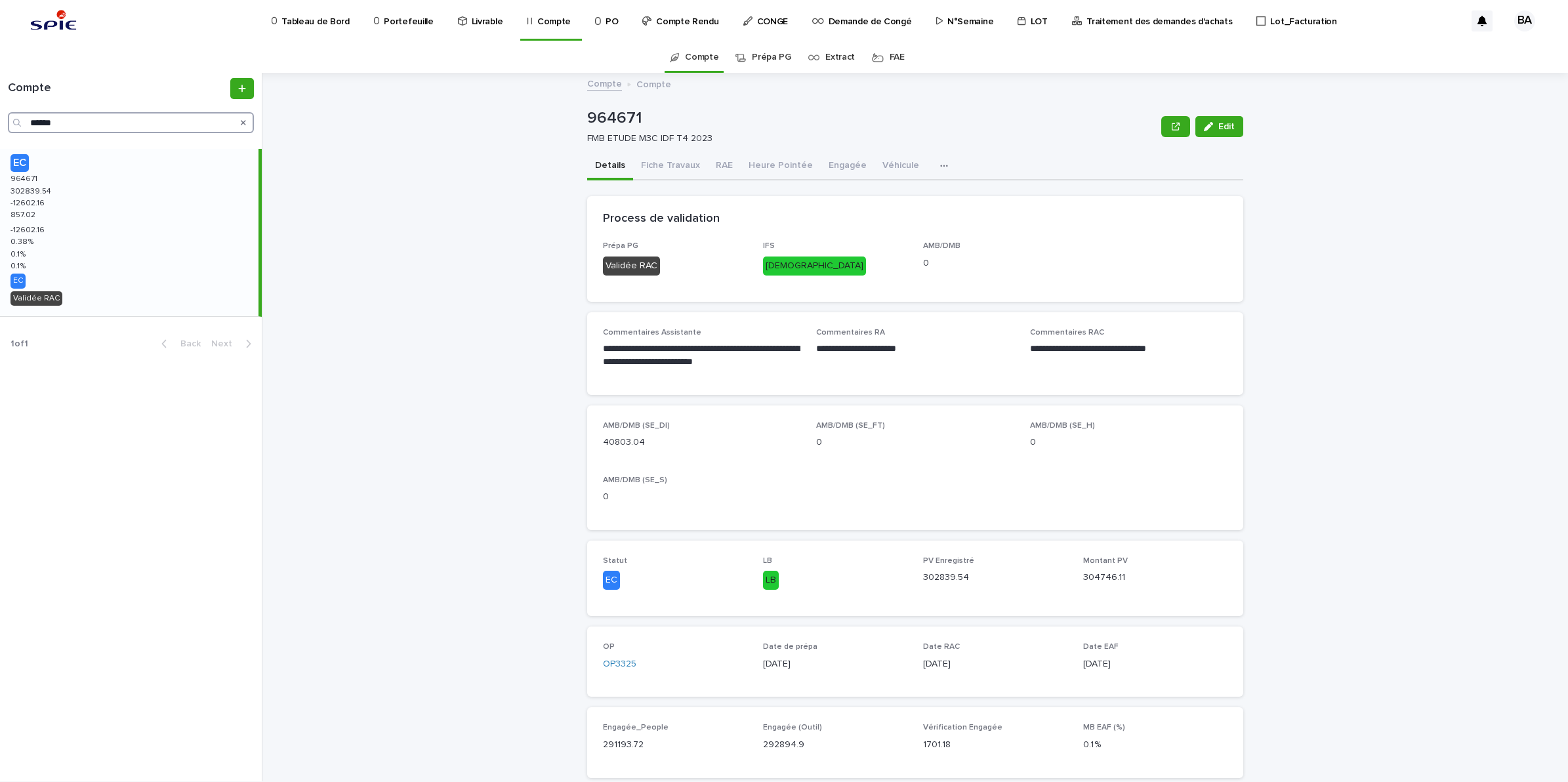
type input "******"
click at [63, 225] on div "EC 964671 964671 302839.54 302839.54 -12602.16 -12602.16 857.02 857.02 -12602.1…" at bounding box center [129, 232] width 258 height 167
click at [827, 159] on button "Engagée" at bounding box center [847, 167] width 53 height 28
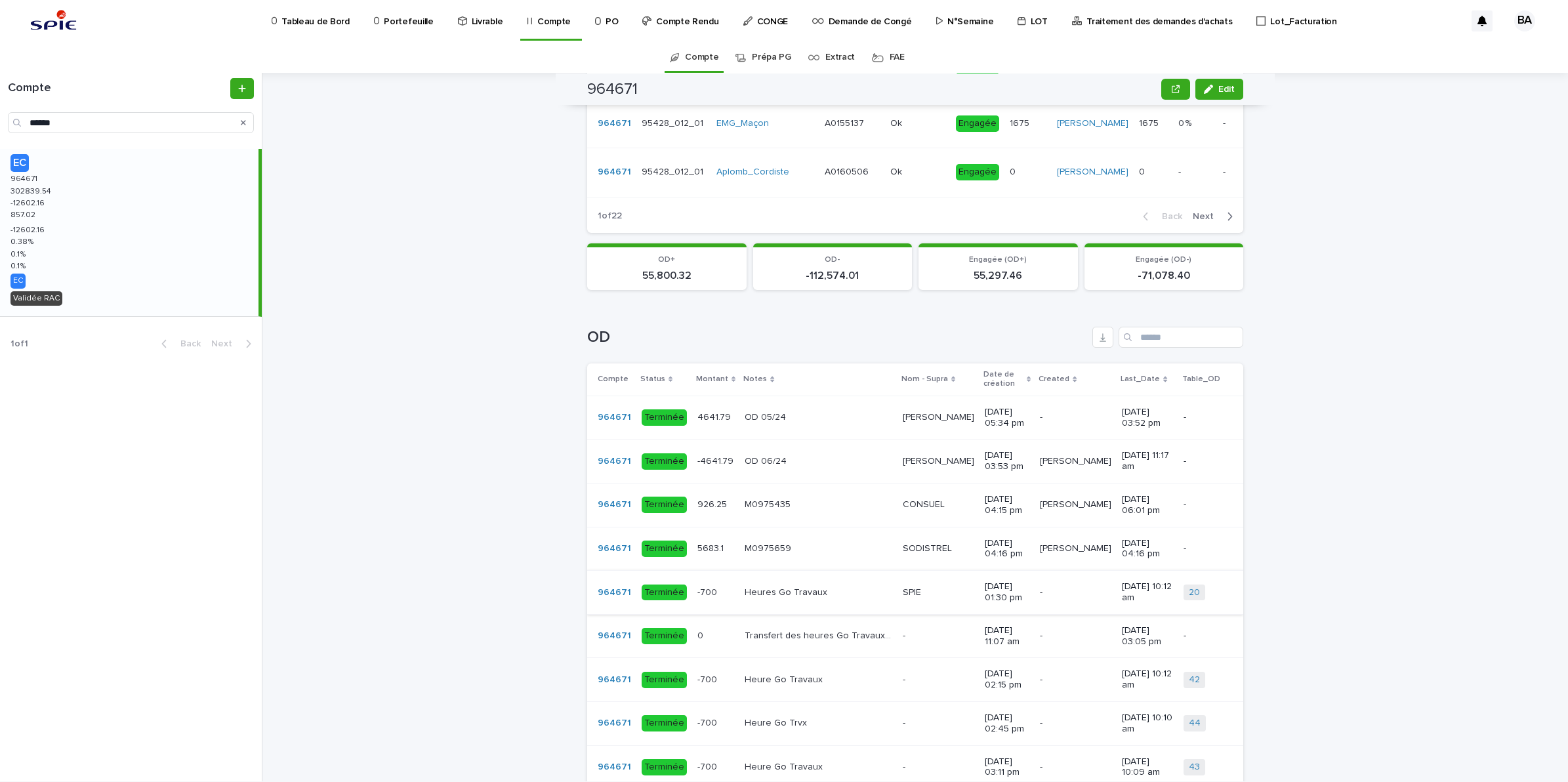
scroll to position [842, 0]
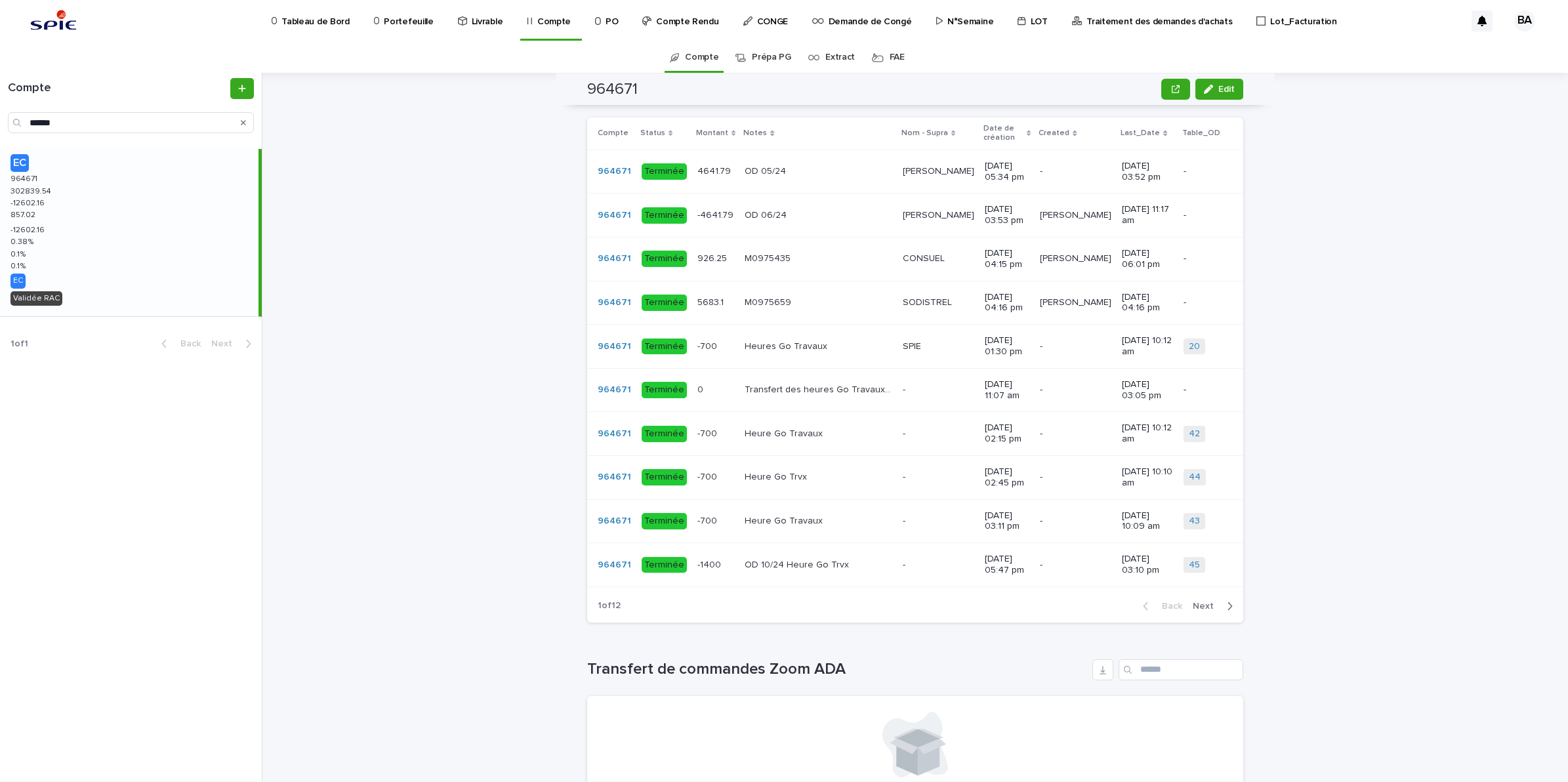
click at [1197, 612] on button "Next" at bounding box center [1215, 606] width 55 height 12
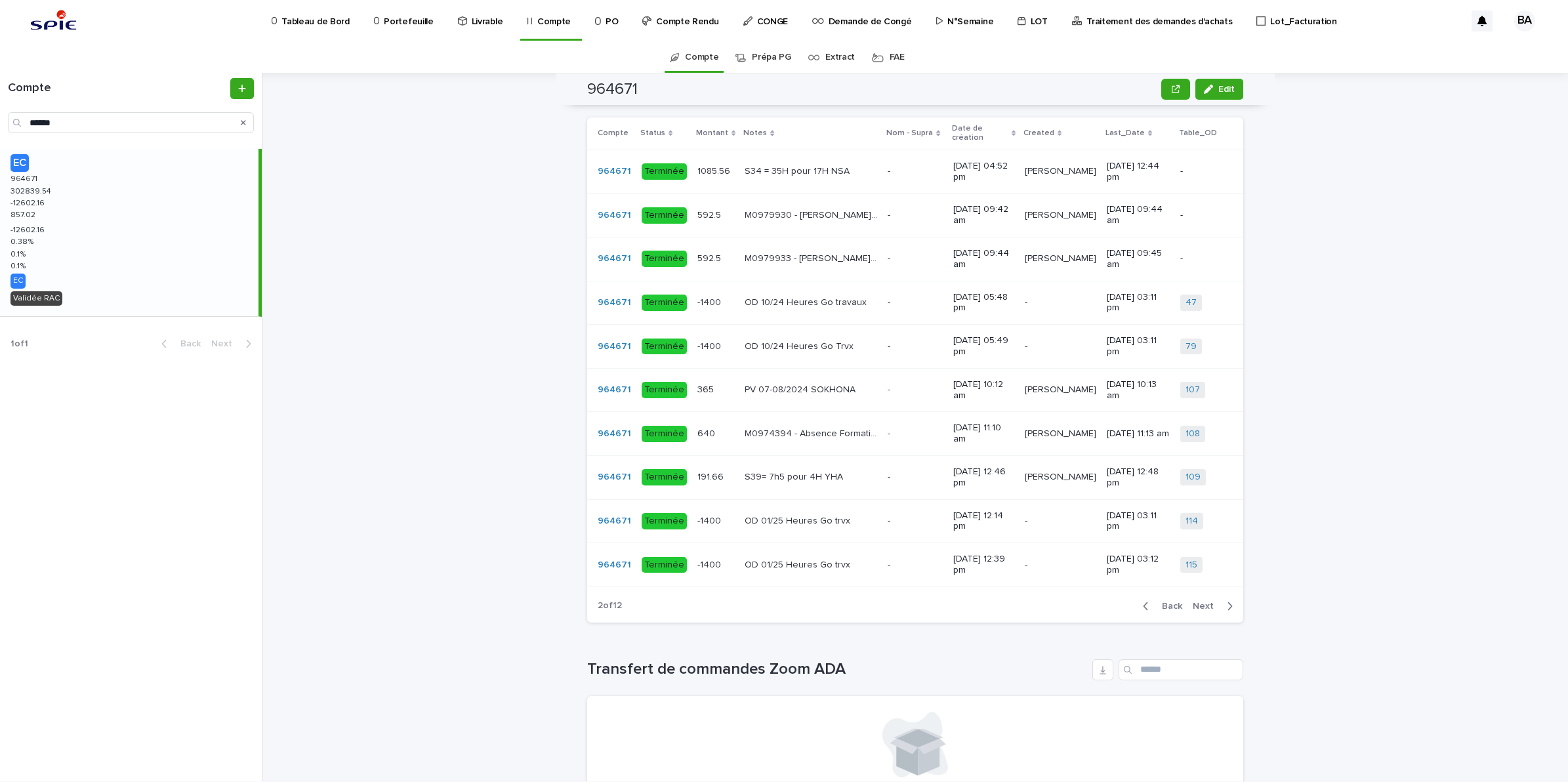
scroll to position [837, 0]
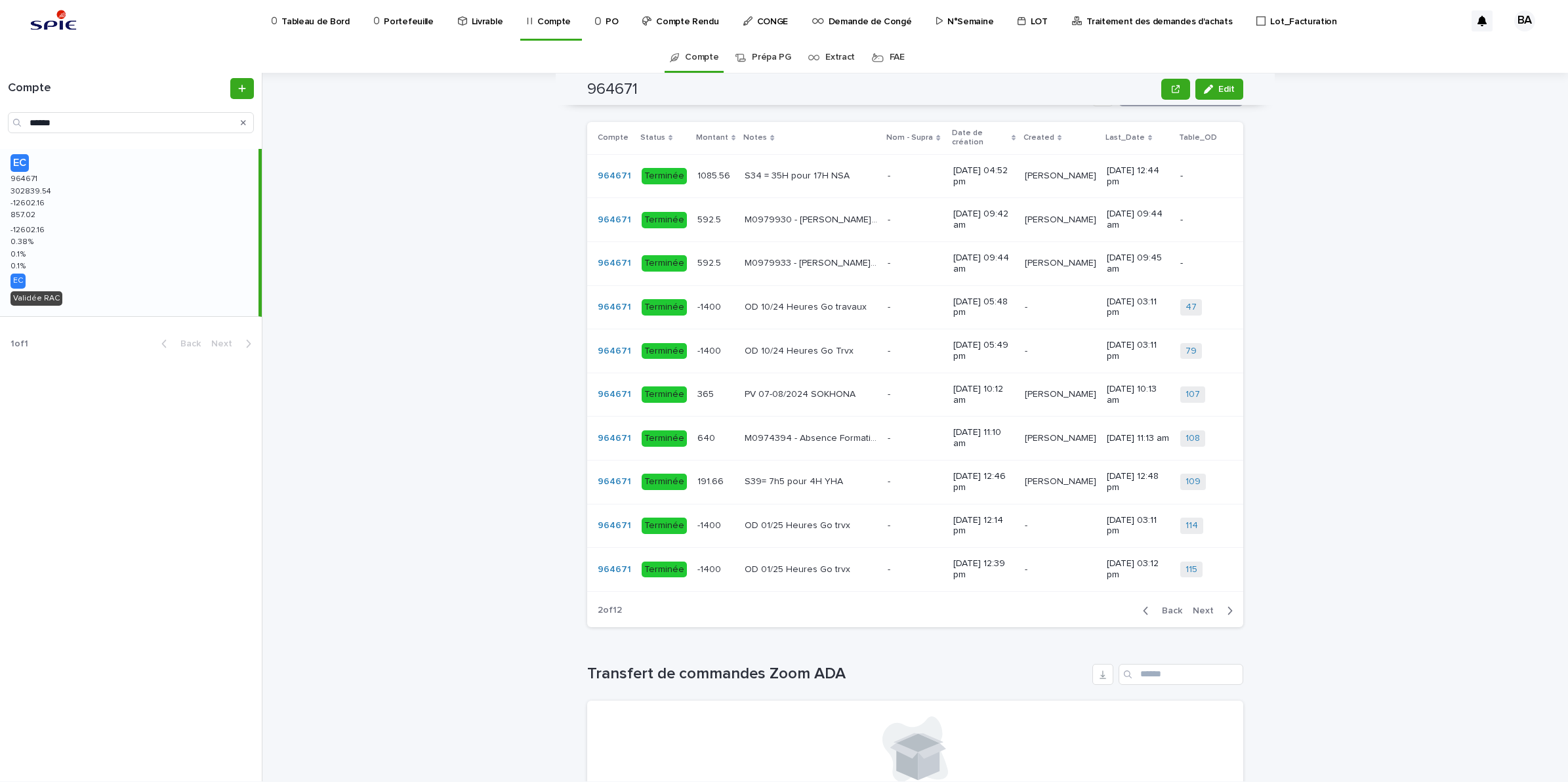
click at [1155, 106] on input "Search" at bounding box center [1180, 96] width 125 height 21
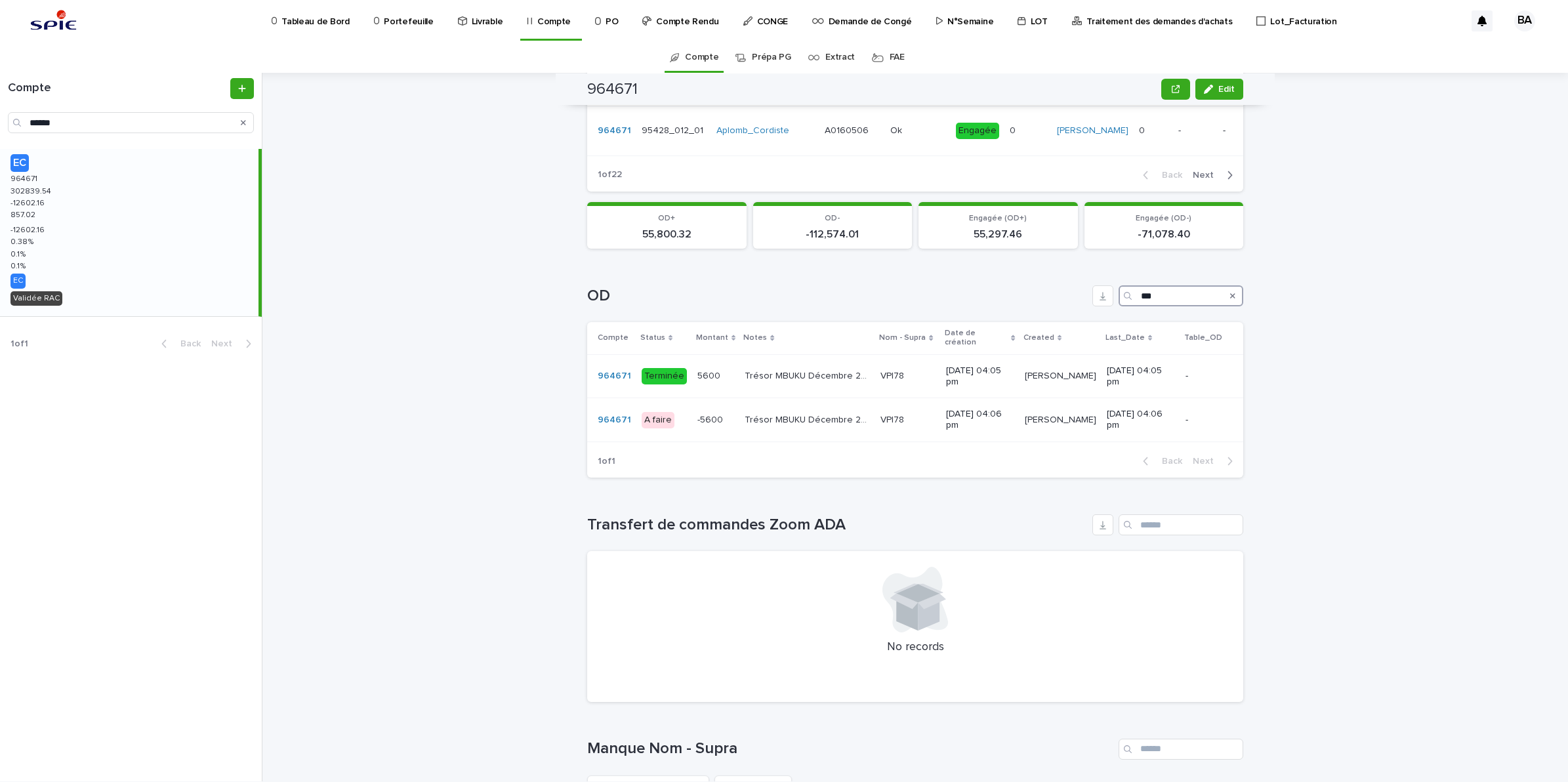
scroll to position [662, 0]
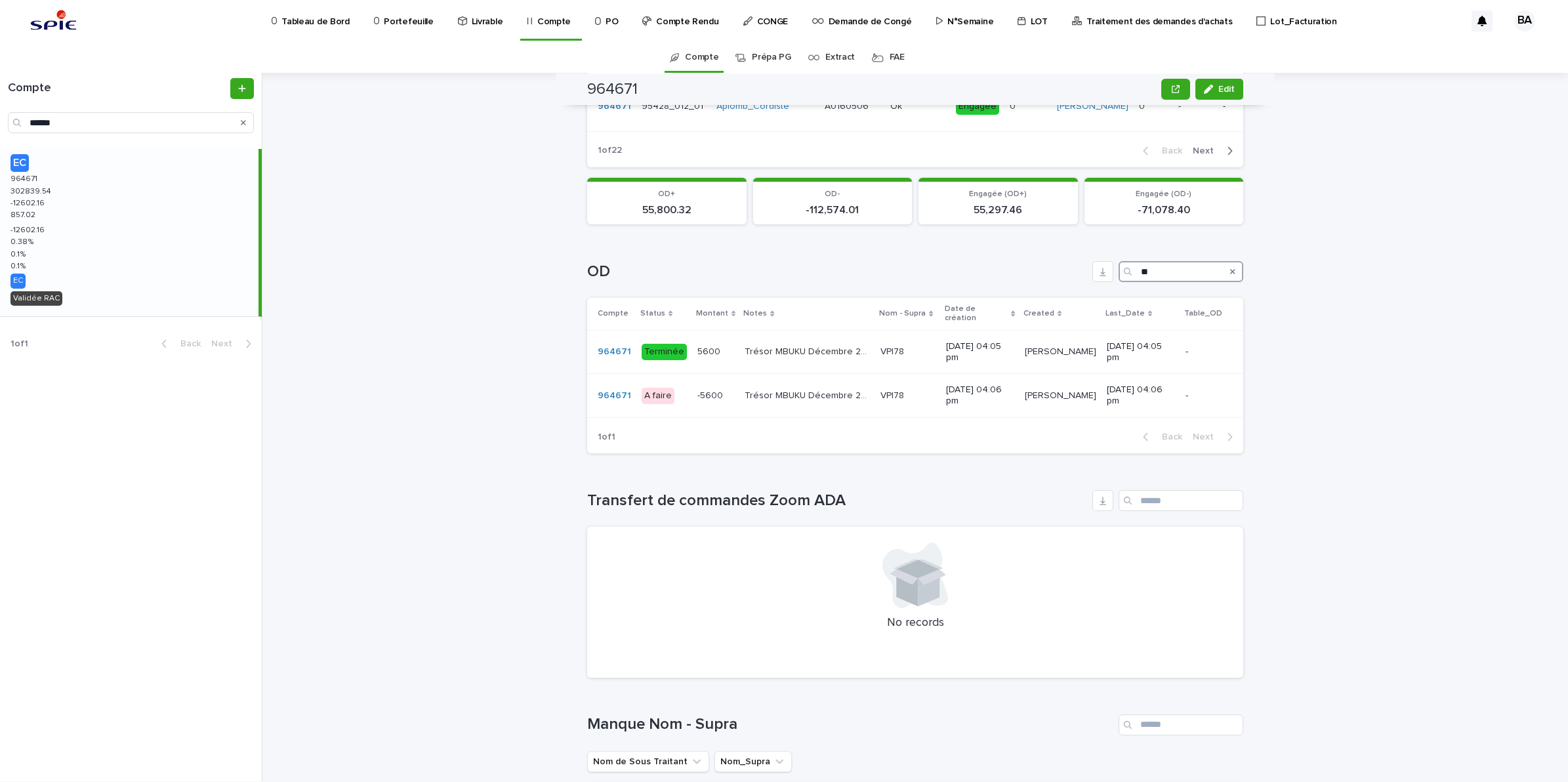
type input "*"
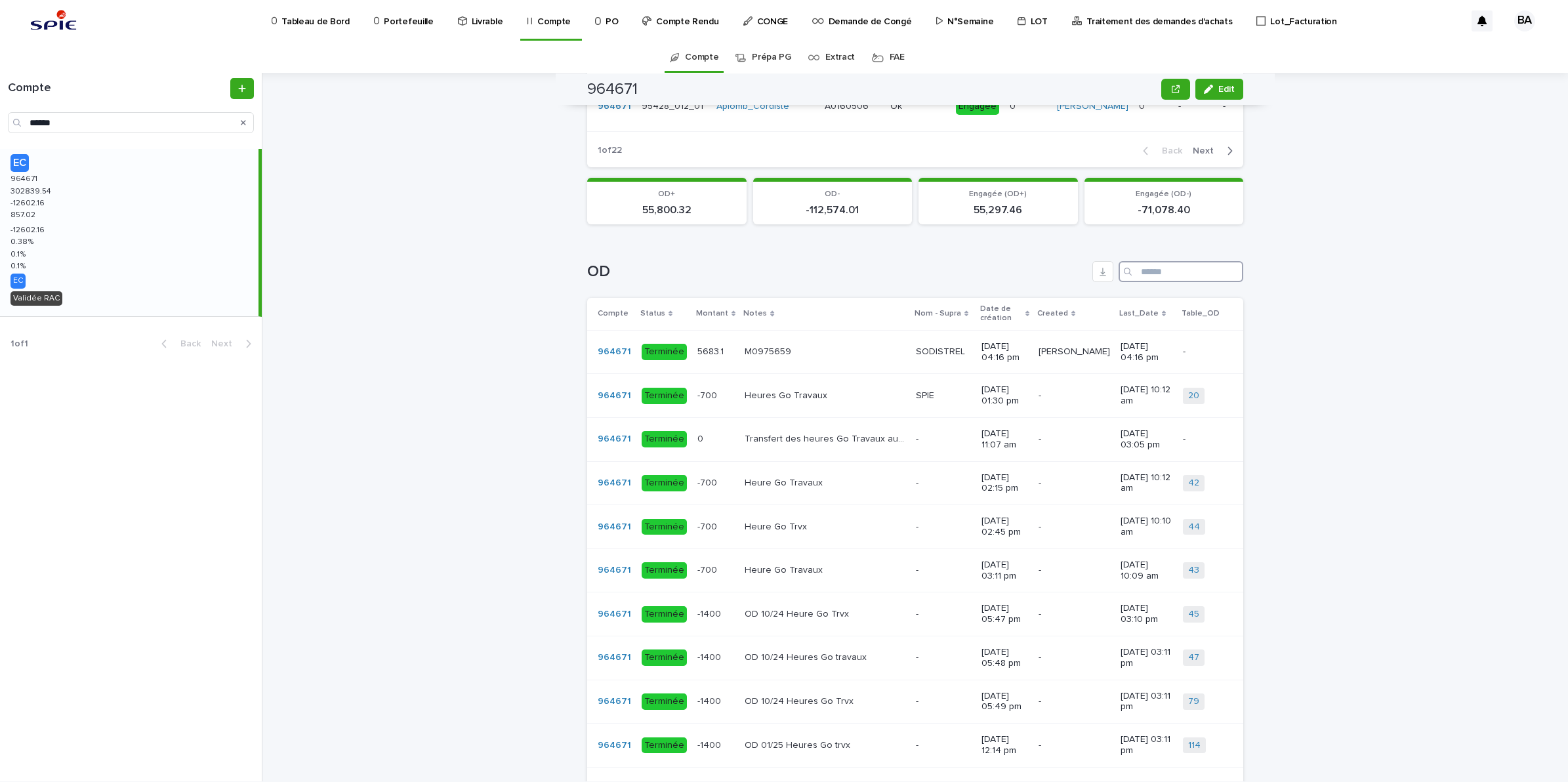
scroll to position [842, 0]
